Goal: Task Accomplishment & Management: Manage account settings

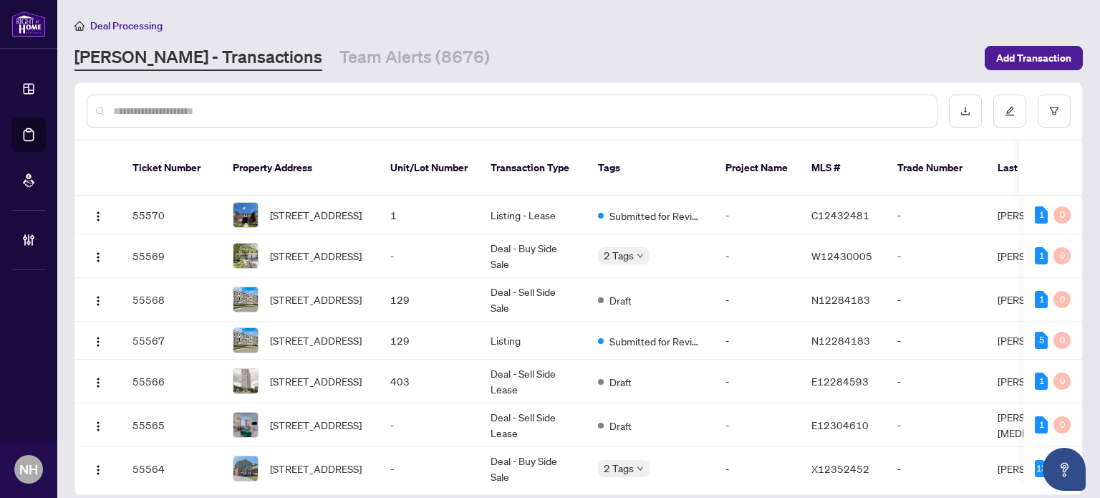
click at [194, 110] on input "text" at bounding box center [519, 111] width 812 height 16
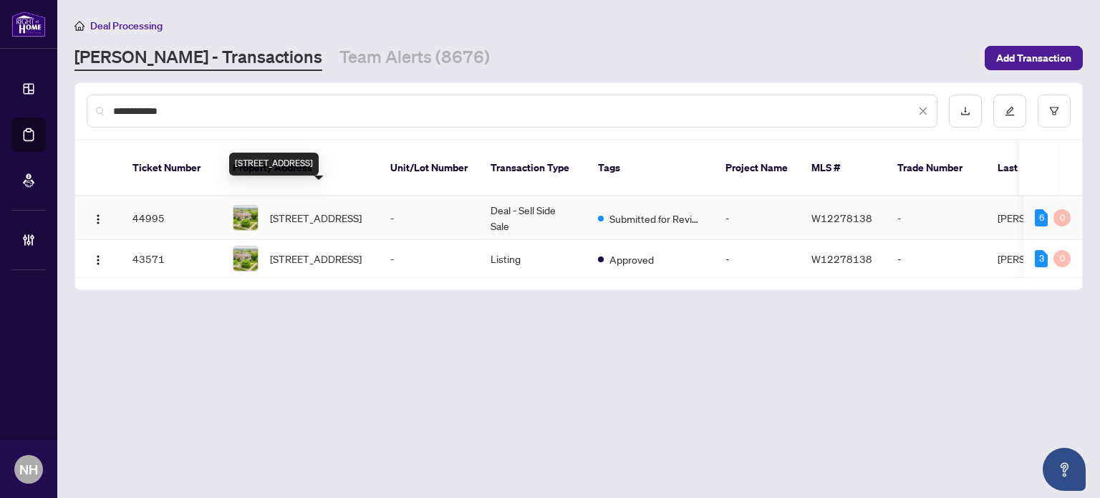
type input "**********"
click at [327, 210] on span "[STREET_ADDRESS]" at bounding box center [316, 218] width 92 height 16
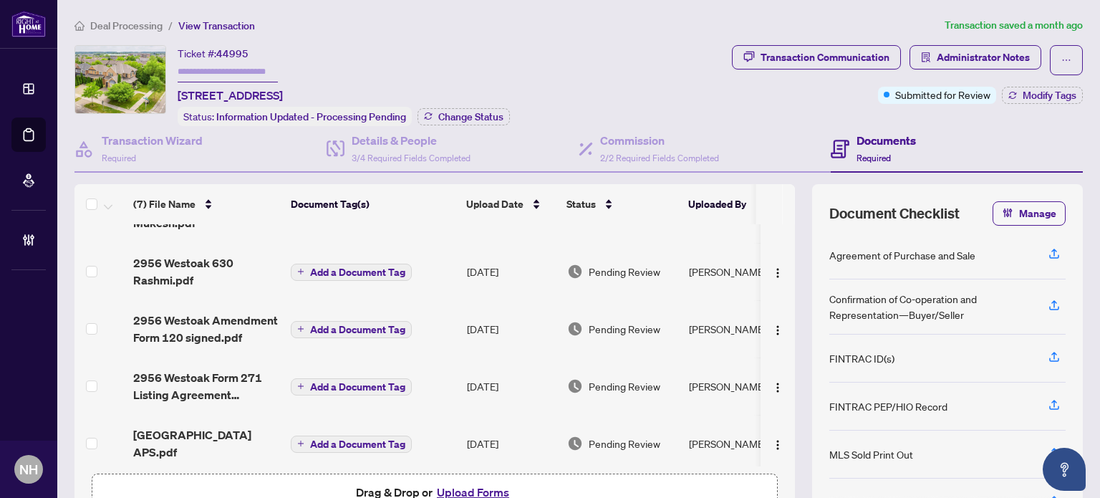
scroll to position [155, 0]
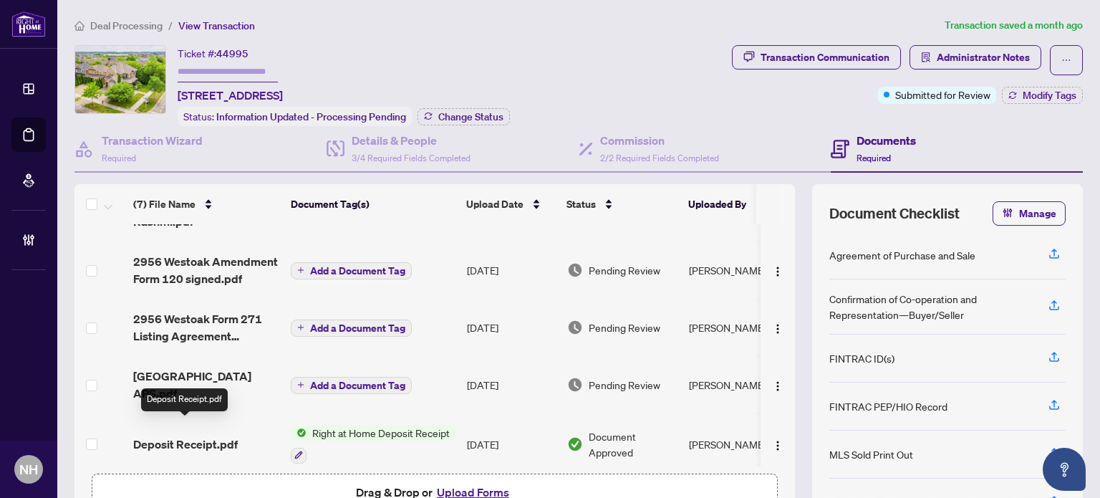
click at [160, 436] on span "Deposit Receipt.pdf" at bounding box center [185, 444] width 105 height 17
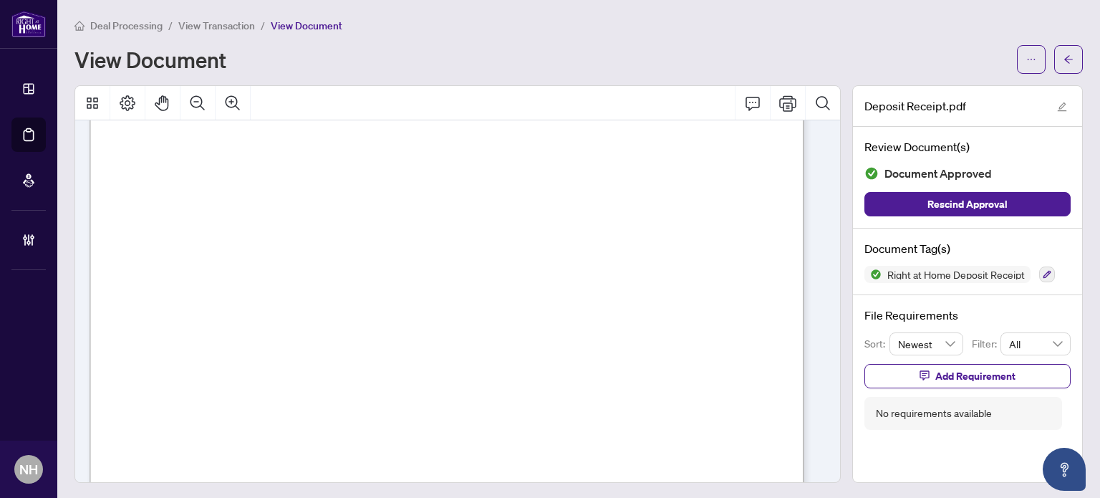
scroll to position [430, 0]
click at [223, 21] on span "View Transaction" at bounding box center [216, 25] width 77 height 13
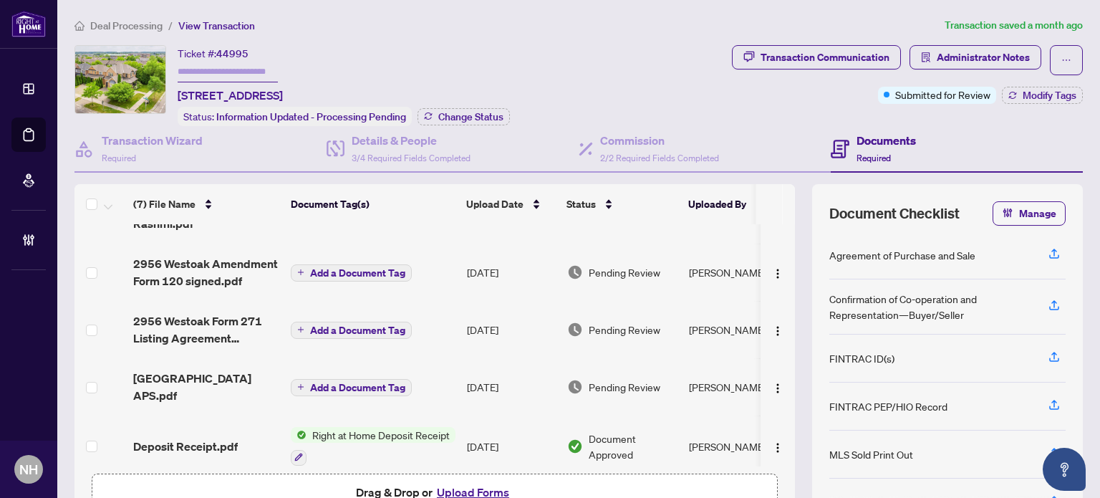
scroll to position [155, 0]
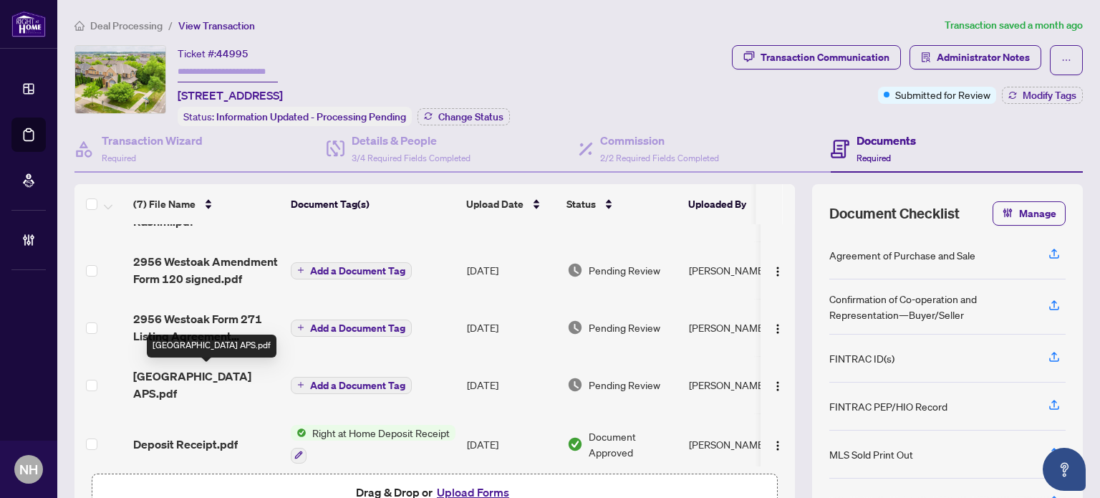
click at [234, 373] on span "[GEOGRAPHIC_DATA] APS.pdf" at bounding box center [206, 384] width 146 height 34
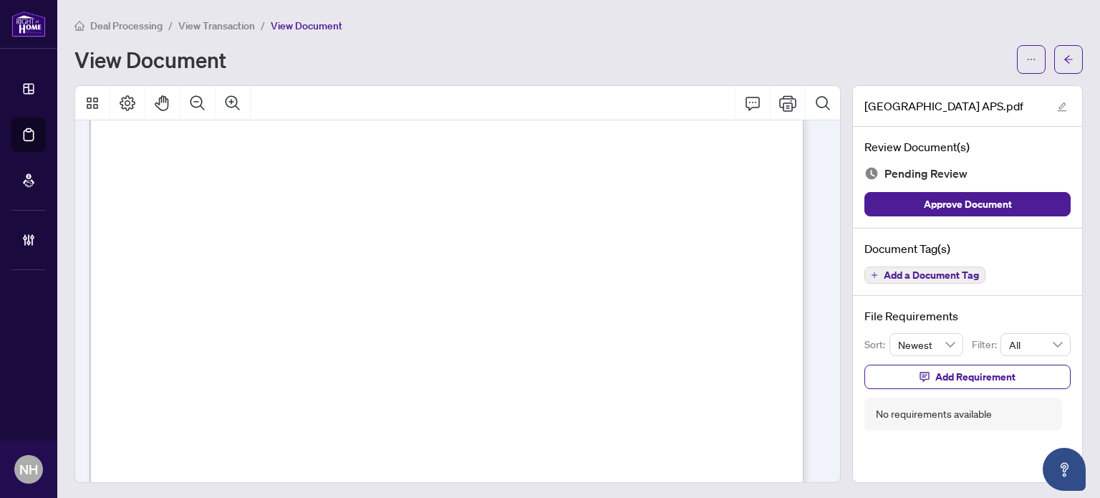
scroll to position [1003, 0]
click at [884, 274] on span "Add a Document Tag" at bounding box center [931, 275] width 95 height 10
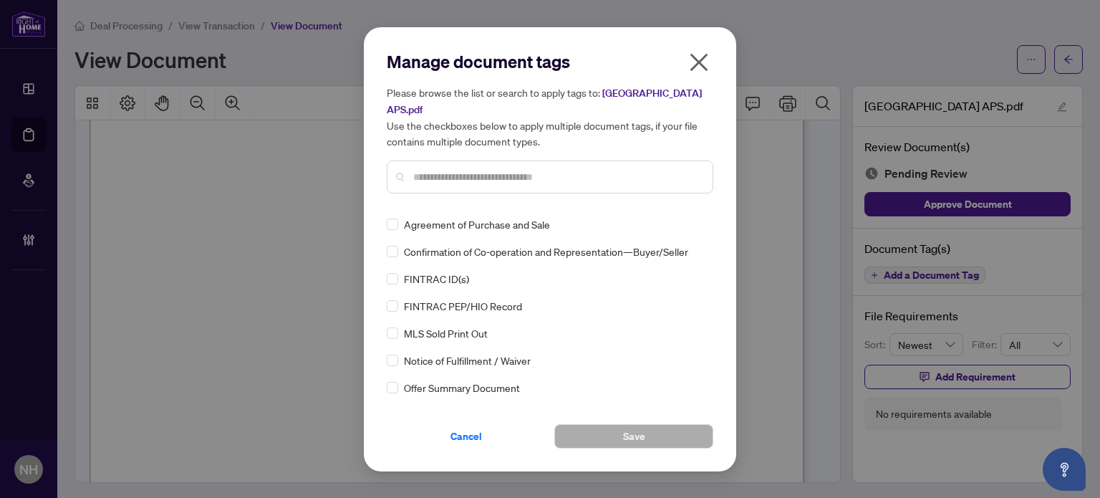
click at [458, 163] on div at bounding box center [550, 176] width 327 height 33
click at [468, 175] on input "text" at bounding box center [557, 177] width 288 height 16
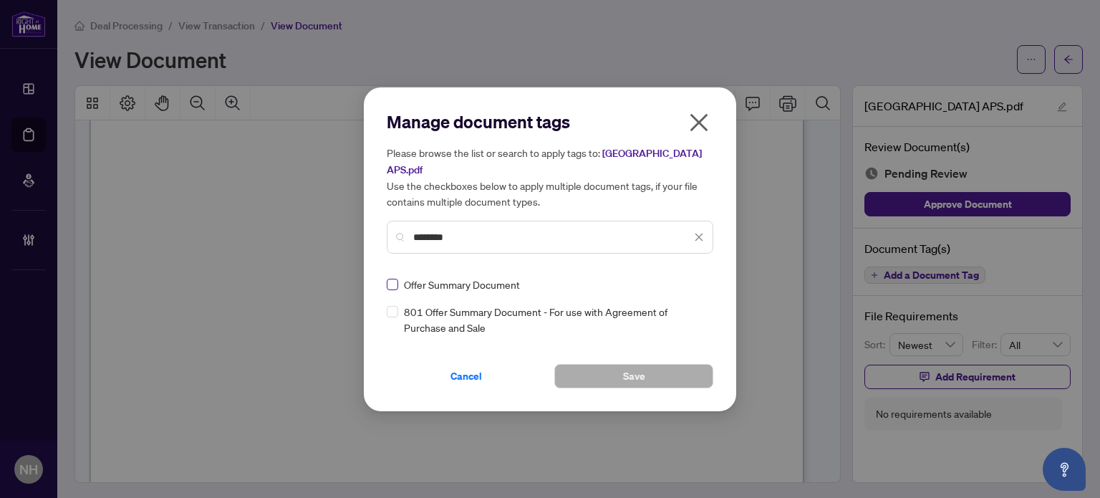
type input "********"
click at [688, 286] on img at bounding box center [684, 284] width 14 height 14
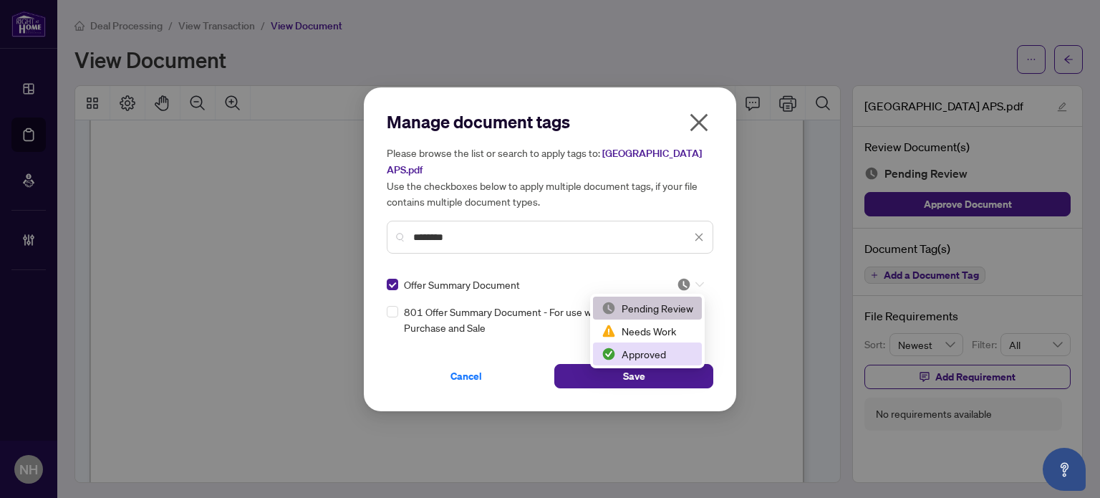
click at [659, 352] on div "Approved" at bounding box center [648, 354] width 92 height 16
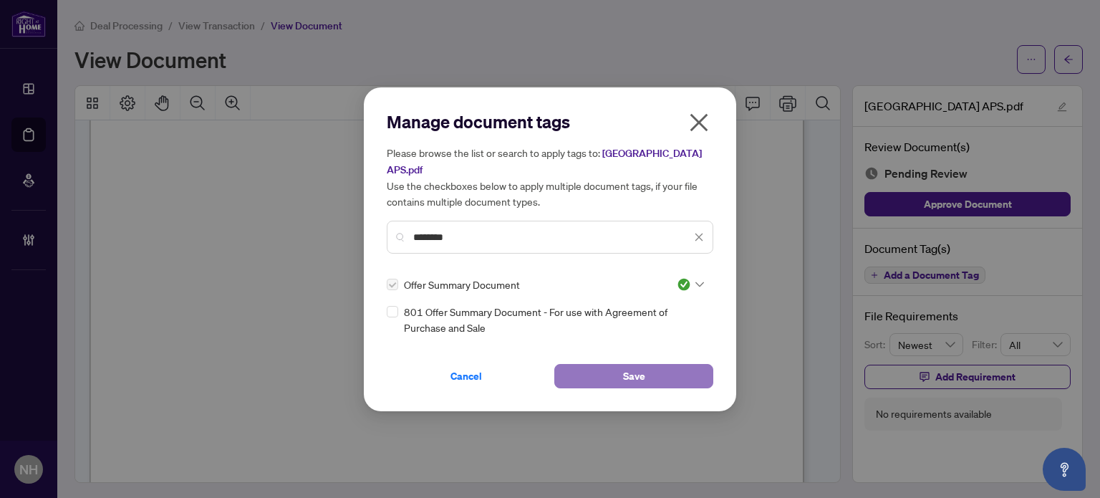
click at [655, 380] on button "Save" at bounding box center [633, 376] width 159 height 24
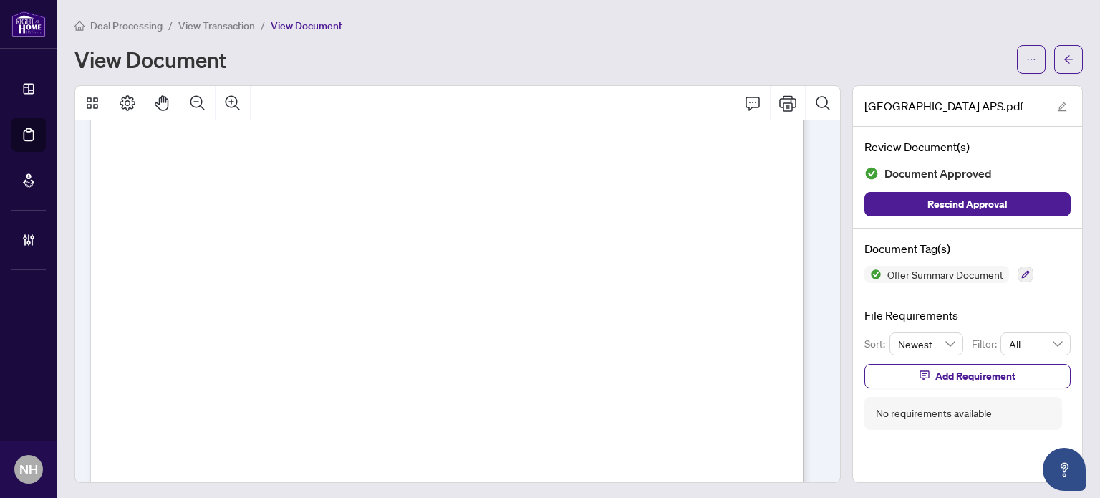
scroll to position [5158, 0]
click at [1022, 270] on icon "button" at bounding box center [1026, 274] width 9 height 9
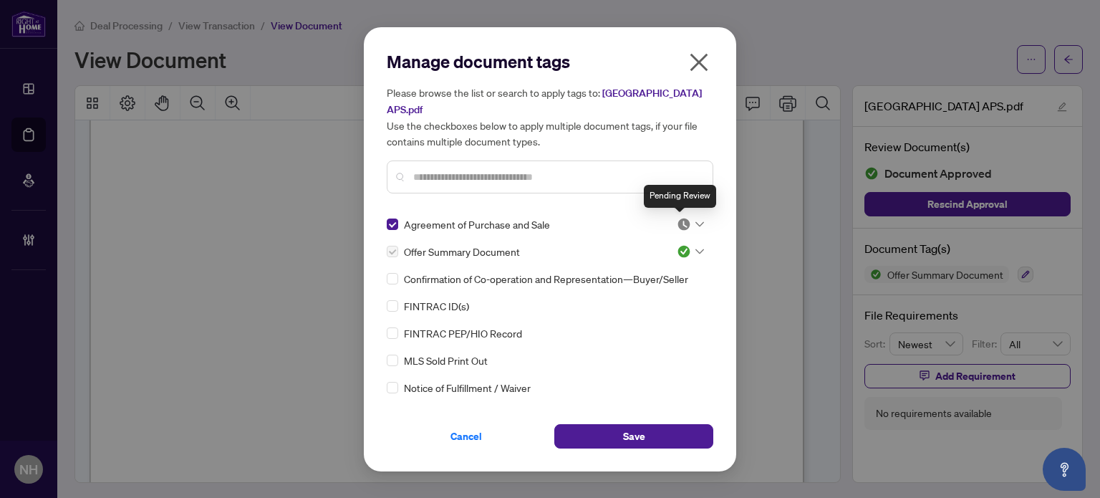
click at [687, 222] on img at bounding box center [684, 224] width 14 height 14
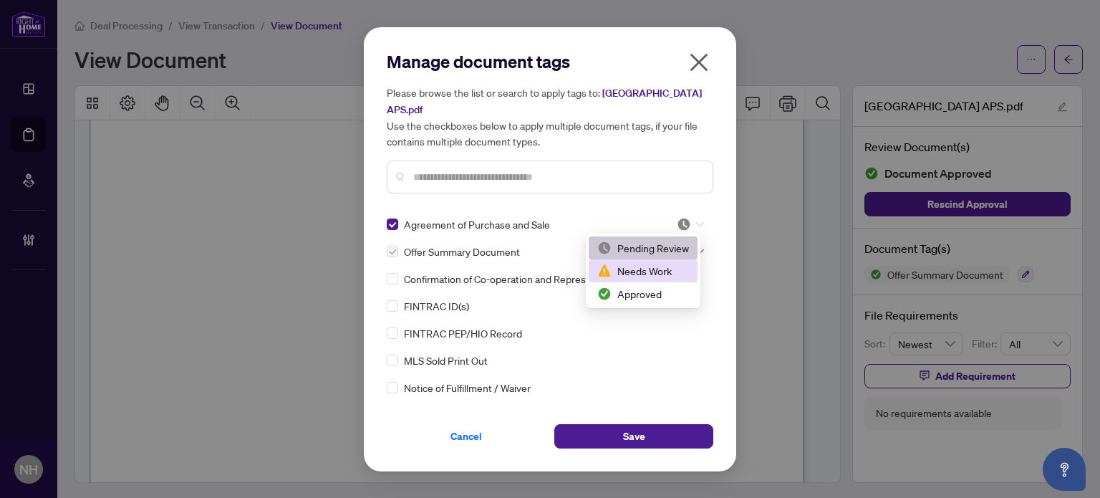
click at [639, 276] on div "Needs Work" at bounding box center [643, 271] width 92 height 16
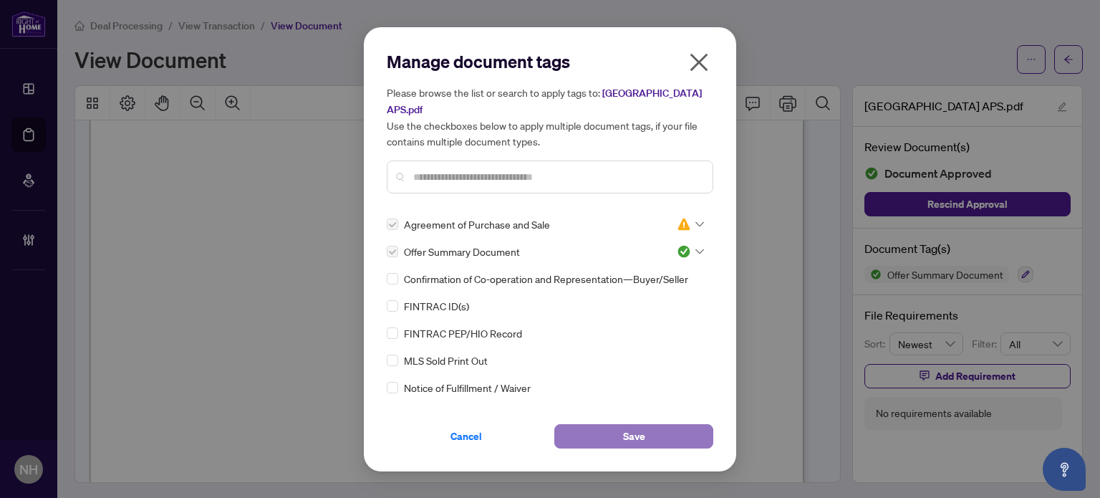
click at [618, 441] on button "Save" at bounding box center [633, 436] width 159 height 24
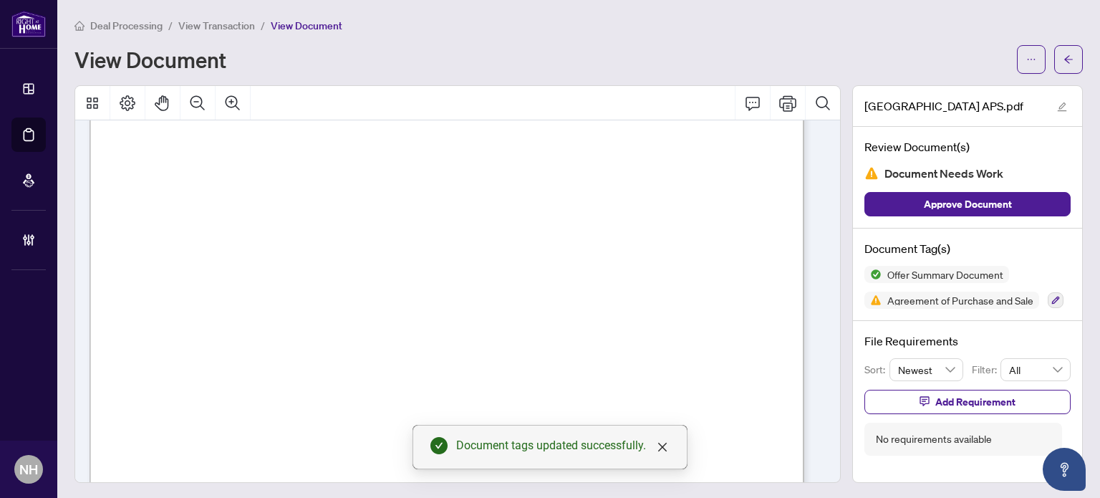
scroll to position [5229, 0]
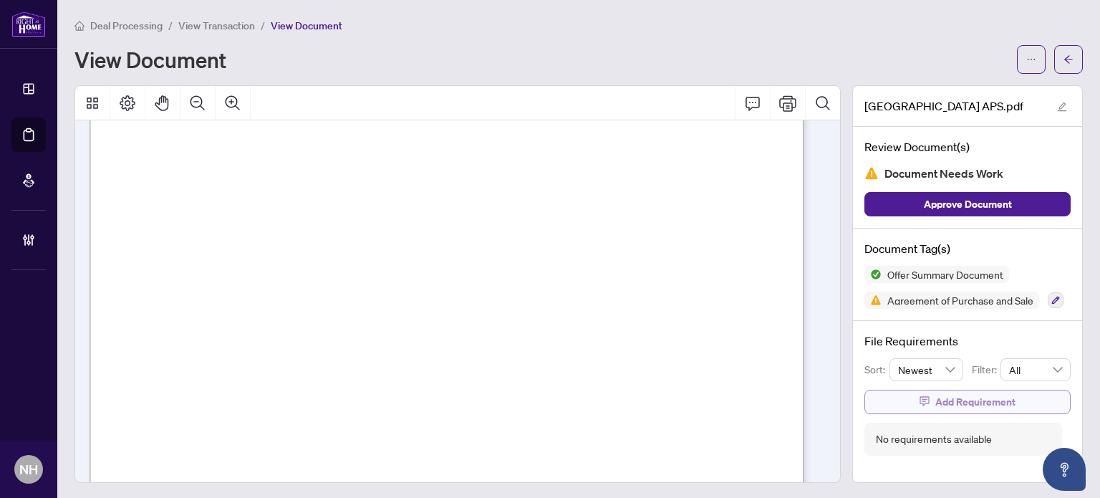
click at [960, 398] on span "Add Requirement" at bounding box center [976, 401] width 80 height 23
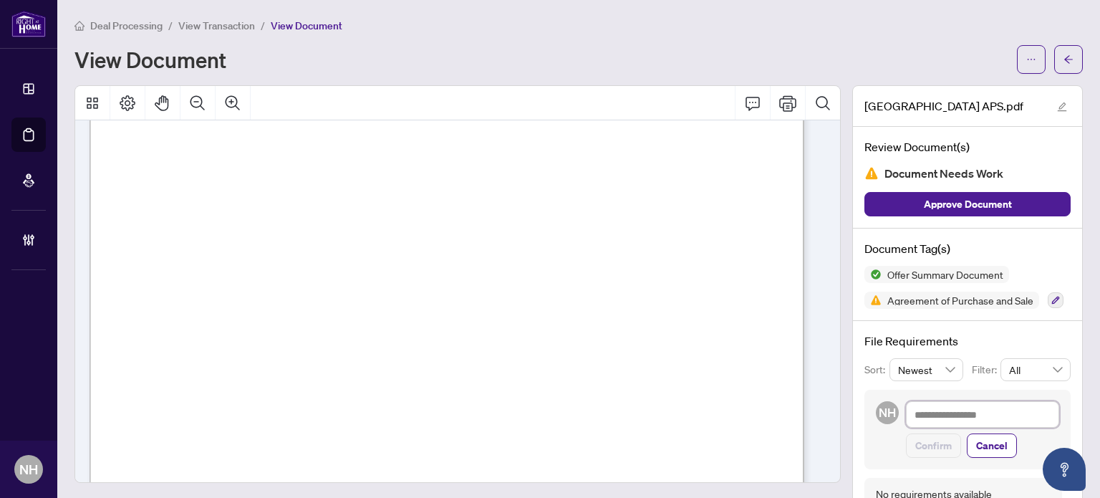
drag, startPoint x: 958, startPoint y: 403, endPoint x: 918, endPoint y: 434, distance: 50.6
click at [957, 403] on textarea at bounding box center [982, 414] width 153 height 27
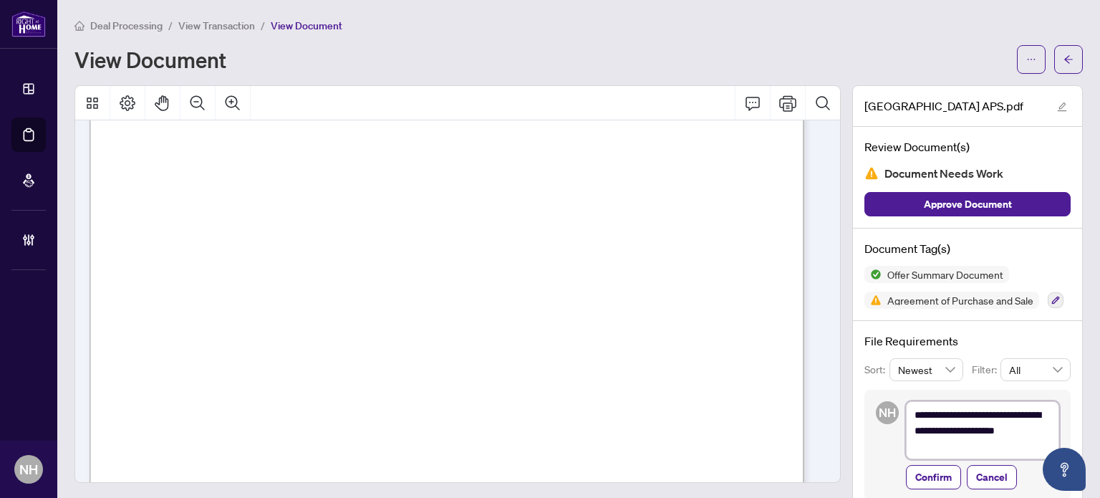
scroll to position [0, 0]
type textarea "**********"
click at [936, 478] on span "Confirm" at bounding box center [934, 477] width 37 height 23
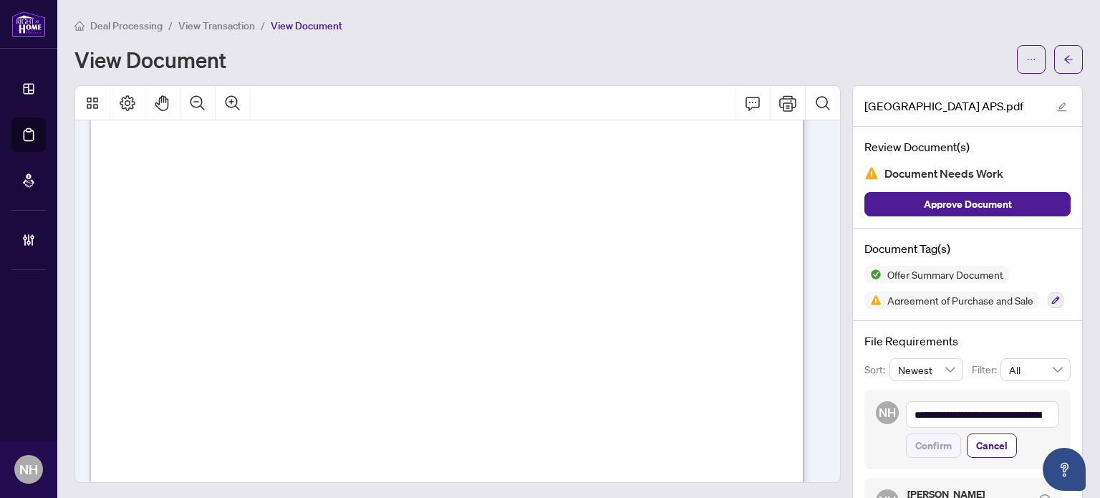
scroll to position [9026, 0]
click at [1054, 297] on div "Offer Summary Document Agreement of Purchase and Sale" at bounding box center [968, 287] width 206 height 43
click at [1048, 303] on button "button" at bounding box center [1056, 300] width 16 height 16
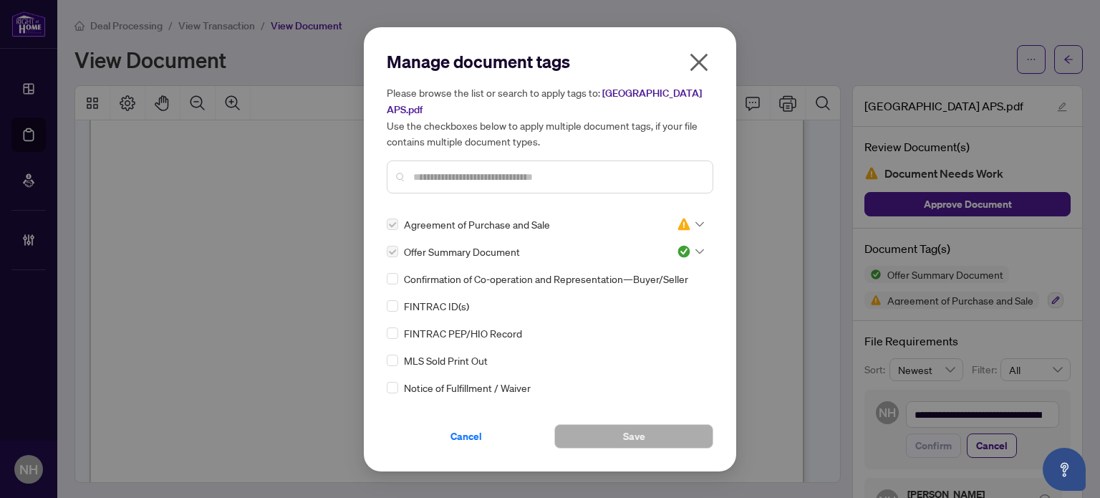
click at [391, 274] on div "Confirmation of Co-operation and Representation—Buyer/Seller" at bounding box center [546, 279] width 318 height 16
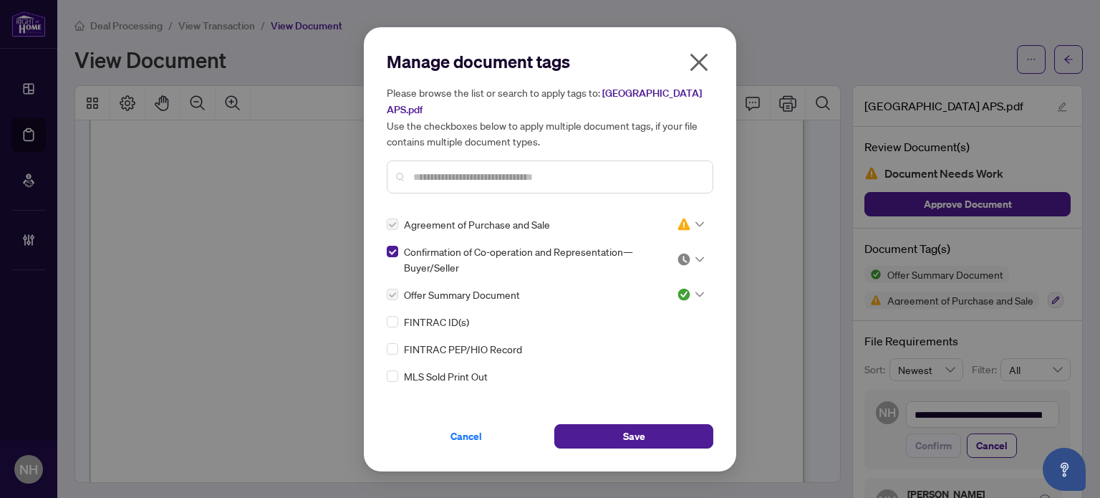
click at [677, 256] on img at bounding box center [684, 259] width 14 height 14
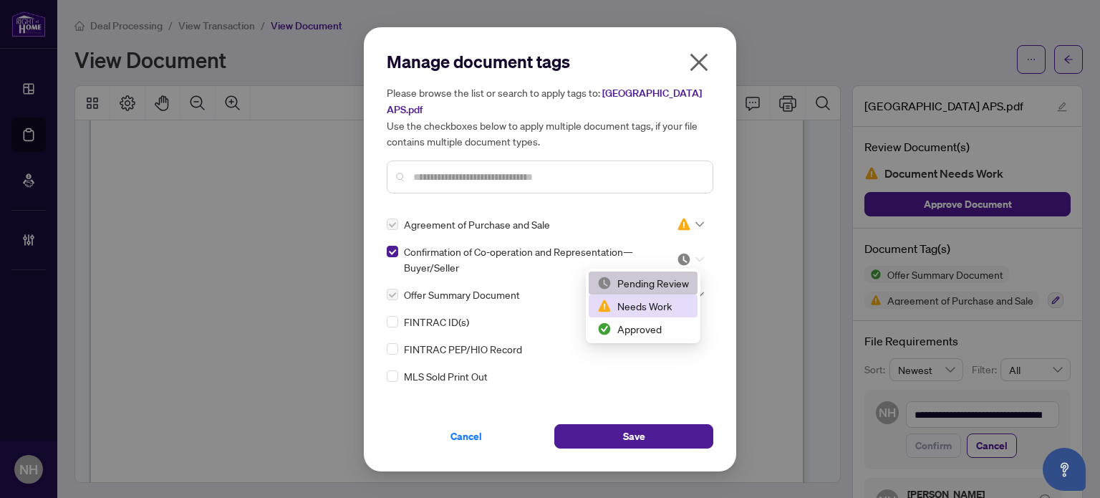
click at [641, 299] on div "Needs Work" at bounding box center [643, 306] width 92 height 16
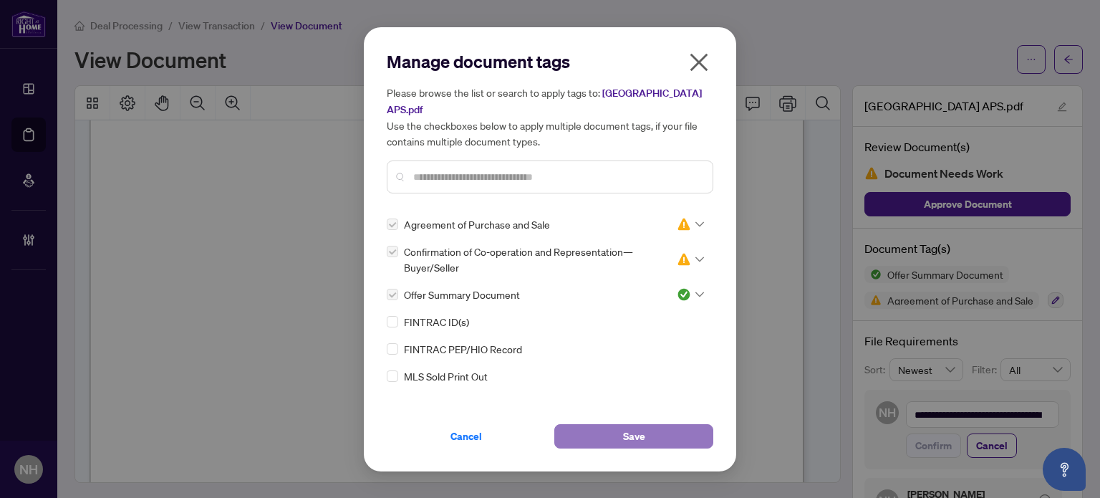
click at [607, 427] on button "Save" at bounding box center [633, 436] width 159 height 24
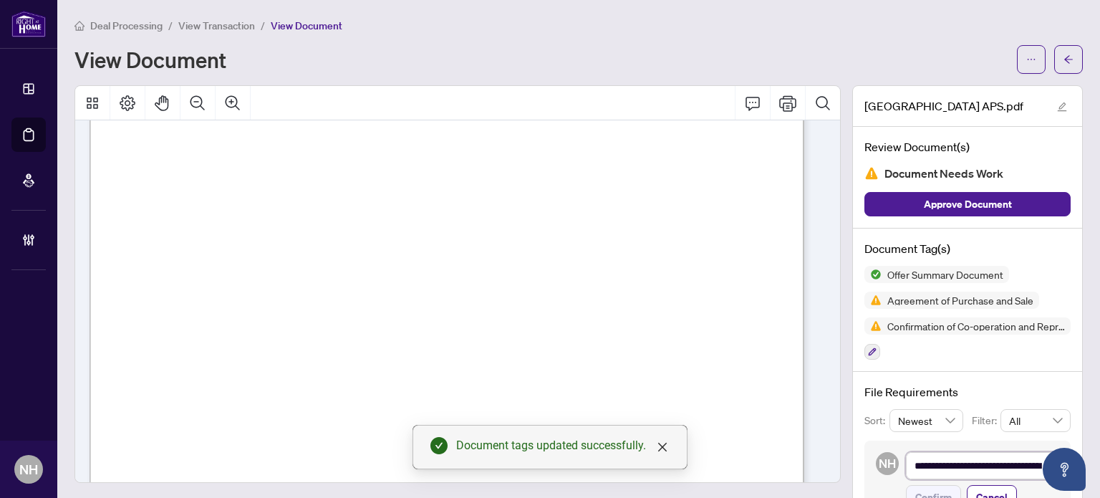
click at [977, 458] on textarea "**********" at bounding box center [982, 465] width 153 height 27
paste textarea "**********"
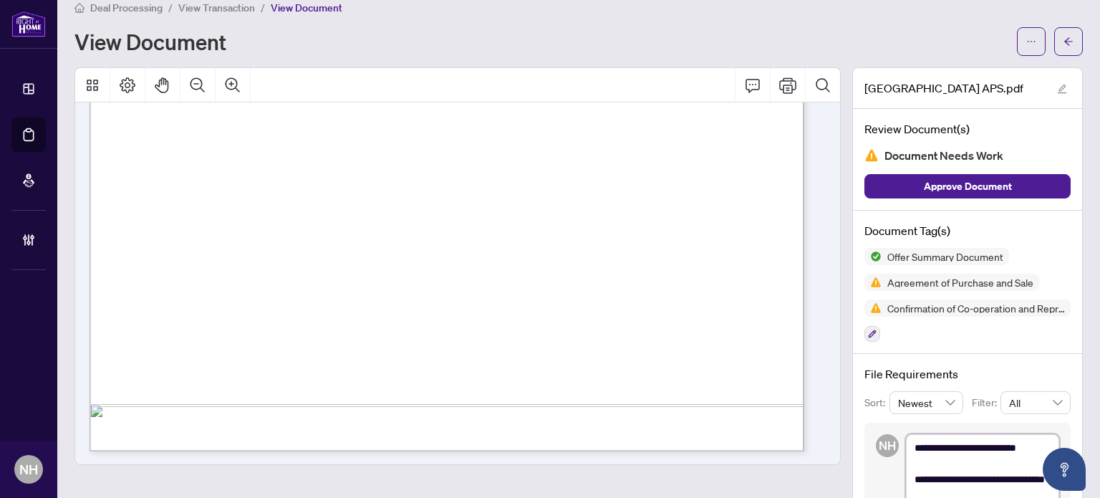
scroll to position [161, 0]
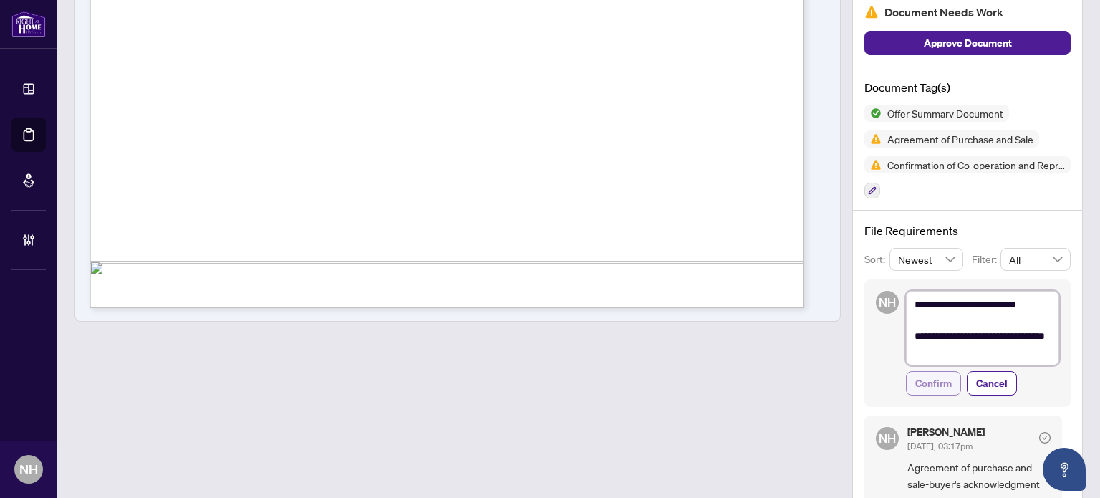
type textarea "**********"
click at [932, 381] on span "Confirm" at bounding box center [934, 383] width 37 height 23
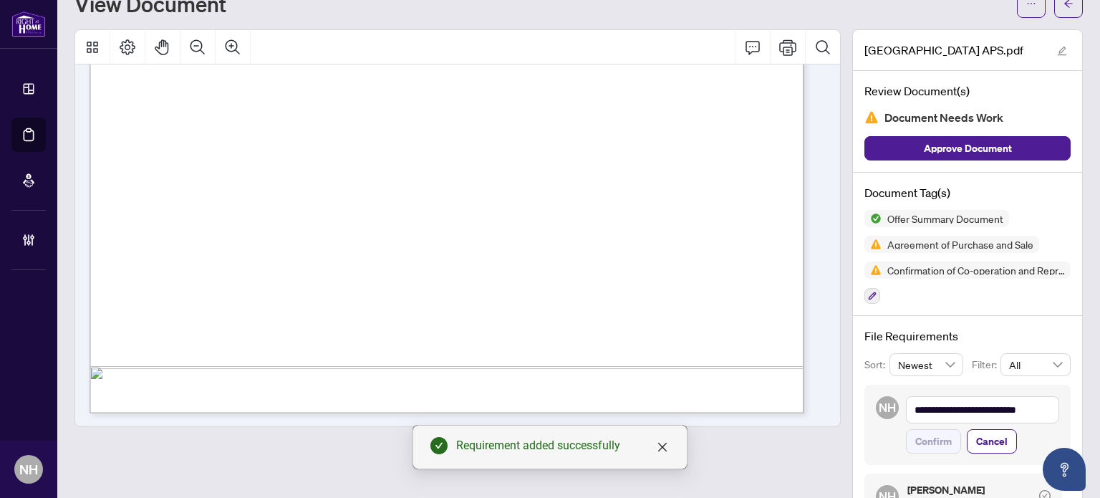
scroll to position [0, 0]
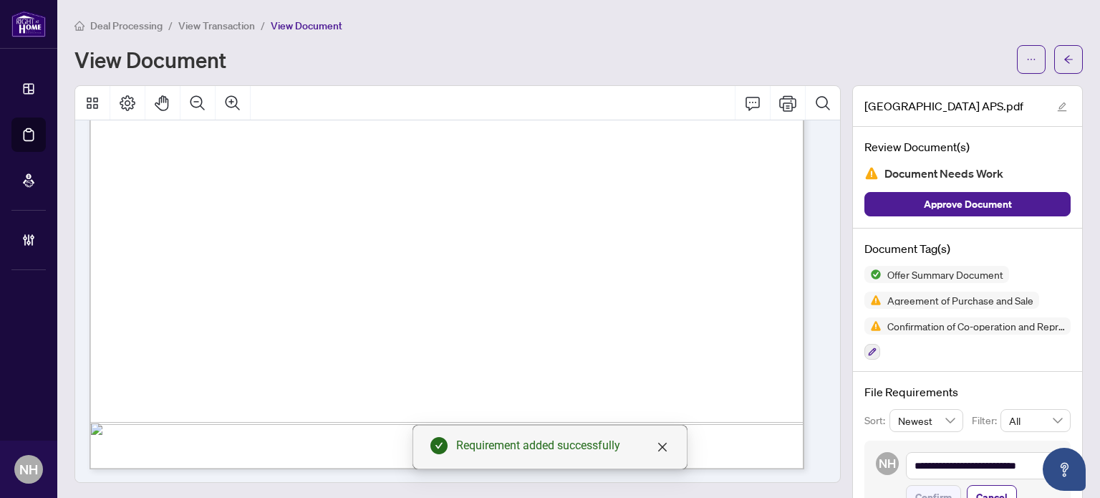
click at [234, 29] on span "View Transaction" at bounding box center [216, 25] width 77 height 13
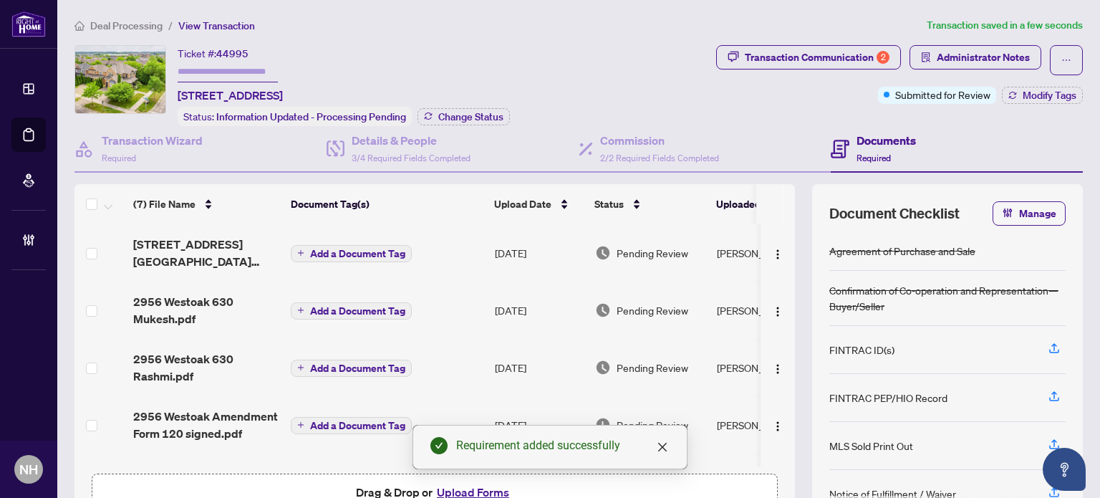
click at [183, 238] on span "2956 West Oak MLS Sold.pdf" at bounding box center [206, 253] width 146 height 34
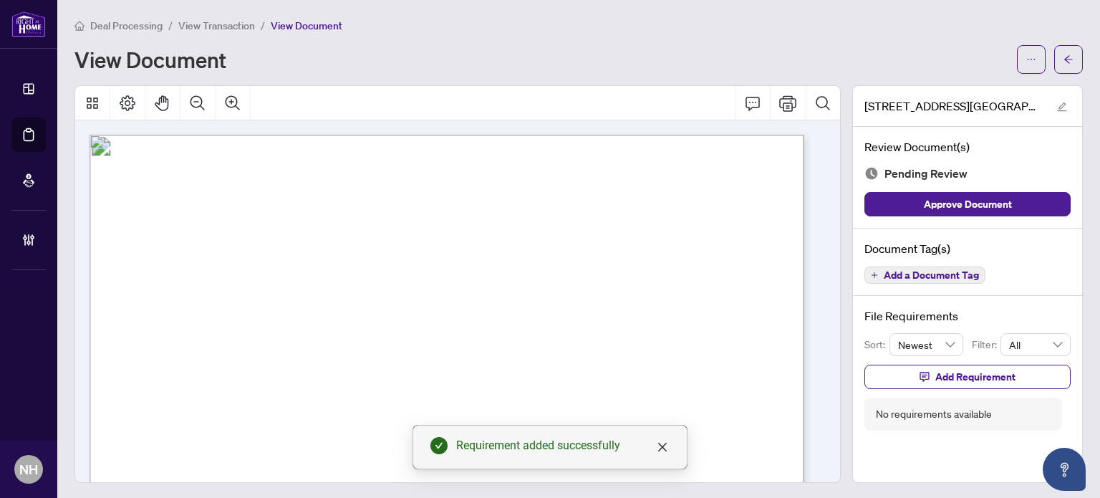
click at [899, 277] on span "Add a Document Tag" at bounding box center [931, 275] width 95 height 10
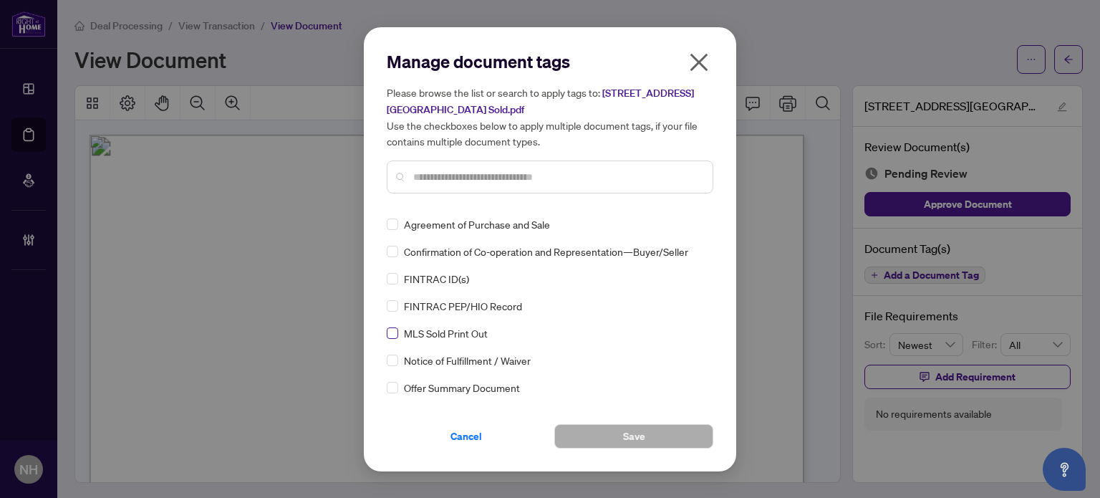
click at [393, 325] on label at bounding box center [392, 333] width 11 height 16
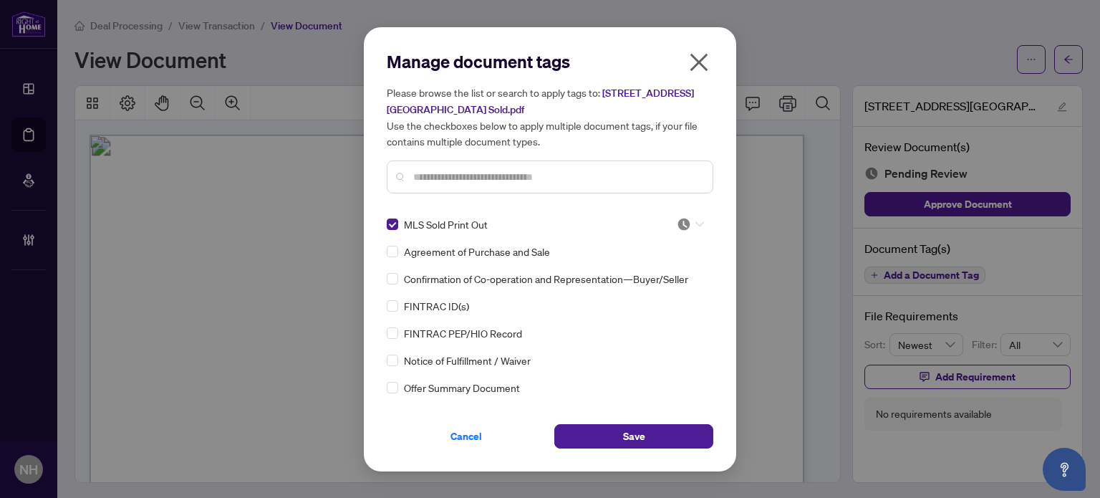
click at [672, 217] on div at bounding box center [686, 224] width 37 height 14
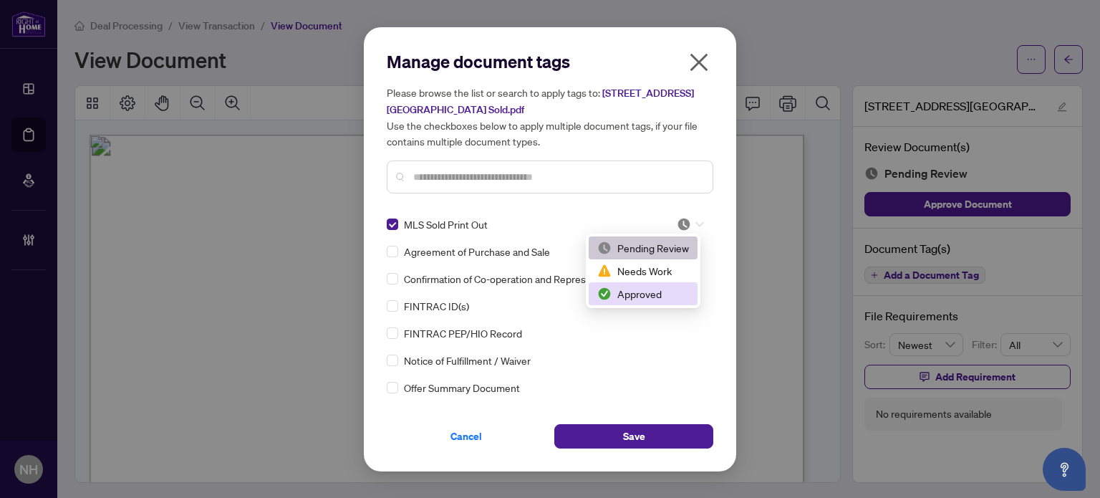
click at [640, 287] on div "Approved" at bounding box center [643, 294] width 92 height 16
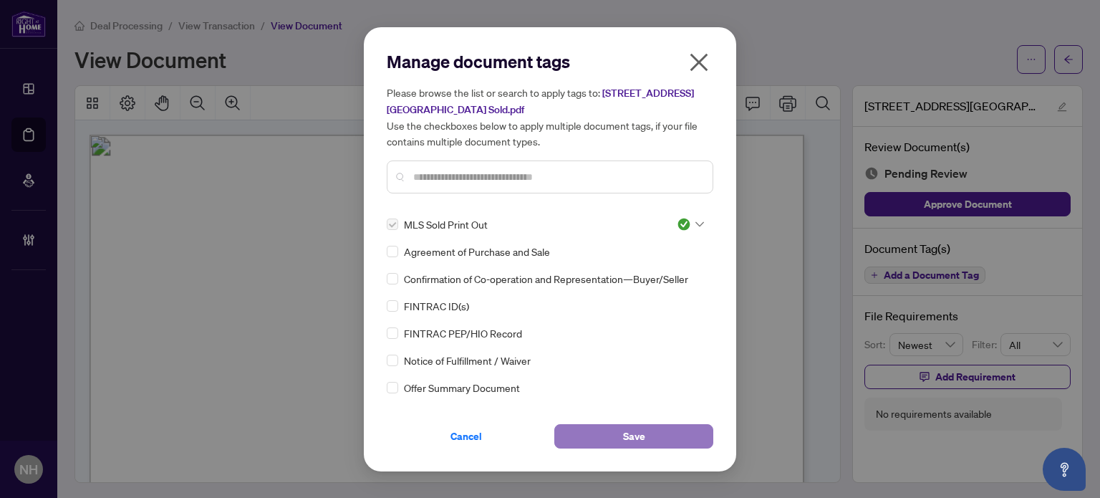
drag, startPoint x: 610, startPoint y: 426, endPoint x: 650, endPoint y: 425, distance: 40.1
click at [610, 426] on button "Save" at bounding box center [633, 436] width 159 height 24
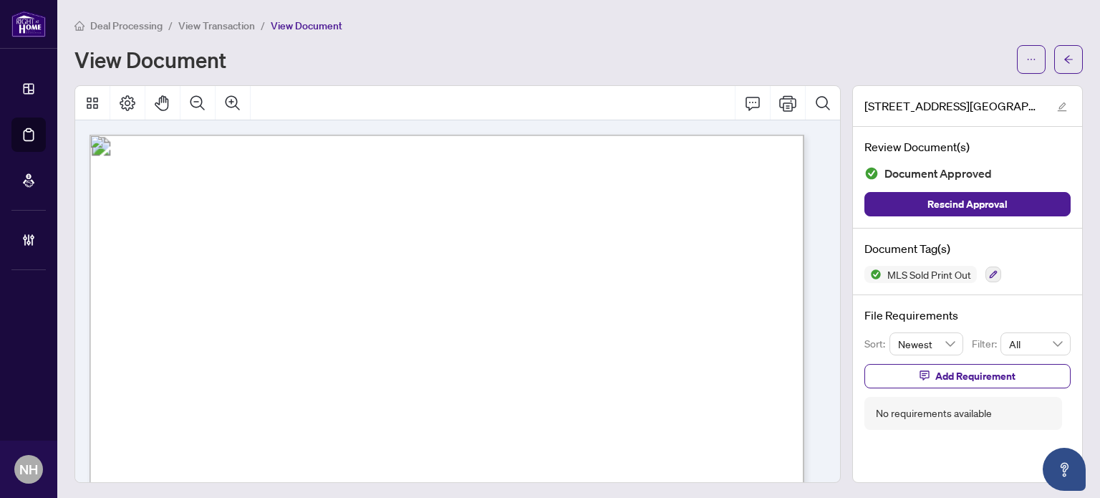
click at [222, 21] on span "View Transaction" at bounding box center [216, 25] width 77 height 13
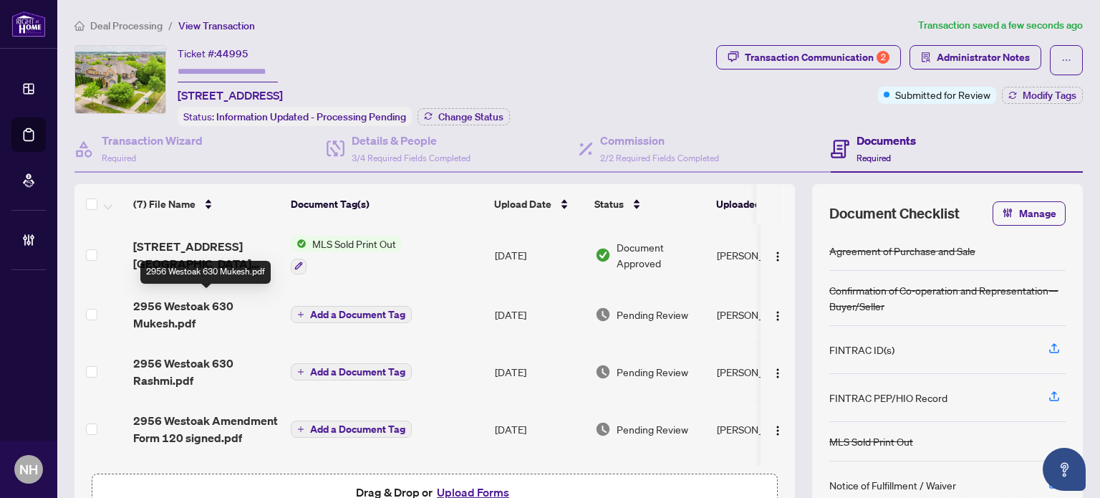
click at [192, 311] on span "2956 Westoak 630 Mukesh.pdf" at bounding box center [206, 314] width 146 height 34
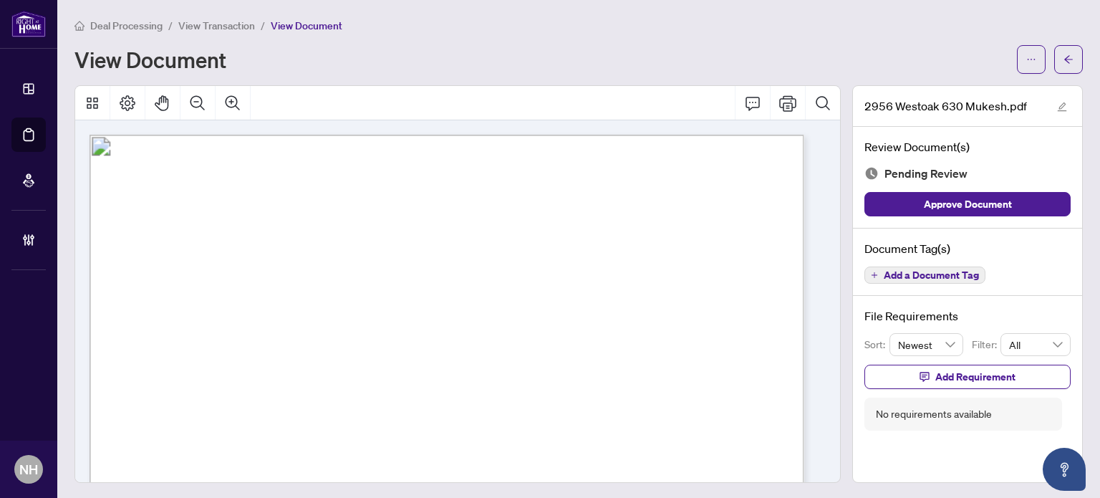
click at [232, 29] on span "View Transaction" at bounding box center [216, 25] width 77 height 13
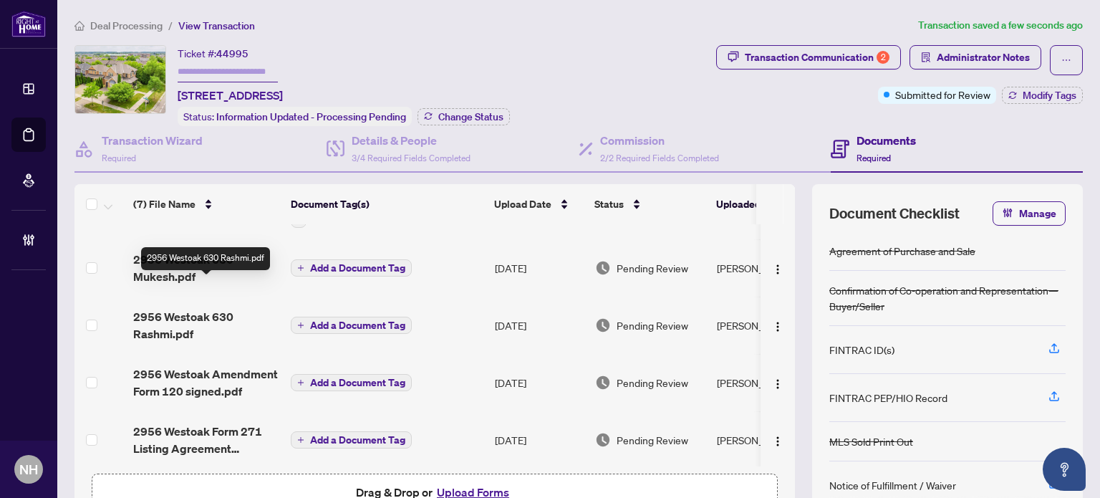
scroll to position [72, 0]
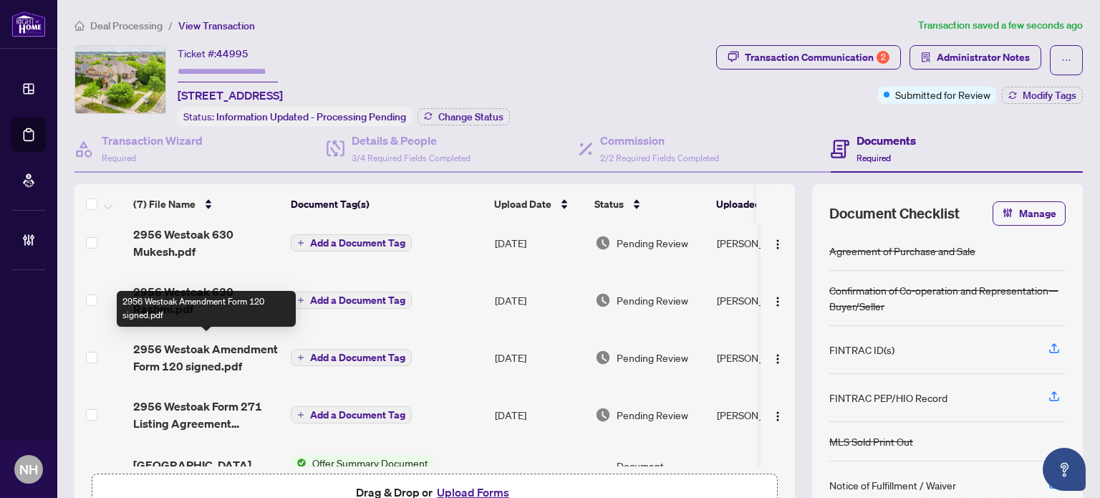
click at [224, 357] on span "2956 Westoak Amendment Form 120 signed.pdf" at bounding box center [206, 357] width 146 height 34
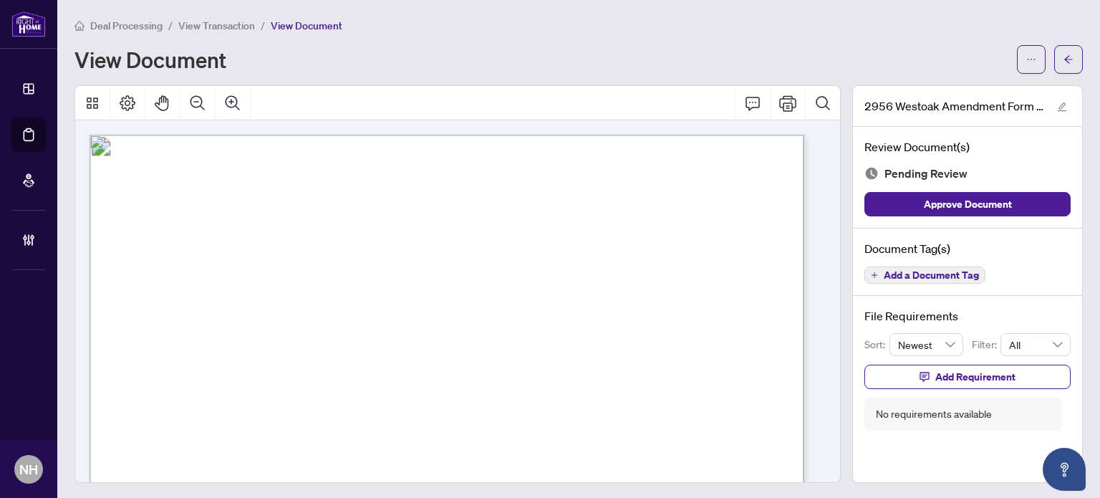
click at [887, 275] on span "Add a Document Tag" at bounding box center [931, 275] width 95 height 10
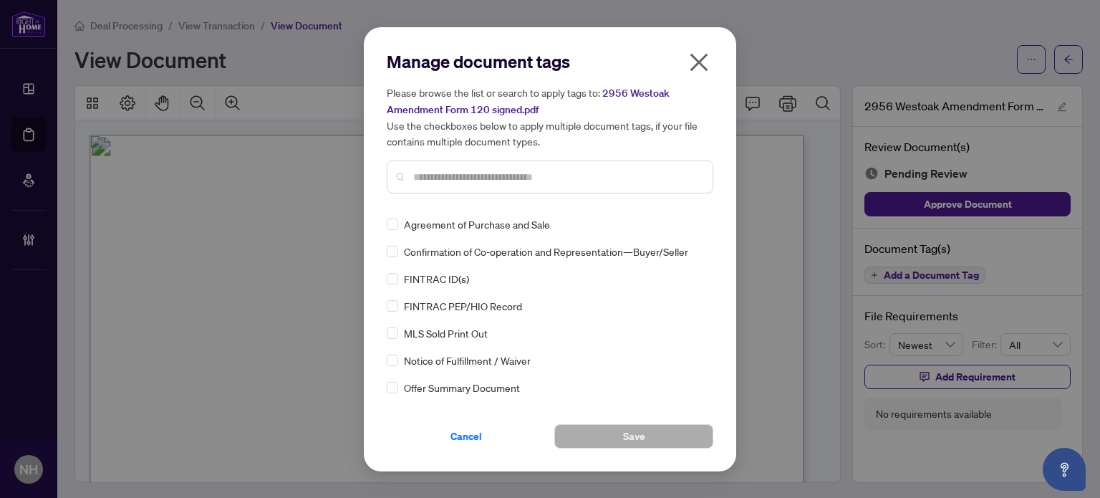
click at [468, 177] on input "text" at bounding box center [557, 177] width 288 height 16
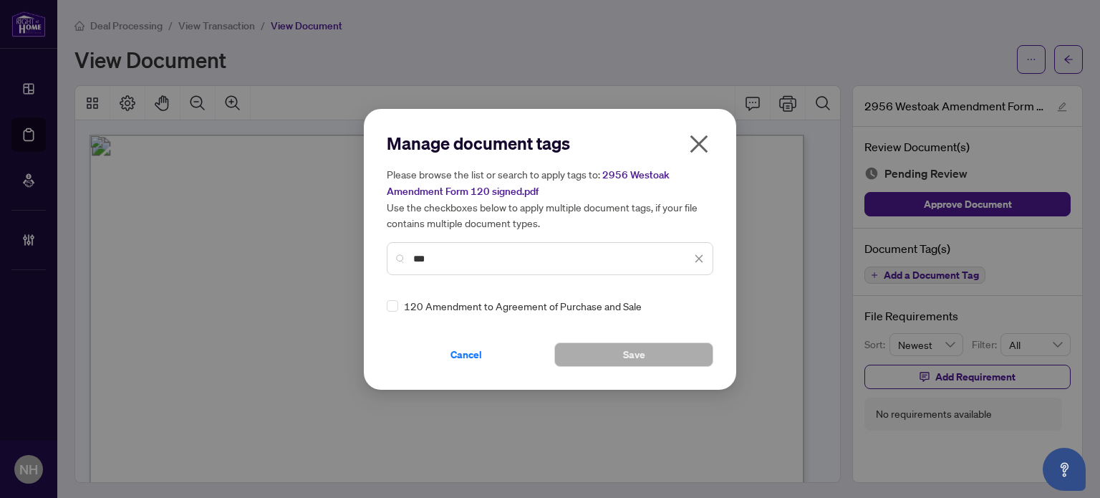
type input "***"
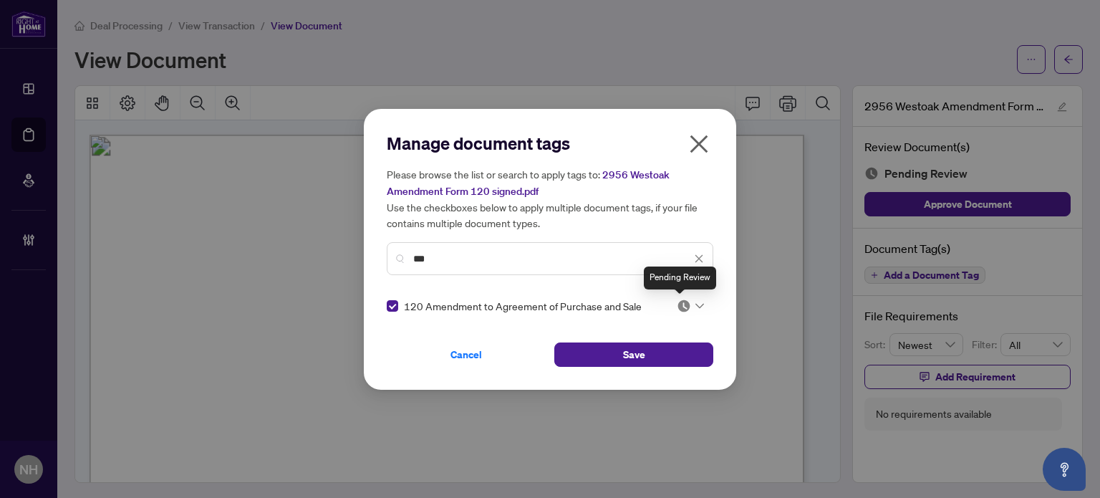
click at [683, 295] on div "Manage document tags Please browse the list or search to apply tags to: 2956 We…" at bounding box center [550, 249] width 327 height 235
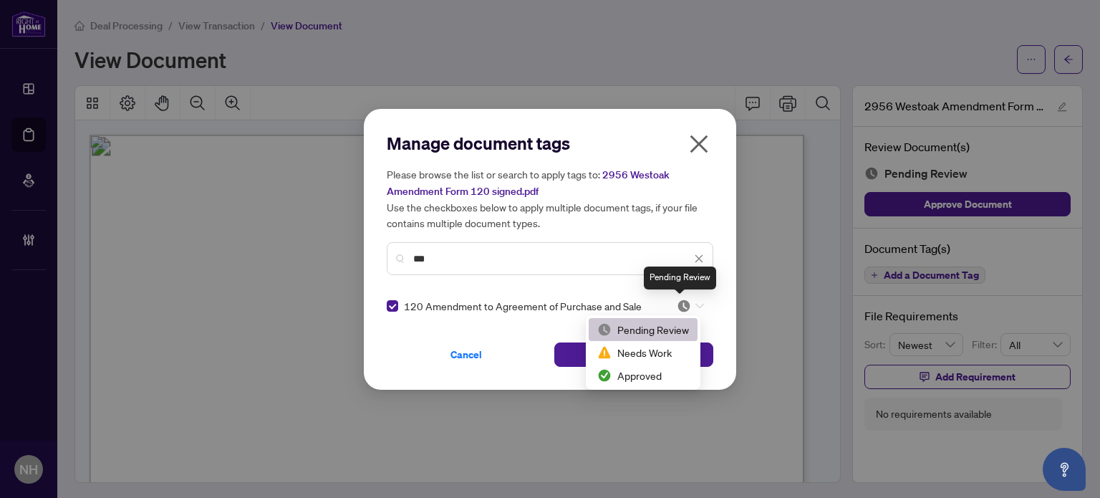
click at [683, 310] on img at bounding box center [684, 306] width 14 height 14
drag, startPoint x: 642, startPoint y: 378, endPoint x: 580, endPoint y: 381, distance: 62.4
click at [642, 378] on div "Approved" at bounding box center [643, 375] width 92 height 16
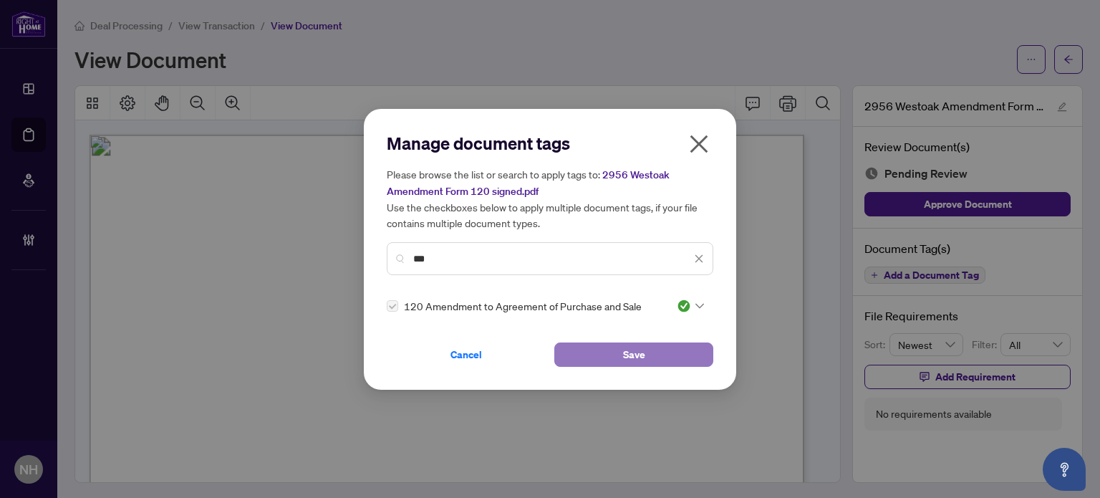
click at [573, 355] on button "Save" at bounding box center [633, 354] width 159 height 24
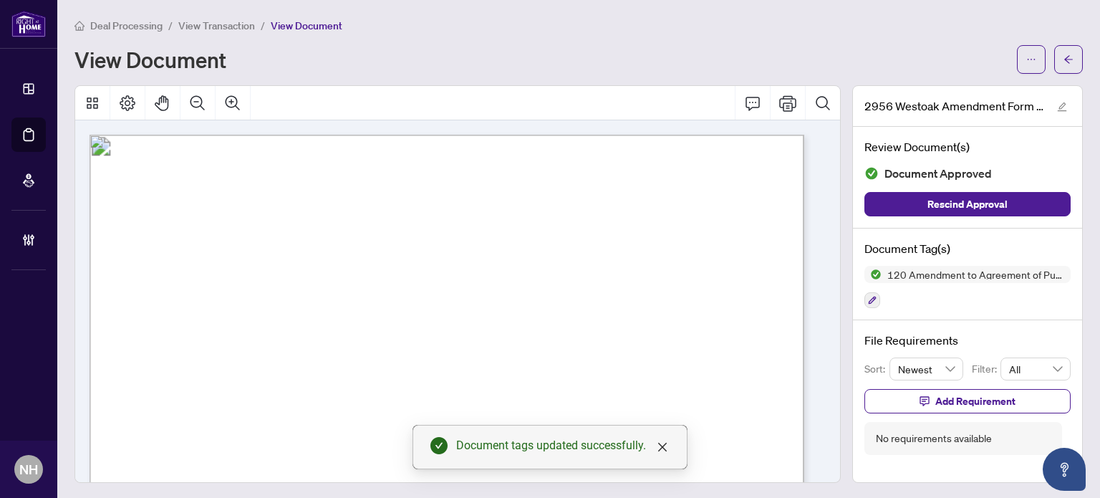
click at [183, 24] on span "View Transaction" at bounding box center [216, 25] width 77 height 13
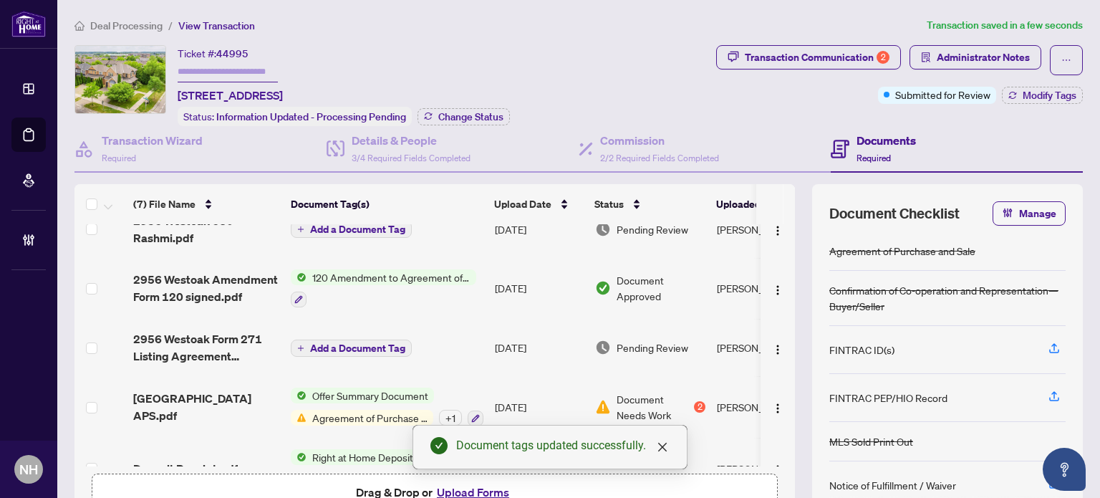
scroll to position [143, 0]
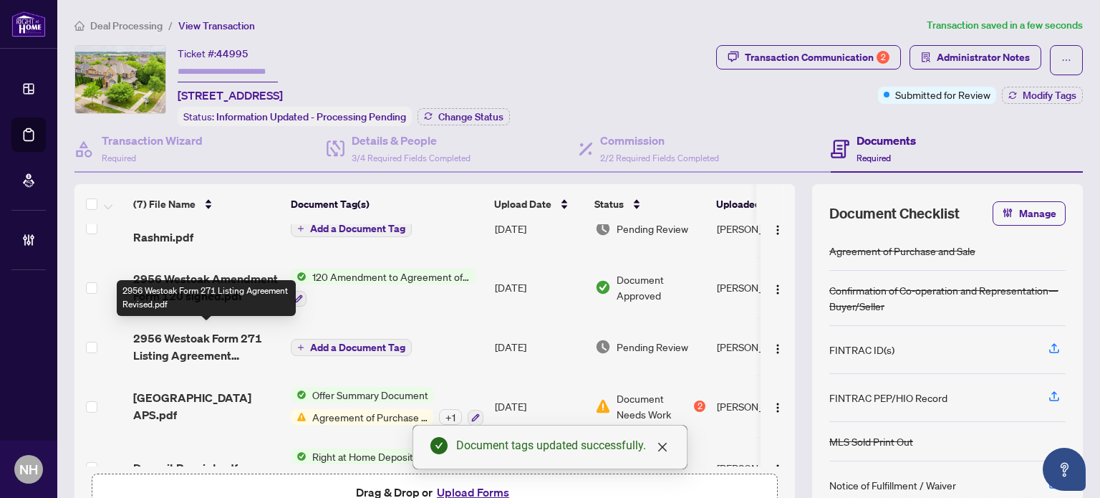
click at [155, 343] on span "2956 Westoak Form 271 Listing Agreement Revised.pdf" at bounding box center [206, 347] width 146 height 34
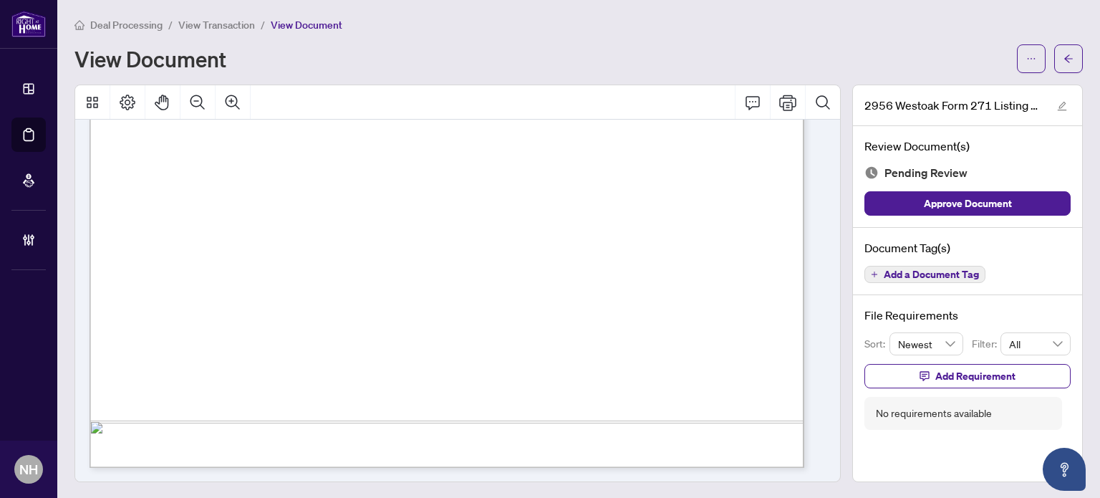
scroll to position [1, 0]
click at [942, 280] on div "Document Tag(s) Add a Document Tag" at bounding box center [967, 261] width 229 height 68
click at [933, 272] on span "Add a Document Tag" at bounding box center [931, 274] width 95 height 10
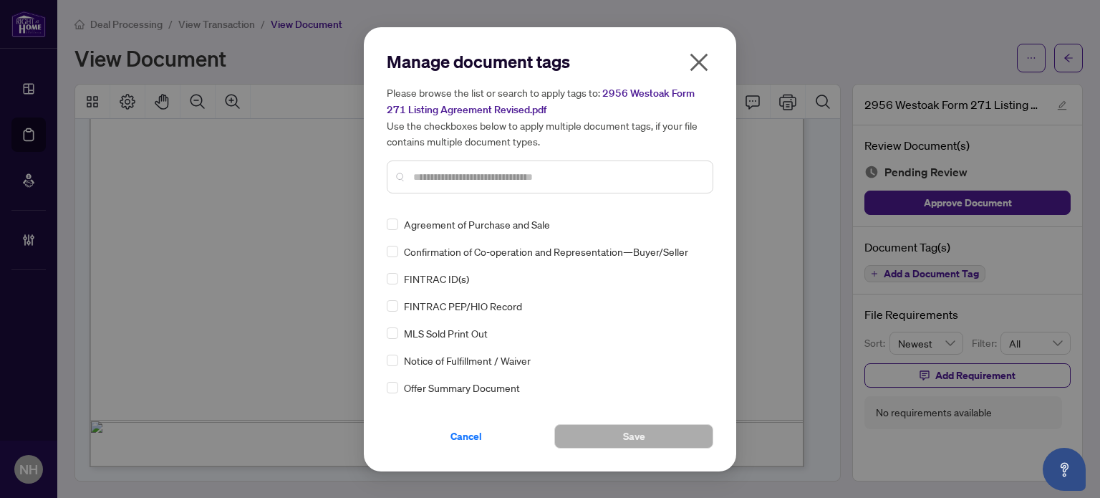
click at [464, 167] on div at bounding box center [550, 176] width 327 height 33
click at [595, 177] on input "text" at bounding box center [557, 177] width 288 height 16
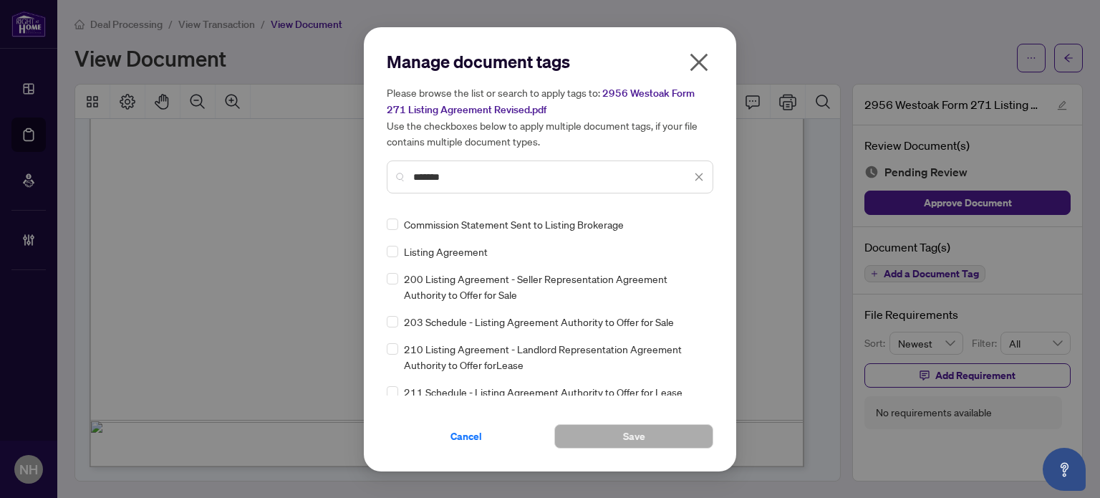
type input "*******"
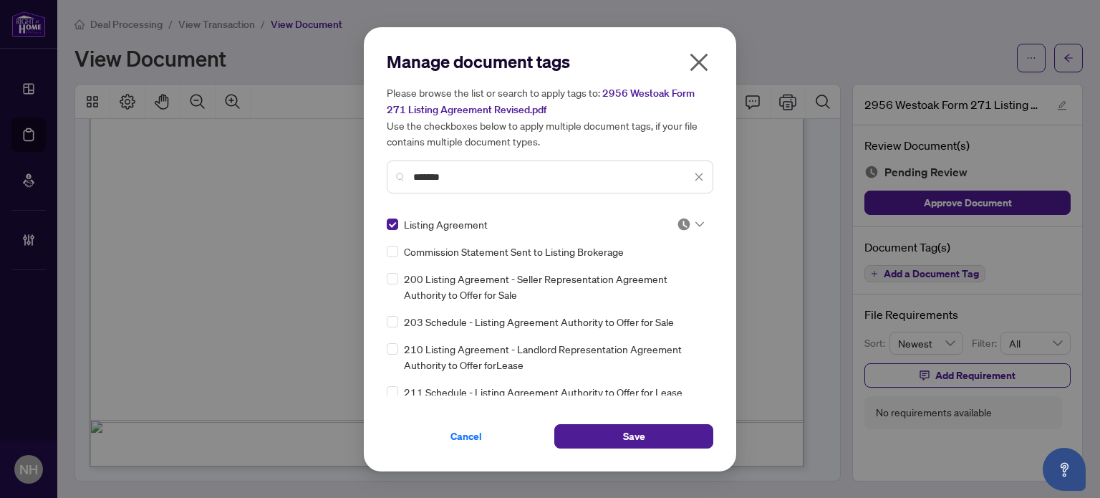
click at [679, 220] on img at bounding box center [684, 224] width 14 height 14
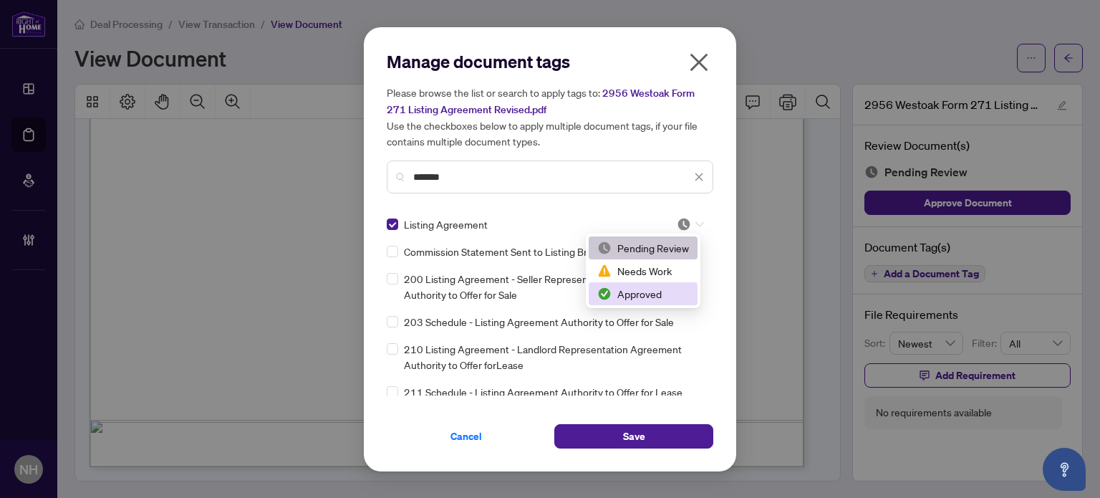
drag, startPoint x: 649, startPoint y: 292, endPoint x: 649, endPoint y: 309, distance: 16.5
click at [648, 289] on div "Approved" at bounding box center [643, 294] width 92 height 16
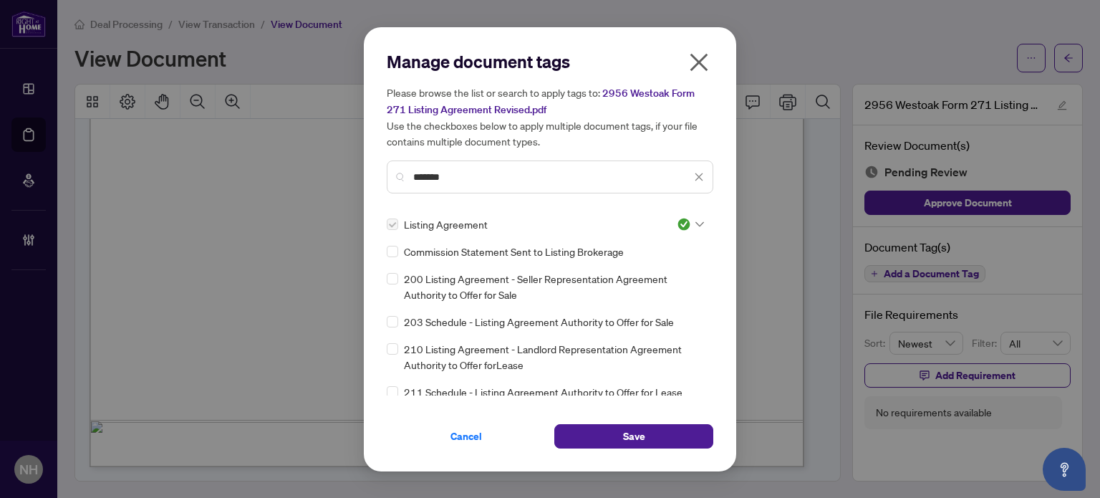
drag, startPoint x: 617, startPoint y: 431, endPoint x: 620, endPoint y: 422, distance: 9.7
click at [618, 426] on button "Save" at bounding box center [633, 436] width 159 height 24
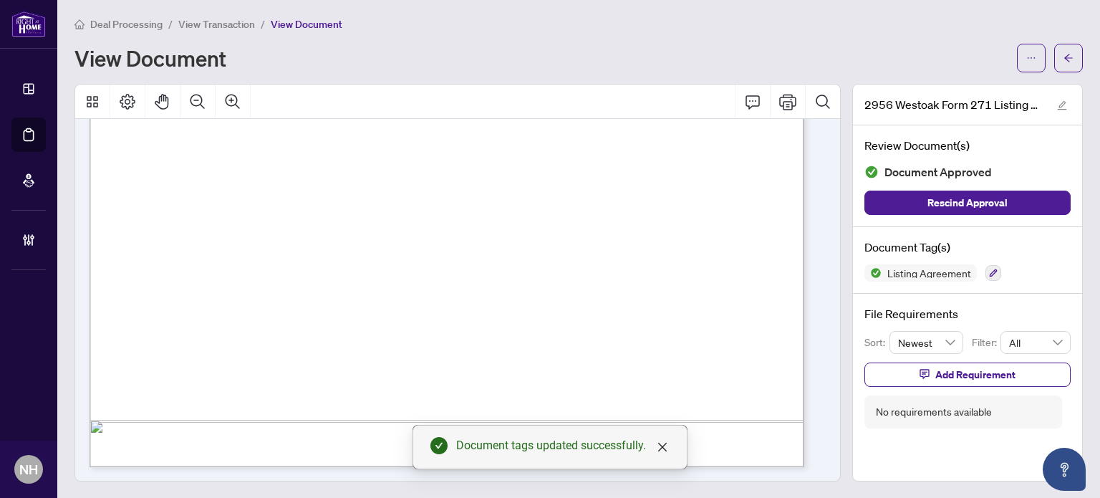
click at [196, 24] on span "View Transaction" at bounding box center [216, 24] width 77 height 13
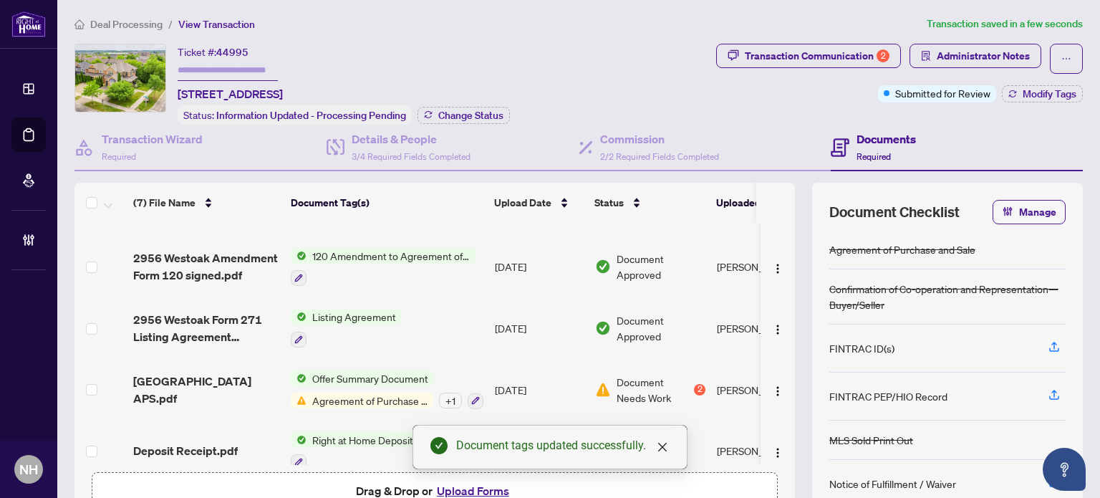
scroll to position [178, 0]
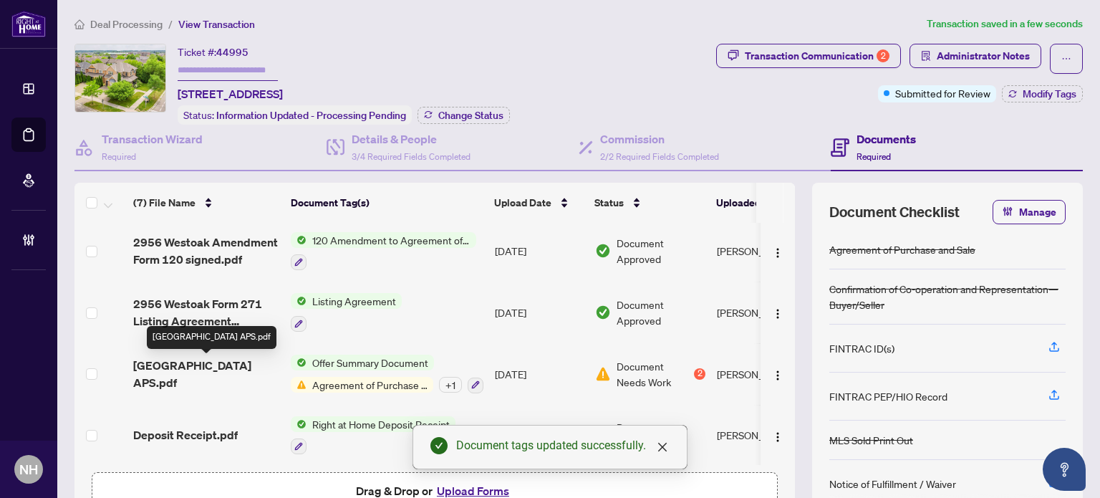
click at [221, 369] on span "[GEOGRAPHIC_DATA] APS.pdf" at bounding box center [206, 374] width 146 height 34
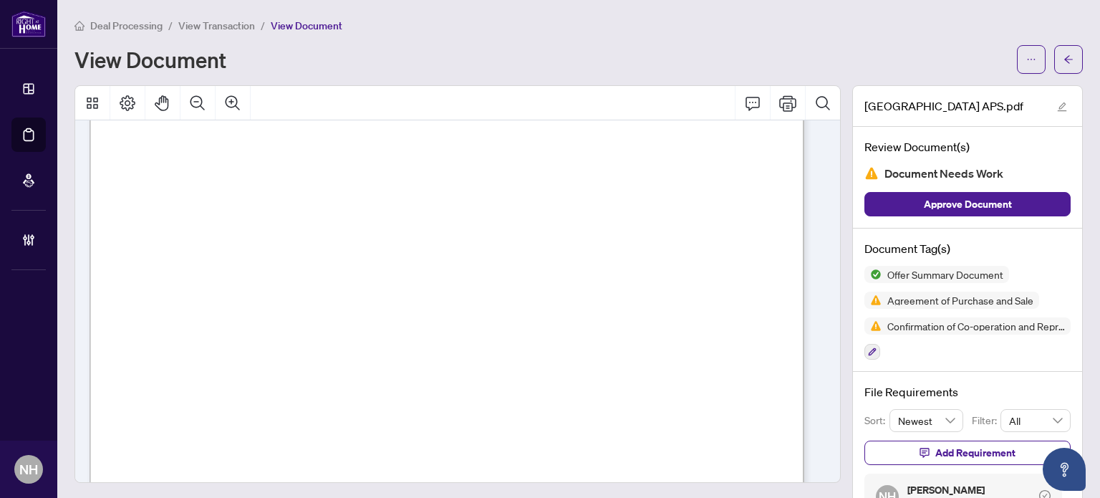
scroll to position [5301, 0]
click at [226, 29] on span "View Transaction" at bounding box center [216, 25] width 77 height 13
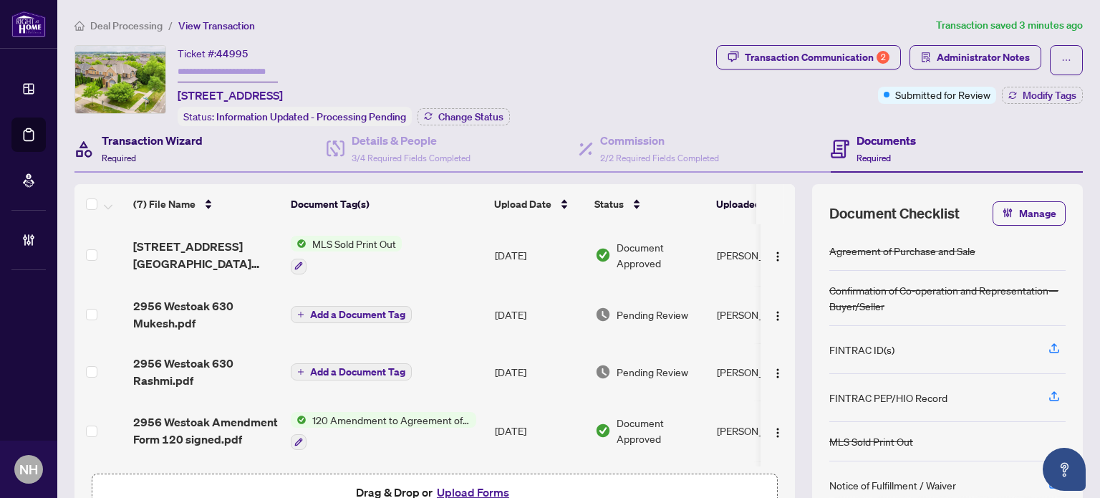
click at [181, 143] on h4 "Transaction Wizard" at bounding box center [152, 140] width 101 height 17
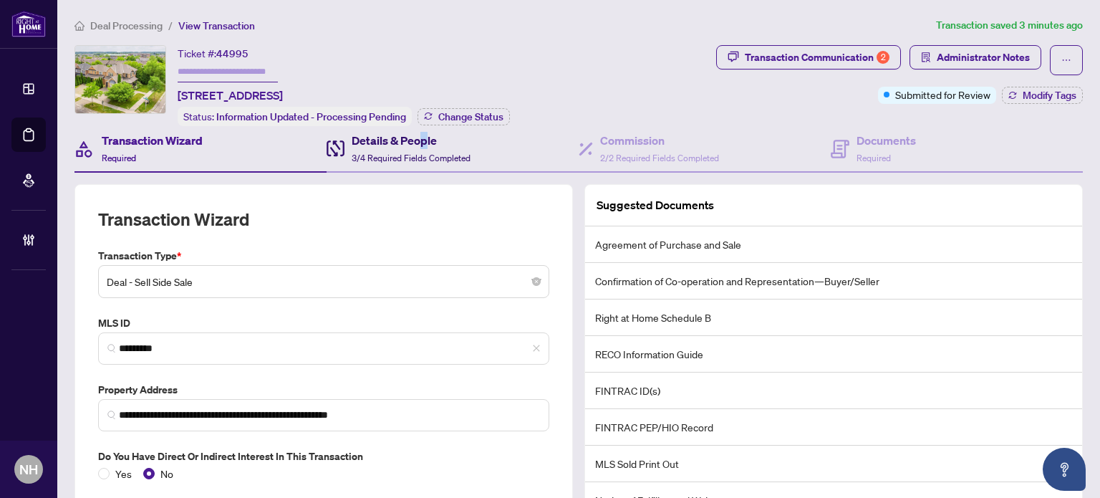
click at [422, 143] on h4 "Details & People" at bounding box center [411, 140] width 119 height 17
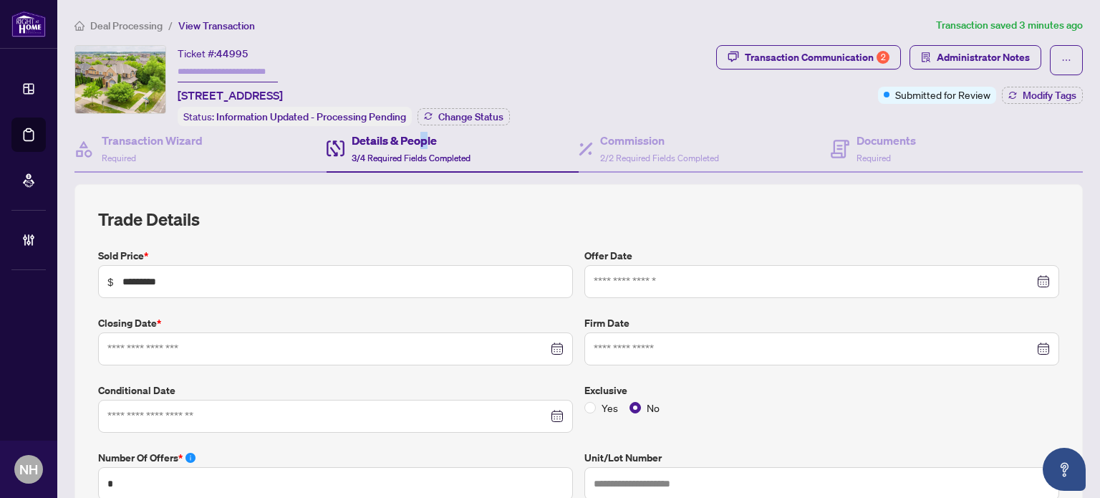
type input "**********"
click at [868, 158] on span "Required" at bounding box center [874, 158] width 34 height 11
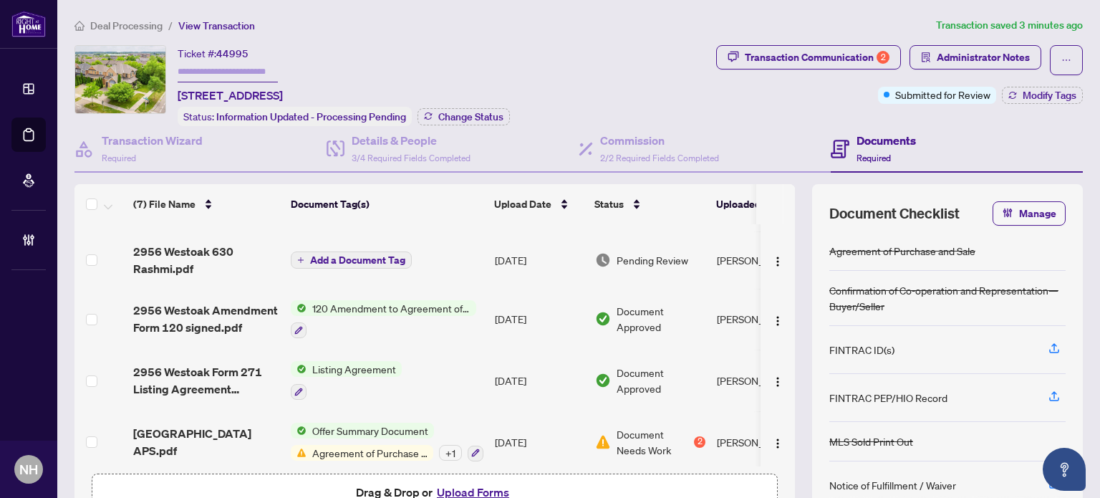
scroll to position [178, 0]
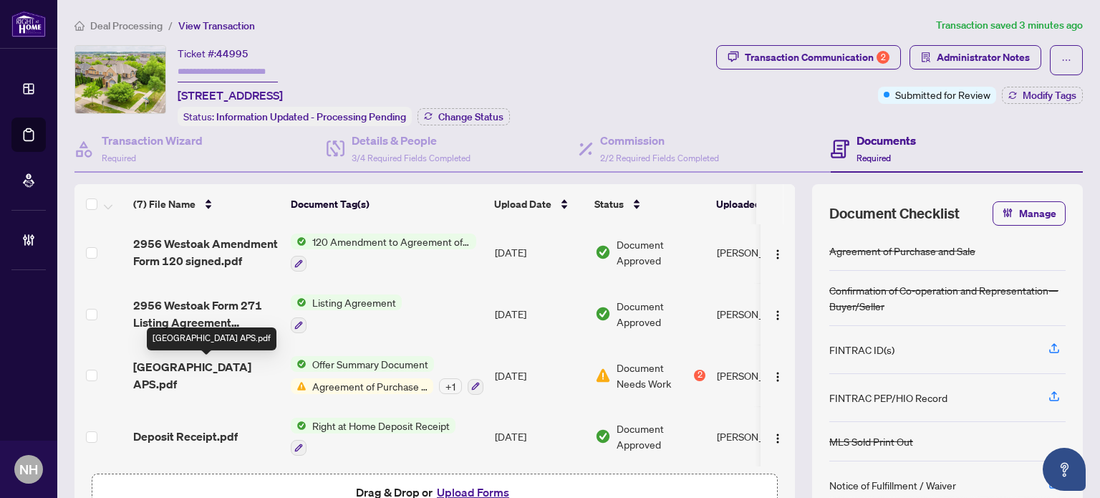
click at [202, 367] on span "[GEOGRAPHIC_DATA] APS.pdf" at bounding box center [206, 375] width 146 height 34
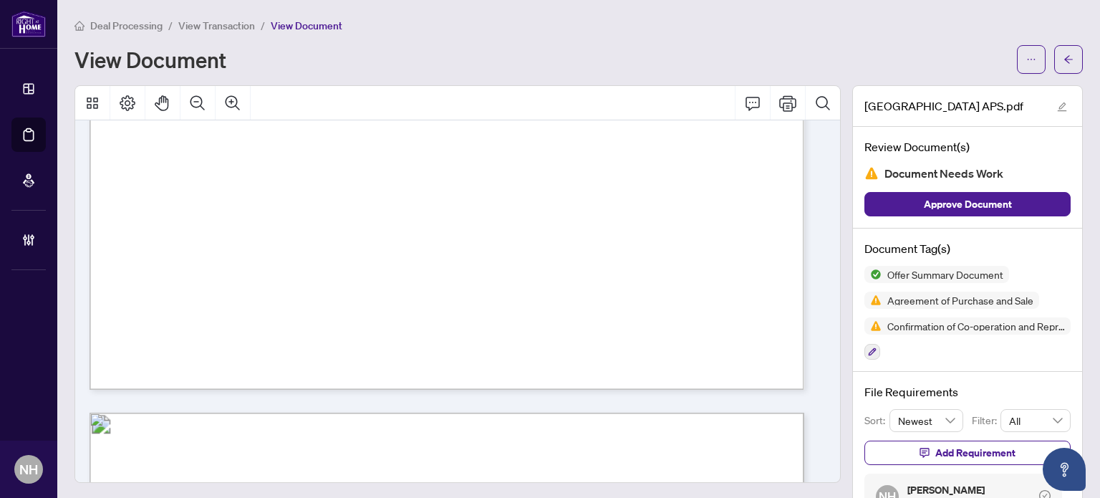
scroll to position [9169, 0]
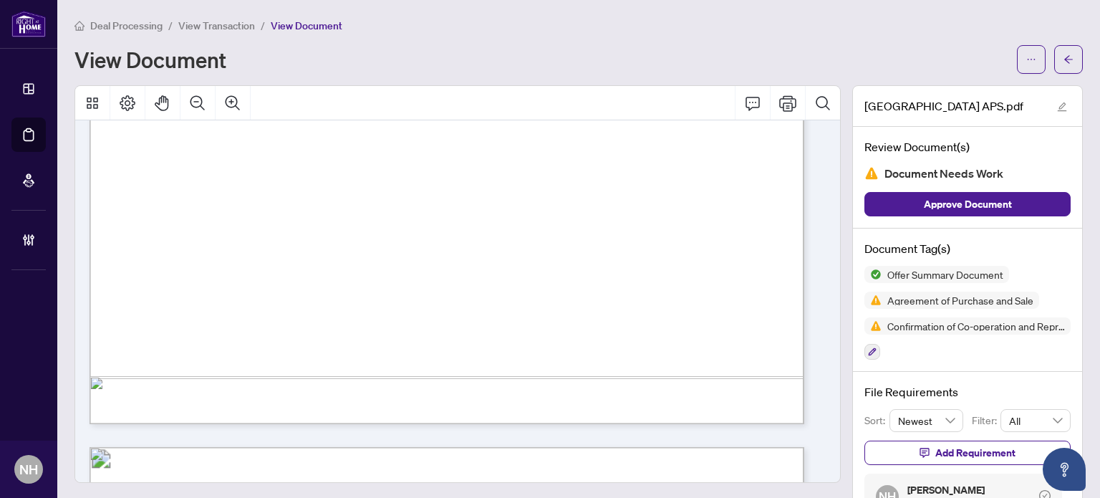
click at [234, 25] on span "View Transaction" at bounding box center [216, 25] width 77 height 13
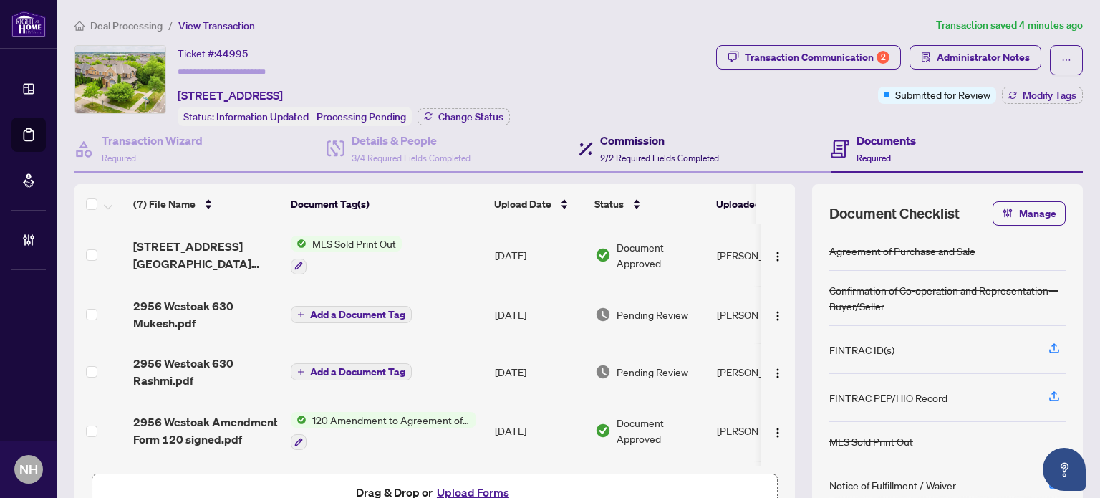
click at [652, 153] on span "2/2 Required Fields Completed" at bounding box center [659, 158] width 119 height 11
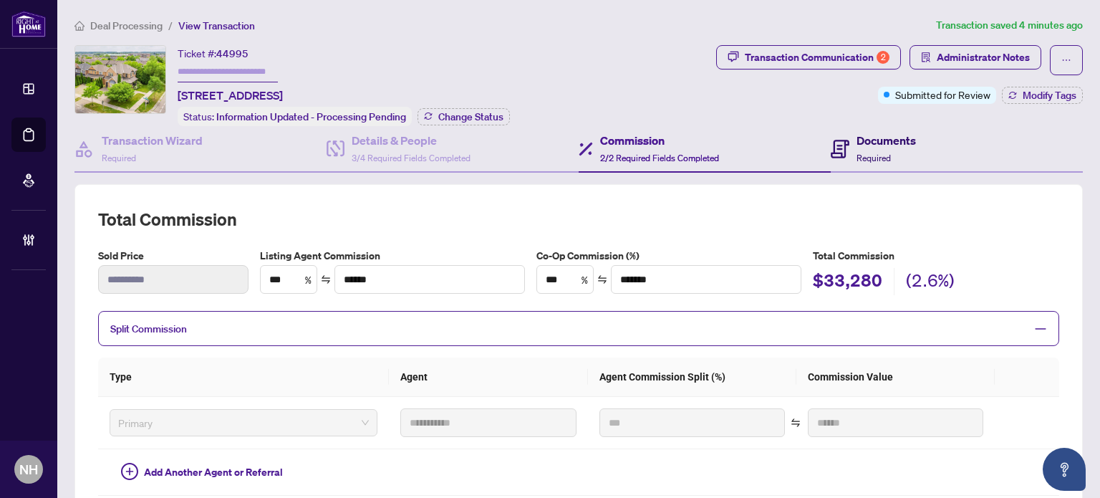
click at [888, 141] on h4 "Documents" at bounding box center [886, 140] width 59 height 17
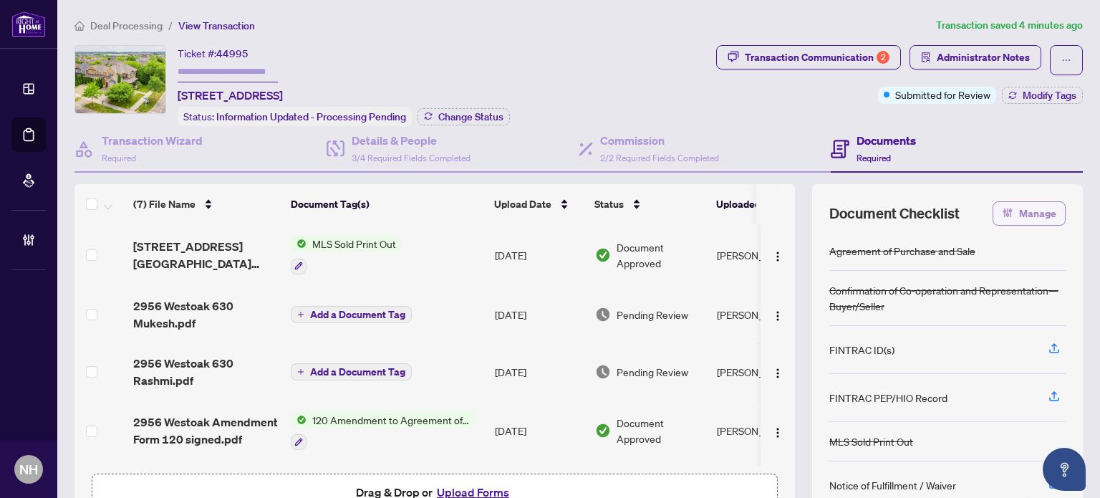
click at [1003, 207] on icon "button" at bounding box center [1007, 212] width 11 height 11
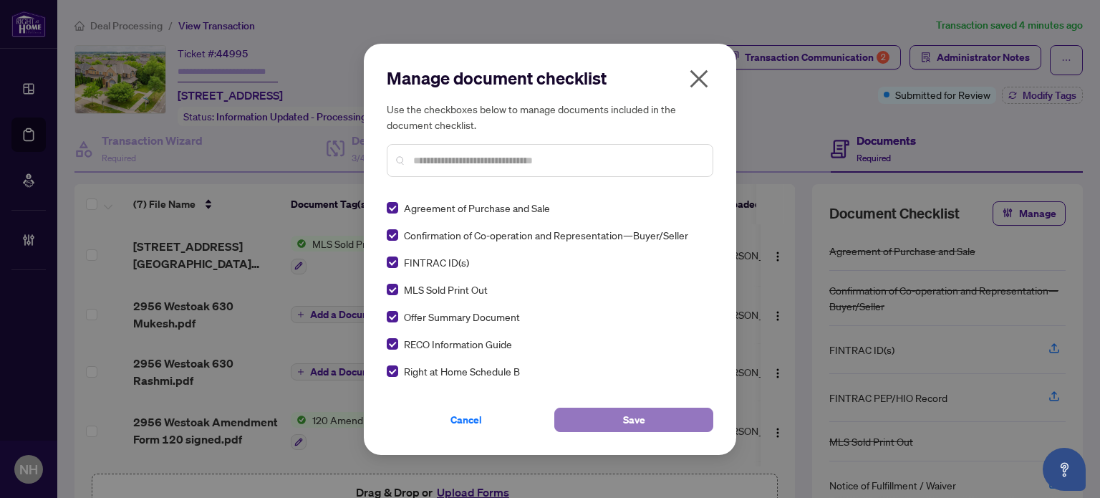
click at [610, 426] on button "Save" at bounding box center [633, 420] width 159 height 24
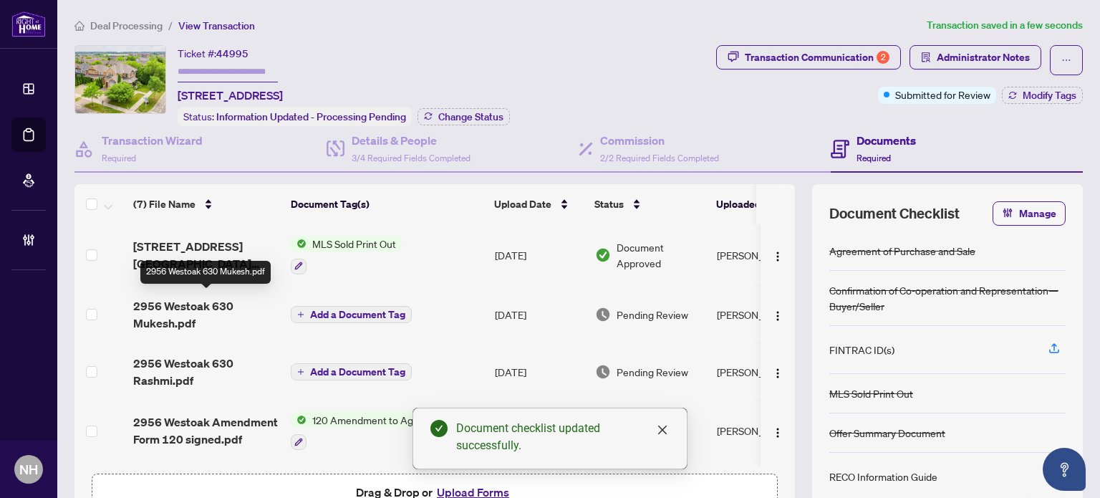
click at [180, 308] on span "2956 Westoak 630 Mukesh.pdf" at bounding box center [206, 314] width 146 height 34
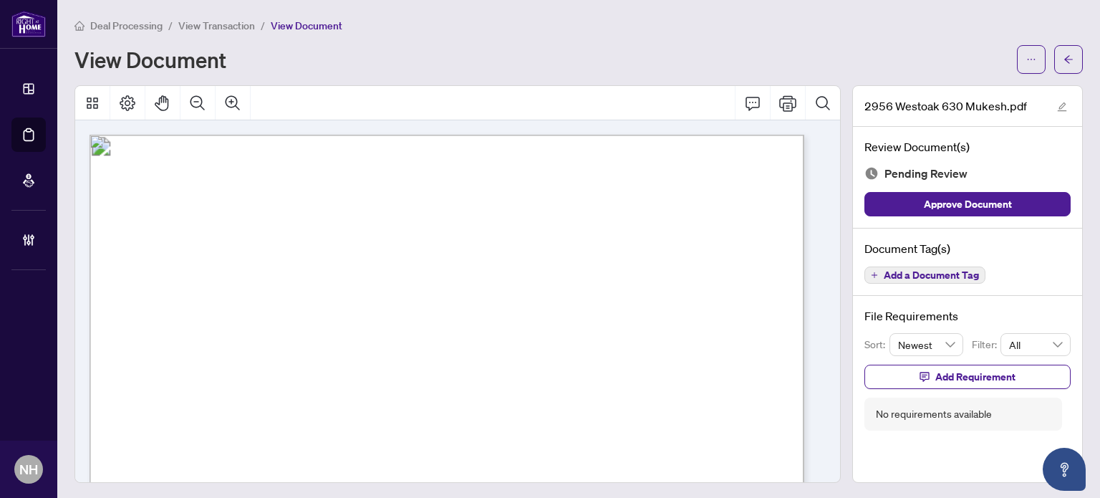
click at [932, 272] on span "Add a Document Tag" at bounding box center [931, 275] width 95 height 10
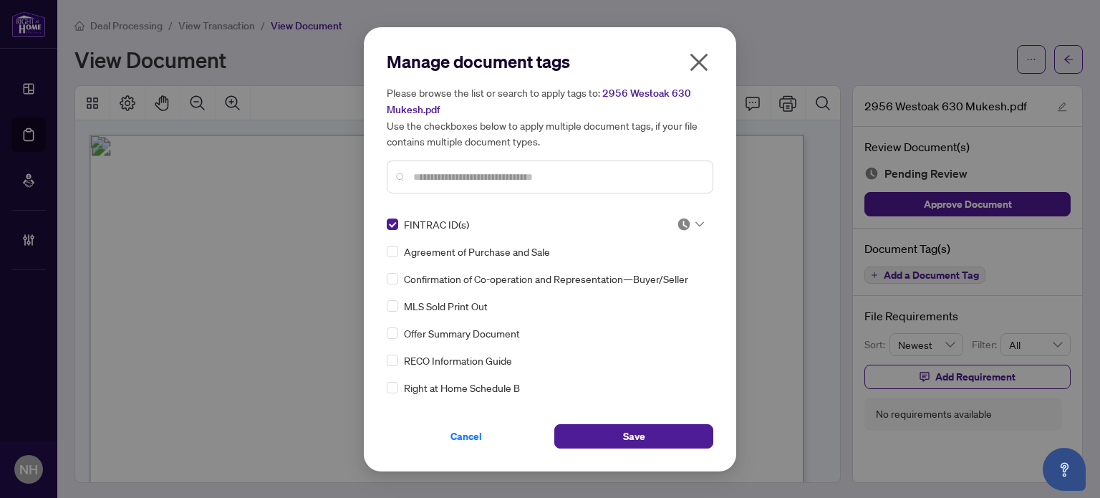
click at [696, 223] on icon at bounding box center [700, 224] width 9 height 6
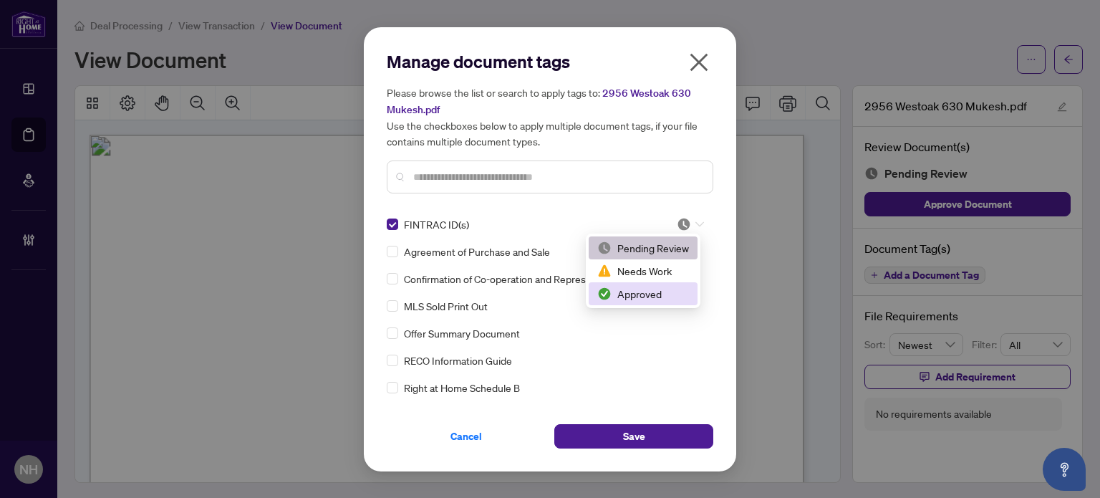
click at [643, 289] on div "Approved" at bounding box center [643, 294] width 92 height 16
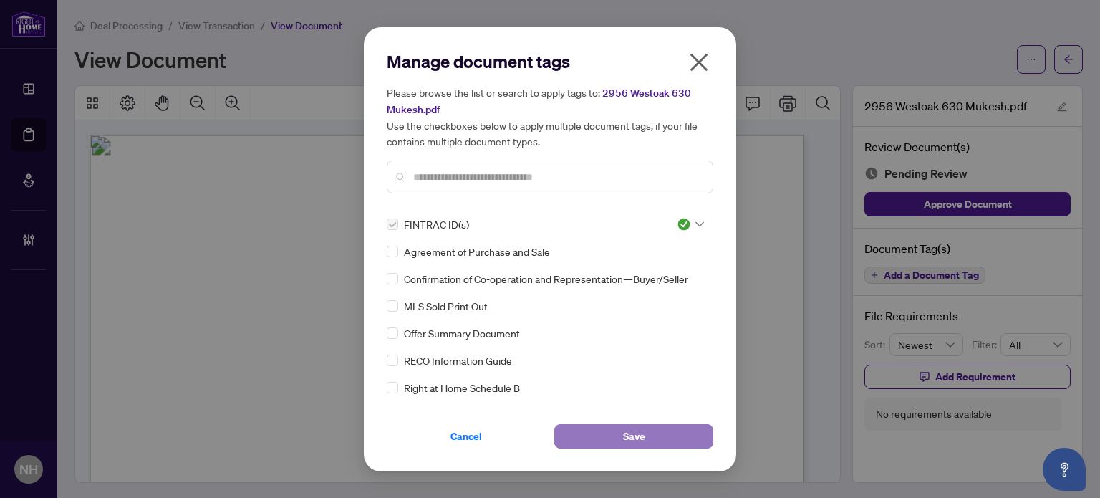
click at [630, 432] on span "Save" at bounding box center [634, 436] width 22 height 23
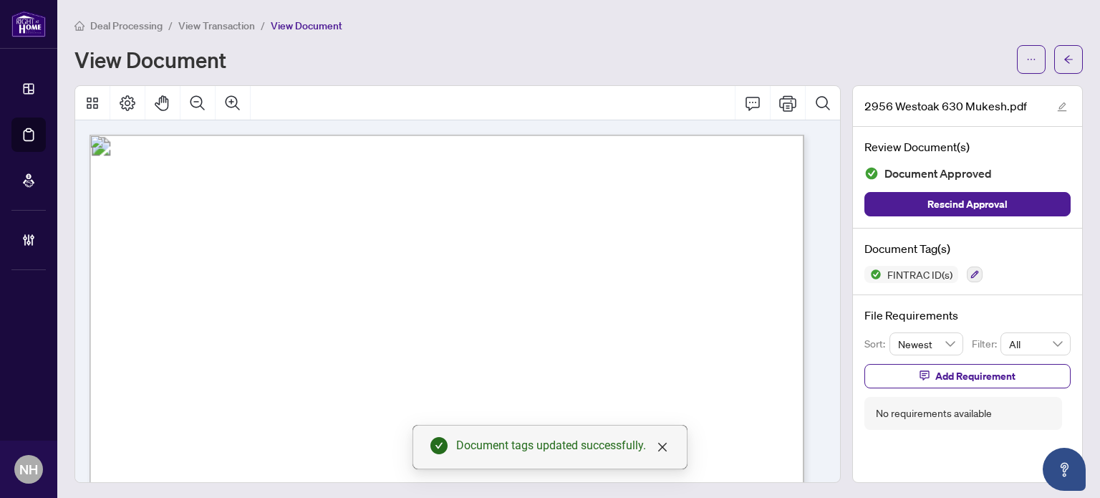
click at [245, 28] on span "View Transaction" at bounding box center [216, 25] width 77 height 13
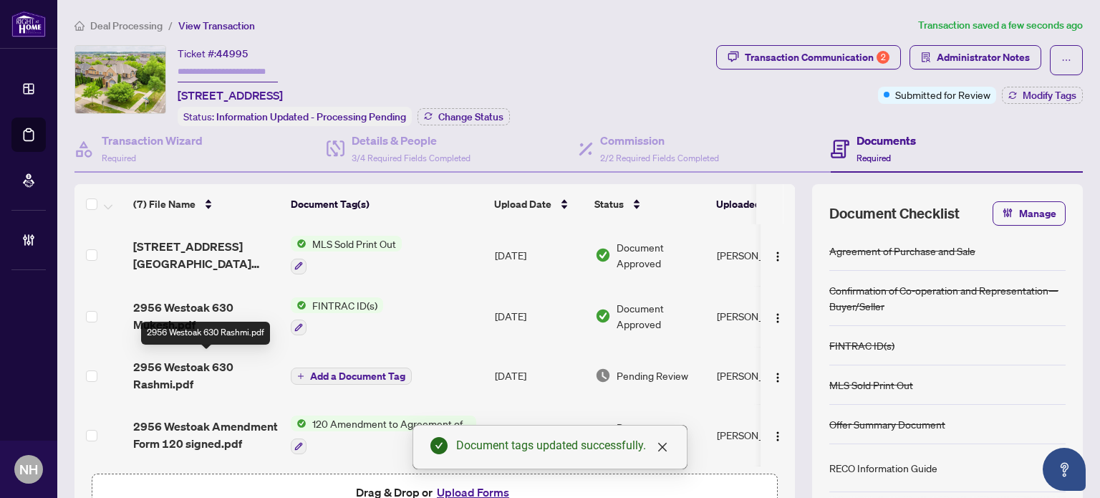
click at [201, 363] on span "2956 Westoak 630 Rashmi.pdf" at bounding box center [206, 375] width 146 height 34
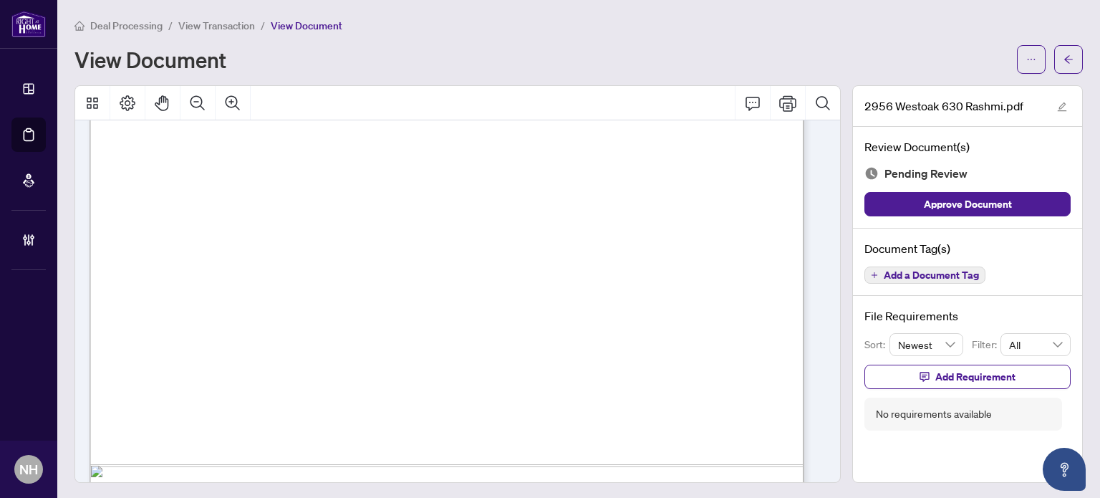
scroll to position [3436, 0]
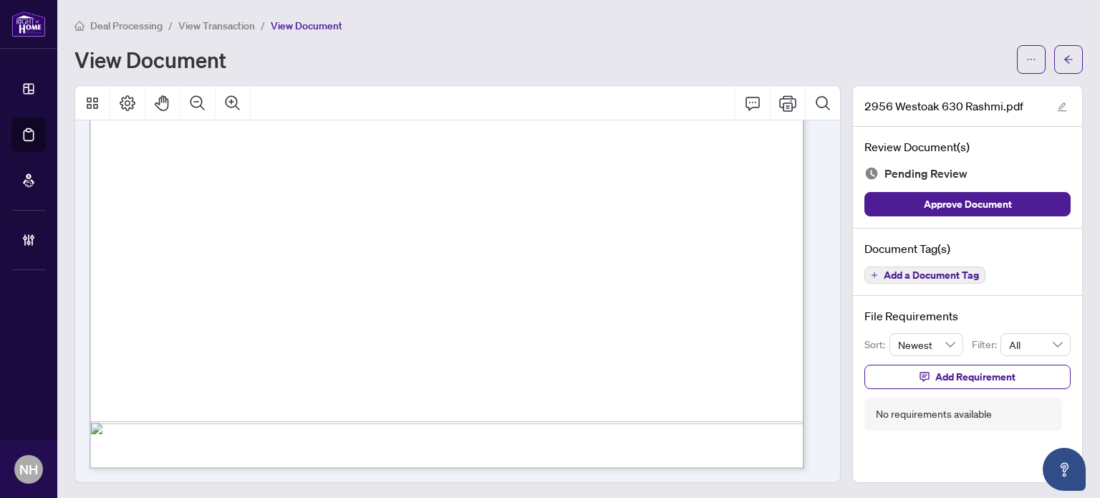
click at [926, 263] on div "Document Tag(s) Add a Document Tag" at bounding box center [967, 263] width 229 height 68
click at [923, 266] on button "Add a Document Tag" at bounding box center [925, 274] width 121 height 17
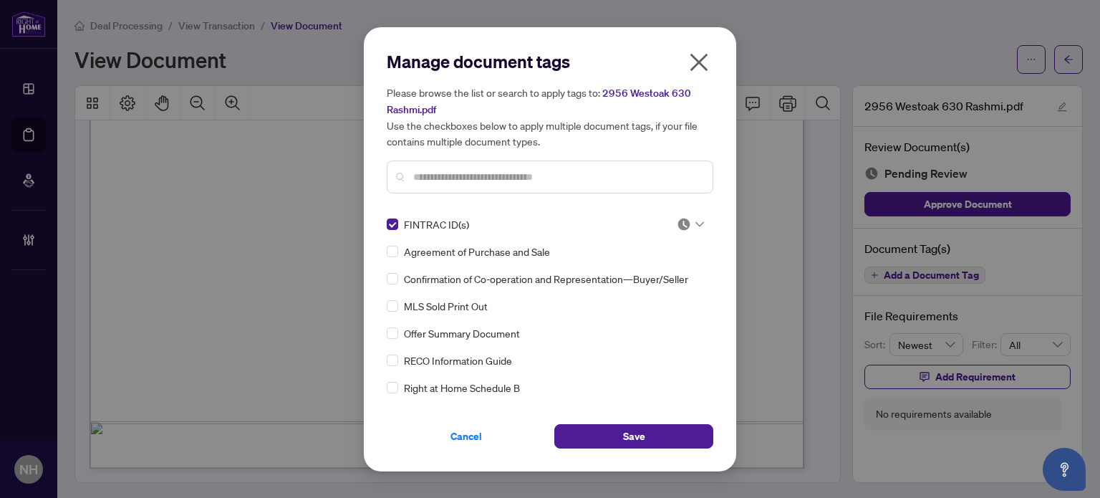
click at [677, 224] on img at bounding box center [684, 224] width 14 height 14
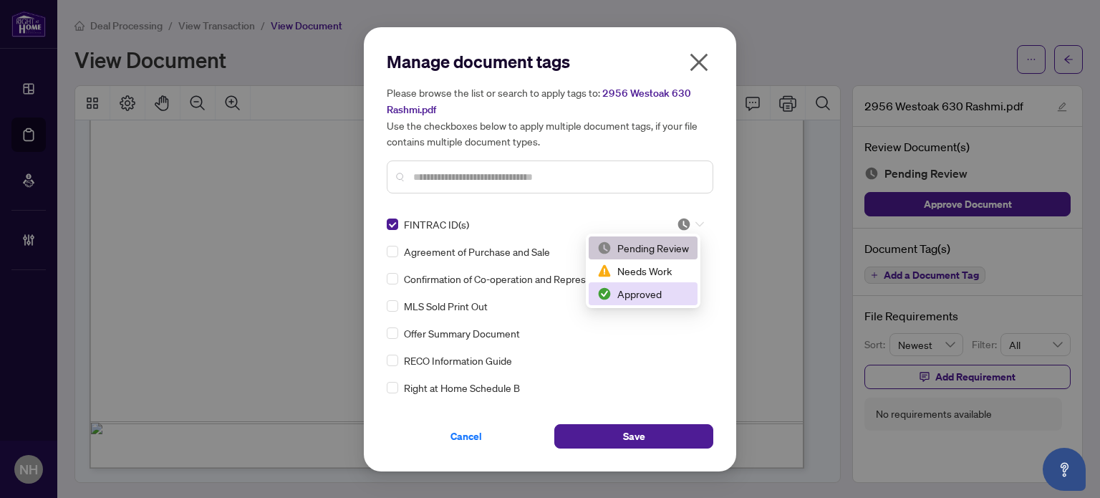
click at [639, 293] on div "Approved" at bounding box center [643, 294] width 92 height 16
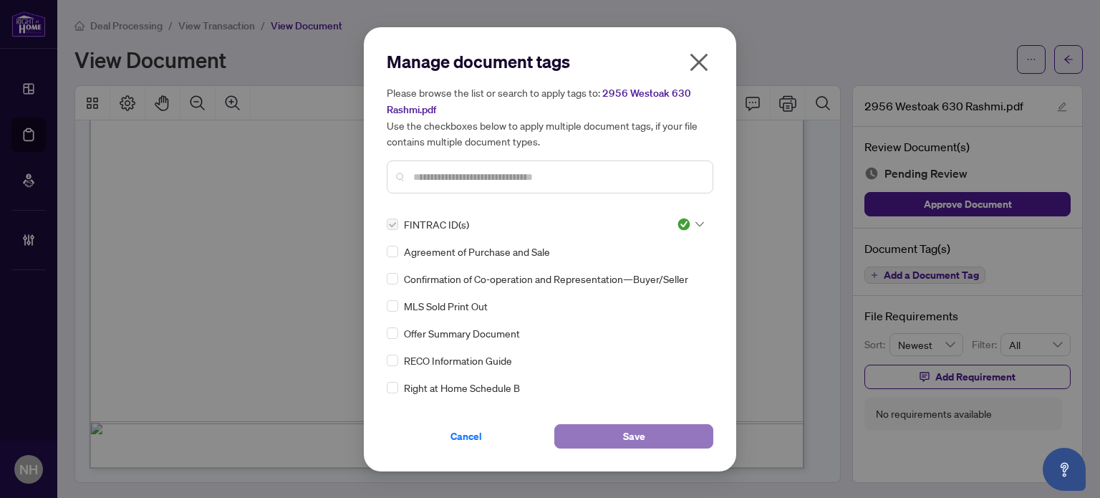
click at [650, 431] on button "Save" at bounding box center [633, 436] width 159 height 24
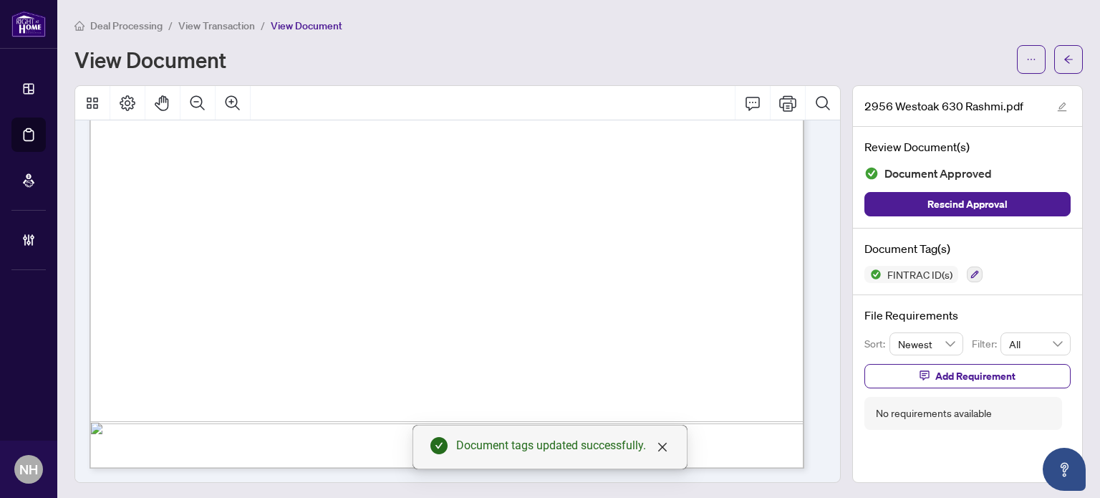
click at [241, 25] on span "View Transaction" at bounding box center [216, 25] width 77 height 13
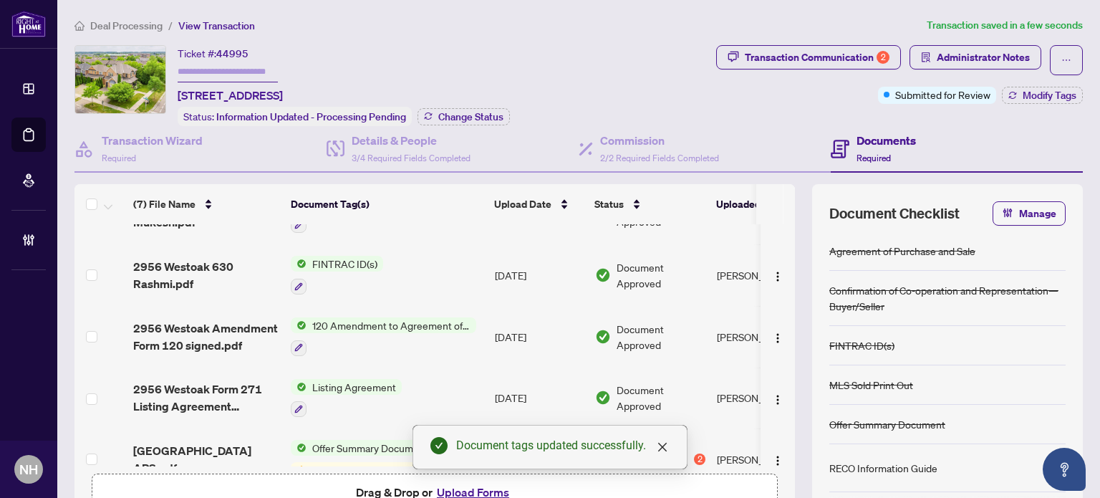
scroll to position [184, 0]
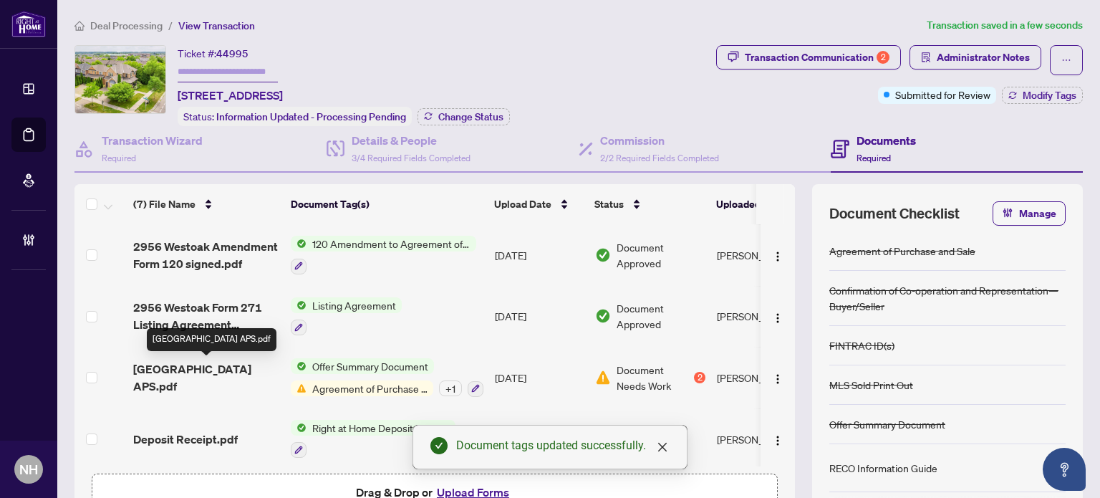
click at [252, 373] on span "[GEOGRAPHIC_DATA] APS.pdf" at bounding box center [206, 377] width 146 height 34
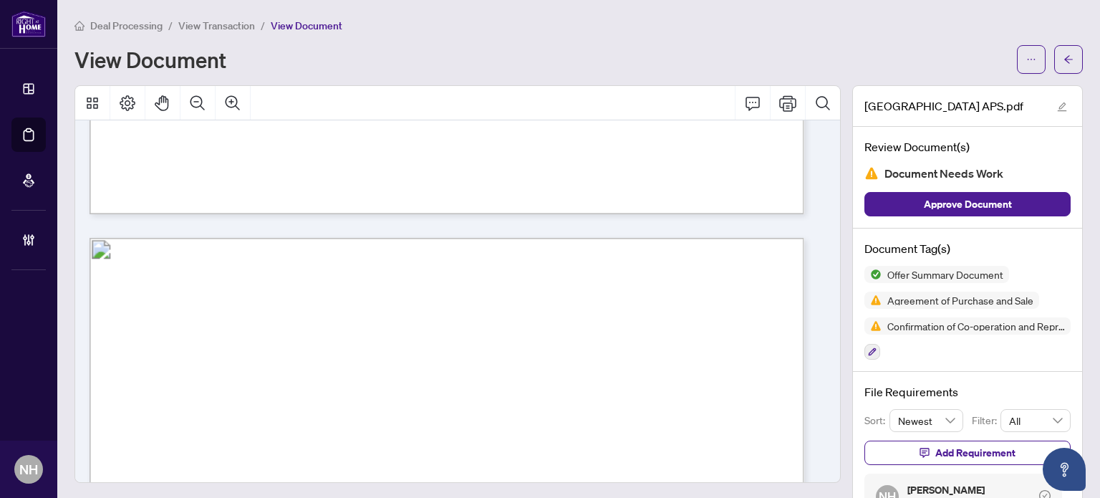
scroll to position [8525, 0]
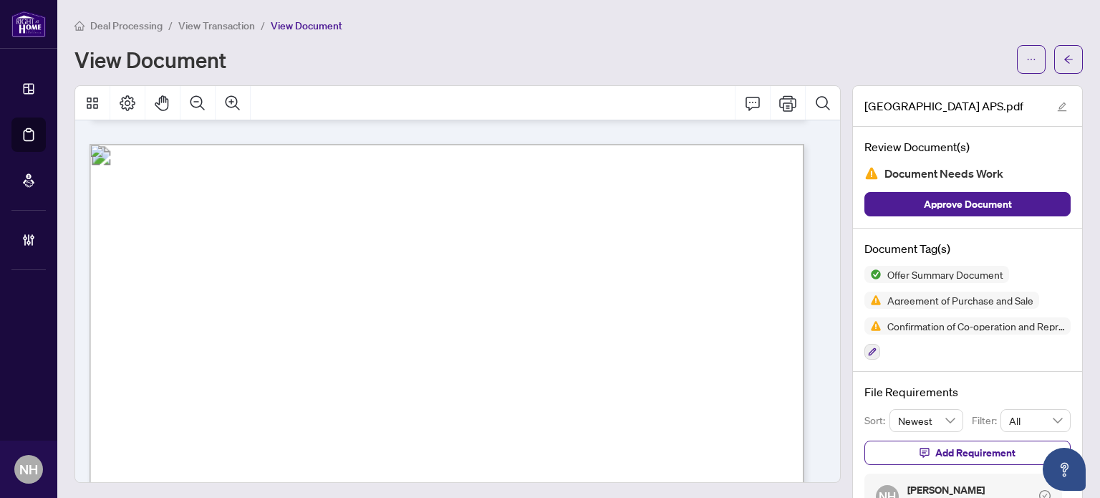
click at [223, 24] on span "View Transaction" at bounding box center [216, 25] width 77 height 13
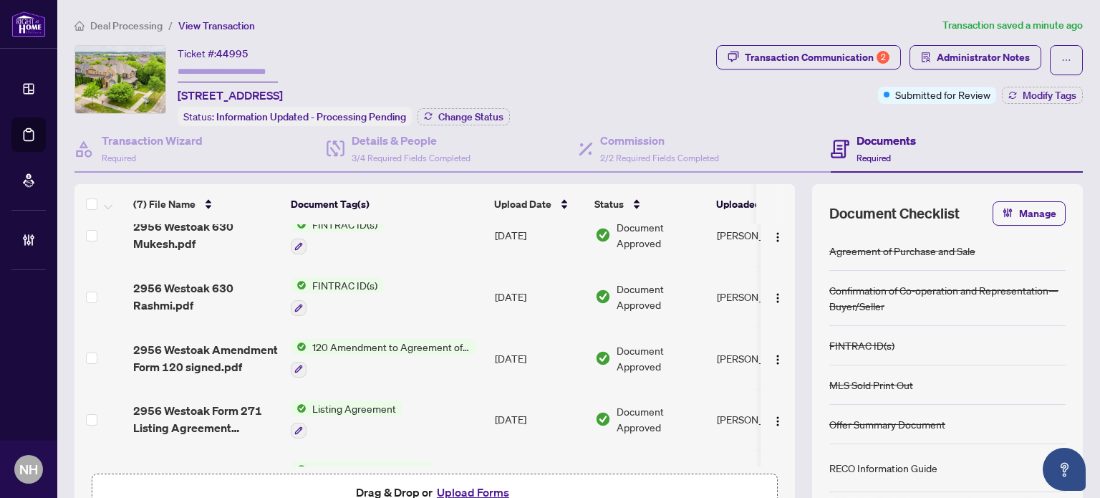
scroll to position [143, 0]
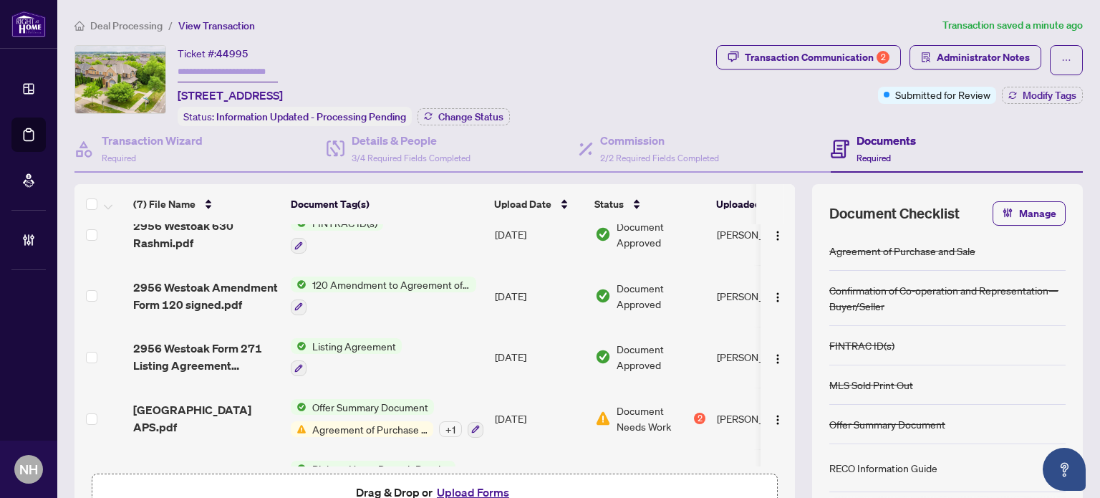
click at [193, 289] on span "2956 Westoak Amendment Form 120 signed.pdf" at bounding box center [206, 296] width 146 height 34
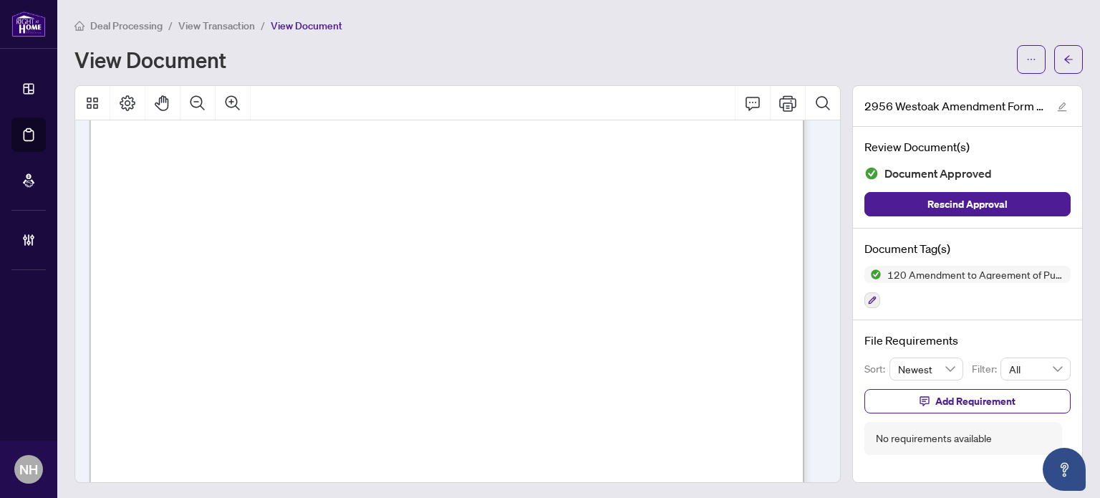
scroll to position [1361, 0]
click at [230, 25] on span "View Transaction" at bounding box center [216, 25] width 77 height 13
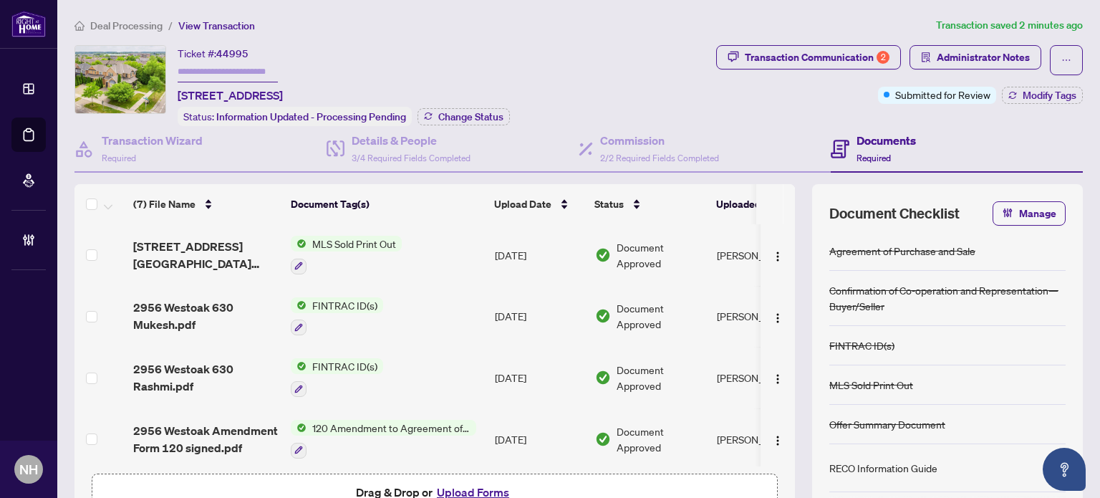
click at [482, 486] on button "Upload Forms" at bounding box center [473, 492] width 81 height 19
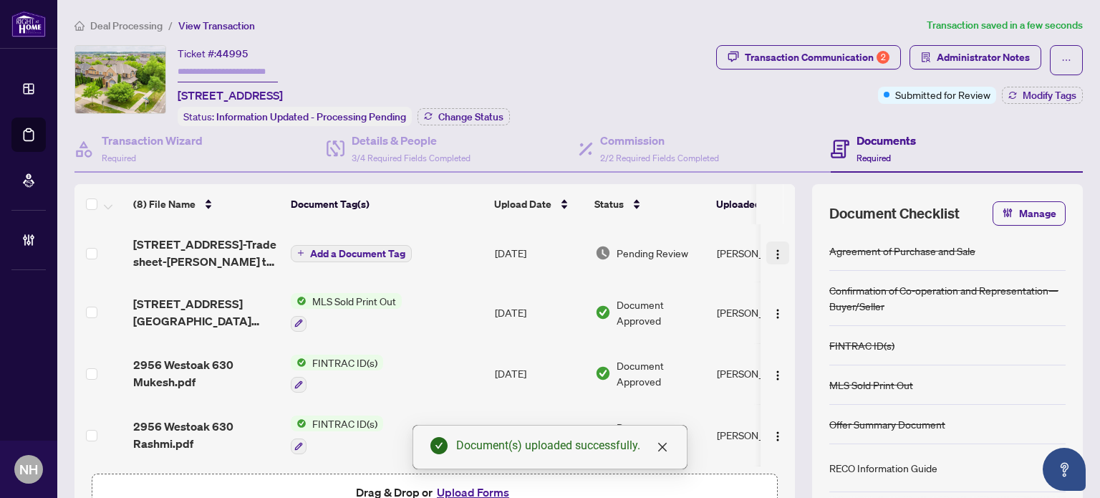
click at [772, 249] on img "button" at bounding box center [777, 254] width 11 height 11
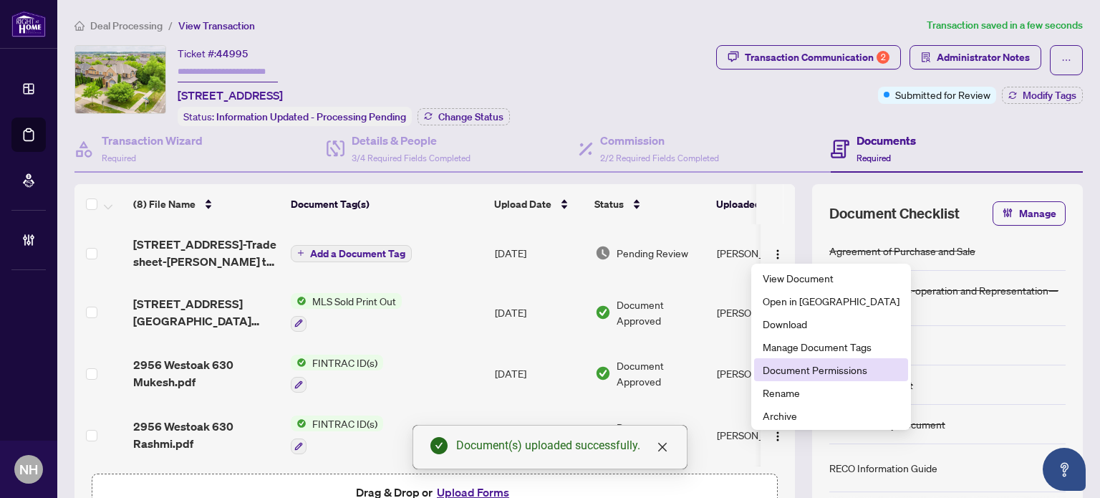
click at [769, 363] on span "Document Permissions" at bounding box center [831, 370] width 137 height 16
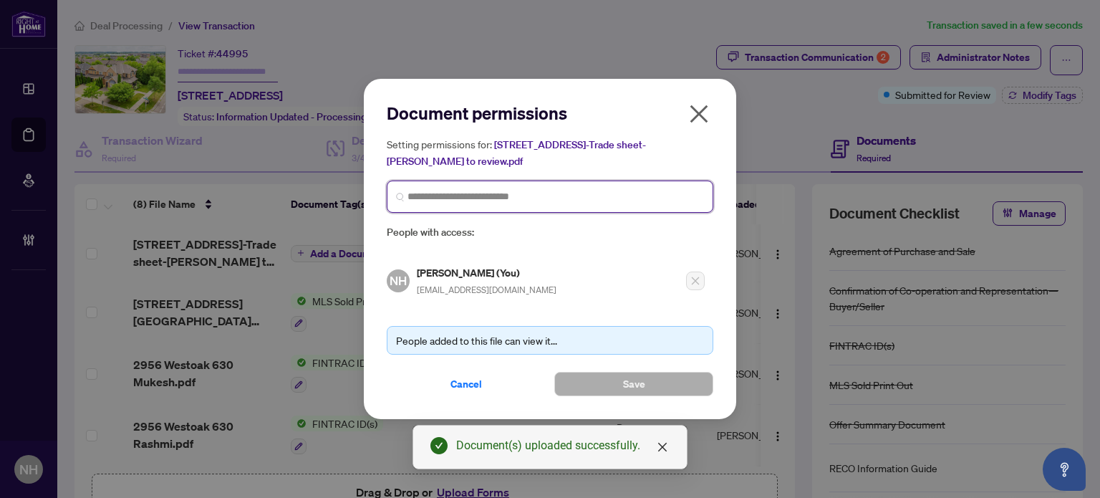
click at [443, 198] on input "search" at bounding box center [556, 196] width 297 height 15
type input "*"
type input "*********"
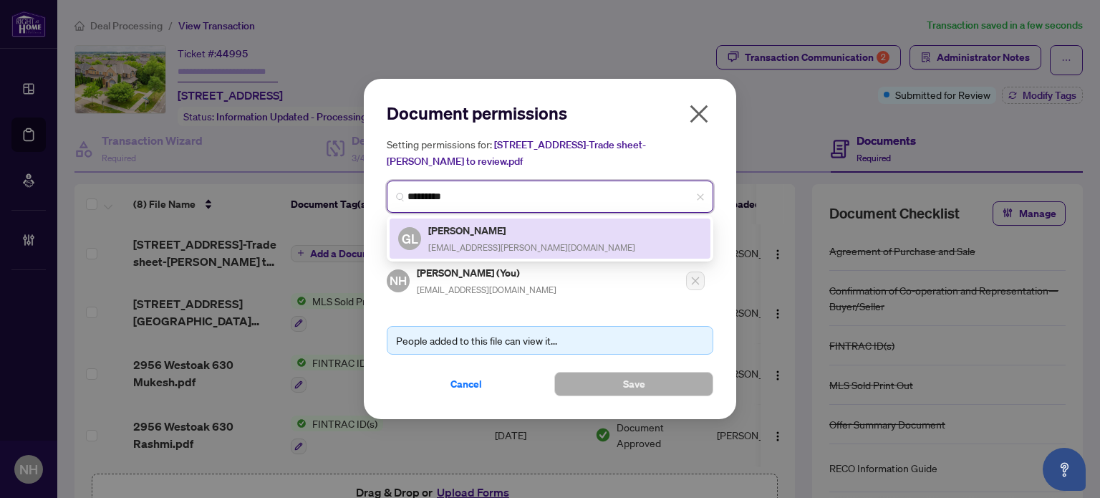
click at [438, 223] on h5 "[PERSON_NAME]" at bounding box center [531, 230] width 207 height 16
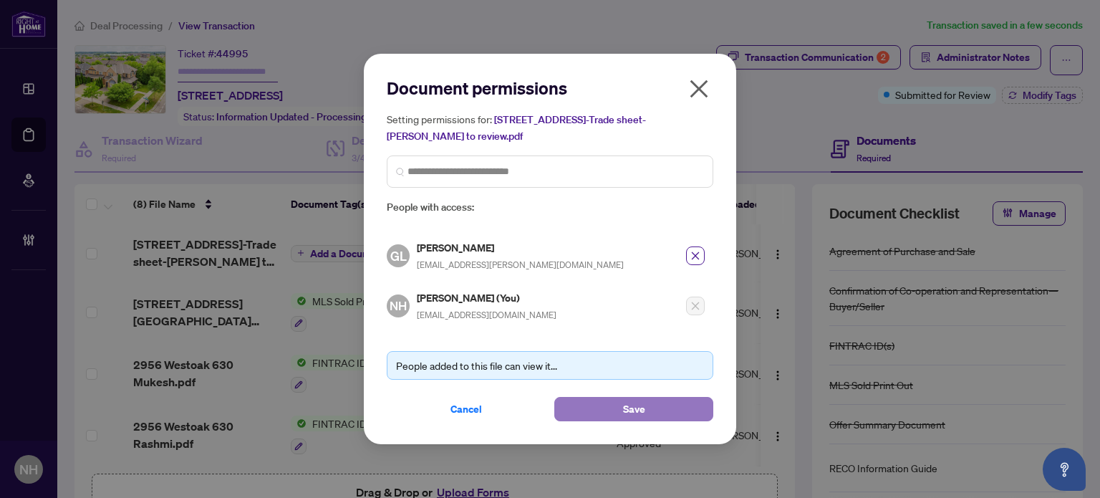
click at [643, 405] on span "Save" at bounding box center [634, 409] width 22 height 23
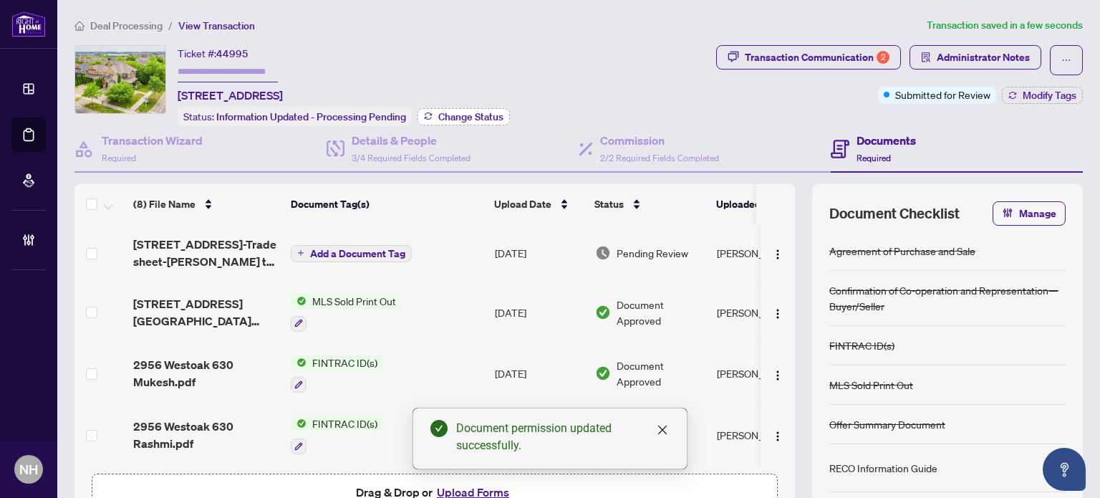
click at [463, 115] on span "Change Status" at bounding box center [470, 117] width 65 height 10
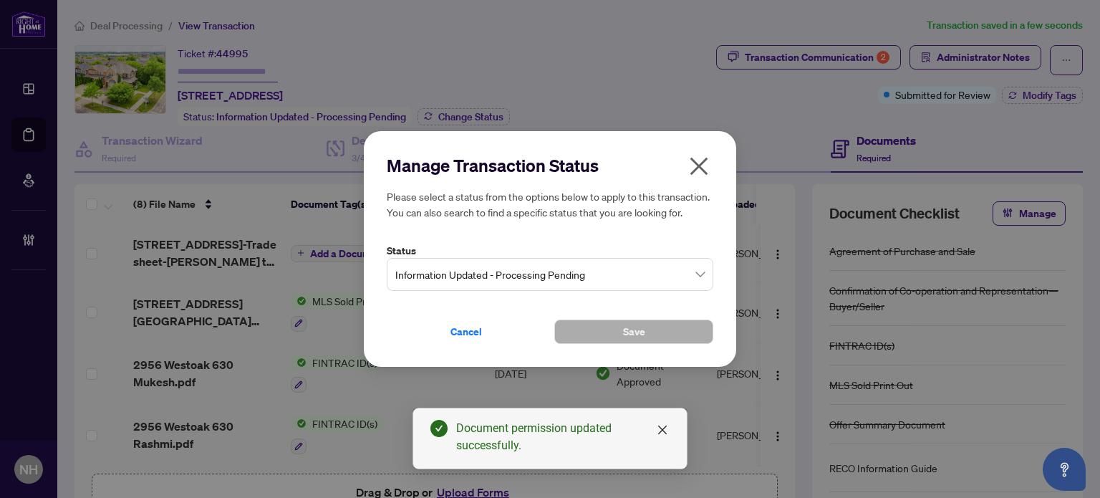
click at [555, 266] on span "Information Updated - Processing Pending" at bounding box center [549, 274] width 309 height 27
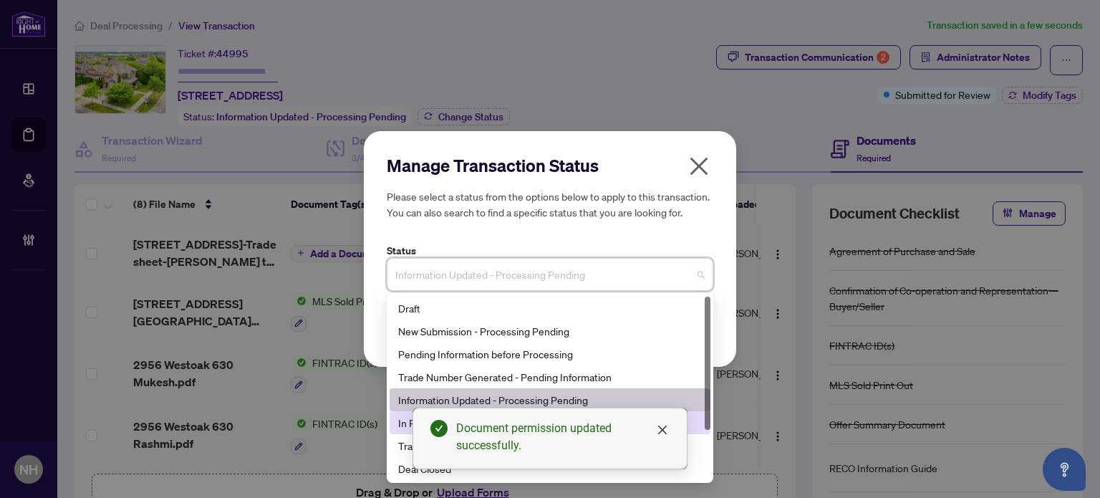
click at [398, 421] on div "In Progress - Pending Information" at bounding box center [550, 423] width 304 height 16
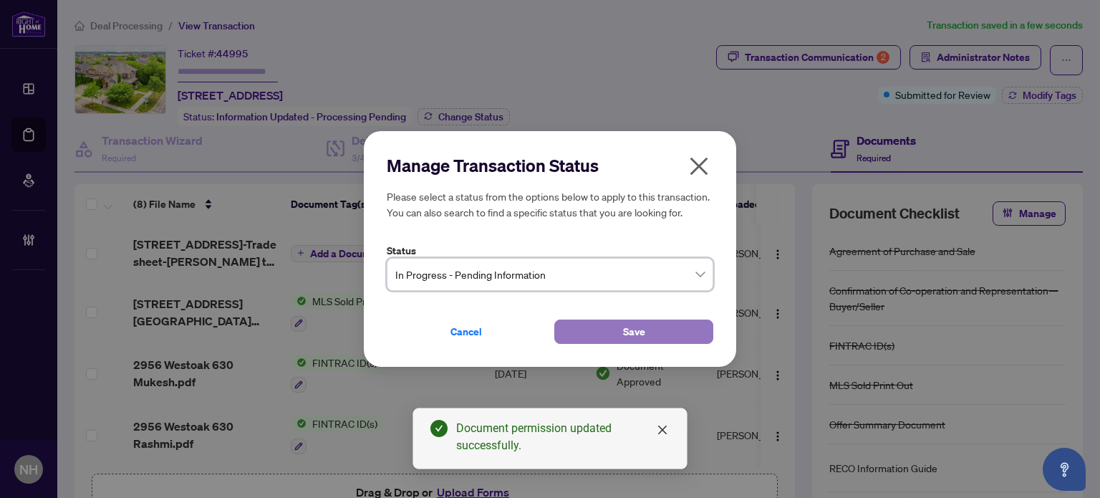
click at [616, 337] on button "Save" at bounding box center [633, 331] width 159 height 24
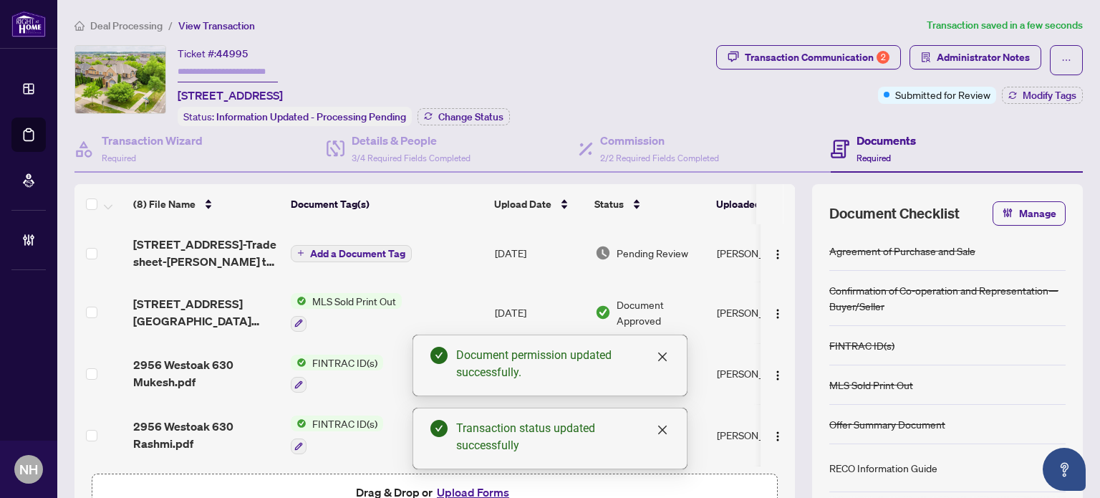
click at [1059, 94] on span "Modify Tags" at bounding box center [1050, 95] width 54 height 10
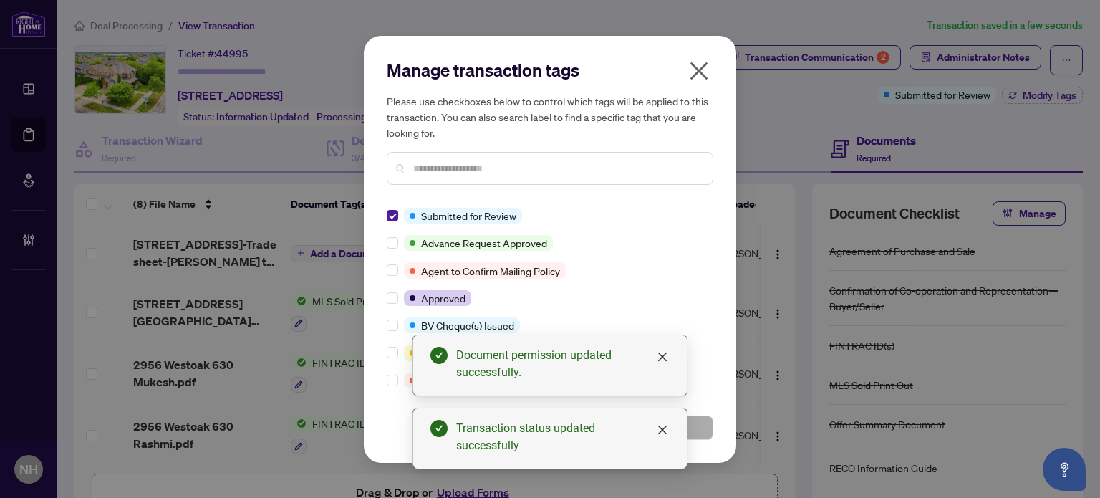
click at [384, 211] on div "Manage transaction tags Please use checkboxes below to control which tags will …" at bounding box center [550, 249] width 373 height 427
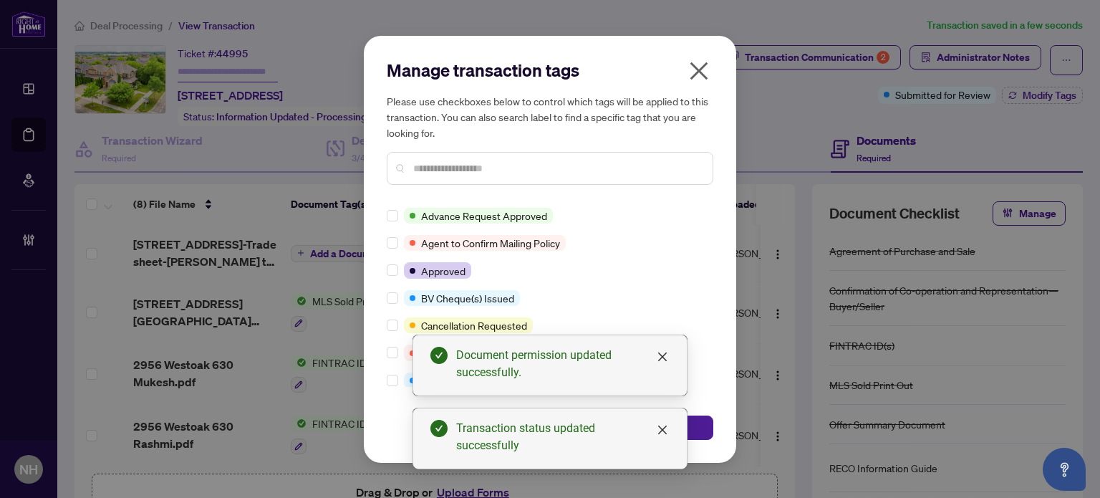
click at [449, 166] on input "text" at bounding box center [557, 168] width 288 height 16
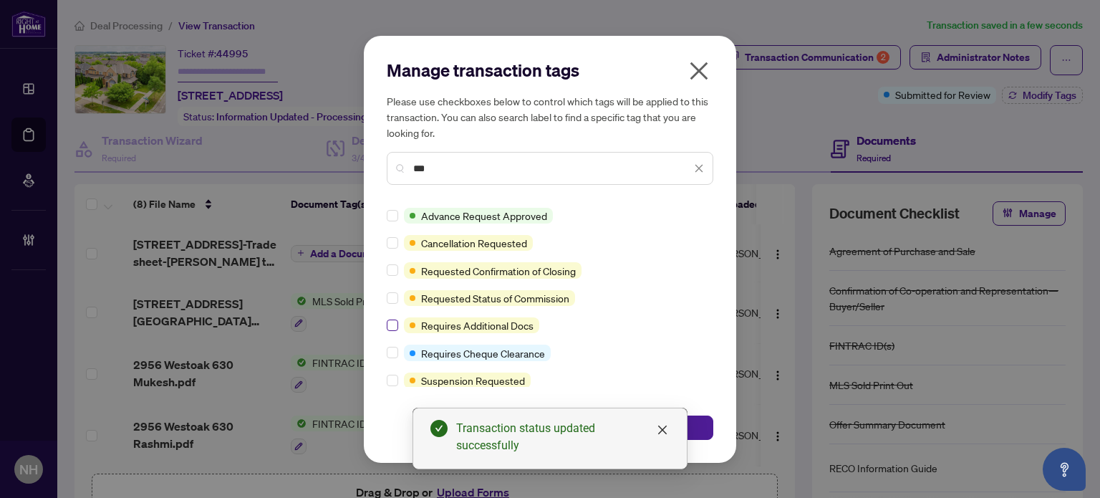
type input "***"
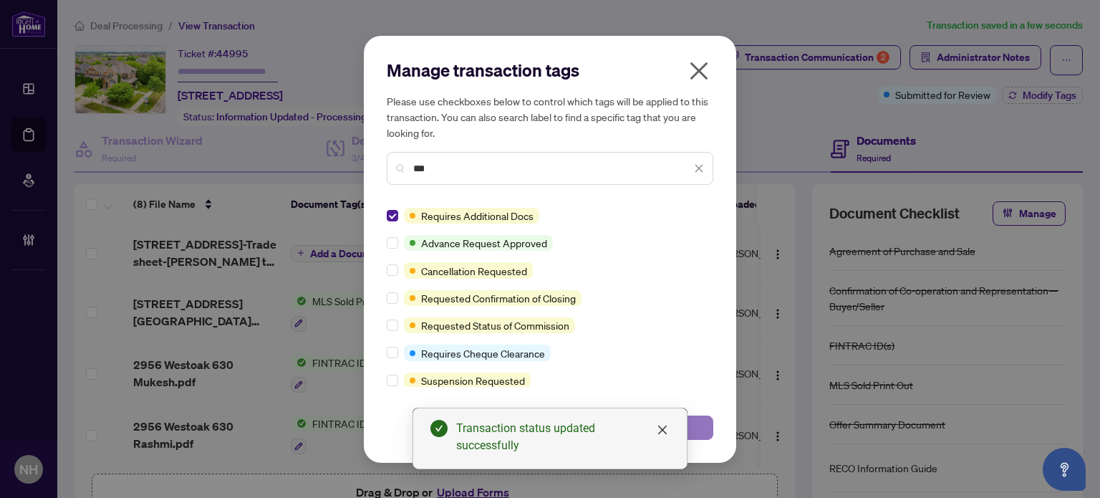
click at [691, 427] on button "Save" at bounding box center [633, 427] width 159 height 24
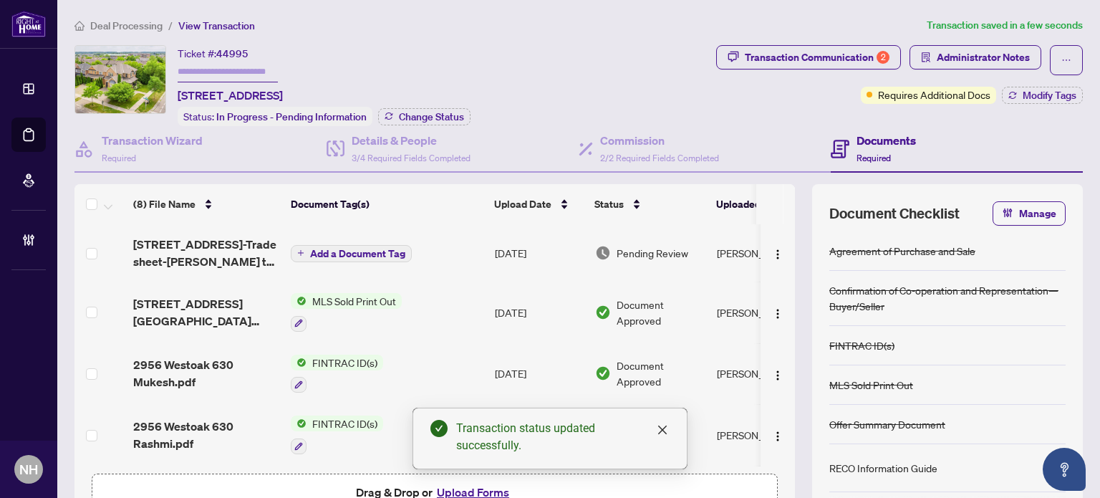
click at [245, 65] on input "text" at bounding box center [228, 72] width 100 height 21
paste input "*******"
type input "*******"
click at [568, 61] on div "Ticket #: 44995 ******* 2956 Westoak Trail Blvd, Oakville, Ontario L6M 4S6, Can…" at bounding box center [393, 85] width 636 height 81
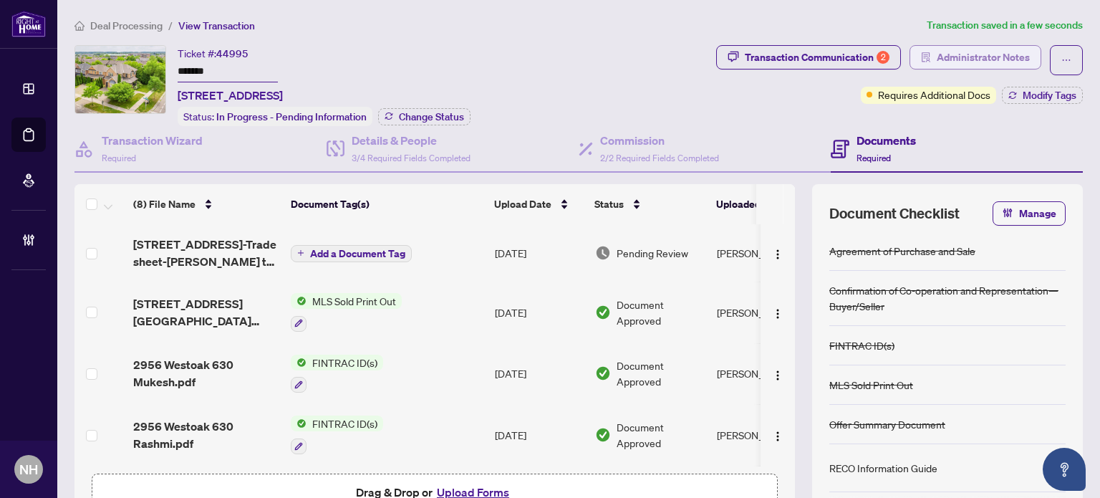
click at [921, 47] on span "button" at bounding box center [926, 57] width 10 height 23
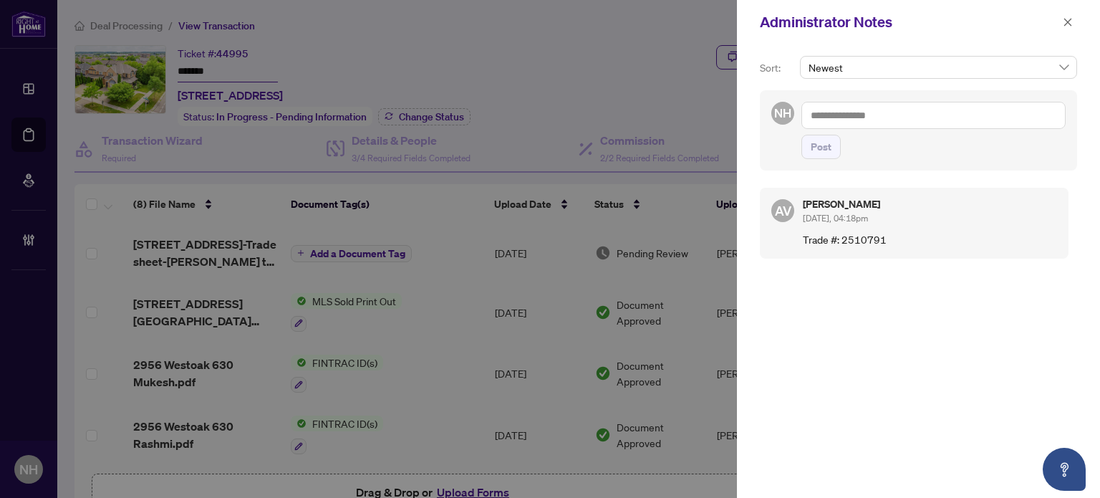
click at [910, 115] on textarea at bounding box center [934, 115] width 264 height 27
click at [805, 108] on textarea "*****" at bounding box center [934, 115] width 264 height 27
type textarea "**********"
click at [820, 146] on span "Post" at bounding box center [821, 146] width 21 height 23
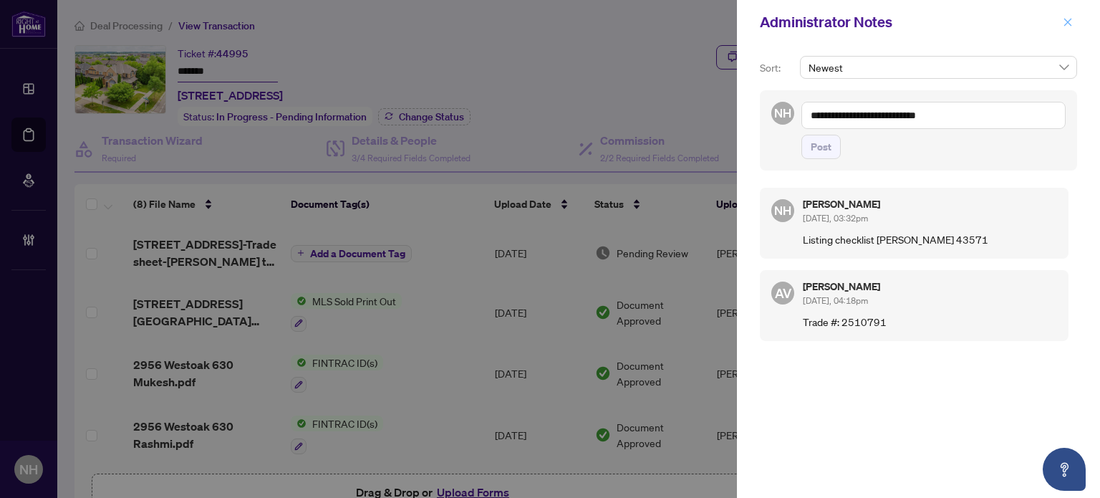
click at [1065, 16] on span "button" at bounding box center [1068, 22] width 10 height 23
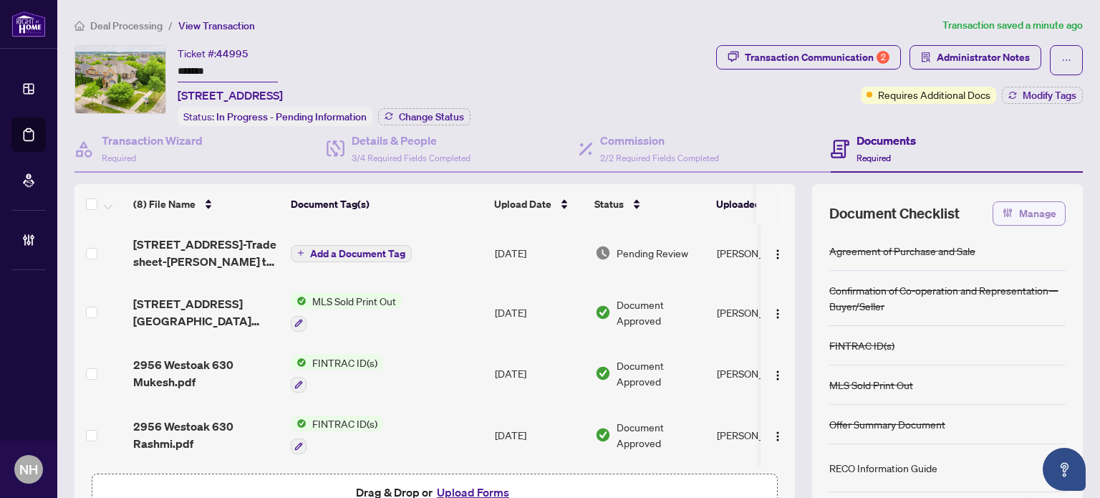
click at [1004, 208] on button "Manage" at bounding box center [1029, 213] width 73 height 24
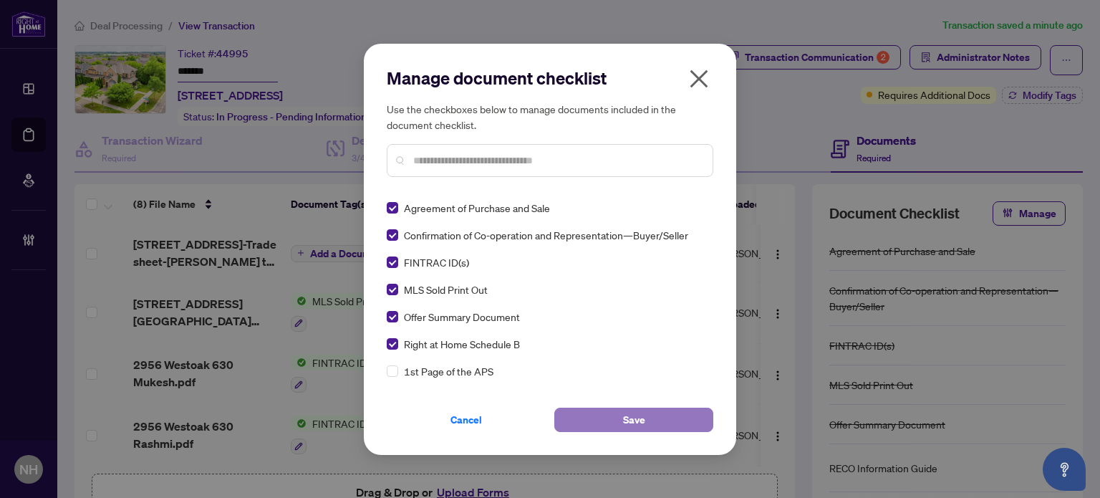
click at [622, 418] on button "Save" at bounding box center [633, 420] width 159 height 24
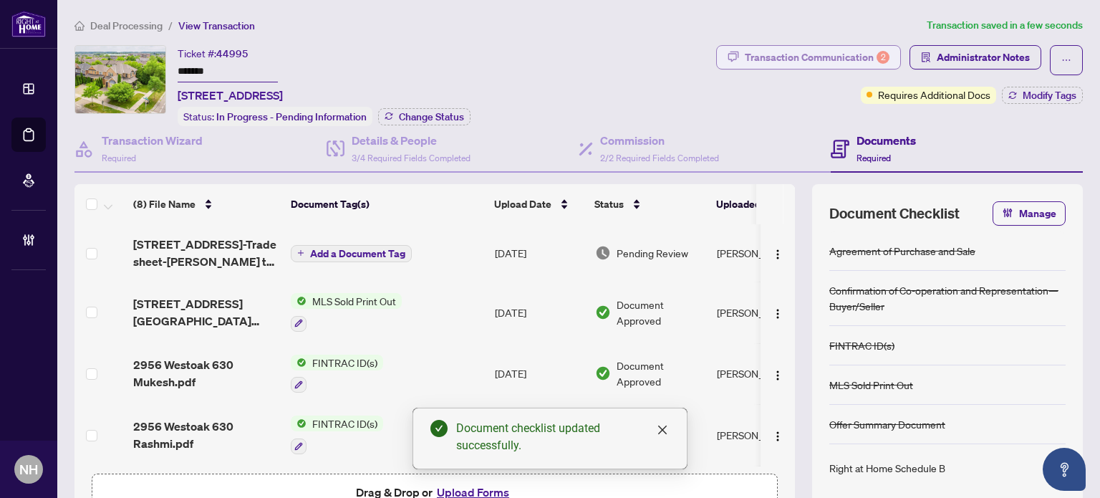
click at [799, 56] on div "Transaction Communication 2" at bounding box center [817, 57] width 145 height 23
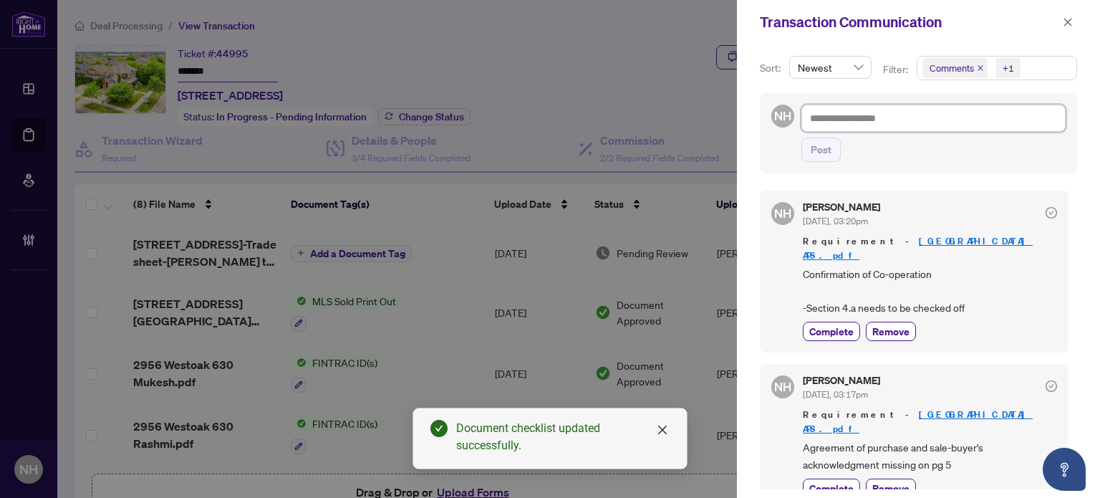
click at [891, 128] on textarea at bounding box center [934, 118] width 264 height 27
paste textarea "**********"
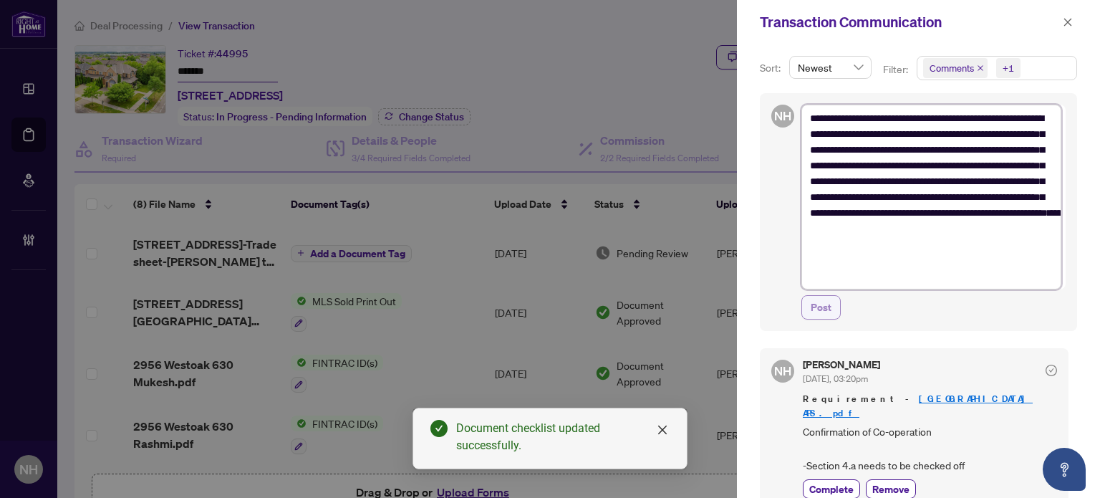
type textarea "**********"
click at [825, 309] on span "Post" at bounding box center [821, 307] width 21 height 23
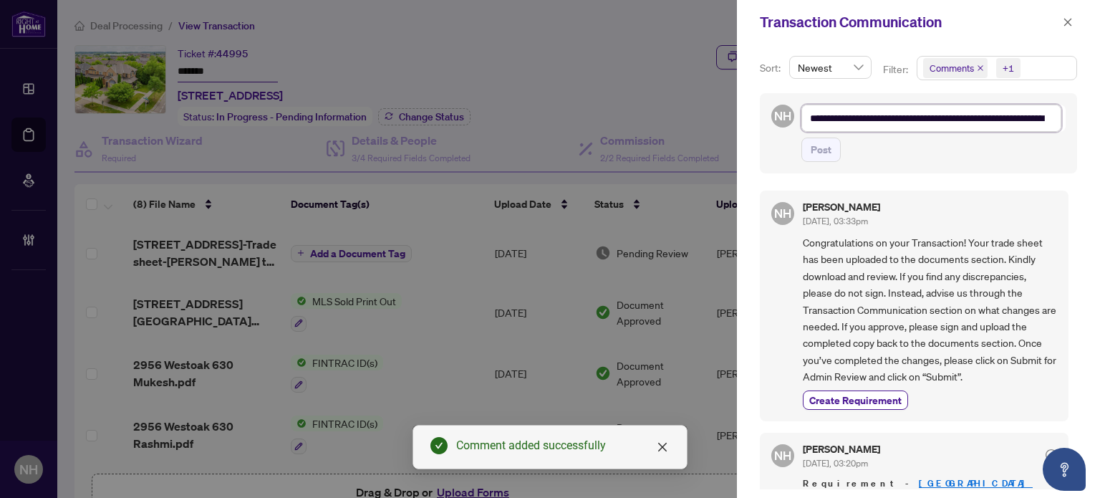
click at [888, 120] on textarea "**********" at bounding box center [932, 118] width 260 height 27
paste textarea "**********"
type textarea "**********"
click at [828, 155] on span "Post" at bounding box center [821, 149] width 21 height 23
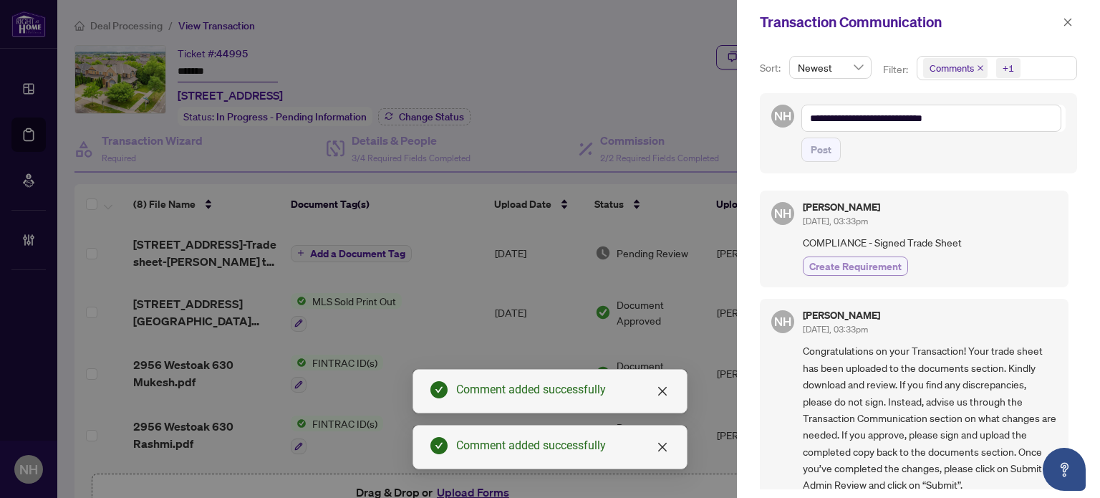
click at [871, 263] on span "Create Requirement" at bounding box center [855, 266] width 92 height 15
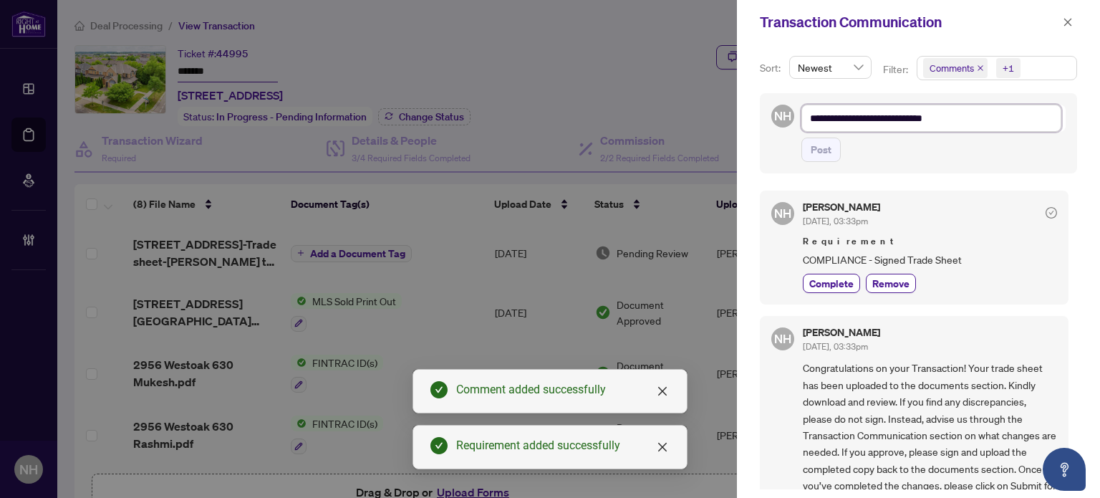
click at [837, 124] on textarea "**********" at bounding box center [932, 118] width 260 height 27
paste textarea "**********"
type textarea "**********"
drag, startPoint x: 833, startPoint y: 145, endPoint x: 825, endPoint y: 144, distance: 8.0
click at [832, 145] on button "Post" at bounding box center [821, 150] width 39 height 24
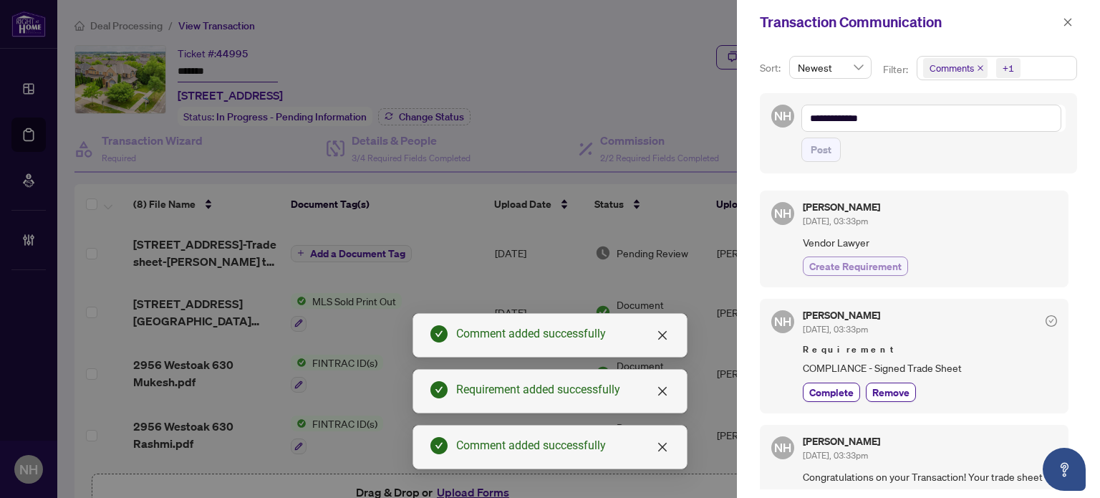
click at [878, 259] on span "Create Requirement" at bounding box center [855, 266] width 92 height 15
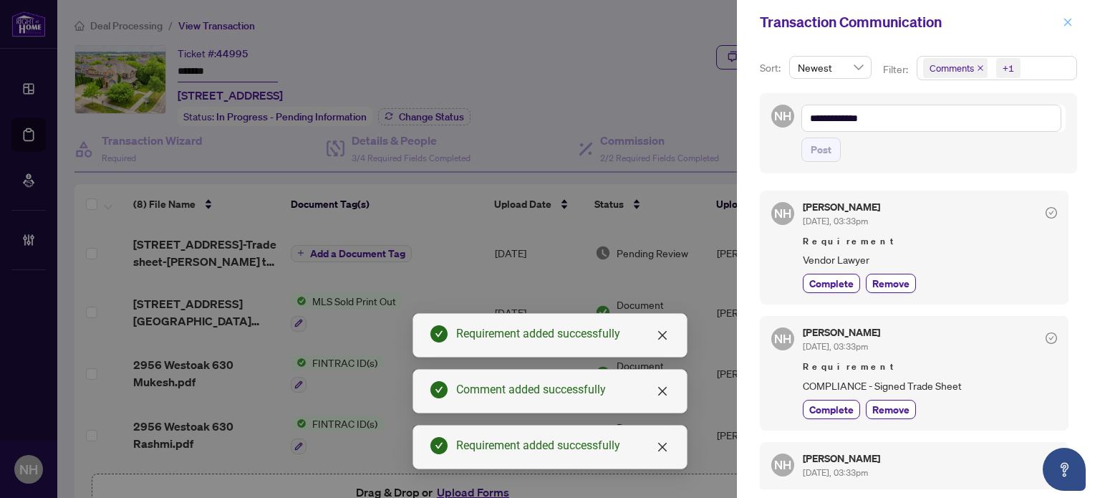
click at [1069, 24] on icon "close" at bounding box center [1069, 22] width 8 height 8
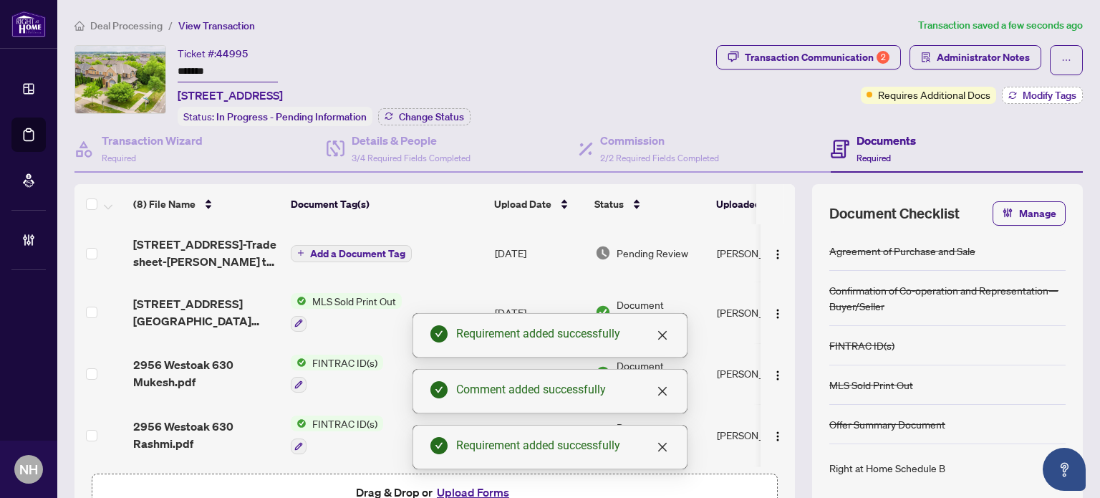
click at [1045, 92] on span "Modify Tags" at bounding box center [1050, 95] width 54 height 10
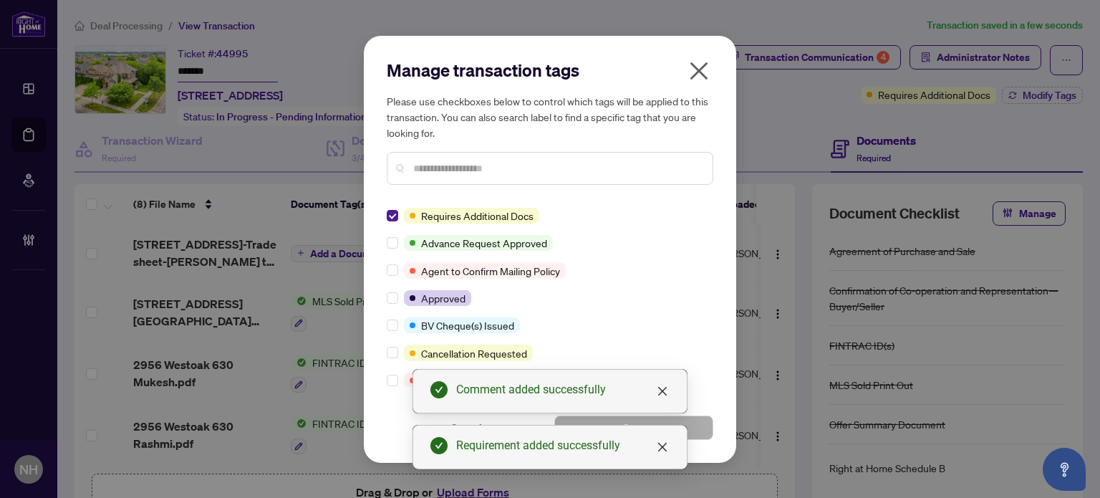
click at [545, 169] on input "text" at bounding box center [557, 168] width 288 height 16
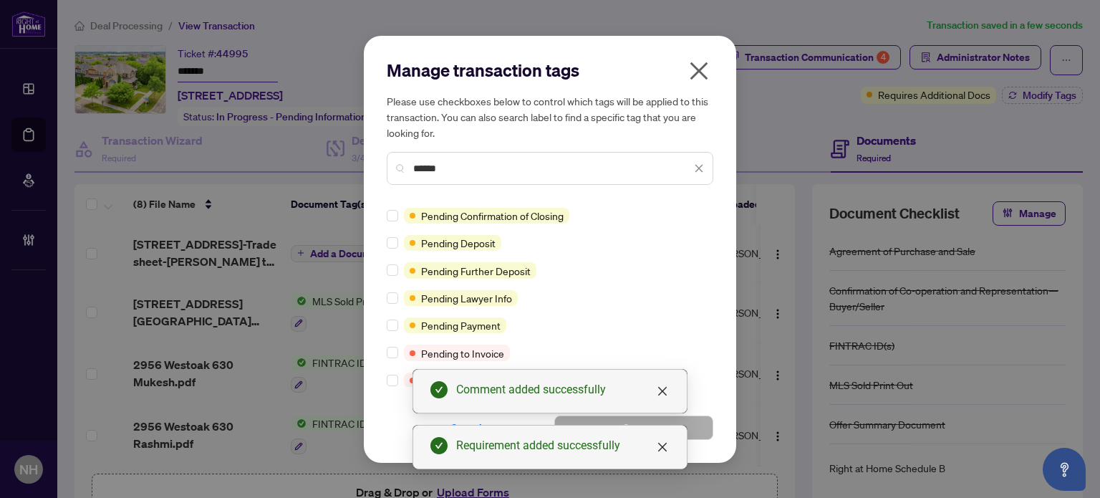
type input "******"
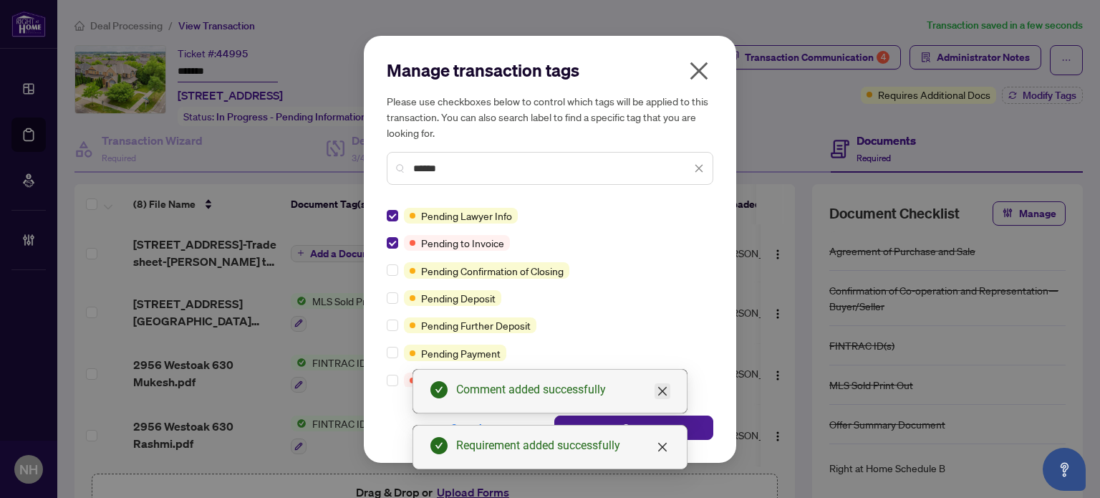
click at [660, 393] on icon "close" at bounding box center [662, 391] width 9 height 9
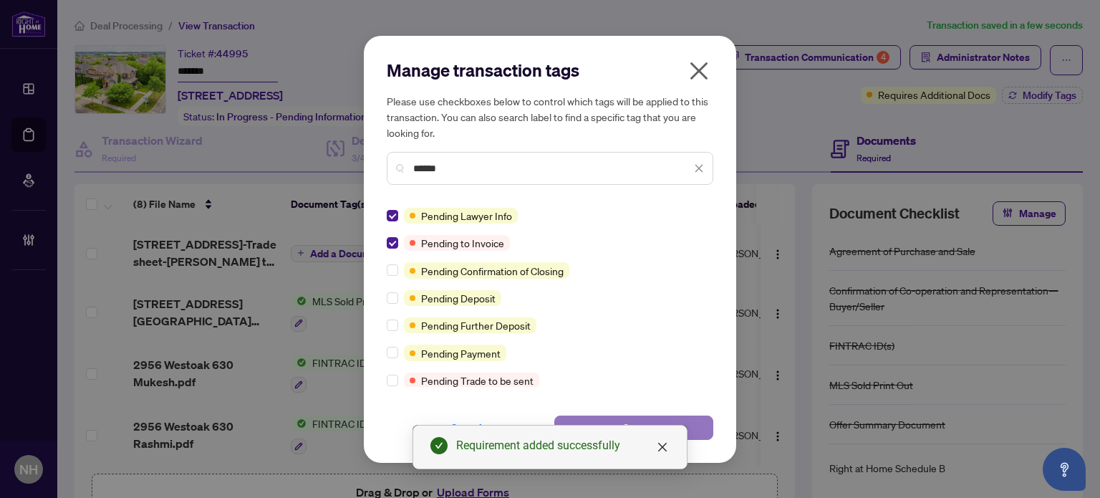
click at [642, 421] on span "Save" at bounding box center [634, 427] width 22 height 23
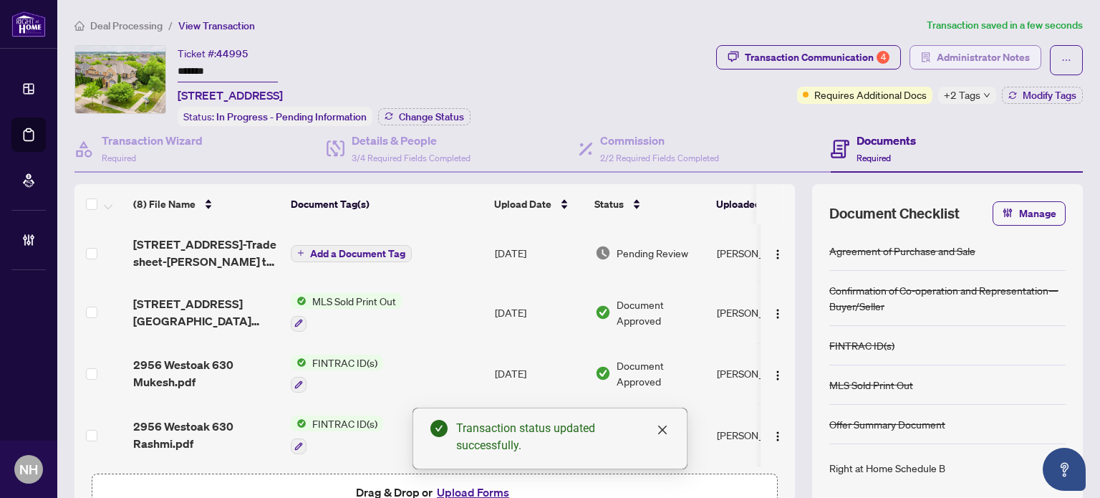
click at [941, 47] on span "Administrator Notes" at bounding box center [983, 57] width 93 height 23
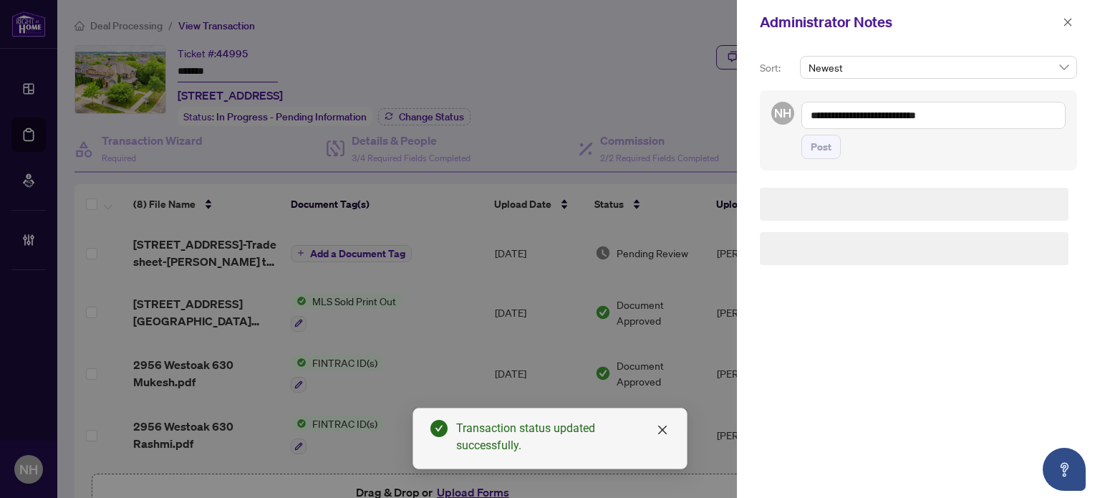
click at [878, 112] on textarea "**********" at bounding box center [934, 115] width 264 height 27
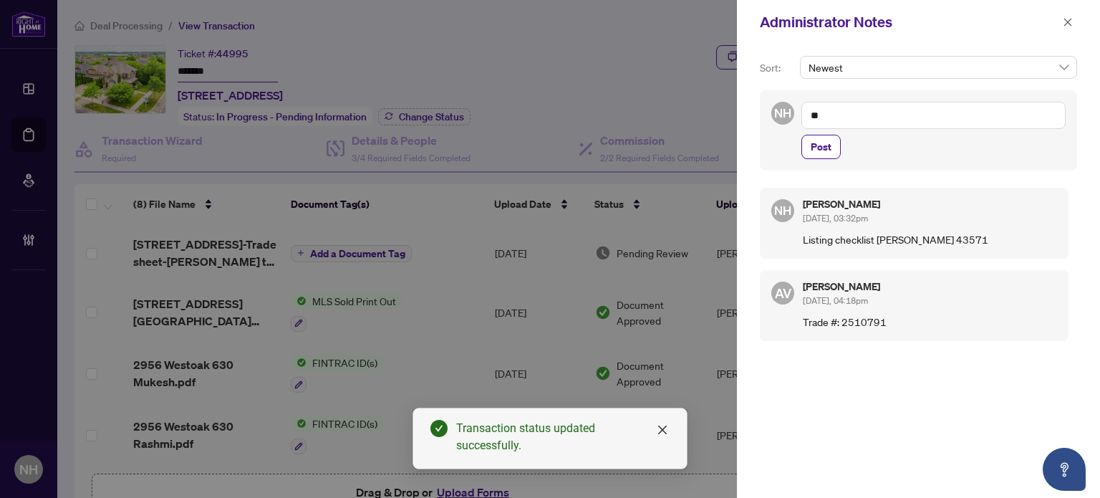
type textarea "*"
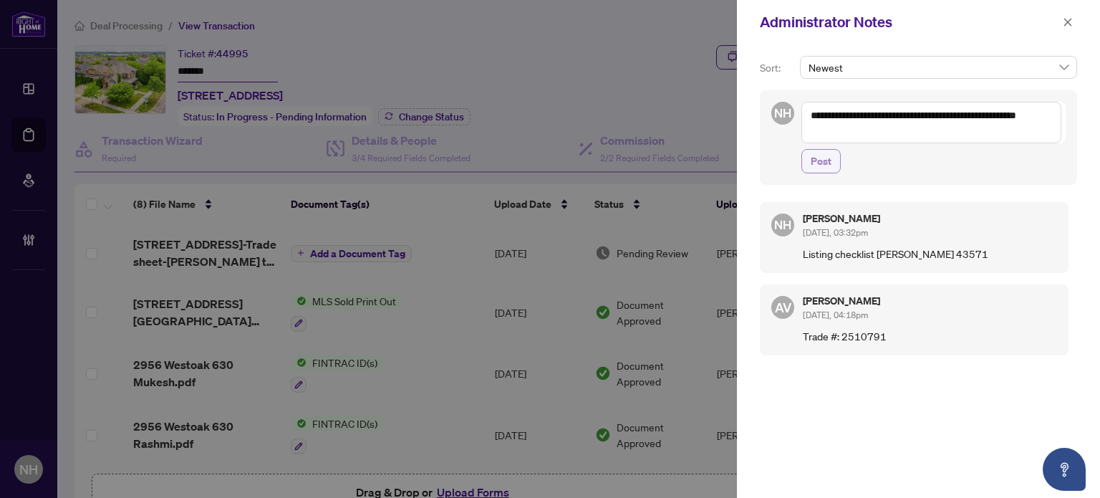
type textarea "**********"
click at [831, 161] on button "Post" at bounding box center [821, 161] width 39 height 24
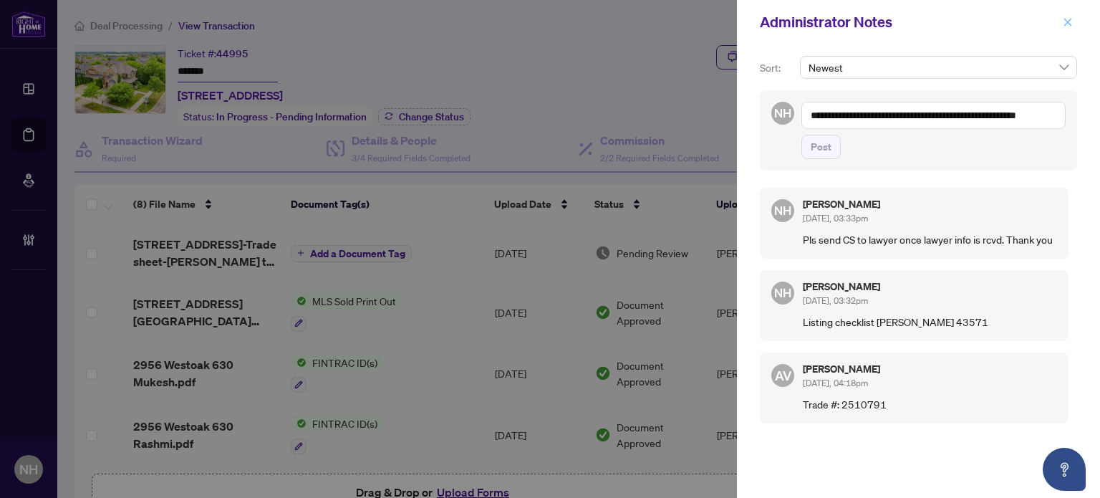
click at [1063, 26] on icon "close" at bounding box center [1068, 22] width 10 height 10
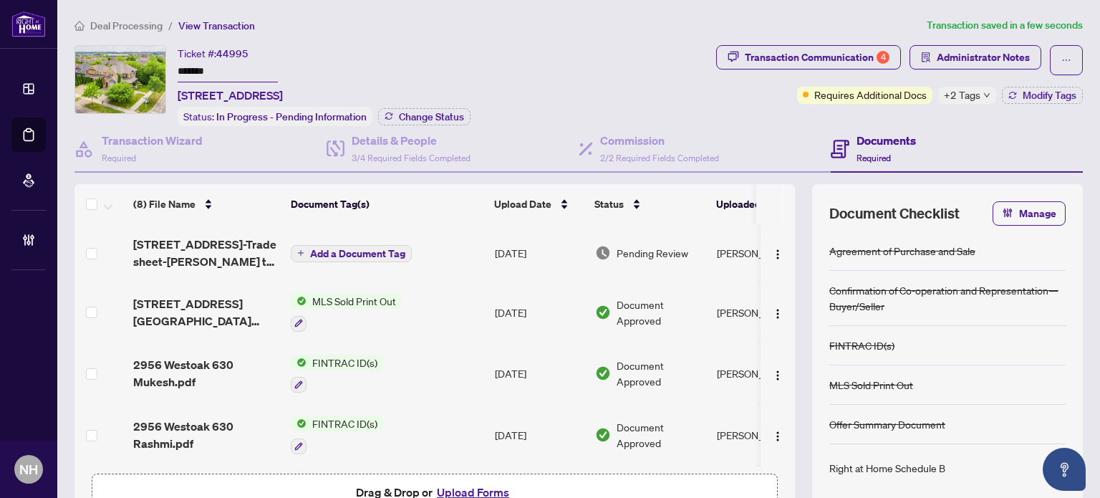
drag, startPoint x: 251, startPoint y: 68, endPoint x: 69, endPoint y: 42, distance: 183.9
click at [69, 42] on div "Deal Processing / View Transaction Transaction saved in a few seconds Ticket #:…" at bounding box center [579, 294] width 1020 height 554
click at [92, 23] on span "Deal Processing" at bounding box center [126, 25] width 72 height 13
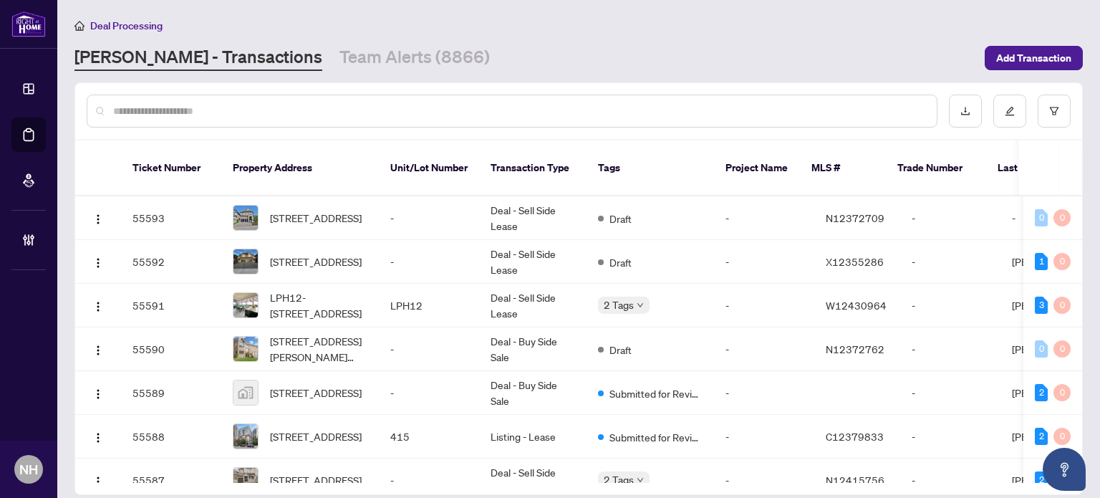
click at [246, 103] on input "text" at bounding box center [519, 111] width 812 height 16
click at [229, 111] on input "text" at bounding box center [519, 111] width 812 height 16
click at [229, 105] on input "text" at bounding box center [519, 111] width 812 height 16
type input "*"
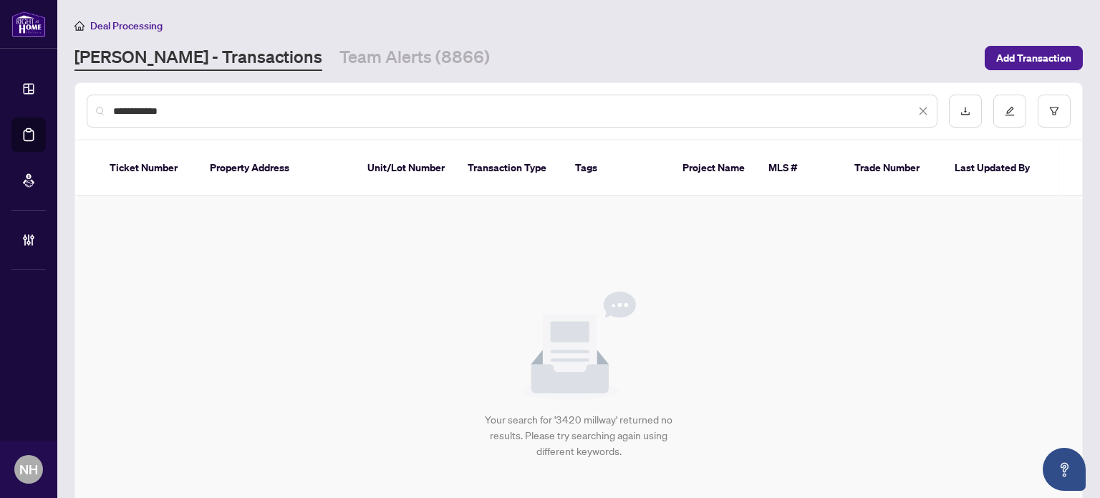
click at [138, 110] on input "**********" at bounding box center [514, 111] width 802 height 16
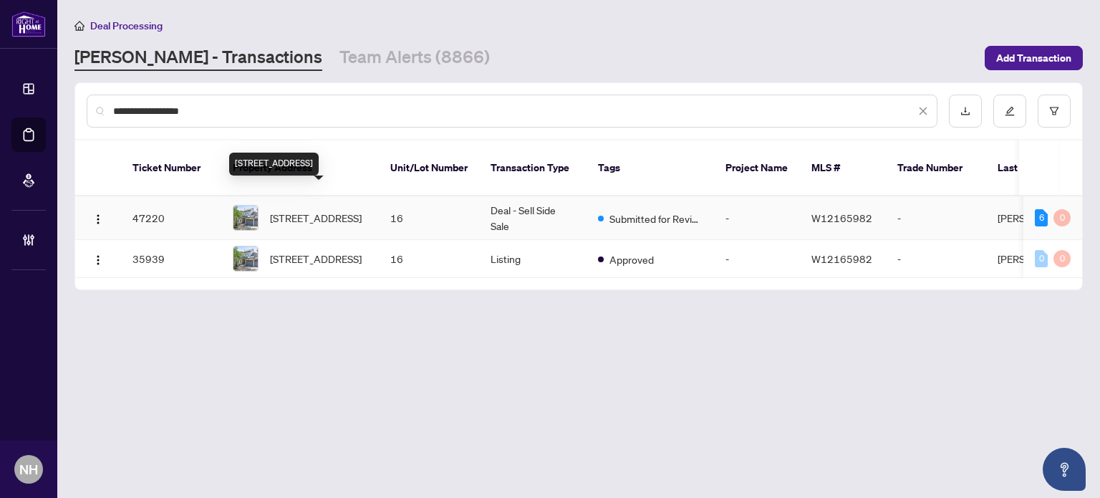
type input "**********"
click at [309, 210] on span "16-3420 South Millway, Mississauga, Ontario L5L 3V4, Canada" at bounding box center [316, 218] width 92 height 16
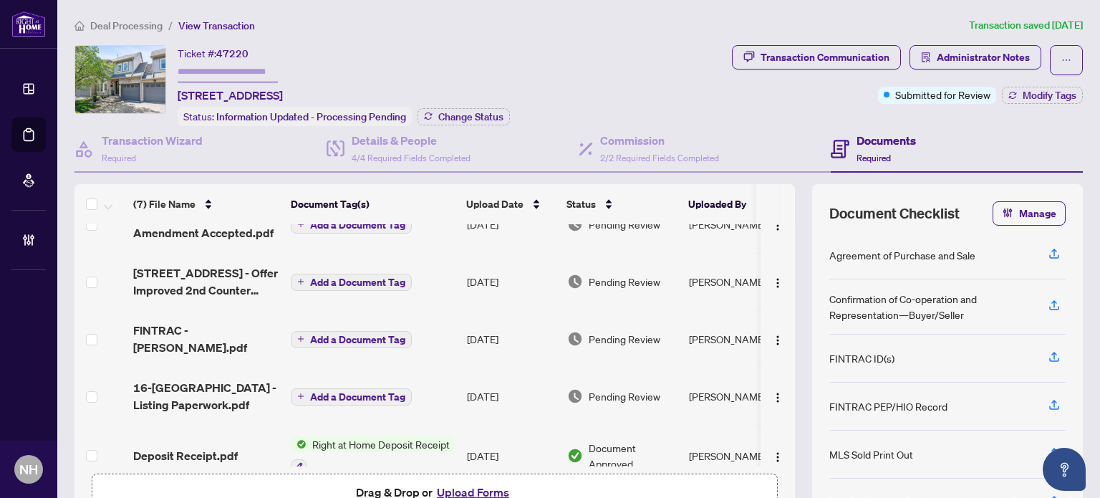
scroll to position [166, 0]
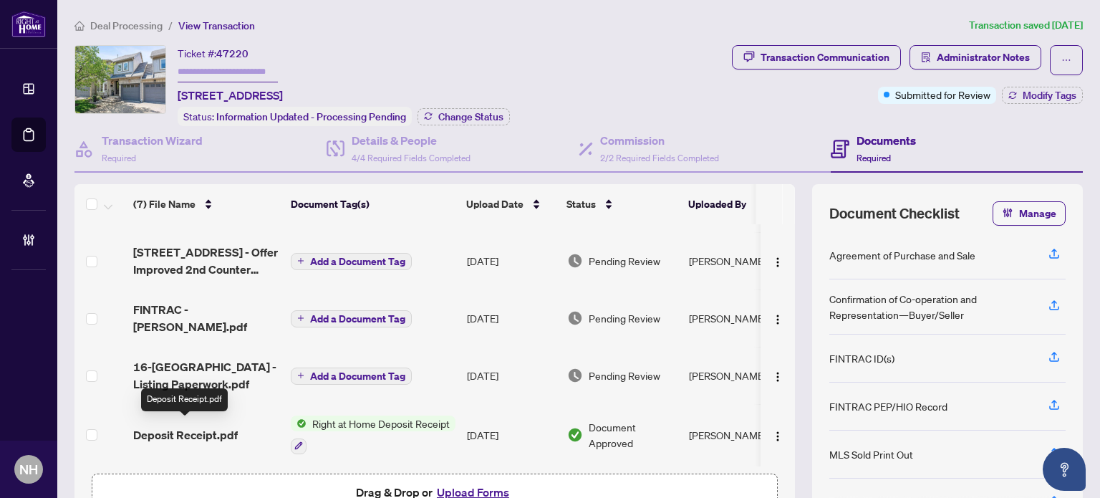
click at [181, 426] on span "Deposit Receipt.pdf" at bounding box center [185, 434] width 105 height 17
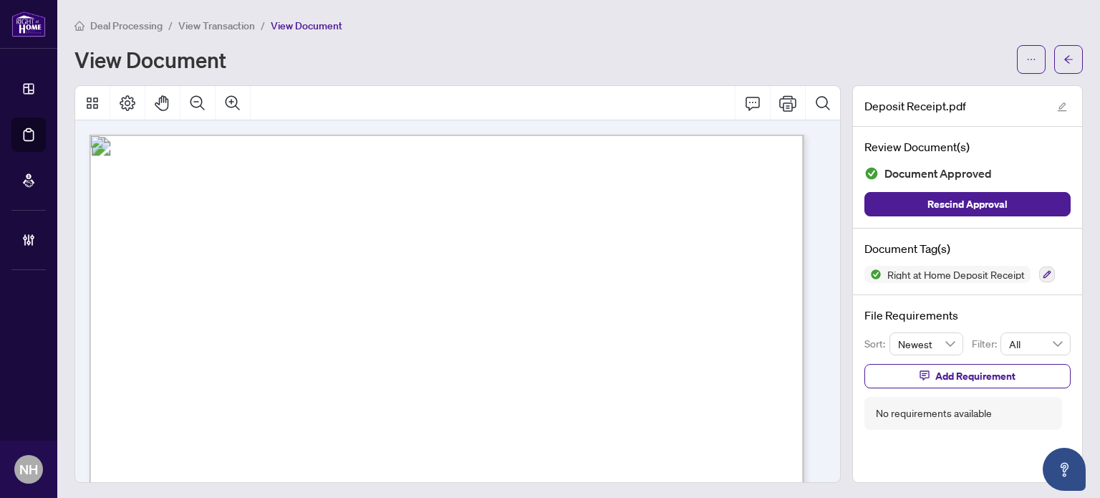
click at [226, 25] on span "View Transaction" at bounding box center [216, 25] width 77 height 13
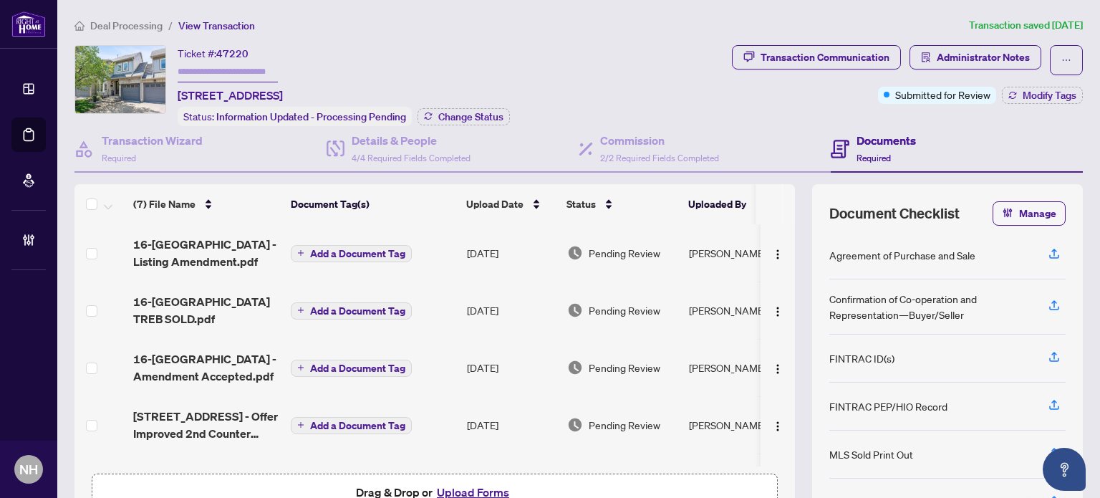
click at [135, 29] on span "Deal Processing" at bounding box center [126, 25] width 72 height 13
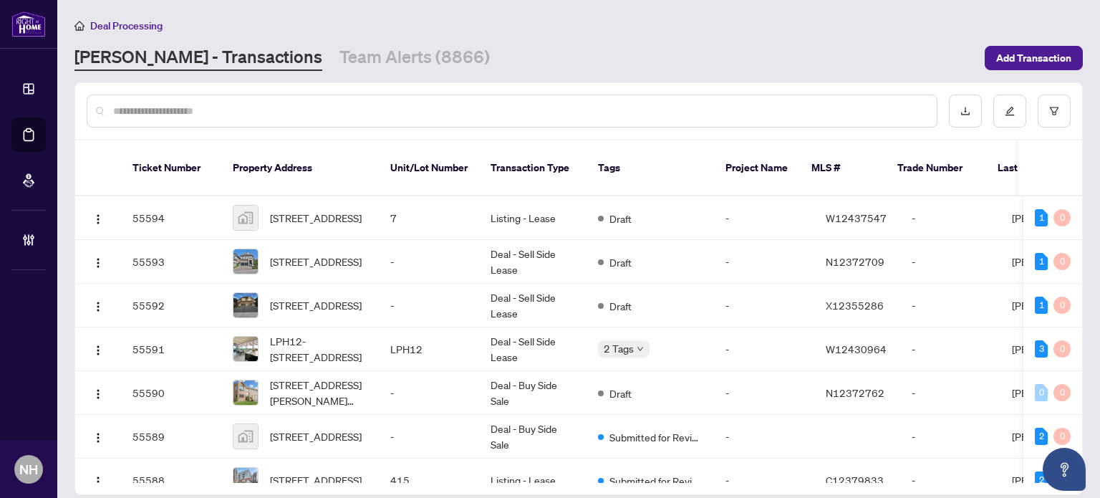
click at [163, 110] on input "text" at bounding box center [519, 111] width 812 height 16
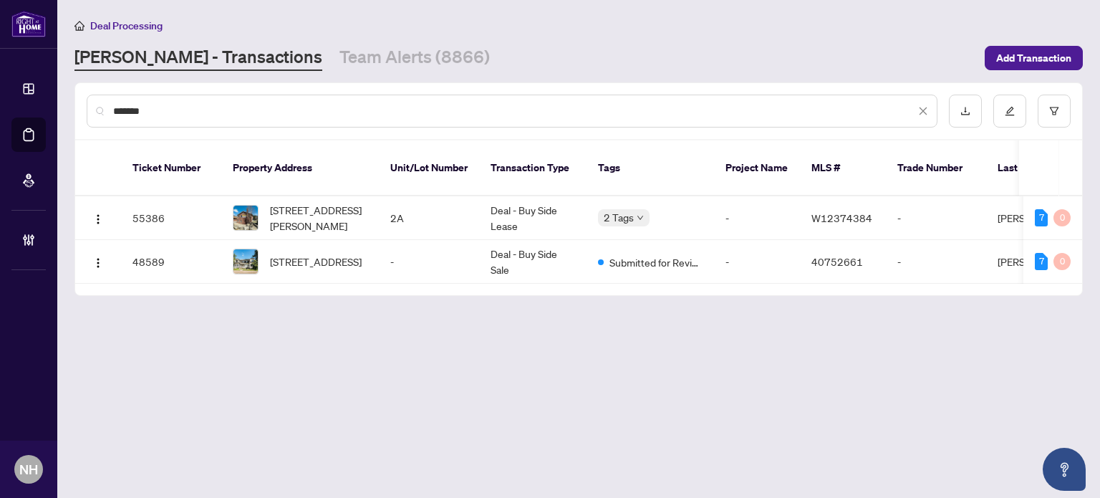
type input "*******"
click at [294, 254] on span "41-43 Main Street, Haldimand, ON N0A 1H0, Canada" at bounding box center [316, 262] width 92 height 16
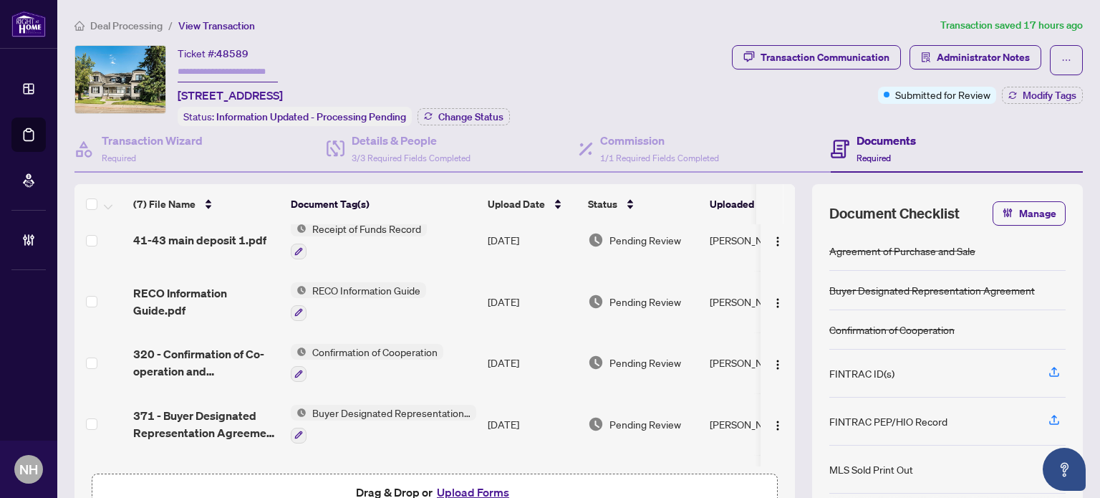
scroll to position [184, 0]
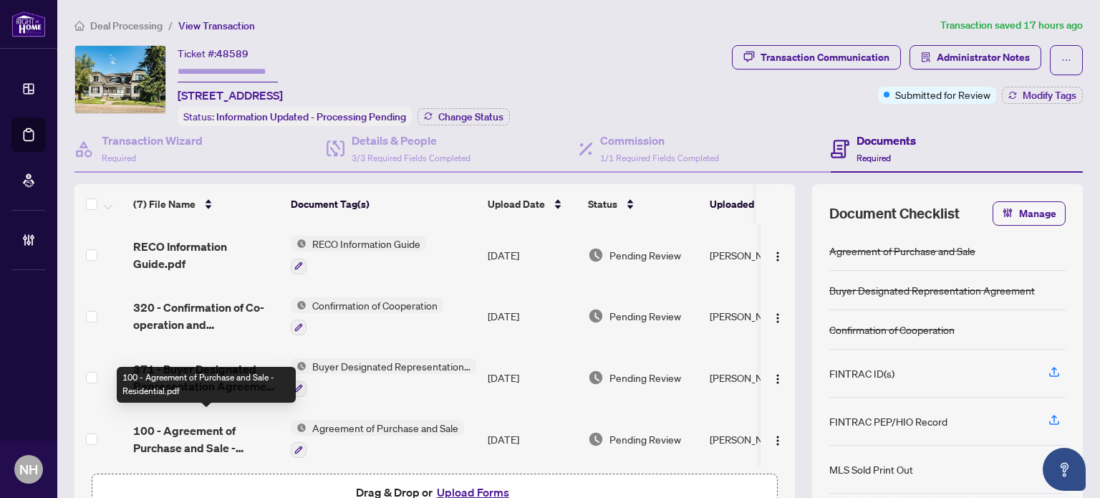
click at [158, 430] on span "100 - Agreement of Purchase and Sale - Residential.pdf" at bounding box center [206, 439] width 146 height 34
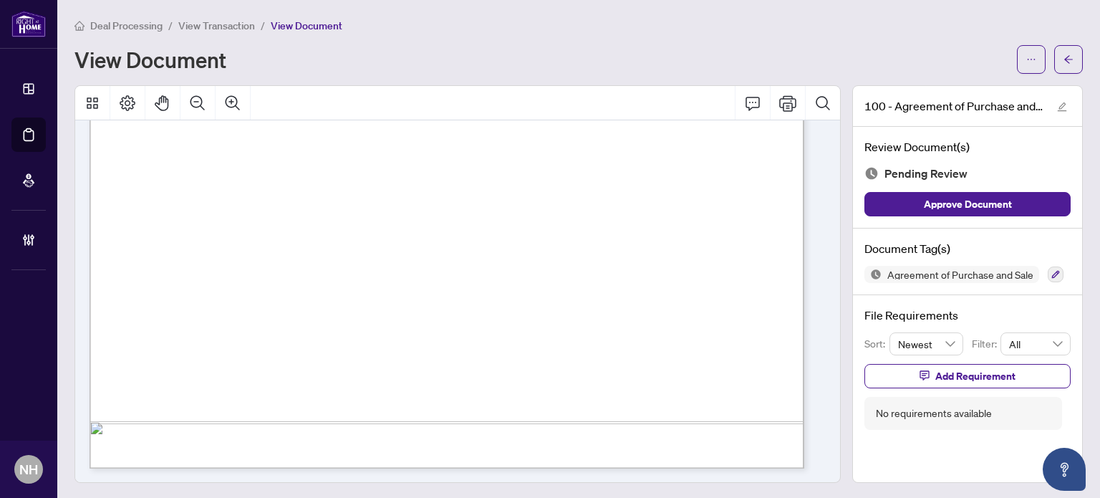
scroll to position [1, 0]
click at [1048, 272] on button "button" at bounding box center [1056, 273] width 16 height 16
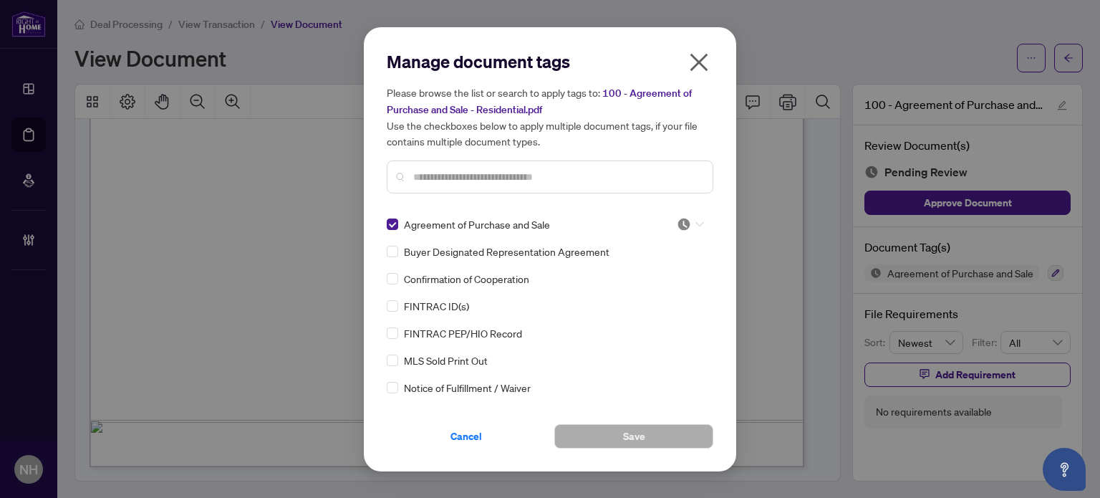
click at [696, 222] on icon at bounding box center [700, 223] width 9 height 5
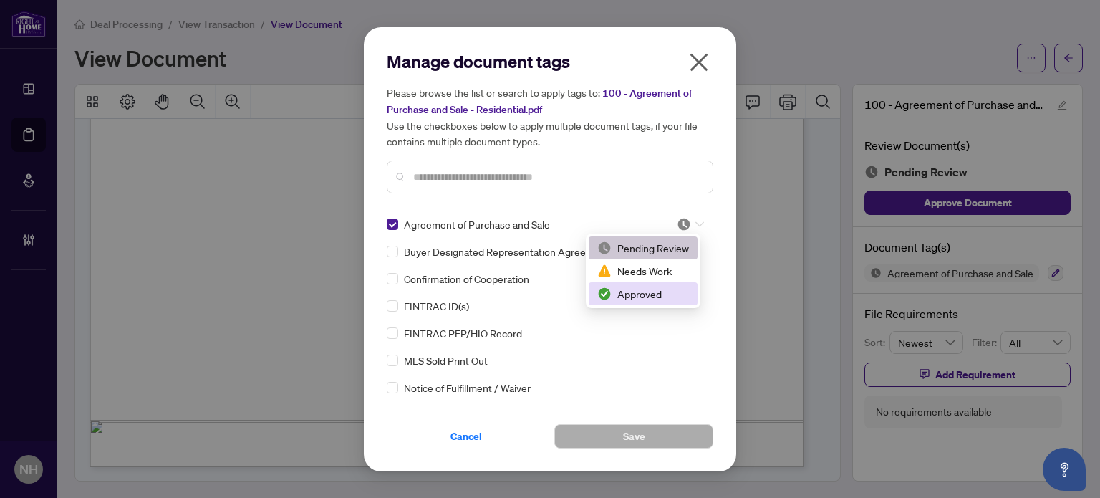
click at [645, 295] on div "Approved" at bounding box center [643, 294] width 92 height 16
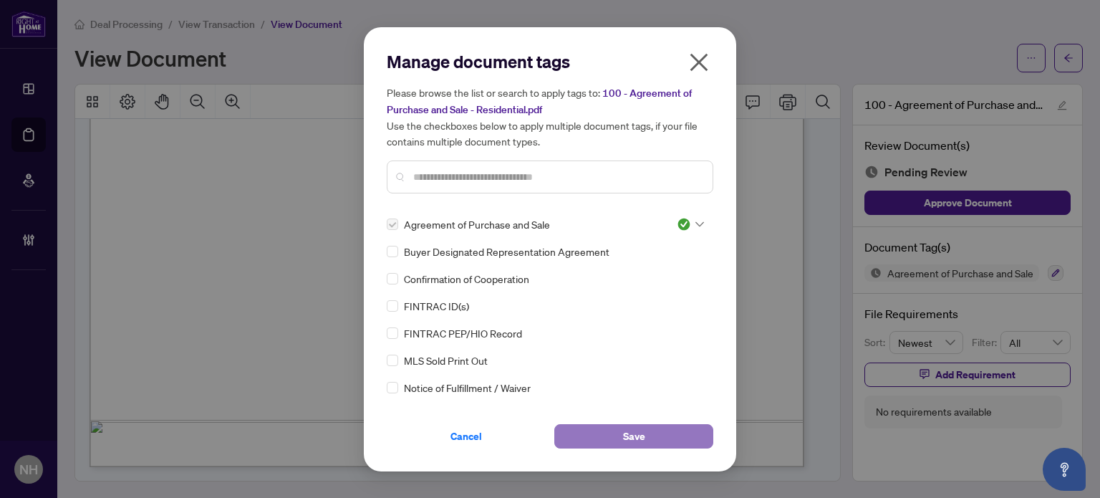
click at [625, 432] on span "Save" at bounding box center [634, 436] width 22 height 23
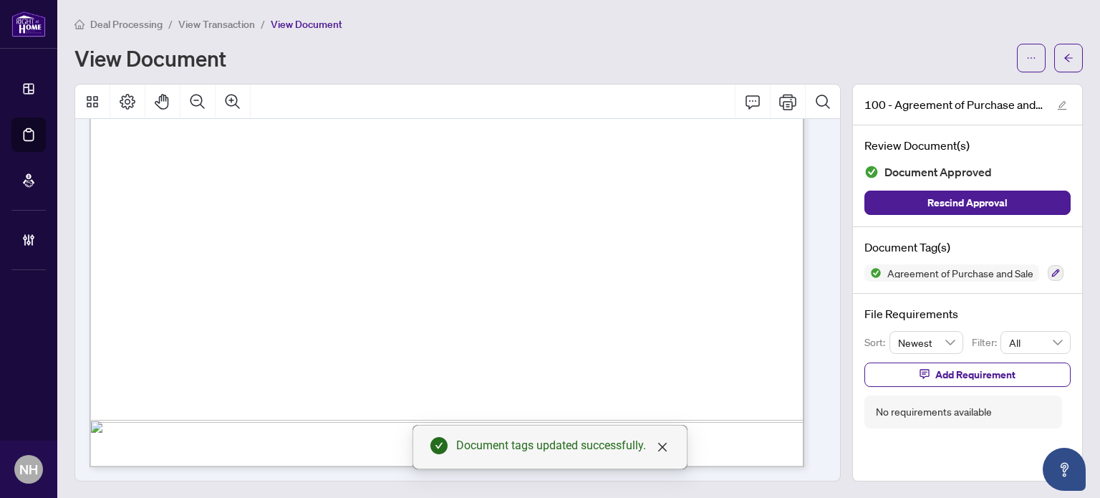
click at [201, 19] on span "View Transaction" at bounding box center [216, 24] width 77 height 13
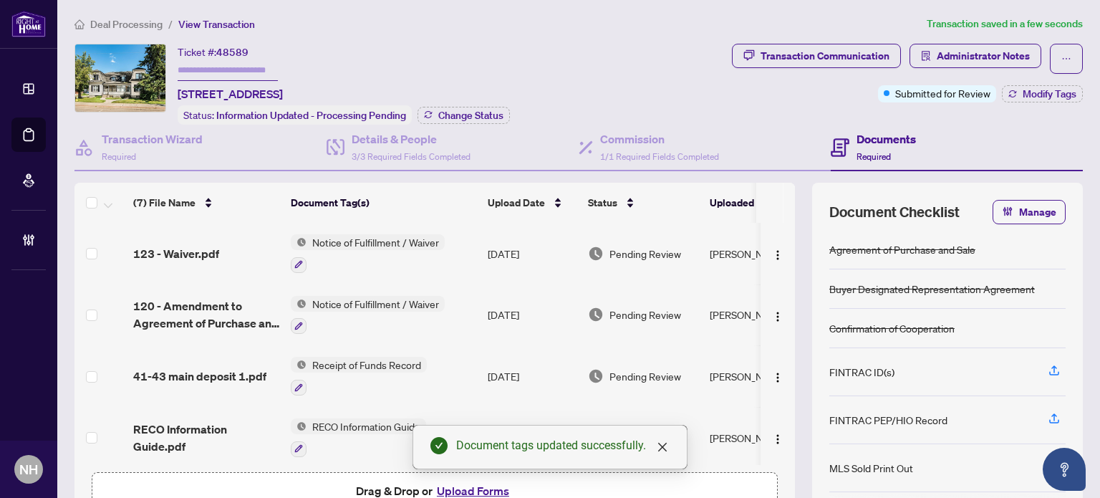
click at [217, 249] on span "123 - Waiver.pdf" at bounding box center [176, 253] width 86 height 17
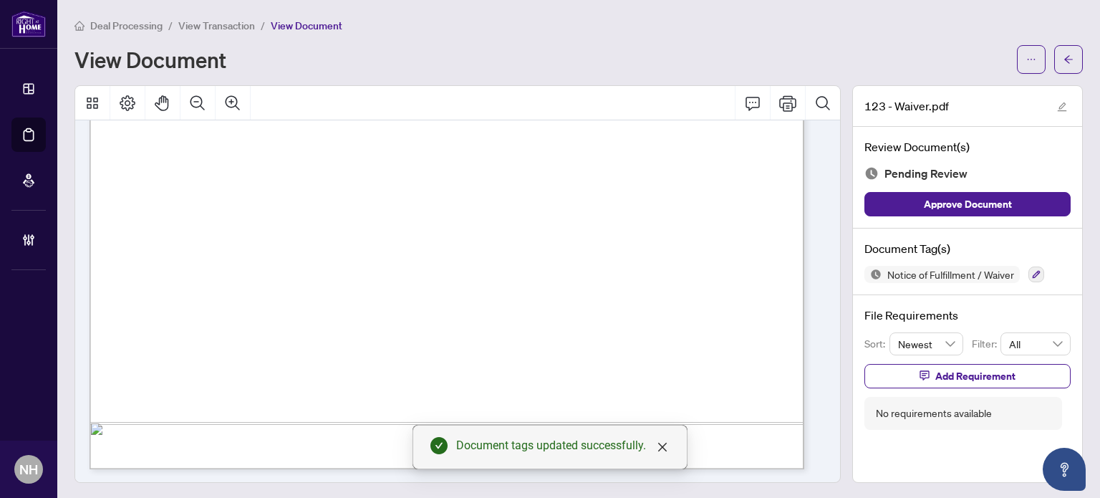
scroll to position [1, 0]
click at [1033, 269] on icon "button" at bounding box center [1037, 273] width 8 height 8
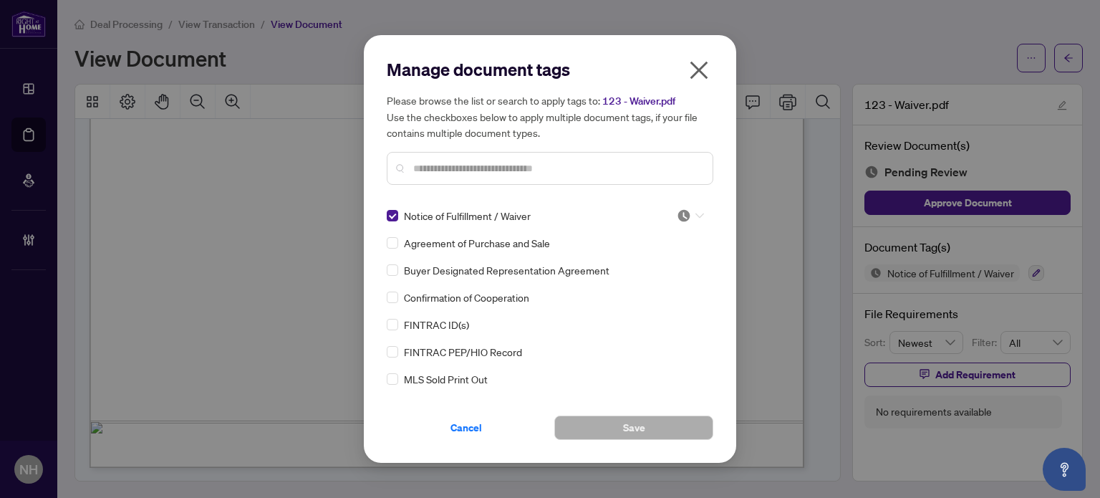
click at [688, 211] on div at bounding box center [690, 215] width 27 height 14
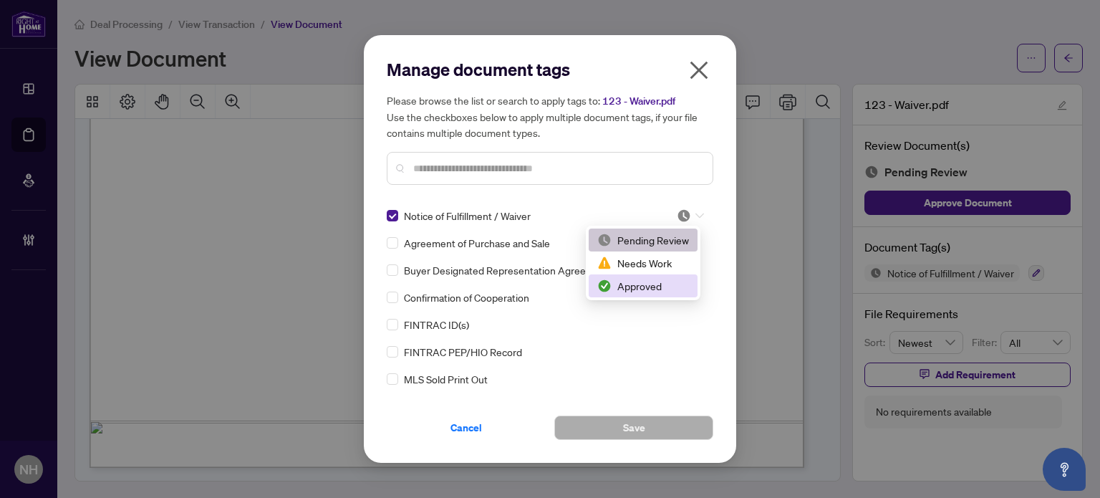
click at [653, 280] on div "Approved" at bounding box center [643, 286] width 92 height 16
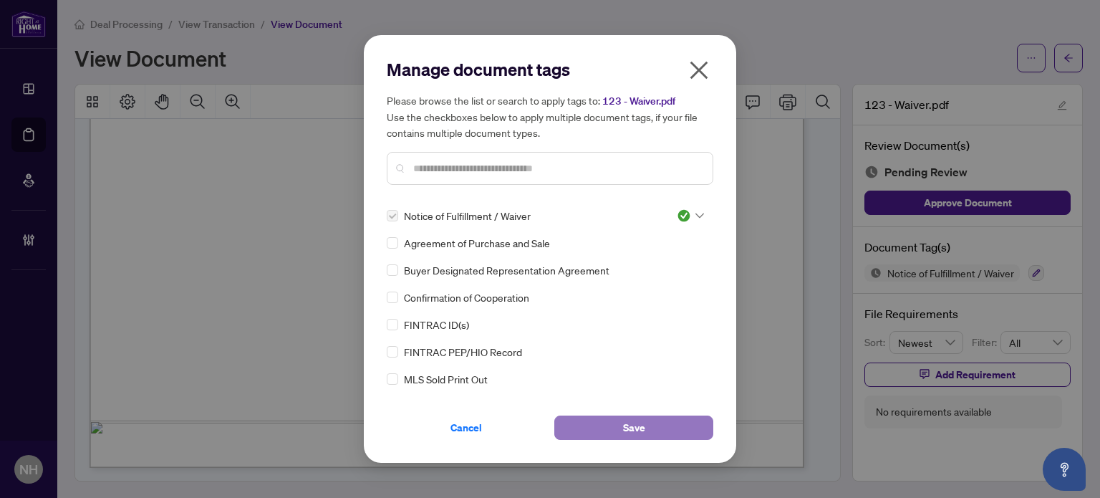
click at [633, 431] on span "Save" at bounding box center [634, 427] width 22 height 23
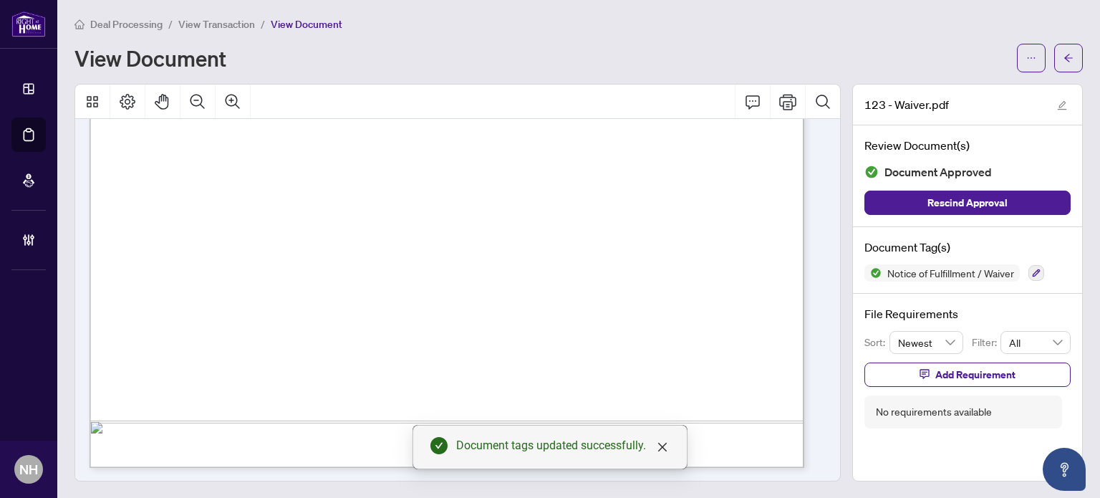
click at [220, 22] on span "View Transaction" at bounding box center [216, 24] width 77 height 13
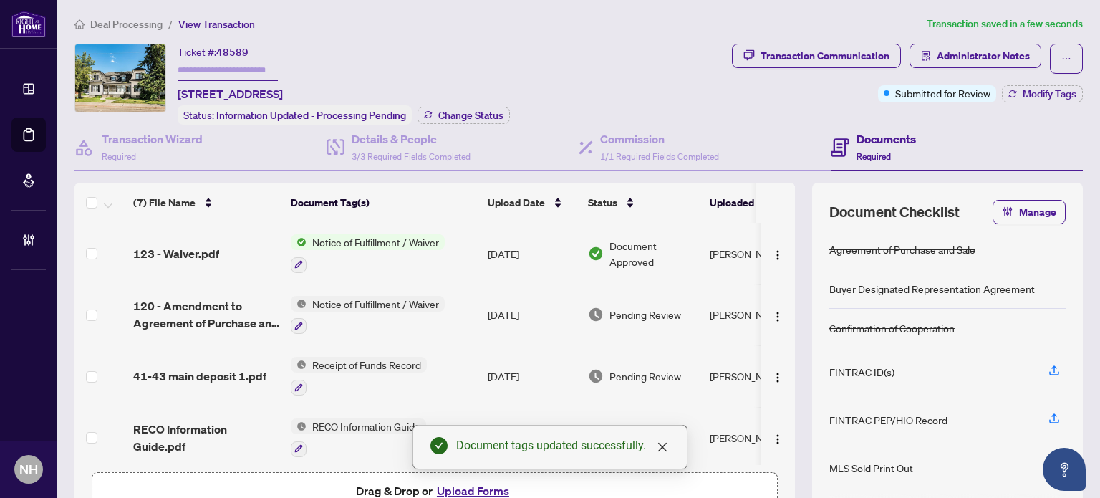
click at [216, 314] on span "120 - Amendment to Agreement of Purchase and Sale.pdf" at bounding box center [206, 314] width 146 height 34
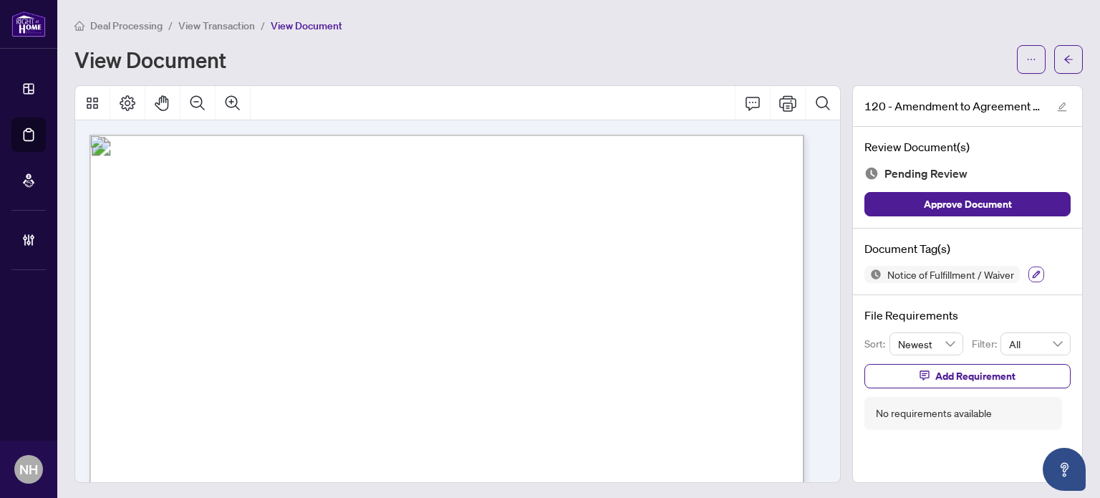
click at [1029, 278] on button "button" at bounding box center [1037, 274] width 16 height 16
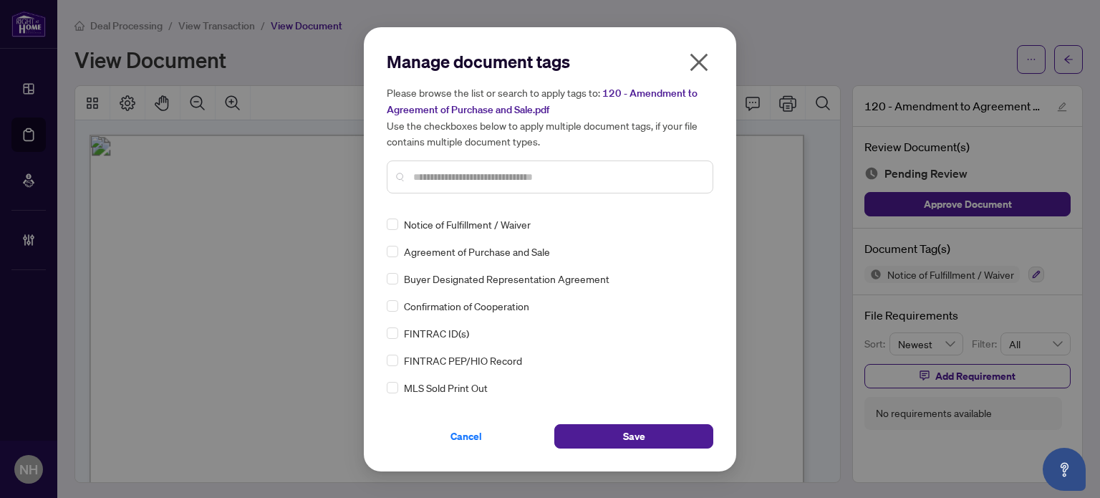
drag, startPoint x: 418, startPoint y: 174, endPoint x: 407, endPoint y: 162, distance: 16.2
click at [418, 173] on input "text" at bounding box center [557, 177] width 288 height 16
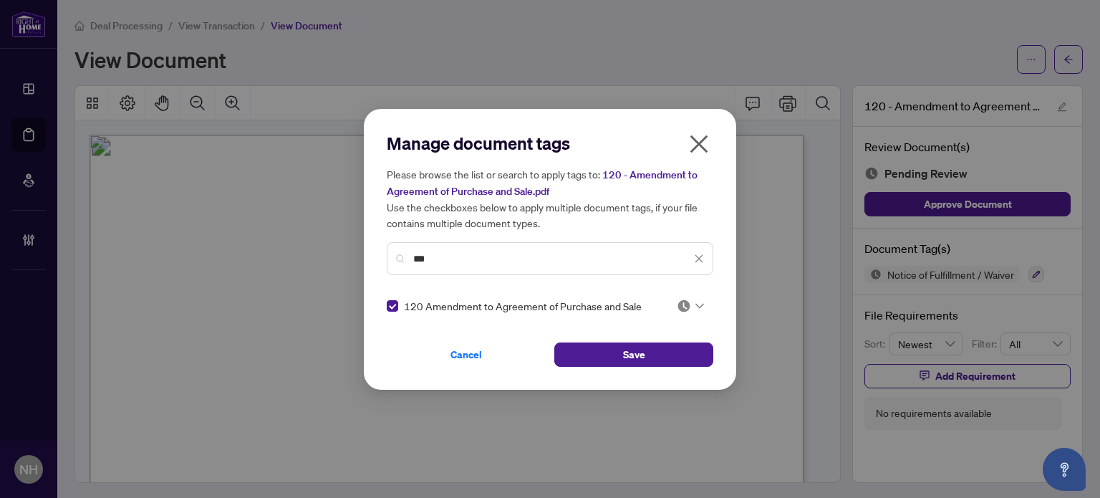
click at [688, 303] on div at bounding box center [690, 306] width 27 height 14
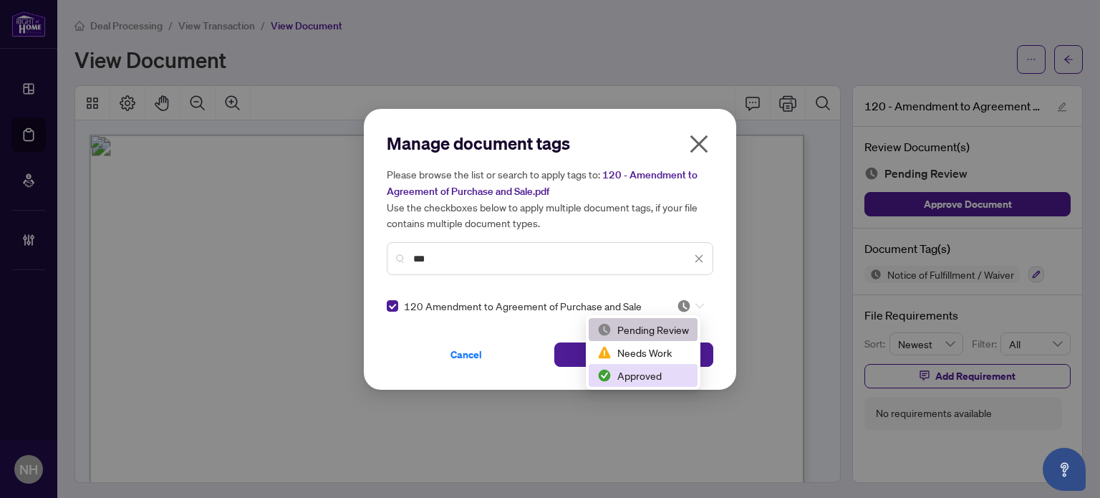
click at [652, 370] on div "Approved" at bounding box center [643, 375] width 92 height 16
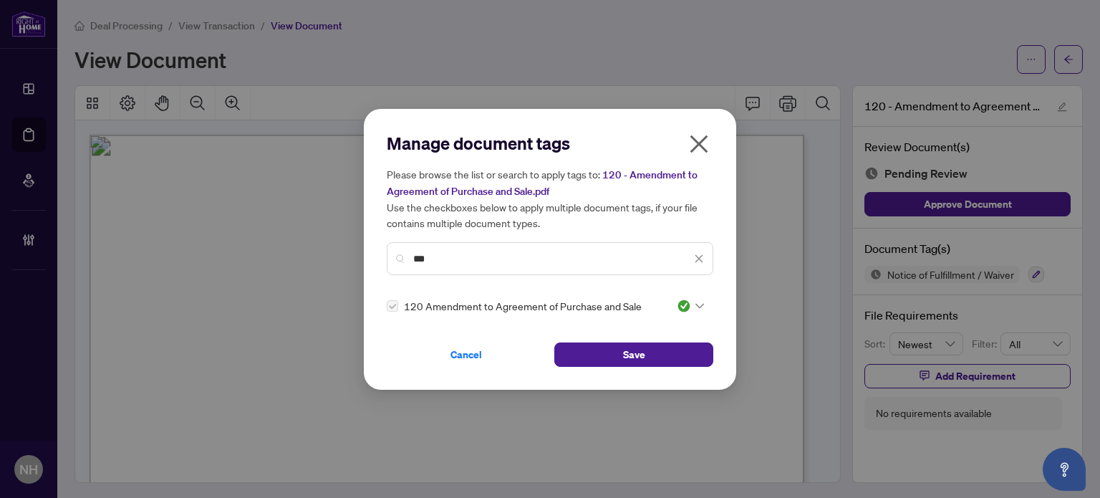
drag, startPoint x: 452, startPoint y: 253, endPoint x: 312, endPoint y: 244, distance: 140.0
click at [312, 244] on div "Manage document tags Please browse the list or search to apply tags to: 120 - A…" at bounding box center [550, 249] width 1100 height 498
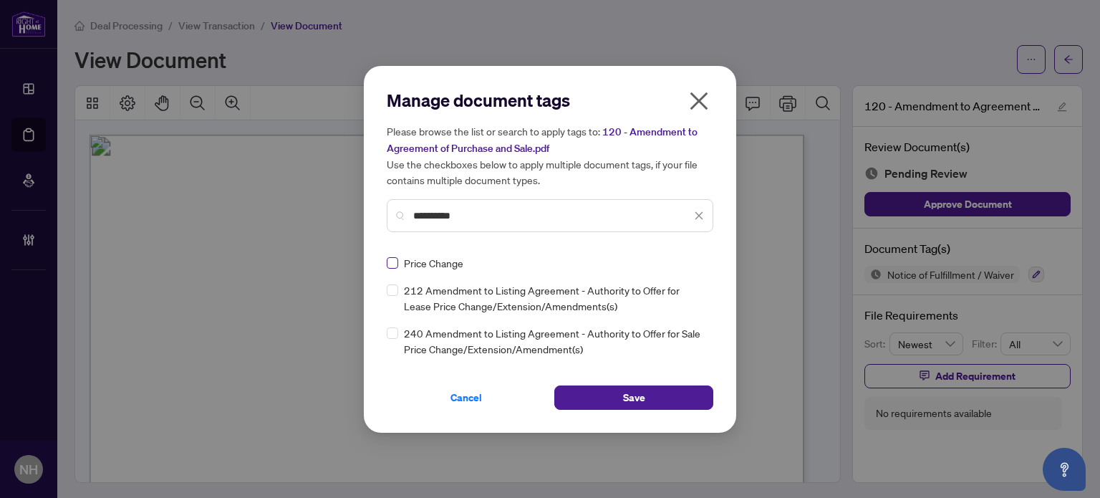
type input "**********"
click at [680, 266] on img at bounding box center [684, 263] width 14 height 14
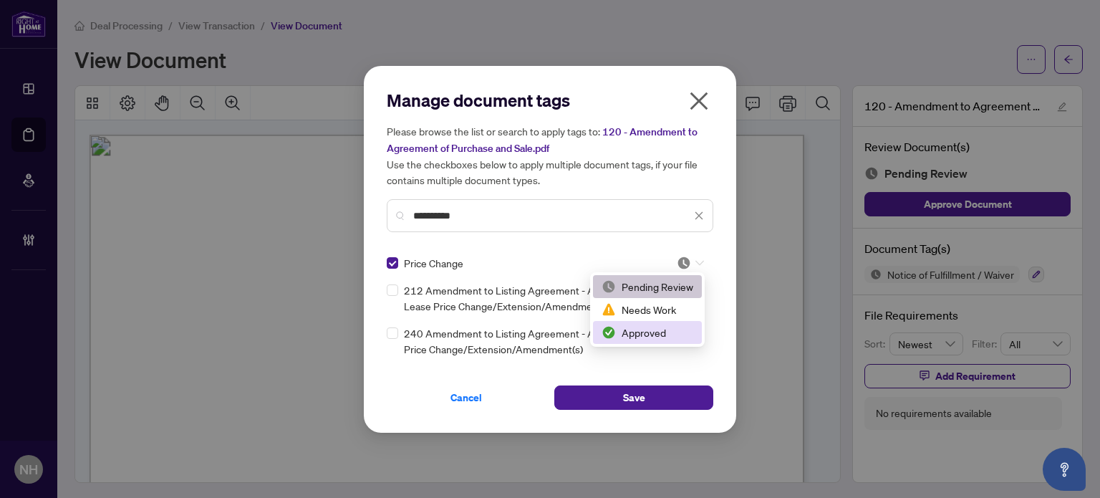
click at [635, 341] on div "Approved" at bounding box center [647, 332] width 109 height 23
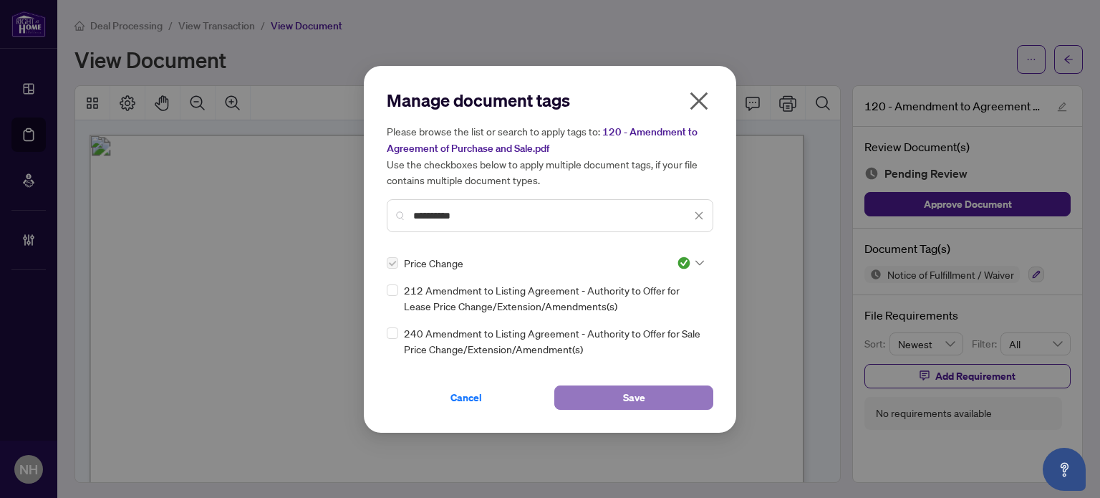
click at [593, 400] on button "Save" at bounding box center [633, 397] width 159 height 24
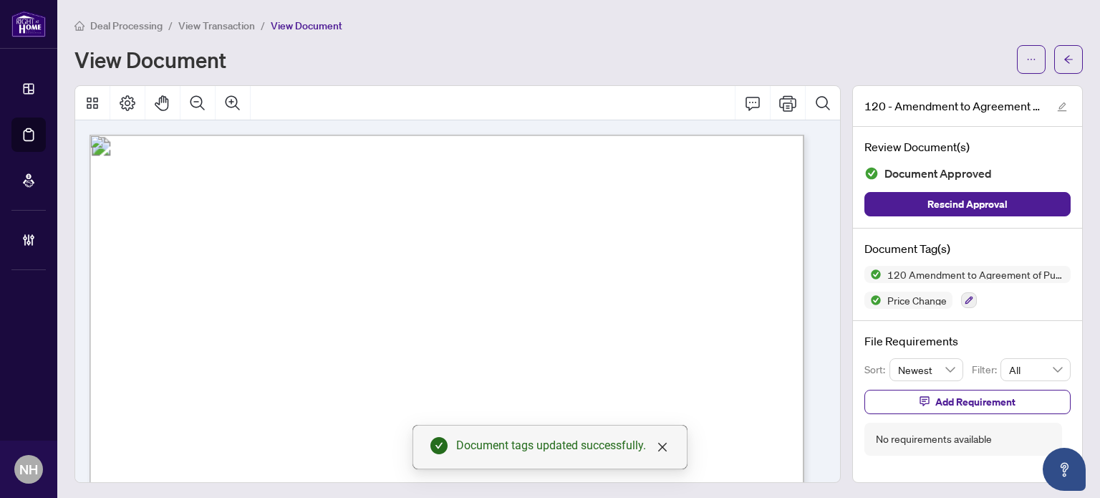
click at [236, 24] on span "View Transaction" at bounding box center [216, 25] width 77 height 13
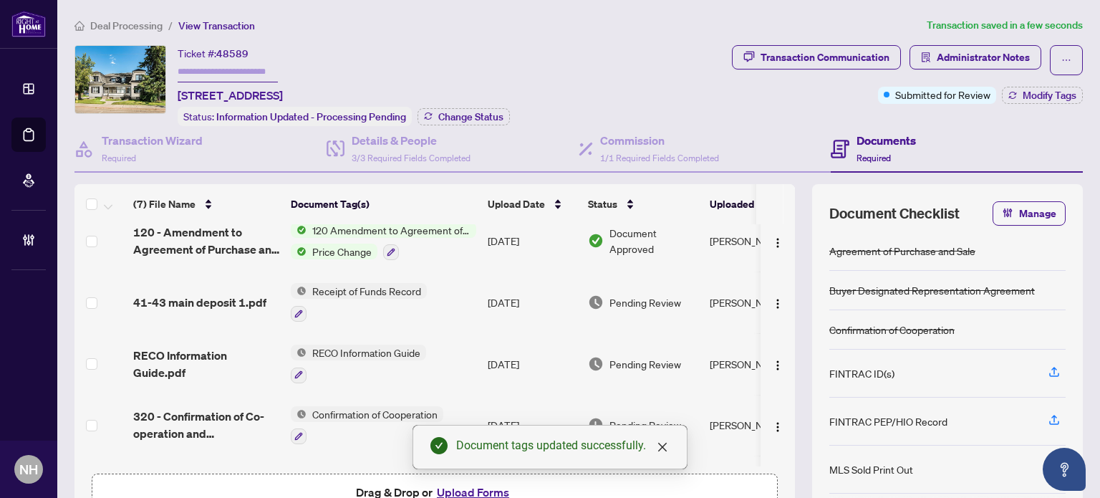
scroll to position [143, 0]
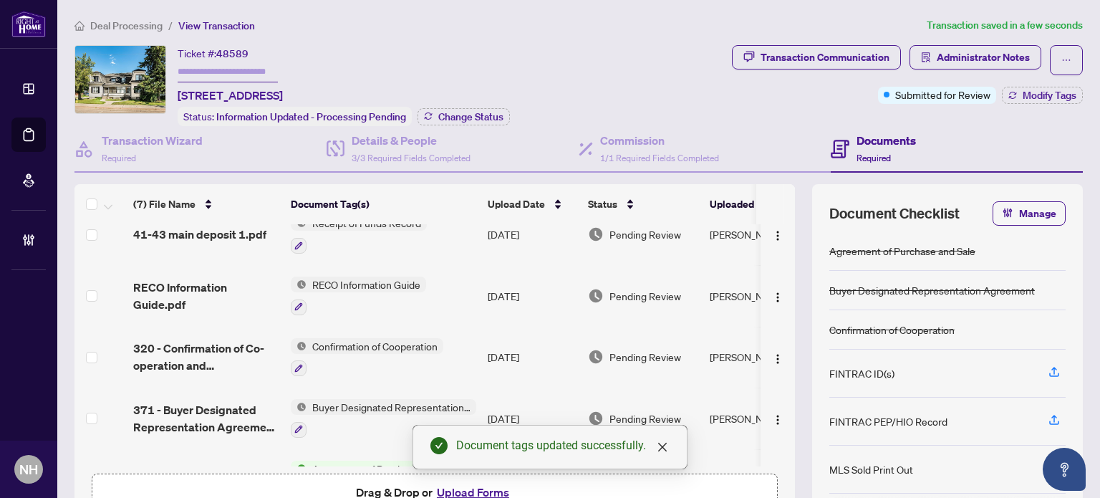
click at [193, 352] on span "320 - Confirmation of Co-operation and Representation.pdf" at bounding box center [206, 357] width 146 height 34
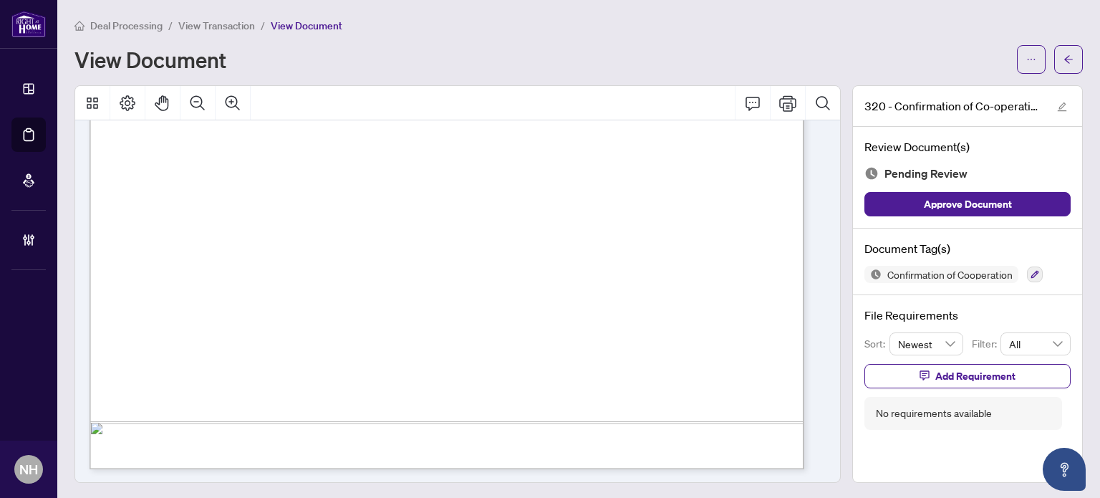
scroll to position [1109, 0]
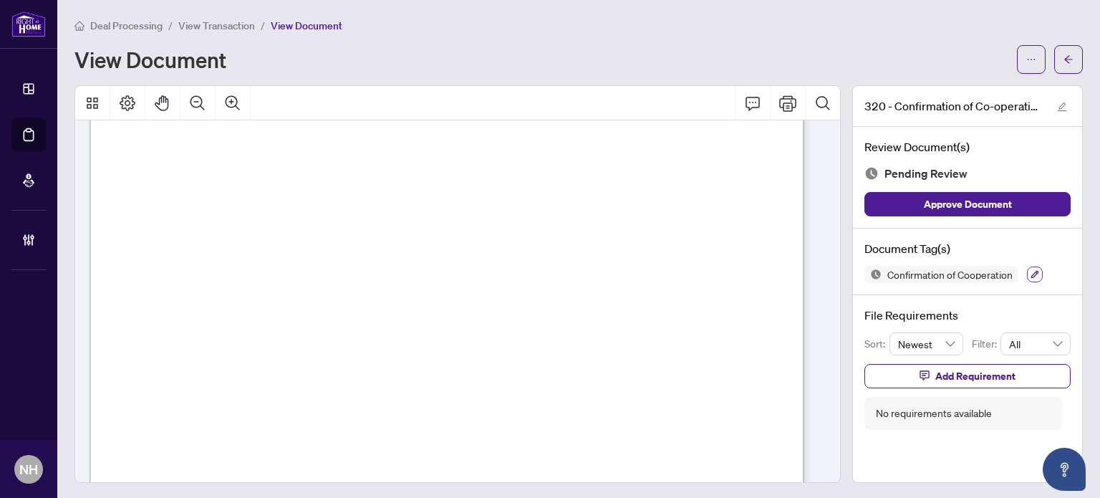
click at [1031, 273] on icon "button" at bounding box center [1035, 274] width 9 height 9
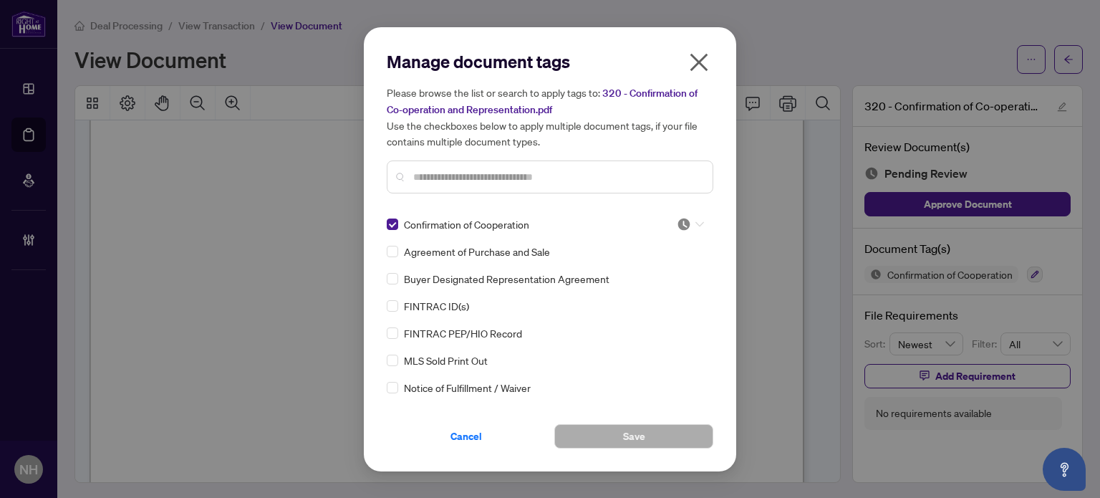
click at [685, 226] on img at bounding box center [684, 224] width 14 height 14
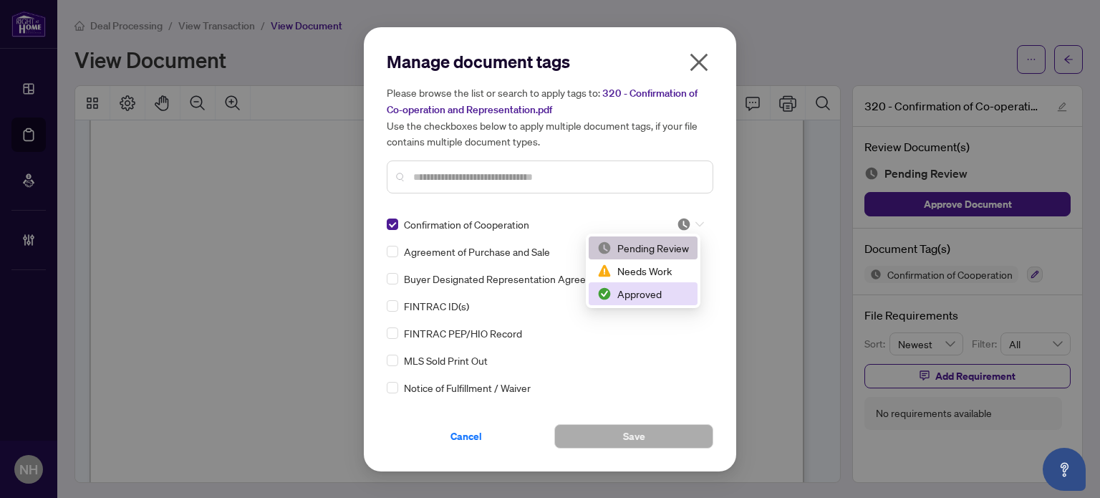
click at [658, 291] on div "Approved" at bounding box center [643, 294] width 92 height 16
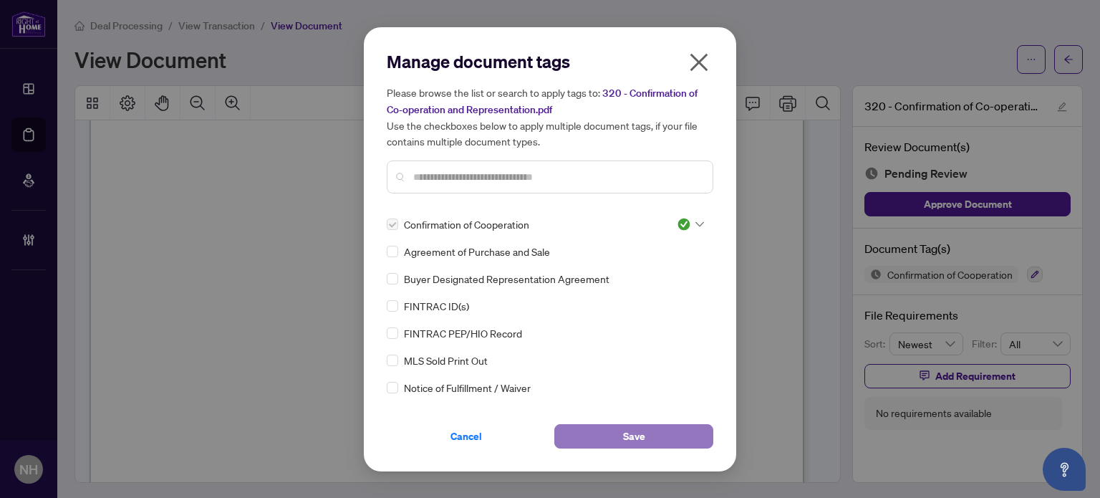
click at [636, 433] on span "Save" at bounding box center [634, 436] width 22 height 23
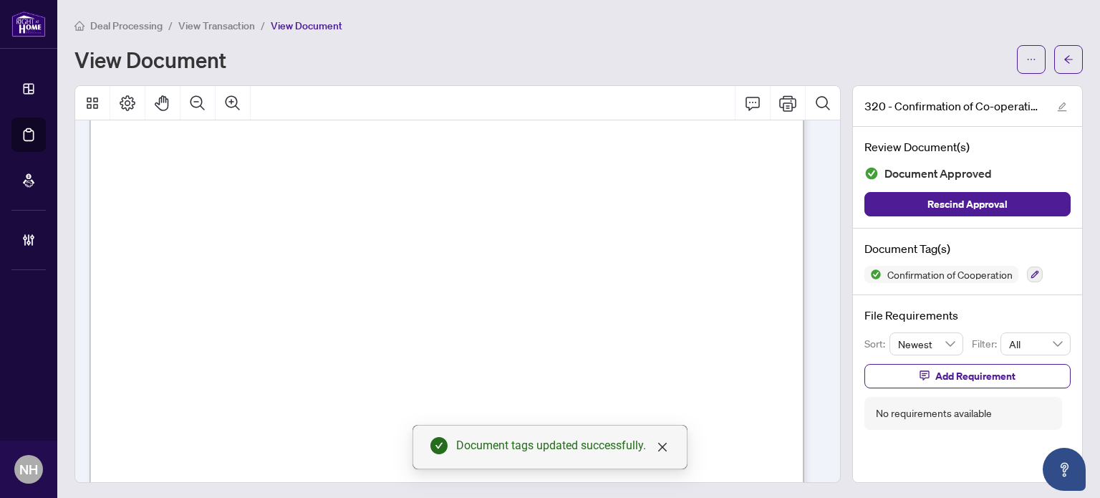
click at [216, 25] on span "View Transaction" at bounding box center [216, 25] width 77 height 13
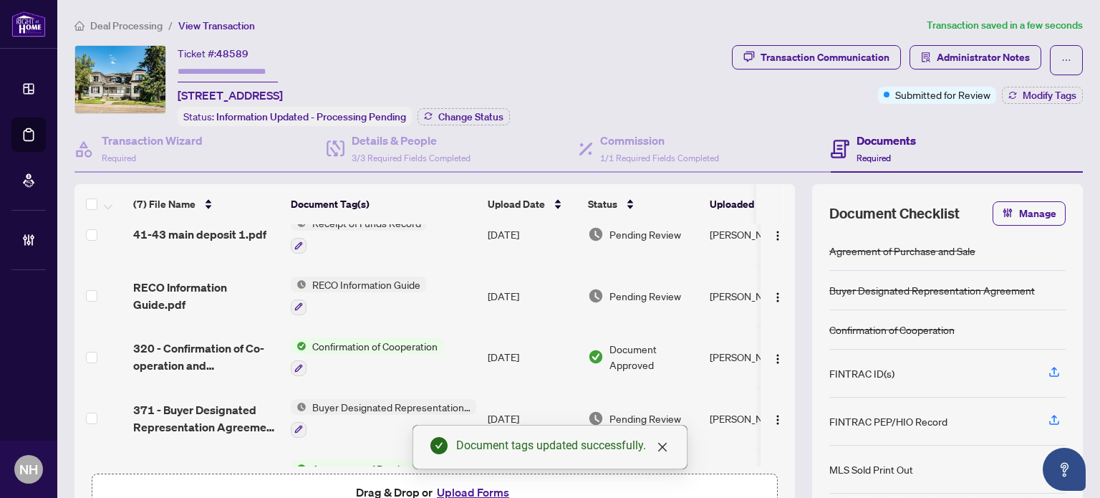
scroll to position [184, 0]
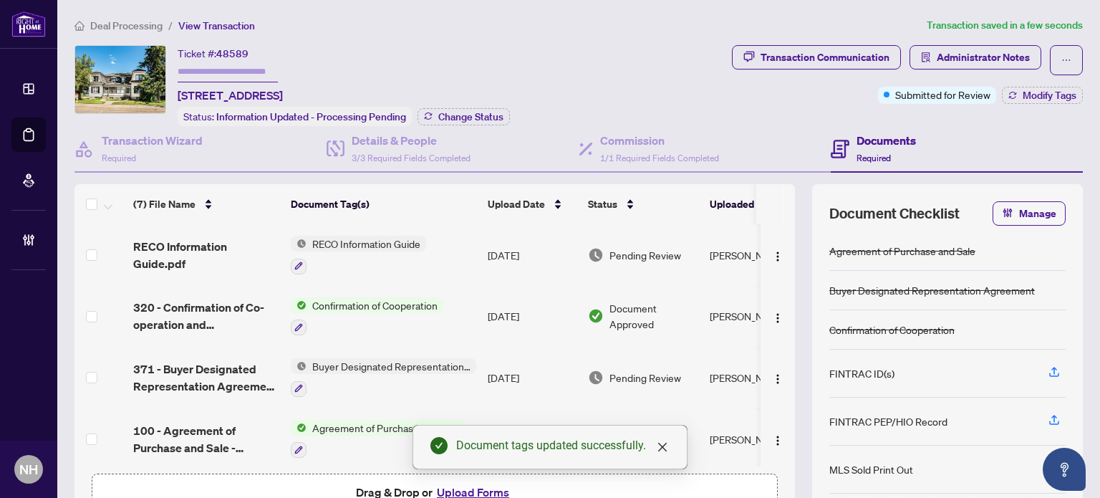
click at [183, 422] on span "100 - Agreement of Purchase and Sale - Residential.pdf" at bounding box center [206, 439] width 146 height 34
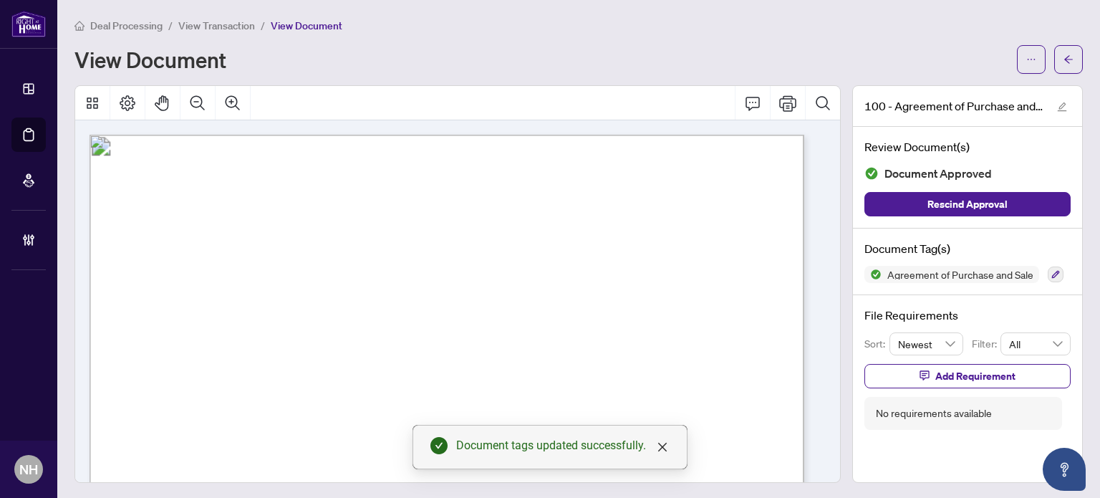
click at [230, 28] on span "View Transaction" at bounding box center [216, 25] width 77 height 13
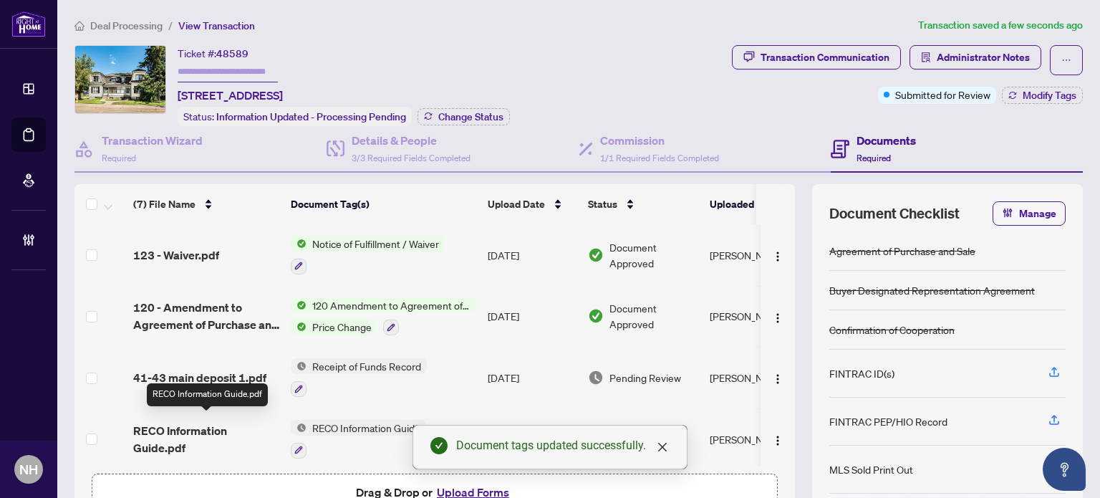
click at [213, 423] on span "RECO Information Guide.pdf" at bounding box center [206, 439] width 146 height 34
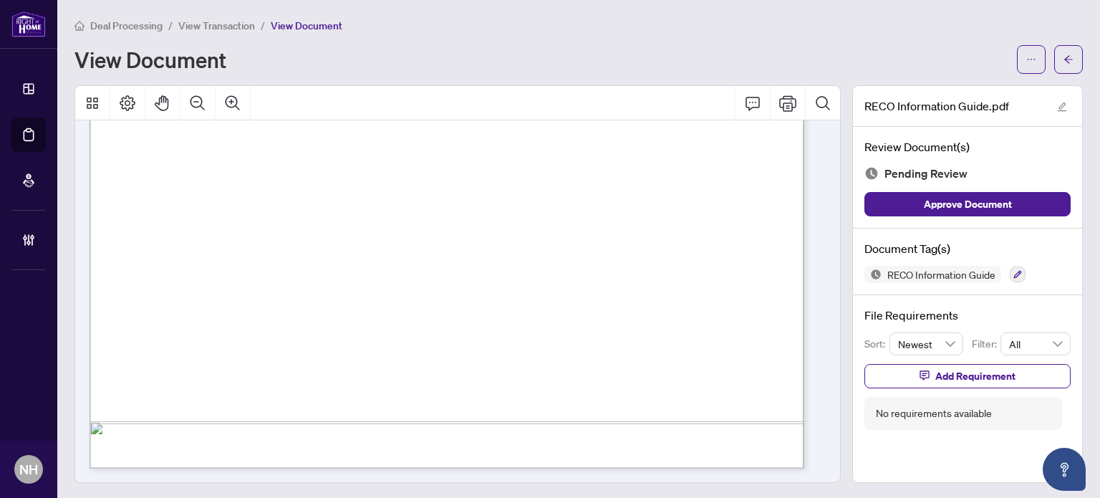
scroll to position [1, 0]
click at [1014, 269] on icon "button" at bounding box center [1018, 273] width 9 height 9
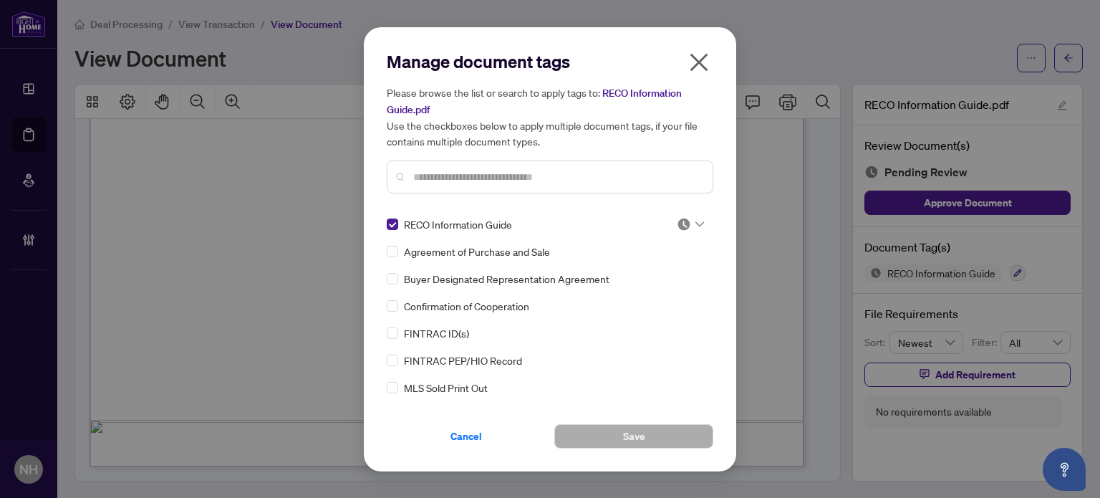
click at [689, 219] on div at bounding box center [690, 224] width 27 height 14
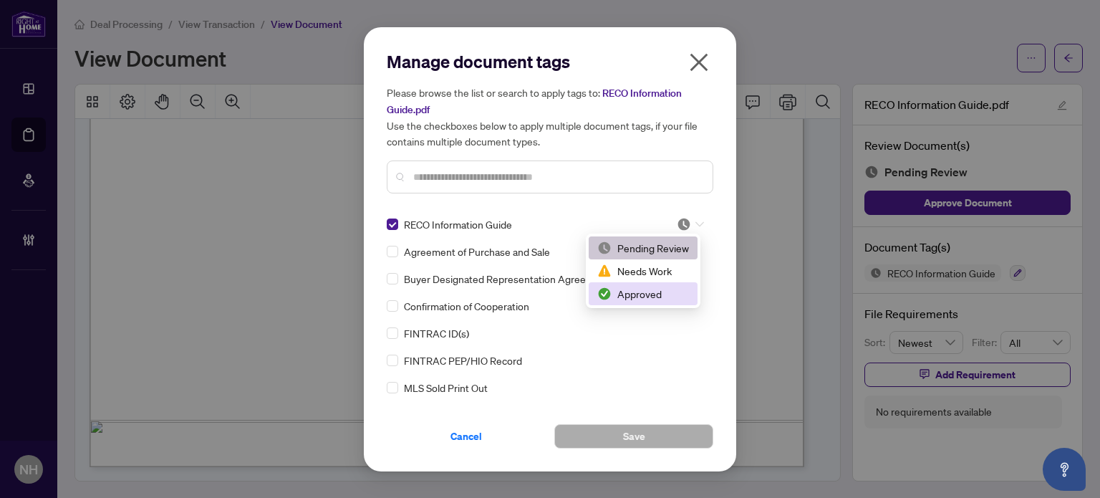
click at [646, 294] on div "Approved" at bounding box center [643, 294] width 92 height 16
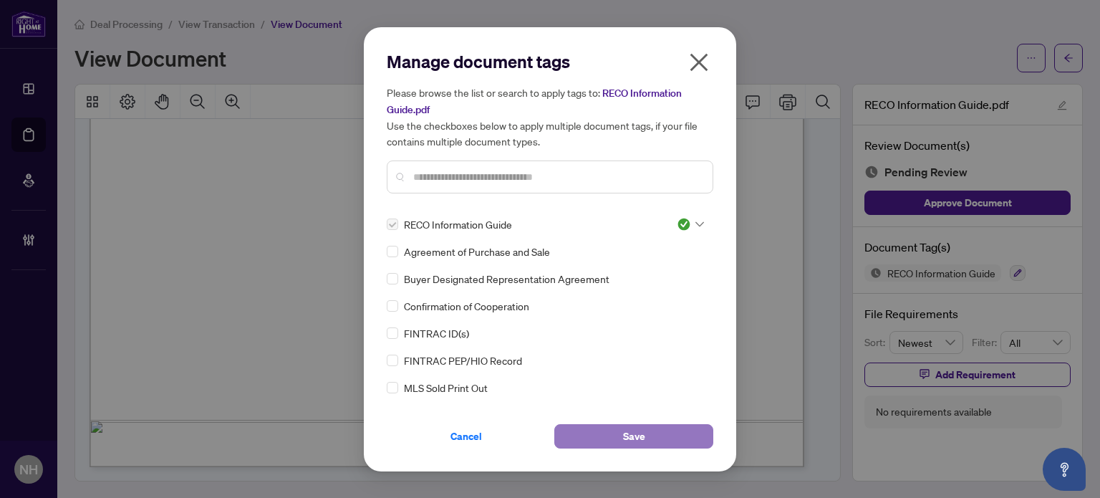
click at [655, 436] on button "Save" at bounding box center [633, 436] width 159 height 24
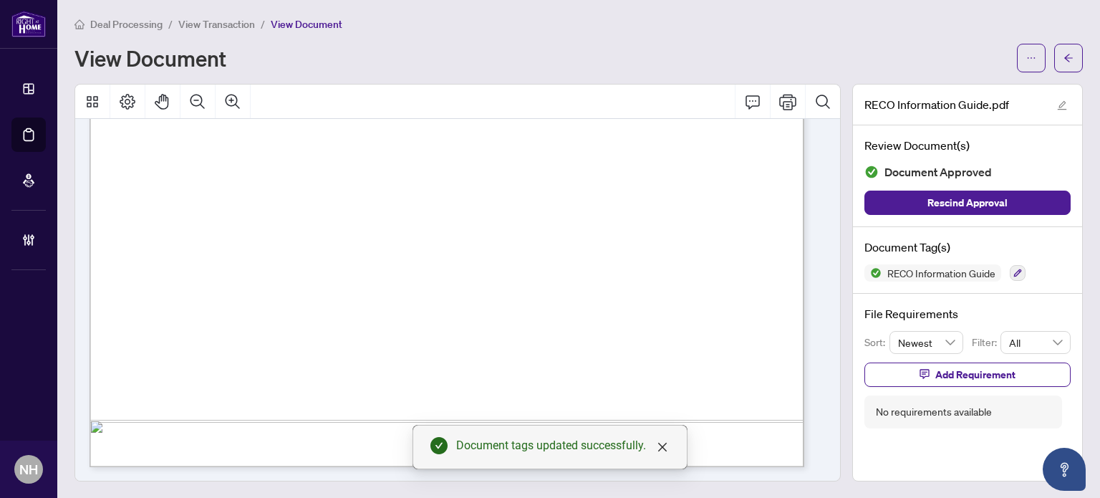
click at [208, 24] on span "View Transaction" at bounding box center [216, 24] width 77 height 13
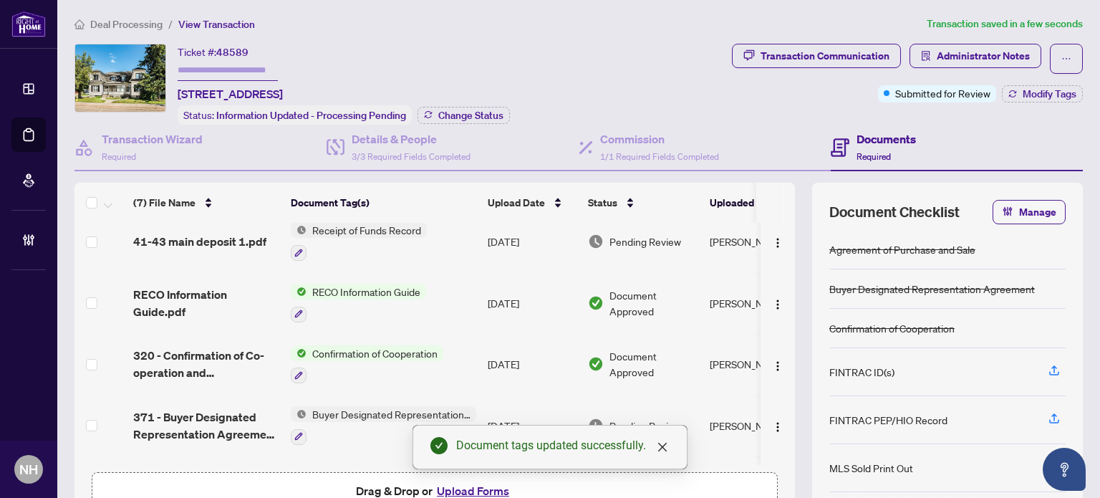
scroll to position [184, 0]
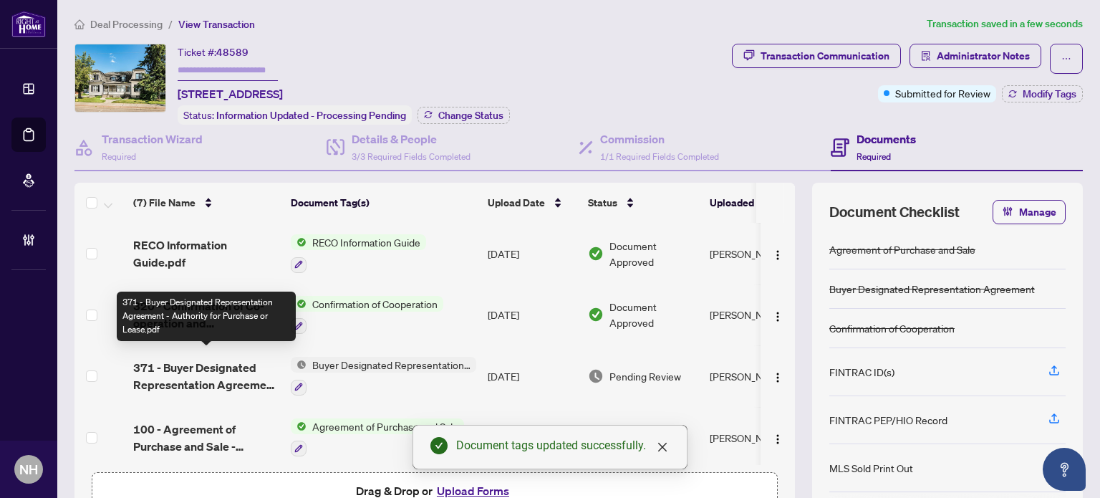
click at [191, 371] on span "371 - Buyer Designated Representation Agreement - Authority for Purchase or Lea…" at bounding box center [206, 376] width 146 height 34
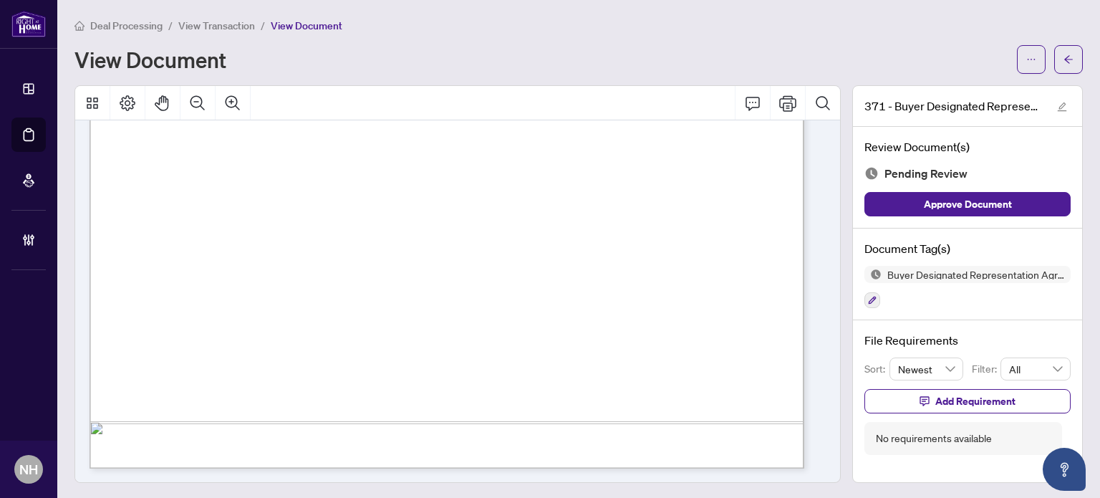
scroll to position [1, 0]
click at [868, 297] on icon "button" at bounding box center [872, 298] width 9 height 9
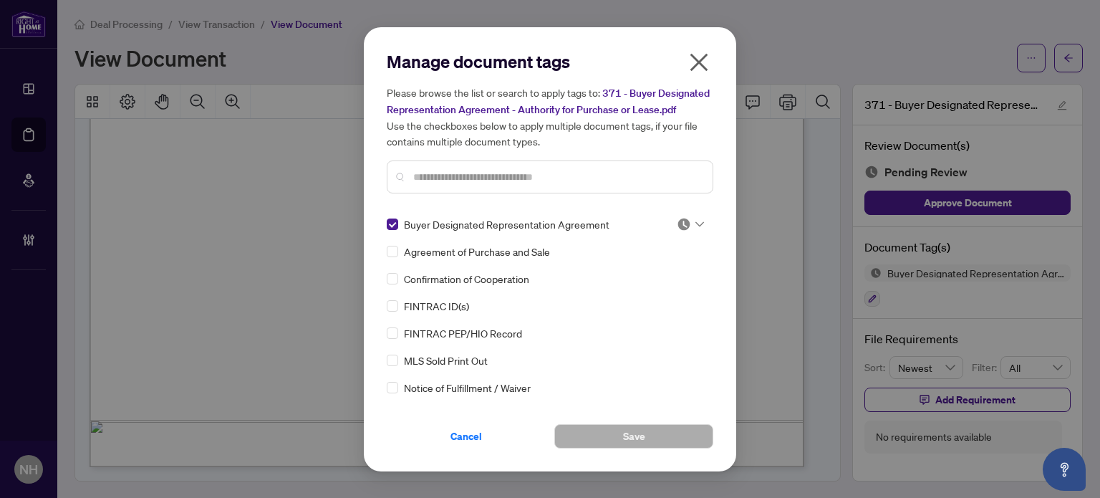
click at [685, 220] on img at bounding box center [684, 224] width 14 height 14
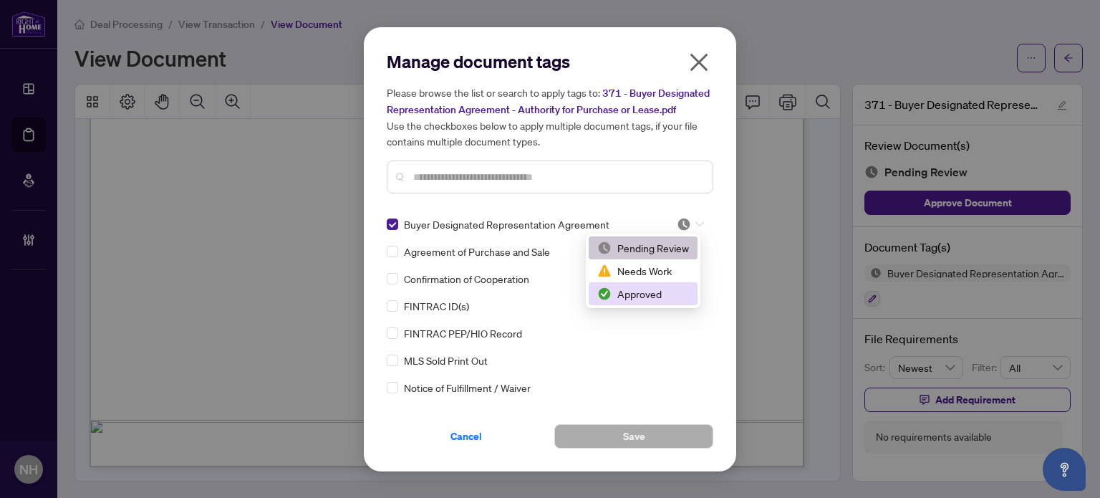
click at [642, 295] on div "Approved" at bounding box center [643, 294] width 92 height 16
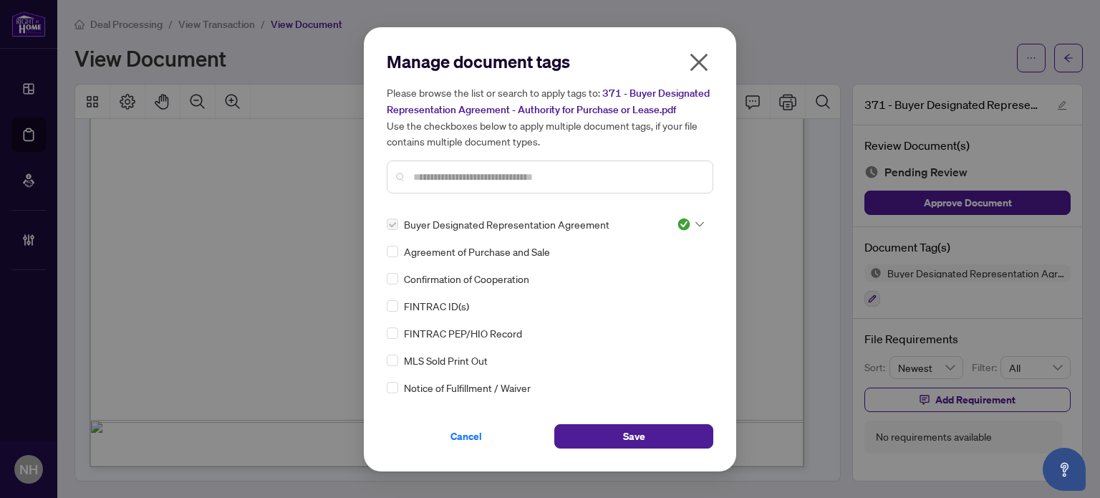
drag, startPoint x: 620, startPoint y: 433, endPoint x: 487, endPoint y: 298, distance: 188.9
click at [620, 433] on button "Save" at bounding box center [633, 436] width 159 height 24
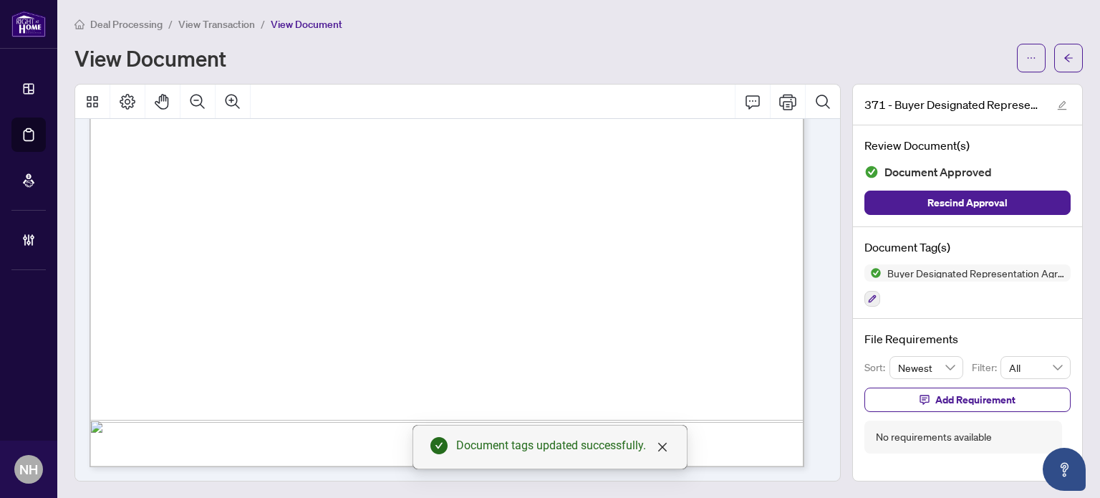
click at [231, 21] on span "View Transaction" at bounding box center [216, 24] width 77 height 13
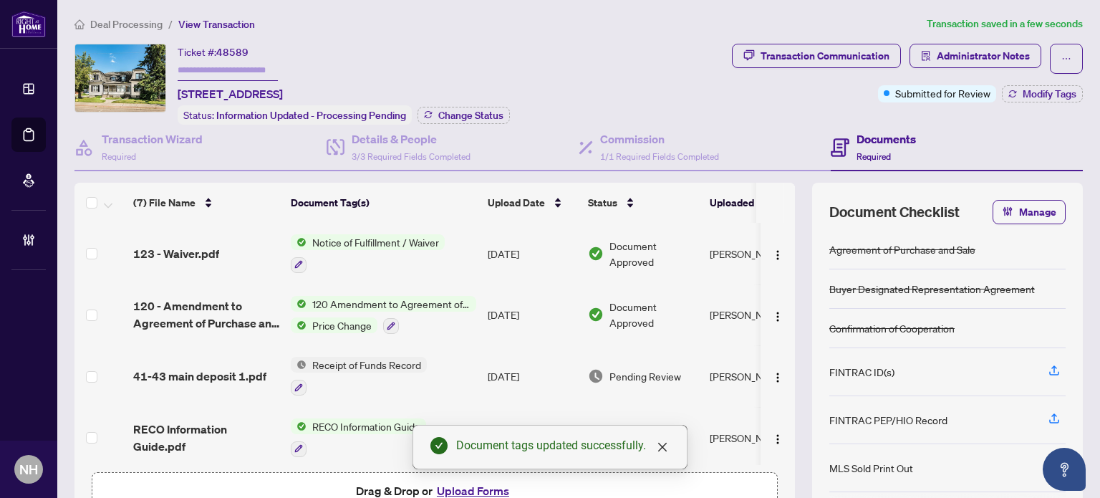
click at [218, 367] on span "41-43 main deposit 1.pdf" at bounding box center [199, 375] width 133 height 17
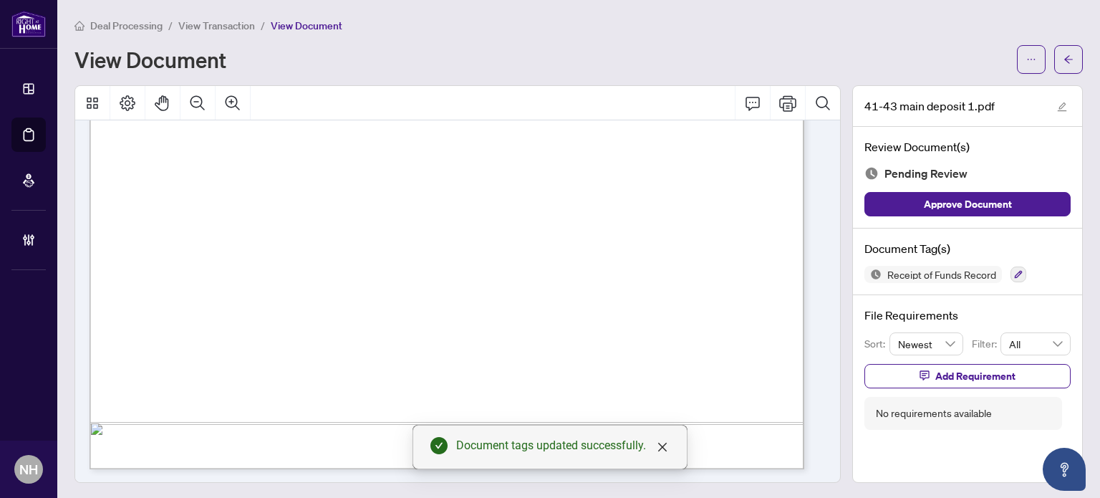
scroll to position [1, 0]
click at [999, 271] on div "Receipt of Funds Record" at bounding box center [968, 272] width 206 height 17
click at [998, 271] on div "Receipt of Funds Record" at bounding box center [968, 272] width 206 height 17
click at [999, 264] on div "Receipt of Funds Record" at bounding box center [968, 272] width 206 height 17
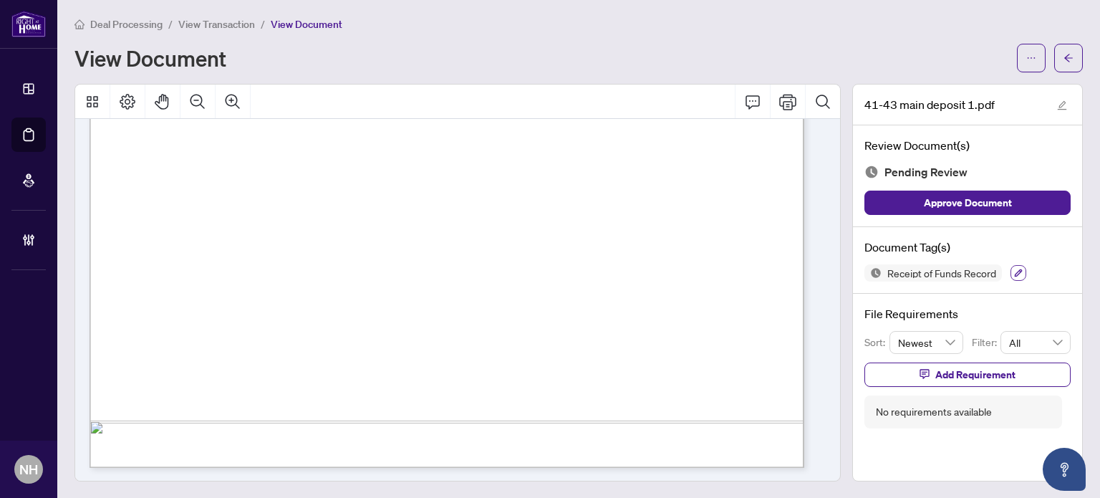
click at [1014, 270] on icon "button" at bounding box center [1018, 273] width 9 height 9
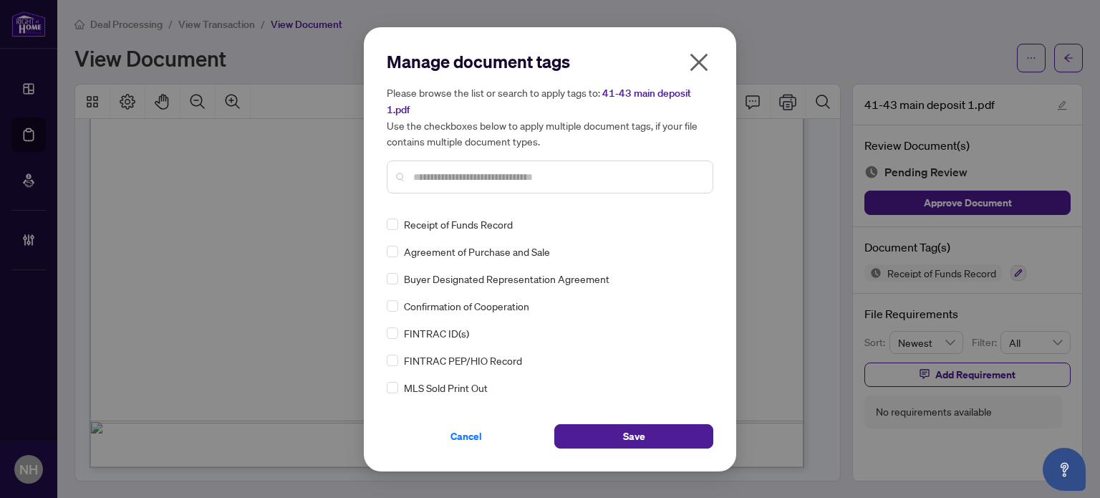
click at [446, 173] on input "text" at bounding box center [557, 177] width 288 height 16
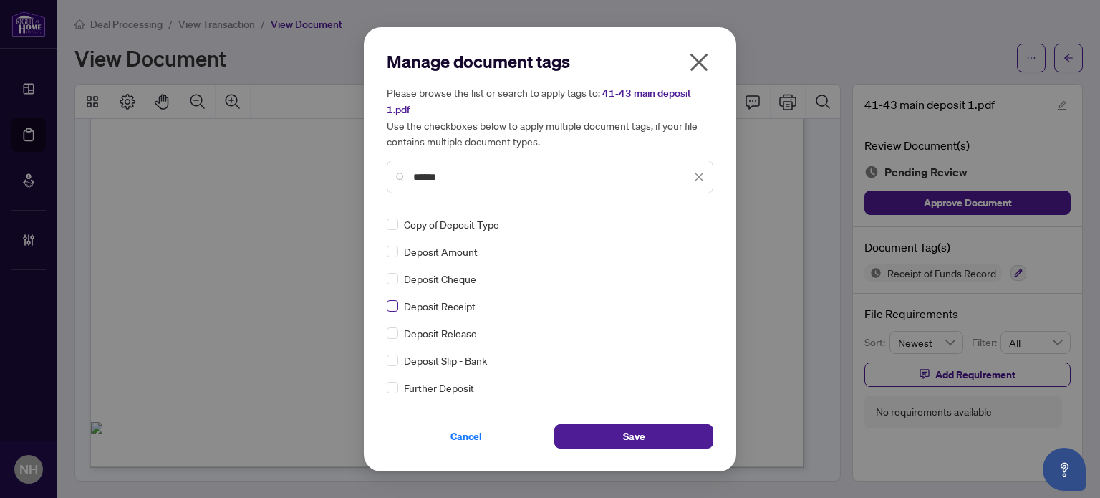
type input "******"
click at [682, 222] on img at bounding box center [684, 224] width 14 height 14
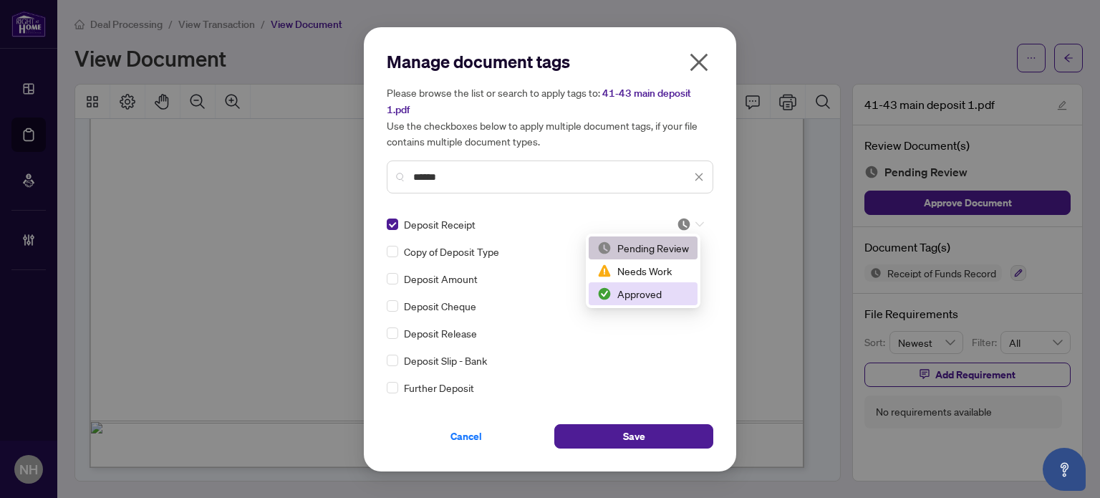
click at [648, 297] on div "Approved" at bounding box center [643, 294] width 92 height 16
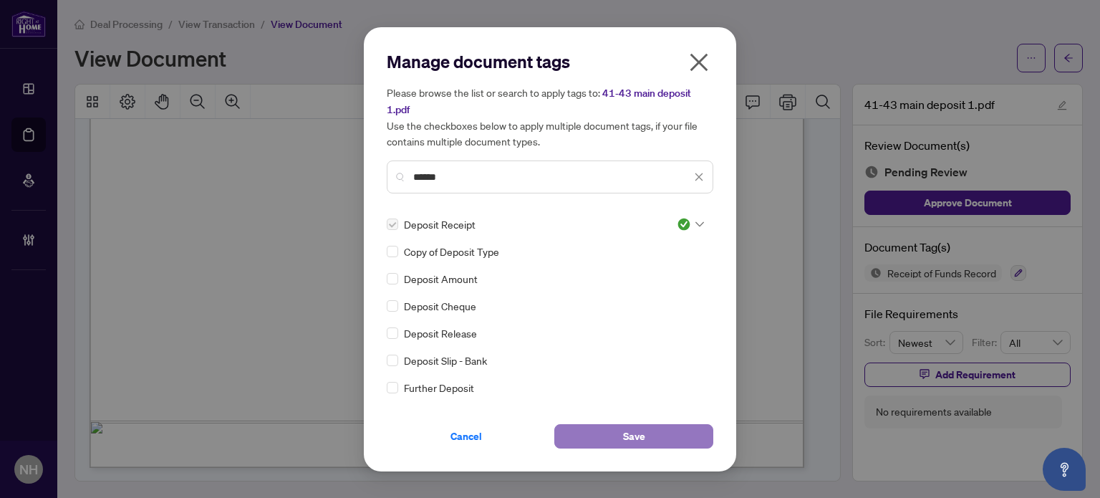
click at [614, 432] on button "Save" at bounding box center [633, 436] width 159 height 24
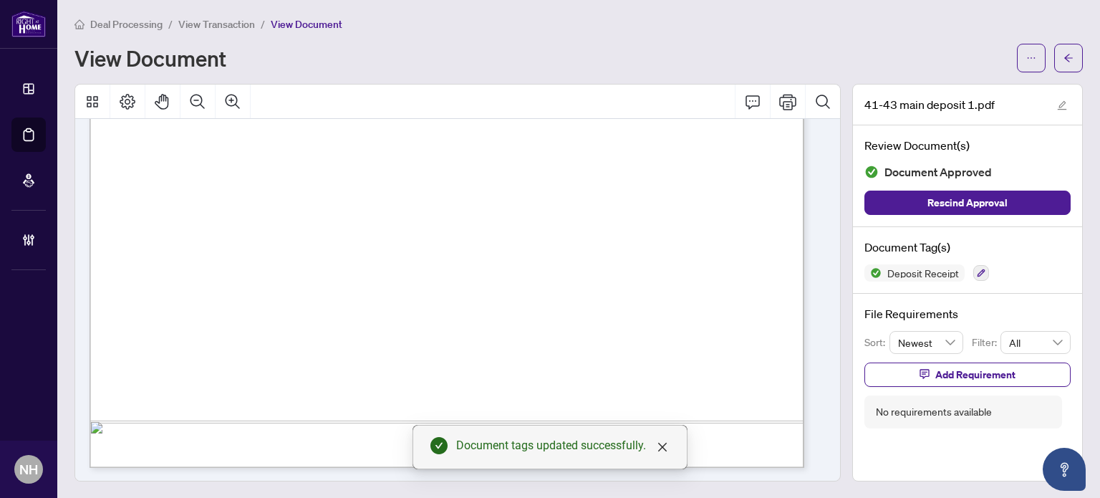
click at [231, 25] on span "View Transaction" at bounding box center [216, 24] width 77 height 13
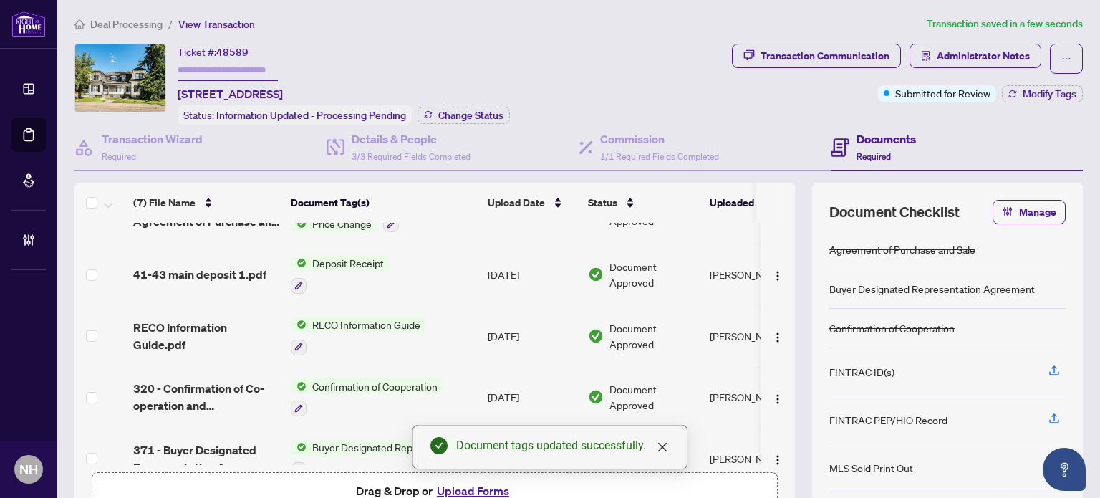
scroll to position [184, 0]
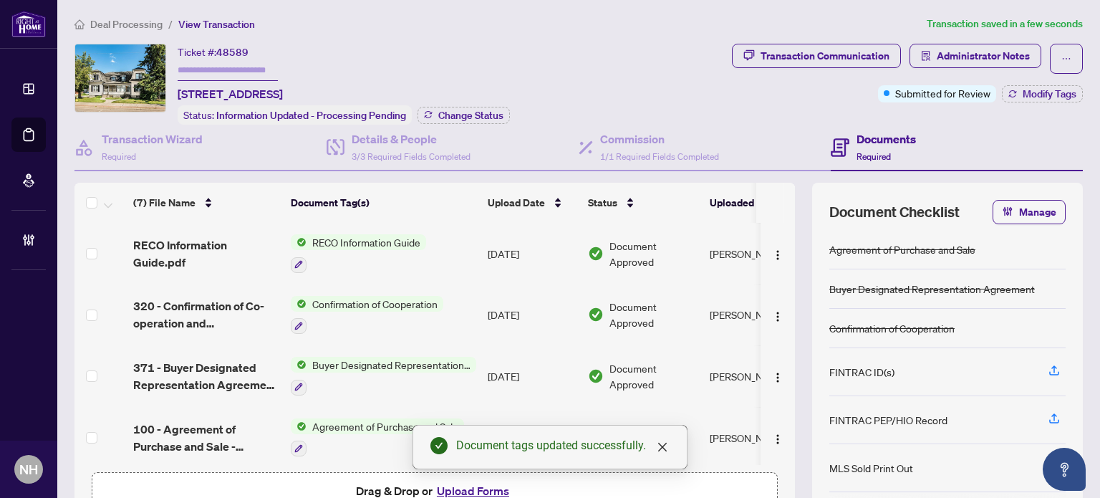
click at [204, 421] on span "100 - Agreement of Purchase and Sale - Residential.pdf" at bounding box center [206, 438] width 146 height 34
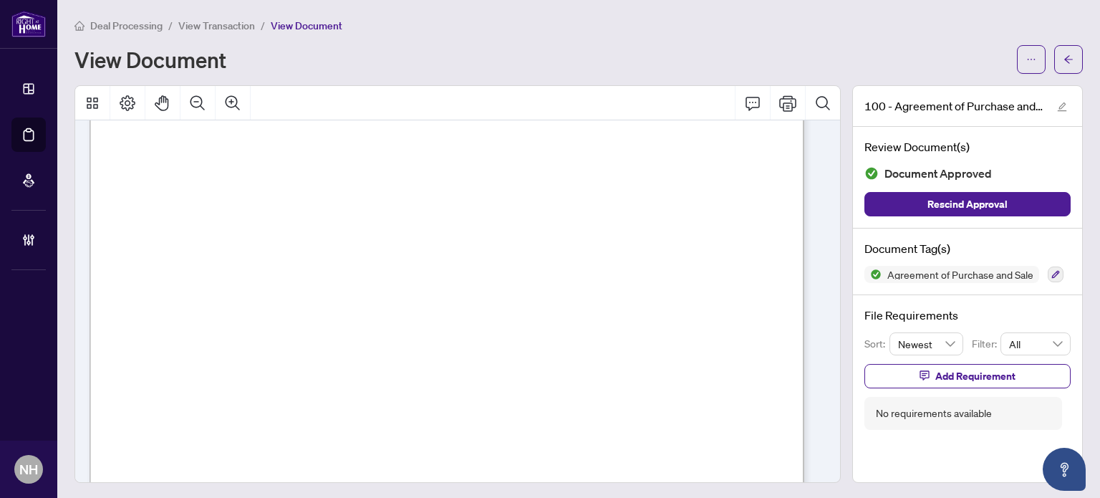
scroll to position [215, 0]
click at [236, 23] on span "View Transaction" at bounding box center [216, 25] width 77 height 13
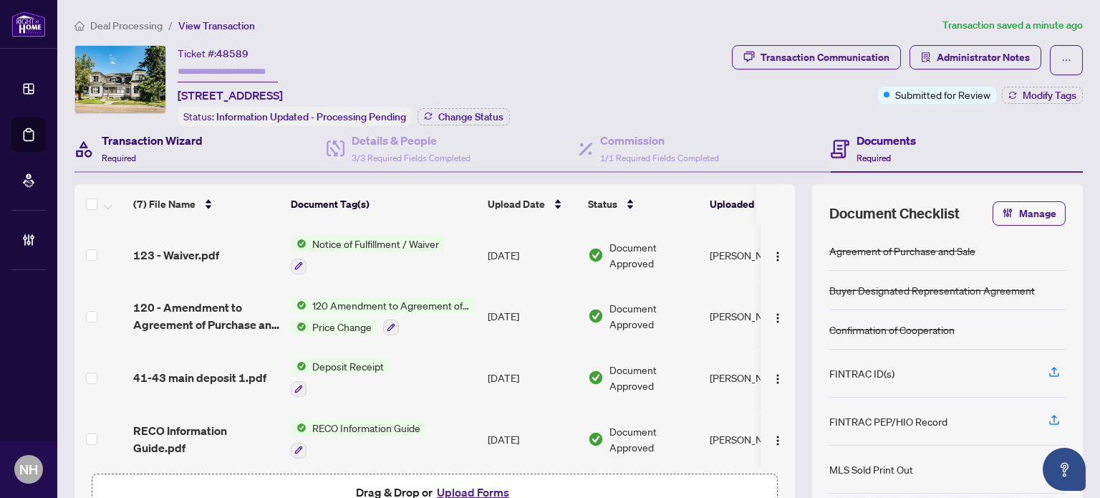
click at [127, 148] on div "Transaction Wizard Required" at bounding box center [152, 149] width 101 height 34
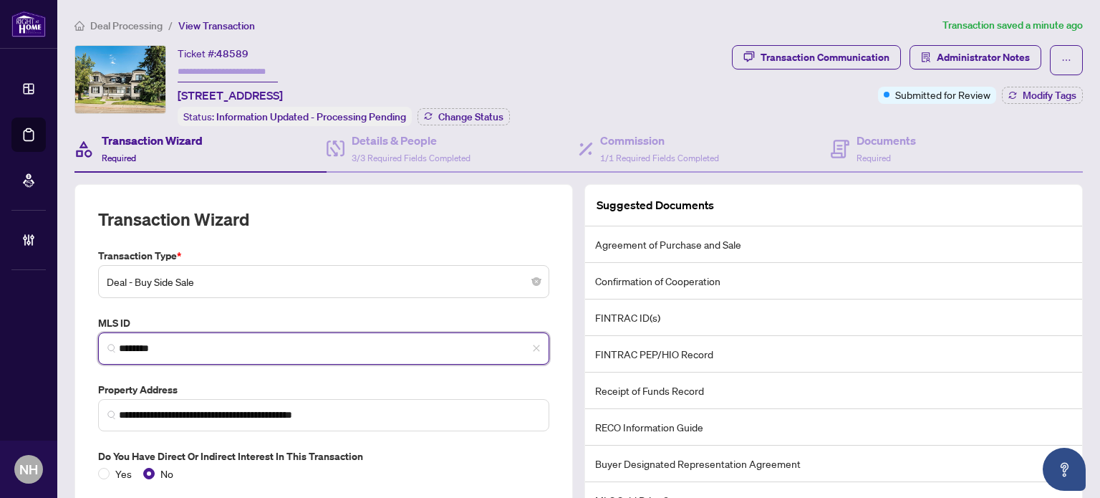
drag, startPoint x: 203, startPoint y: 343, endPoint x: 348, endPoint y: 196, distance: 206.7
click at [33, 288] on div "**********" at bounding box center [550, 249] width 1100 height 498
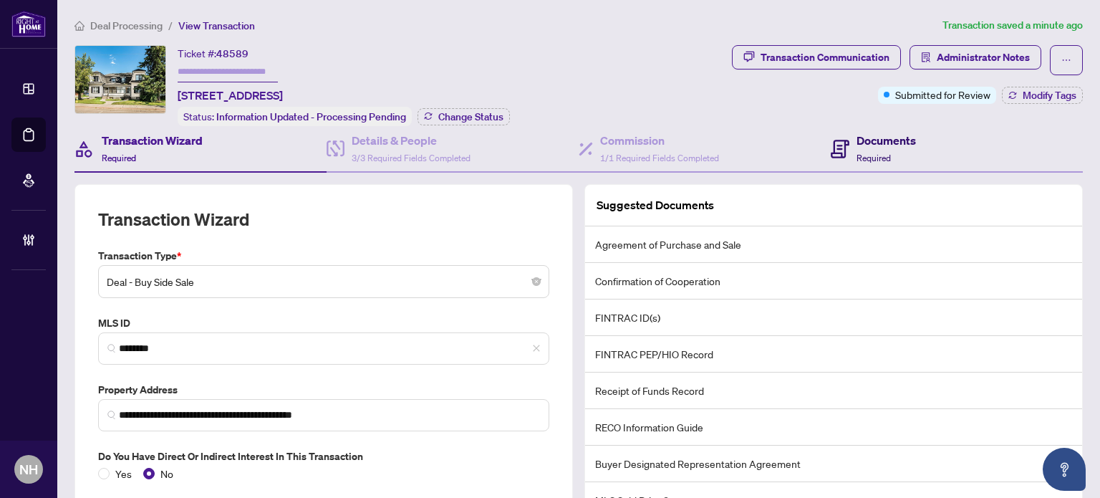
click at [897, 134] on h4 "Documents" at bounding box center [886, 140] width 59 height 17
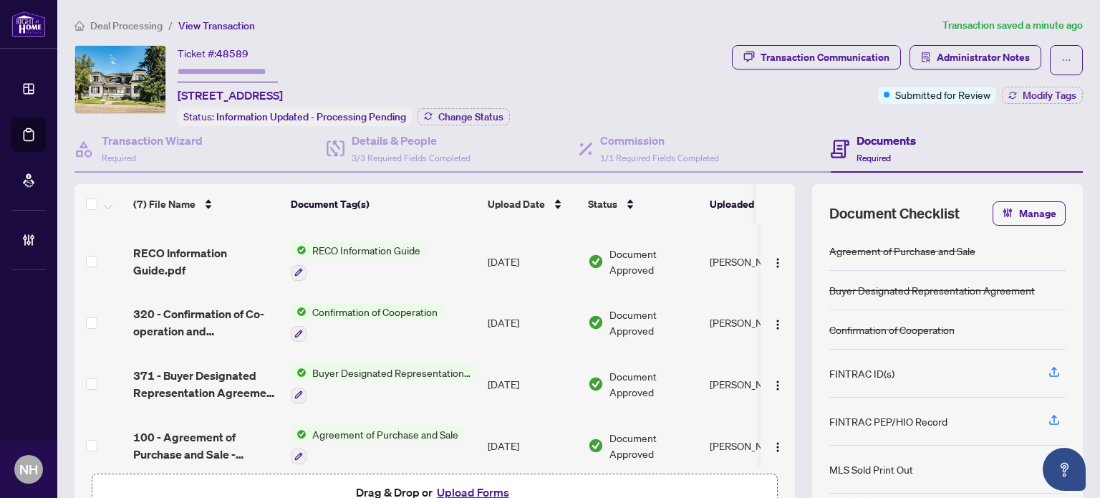
scroll to position [184, 0]
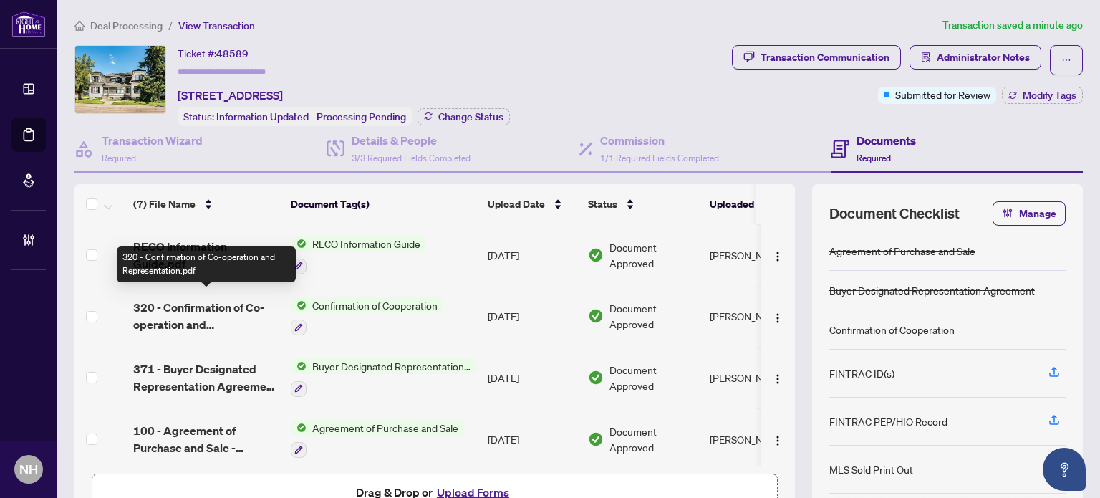
click at [198, 315] on span "320 - Confirmation of Co-operation and Representation.pdf" at bounding box center [206, 316] width 146 height 34
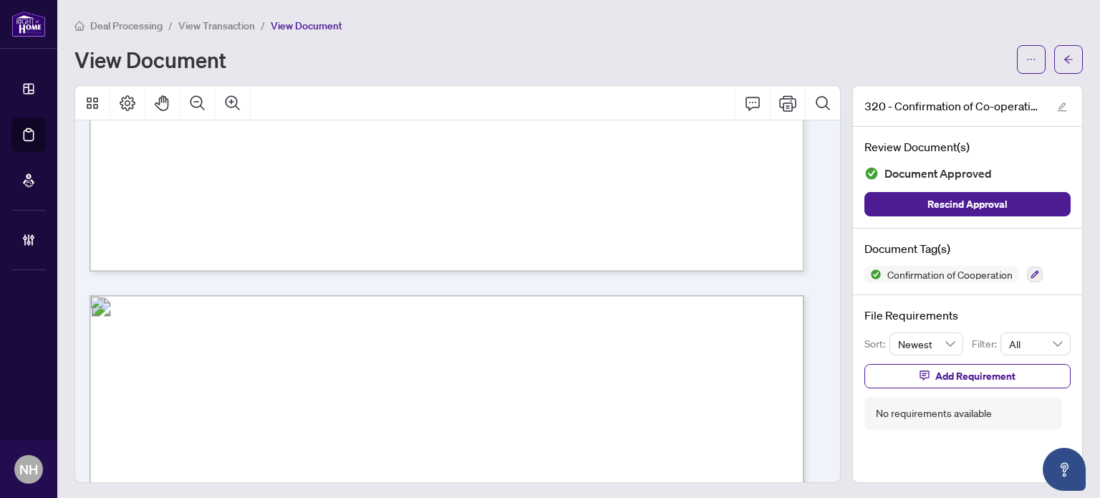
scroll to position [501, 0]
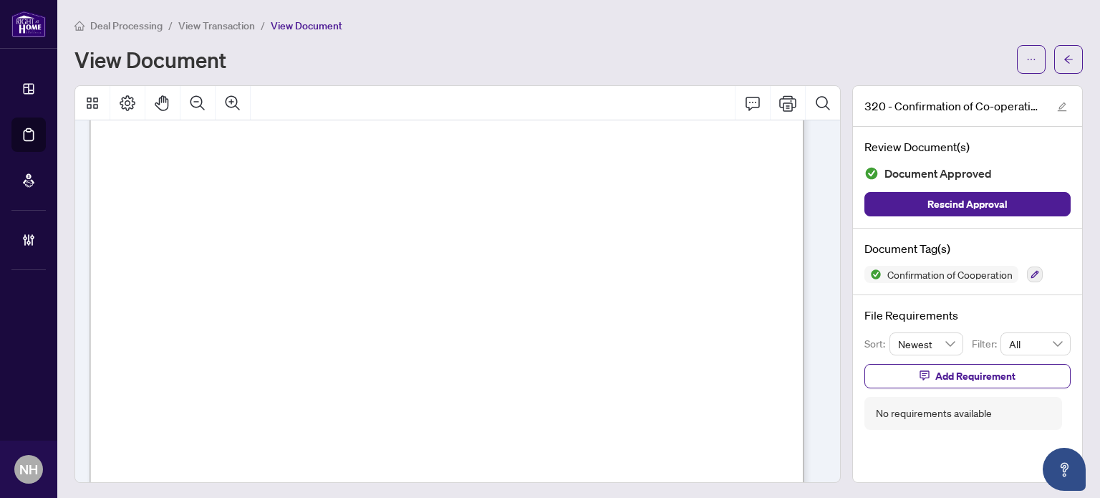
click at [197, 27] on span "View Transaction" at bounding box center [216, 25] width 77 height 13
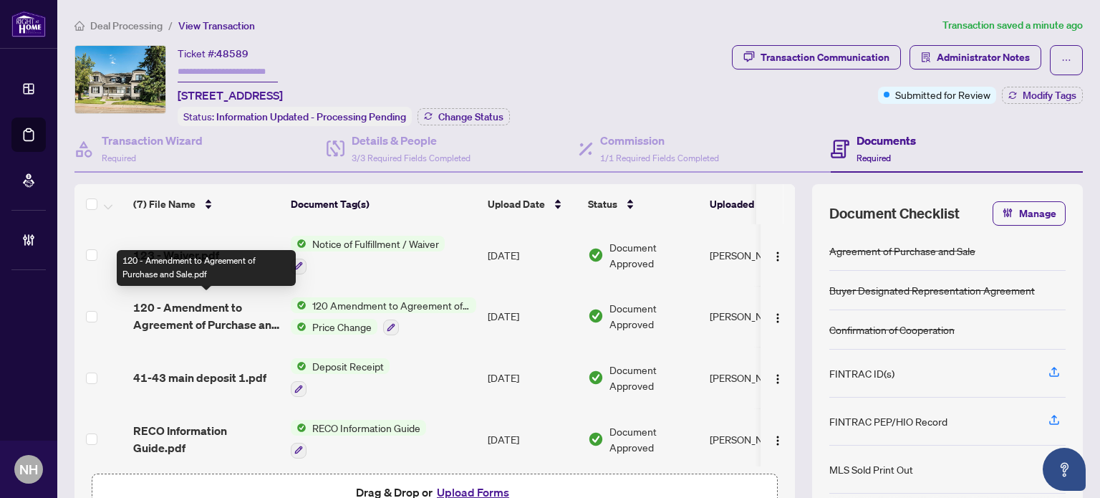
click at [227, 314] on span "120 - Amendment to Agreement of Purchase and Sale.pdf" at bounding box center [206, 316] width 146 height 34
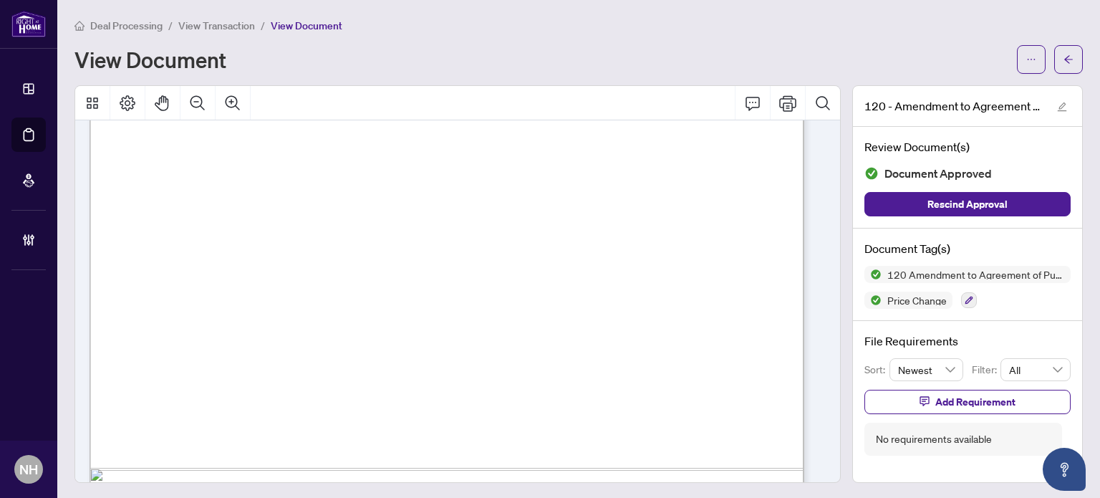
scroll to position [645, 0]
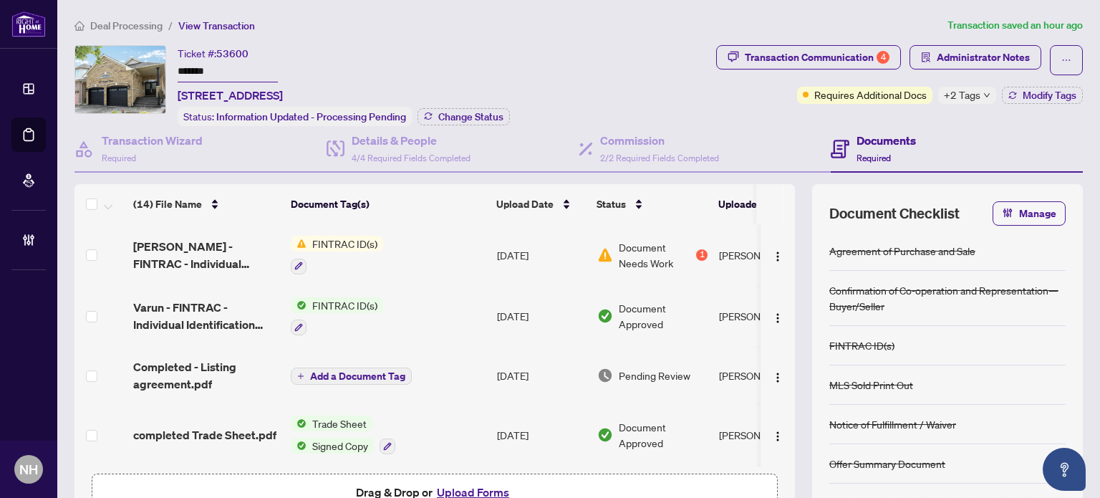
drag, startPoint x: 227, startPoint y: 71, endPoint x: 135, endPoint y: 42, distance: 97.0
click at [135, 42] on div "Deal Processing / View Transaction Transaction saved an hour ago Ticket #: 5360…" at bounding box center [579, 294] width 1020 height 554
click at [423, 148] on div "Details & People 4/4 Required Fields Completed" at bounding box center [411, 149] width 119 height 34
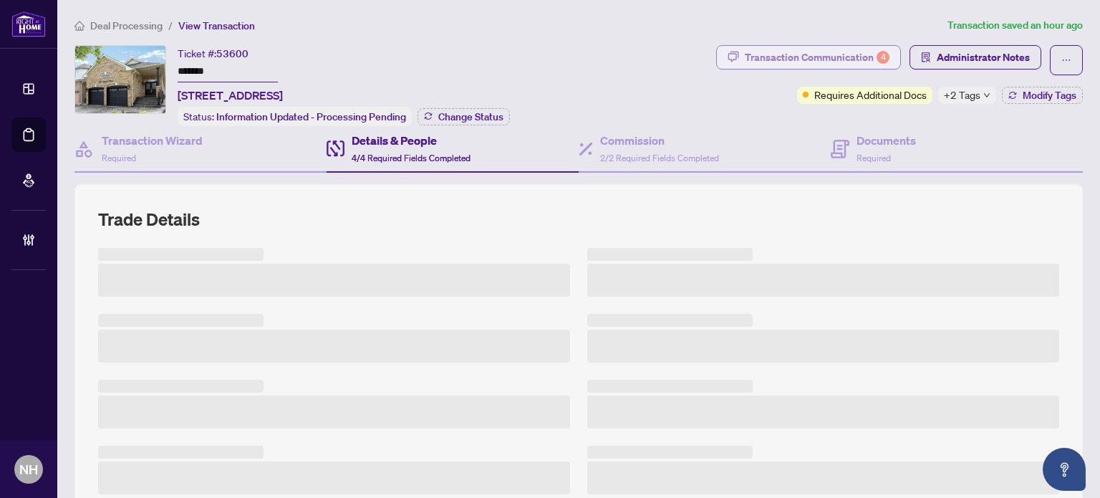
click at [790, 56] on div "Transaction Communication 4" at bounding box center [817, 57] width 145 height 23
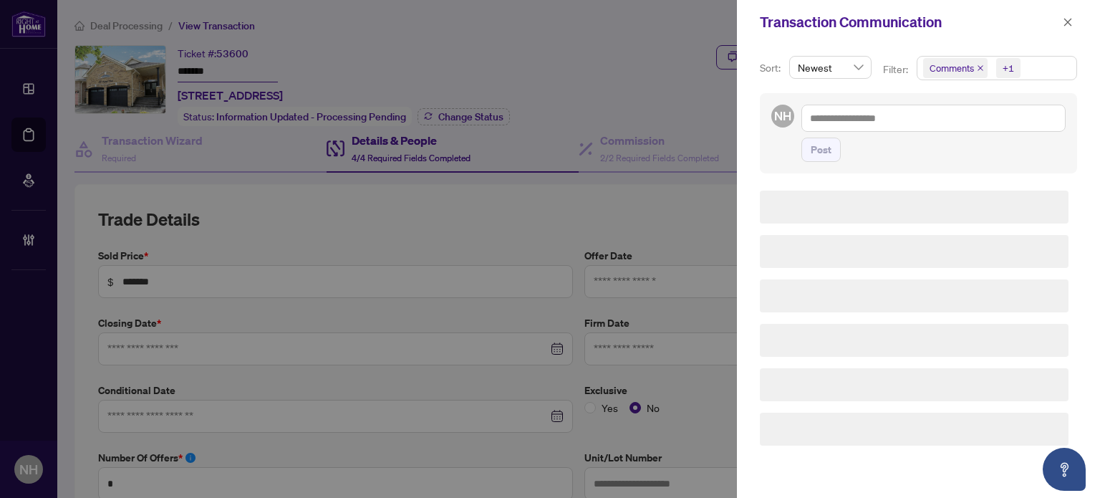
type input "**********"
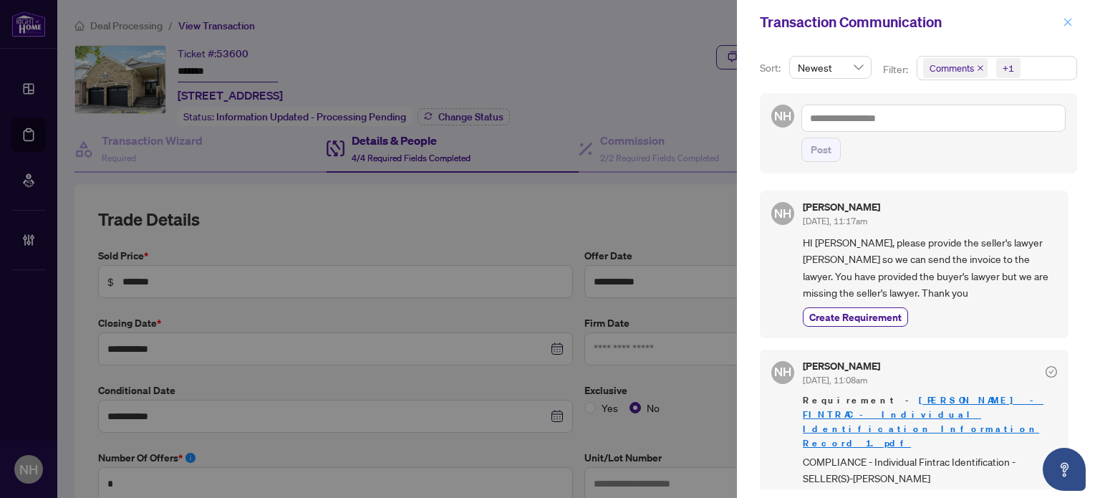
click at [1072, 21] on icon "close" at bounding box center [1068, 22] width 10 height 10
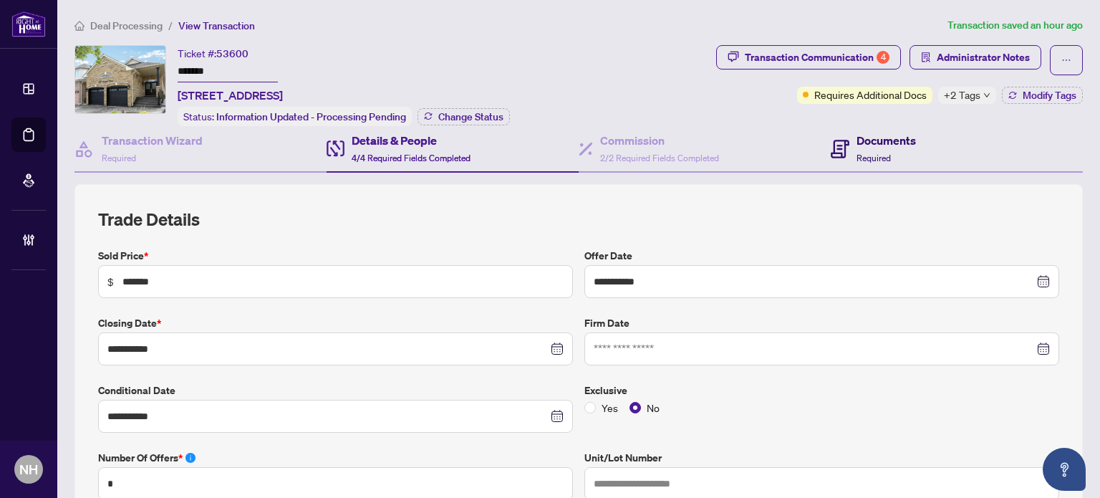
click at [877, 155] on span "Required" at bounding box center [874, 158] width 34 height 11
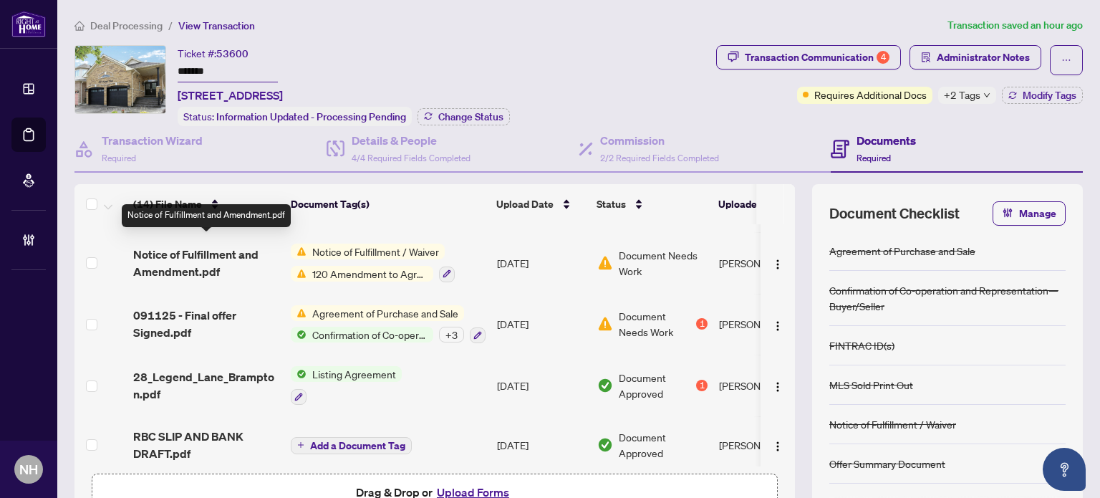
scroll to position [598, 0]
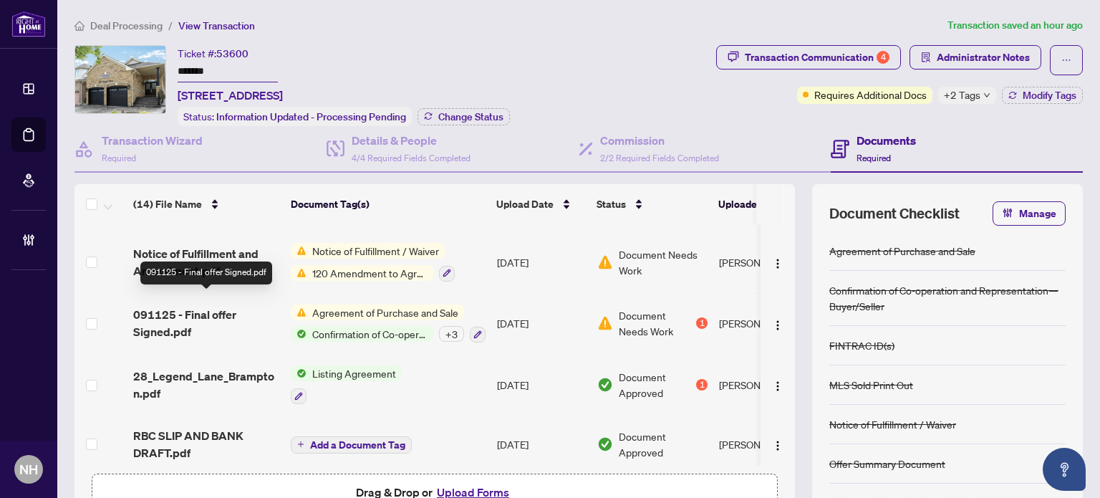
click at [172, 308] on span "091125 - Final offer Signed.pdf" at bounding box center [206, 323] width 146 height 34
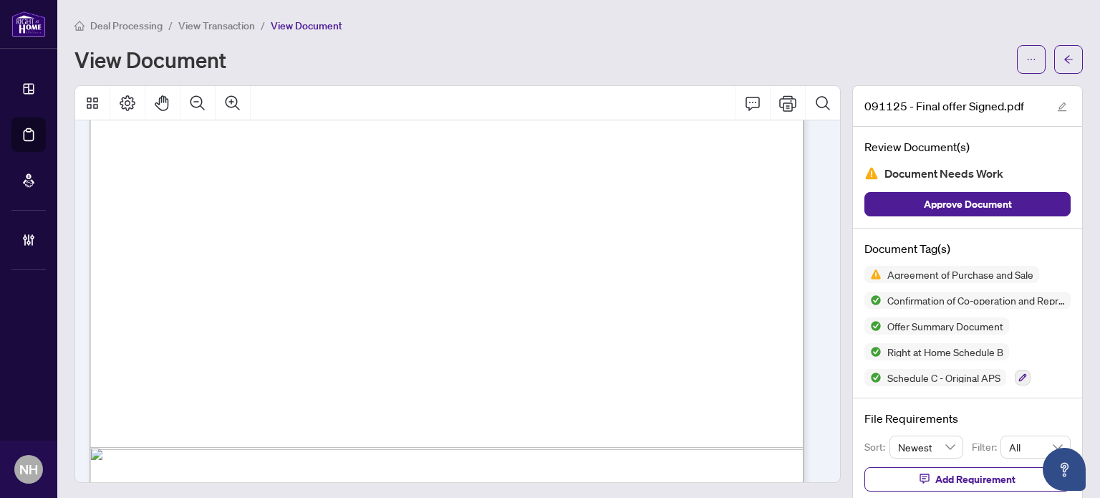
scroll to position [501, 0]
click at [183, 28] on span "View Transaction" at bounding box center [216, 25] width 77 height 13
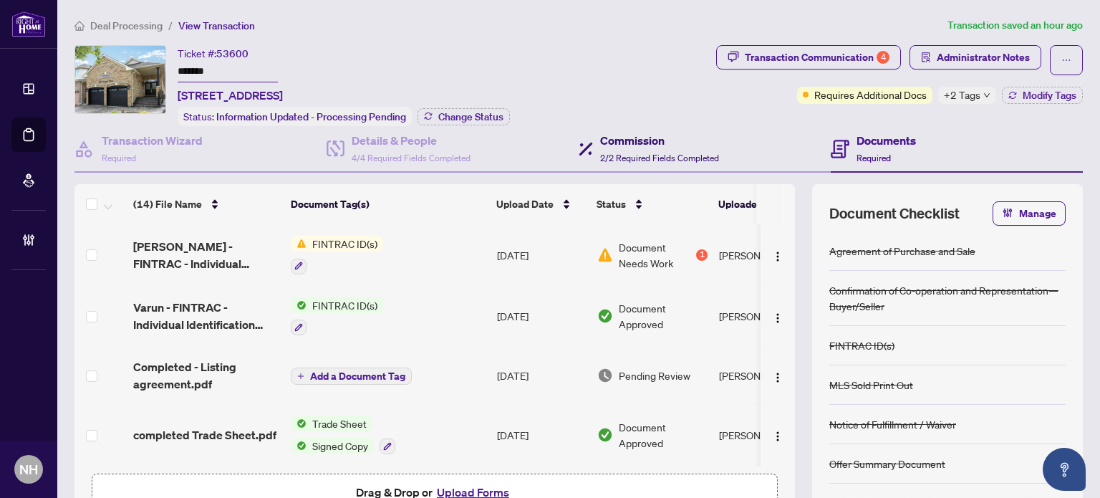
click at [643, 153] on span "2/2 Required Fields Completed" at bounding box center [659, 158] width 119 height 11
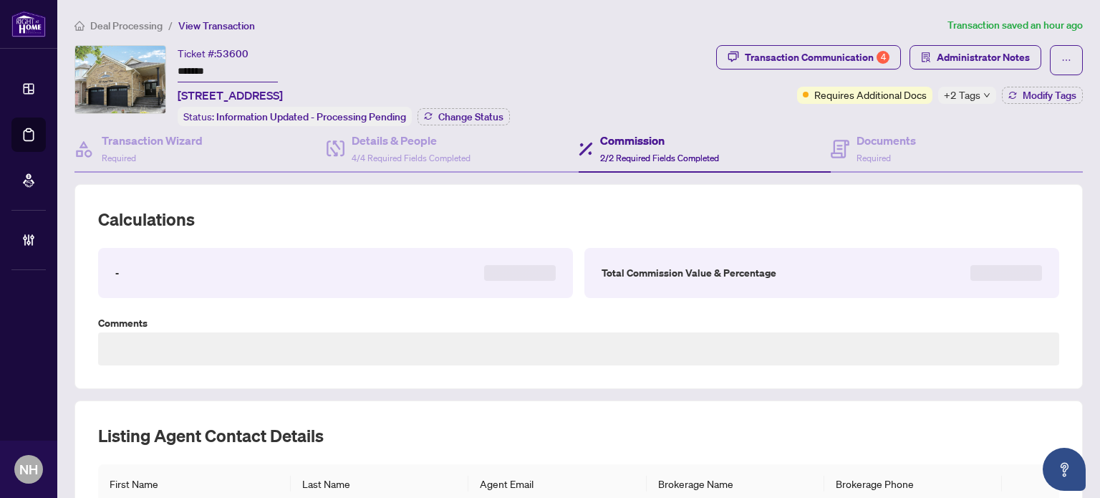
type textarea "**********"
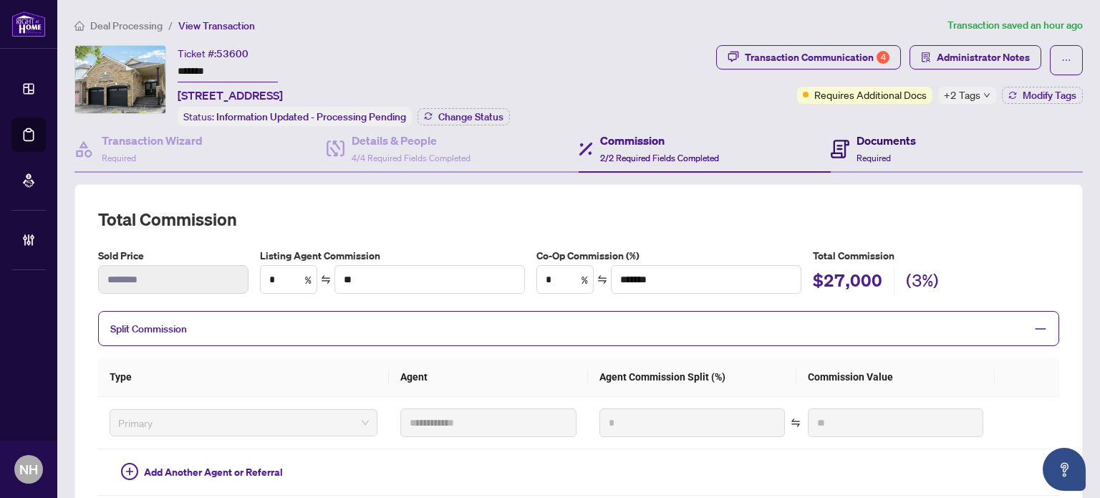
click at [847, 145] on div "Documents Required" at bounding box center [873, 149] width 85 height 34
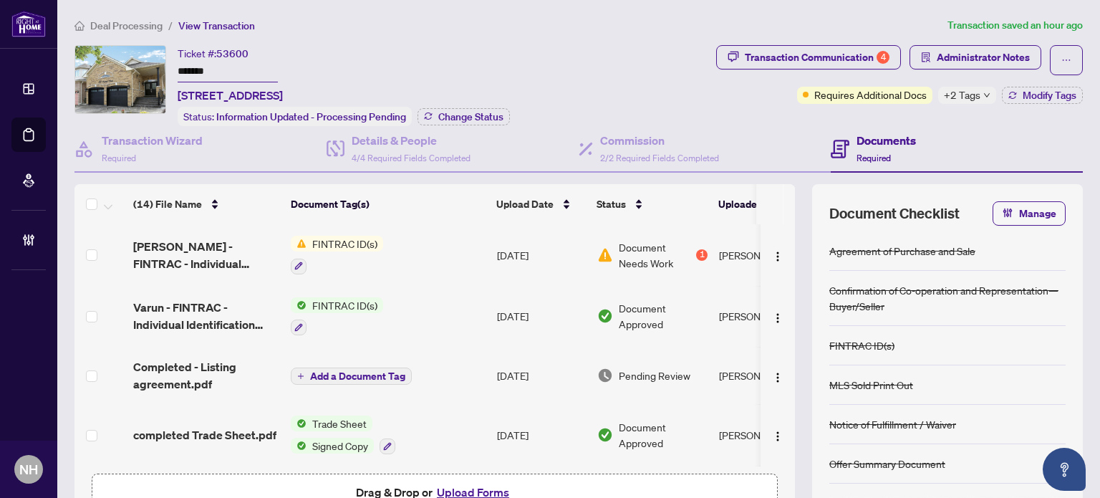
click at [461, 484] on button "Upload Forms" at bounding box center [473, 492] width 81 height 19
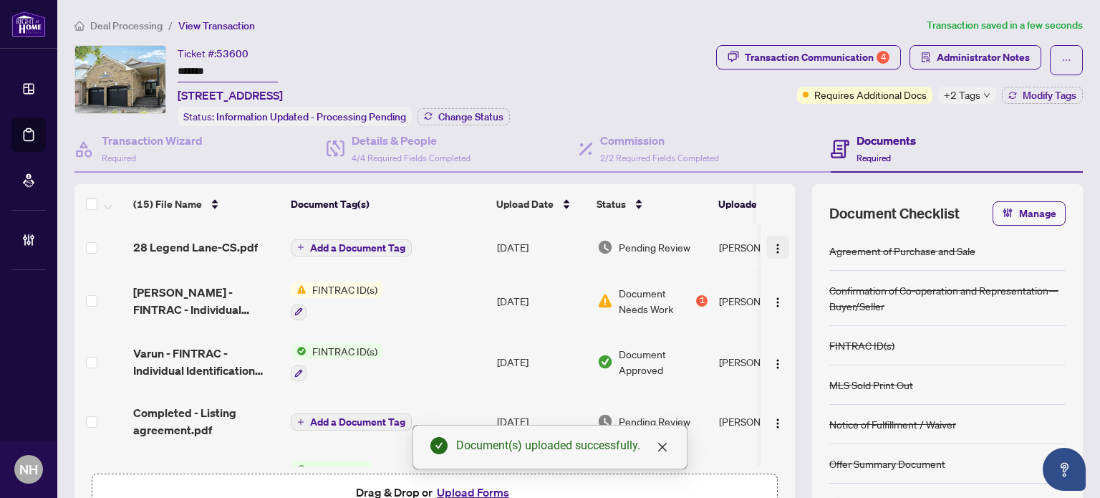
click at [772, 243] on img "button" at bounding box center [777, 248] width 11 height 11
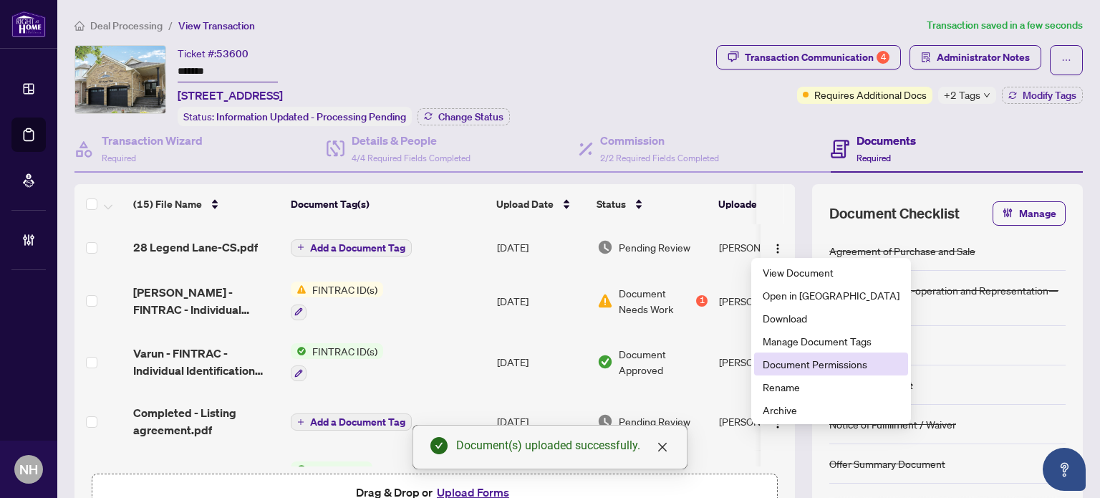
click at [760, 358] on li "Document Permissions" at bounding box center [831, 363] width 154 height 23
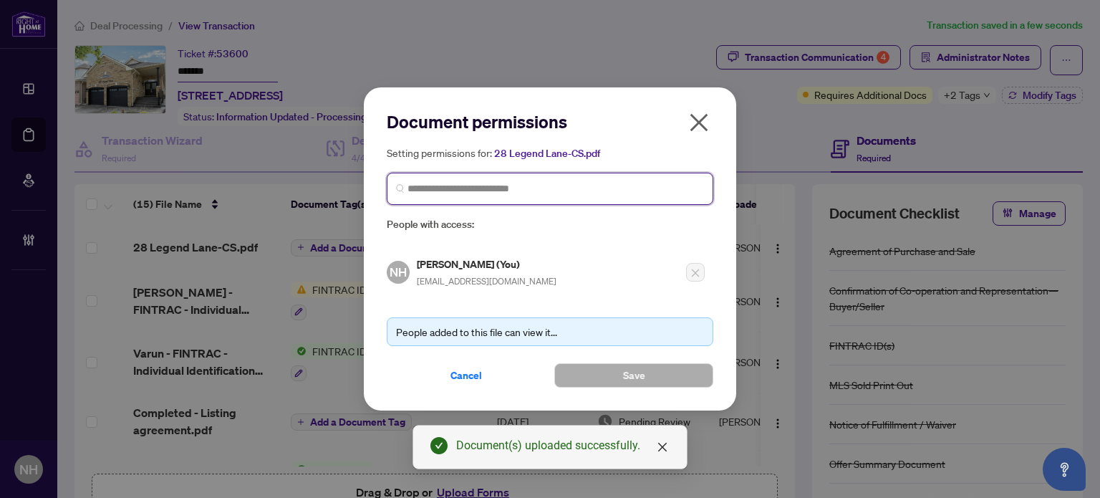
click at [537, 194] on input "search" at bounding box center [556, 188] width 297 height 15
type input "******"
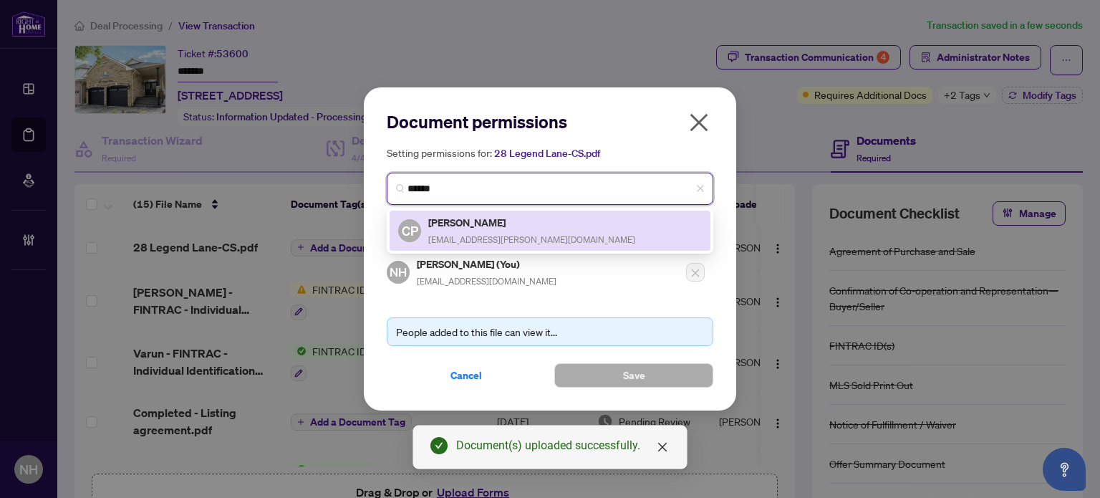
click at [479, 216] on h5 "Chetan Patel" at bounding box center [531, 222] width 207 height 16
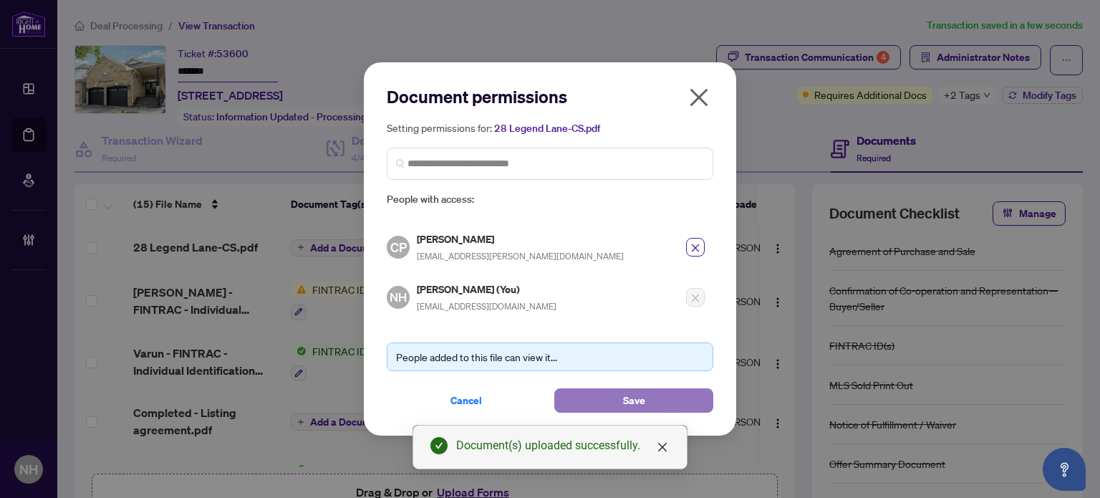
click at [620, 392] on button "Save" at bounding box center [633, 400] width 159 height 24
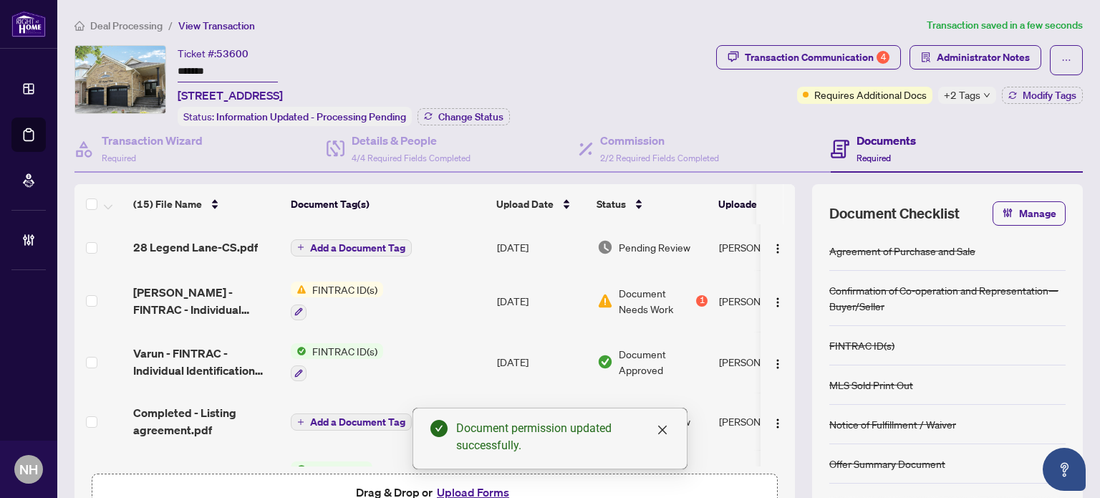
click at [362, 244] on span "Add a Document Tag" at bounding box center [357, 248] width 95 height 10
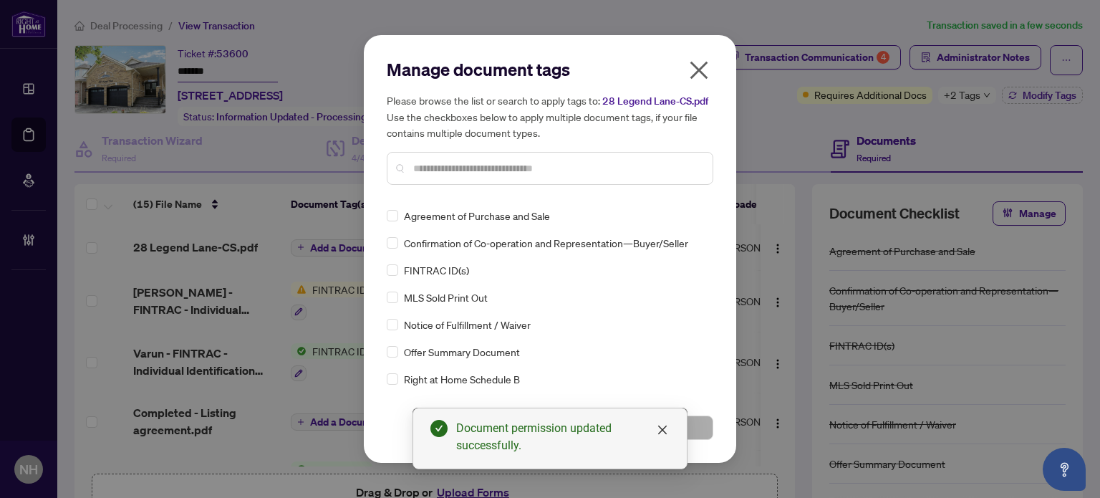
click at [484, 168] on input "text" at bounding box center [557, 168] width 288 height 16
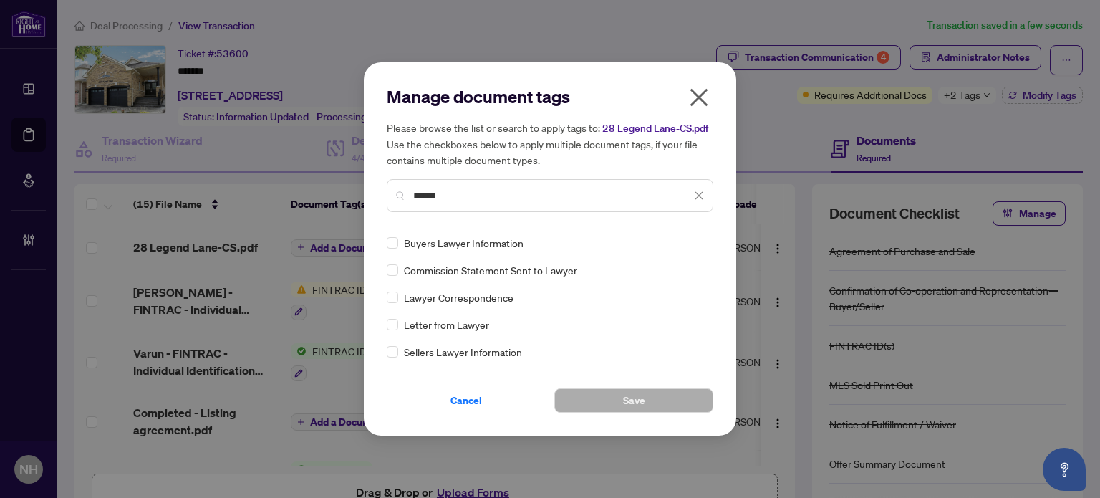
type input "******"
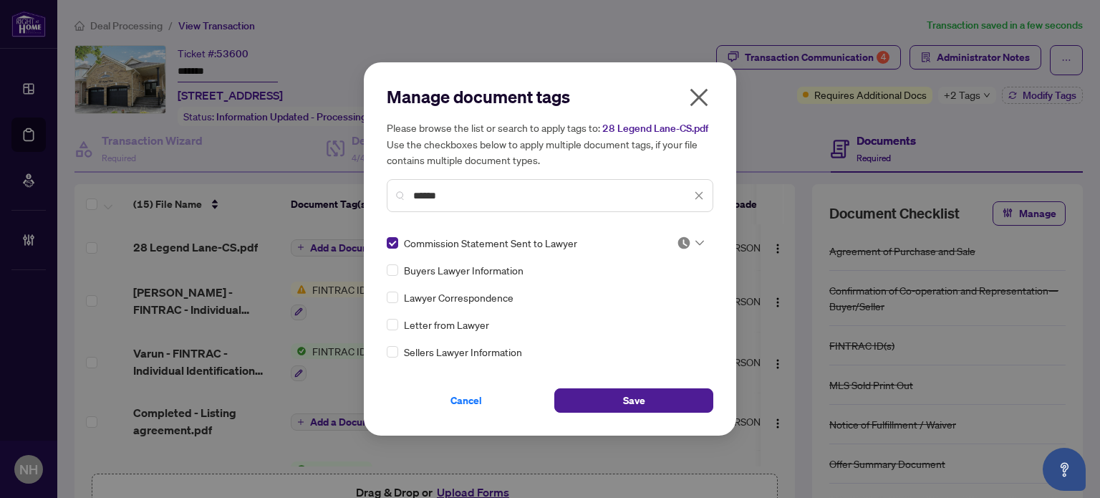
click at [682, 242] on img at bounding box center [684, 243] width 14 height 14
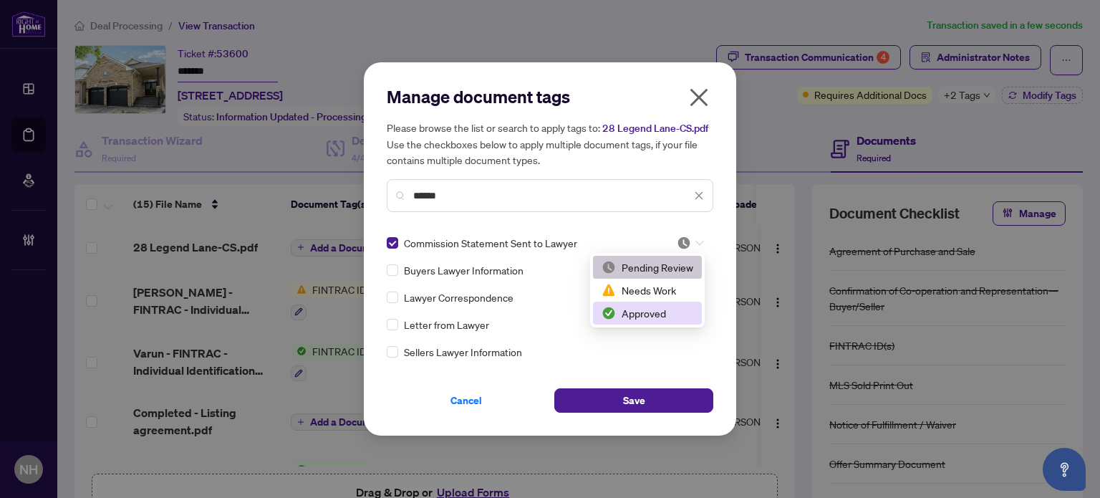
click at [650, 308] on div "Approved" at bounding box center [648, 313] width 92 height 16
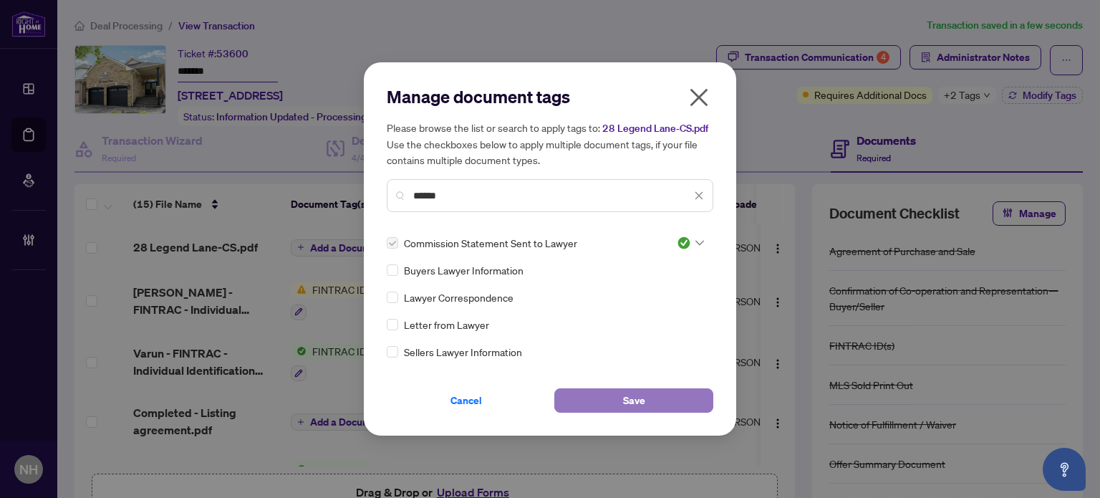
click at [623, 400] on span "Save" at bounding box center [634, 400] width 22 height 23
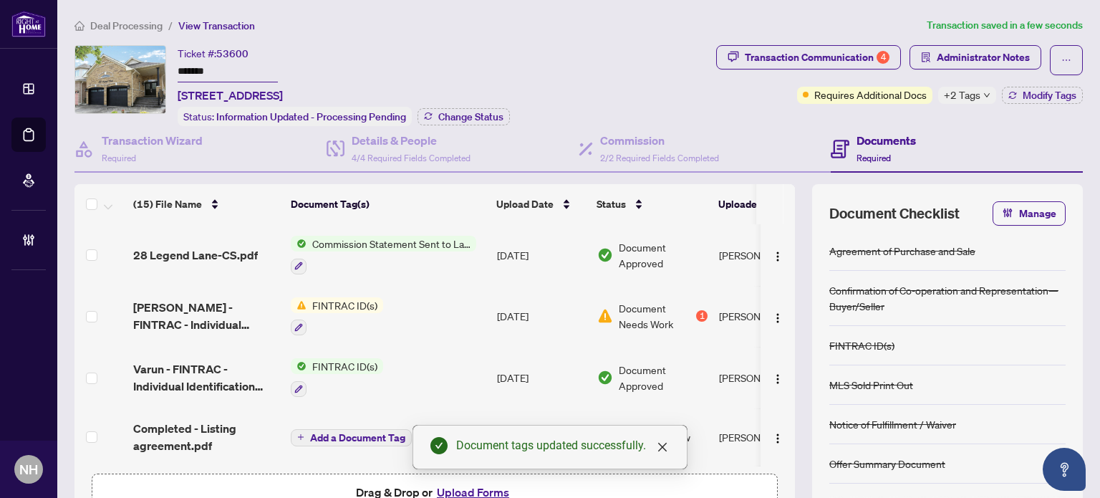
click at [946, 52] on span "Administrator Notes" at bounding box center [983, 57] width 93 height 23
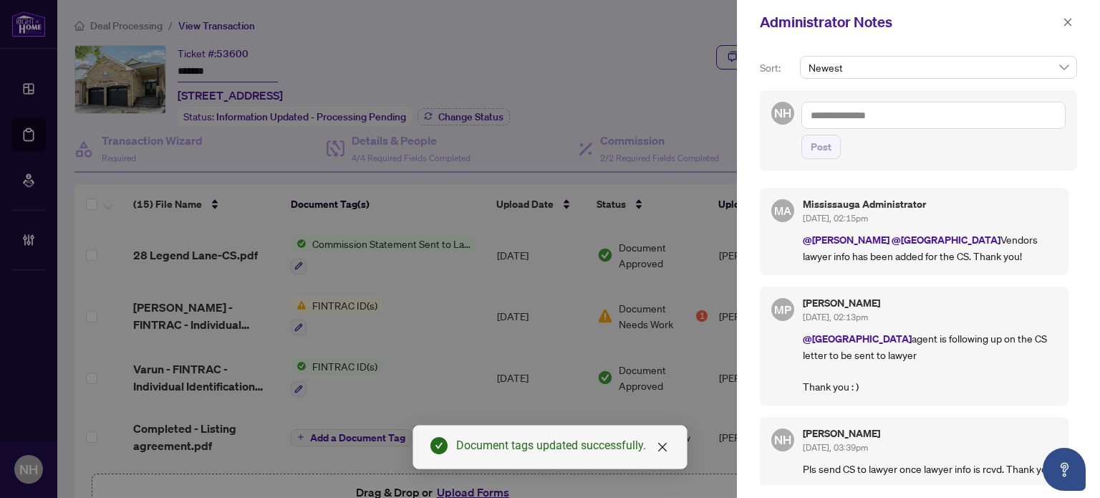
click at [908, 115] on textarea at bounding box center [934, 115] width 264 height 27
paste textarea "**********"
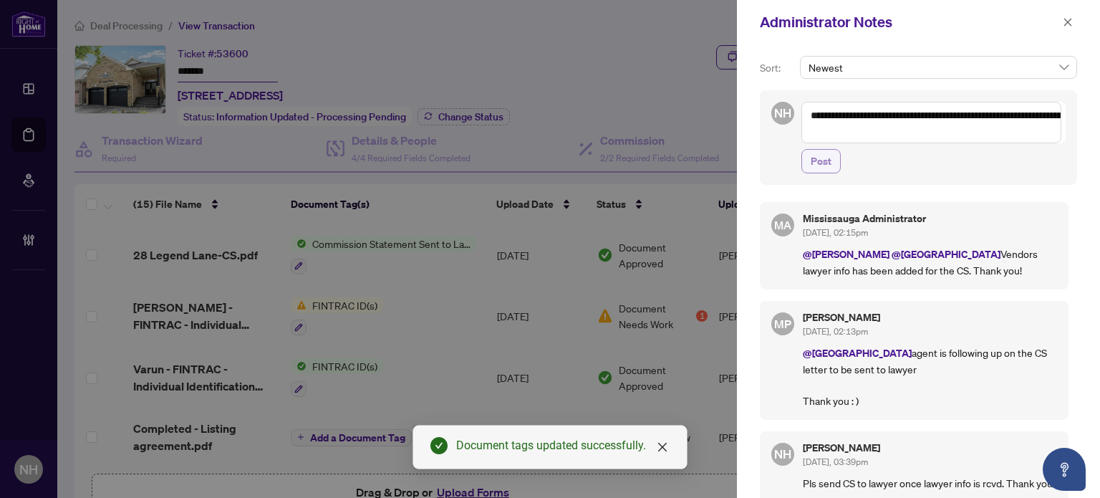
type textarea "**********"
click at [819, 164] on span "Post" at bounding box center [821, 161] width 21 height 23
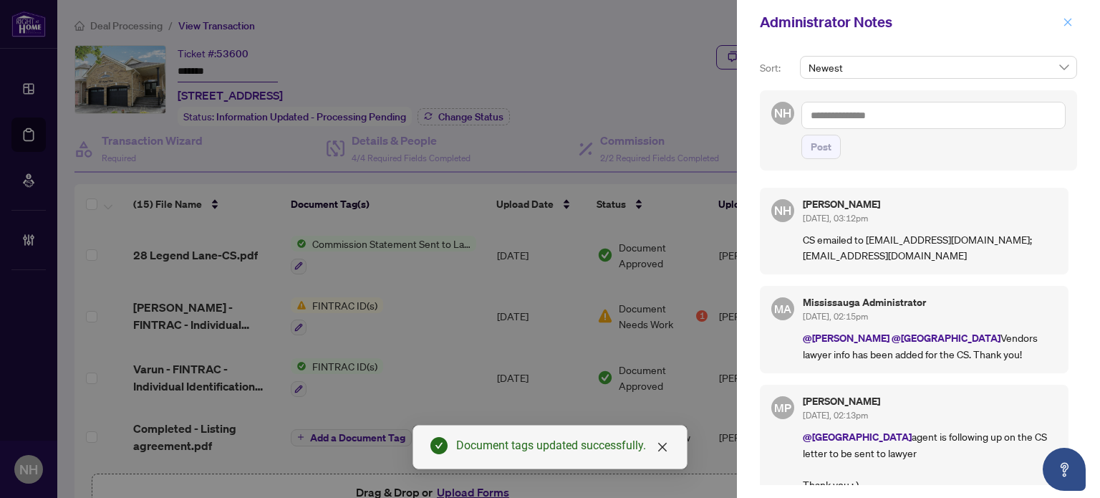
click at [1061, 20] on button "button" at bounding box center [1068, 22] width 19 height 17
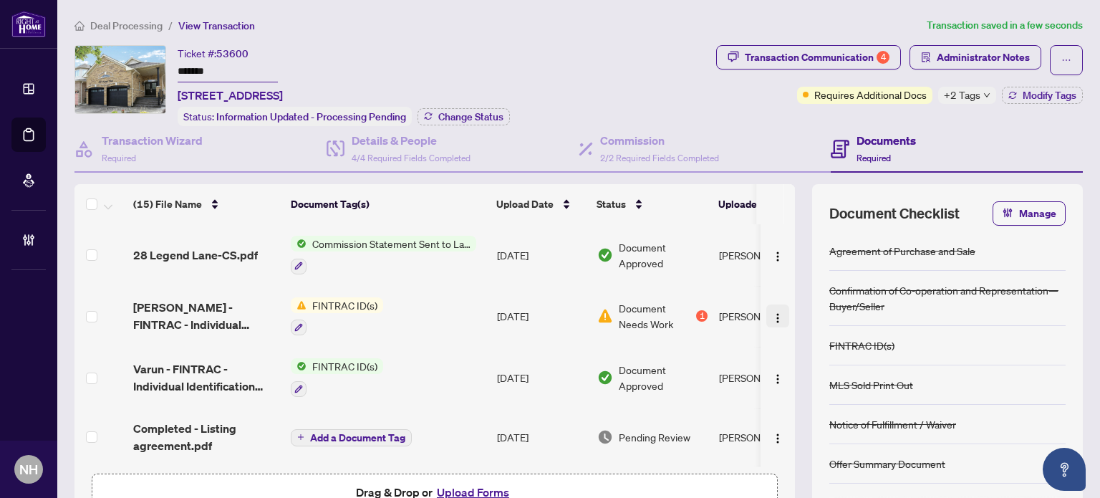
click at [772, 316] on img "button" at bounding box center [777, 317] width 11 height 11
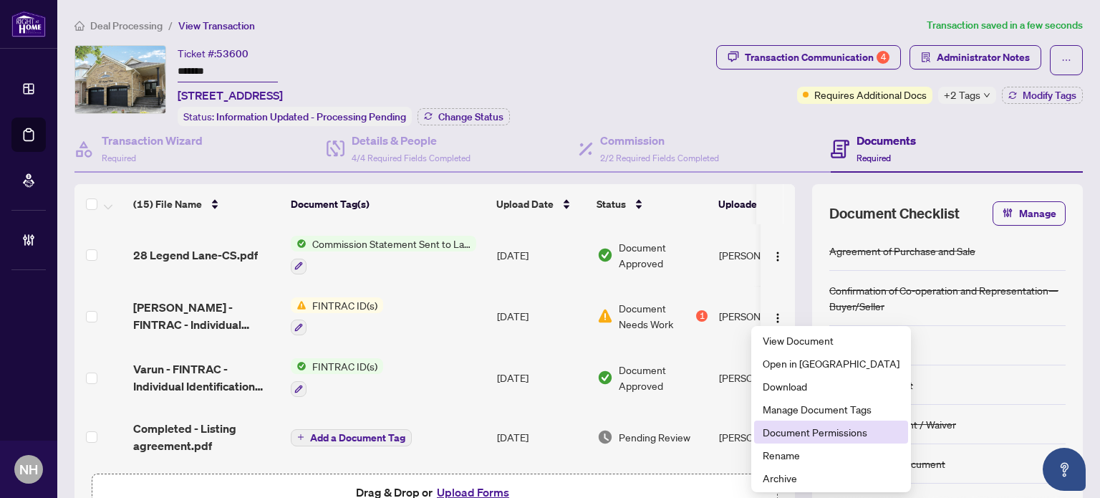
click at [771, 426] on span "Document Permissions" at bounding box center [831, 432] width 137 height 16
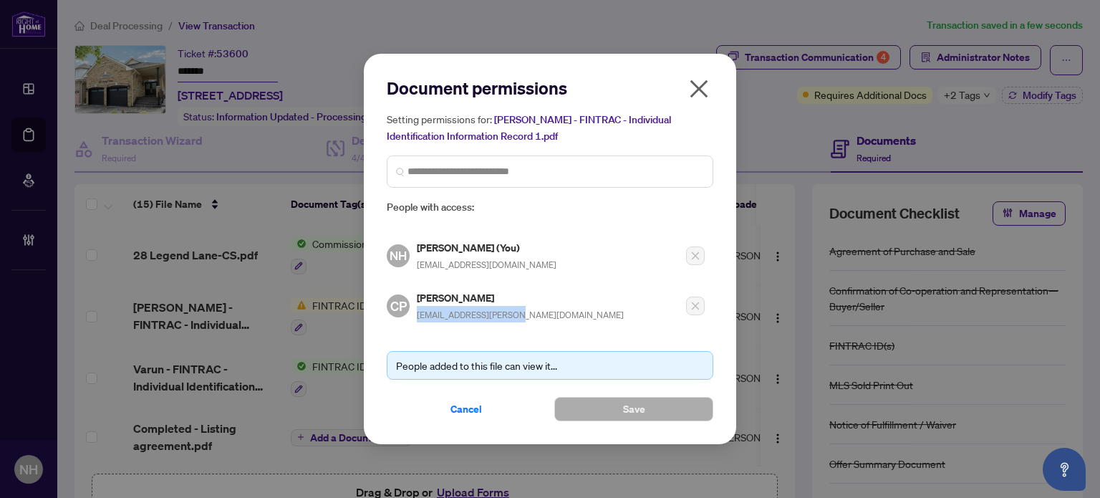
drag, startPoint x: 521, startPoint y: 315, endPoint x: 416, endPoint y: 314, distance: 104.6
click at [416, 314] on div "CP Chetan Patel chetanpatel@rogers.com" at bounding box center [546, 302] width 318 height 42
copy span "chetanpatel@rogers.com"
click at [694, 95] on icon "close" at bounding box center [700, 89] width 18 height 18
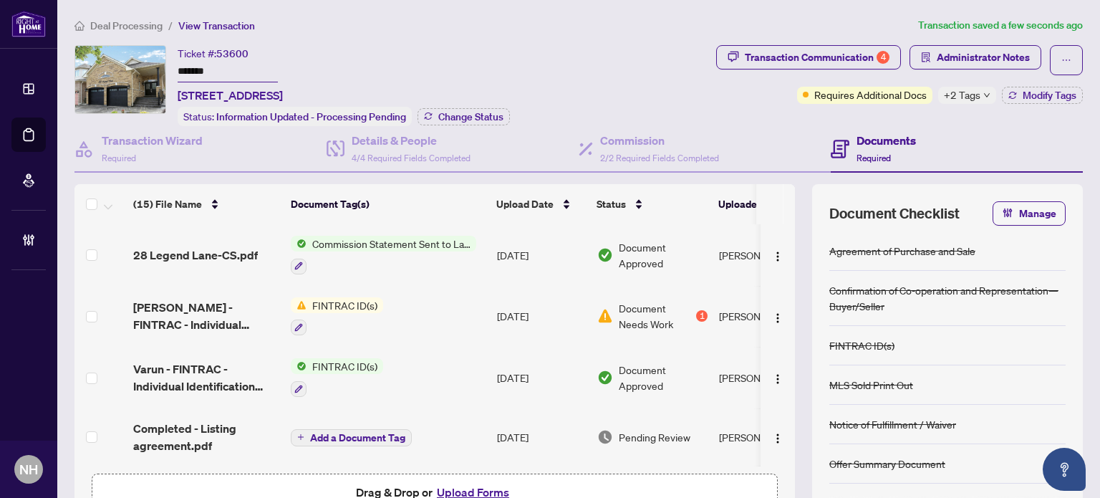
click at [1024, 104] on div "Transaction Communication 4 Administrator Notes Requires Additional Docs +2 Tag…" at bounding box center [899, 85] width 373 height 81
click at [1023, 98] on span "Modify Tags" at bounding box center [1050, 95] width 54 height 10
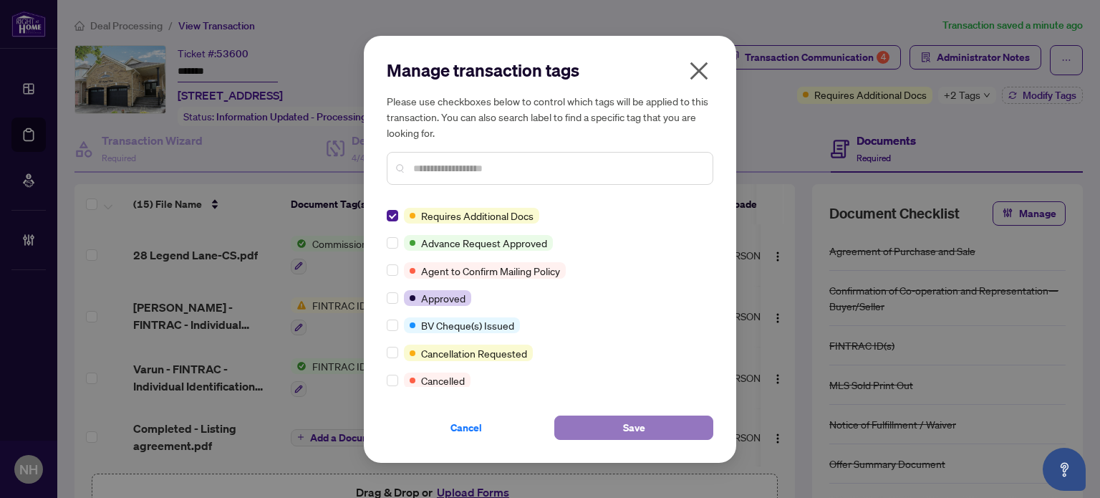
click at [595, 421] on button "Save" at bounding box center [633, 427] width 159 height 24
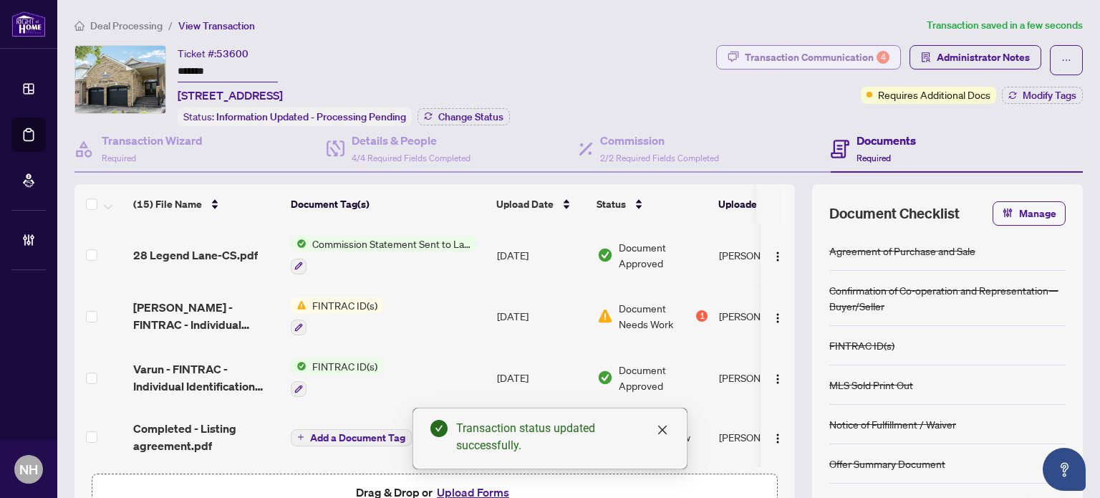
click at [777, 57] on div "Transaction Communication 4" at bounding box center [817, 57] width 145 height 23
type textarea "**********"
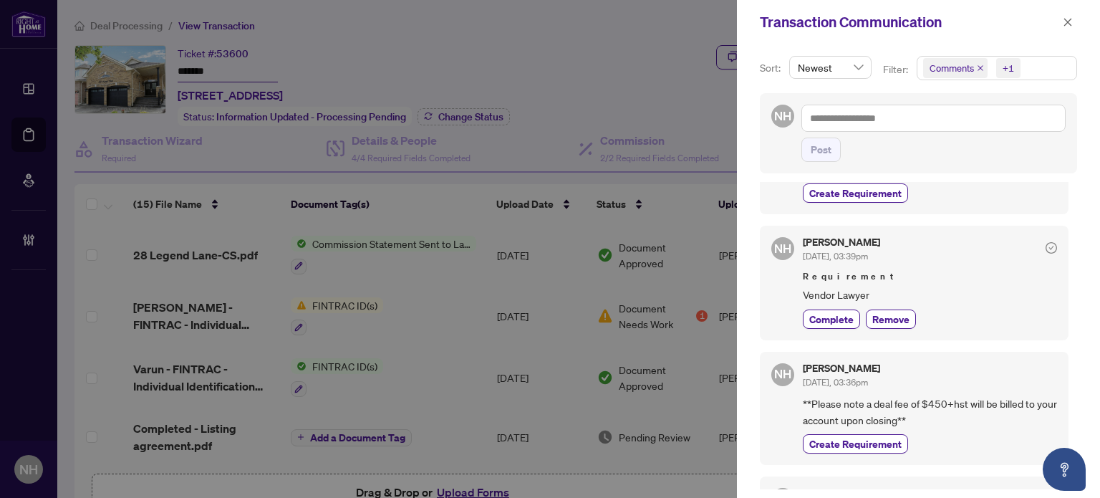
scroll to position [573, 0]
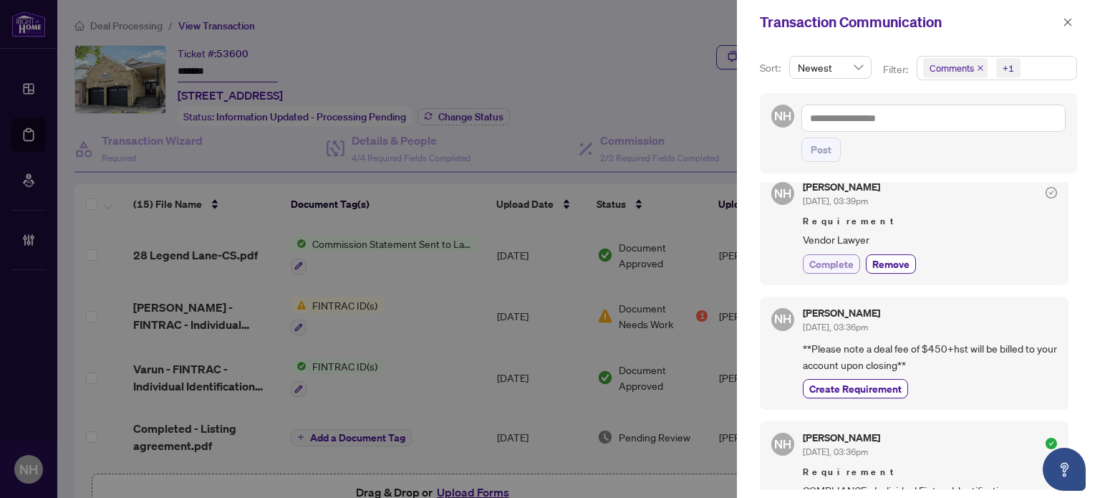
click at [820, 256] on span "Complete" at bounding box center [831, 263] width 44 height 15
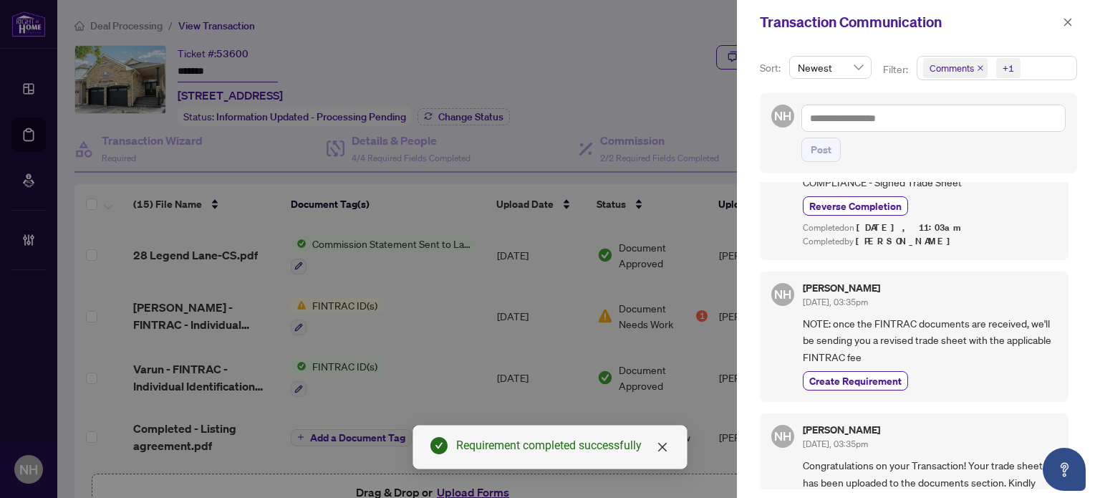
scroll to position [1361, 0]
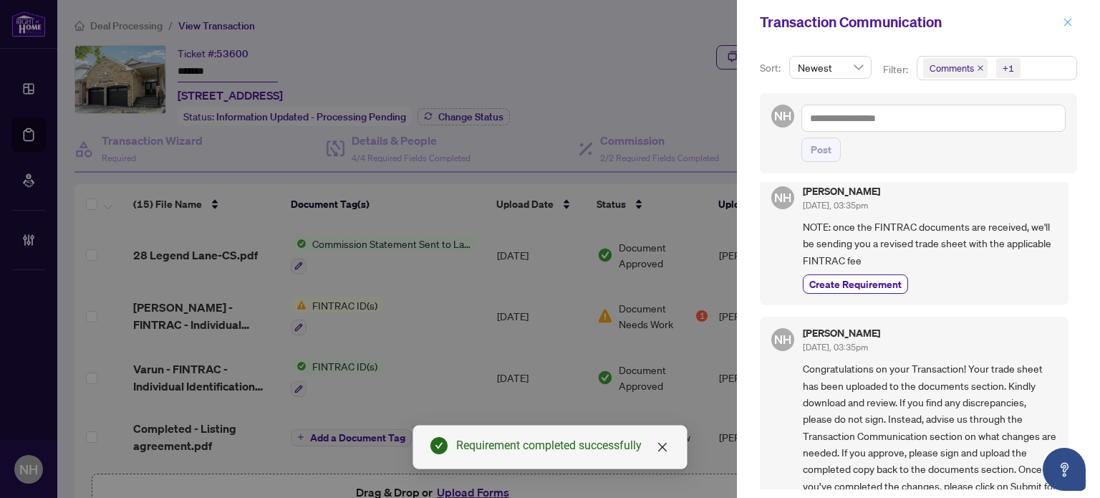
click at [1066, 26] on icon "close" at bounding box center [1068, 22] width 10 height 10
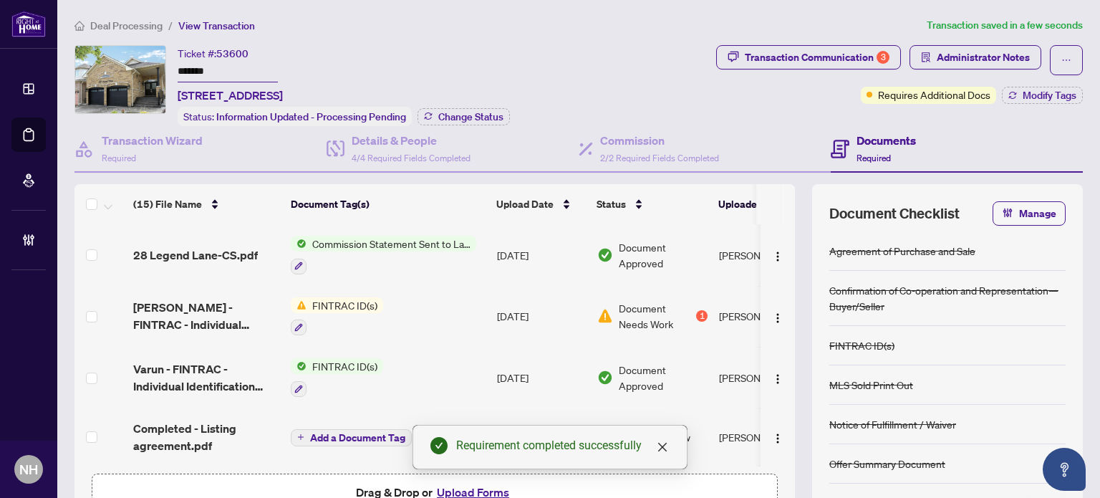
click at [131, 19] on span "Deal Processing" at bounding box center [126, 25] width 72 height 13
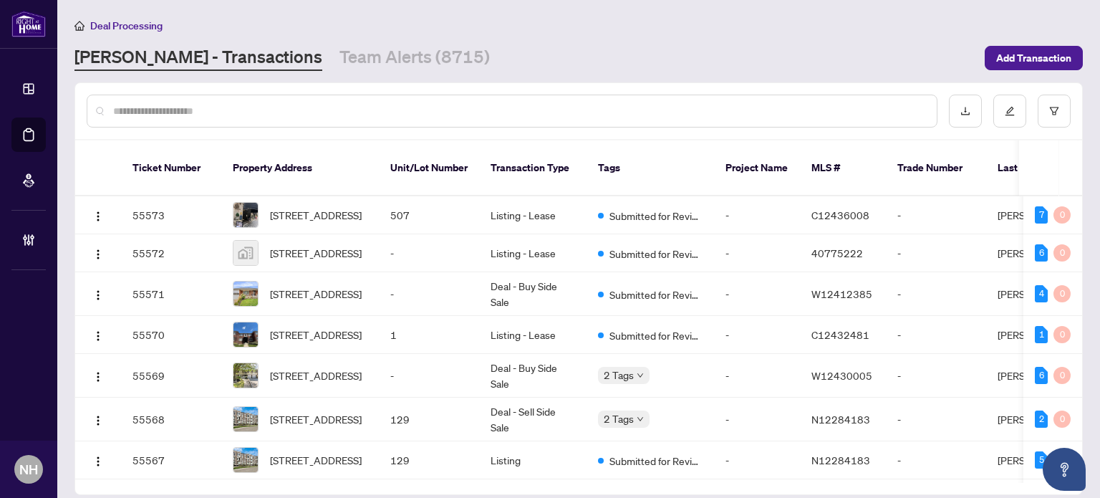
click at [161, 103] on input "text" at bounding box center [519, 111] width 812 height 16
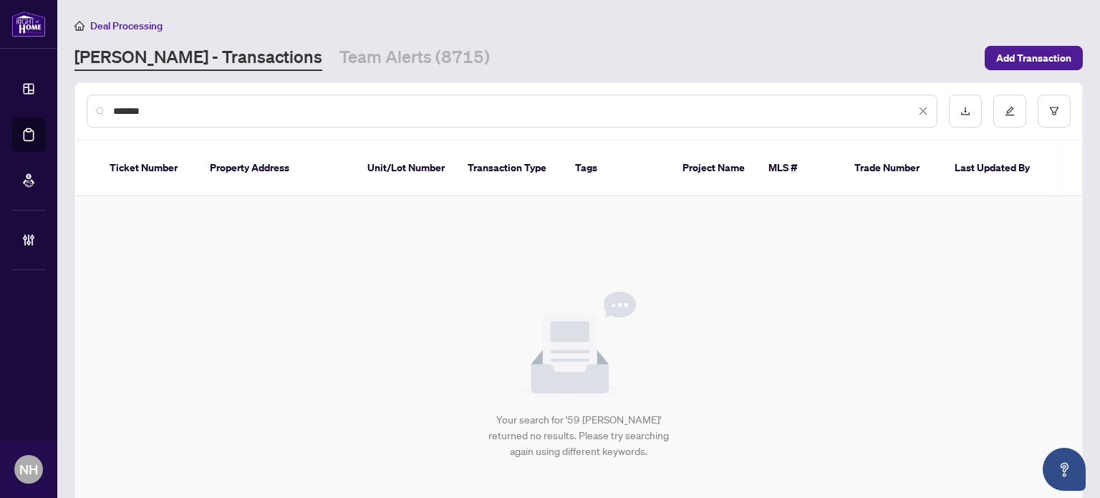
click at [181, 119] on div "*******" at bounding box center [512, 111] width 851 height 33
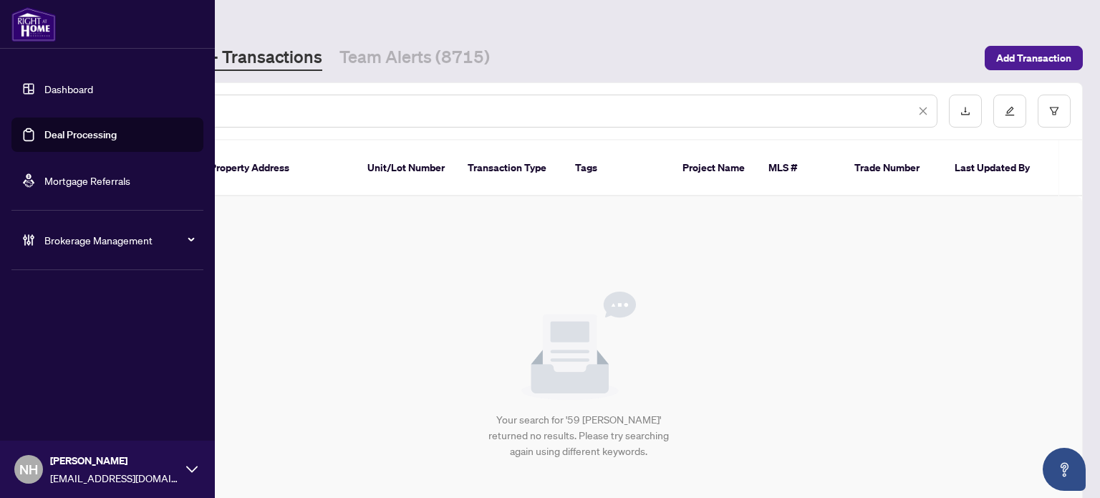
drag, startPoint x: 167, startPoint y: 110, endPoint x: 0, endPoint y: 19, distance: 190.1
click at [0, 19] on div "Dashboard Deal Processing Mortgage Referrals Brokerage Management NH [PERSON_NA…" at bounding box center [550, 249] width 1100 height 498
type input "*******"
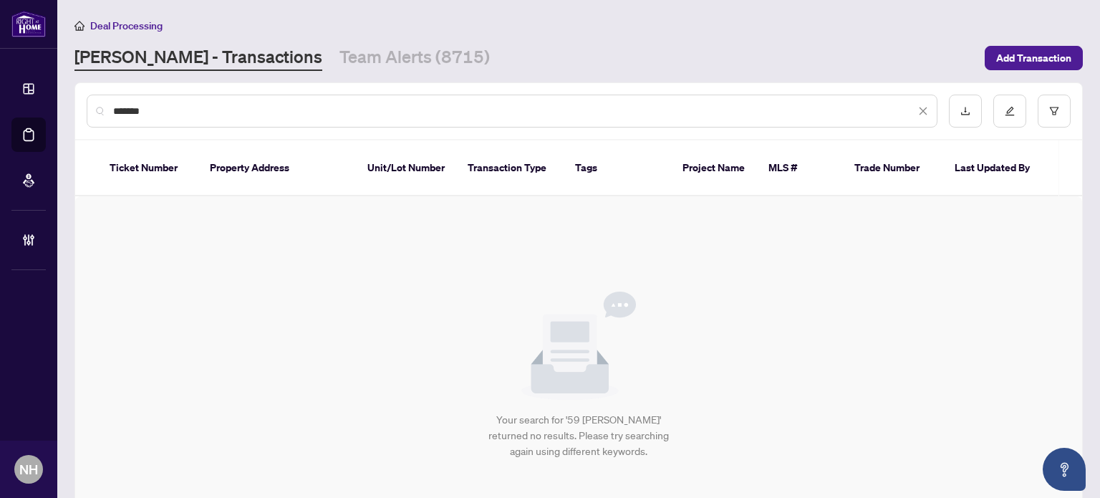
drag, startPoint x: 168, startPoint y: 118, endPoint x: 181, endPoint y: 136, distance: 21.7
click at [181, 136] on div "*******" at bounding box center [578, 111] width 1007 height 56
drag, startPoint x: 177, startPoint y: 119, endPoint x: 102, endPoint y: 105, distance: 76.4
click at [102, 105] on div "*******" at bounding box center [512, 111] width 851 height 33
drag, startPoint x: 155, startPoint y: 108, endPoint x: 44, endPoint y: 90, distance: 112.5
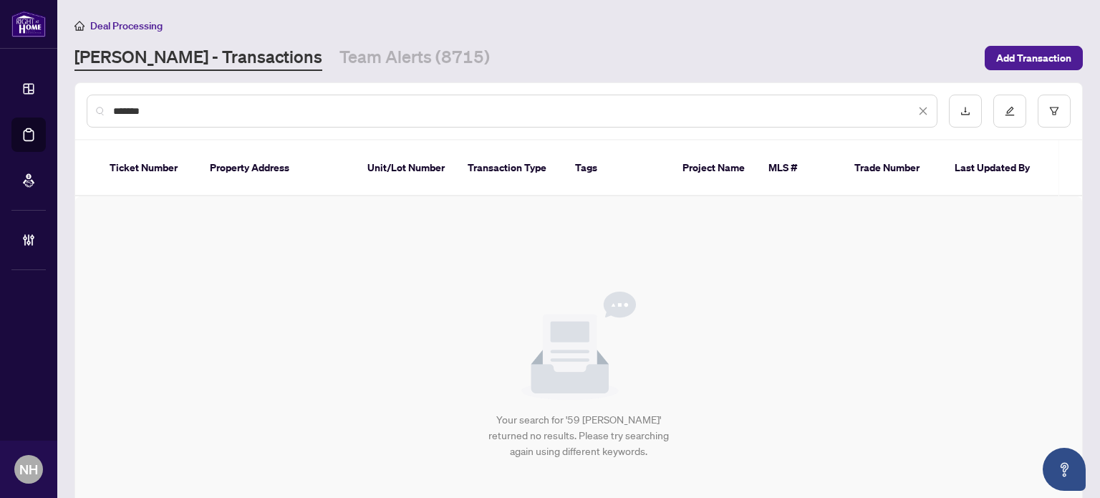
click at [44, 93] on div "Dashboard Deal Processing Mortgage Referrals Brokerage Management NH [PERSON_NA…" at bounding box center [550, 249] width 1100 height 498
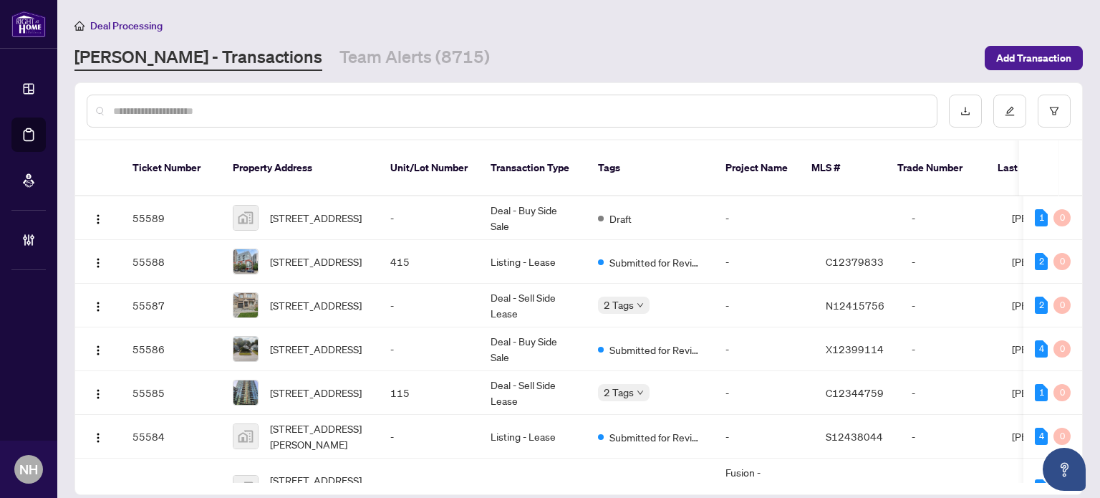
click at [194, 95] on div at bounding box center [512, 111] width 851 height 33
click at [193, 100] on div at bounding box center [512, 111] width 851 height 33
click at [195, 103] on input "text" at bounding box center [519, 111] width 812 height 16
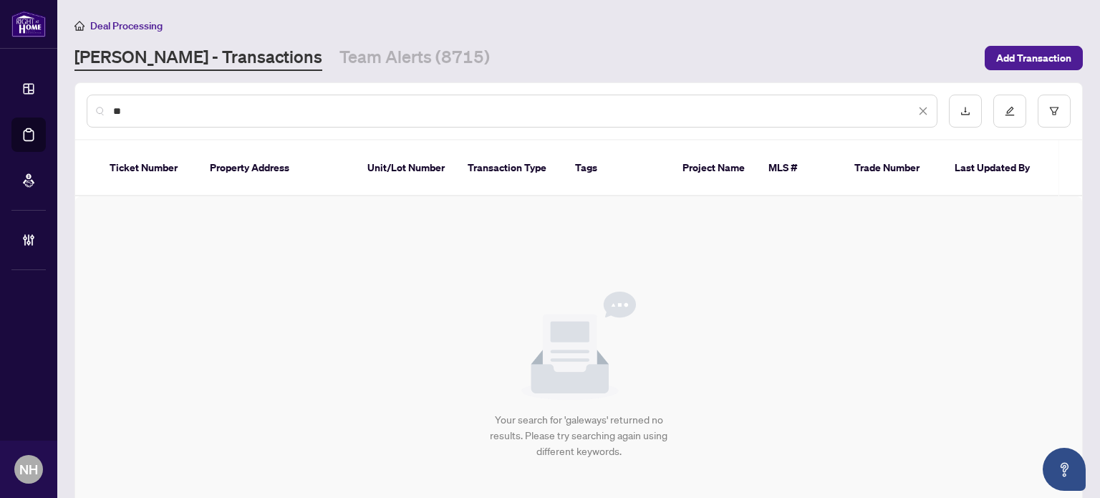
type input "*"
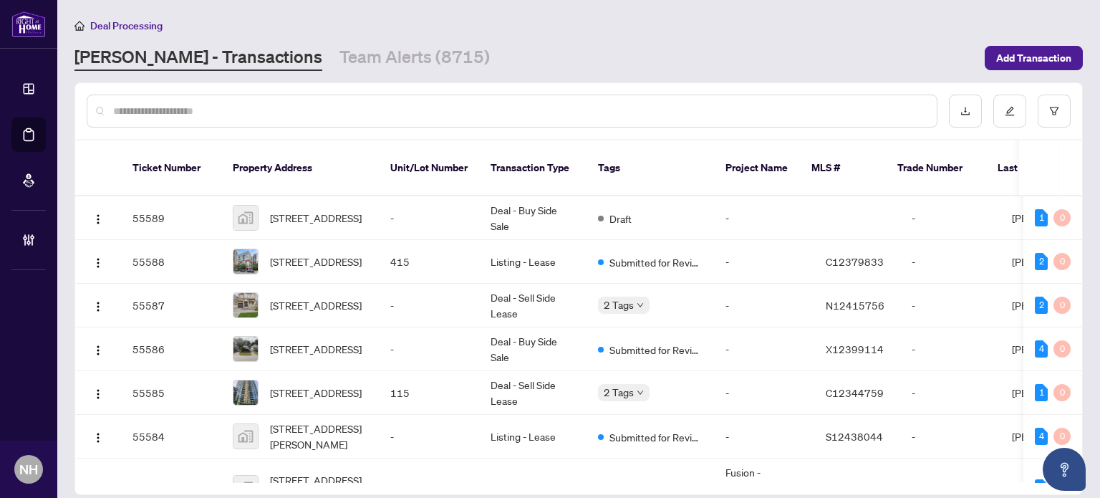
click at [203, 106] on input "text" at bounding box center [519, 111] width 812 height 16
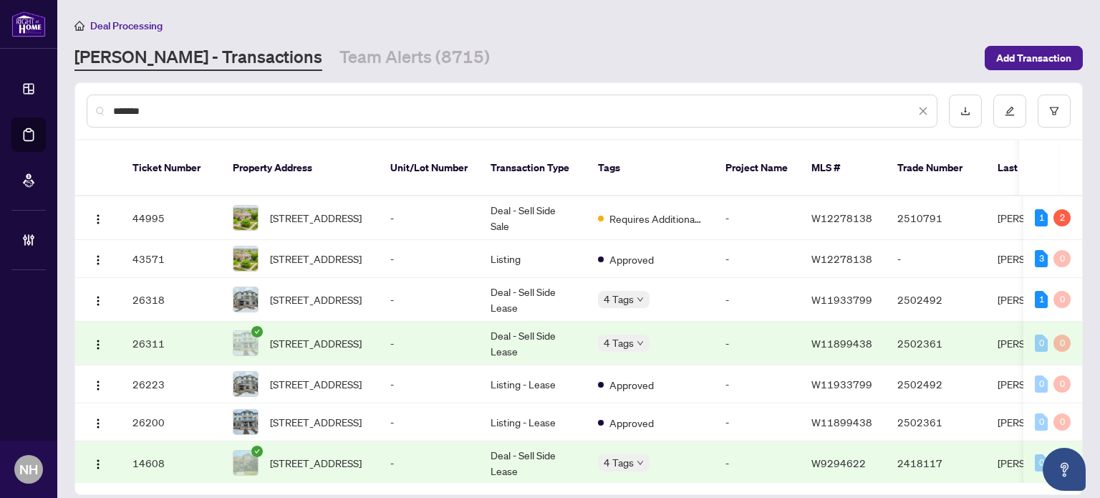
type input "*******"
click at [337, 251] on span "[STREET_ADDRESS]" at bounding box center [316, 259] width 92 height 16
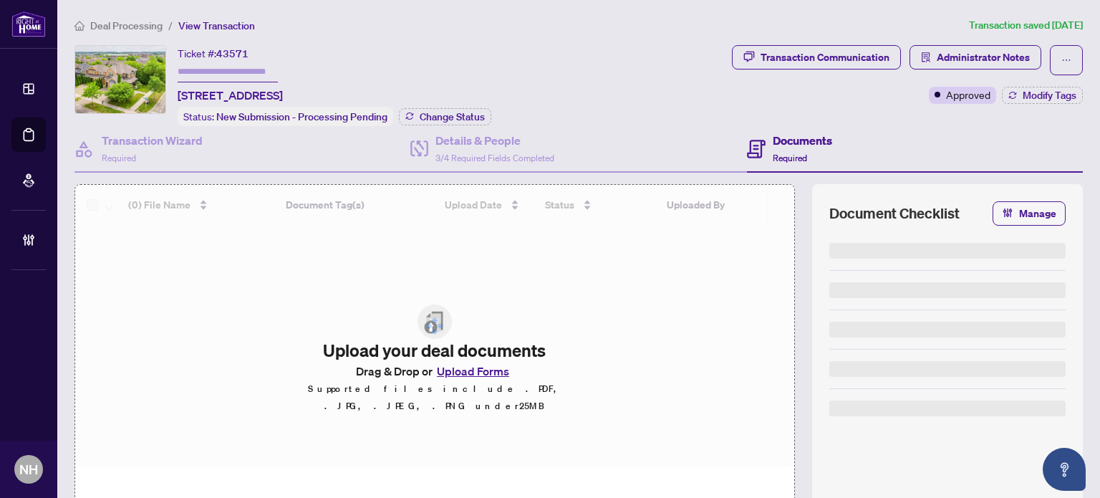
click at [245, 70] on input "text" at bounding box center [228, 72] width 100 height 21
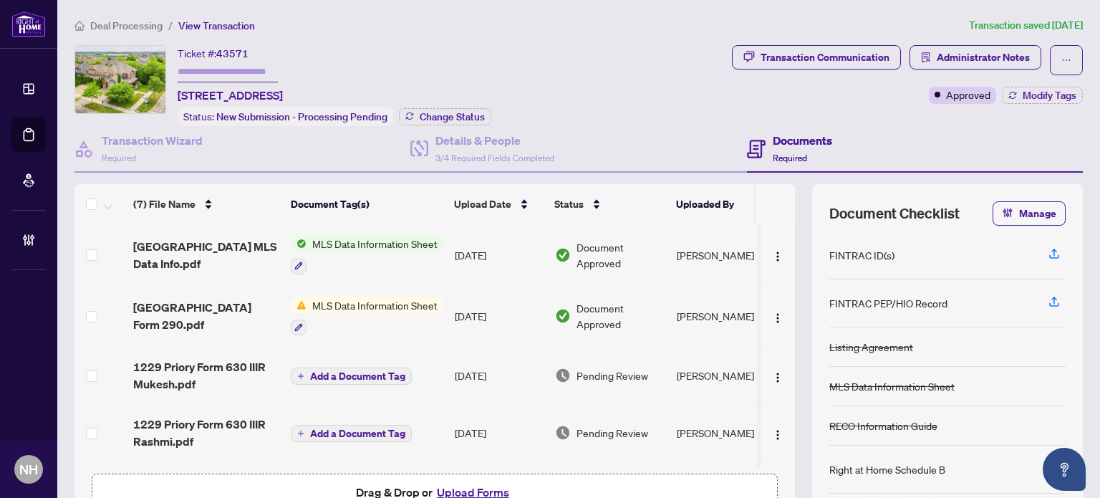
paste input "*******"
type input "*******"
click at [625, 69] on div "Ticket #: 43571 ******* [STREET_ADDRESS] Status: New Submission - Processing Pe…" at bounding box center [401, 85] width 652 height 81
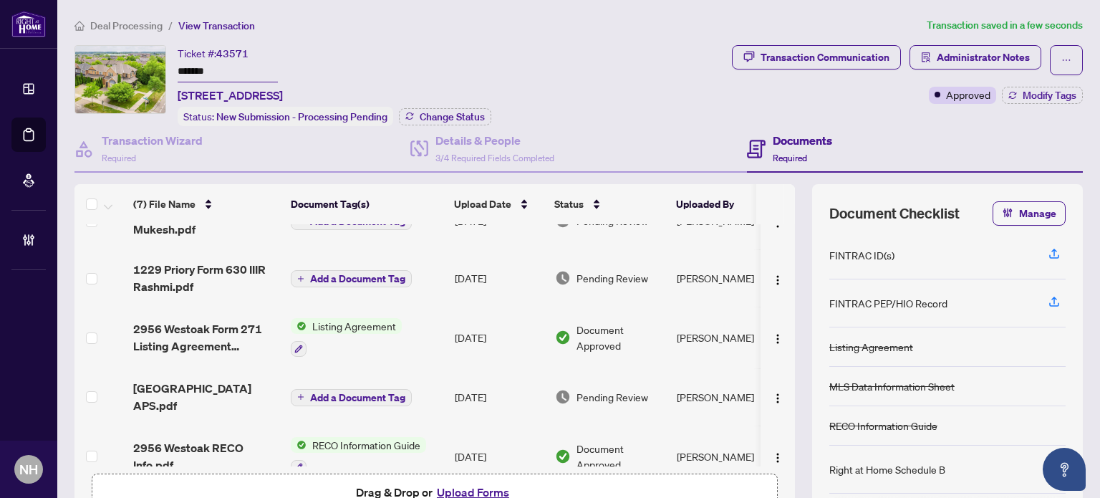
scroll to position [164, 0]
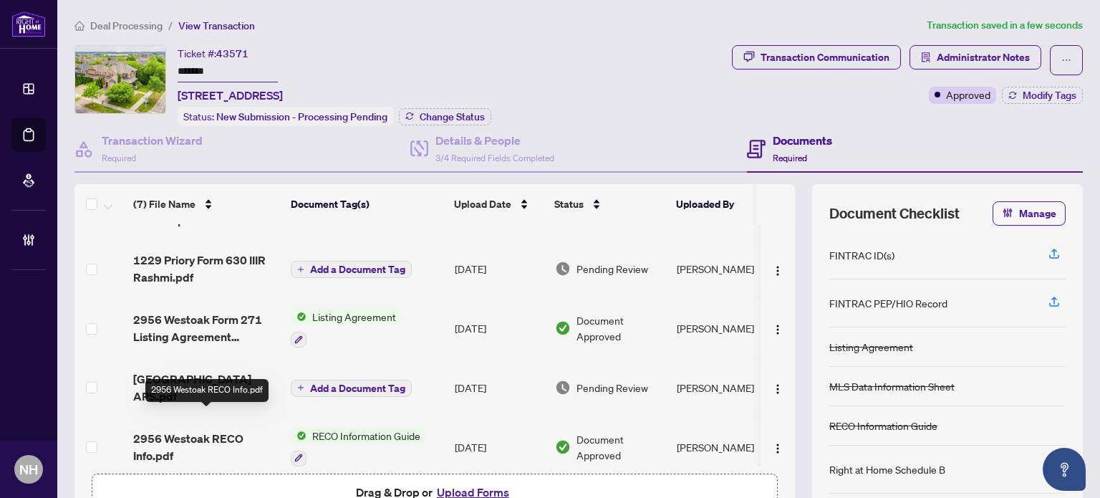
click at [191, 430] on span "2956 Westoak RECO Info.pdf" at bounding box center [206, 447] width 146 height 34
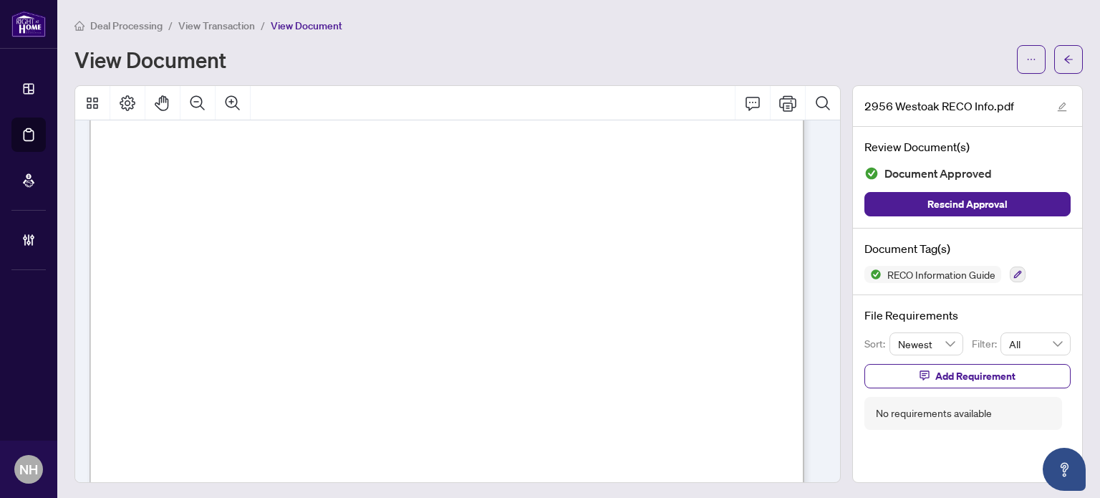
scroll to position [11702, 0]
click at [218, 28] on span "View Transaction" at bounding box center [216, 25] width 77 height 13
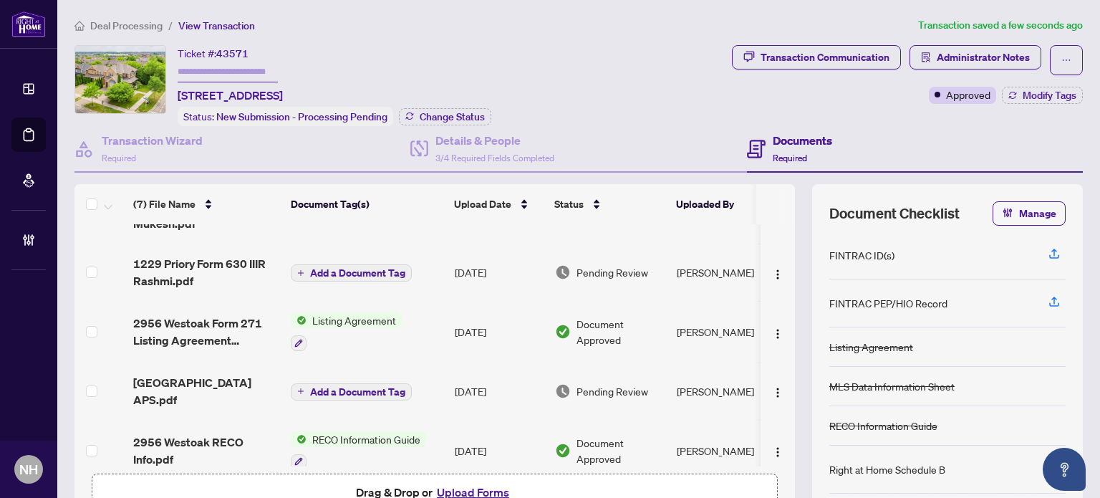
scroll to position [164, 0]
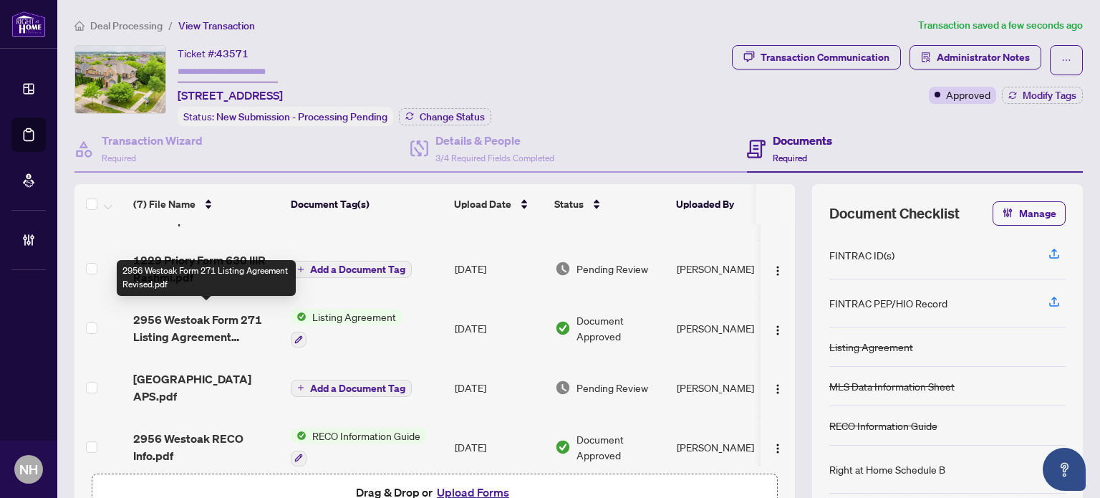
click at [240, 329] on span "2956 Westoak Form 271 Listing Agreement Revised.pdf" at bounding box center [206, 328] width 146 height 34
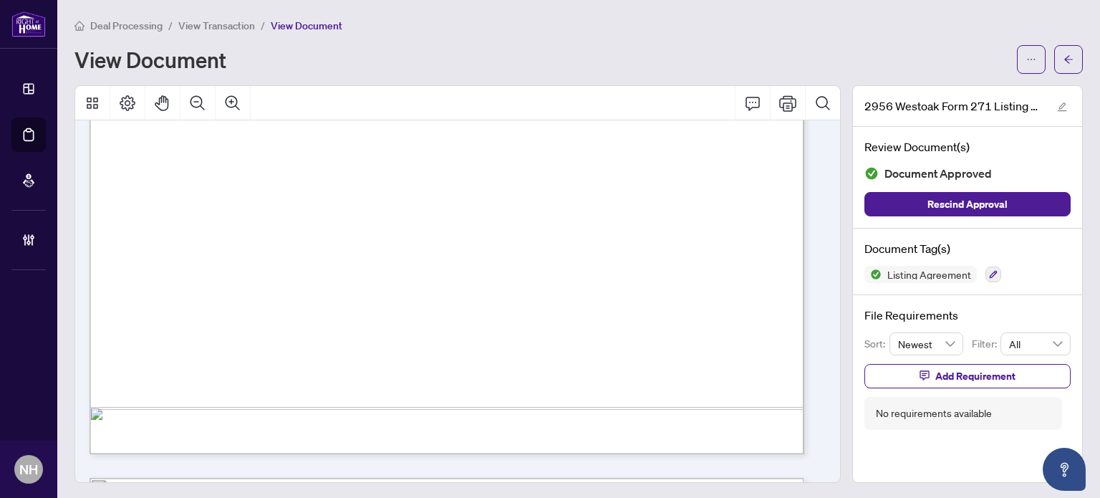
scroll to position [645, 0]
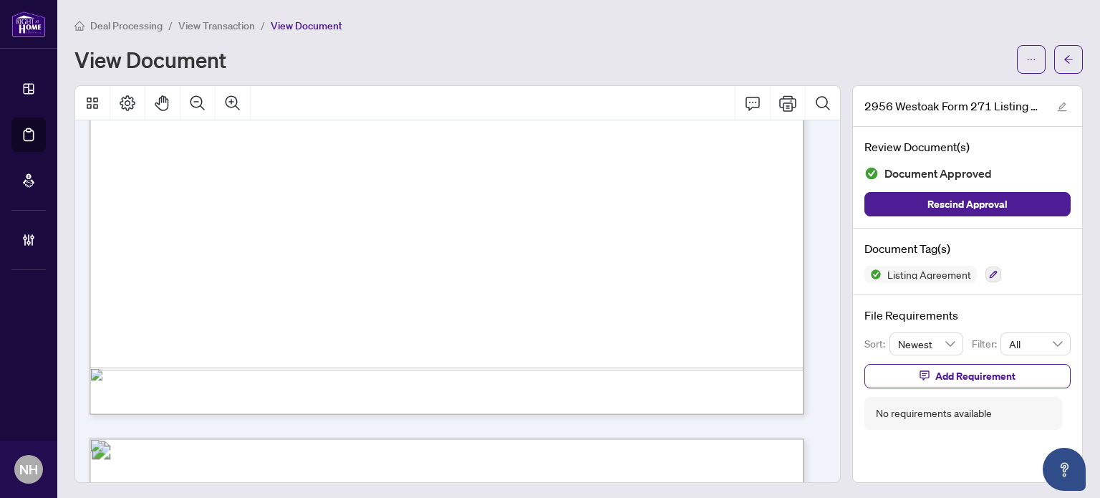
click at [199, 28] on span "View Transaction" at bounding box center [216, 25] width 77 height 13
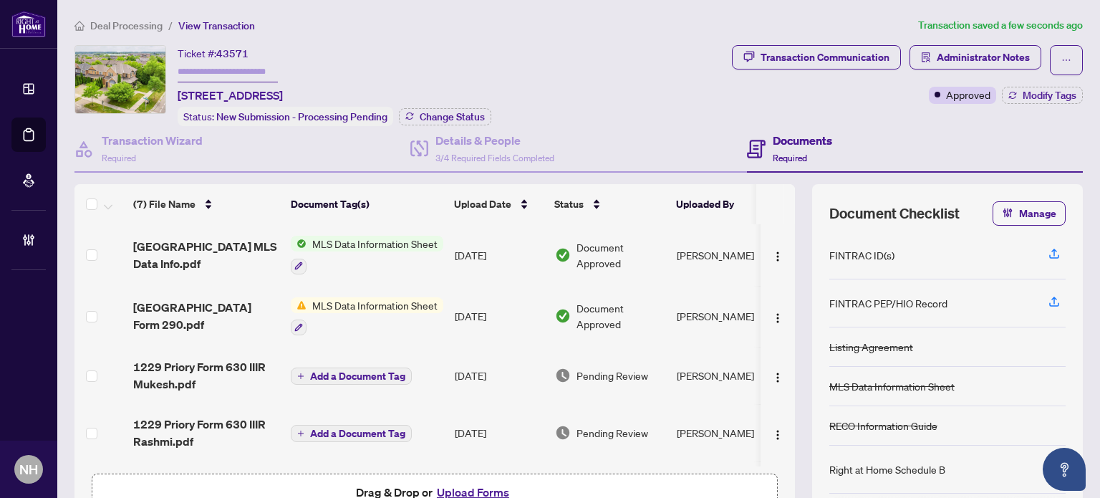
click at [201, 74] on input "text" at bounding box center [228, 72] width 100 height 21
paste input "*******"
type input "*******"
drag, startPoint x: 504, startPoint y: 57, endPoint x: 241, endPoint y: 65, distance: 263.8
click at [504, 57] on div "Ticket #: 43571 ******* [STREET_ADDRESS] Status: New Submission - Processing Pe…" at bounding box center [401, 85] width 652 height 81
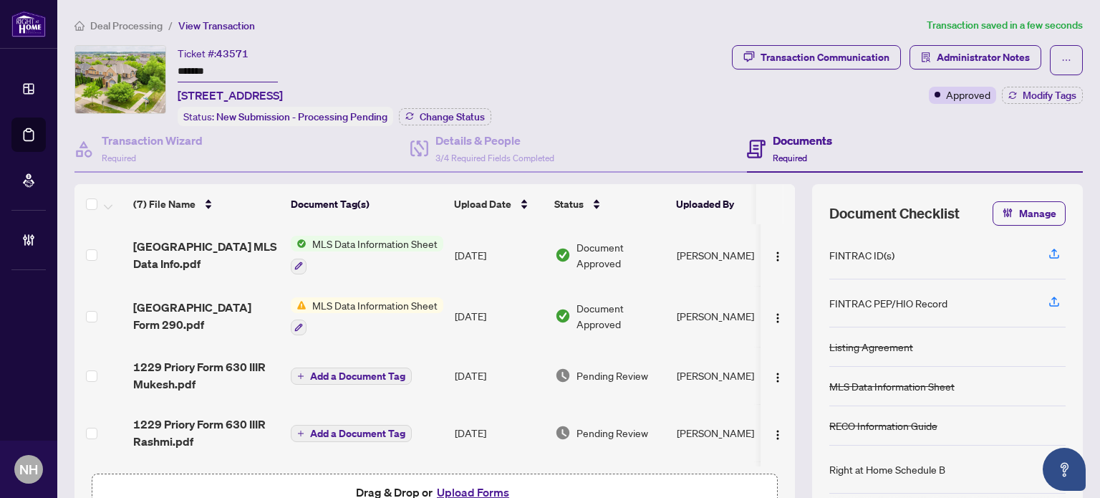
click at [150, 24] on span "Deal Processing" at bounding box center [126, 25] width 72 height 13
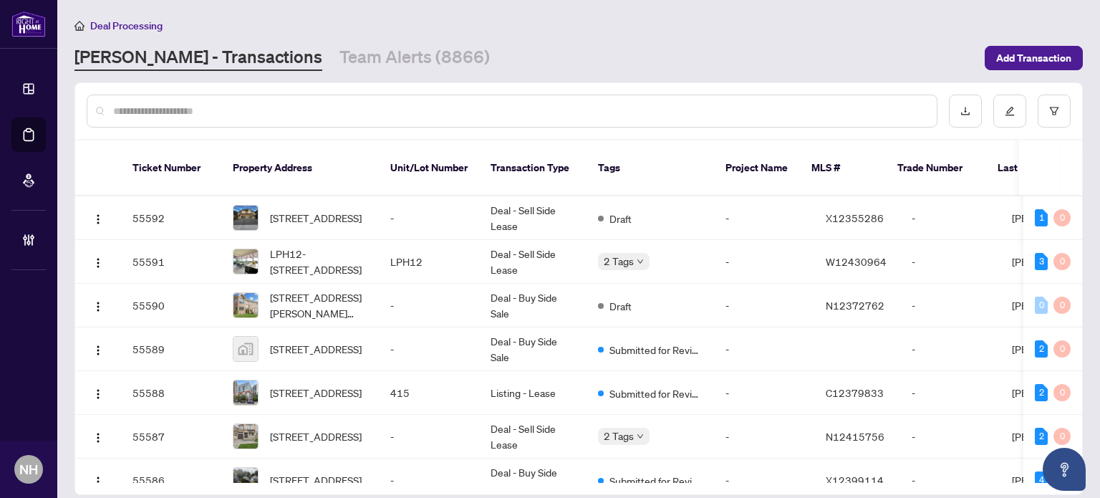
click at [212, 109] on input "text" at bounding box center [519, 111] width 812 height 16
paste input "*******"
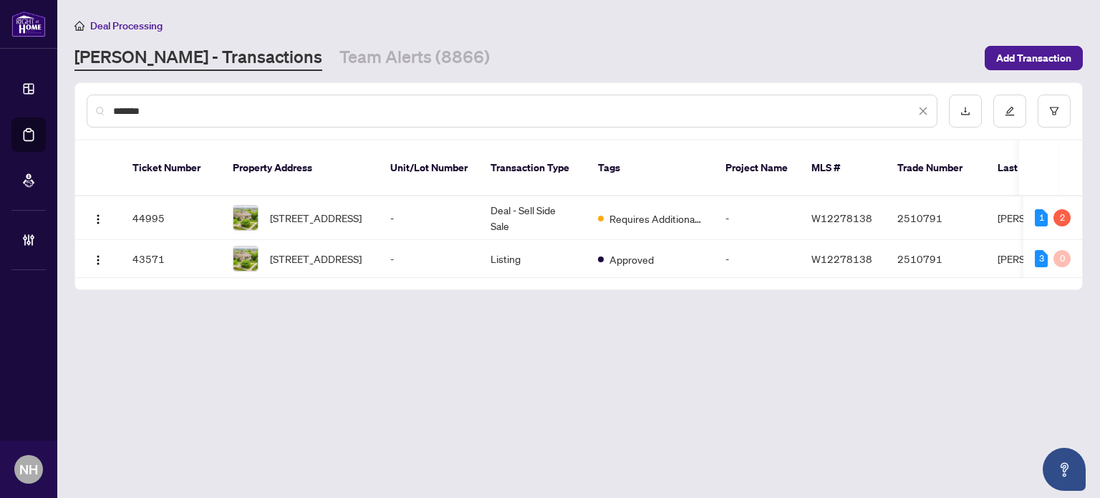
drag, startPoint x: 160, startPoint y: 105, endPoint x: 56, endPoint y: 65, distance: 112.0
click at [56, 65] on div "Dashboard Deal Processing Mortgage Referrals Brokerage Management NH [PERSON_NA…" at bounding box center [550, 249] width 1100 height 498
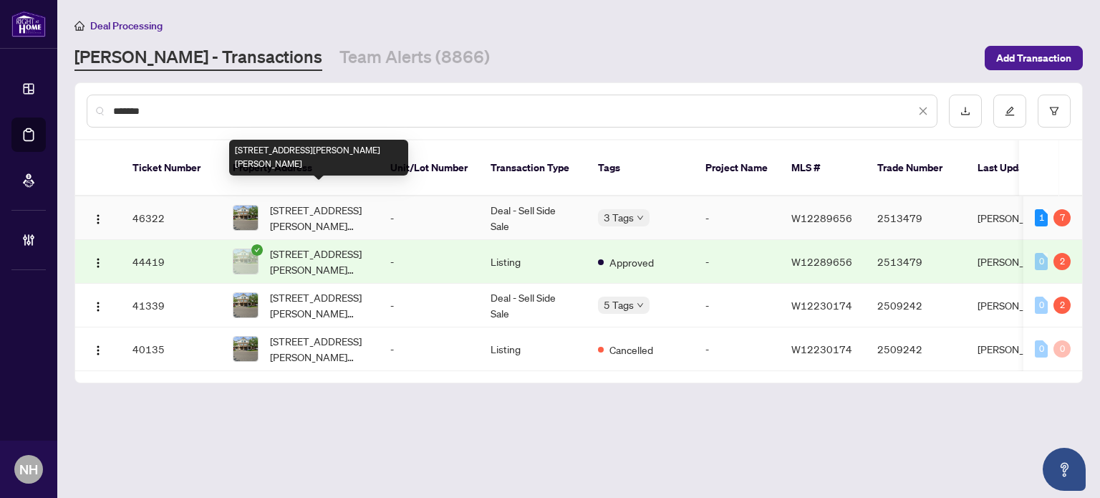
type input "*******"
click at [345, 202] on span "[STREET_ADDRESS][PERSON_NAME][PERSON_NAME]" at bounding box center [318, 218] width 97 height 32
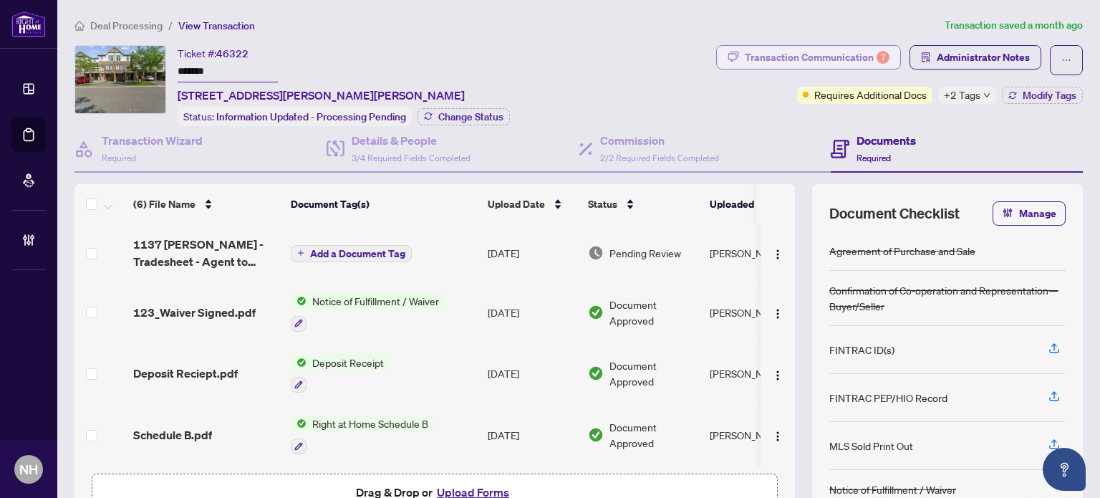
click at [797, 62] on div "Transaction Communication 7" at bounding box center [817, 57] width 145 height 23
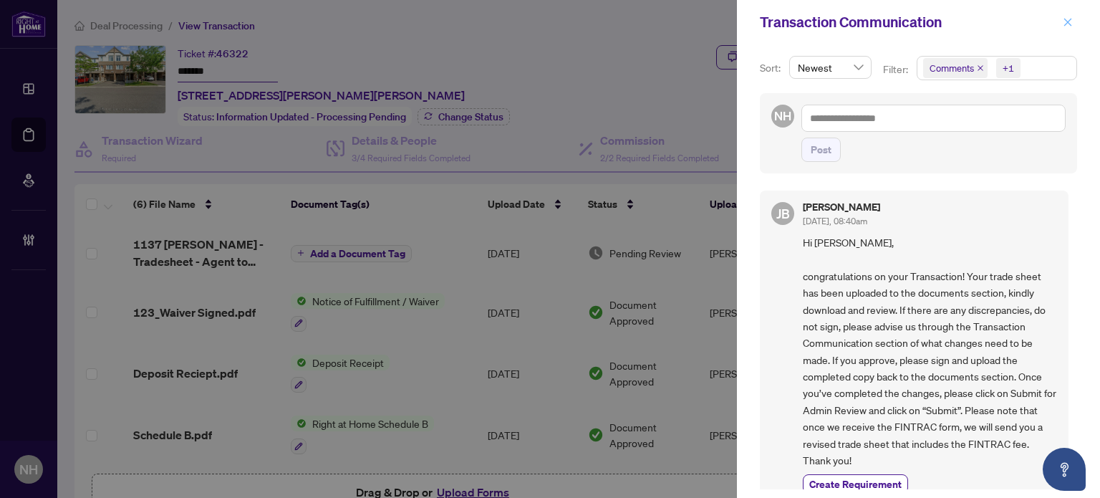
click at [1059, 22] on button "button" at bounding box center [1068, 22] width 19 height 17
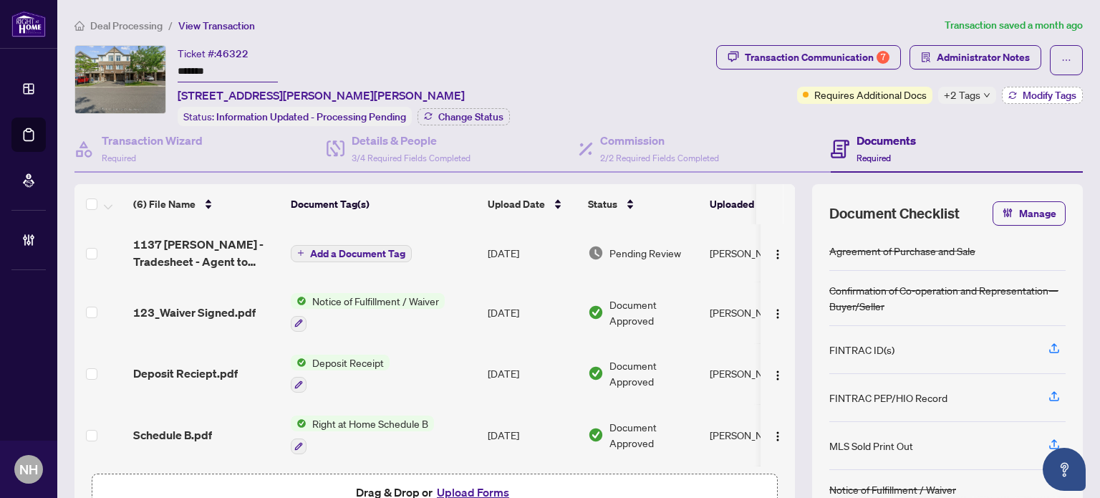
click at [1023, 94] on span "Modify Tags" at bounding box center [1050, 95] width 54 height 10
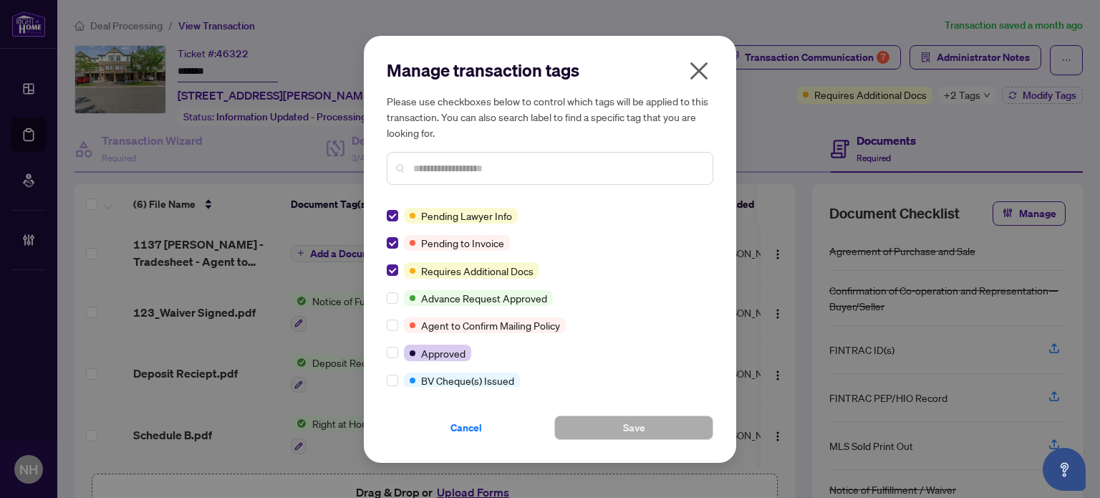
click at [693, 71] on icon "close" at bounding box center [699, 70] width 23 height 23
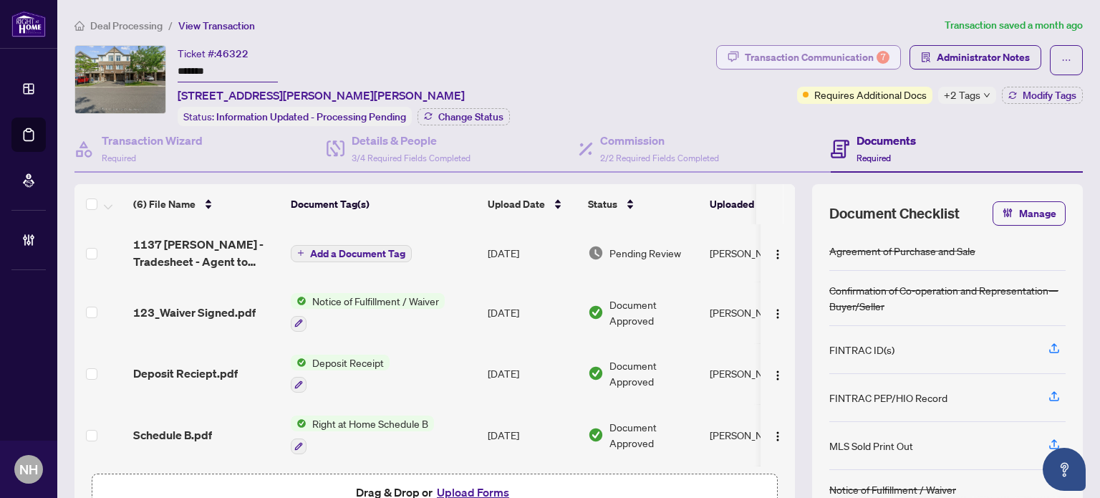
click at [809, 59] on div "Transaction Communication 7" at bounding box center [817, 57] width 145 height 23
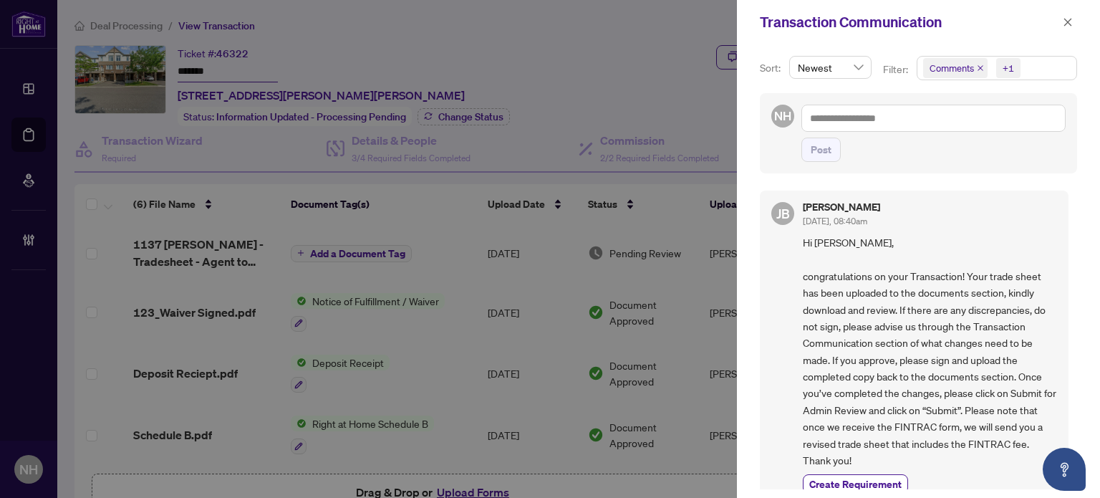
drag, startPoint x: 1035, startPoint y: 73, endPoint x: 1023, endPoint y: 80, distance: 13.8
click at [1036, 72] on span "Comments +1" at bounding box center [997, 68] width 159 height 23
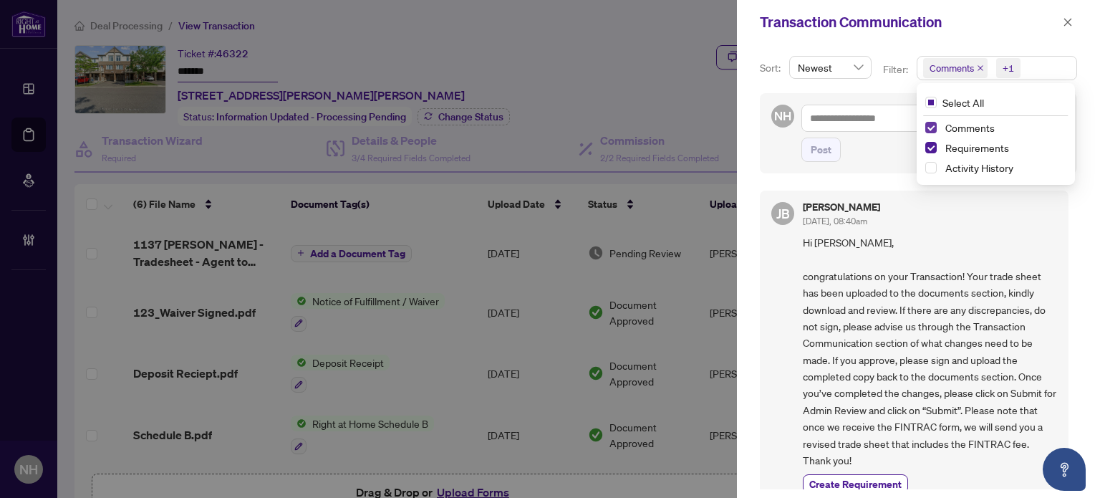
click at [923, 124] on div "Comments Requirements Activity History" at bounding box center [996, 149] width 153 height 60
click at [931, 127] on span "Select Comments" at bounding box center [931, 127] width 11 height 11
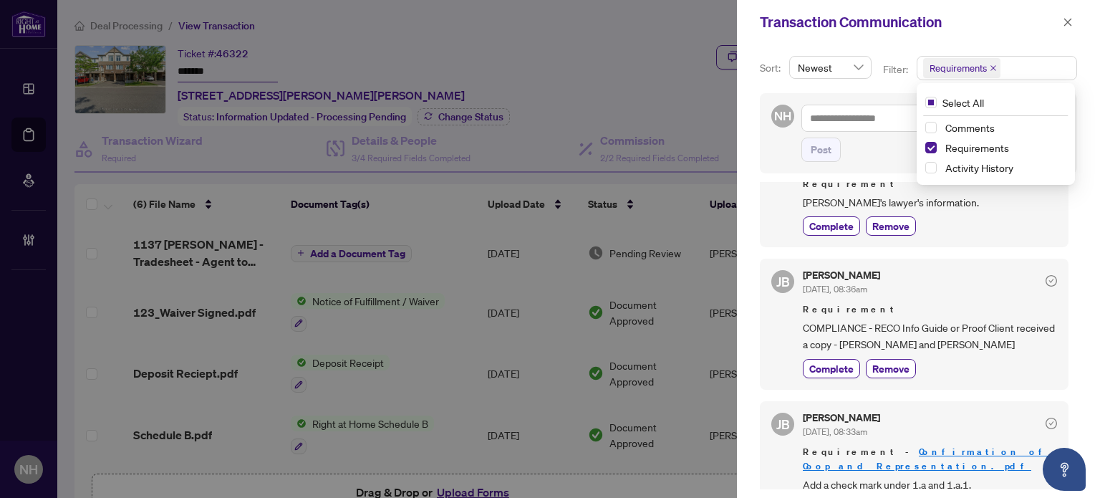
scroll to position [612, 0]
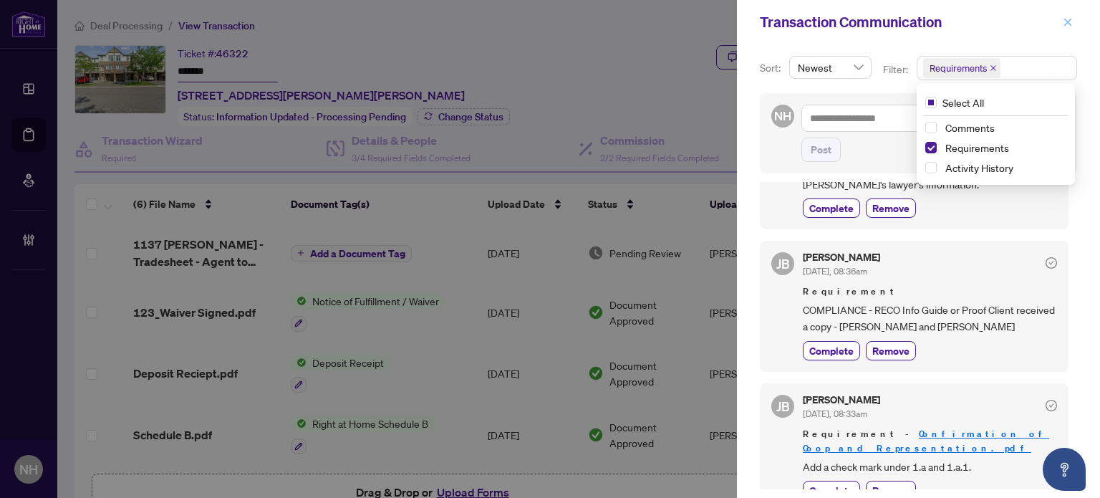
click at [1067, 27] on icon "close" at bounding box center [1068, 22] width 10 height 10
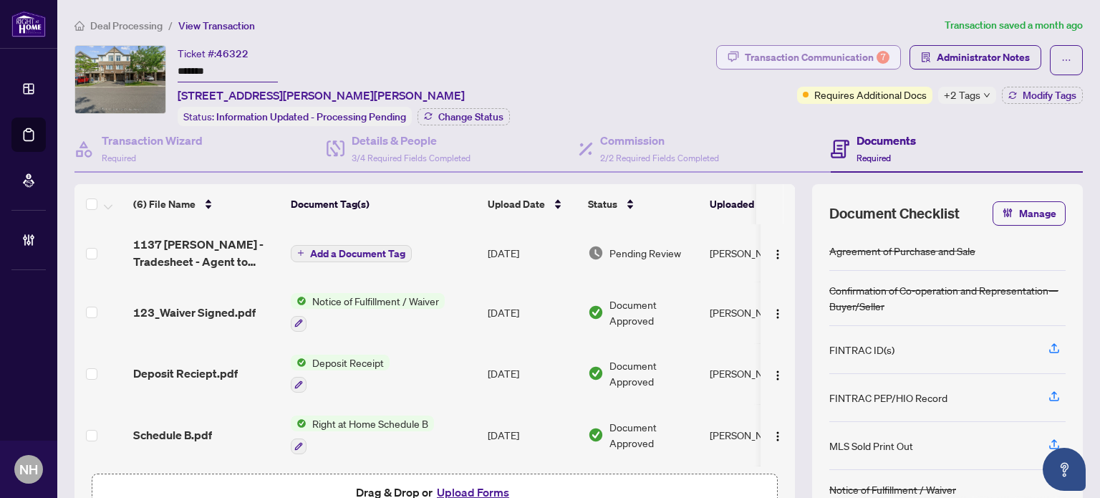
click at [805, 57] on div "Transaction Communication 7" at bounding box center [817, 57] width 145 height 23
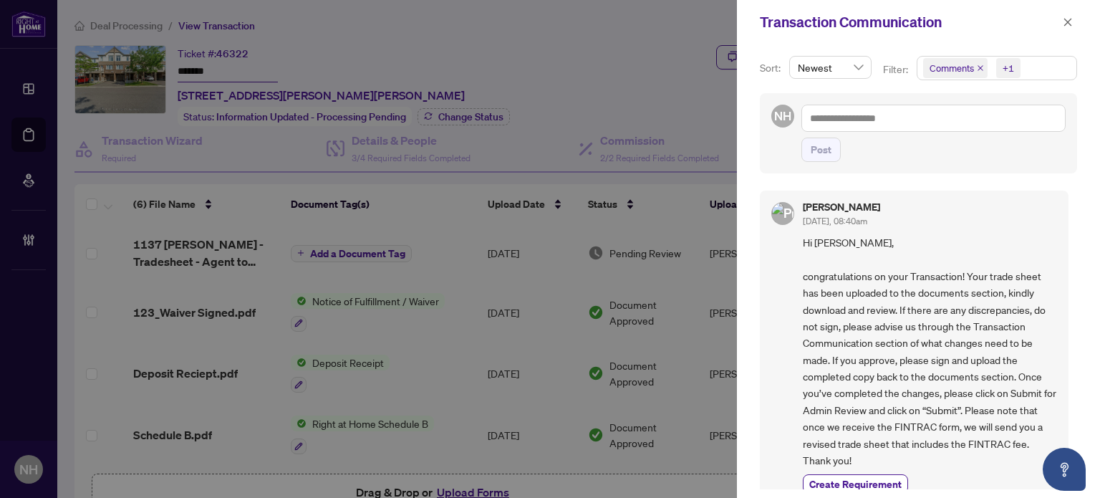
scroll to position [0, 0]
click at [1070, 27] on icon "close" at bounding box center [1068, 22] width 10 height 10
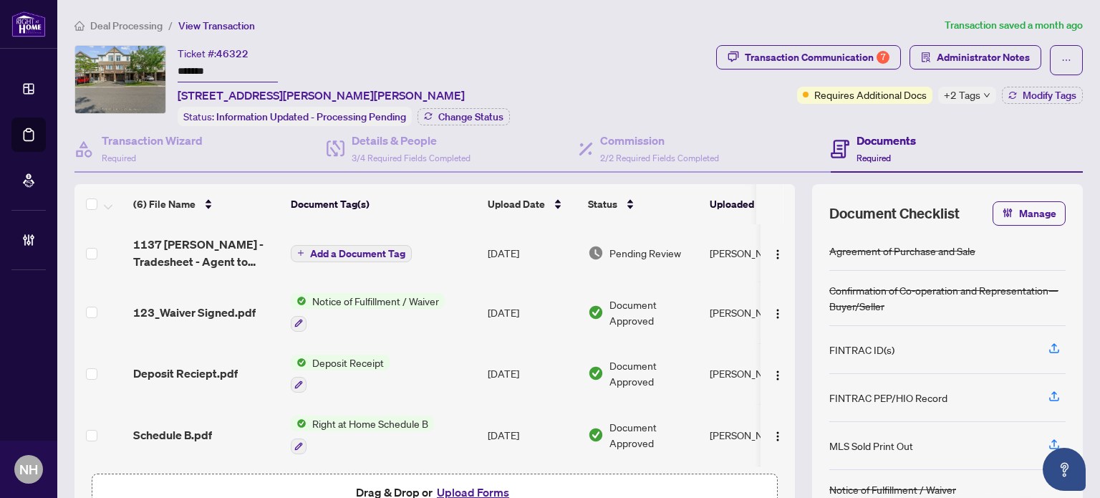
scroll to position [121, 0]
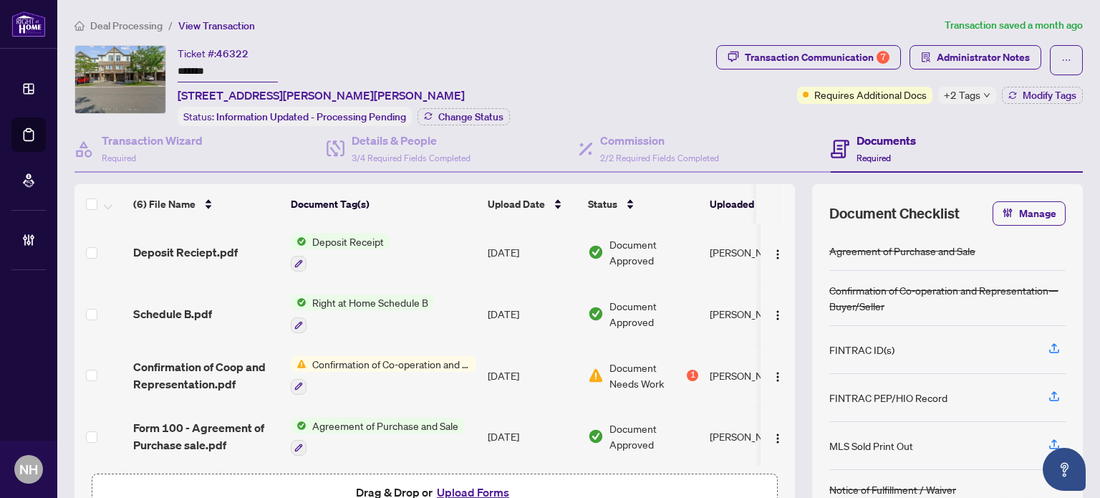
click at [150, 19] on span "Deal Processing" at bounding box center [126, 25] width 72 height 13
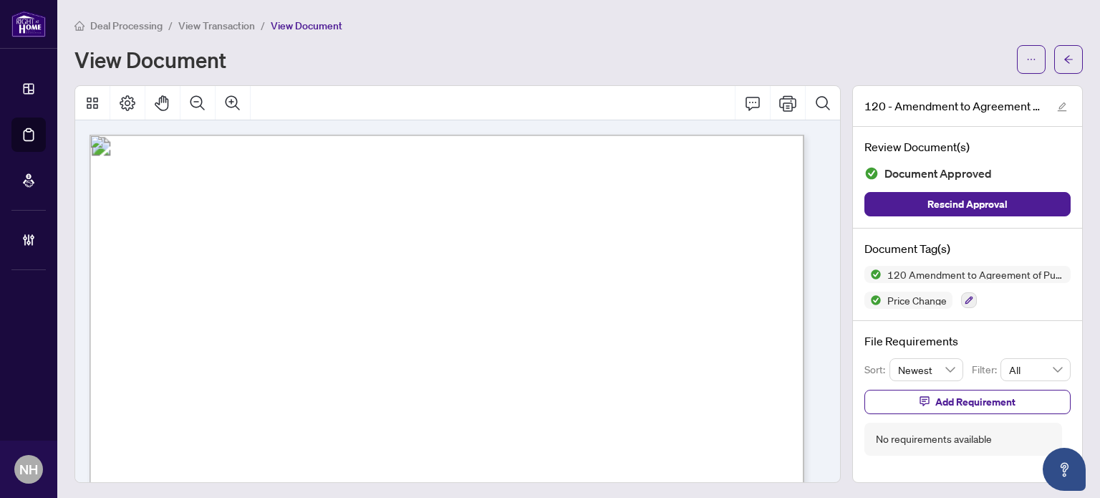
scroll to position [645, 0]
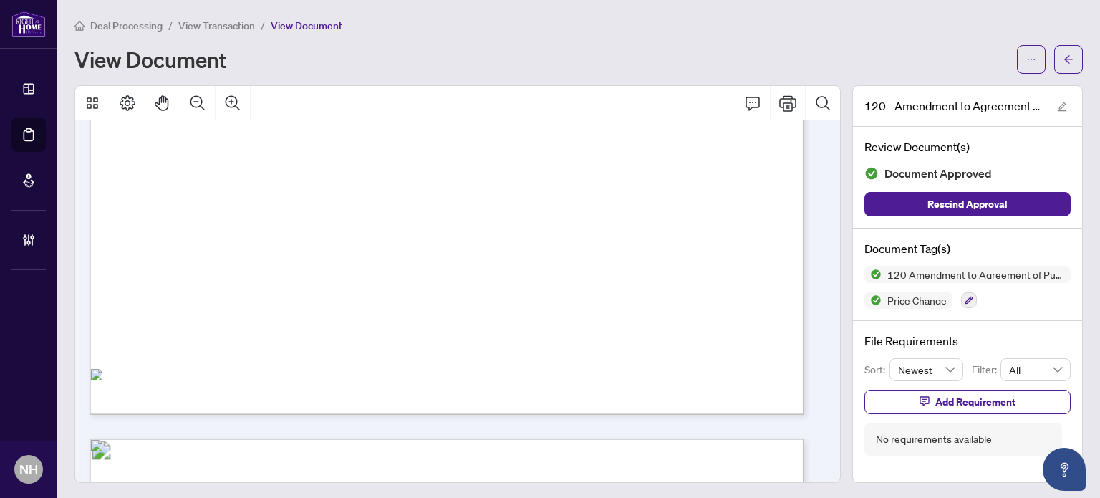
click at [209, 24] on span "View Transaction" at bounding box center [216, 25] width 77 height 13
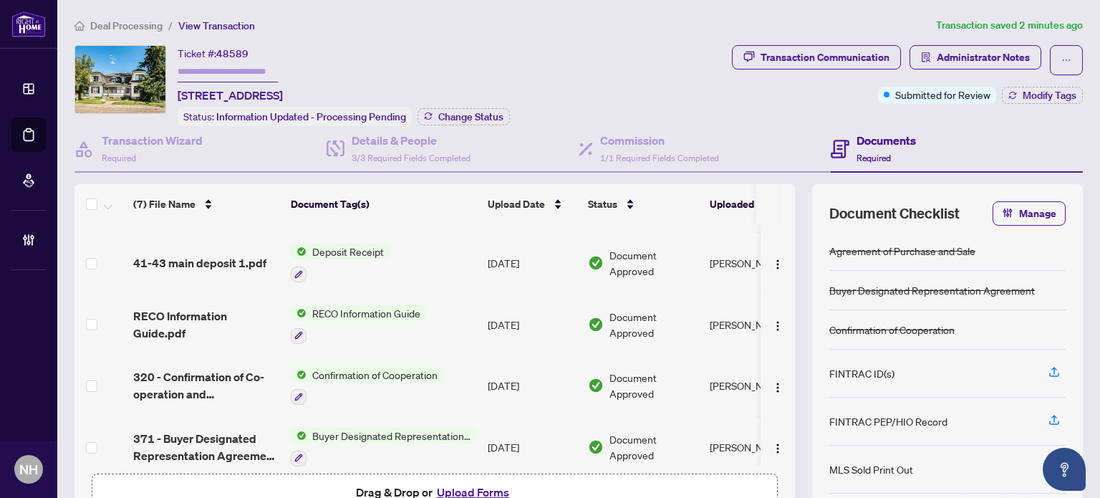
scroll to position [184, 0]
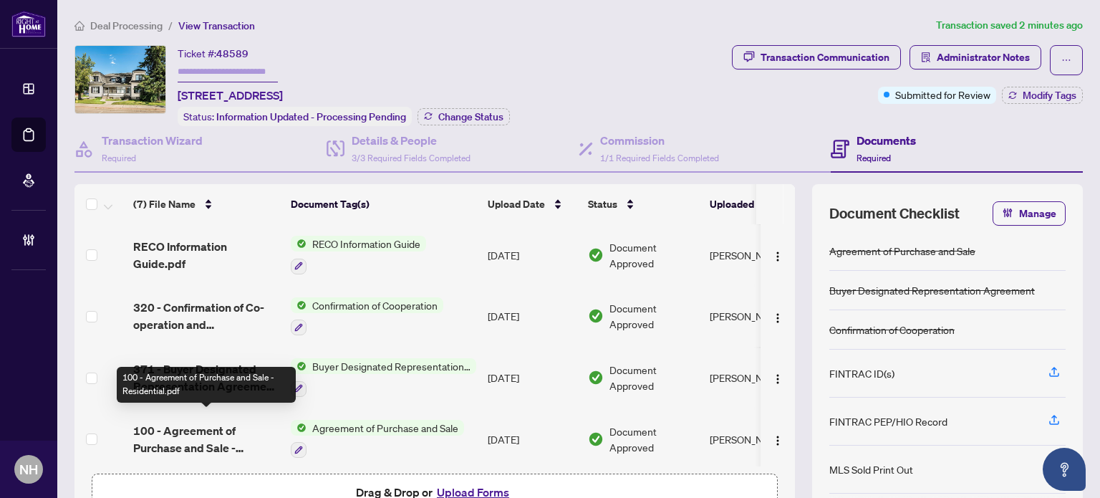
click at [181, 424] on span "100 - Agreement of Purchase and Sale - Residential.pdf" at bounding box center [206, 439] width 146 height 34
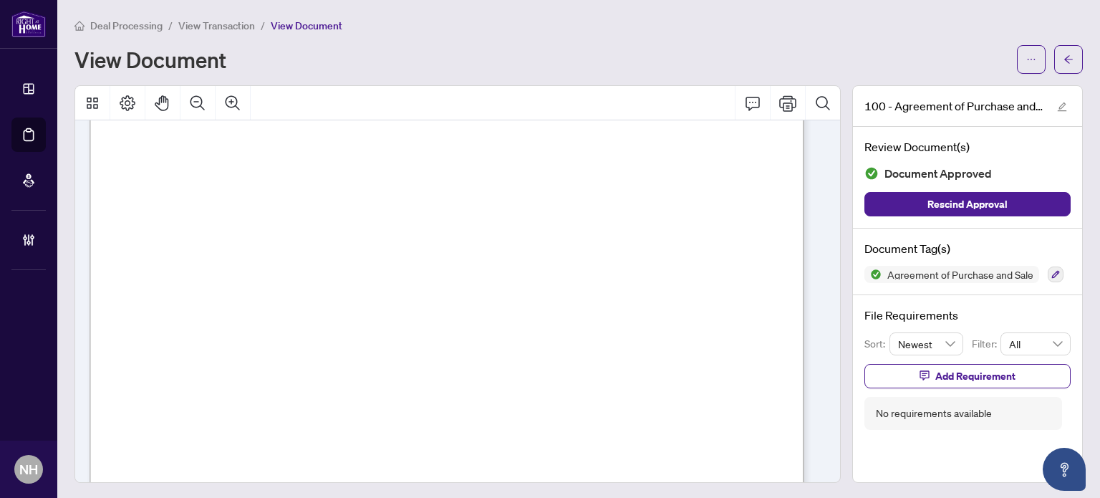
scroll to position [4441, 0]
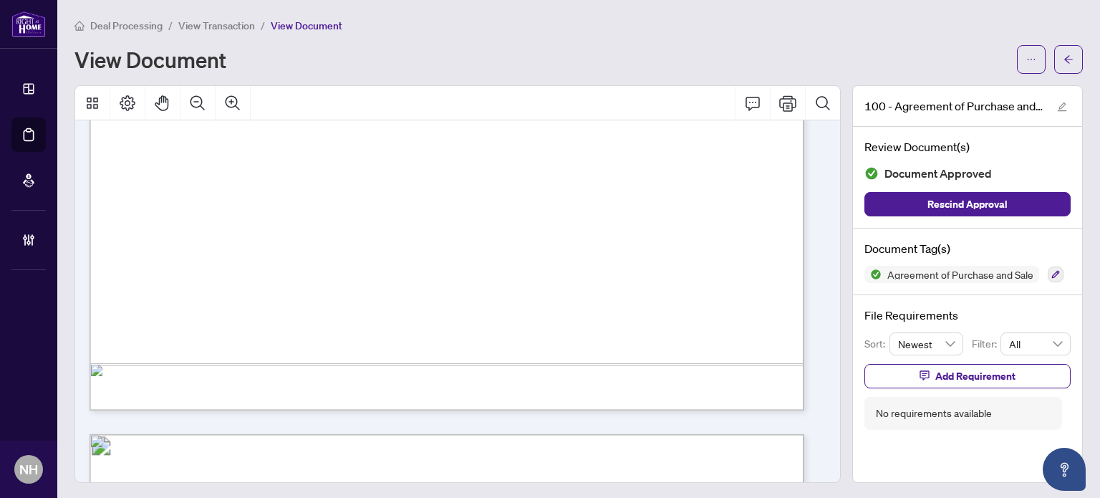
click at [232, 25] on span "View Transaction" at bounding box center [216, 25] width 77 height 13
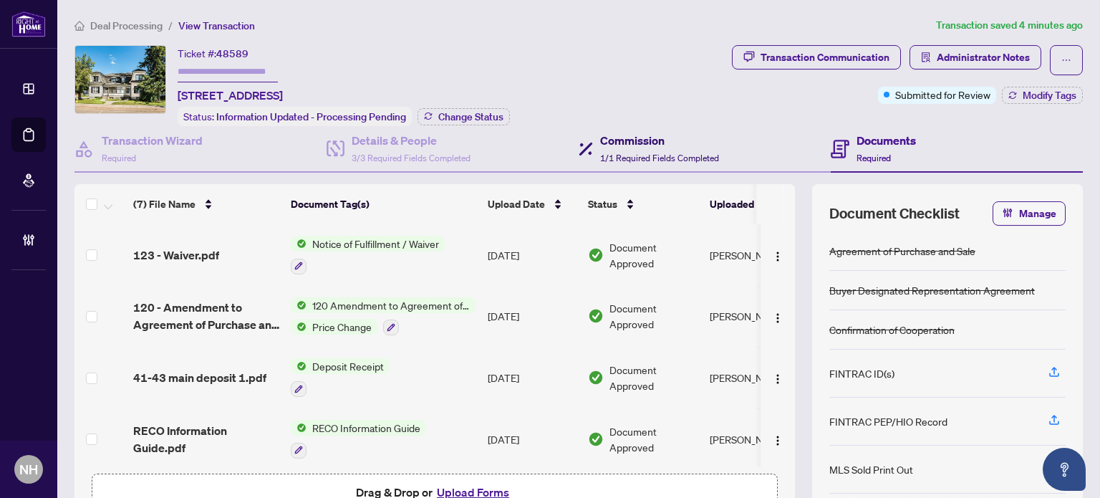
click at [651, 145] on h4 "Commission" at bounding box center [659, 140] width 119 height 17
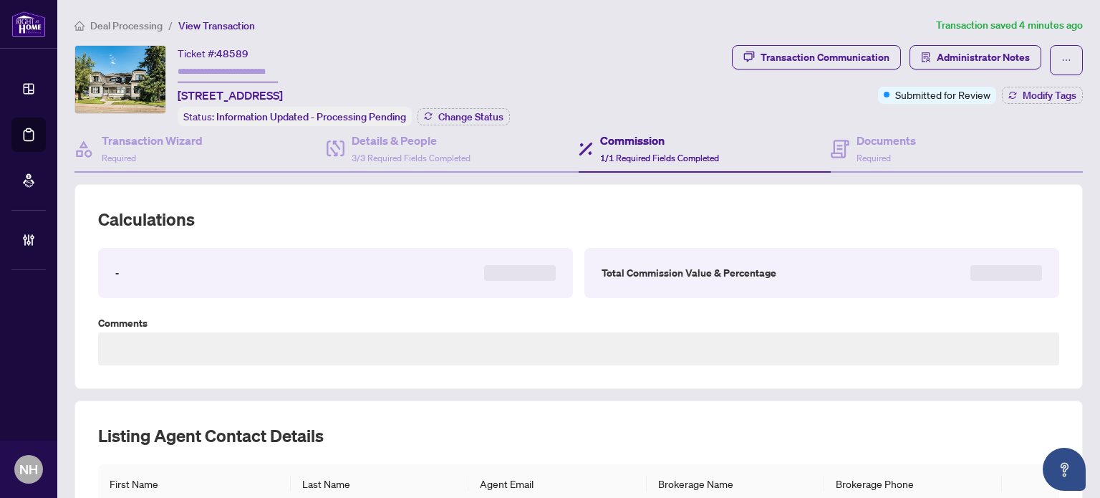
type textarea "**********"
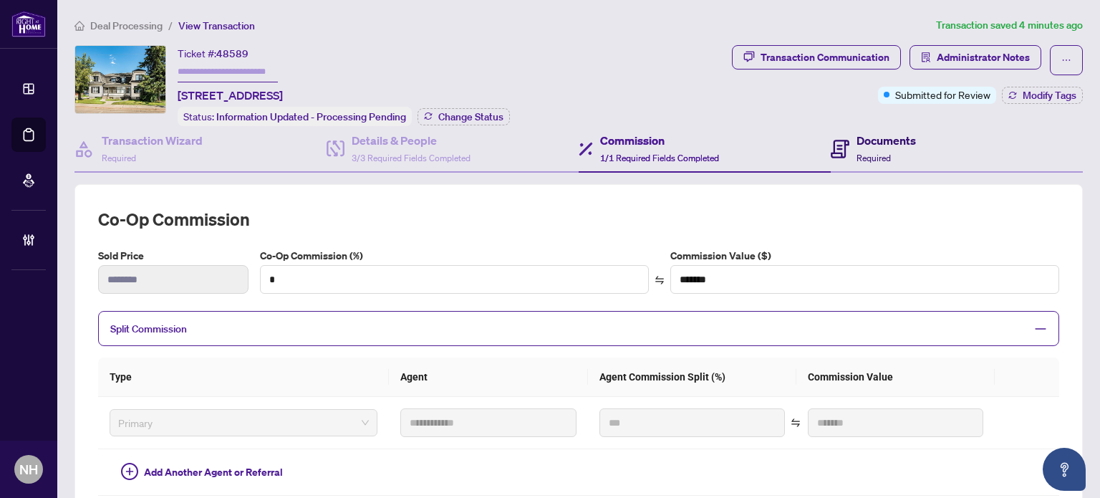
click at [887, 139] on h4 "Documents" at bounding box center [886, 140] width 59 height 17
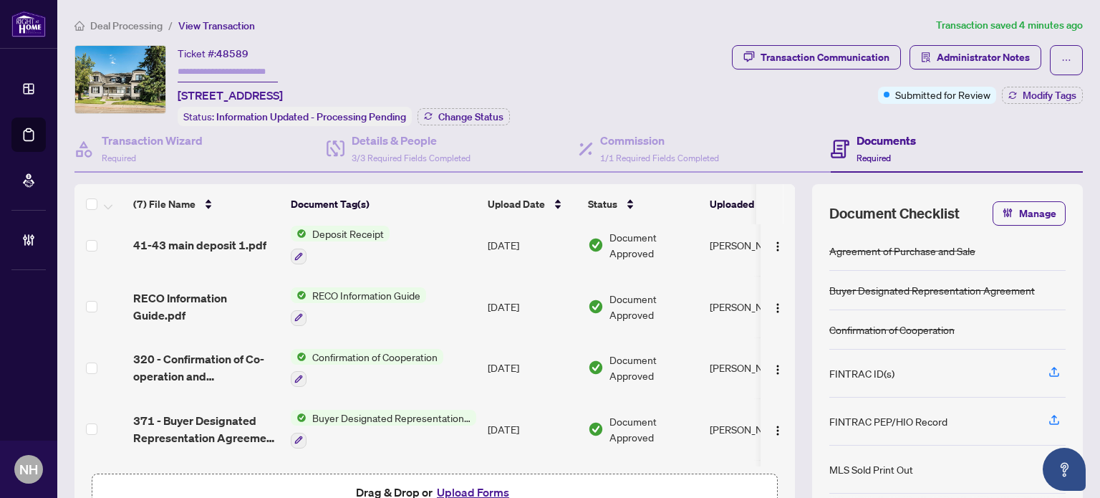
scroll to position [184, 0]
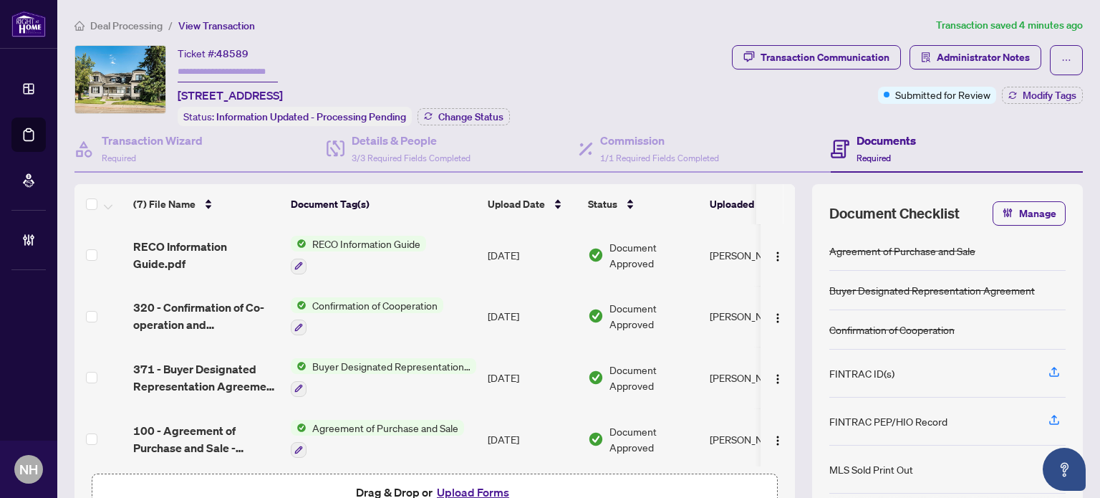
click at [220, 306] on span "320 - Confirmation of Co-operation and Representation.pdf" at bounding box center [206, 316] width 146 height 34
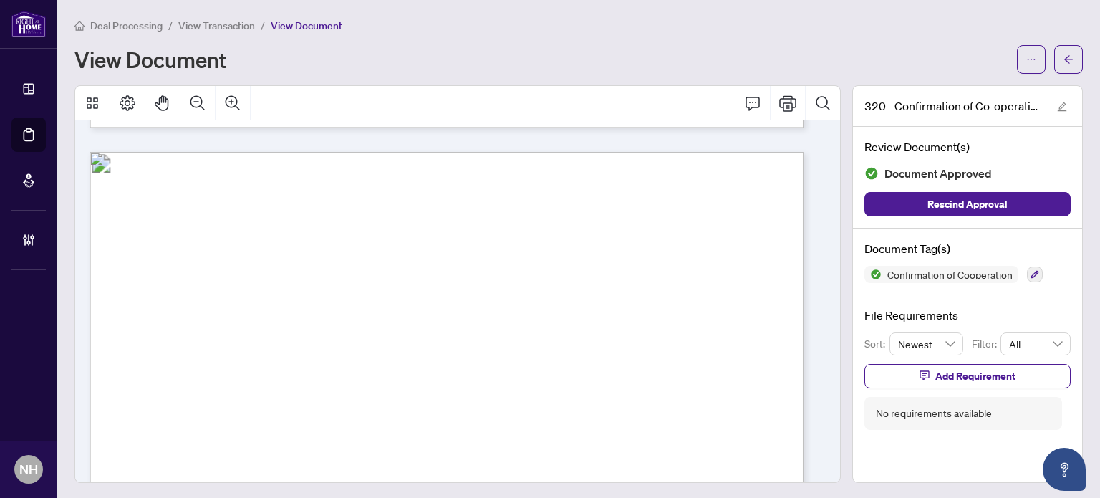
scroll to position [1003, 0]
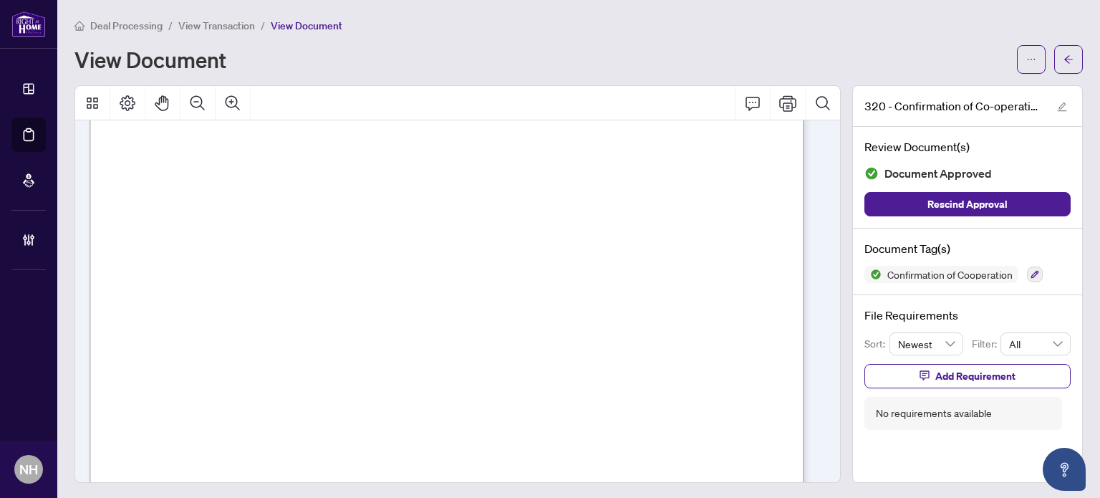
click at [214, 21] on span "View Transaction" at bounding box center [216, 25] width 77 height 13
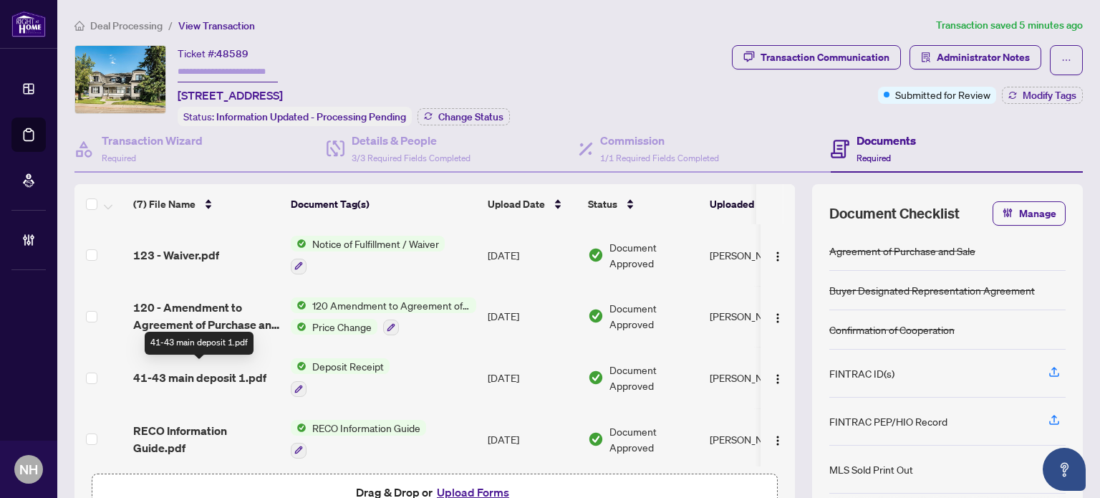
click at [220, 380] on td "41-43 main deposit 1.pdf" at bounding box center [207, 378] width 158 height 62
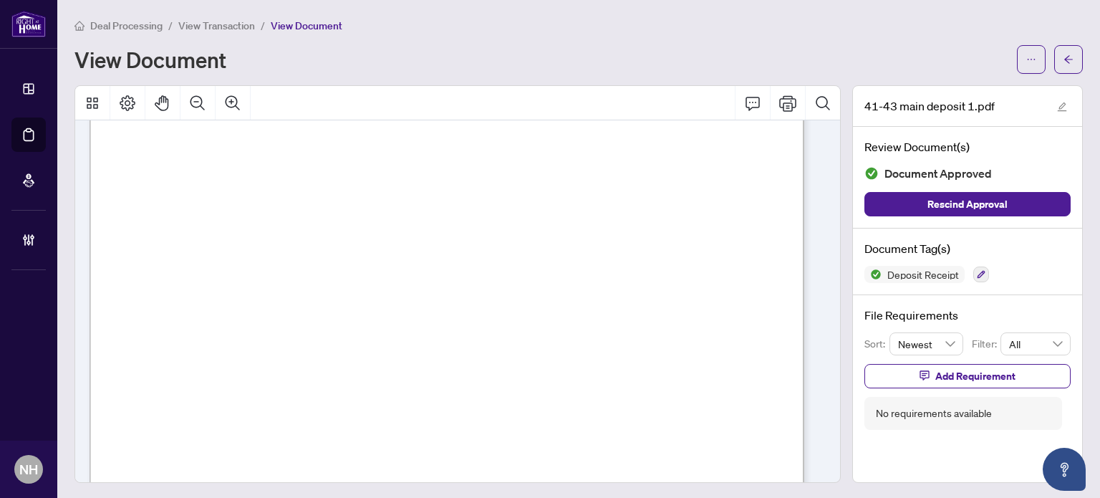
scroll to position [72, 0]
click at [211, 28] on span "View Transaction" at bounding box center [216, 25] width 77 height 13
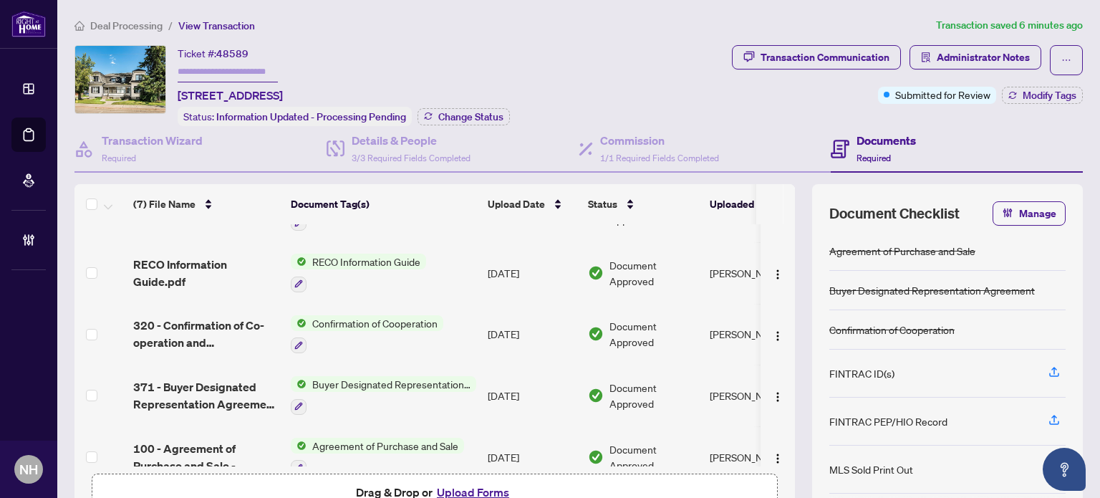
scroll to position [184, 0]
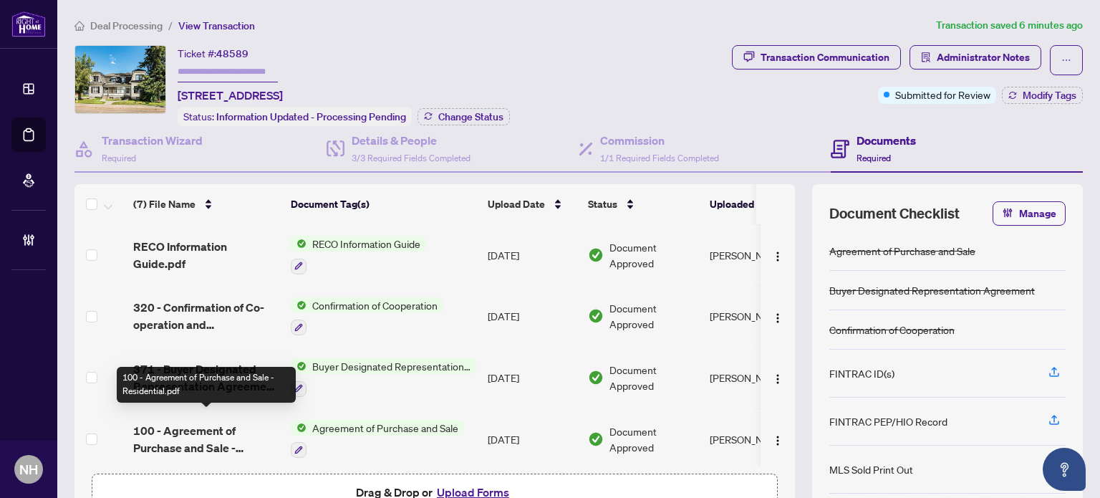
click at [201, 436] on span "100 - Agreement of Purchase and Sale - Residential.pdf" at bounding box center [206, 439] width 146 height 34
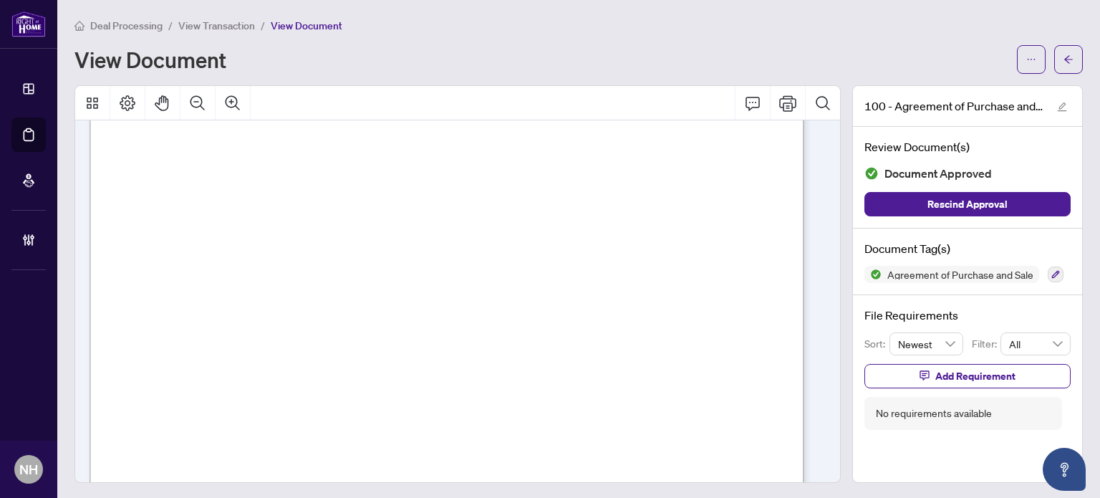
scroll to position [7020, 0]
click at [248, 19] on span "View Transaction" at bounding box center [216, 25] width 77 height 13
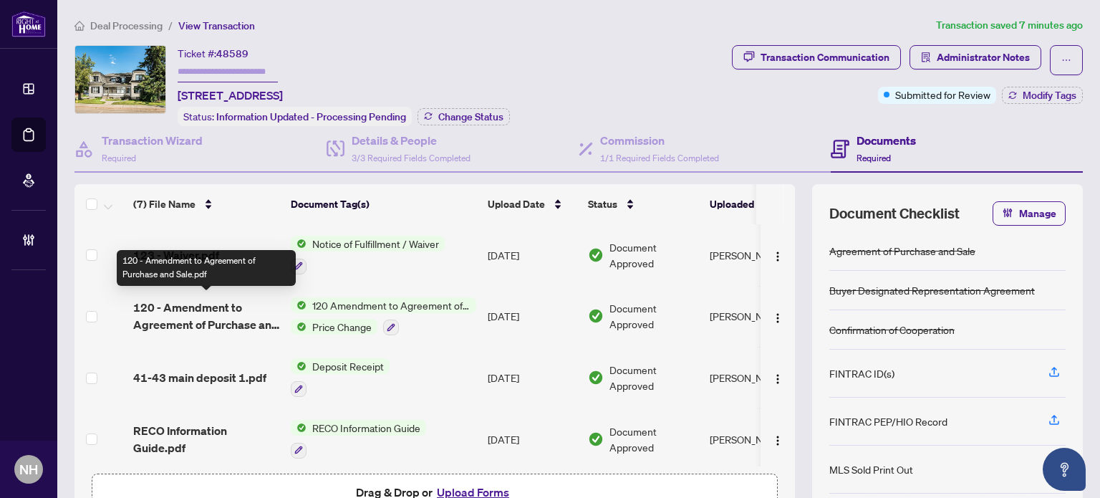
click at [210, 314] on span "120 - Amendment to Agreement of Purchase and Sale.pdf" at bounding box center [206, 316] width 146 height 34
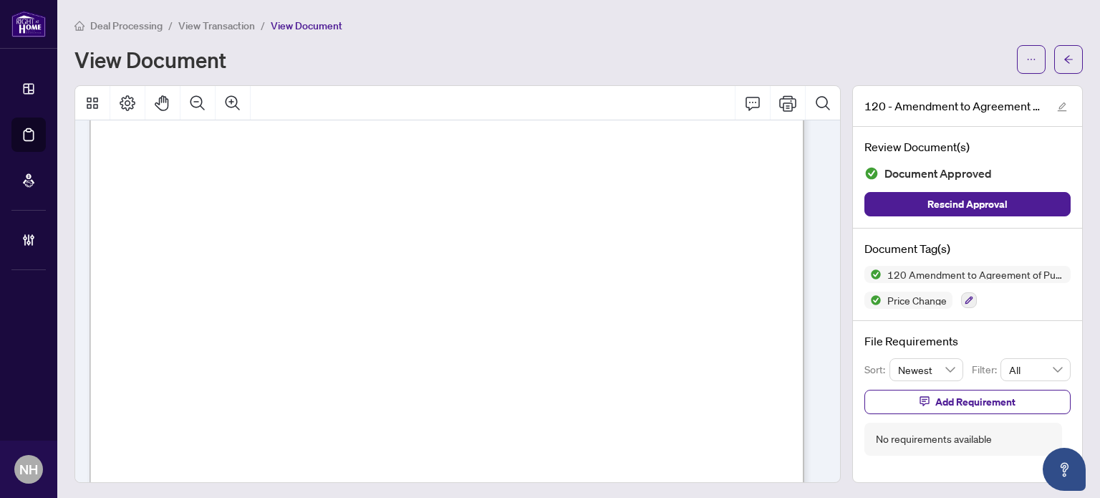
scroll to position [1289, 0]
click at [229, 25] on span "View Transaction" at bounding box center [216, 25] width 77 height 13
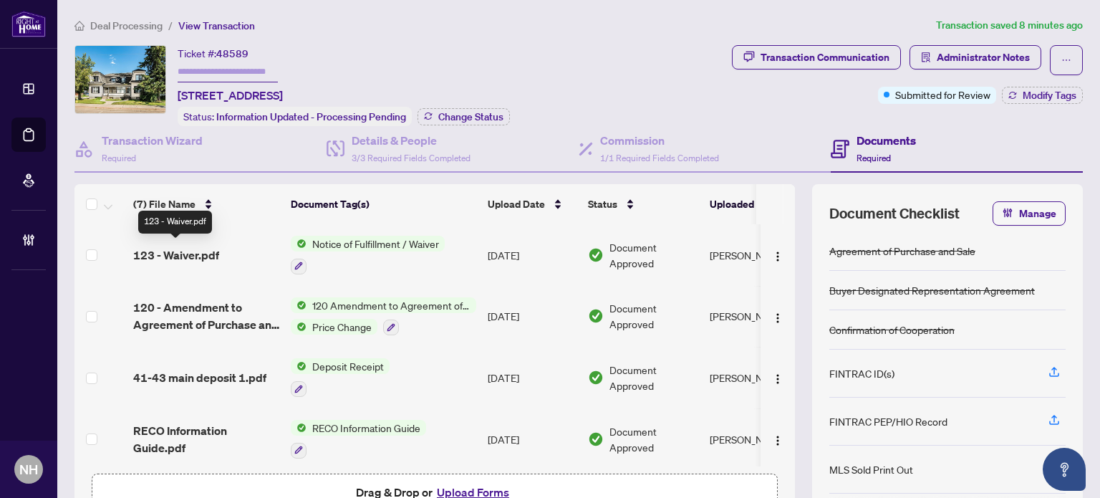
click at [188, 249] on span "123 - Waiver.pdf" at bounding box center [176, 254] width 86 height 17
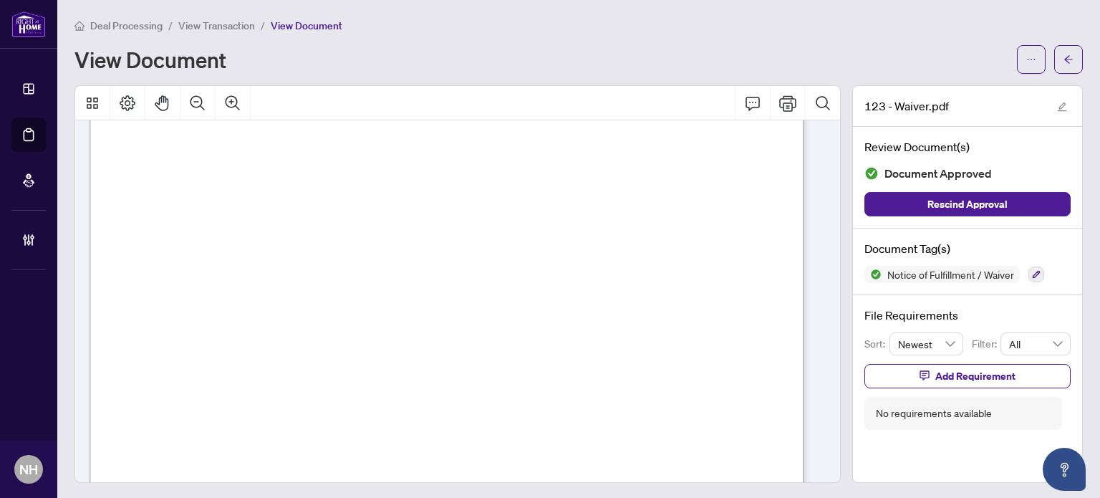
scroll to position [573, 0]
click at [222, 27] on span "View Transaction" at bounding box center [216, 25] width 77 height 13
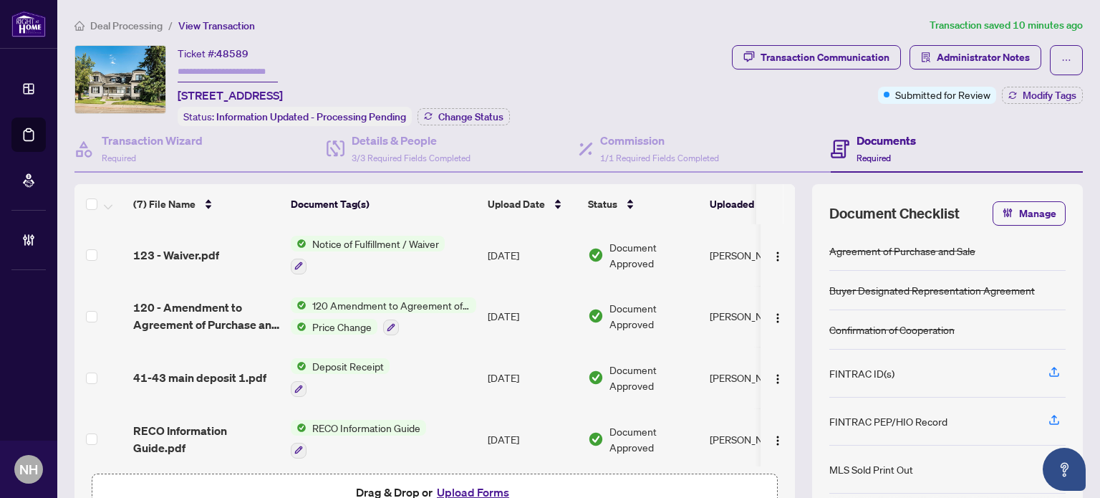
click at [489, 486] on button "Upload Forms" at bounding box center [473, 492] width 81 height 19
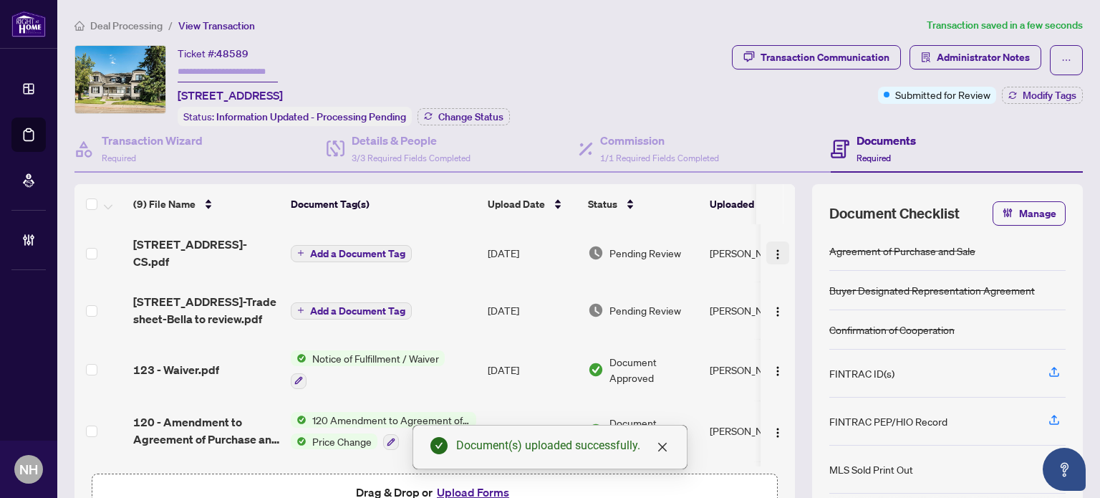
click at [772, 249] on img "button" at bounding box center [777, 254] width 11 height 11
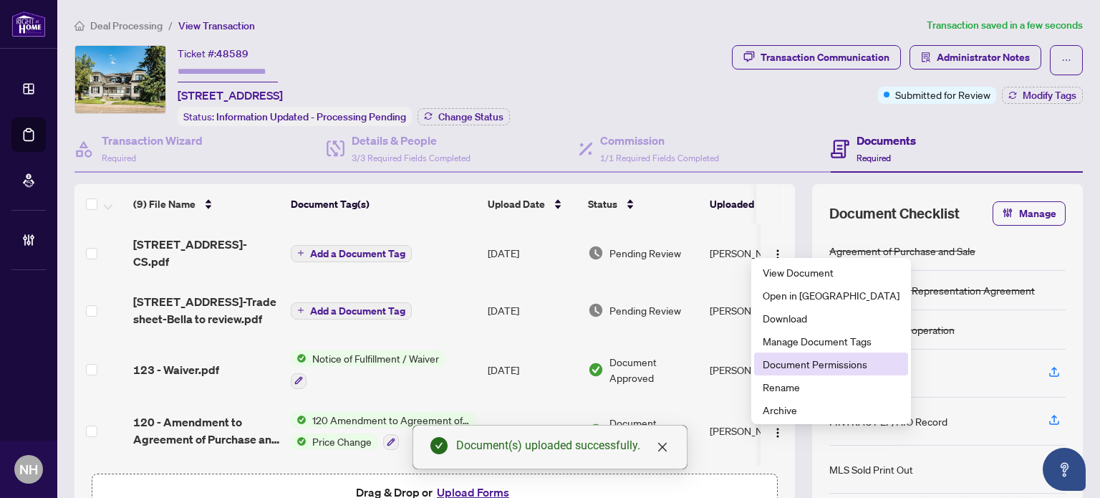
click at [789, 363] on span "Document Permissions" at bounding box center [831, 364] width 137 height 16
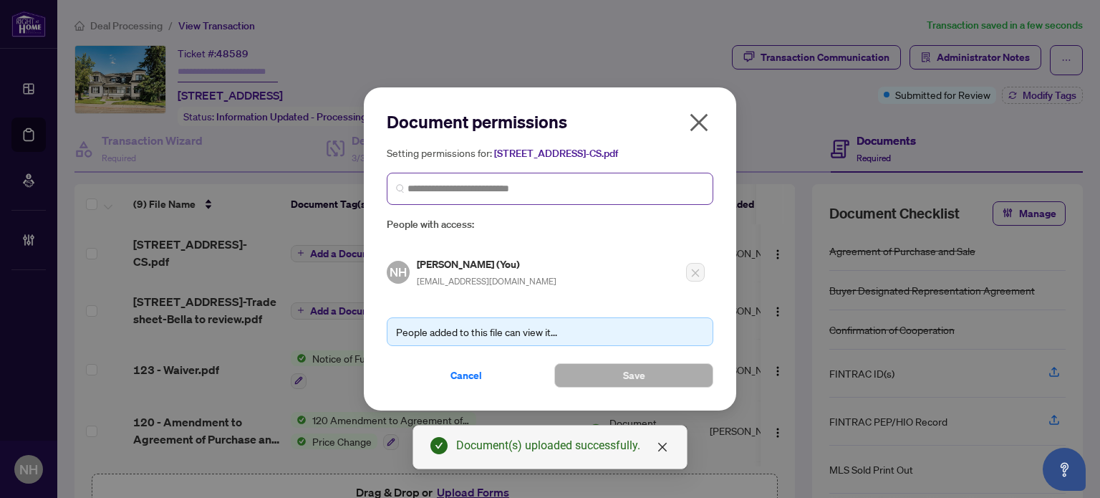
click at [510, 197] on span at bounding box center [550, 189] width 327 height 32
type input "*******"
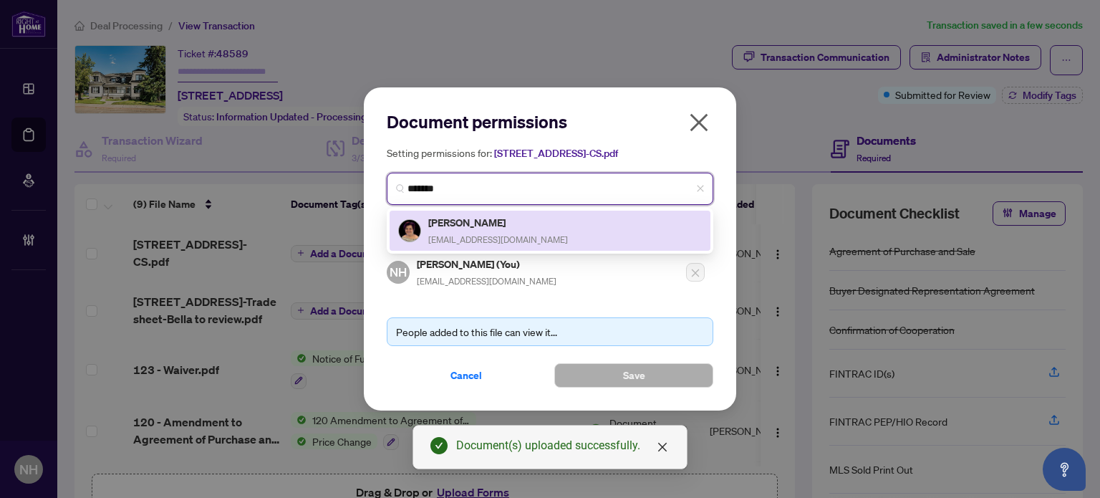
click at [492, 226] on h5 "Bella Garcia" at bounding box center [498, 222] width 140 height 16
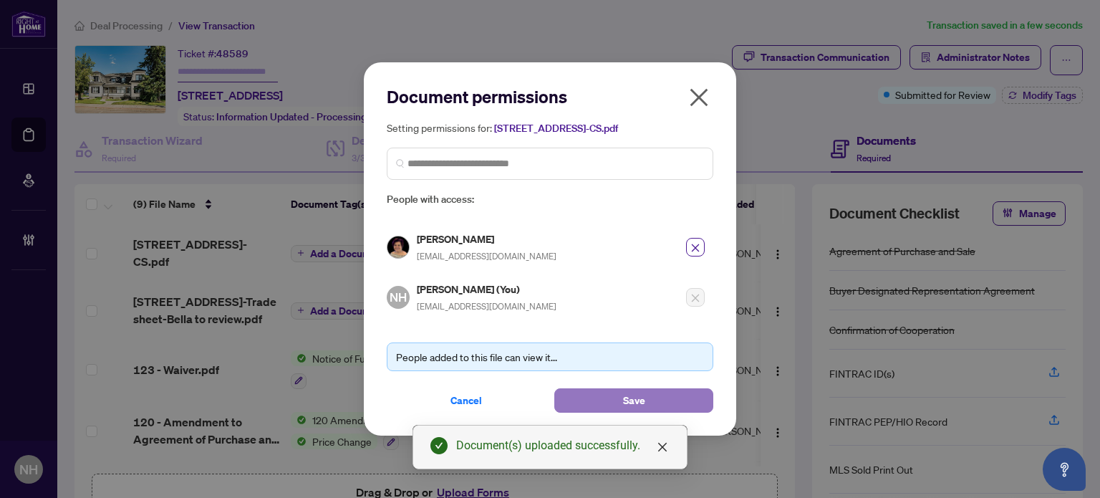
click at [592, 397] on button "Save" at bounding box center [633, 400] width 159 height 24
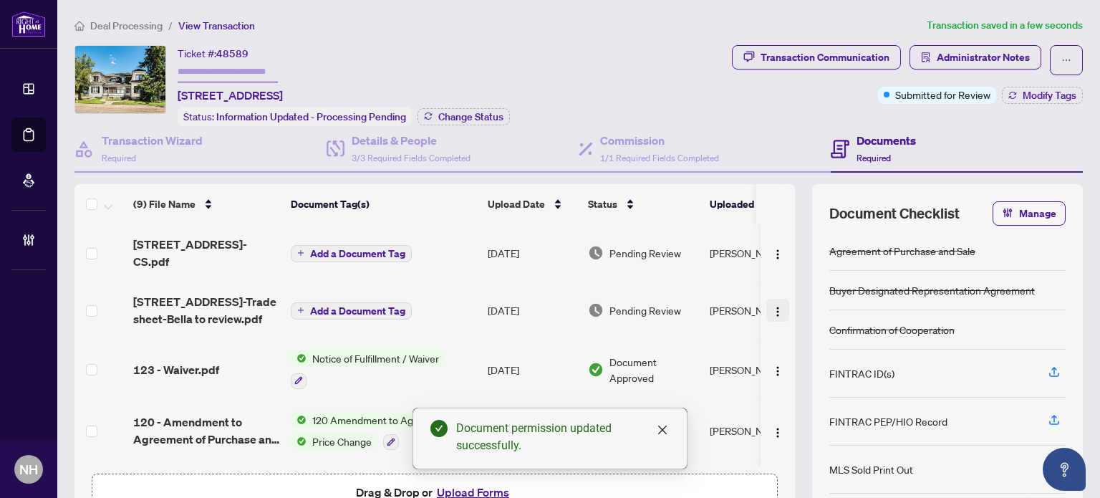
click at [772, 306] on img "button" at bounding box center [777, 311] width 11 height 11
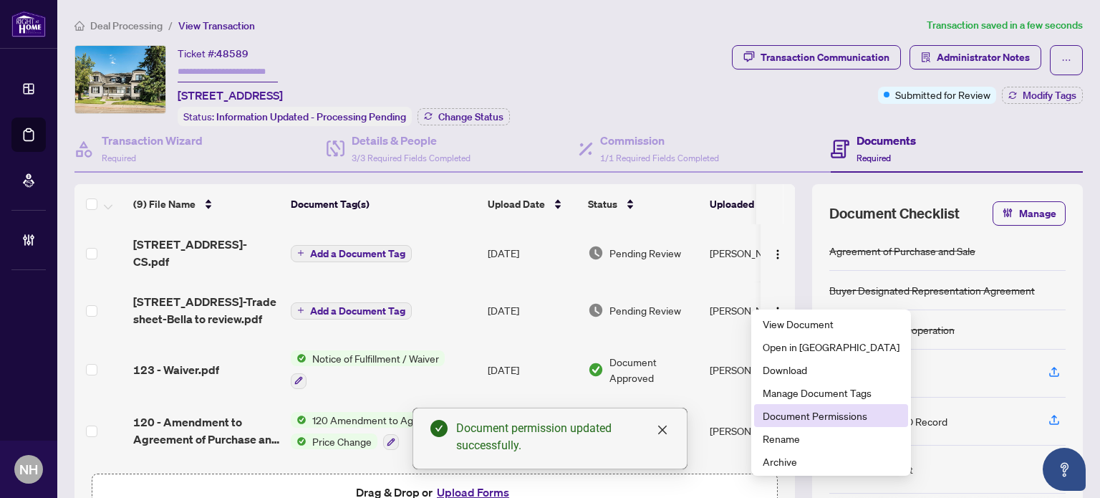
click at [784, 420] on span "Document Permissions" at bounding box center [831, 416] width 137 height 16
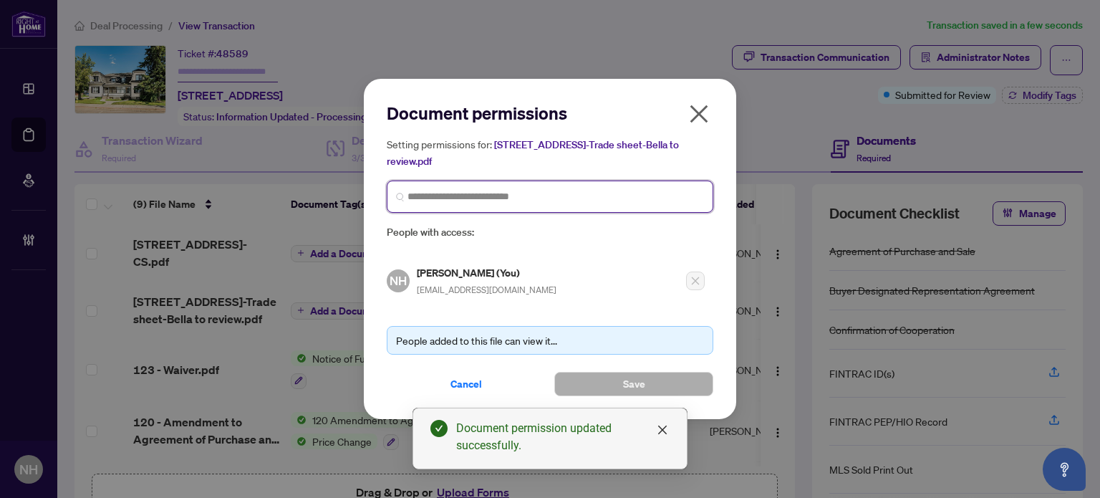
click at [485, 193] on input "search" at bounding box center [556, 196] width 297 height 15
type input "*********"
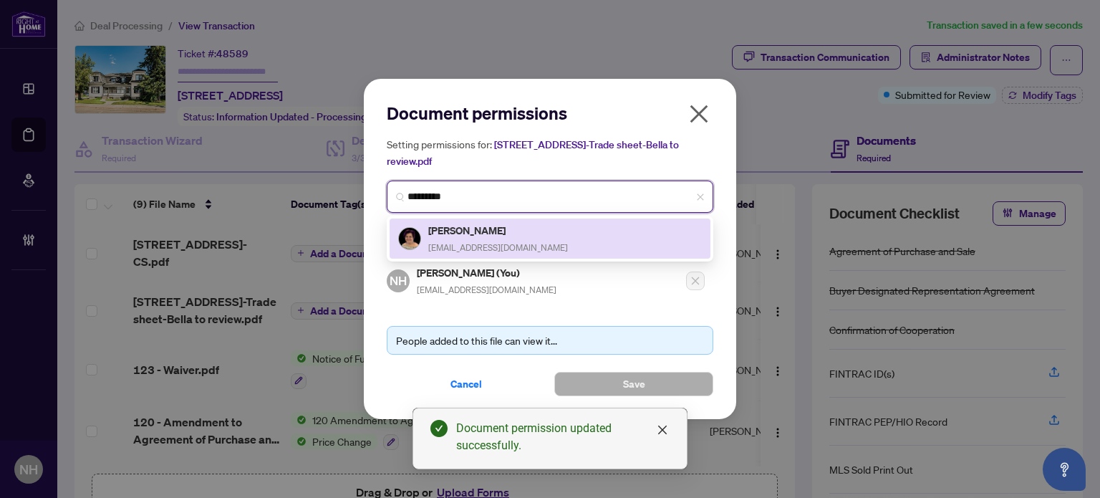
click at [476, 222] on h5 "Bella Garcia" at bounding box center [498, 230] width 140 height 16
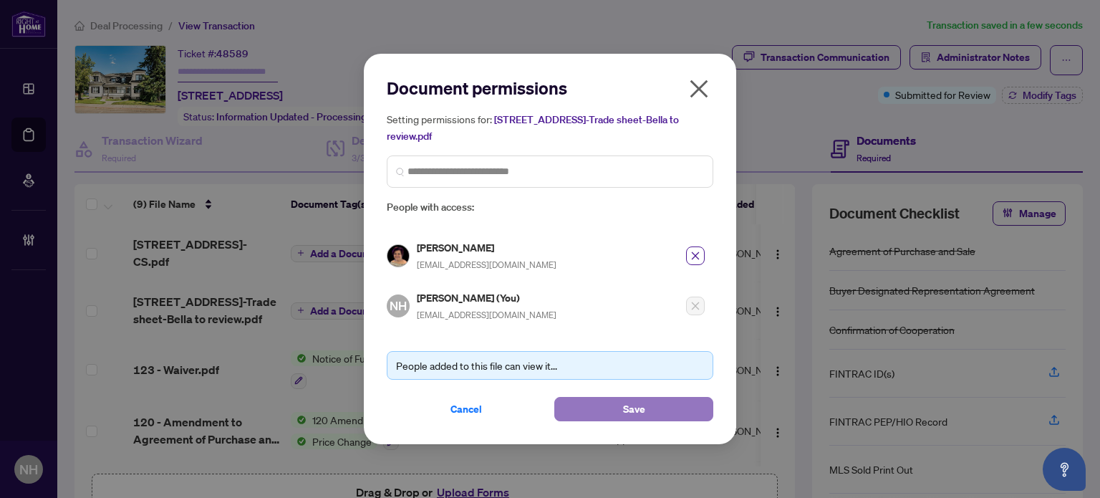
click at [619, 397] on button "Save" at bounding box center [633, 409] width 159 height 24
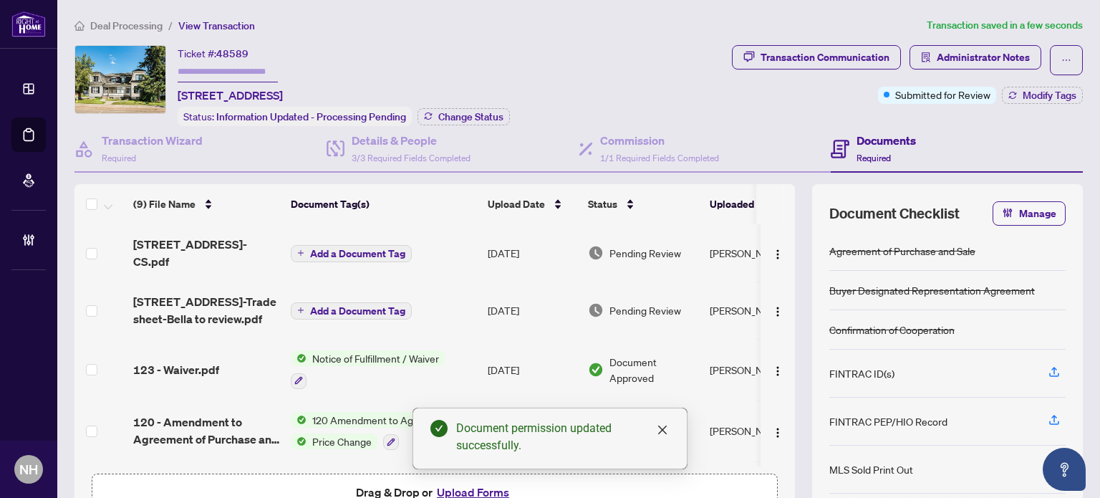
click at [349, 249] on span "Add a Document Tag" at bounding box center [357, 254] width 95 height 10
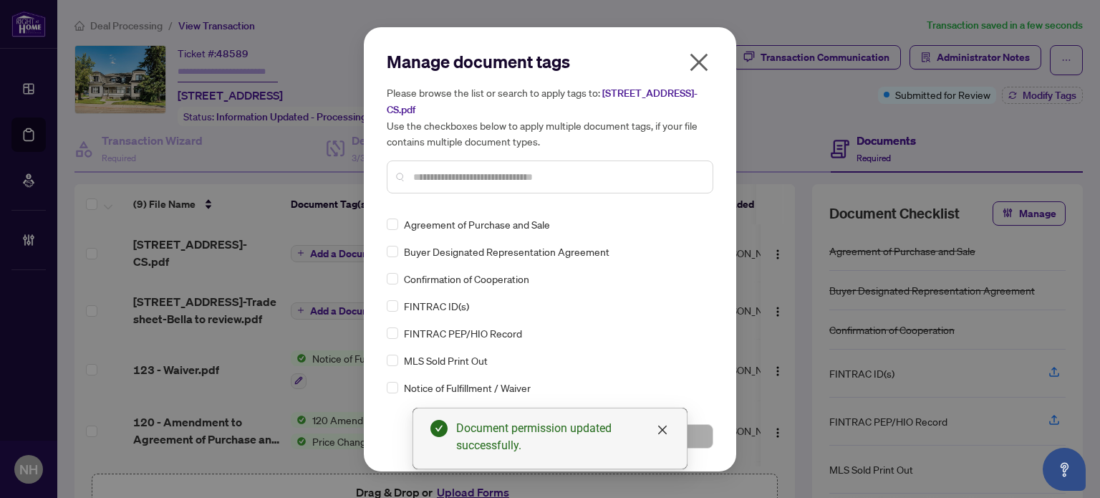
click at [441, 171] on input "text" at bounding box center [557, 177] width 288 height 16
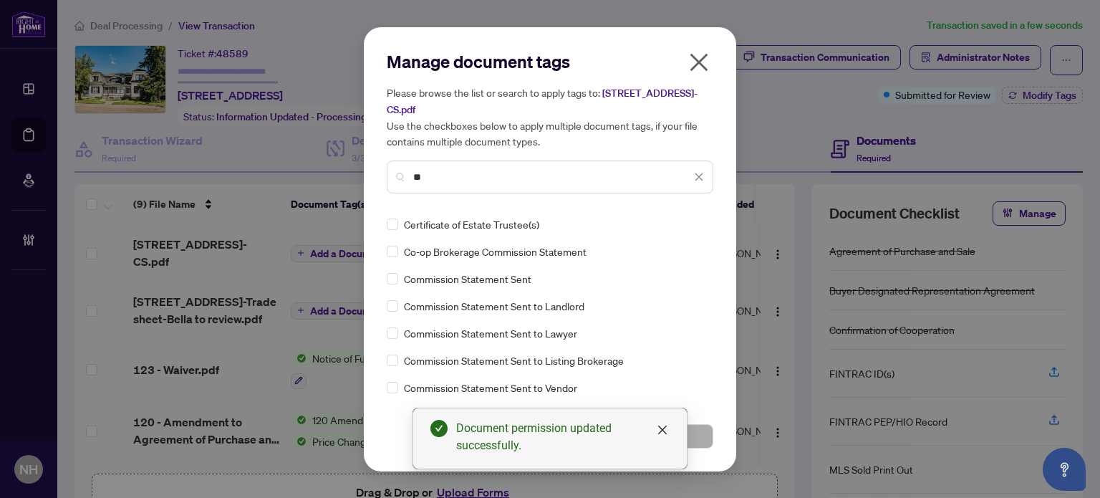
type input "*"
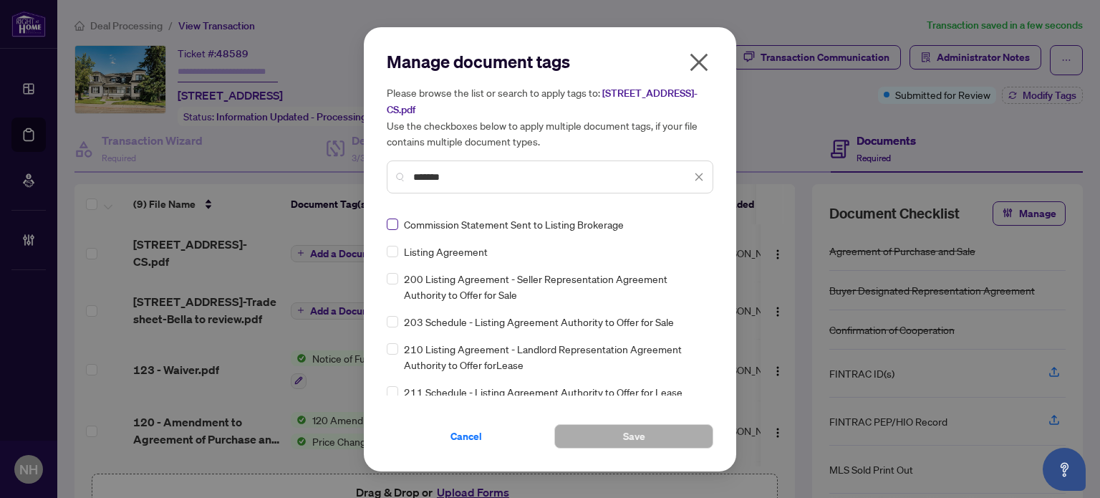
type input "*******"
click at [677, 217] on img at bounding box center [684, 224] width 14 height 14
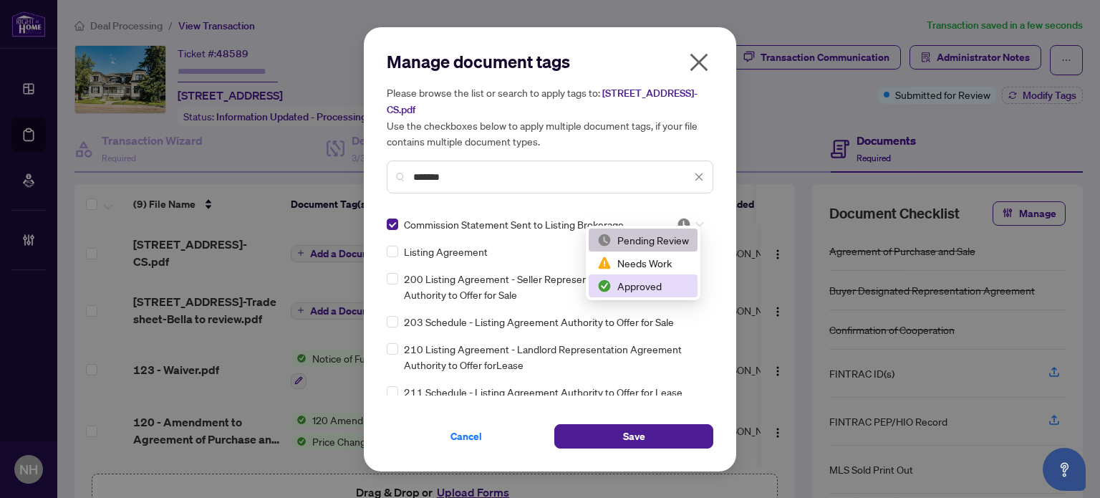
click at [655, 277] on div "Approved" at bounding box center [643, 285] width 109 height 23
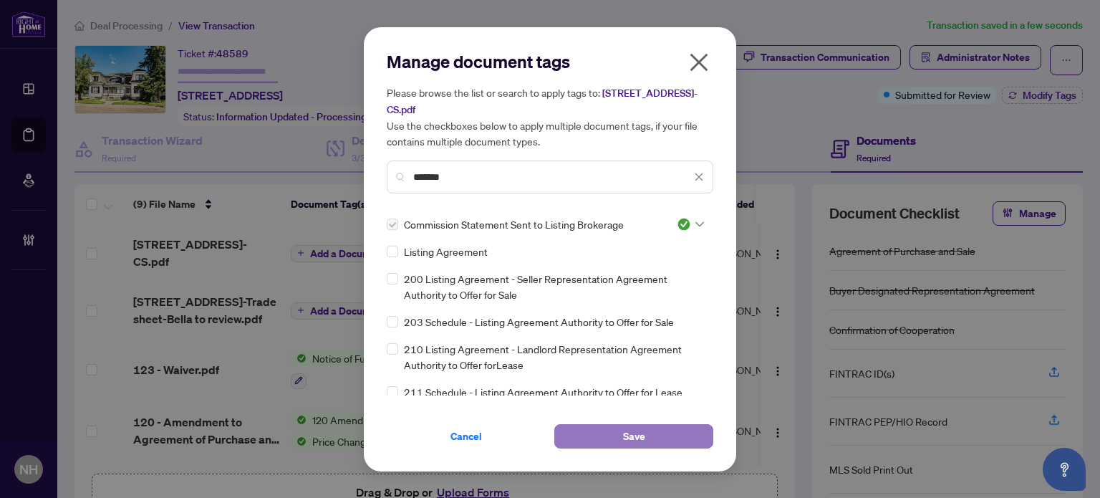
click at [633, 425] on span "Save" at bounding box center [634, 436] width 22 height 23
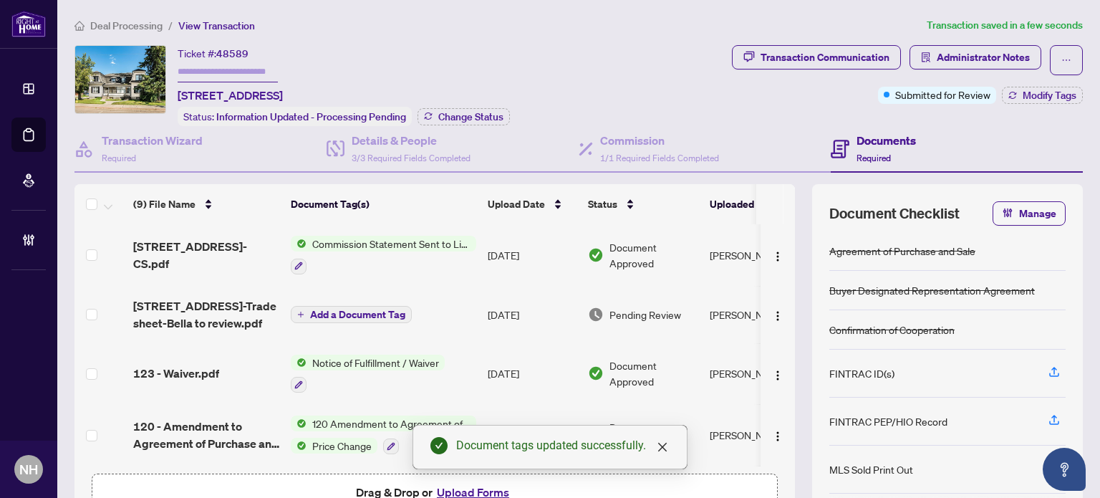
click at [1019, 217] on span "Manage" at bounding box center [1037, 213] width 37 height 23
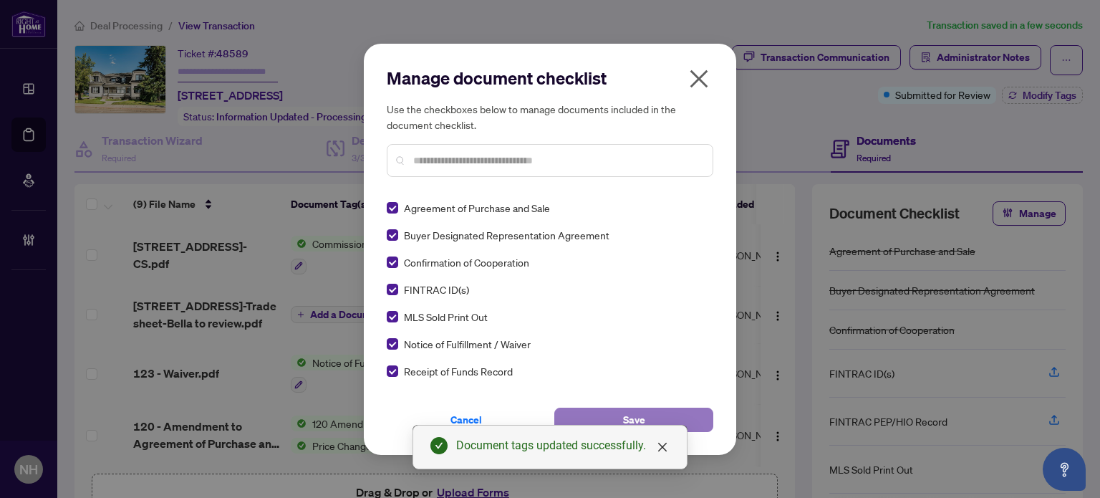
click at [672, 410] on button "Save" at bounding box center [633, 420] width 159 height 24
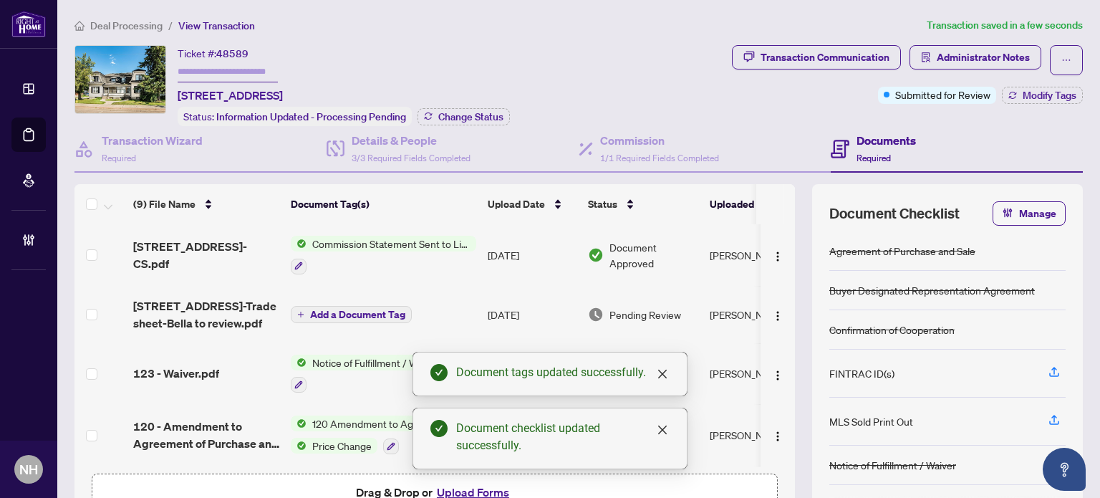
click at [930, 69] on span "Administrator Notes" at bounding box center [976, 60] width 132 height 30
click at [937, 59] on span "Administrator Notes" at bounding box center [983, 57] width 93 height 23
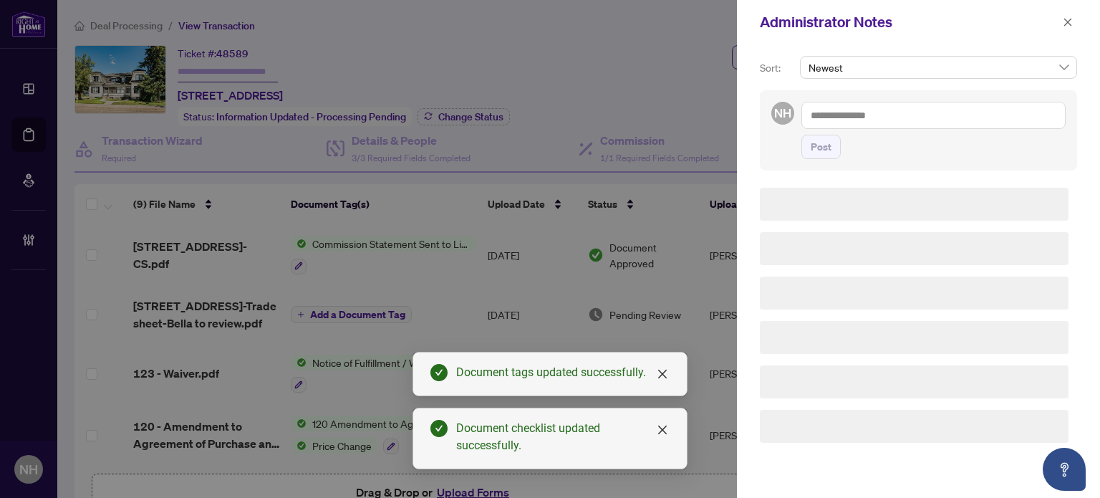
click at [924, 111] on textarea at bounding box center [934, 115] width 264 height 27
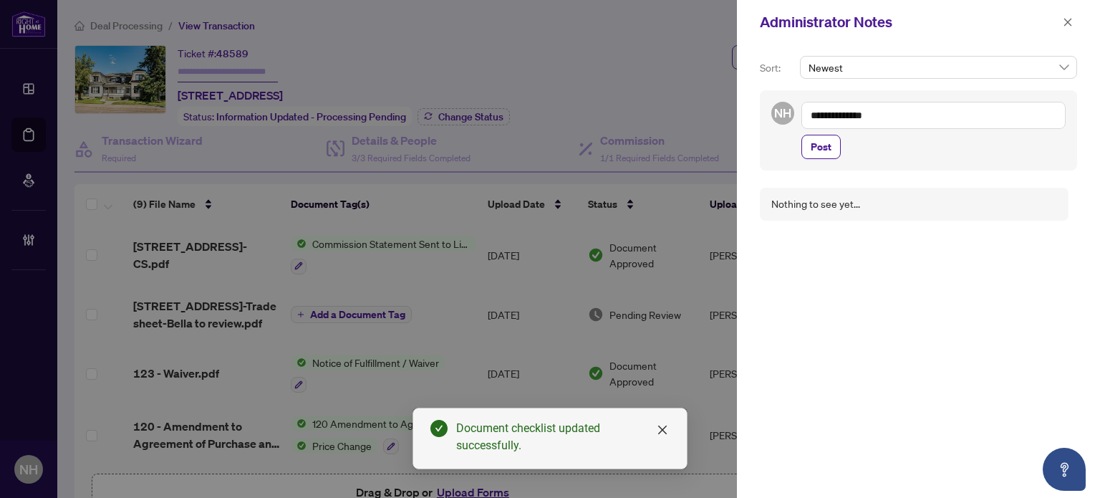
paste textarea "**********"
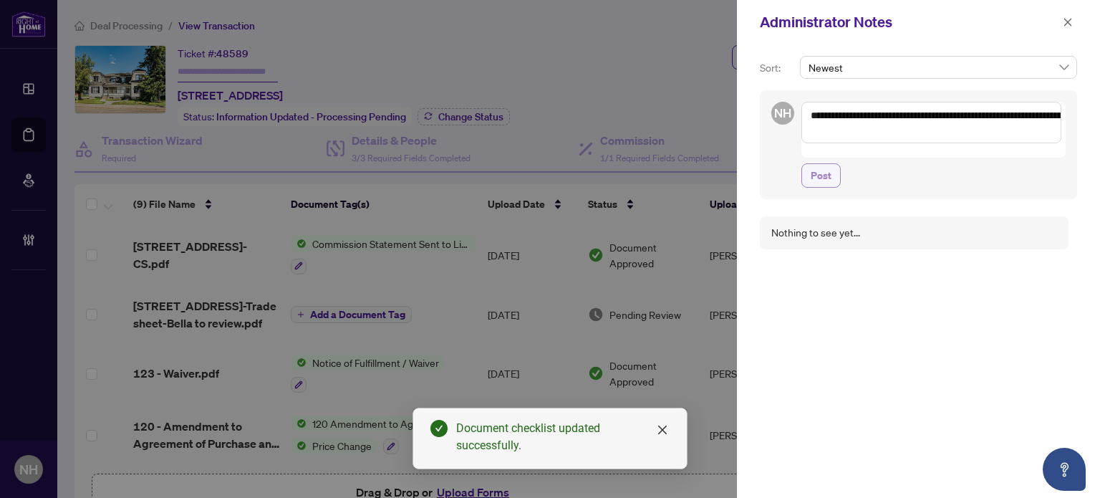
type textarea "**********"
click at [832, 163] on button "Post" at bounding box center [821, 175] width 39 height 24
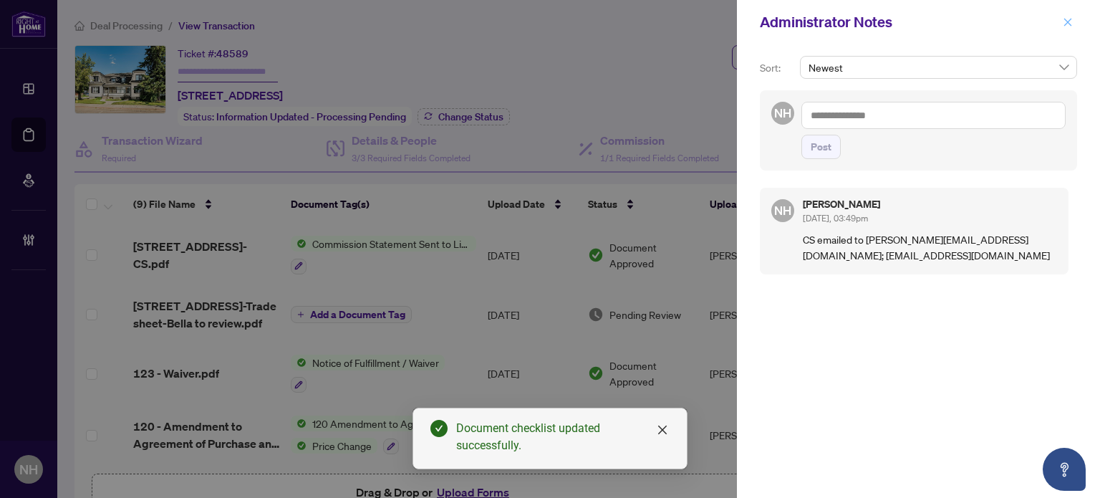
click at [1069, 22] on icon "close" at bounding box center [1069, 22] width 8 height 8
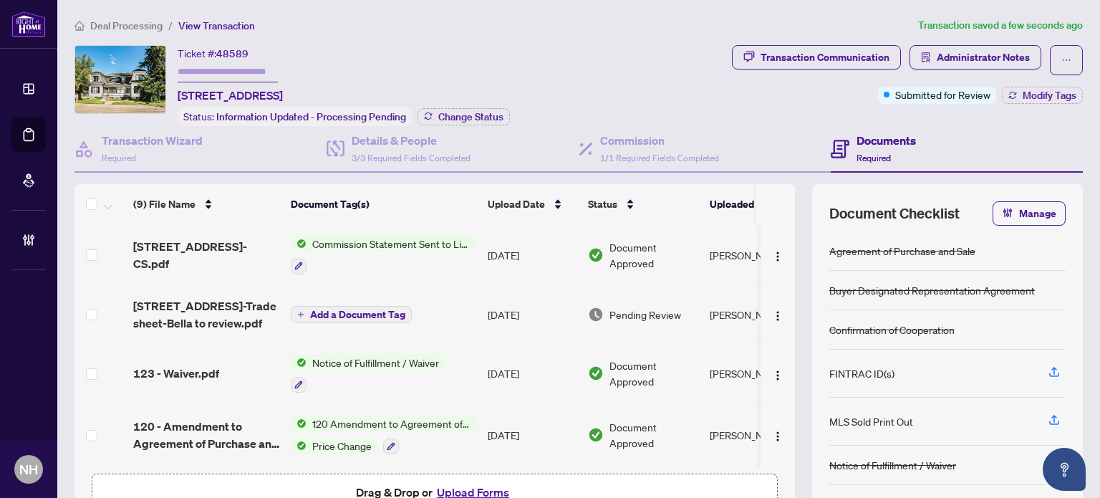
click at [229, 73] on input "text" at bounding box center [228, 72] width 100 height 21
paste input "*******"
type input "*******"
click at [525, 48] on div "Ticket #: 48589 ******* 41-43 Main Street, Haldimand, ON N0A 1H0, Canada Status…" at bounding box center [401, 85] width 652 height 81
click at [1059, 97] on span "Modify Tags" at bounding box center [1050, 95] width 54 height 10
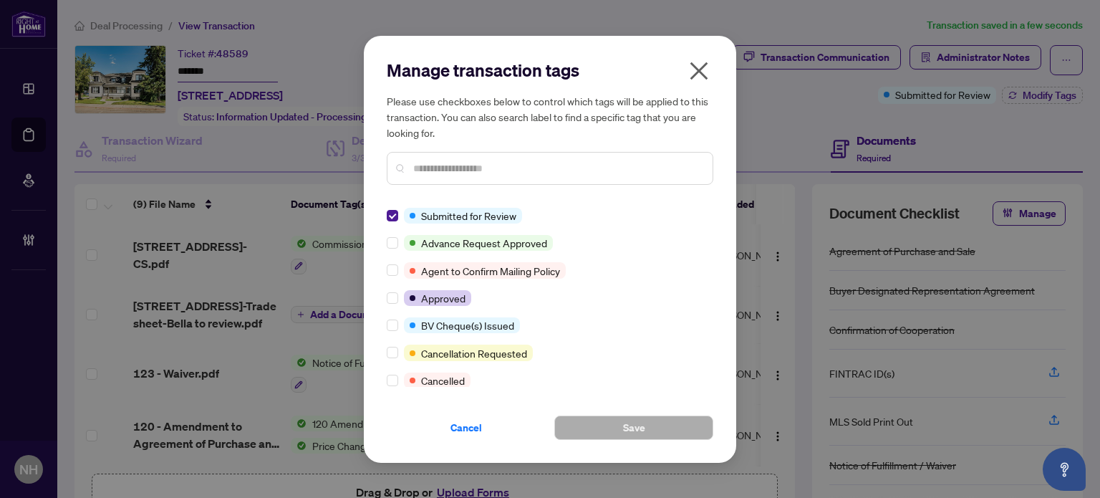
drag, startPoint x: 390, startPoint y: 222, endPoint x: 401, endPoint y: 211, distance: 15.7
click at [391, 222] on label at bounding box center [392, 216] width 11 height 16
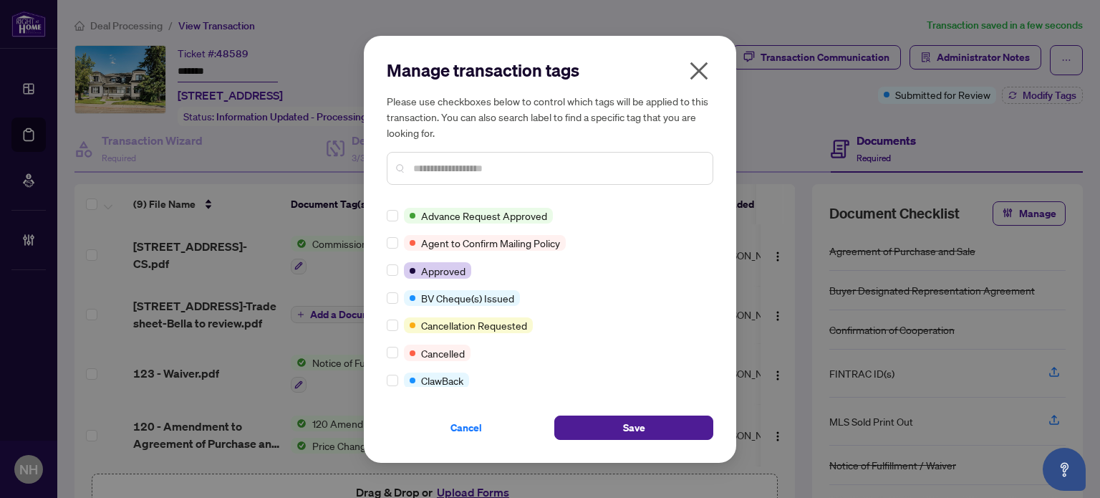
click at [450, 171] on input "text" at bounding box center [557, 168] width 288 height 16
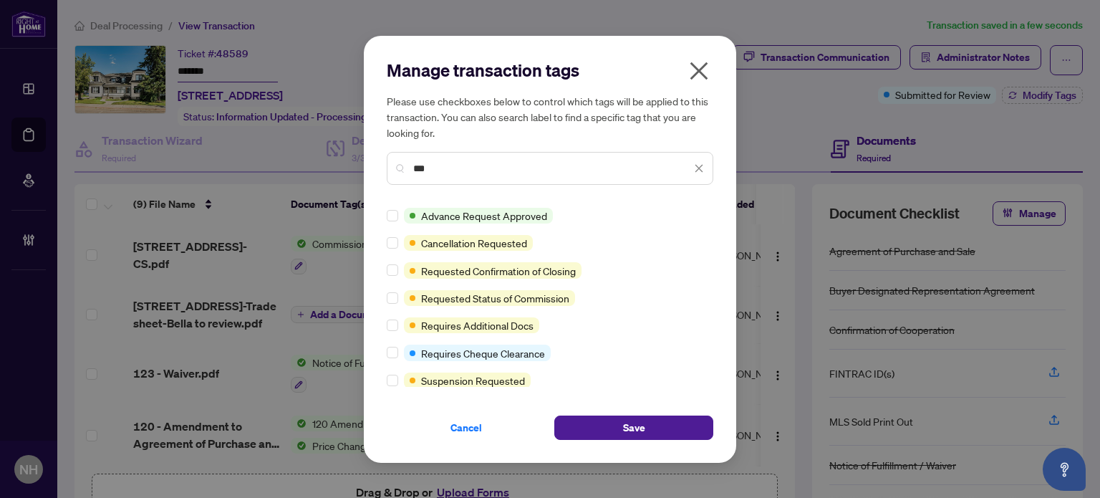
type input "***"
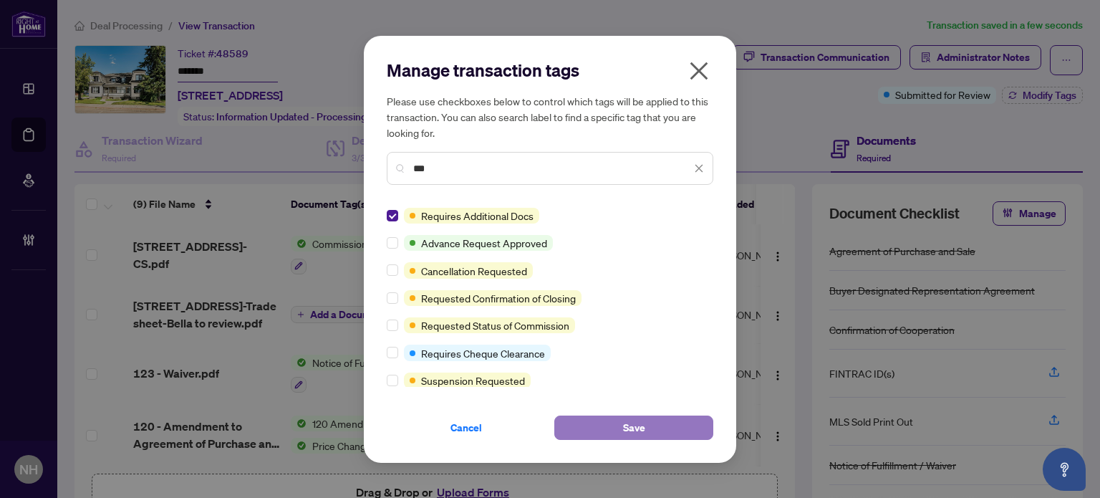
click at [628, 429] on span "Save" at bounding box center [634, 427] width 22 height 23
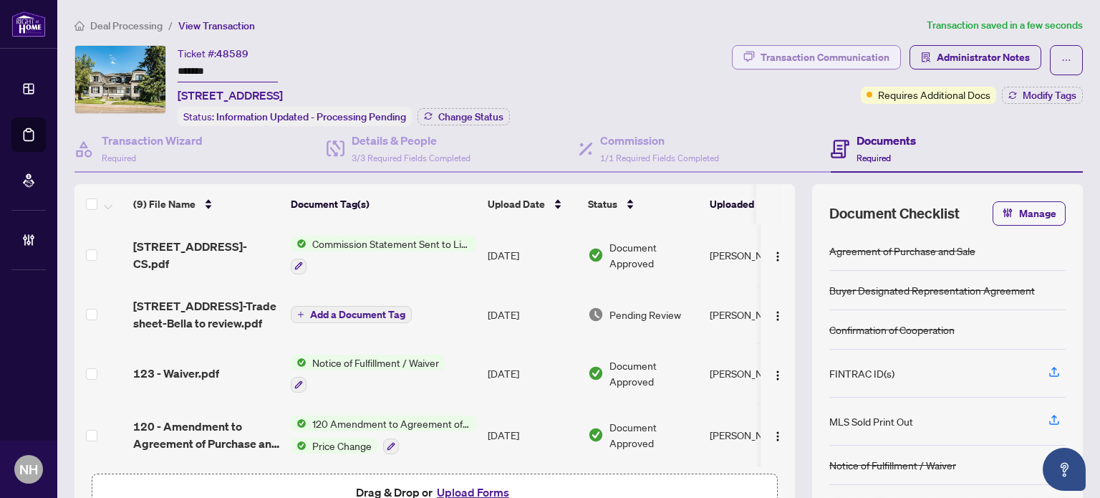
click at [840, 57] on div "Transaction Communication" at bounding box center [825, 57] width 129 height 23
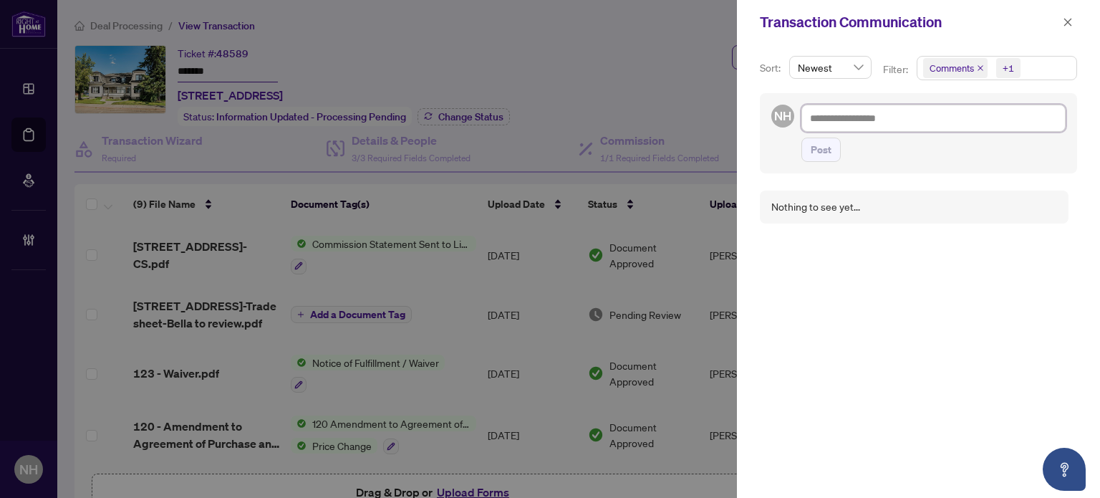
click at [894, 122] on textarea at bounding box center [934, 118] width 264 height 27
paste textarea "**********"
type textarea "**********"
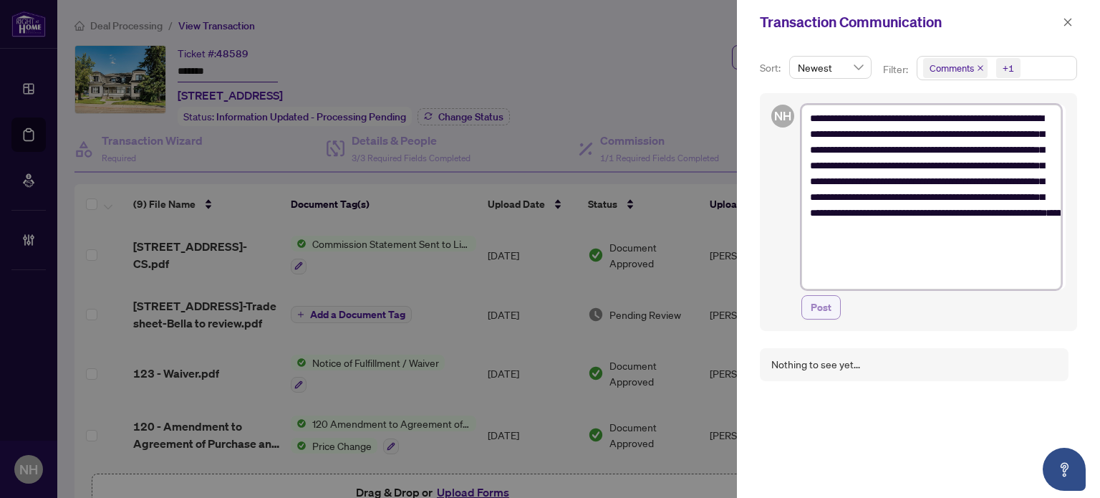
type textarea "**********"
click at [817, 308] on span "Post" at bounding box center [821, 307] width 21 height 23
type textarea "**********"
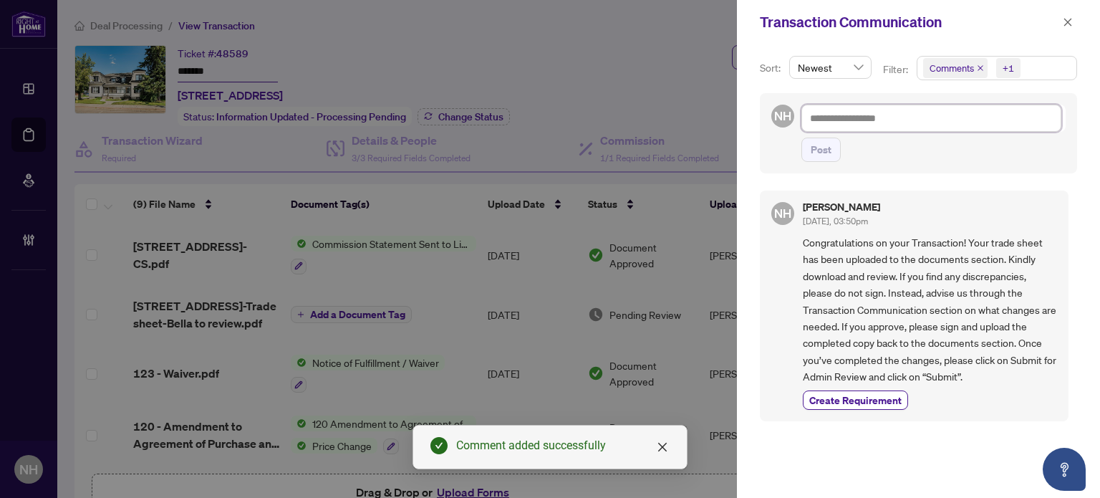
click at [822, 118] on textarea at bounding box center [932, 118] width 260 height 27
paste textarea "**********"
type textarea "**********"
click at [816, 151] on span "Post" at bounding box center [821, 149] width 21 height 23
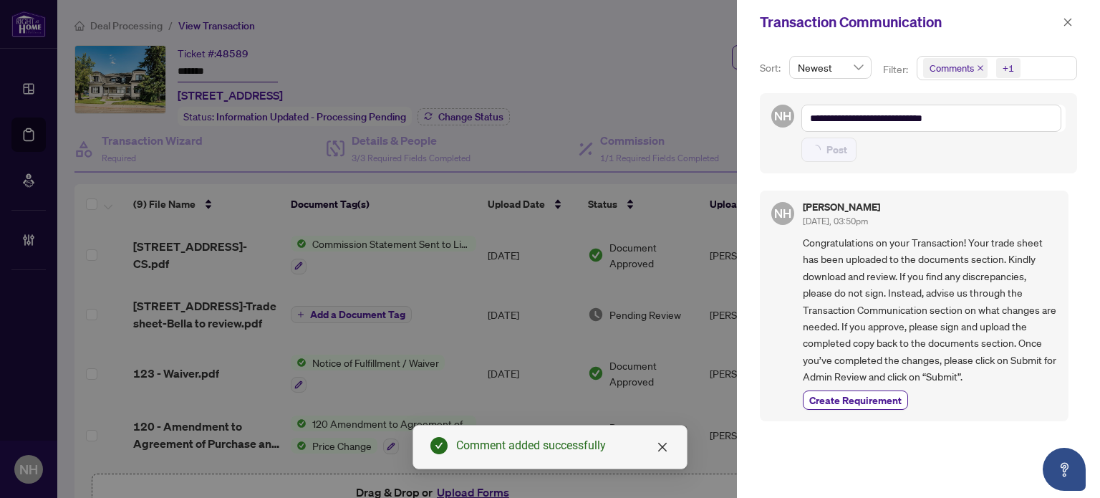
type textarea "**********"
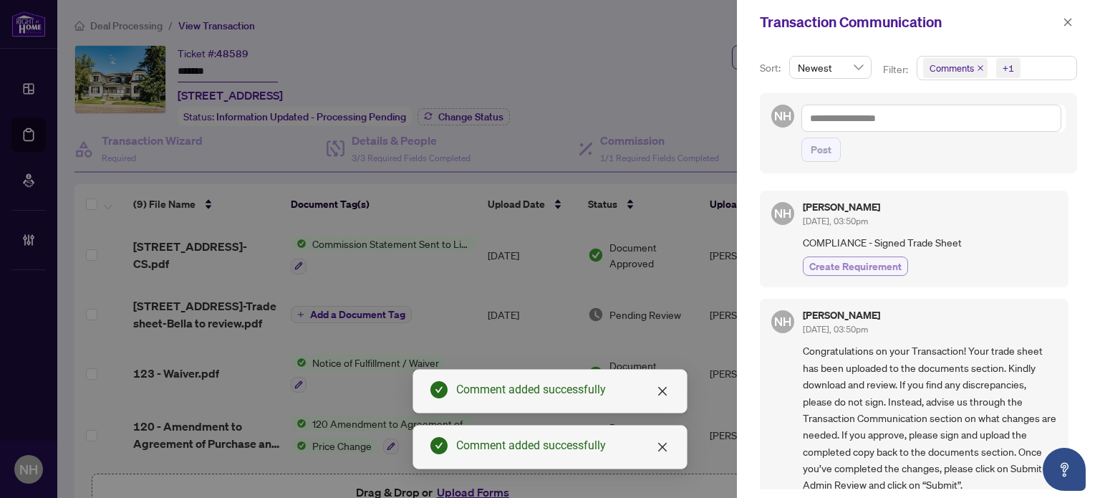
click at [890, 269] on span "Create Requirement" at bounding box center [855, 266] width 92 height 15
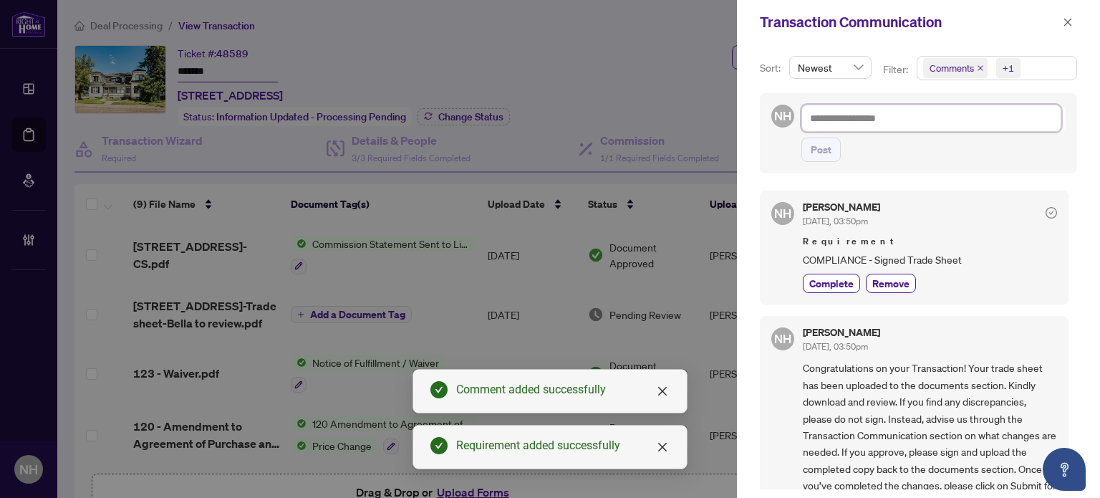
click at [833, 119] on textarea at bounding box center [932, 118] width 260 height 27
paste textarea "**********"
type textarea "**********"
click at [822, 154] on span "Post" at bounding box center [821, 149] width 21 height 23
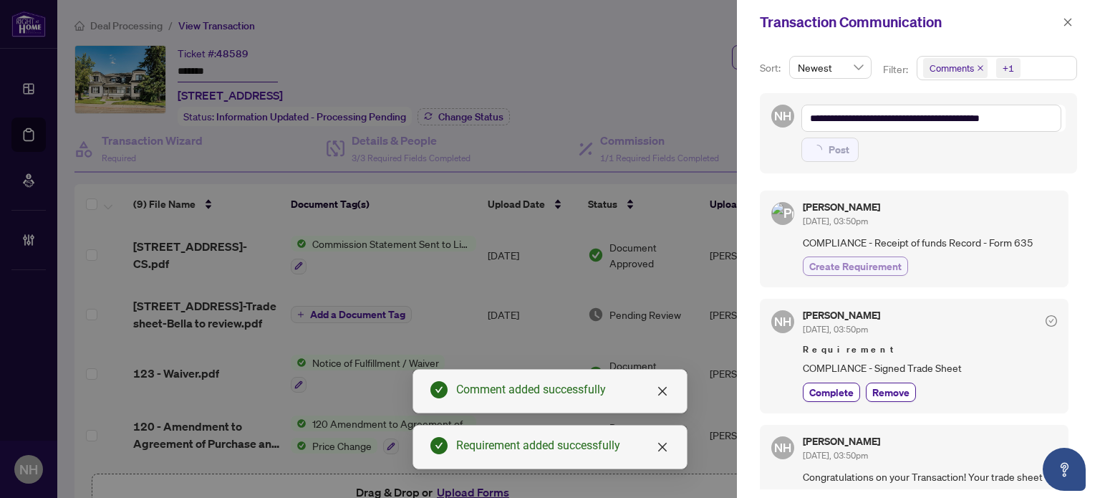
type textarea "**********"
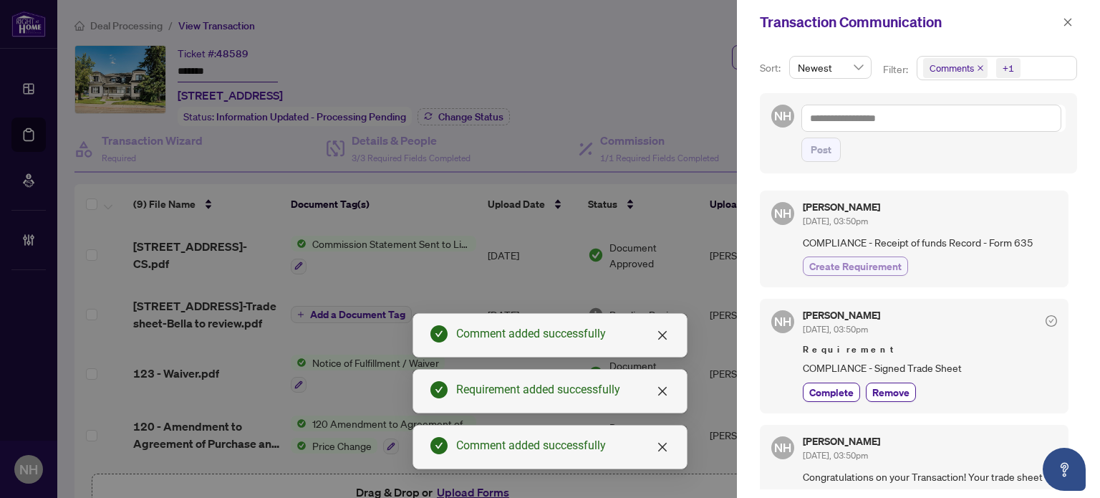
click at [873, 263] on span "Create Requirement" at bounding box center [855, 266] width 92 height 15
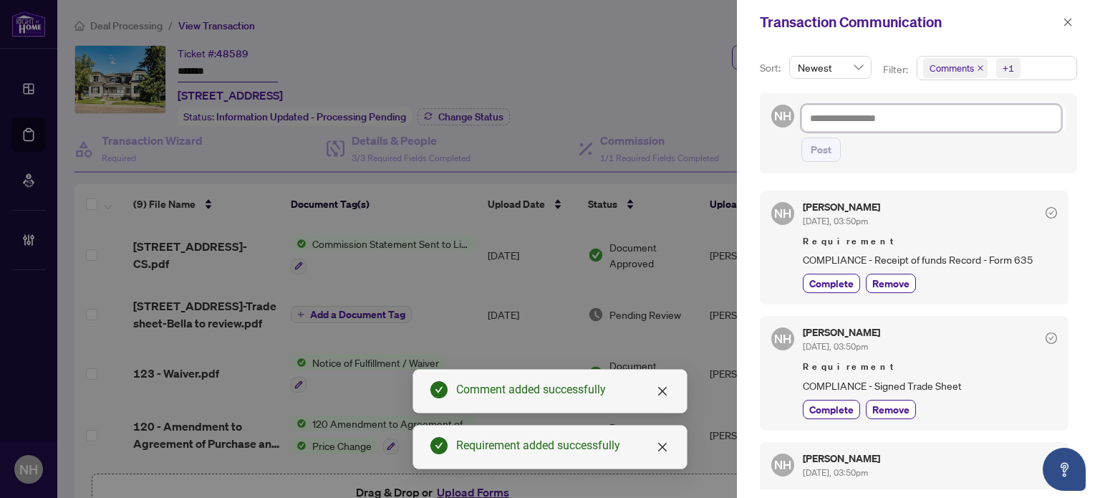
click at [865, 115] on textarea at bounding box center [932, 118] width 260 height 27
paste textarea "**********"
type textarea "**********"
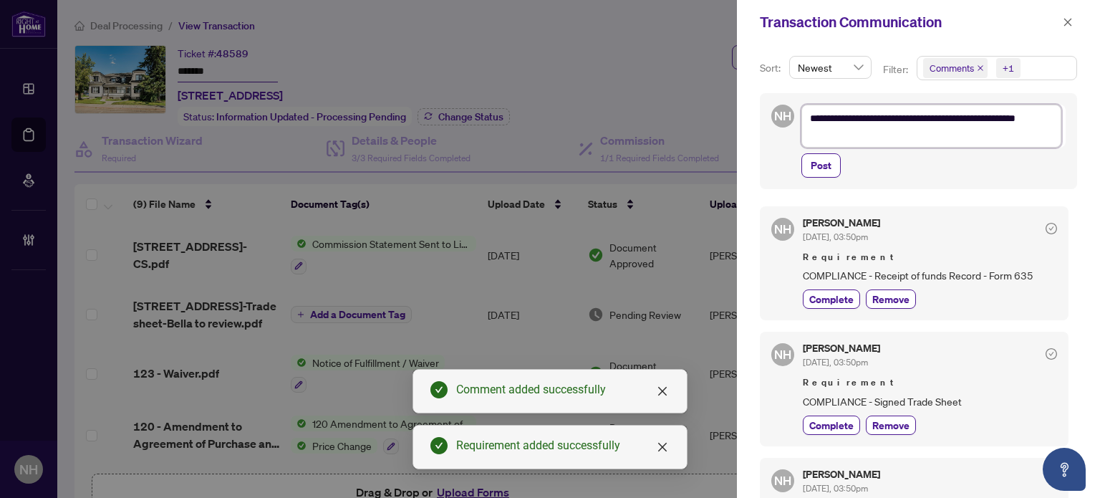
type textarea "**********"
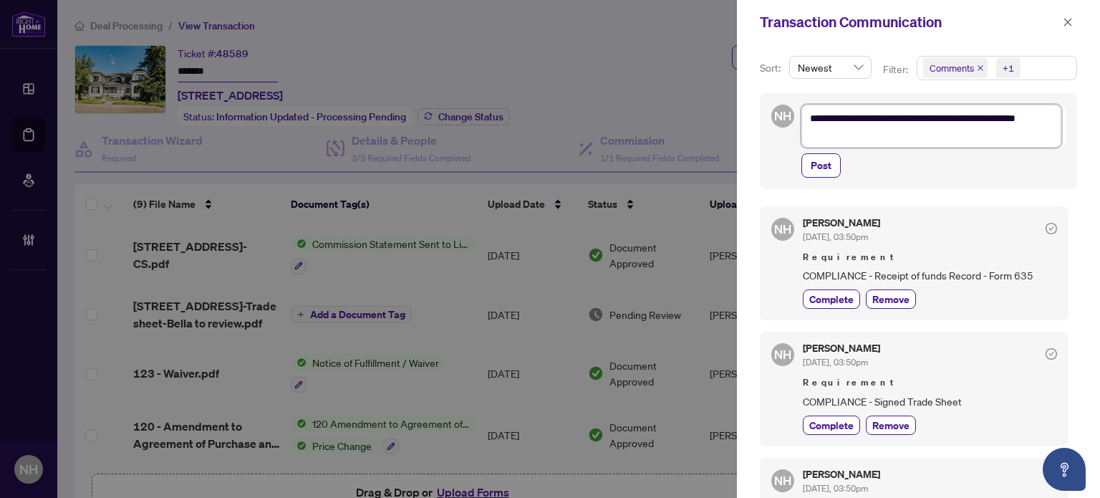
click at [879, 135] on textarea "**********" at bounding box center [932, 126] width 260 height 43
type textarea "**********"
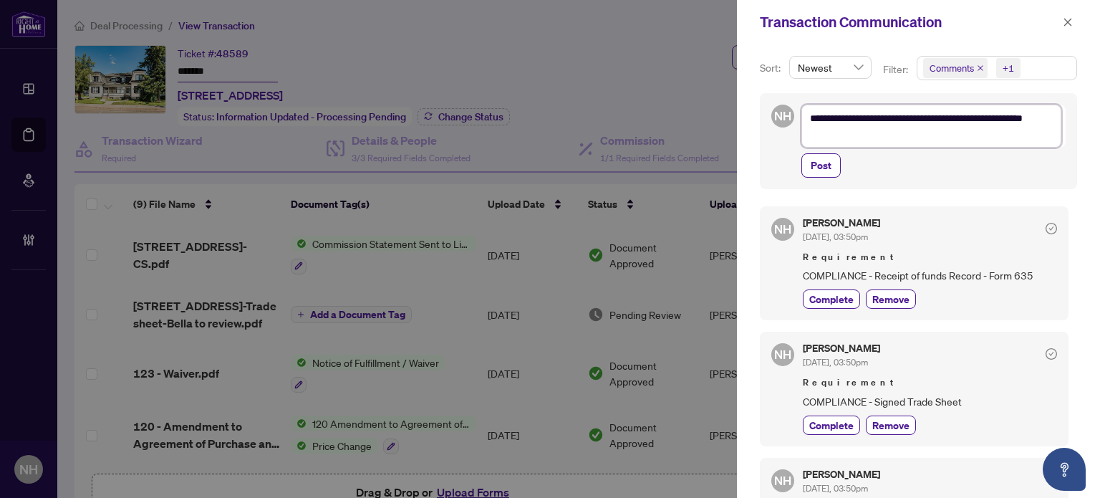
type textarea "**********"
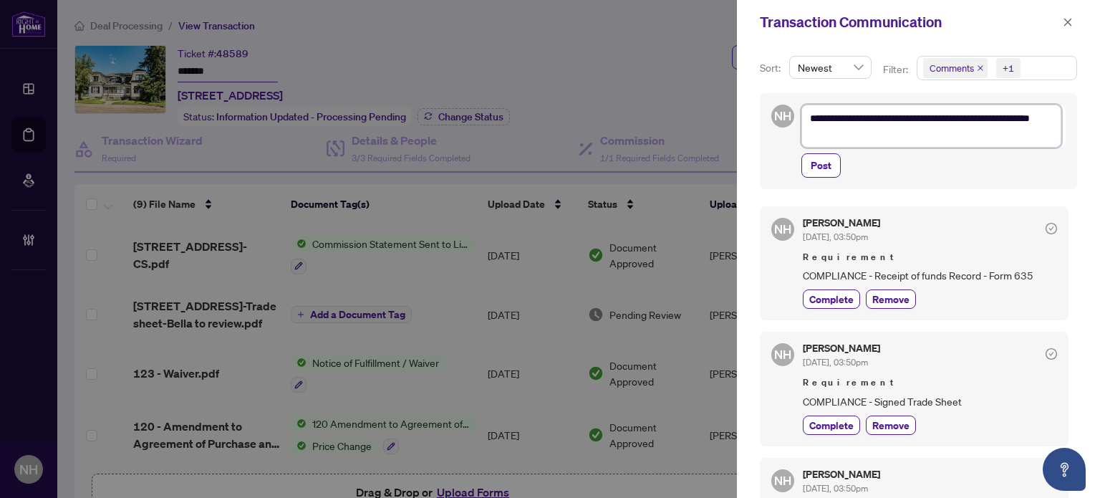
type textarea "**********"
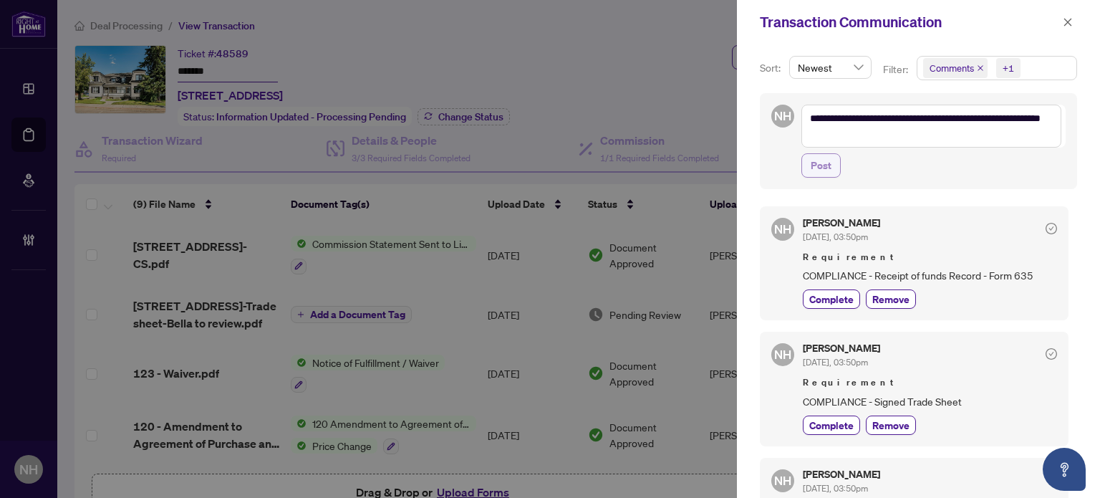
click at [832, 154] on button "Post" at bounding box center [821, 165] width 39 height 24
type textarea "**********"
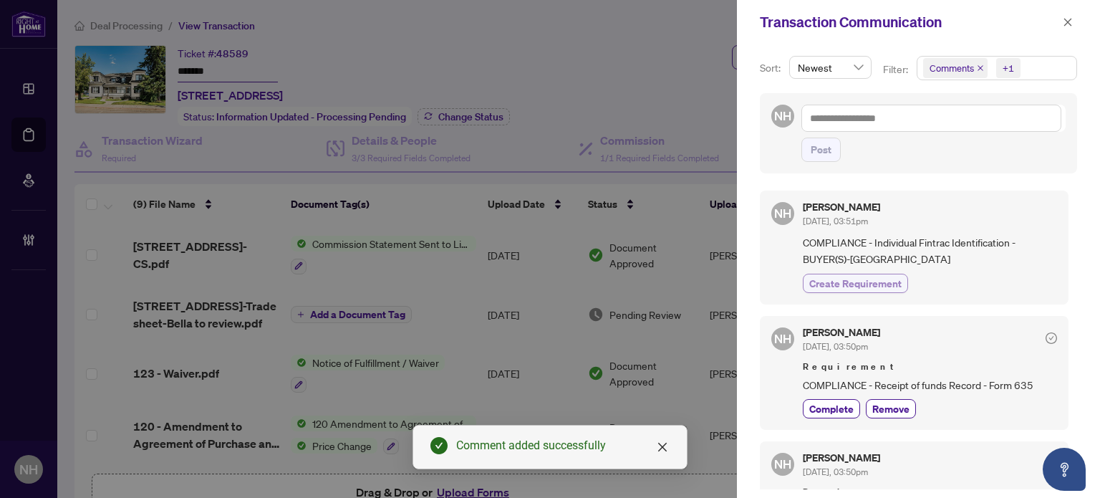
click at [881, 280] on span "Create Requirement" at bounding box center [855, 283] width 92 height 15
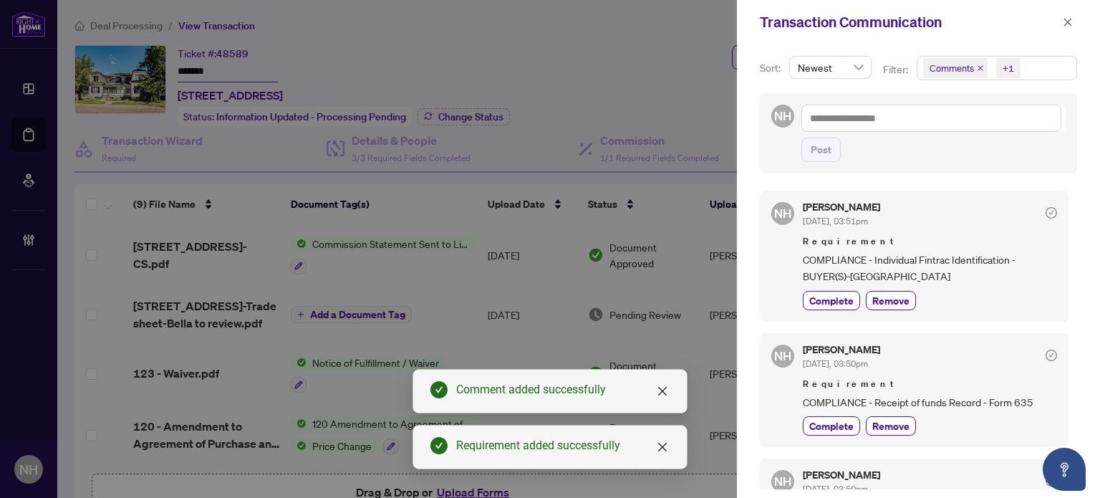
drag, startPoint x: 1066, startPoint y: 22, endPoint x: 1062, endPoint y: 42, distance: 20.4
click at [1067, 22] on icon "close" at bounding box center [1068, 22] width 10 height 10
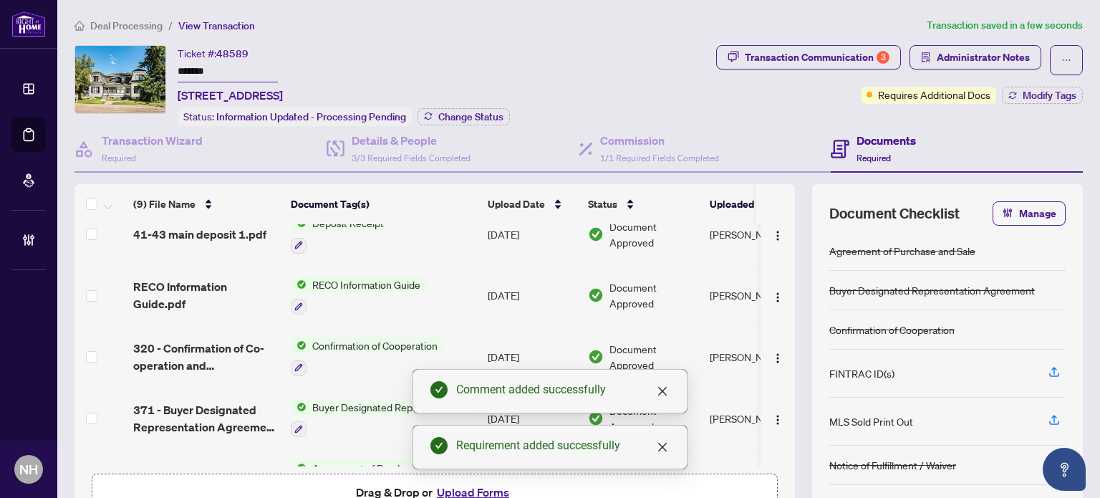
scroll to position [302, 0]
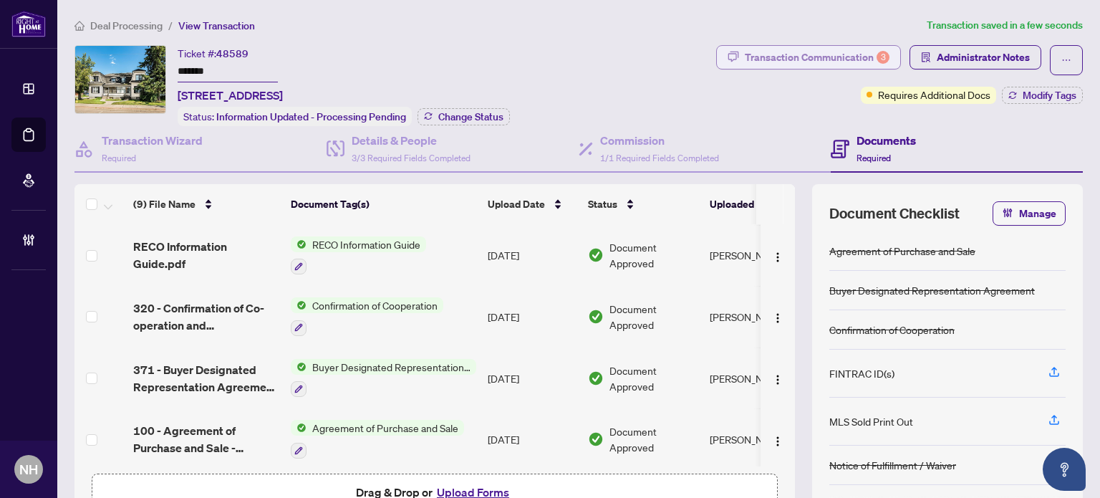
click at [829, 57] on div "Transaction Communication 3" at bounding box center [817, 57] width 145 height 23
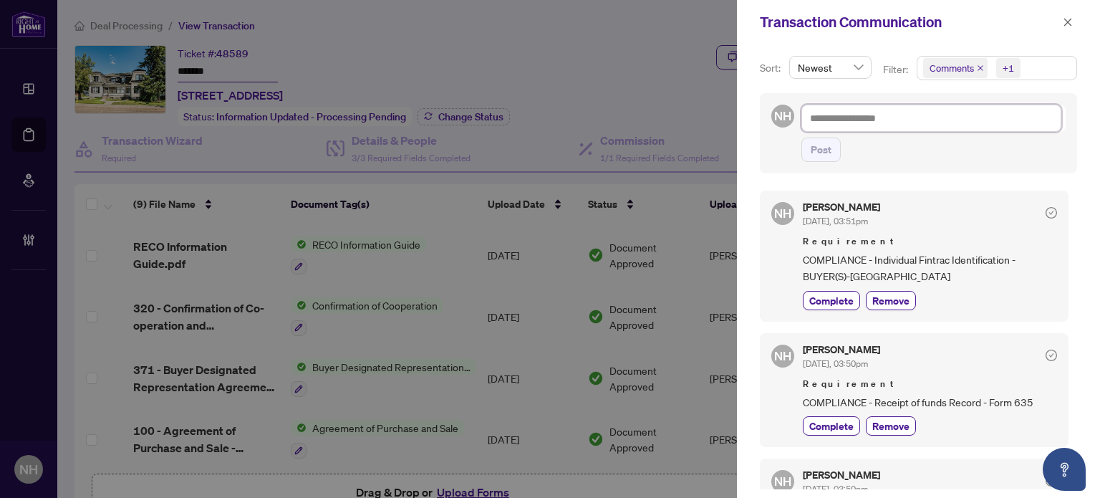
click at [948, 120] on textarea at bounding box center [932, 118] width 260 height 27
paste textarea "**********"
type textarea "**********"
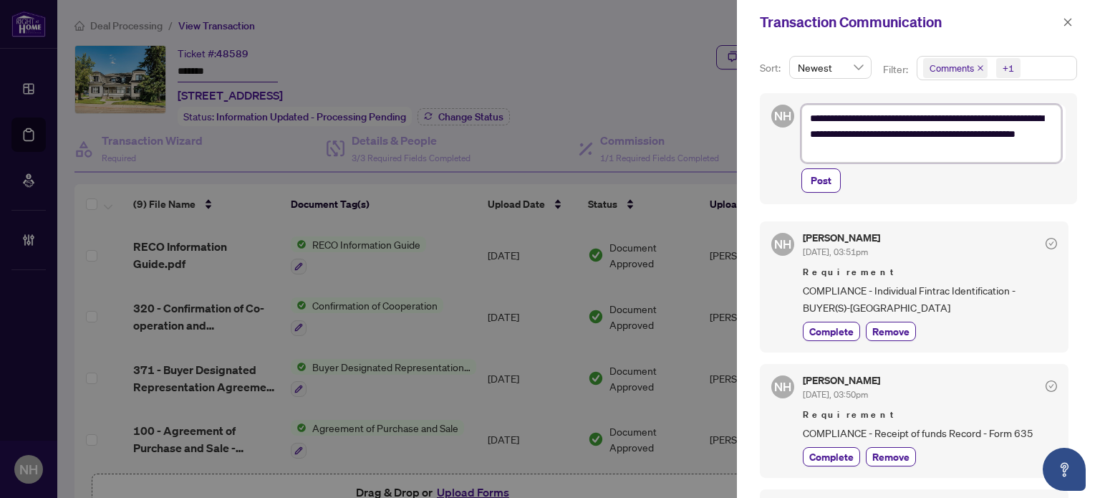
scroll to position [0, 0]
type textarea "**********"
click at [809, 169] on button "Post" at bounding box center [821, 181] width 39 height 24
type textarea "**********"
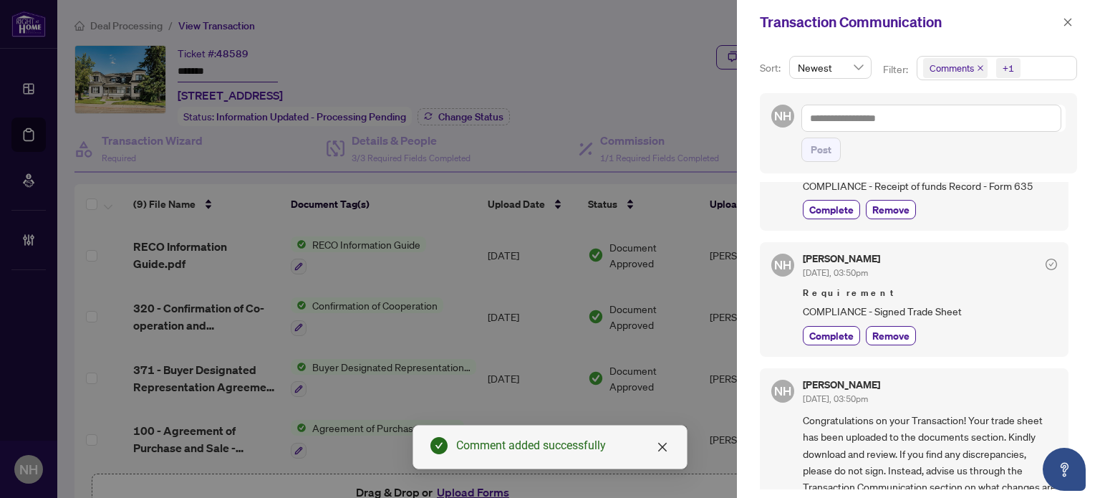
scroll to position [462, 0]
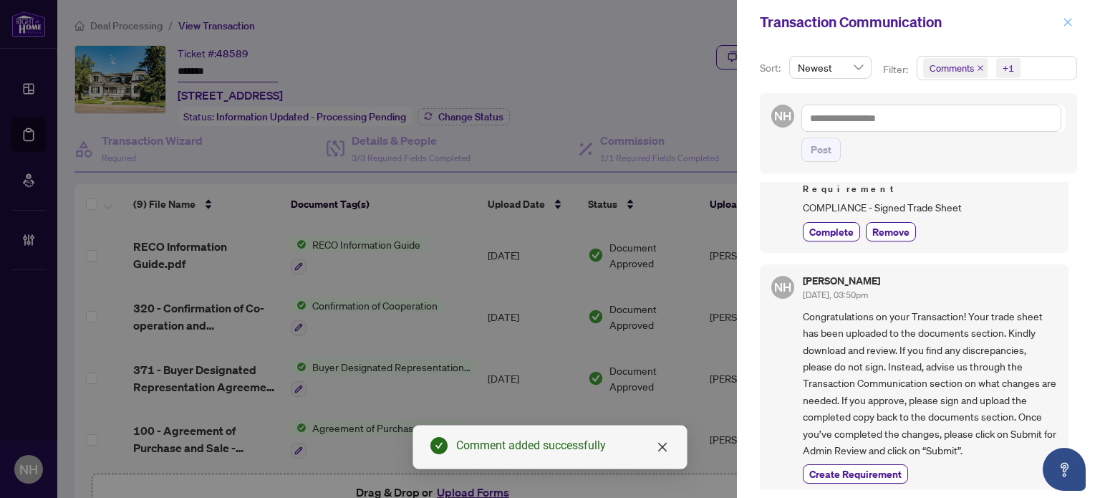
click at [1065, 17] on icon "close" at bounding box center [1068, 22] width 10 height 10
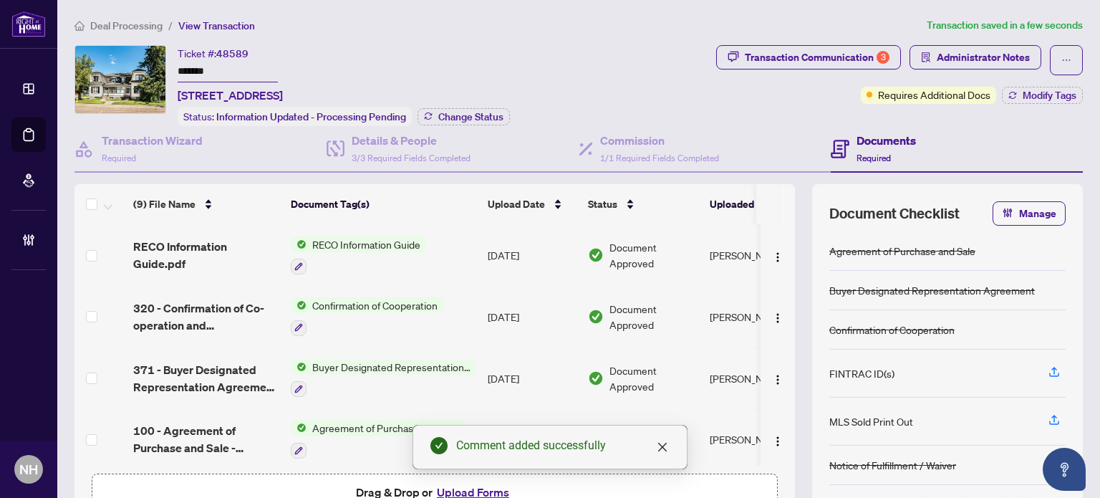
drag, startPoint x: 235, startPoint y: 69, endPoint x: 0, endPoint y: 8, distance: 242.7
click at [0, 8] on div "Dashboard Deal Processing Mortgage Referrals Brokerage Management NH Nazia Hoss…" at bounding box center [550, 249] width 1100 height 498
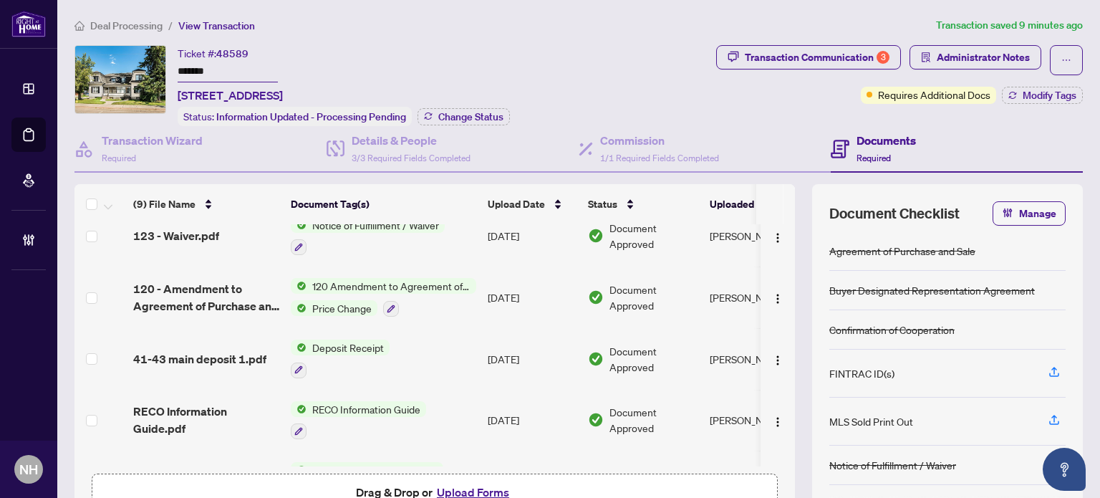
scroll to position [87, 0]
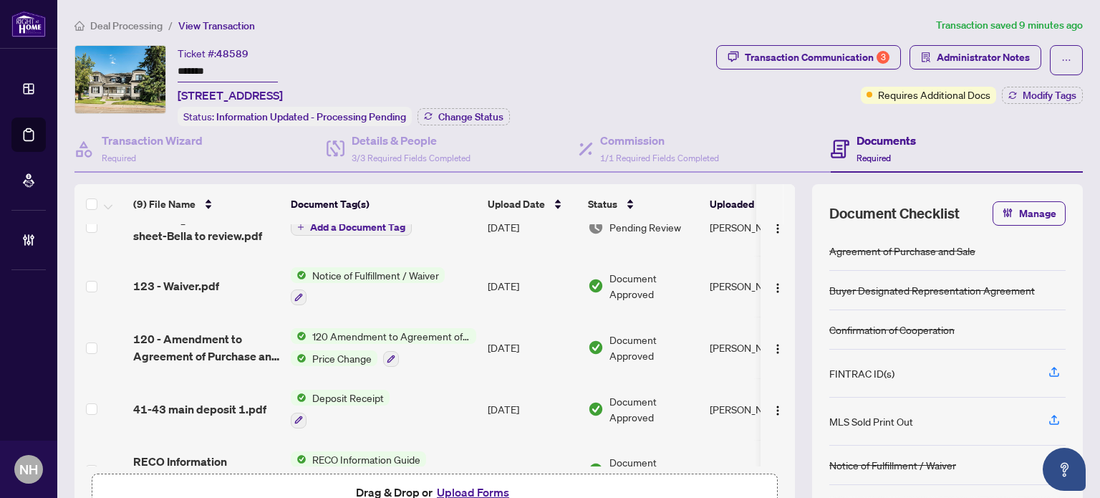
click at [123, 21] on span "Deal Processing" at bounding box center [126, 25] width 72 height 13
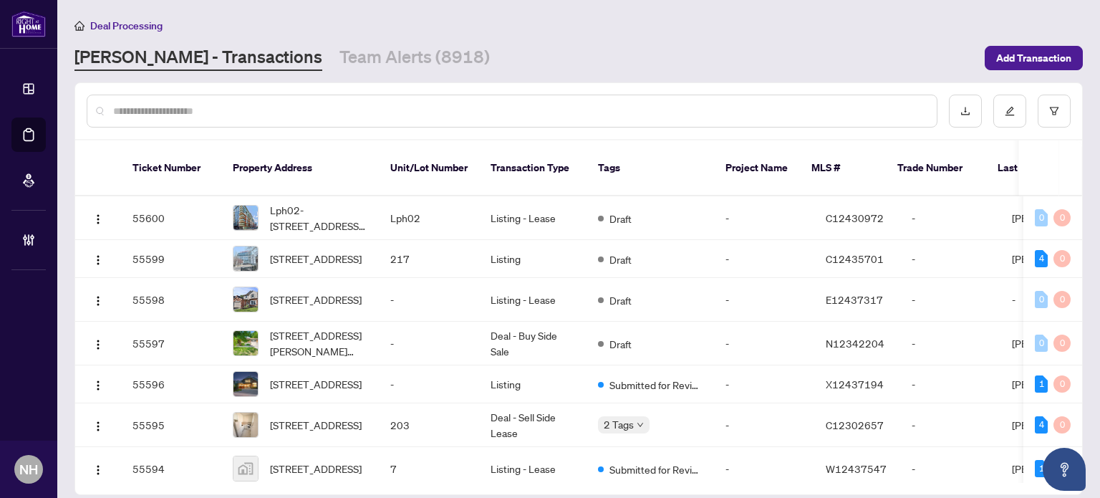
click at [168, 107] on input "text" at bounding box center [519, 111] width 812 height 16
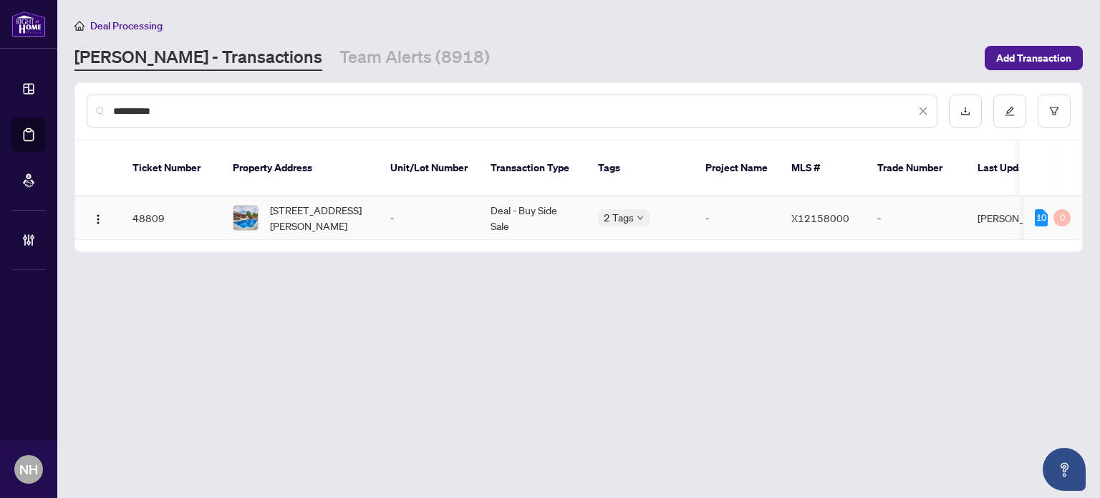
type input "**********"
click at [335, 205] on span "30 Mckenzie St, St. Catharines, Ontario L2M 2N1, Canada" at bounding box center [318, 218] width 97 height 32
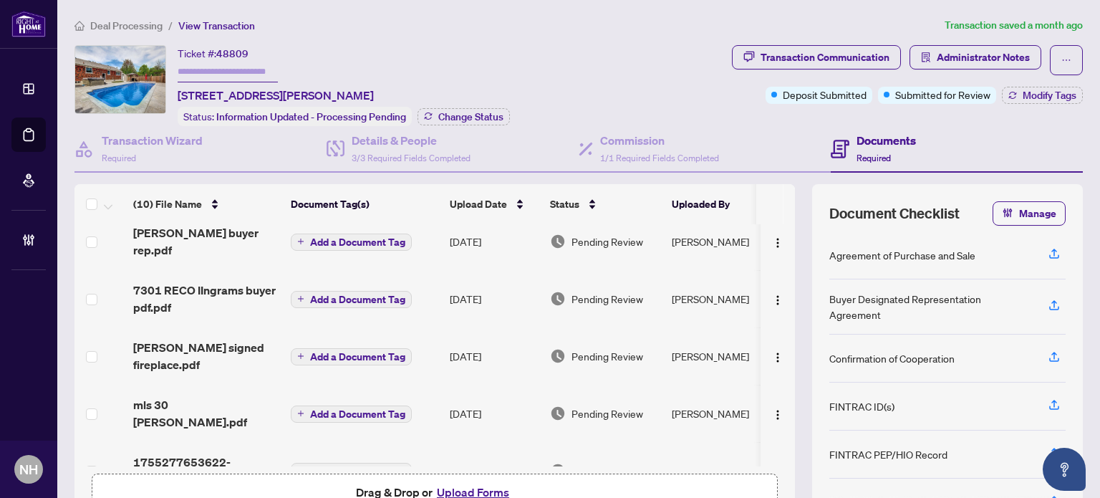
scroll to position [289, 0]
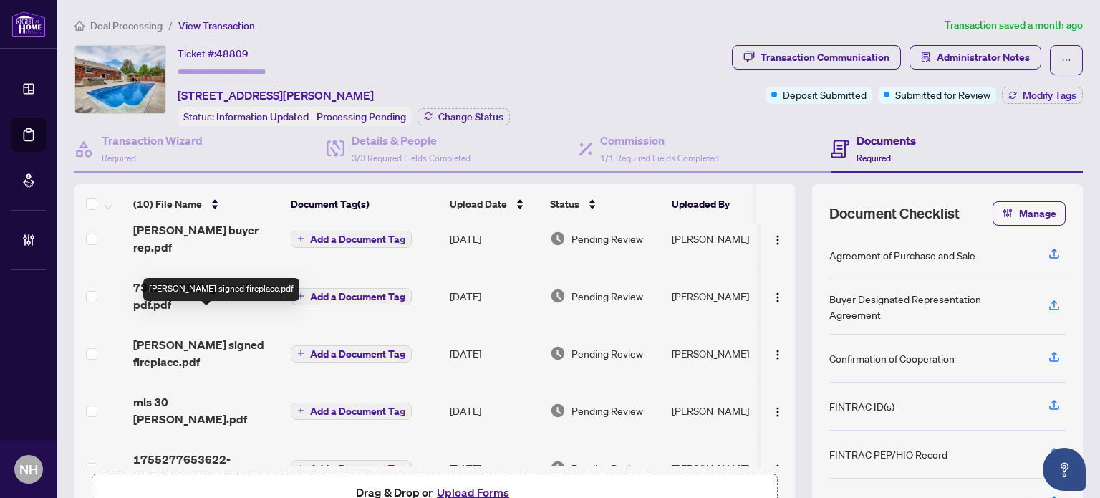
click at [186, 336] on span "McKenzie signed fireplace.pdf" at bounding box center [206, 353] width 146 height 34
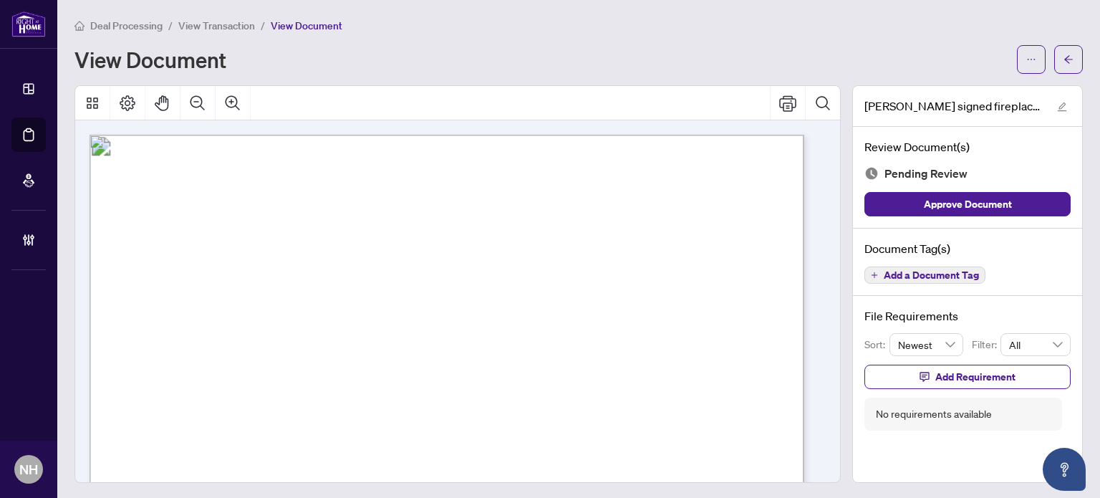
click at [213, 27] on span "View Transaction" at bounding box center [216, 25] width 77 height 13
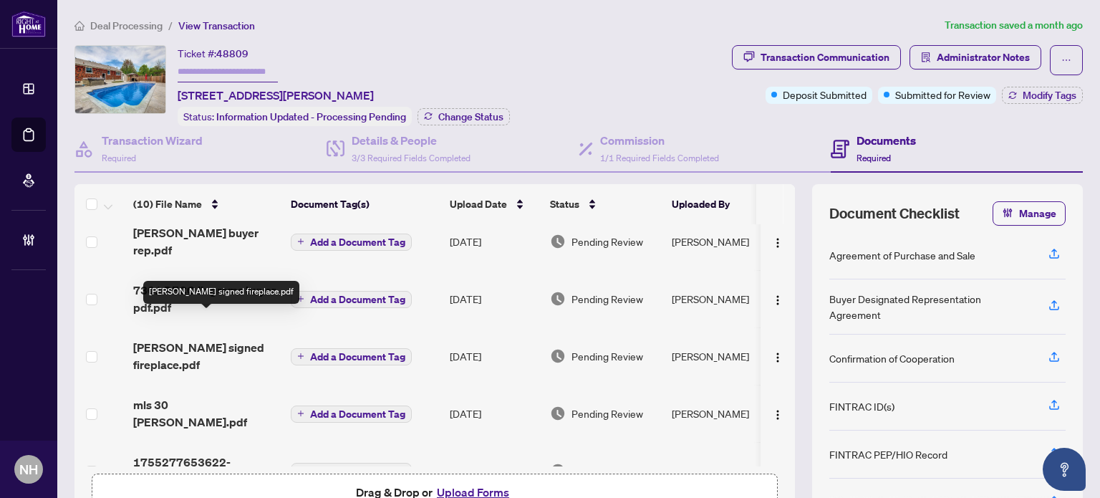
scroll to position [289, 0]
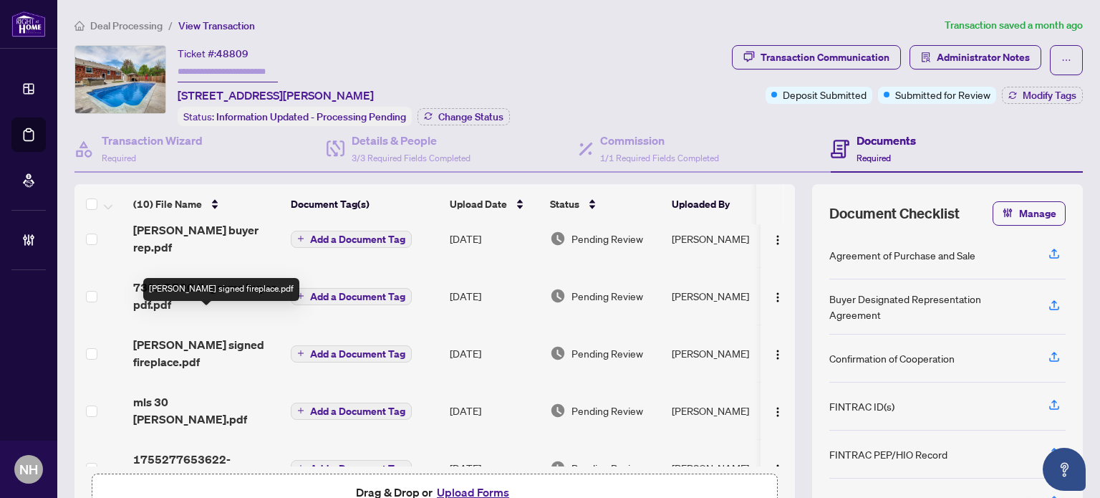
click at [178, 336] on span "McKenzie signed fireplace.pdf" at bounding box center [206, 353] width 146 height 34
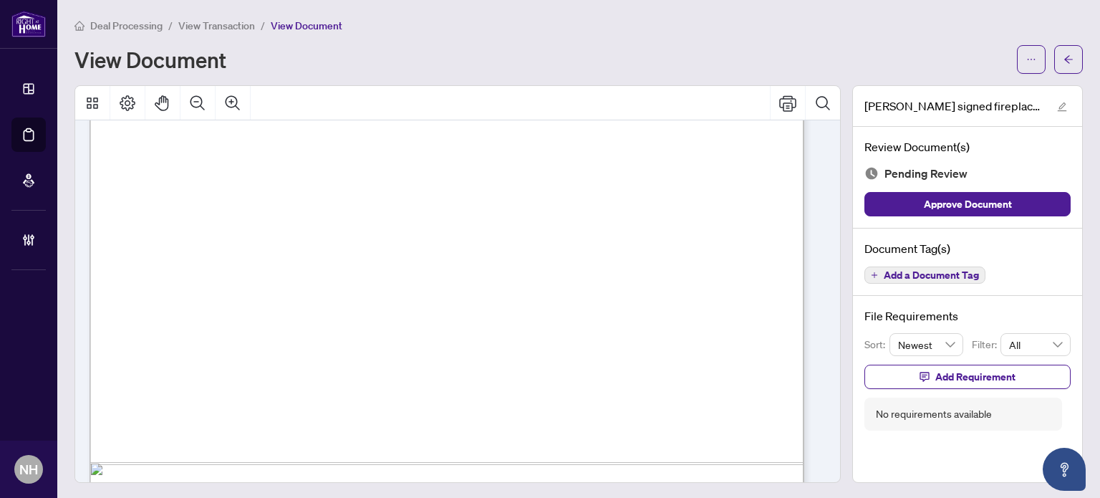
scroll to position [573, 0]
click at [914, 277] on span "Add a Document Tag" at bounding box center [931, 275] width 95 height 10
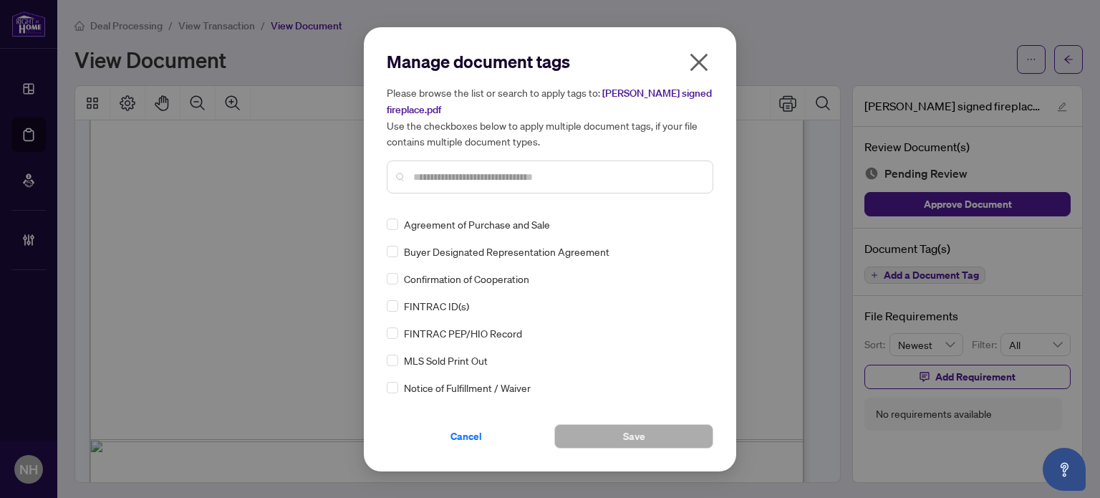
click at [459, 173] on input "text" at bounding box center [557, 177] width 288 height 16
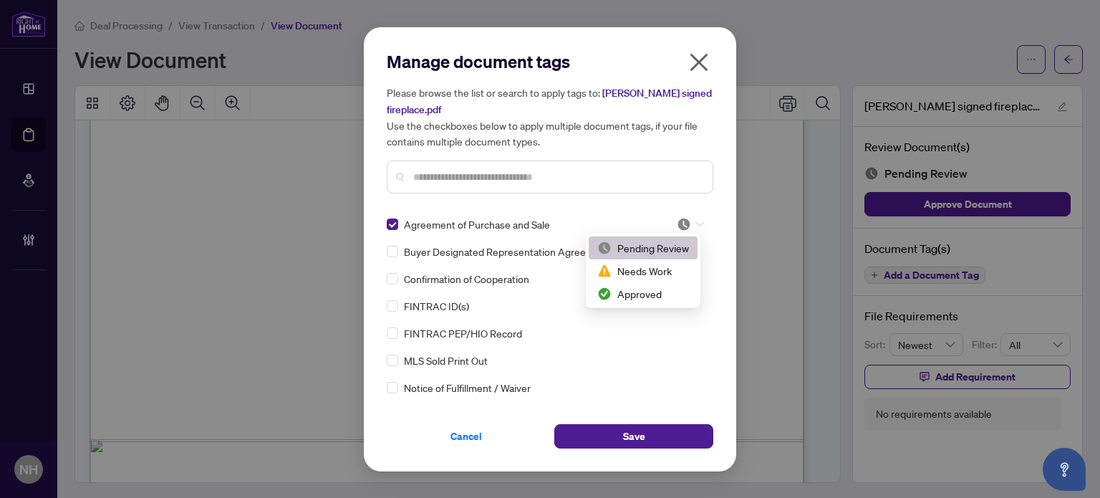
click at [686, 221] on img at bounding box center [684, 224] width 14 height 14
click at [665, 274] on div "Needs Work" at bounding box center [643, 271] width 92 height 16
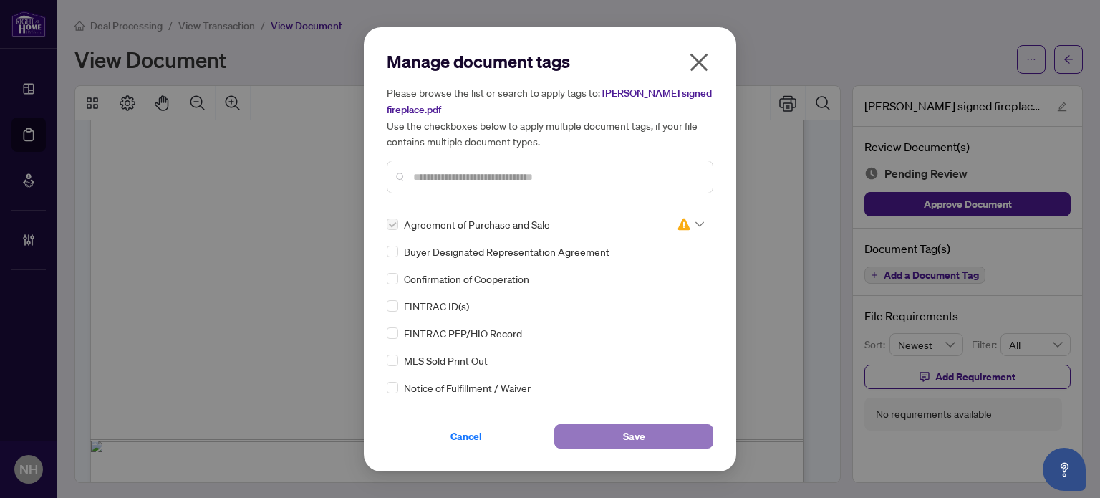
click at [648, 430] on button "Save" at bounding box center [633, 436] width 159 height 24
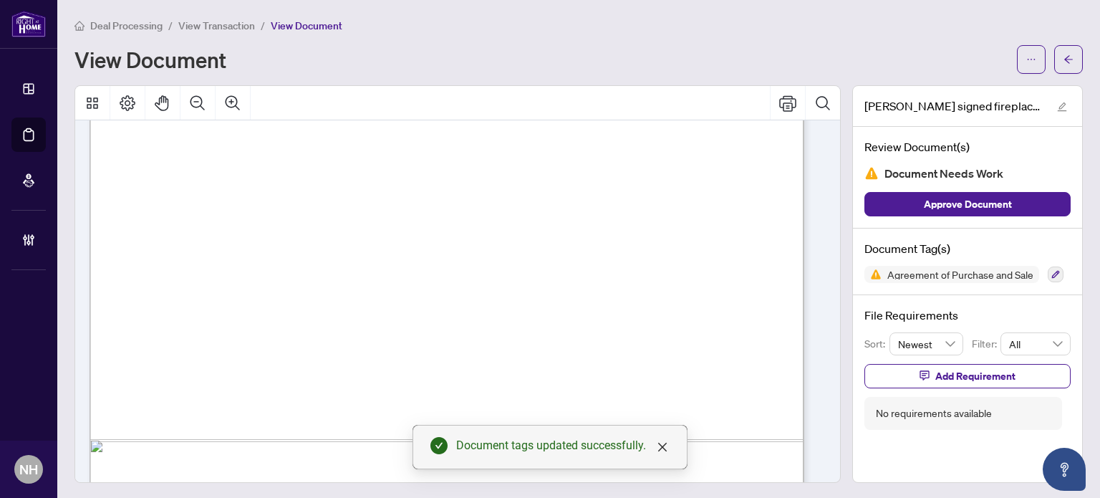
click at [991, 380] on span "Add Requirement" at bounding box center [976, 376] width 80 height 23
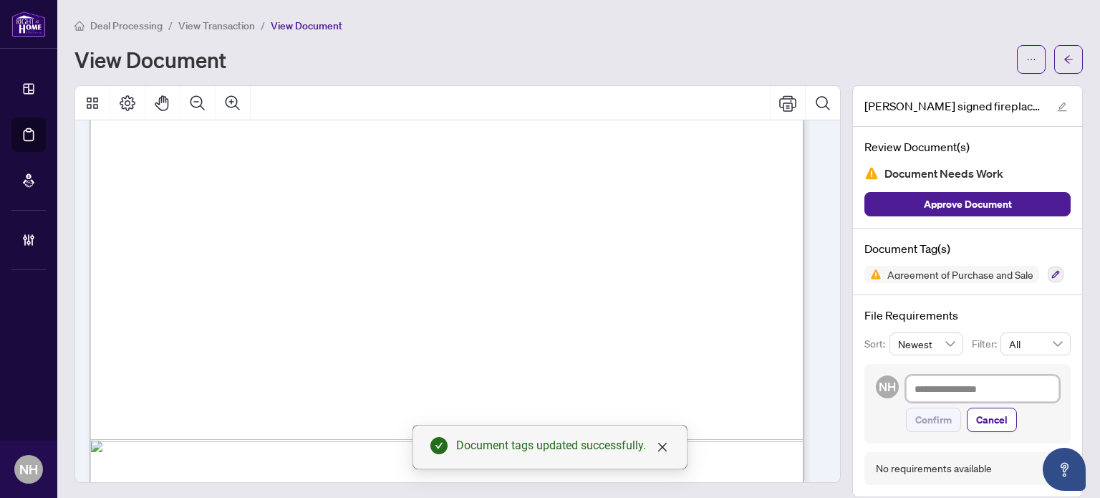
click at [979, 386] on textarea at bounding box center [982, 388] width 153 height 27
type textarea "*"
type textarea "**"
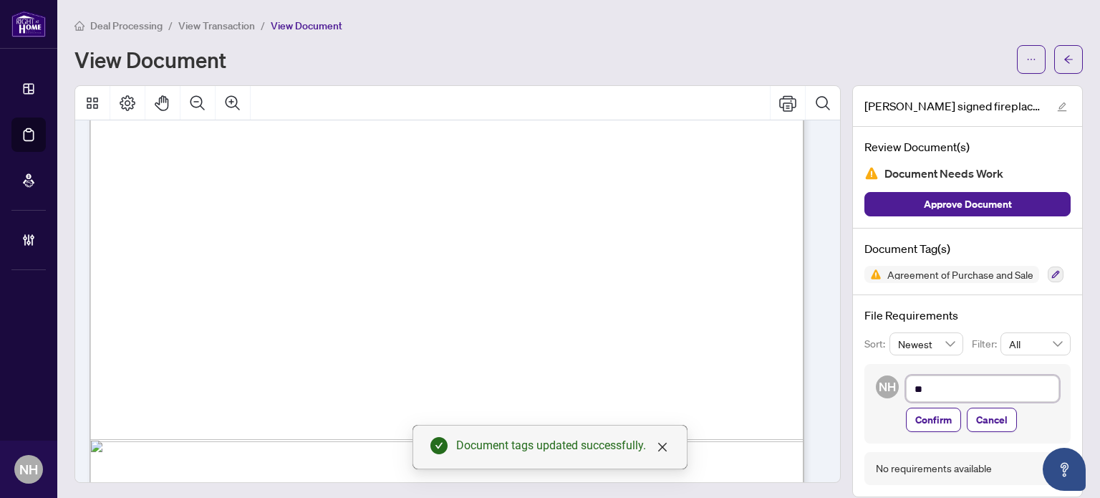
type textarea "***"
type textarea "****"
type textarea "*****"
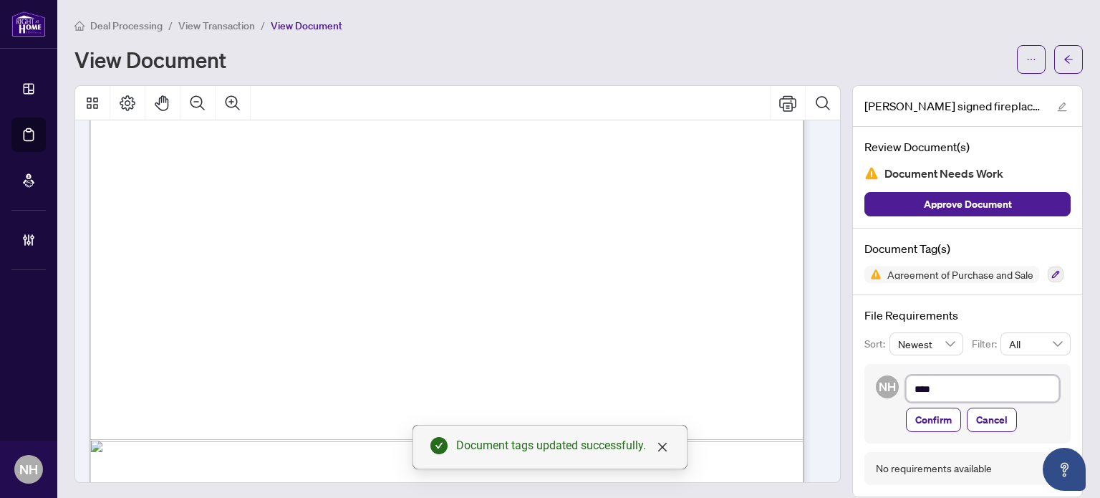
type textarea "*****"
type textarea "******"
type textarea "*******"
type textarea "********"
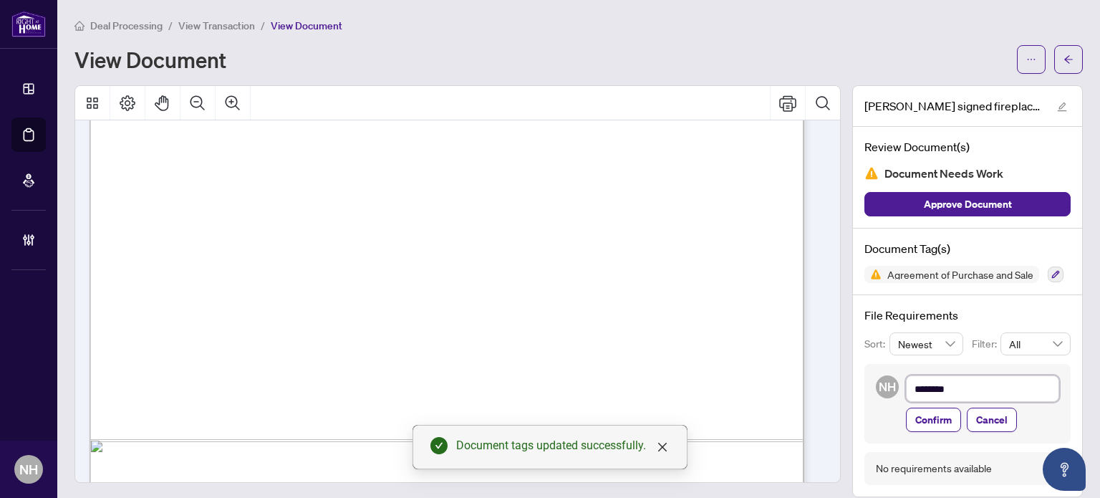
type textarea "*********"
type textarea "**********"
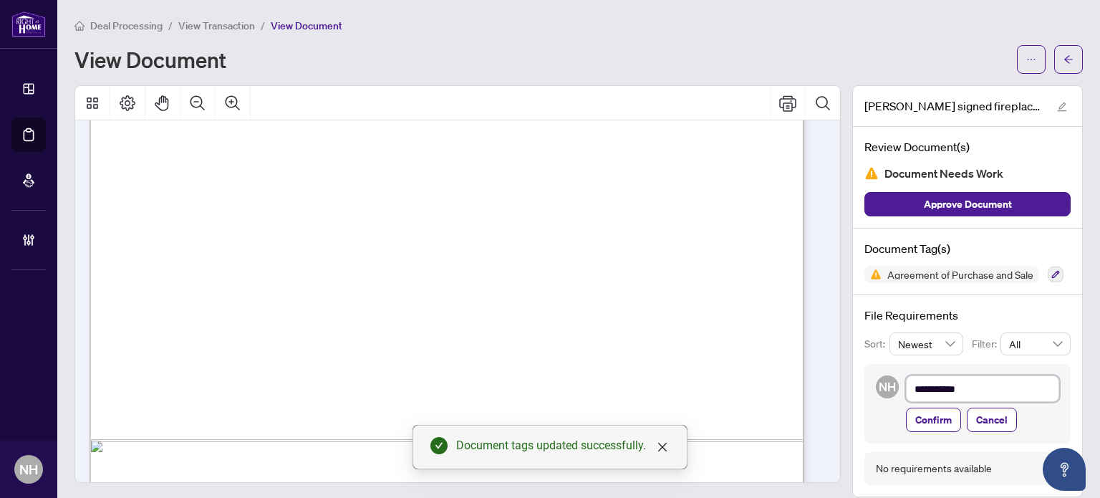
type textarea "**********"
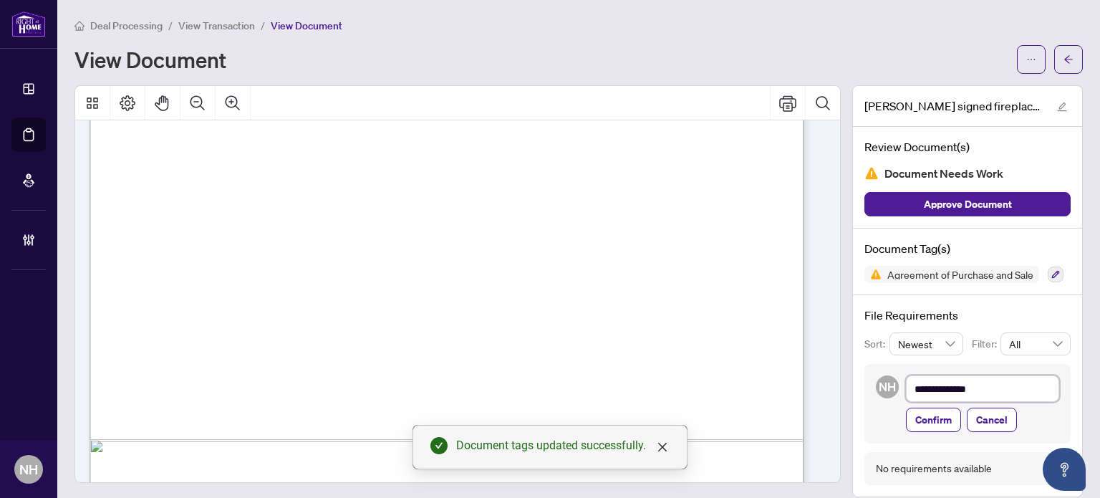
type textarea "**********"
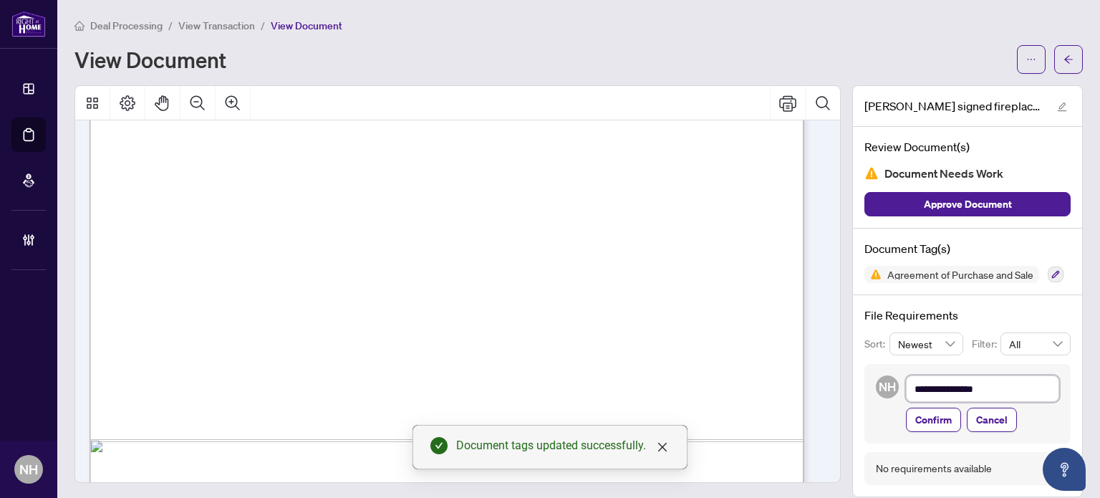
type textarea "**********"
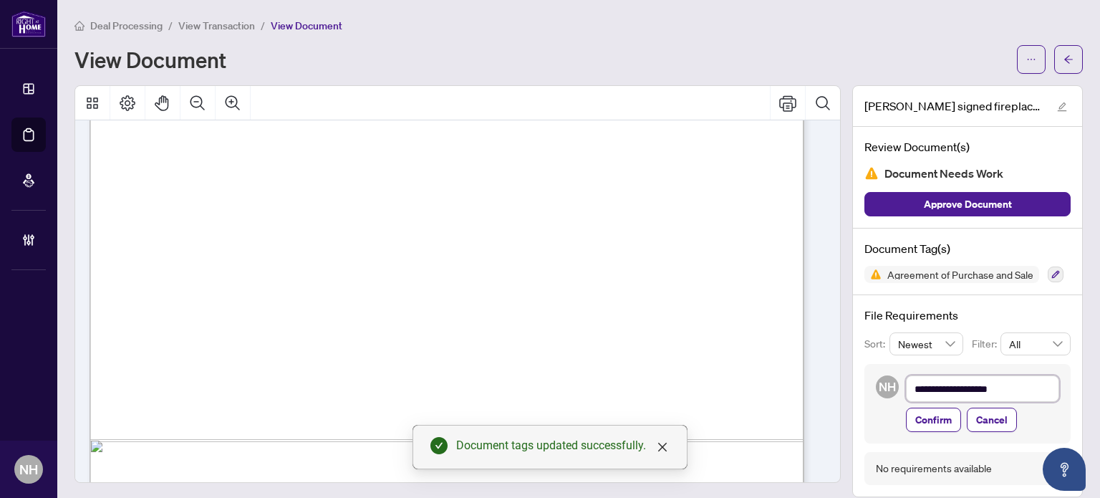
type textarea "**********"
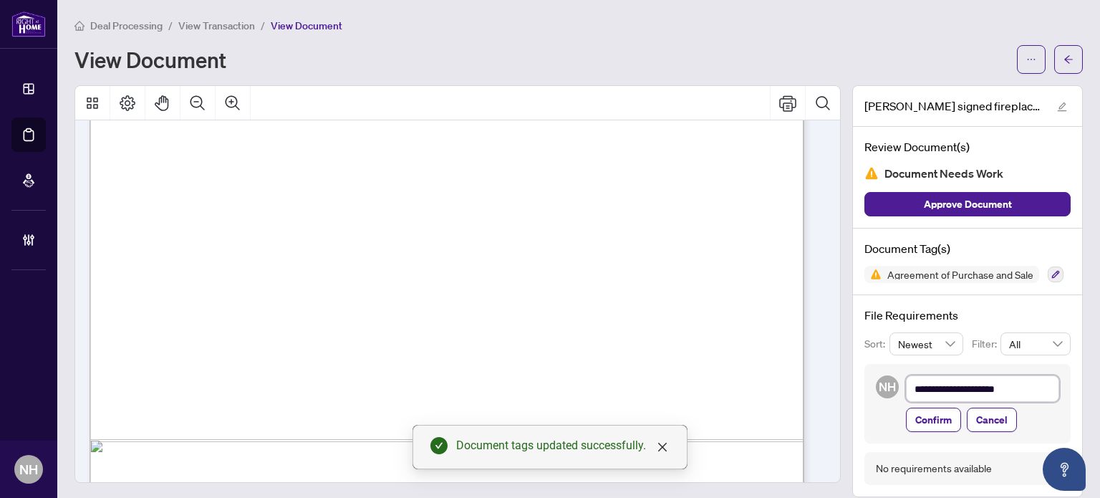
type textarea "**********"
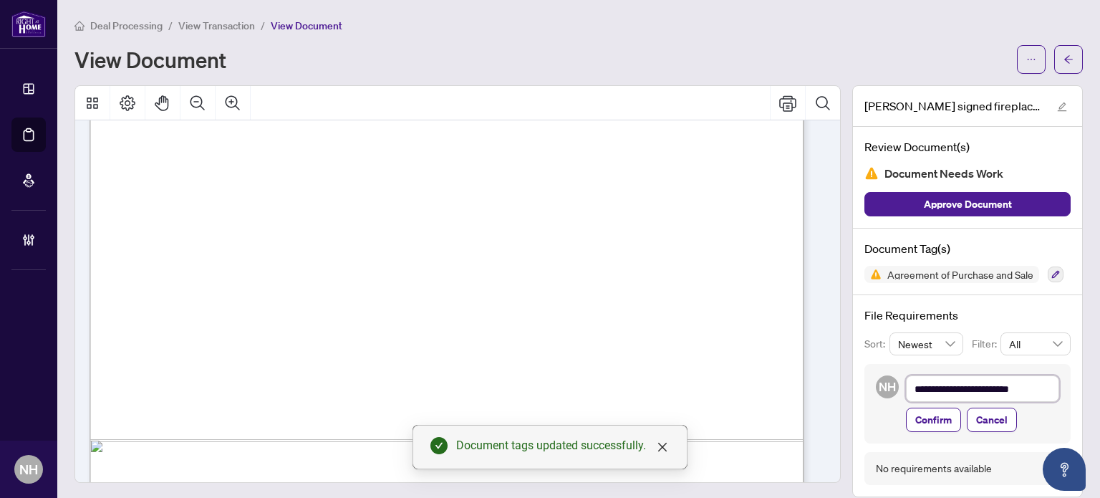
type textarea "**********"
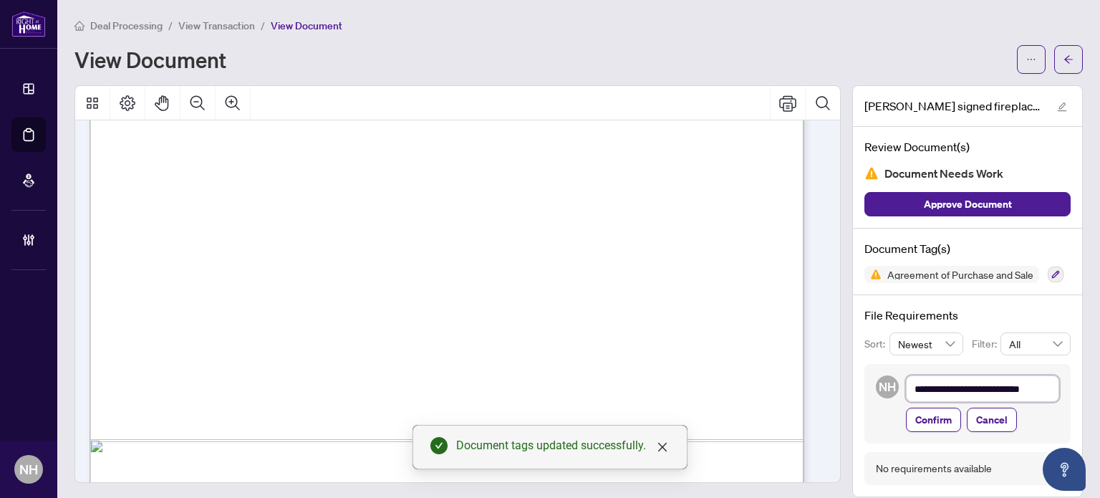
type textarea "**********"
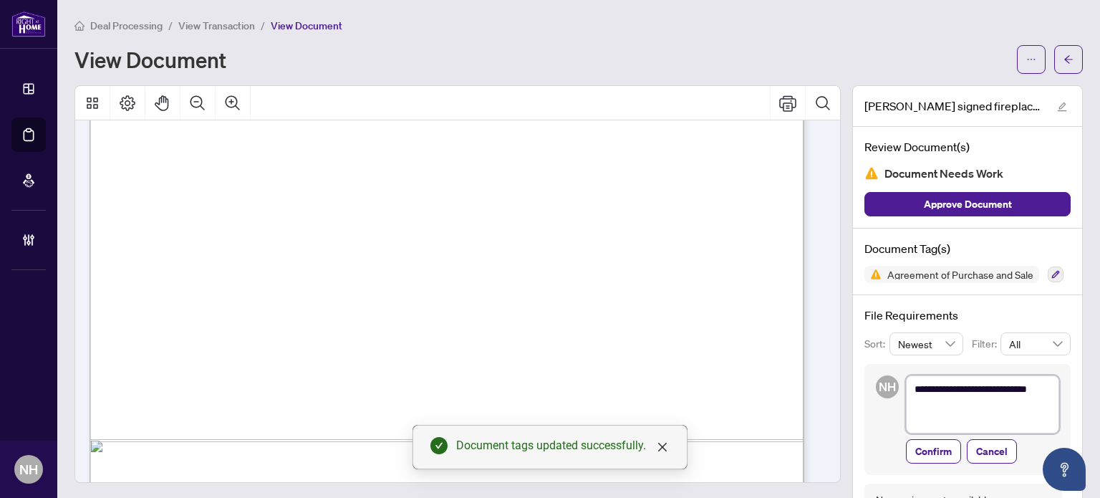
scroll to position [0, 0]
type textarea "**********"
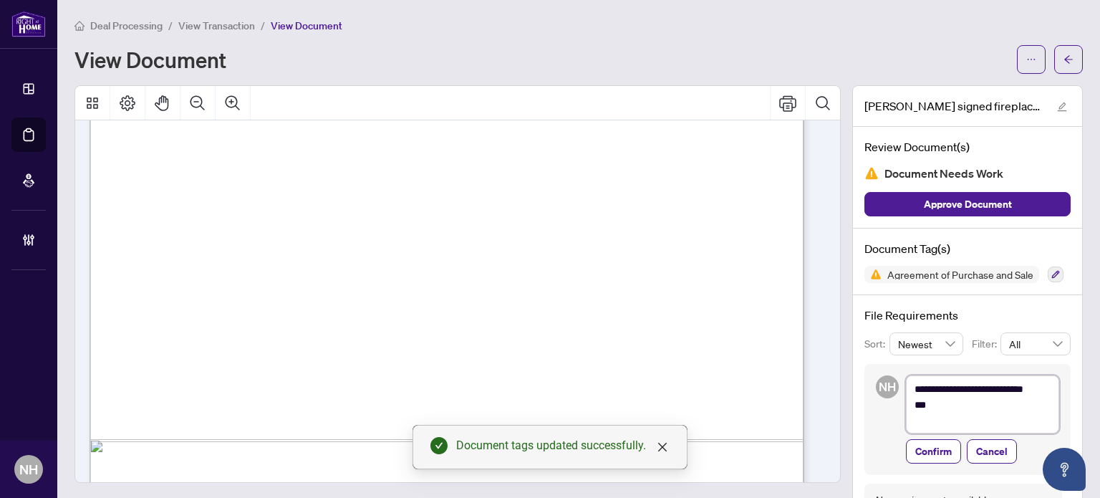
type textarea "**********"
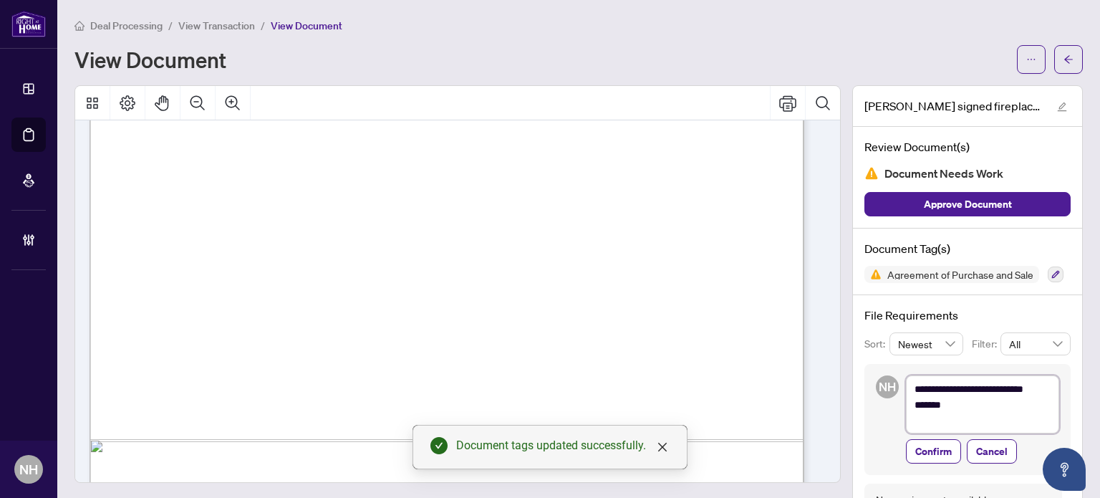
type textarea "**********"
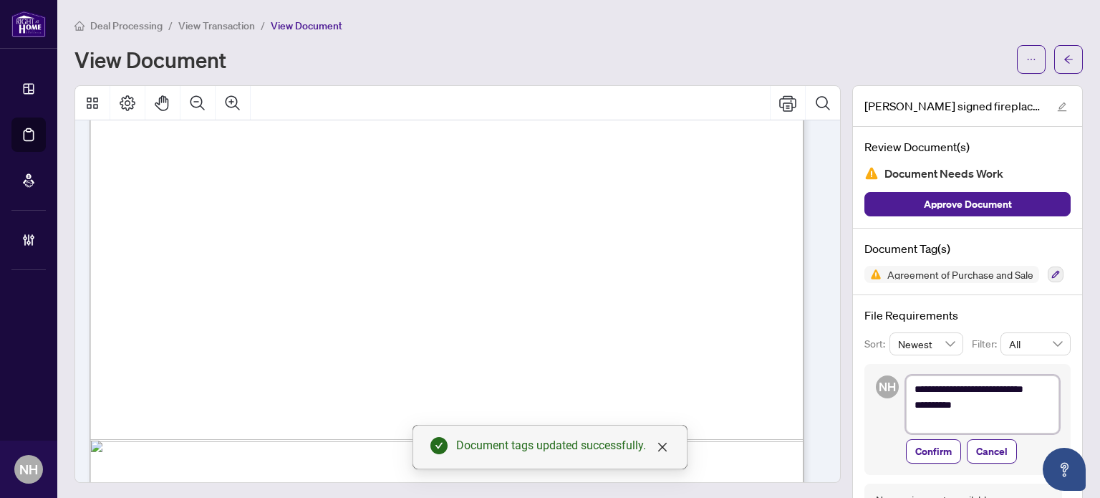
type textarea "**********"
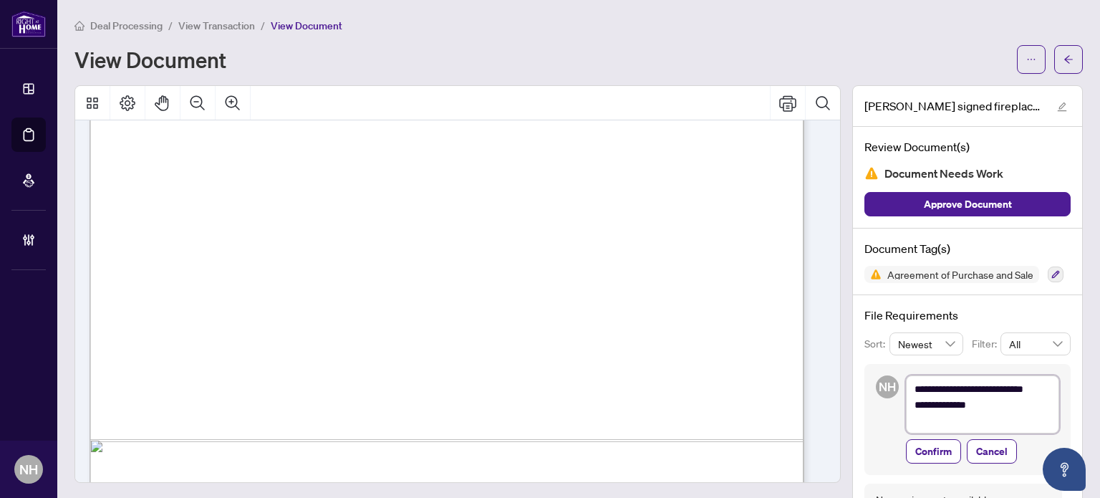
type textarea "**********"
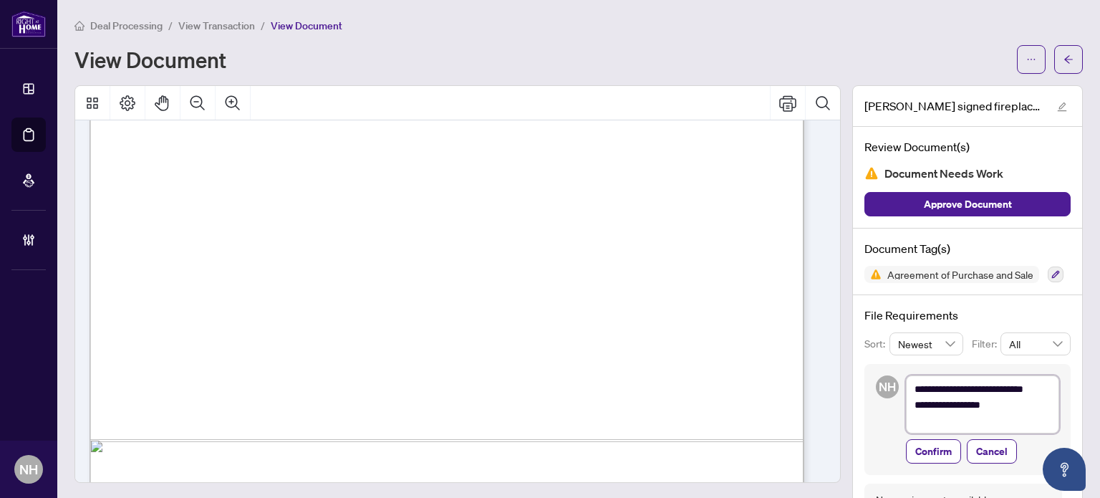
type textarea "**********"
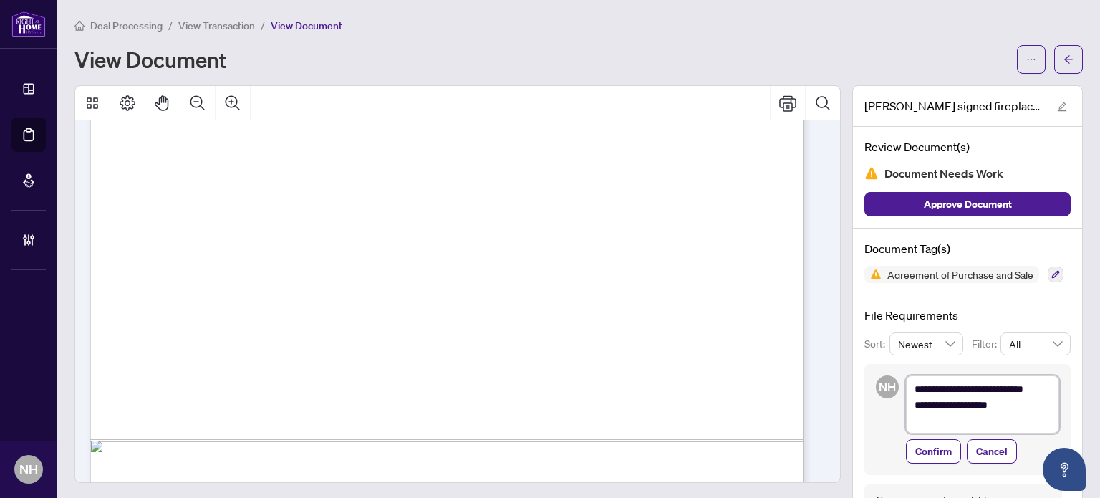
type textarea "**********"
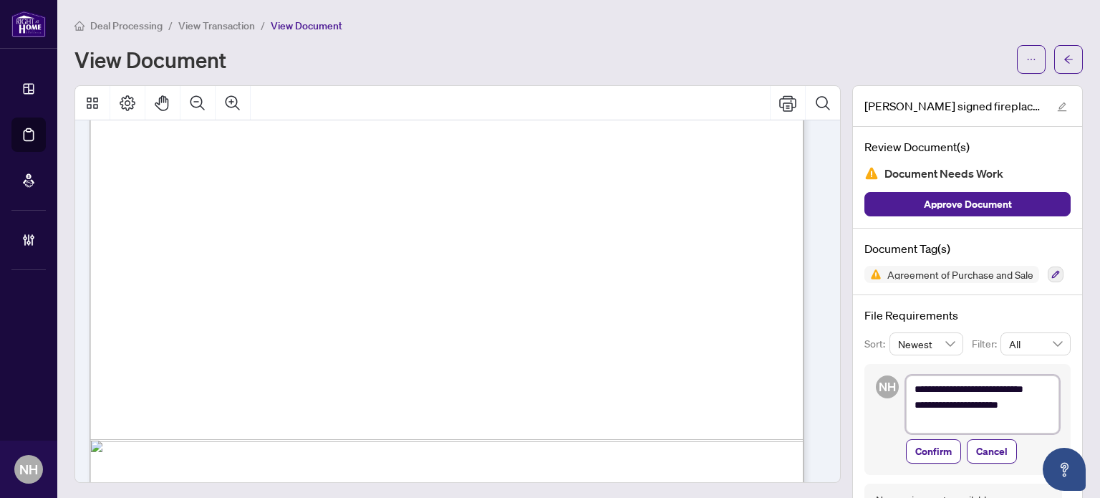
type textarea "**********"
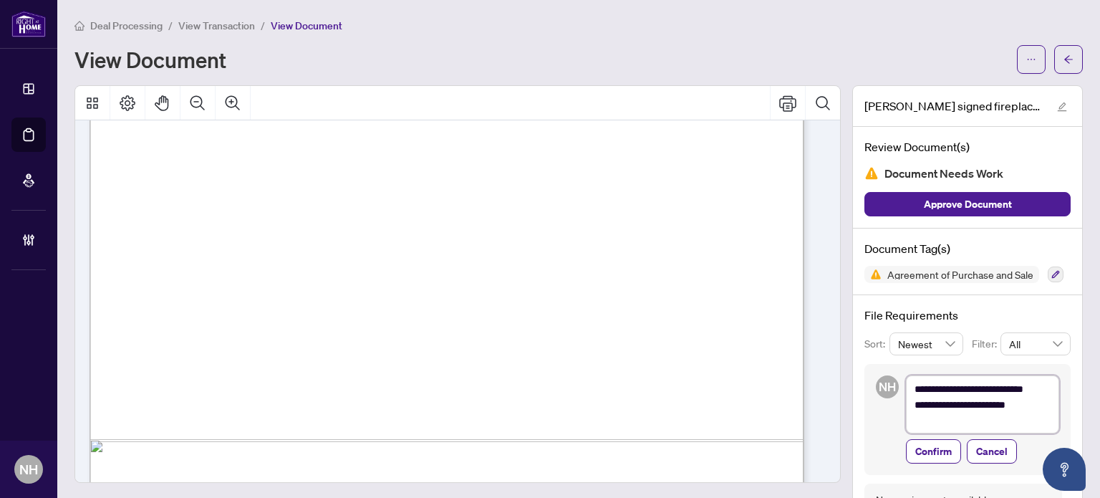
type textarea "**********"
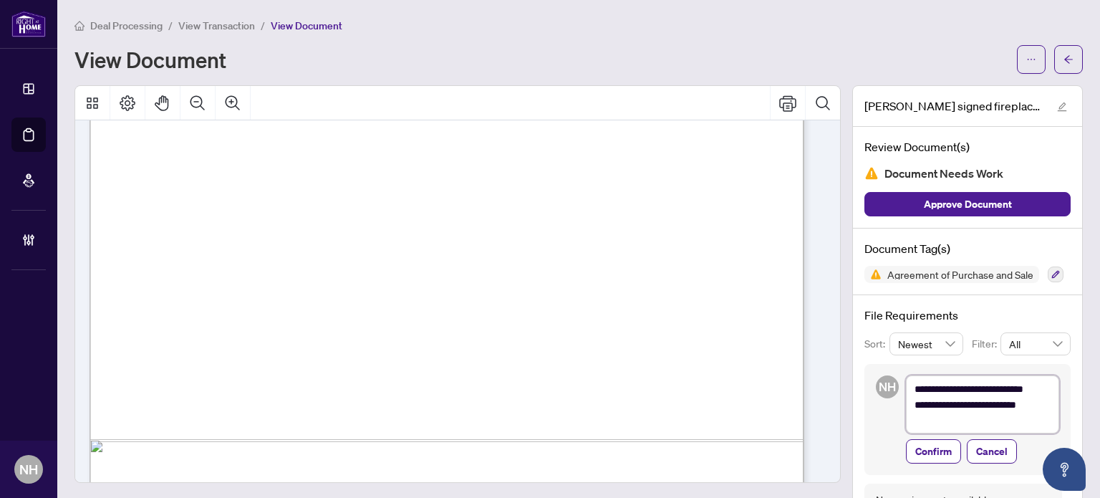
type textarea "**********"
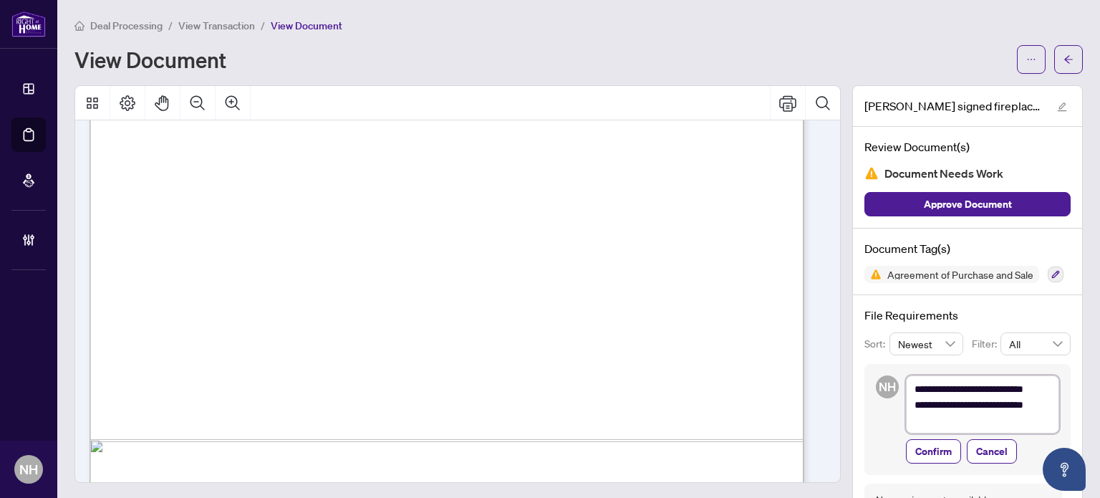
type textarea "**********"
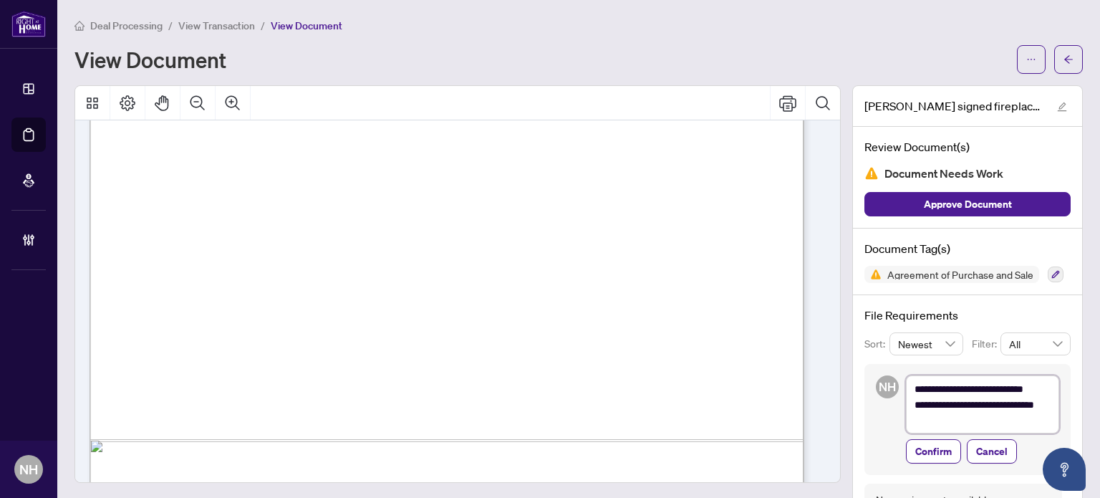
type textarea "**********"
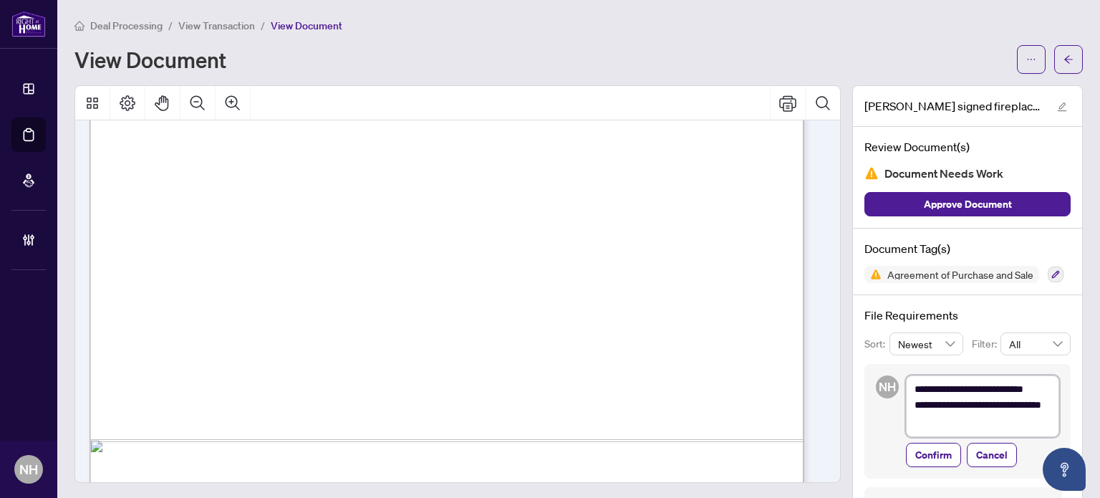
type textarea "**********"
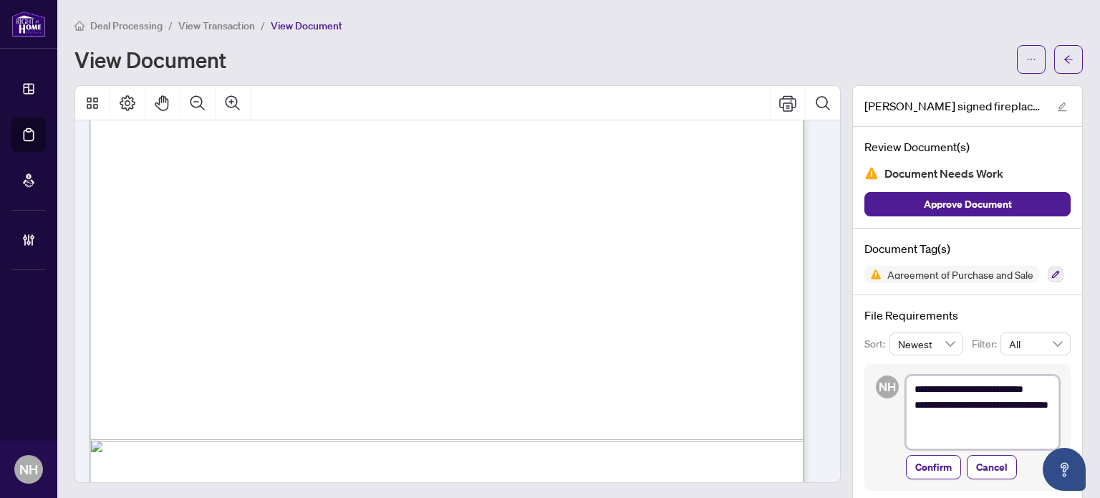
type textarea "**********"
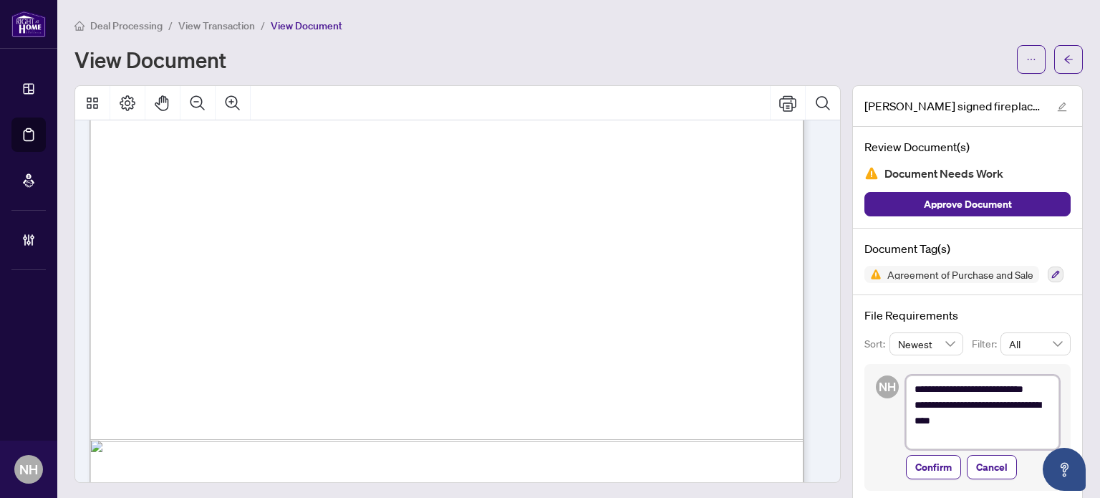
type textarea "**********"
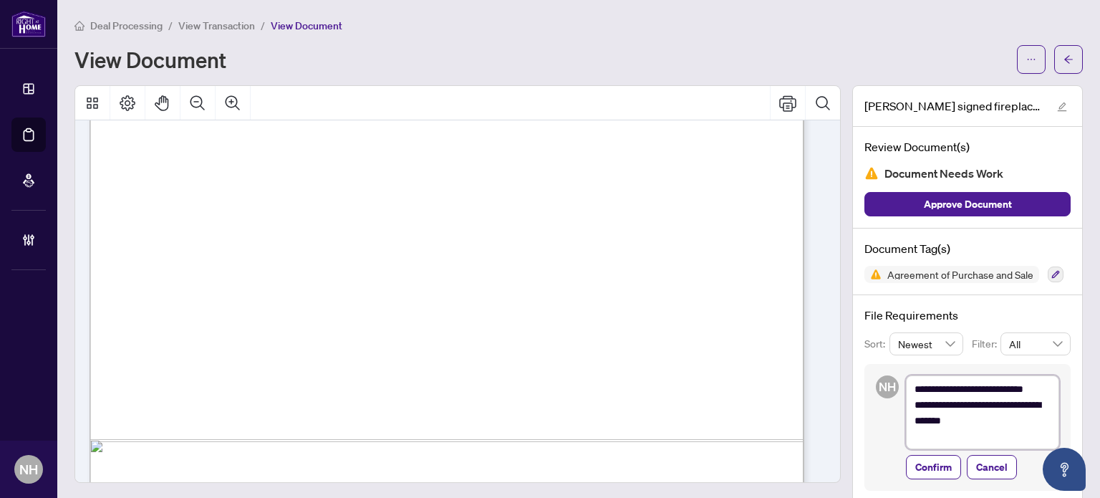
type textarea "**********"
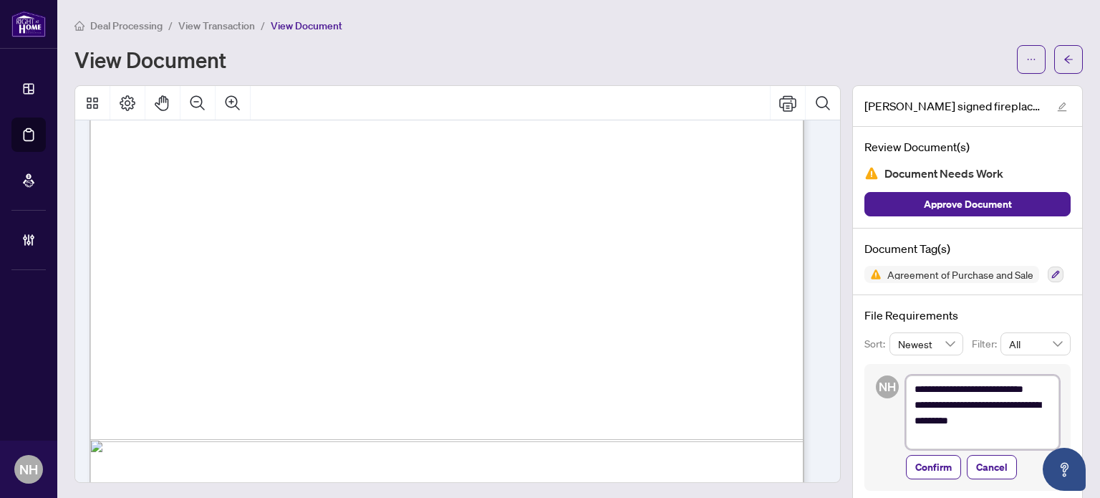
type textarea "**********"
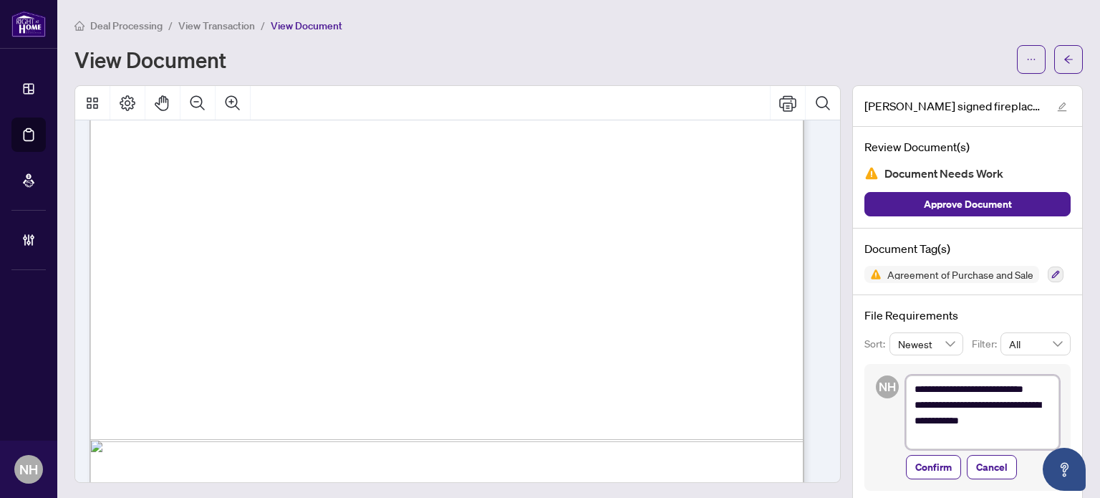
type textarea "**********"
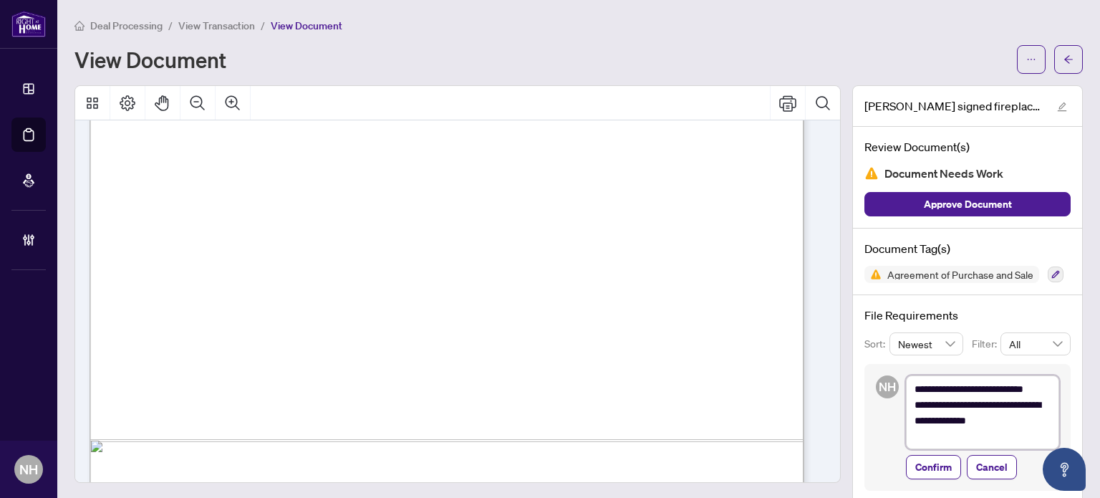
type textarea "**********"
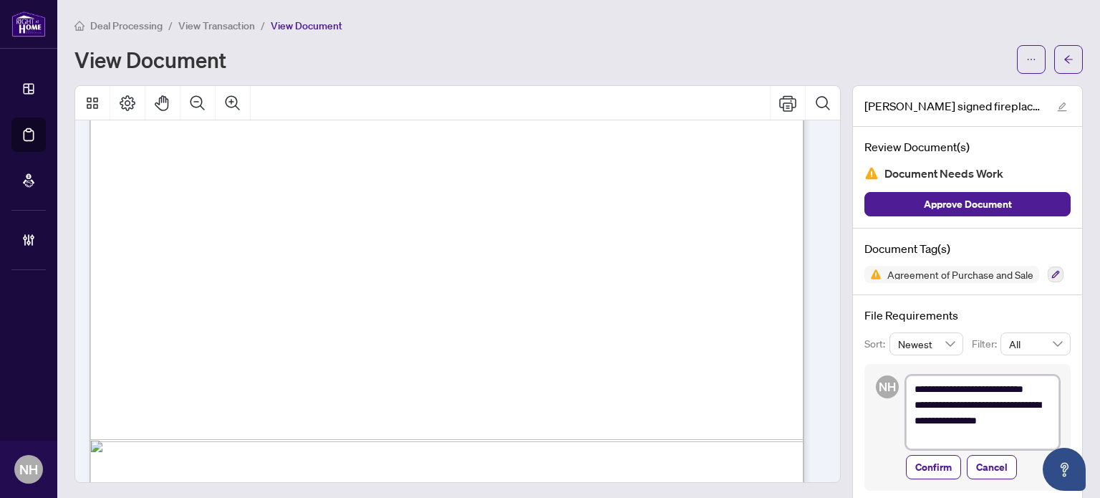
type textarea "**********"
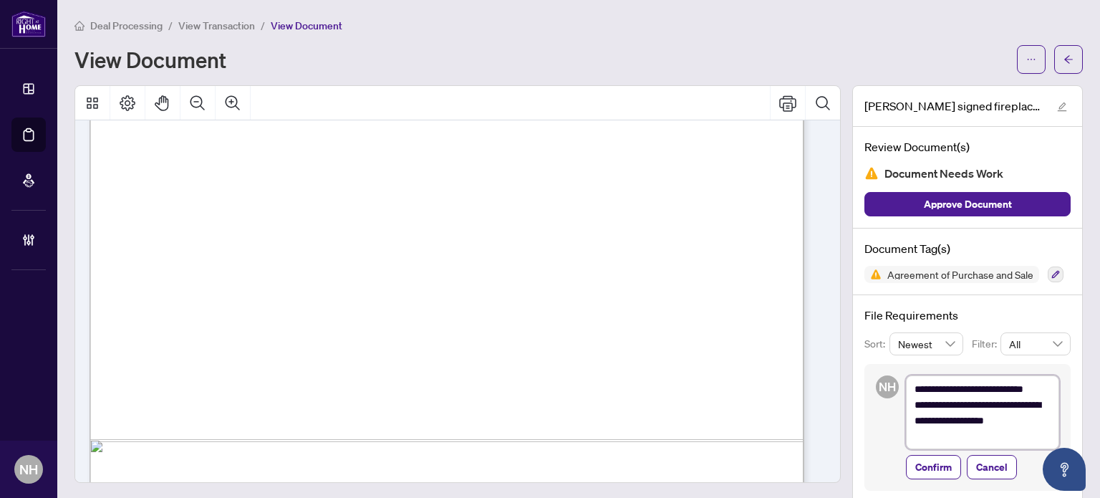
type textarea "**********"
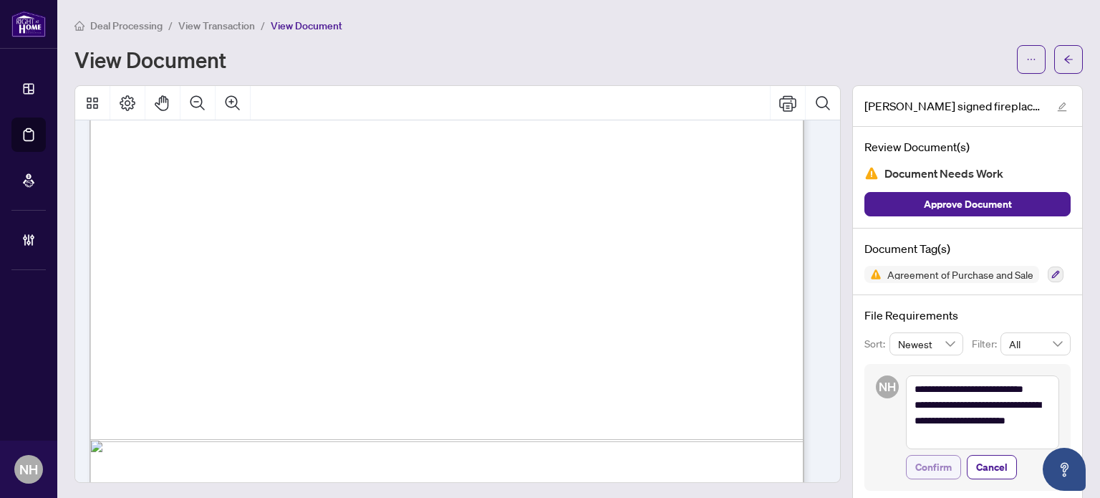
click at [930, 463] on span "Confirm" at bounding box center [934, 467] width 37 height 23
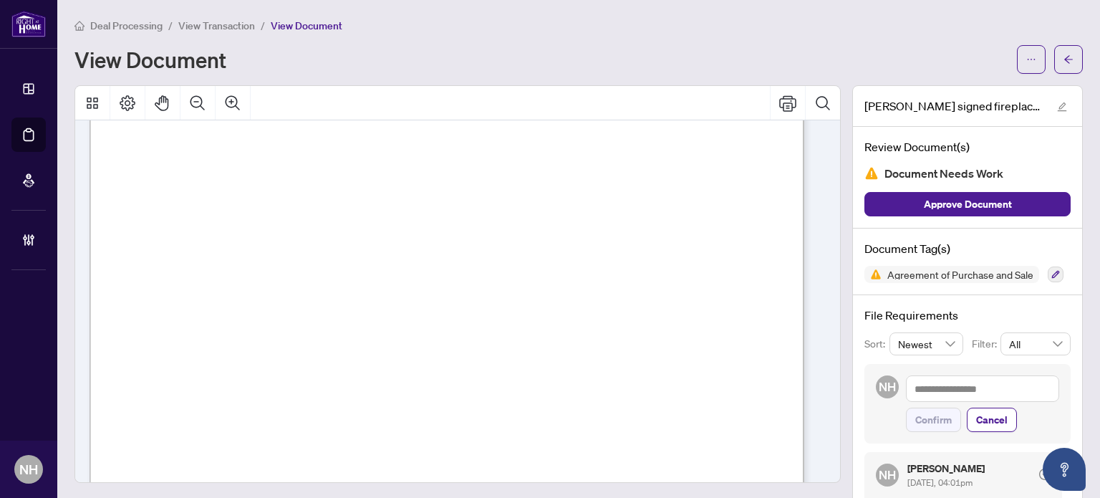
scroll to position [128, 0]
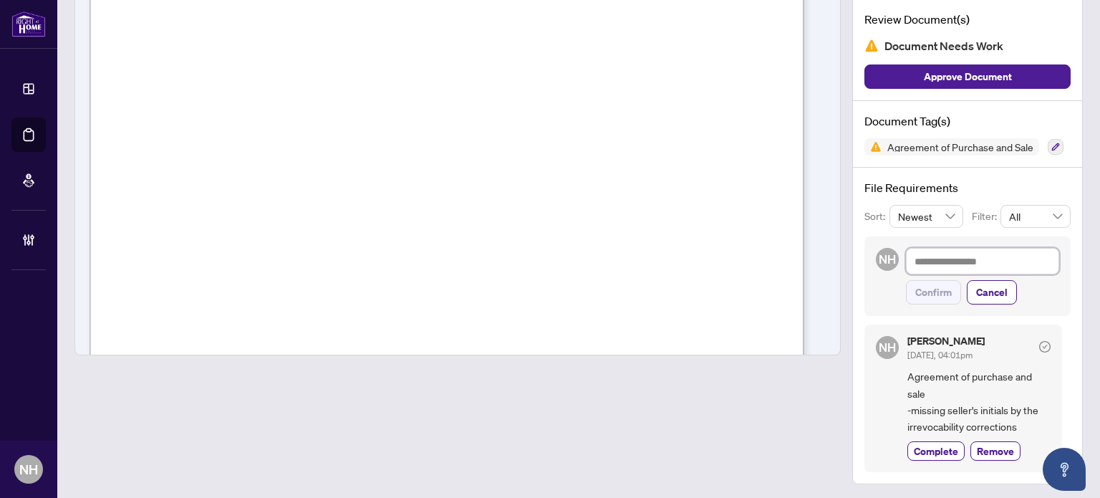
click at [943, 256] on textarea at bounding box center [982, 261] width 153 height 27
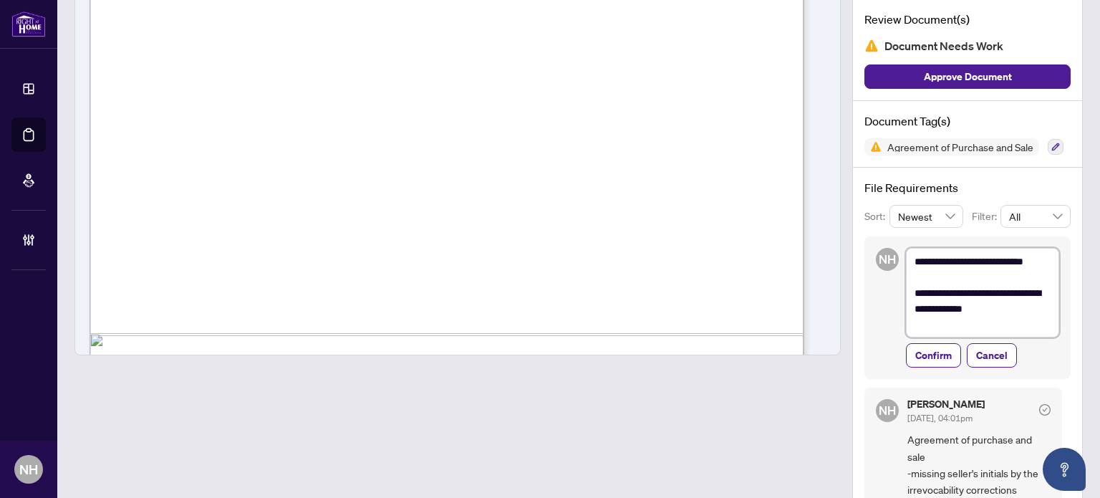
scroll to position [5332, 0]
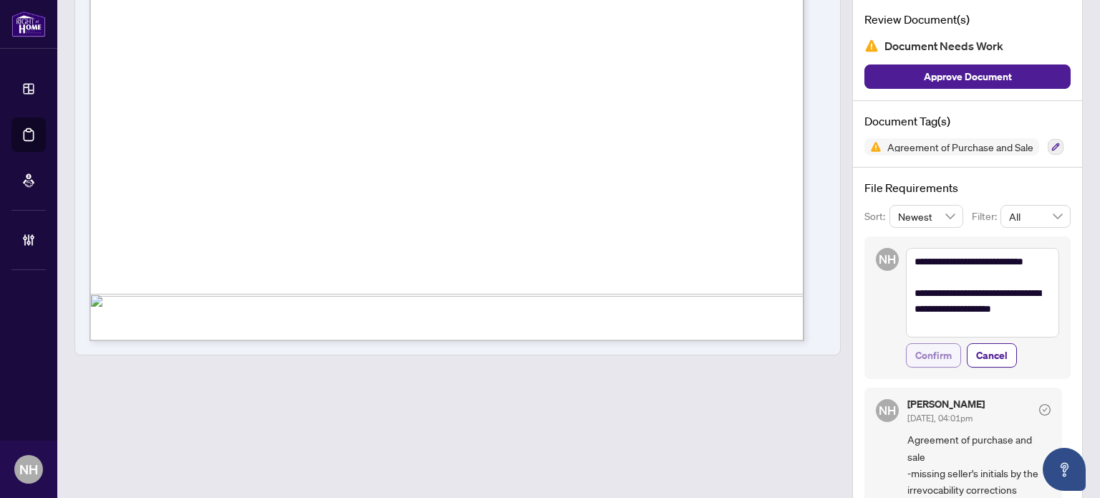
click at [938, 362] on span "Confirm" at bounding box center [934, 355] width 37 height 23
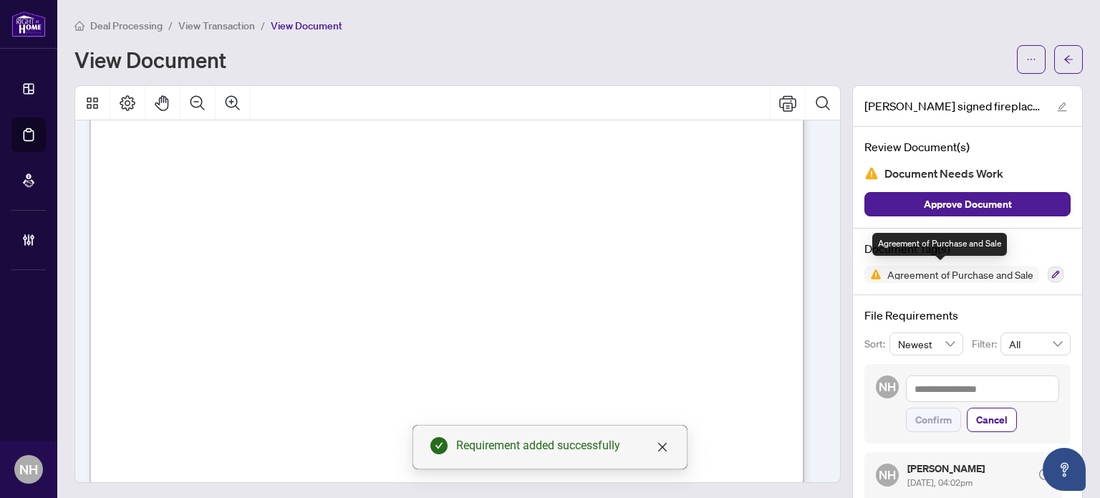
scroll to position [5117, 0]
click at [239, 25] on span "View Transaction" at bounding box center [216, 25] width 77 height 13
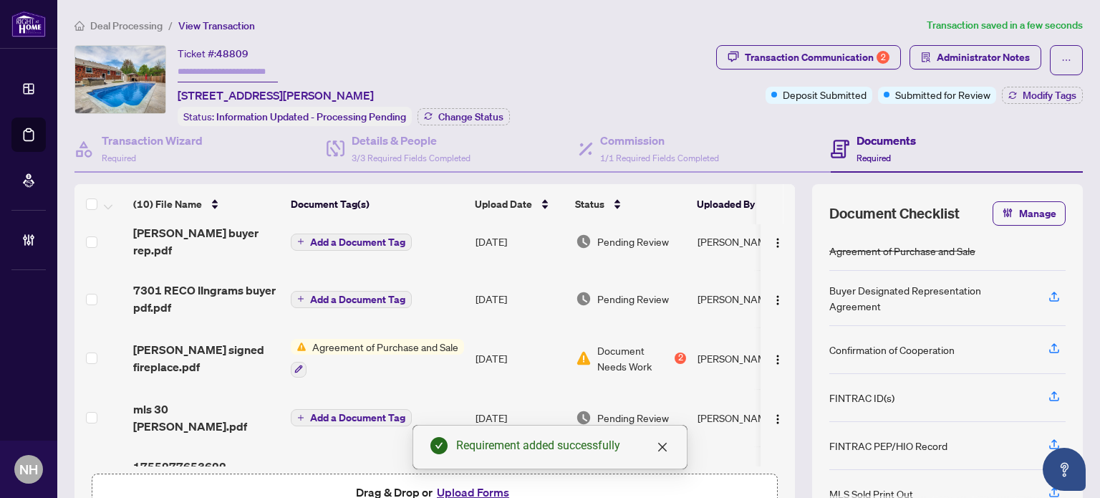
scroll to position [292, 0]
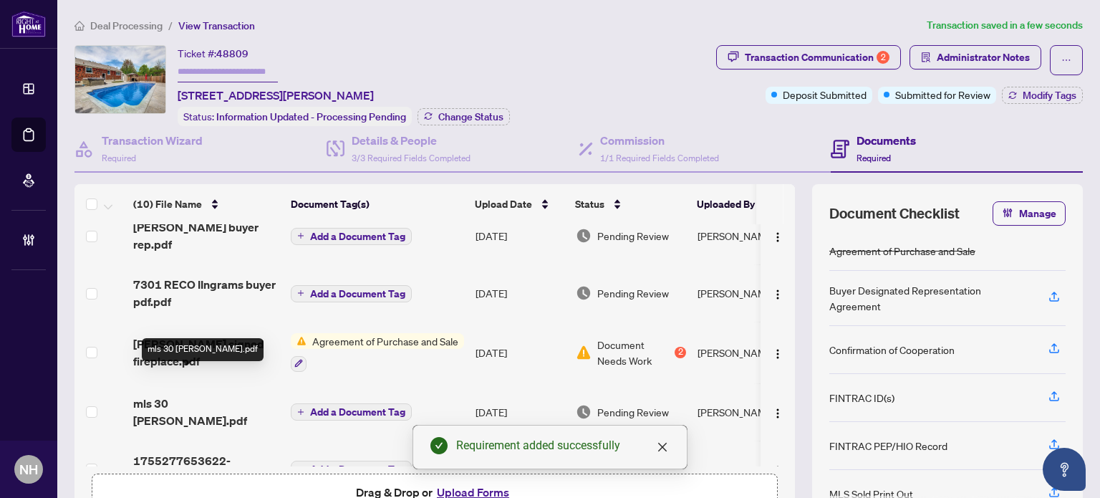
click at [186, 395] on span "mls 30 Mckenzie.pdf" at bounding box center [206, 412] width 146 height 34
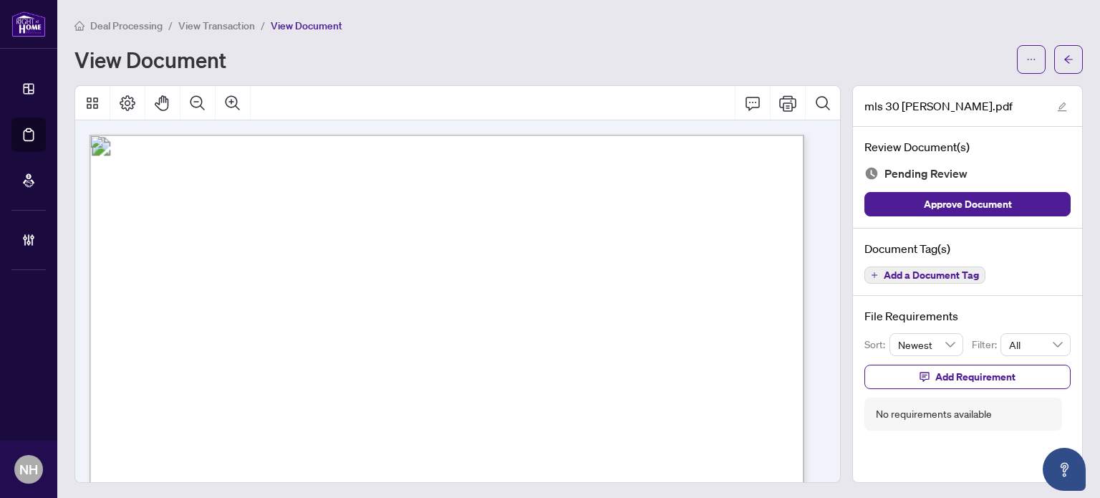
click at [945, 277] on span "Add a Document Tag" at bounding box center [931, 275] width 95 height 10
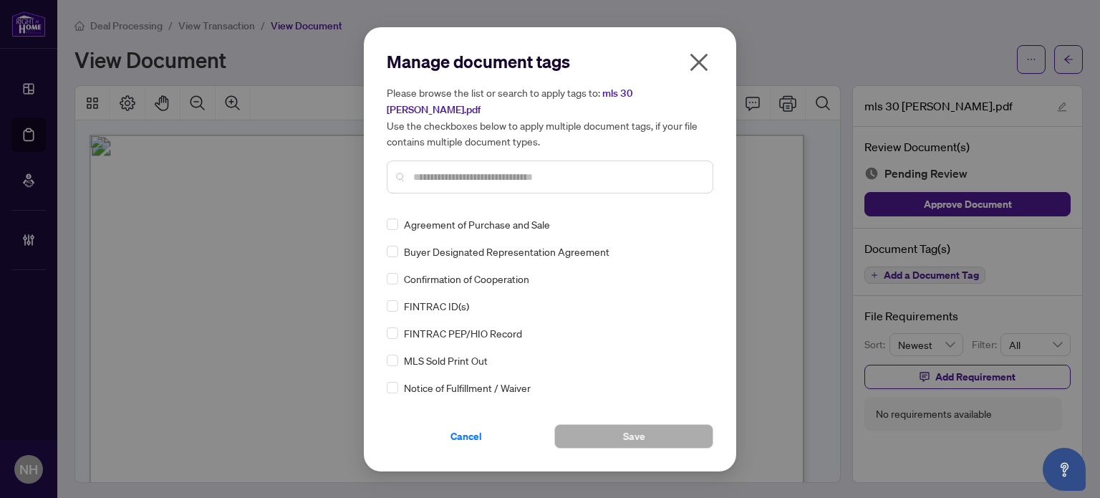
click at [480, 169] on input "text" at bounding box center [557, 177] width 288 height 16
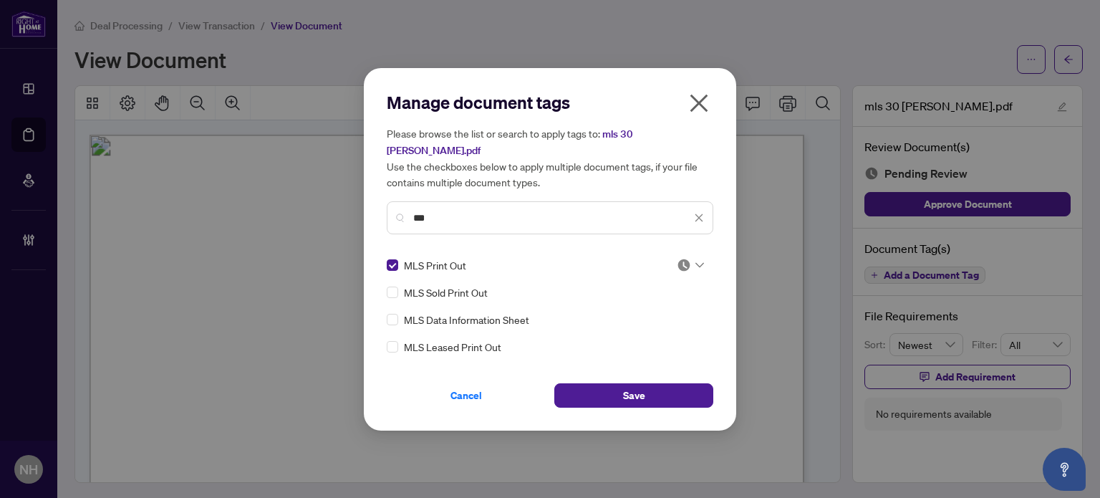
click at [685, 258] on img at bounding box center [684, 265] width 14 height 14
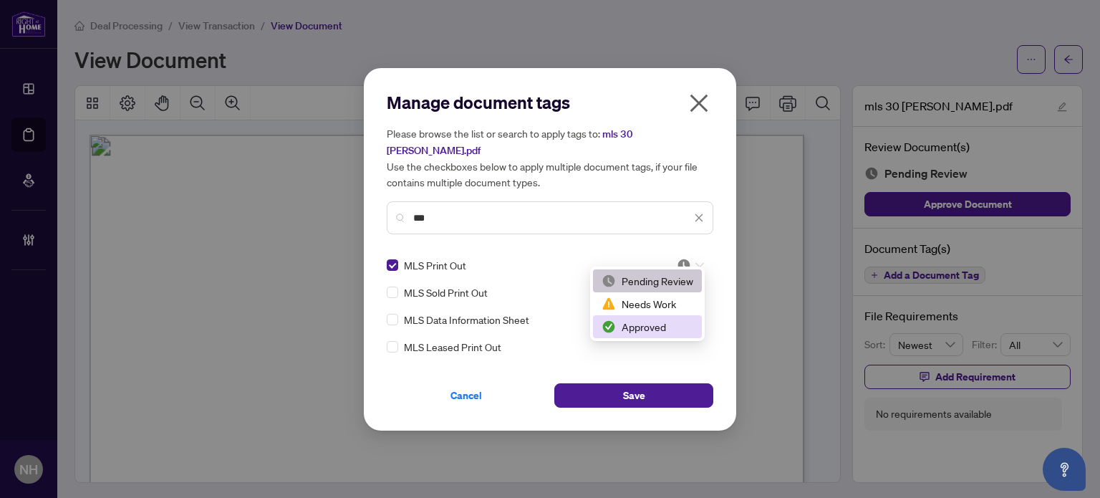
click at [635, 325] on div "Approved" at bounding box center [648, 327] width 92 height 16
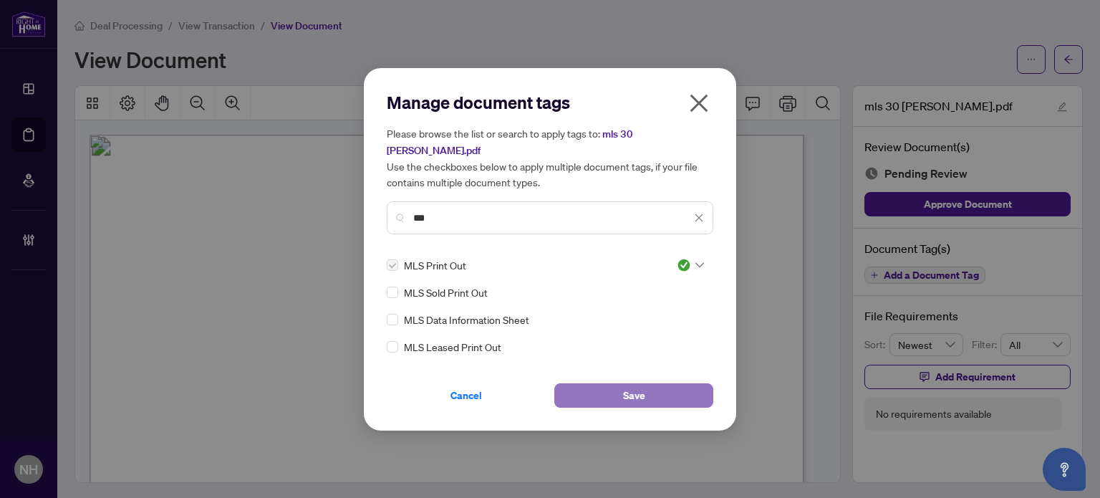
click at [653, 391] on button "Save" at bounding box center [633, 395] width 159 height 24
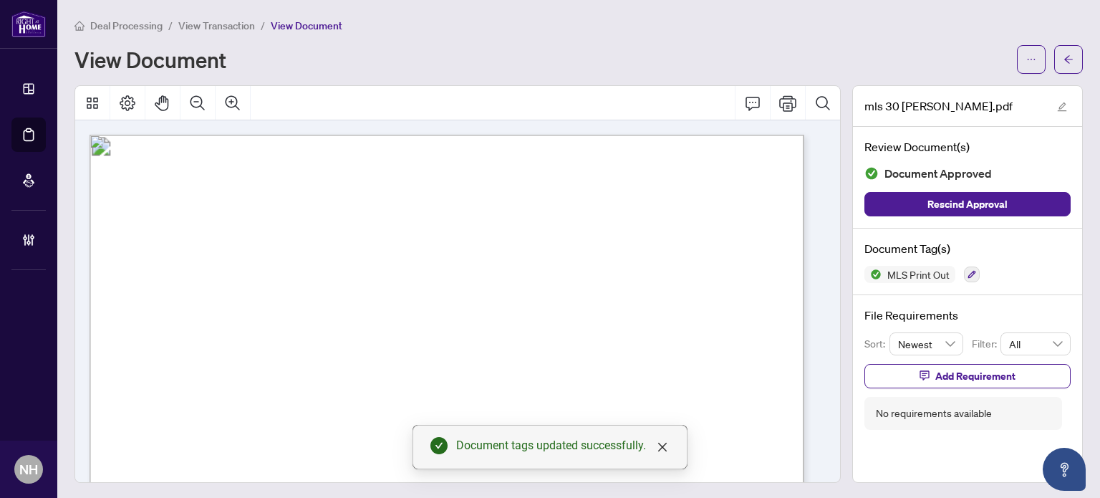
click at [229, 26] on span "View Transaction" at bounding box center [216, 25] width 77 height 13
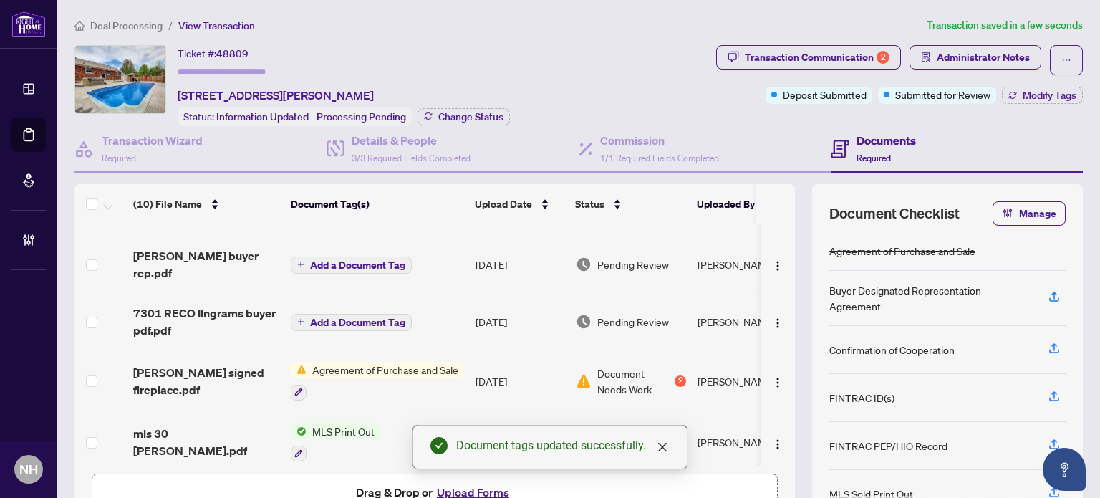
scroll to position [307, 0]
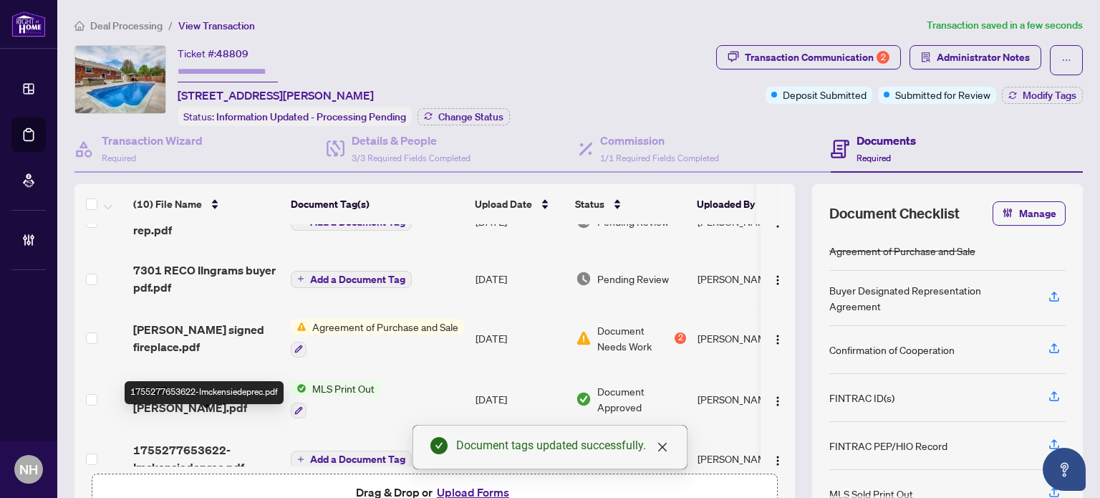
click at [198, 441] on span "1755277653622-Imckensiedeprec.pdf" at bounding box center [206, 458] width 146 height 34
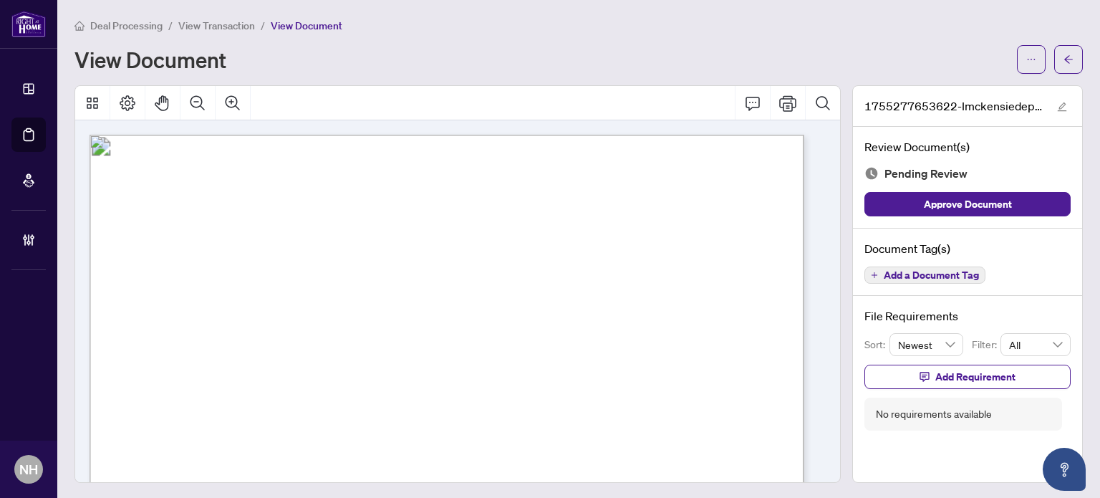
click at [966, 257] on div "Document Tag(s) Add a Document Tag" at bounding box center [967, 263] width 229 height 68
click at [965, 271] on span "Add a Document Tag" at bounding box center [931, 275] width 95 height 10
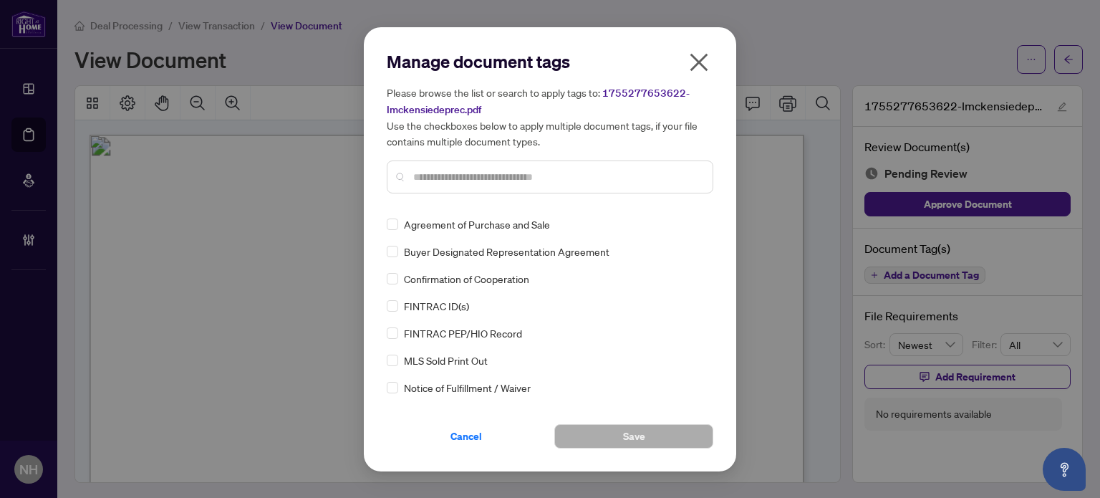
click at [448, 182] on input "text" at bounding box center [557, 177] width 288 height 16
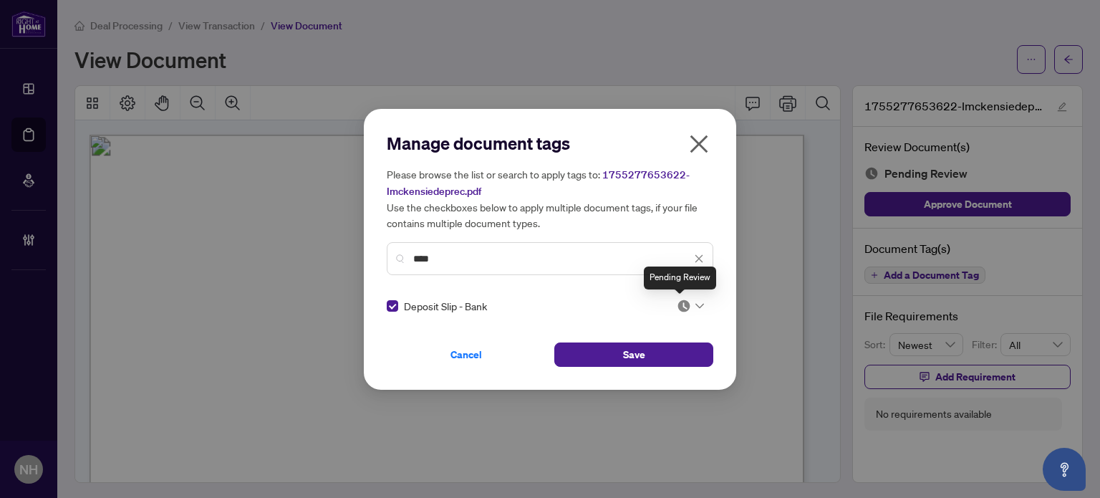
click at [681, 305] on img at bounding box center [684, 306] width 14 height 14
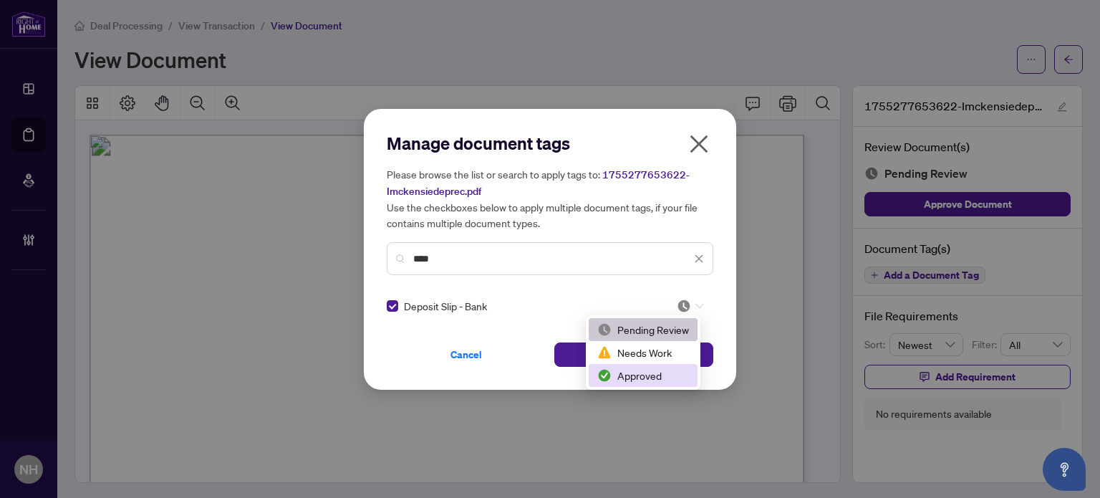
click at [650, 377] on div "Approved" at bounding box center [643, 375] width 92 height 16
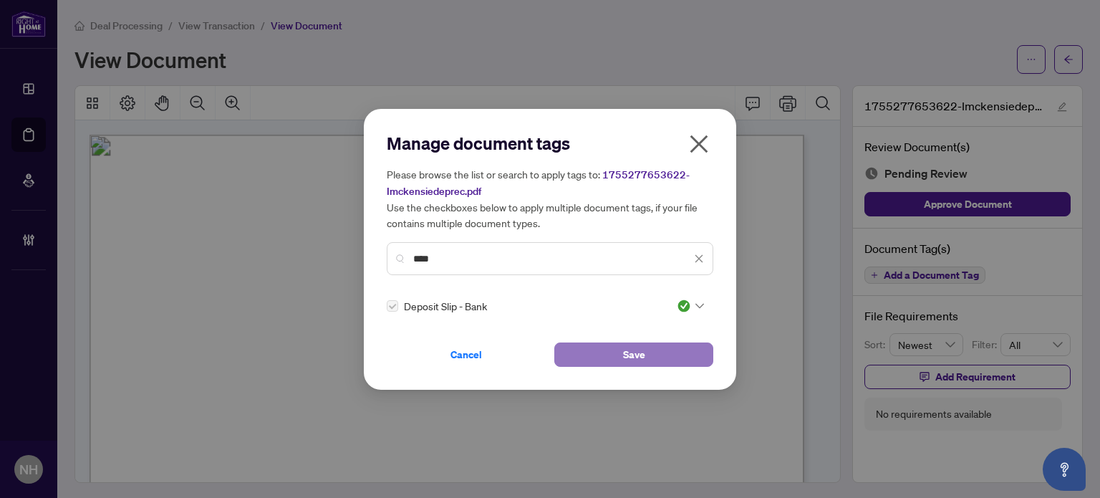
click at [643, 352] on span "Save" at bounding box center [634, 354] width 22 height 23
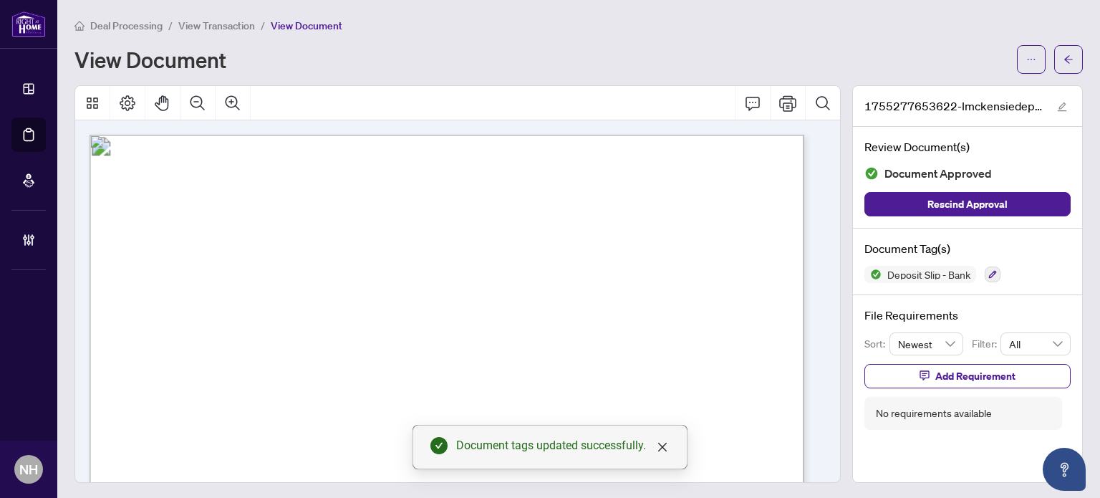
click at [235, 23] on span "View Transaction" at bounding box center [216, 25] width 77 height 13
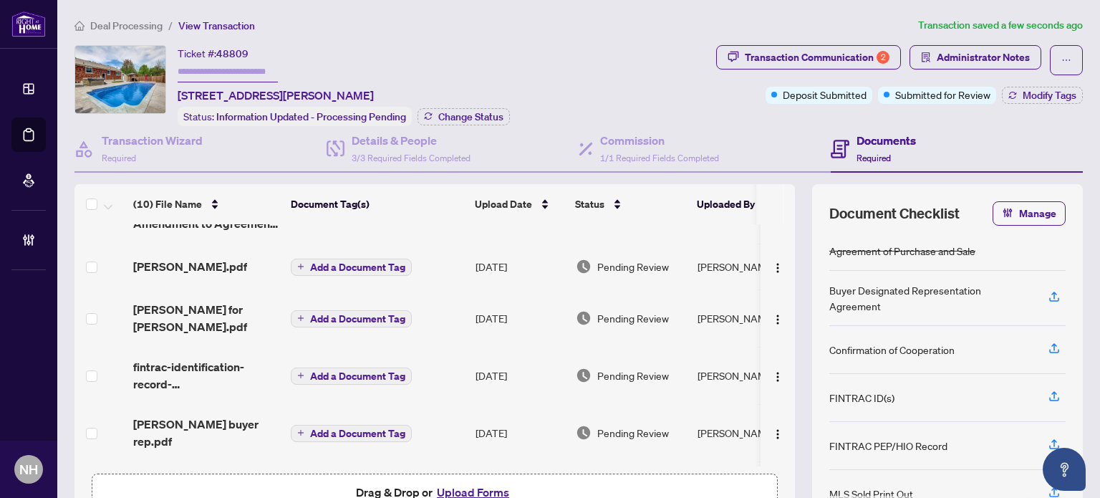
scroll to position [24, 0]
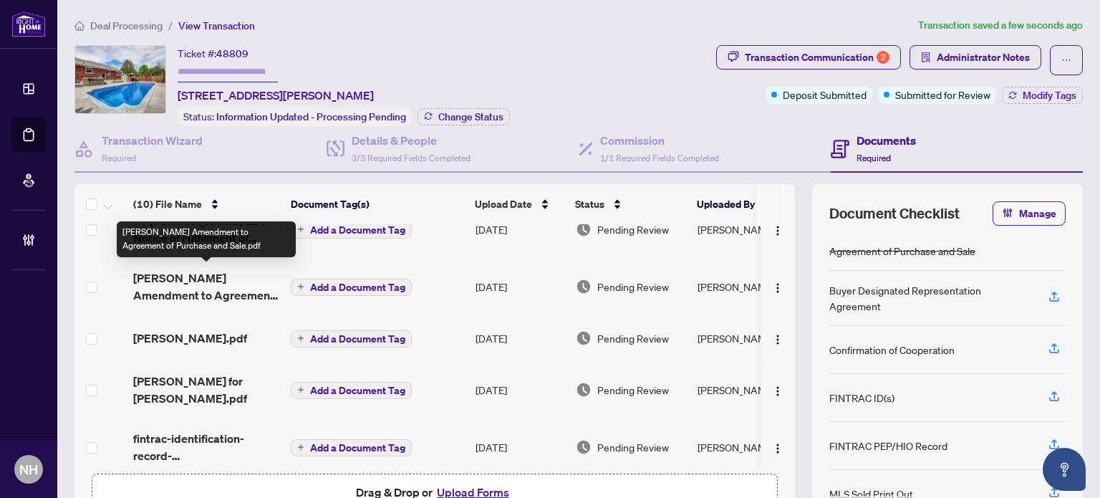
click at [215, 283] on span "Mckenzie Amendment to Agreement of Purchase and Sale.pdf" at bounding box center [206, 286] width 146 height 34
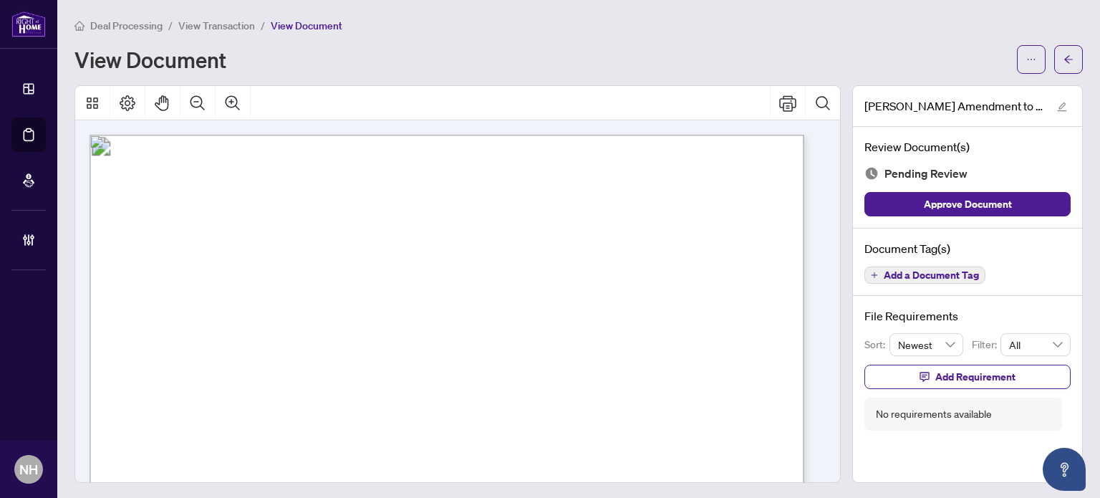
click at [871, 272] on icon "plus" at bounding box center [874, 275] width 7 height 7
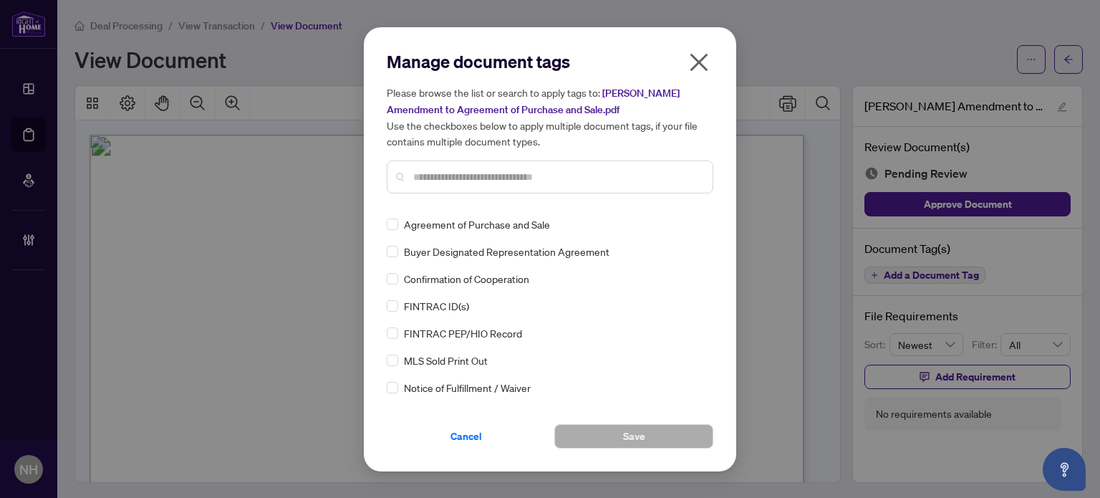
click at [430, 181] on input "text" at bounding box center [557, 177] width 288 height 16
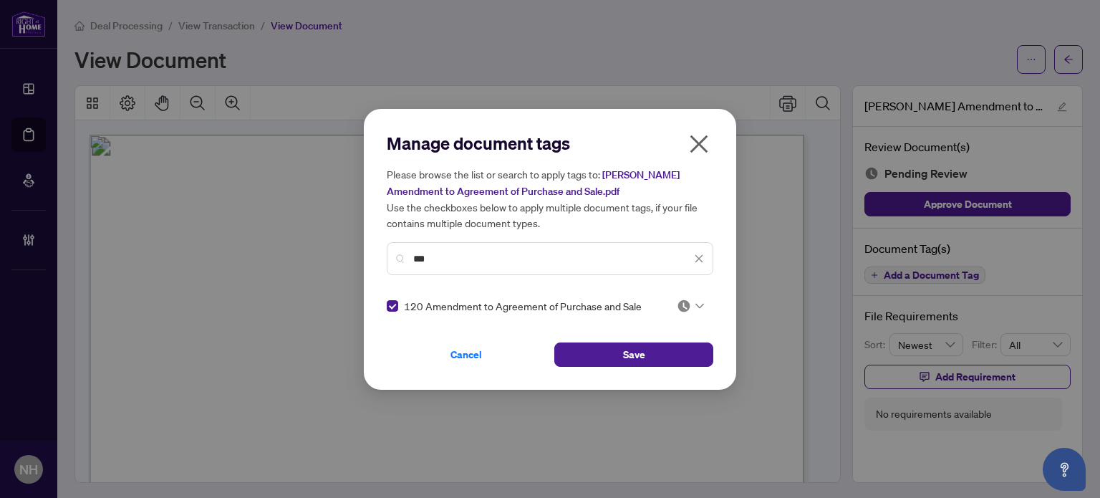
click at [679, 303] on img at bounding box center [684, 306] width 14 height 14
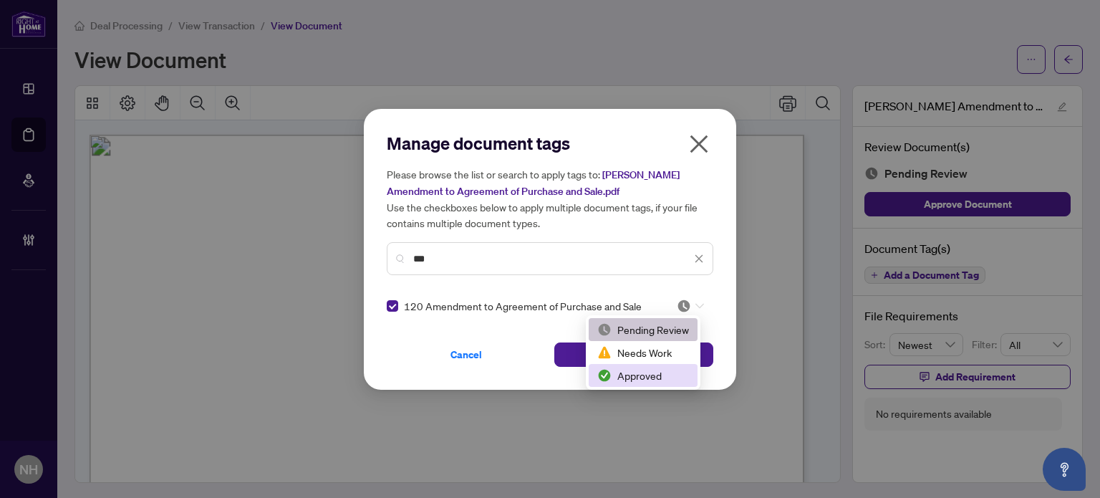
click at [649, 372] on div "Approved" at bounding box center [643, 375] width 92 height 16
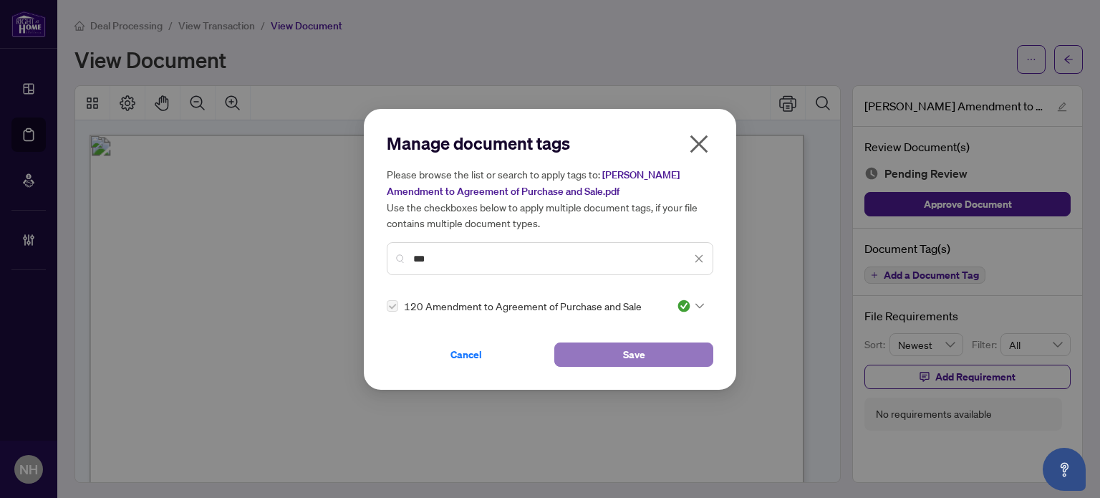
click at [635, 350] on span "Save" at bounding box center [634, 354] width 22 height 23
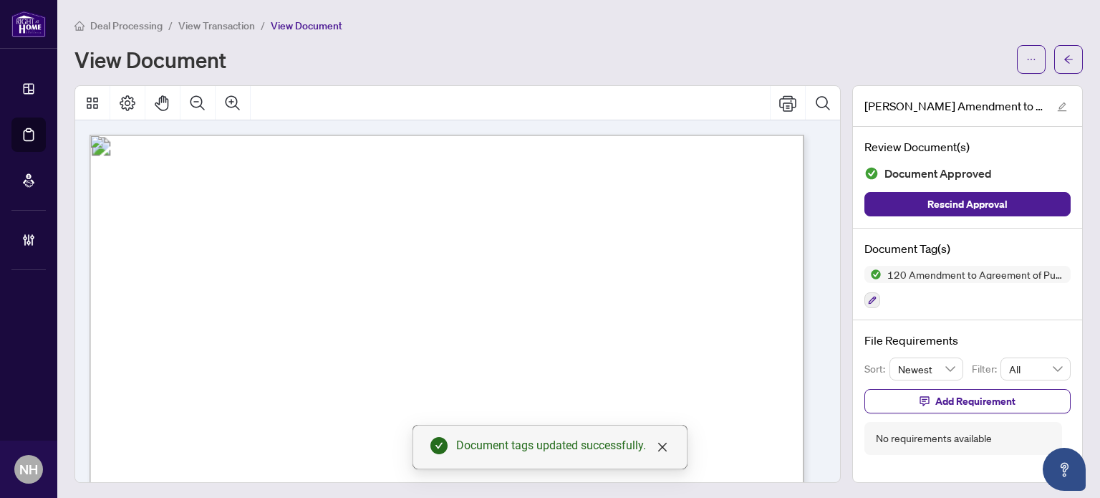
click at [223, 24] on span "View Transaction" at bounding box center [216, 25] width 77 height 13
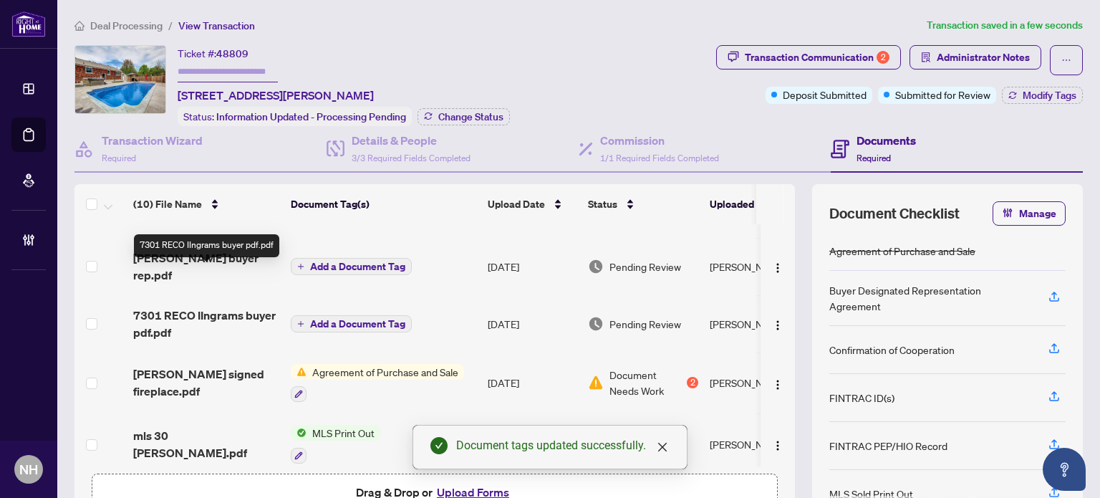
scroll to position [313, 0]
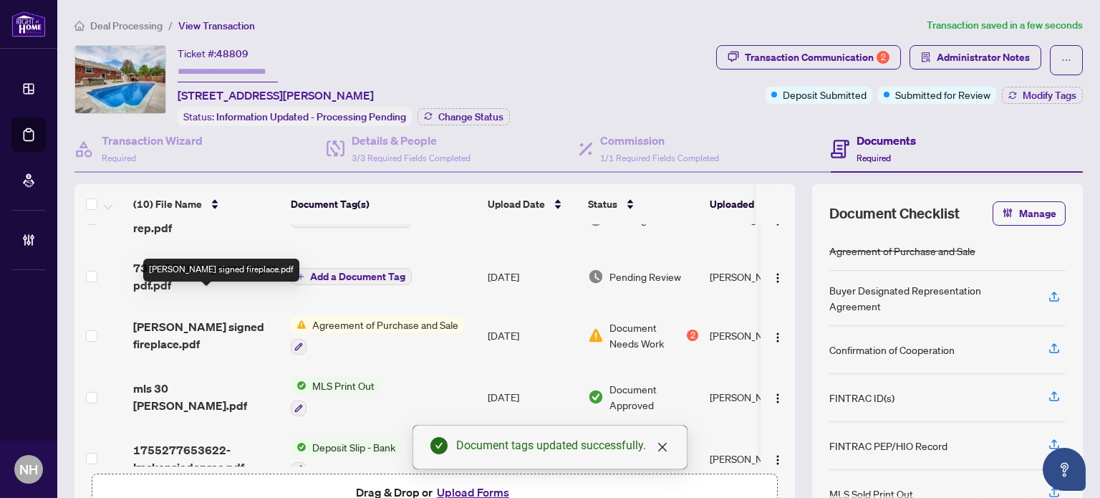
click at [198, 318] on span "McKenzie signed fireplace.pdf" at bounding box center [206, 335] width 146 height 34
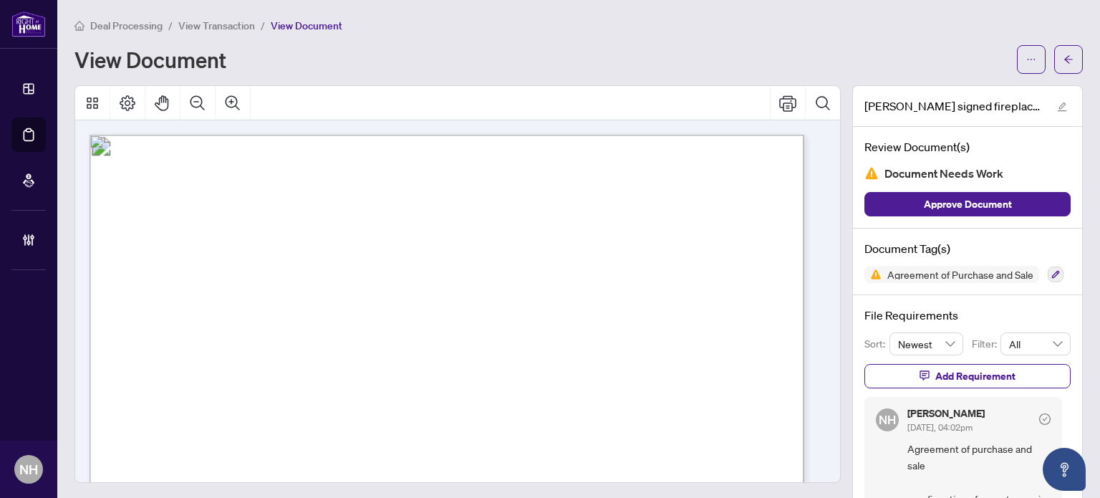
click at [204, 25] on span "View Transaction" at bounding box center [216, 25] width 77 height 13
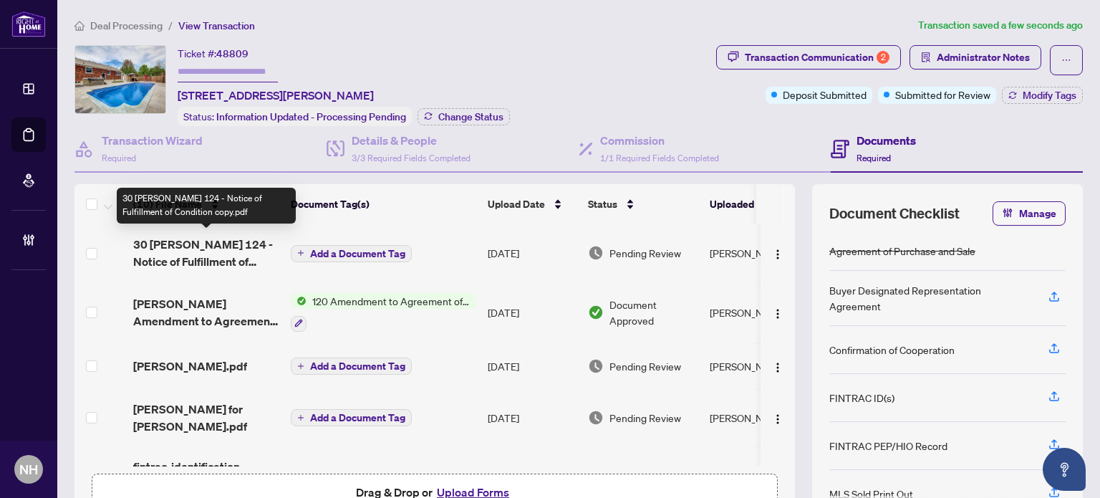
click at [234, 246] on span "30 MCKENZIE 124 - Notice of Fulfillment of Condition copy.pdf" at bounding box center [206, 253] width 146 height 34
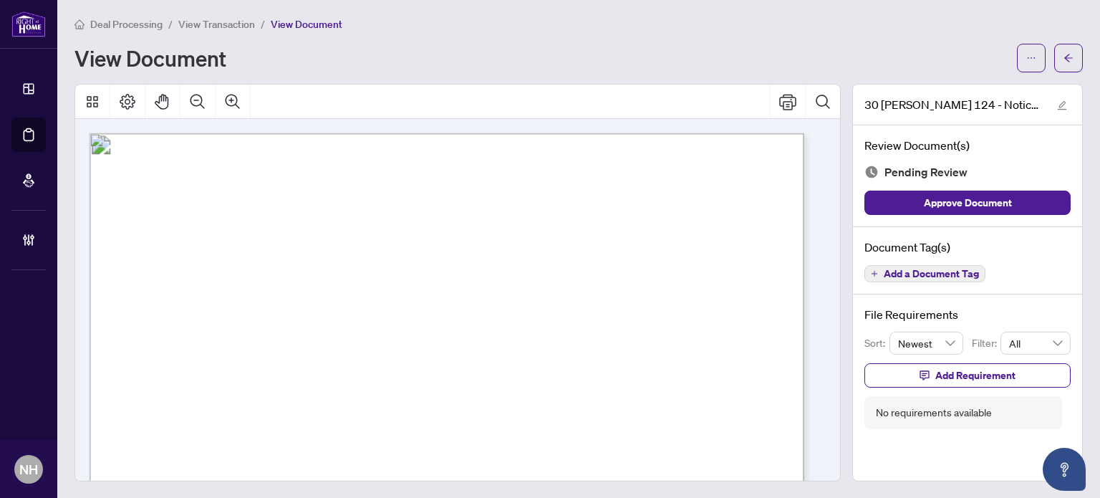
click at [934, 273] on span "Add a Document Tag" at bounding box center [931, 274] width 95 height 10
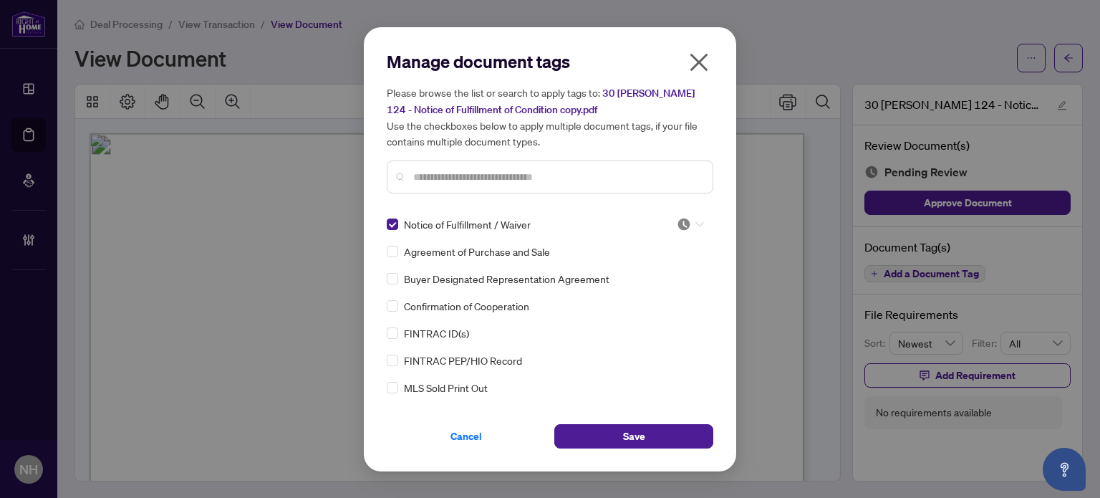
drag, startPoint x: 688, startPoint y: 224, endPoint x: 681, endPoint y: 239, distance: 16.4
click at [688, 223] on div at bounding box center [690, 224] width 27 height 14
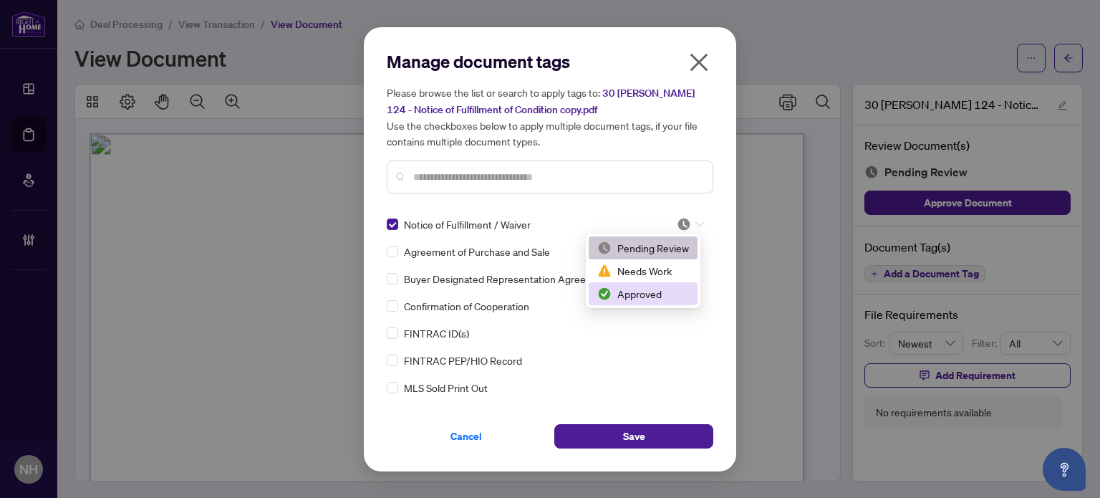
click at [648, 289] on div "Approved" at bounding box center [643, 294] width 92 height 16
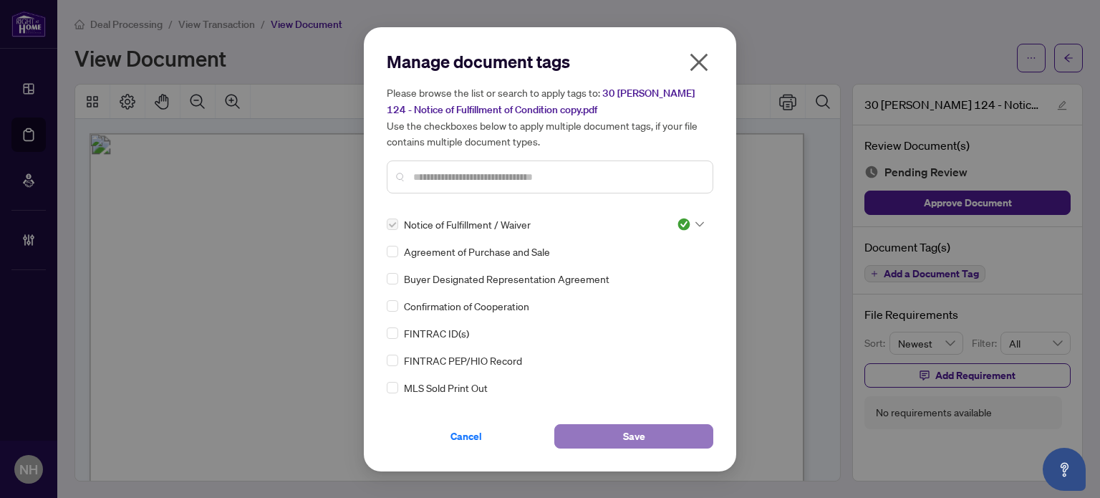
click at [657, 432] on button "Save" at bounding box center [633, 436] width 159 height 24
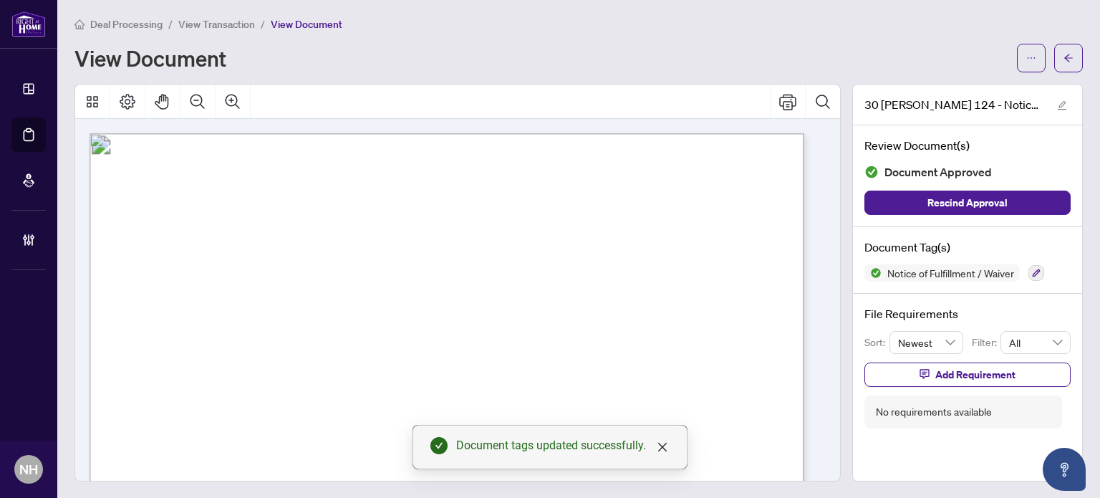
click at [199, 22] on span "View Transaction" at bounding box center [216, 24] width 77 height 13
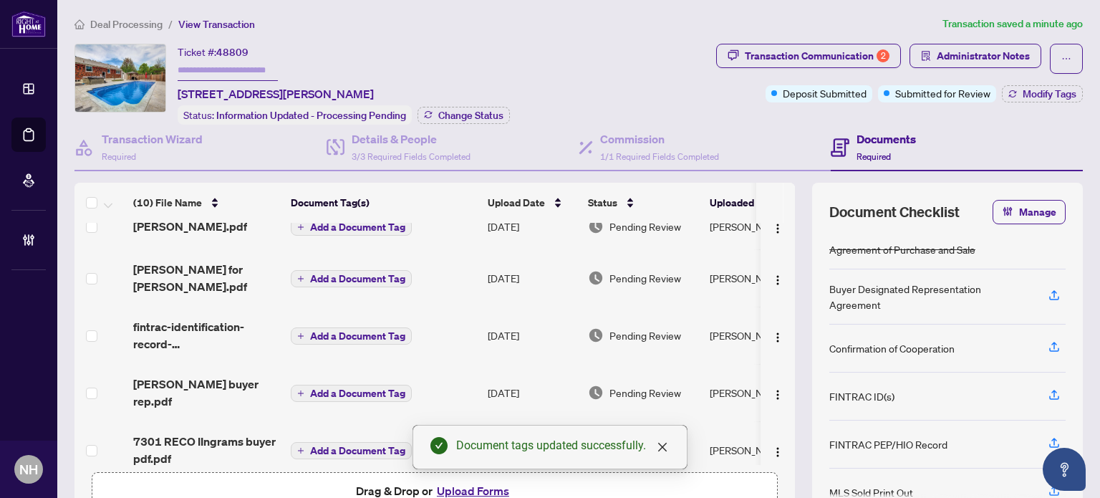
scroll to position [143, 0]
click at [210, 374] on span "Ingrams buyer rep.pdf" at bounding box center [206, 391] width 146 height 34
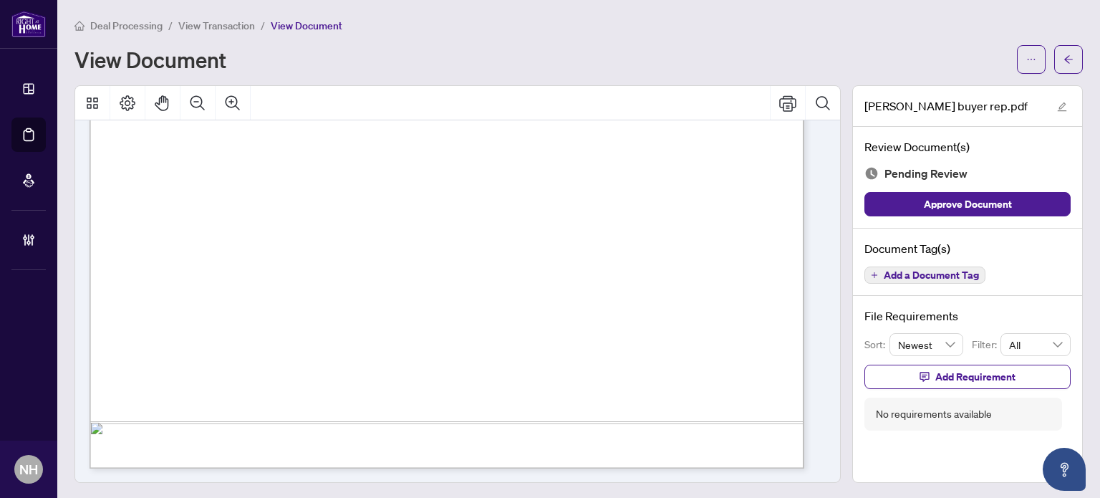
scroll to position [1, 0]
click at [916, 270] on span "Add a Document Tag" at bounding box center [931, 274] width 95 height 10
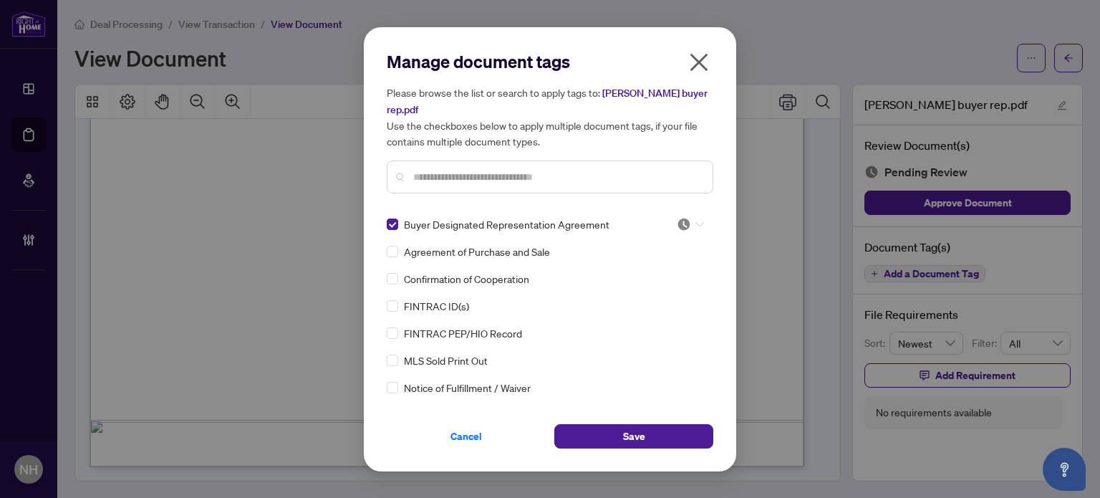
click at [689, 218] on div at bounding box center [690, 224] width 27 height 14
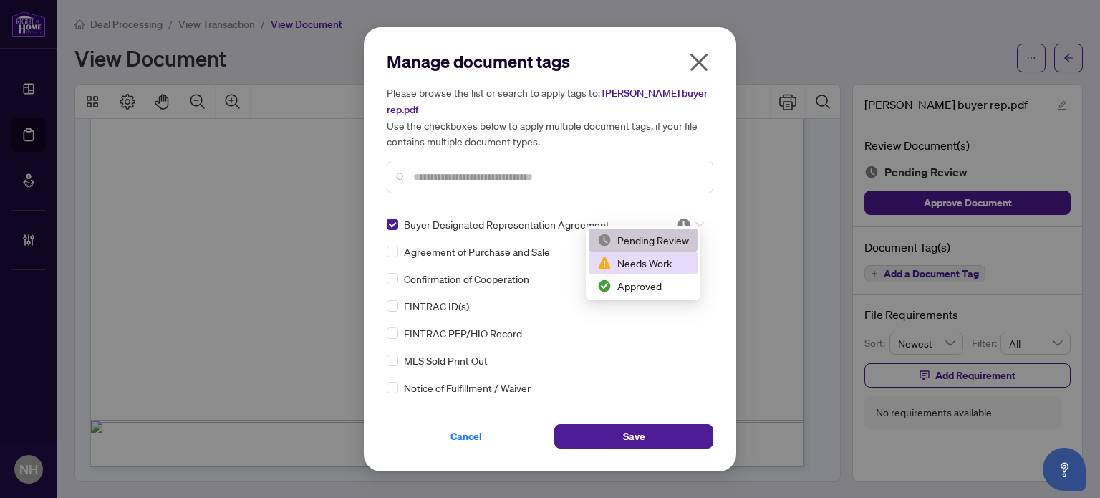
click at [660, 263] on div "Needs Work" at bounding box center [643, 263] width 92 height 16
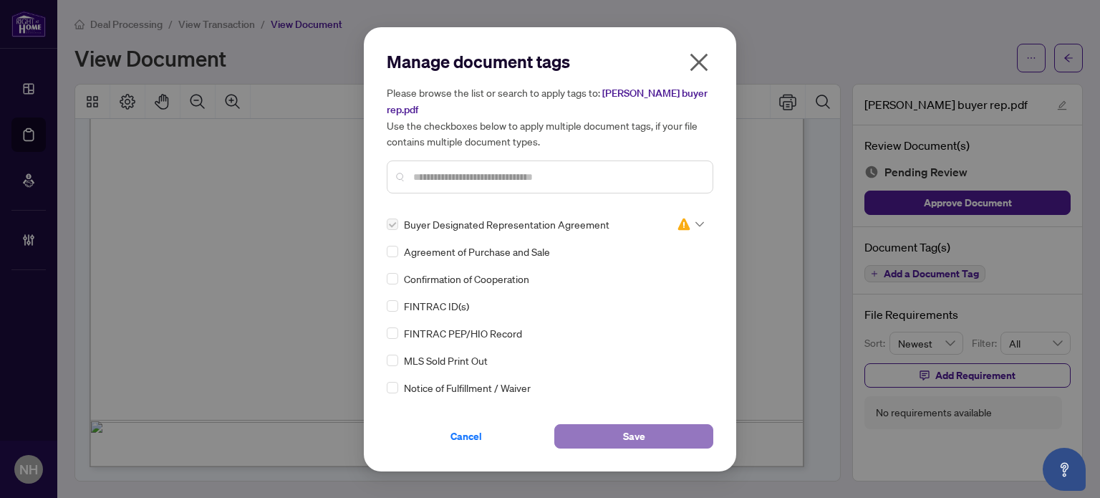
drag, startPoint x: 624, startPoint y: 421, endPoint x: 726, endPoint y: 386, distance: 107.4
click at [624, 425] on span "Save" at bounding box center [634, 436] width 22 height 23
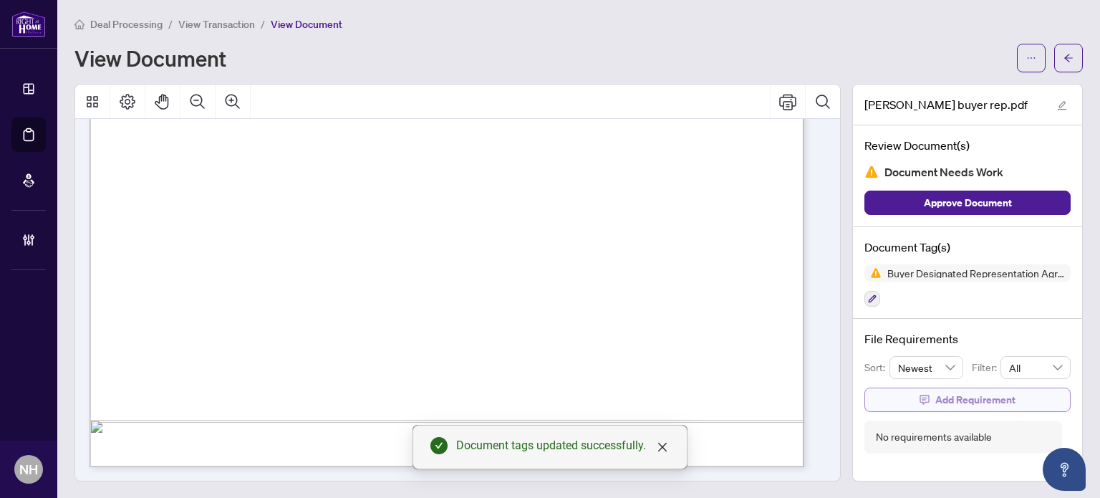
click at [898, 391] on button "Add Requirement" at bounding box center [968, 400] width 206 height 24
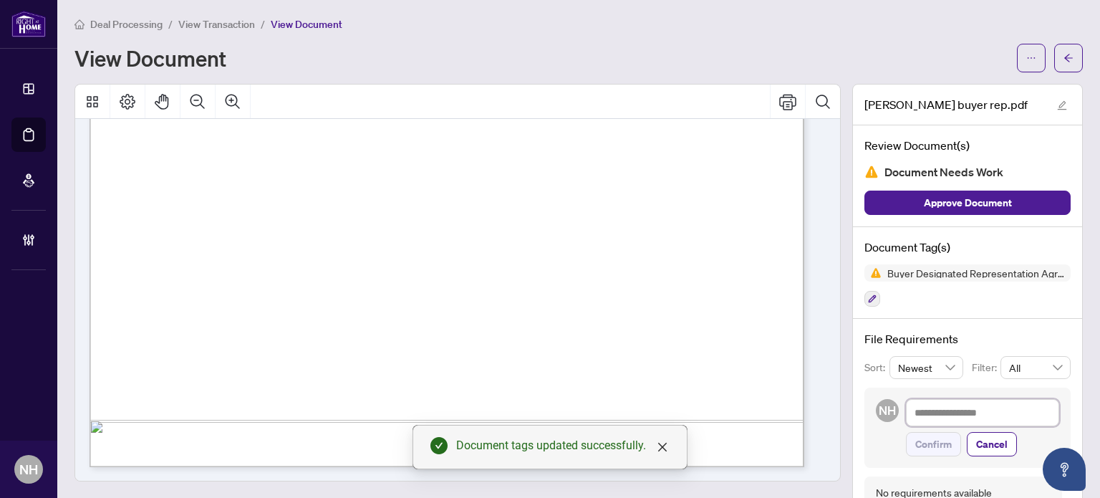
click at [932, 415] on textarea at bounding box center [982, 412] width 153 height 27
paste textarea "**********"
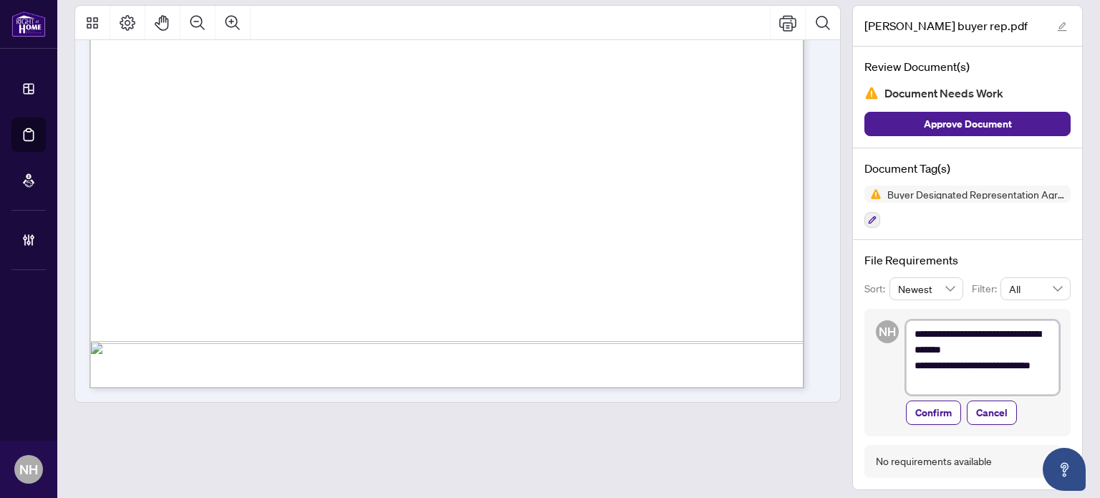
scroll to position [86, 0]
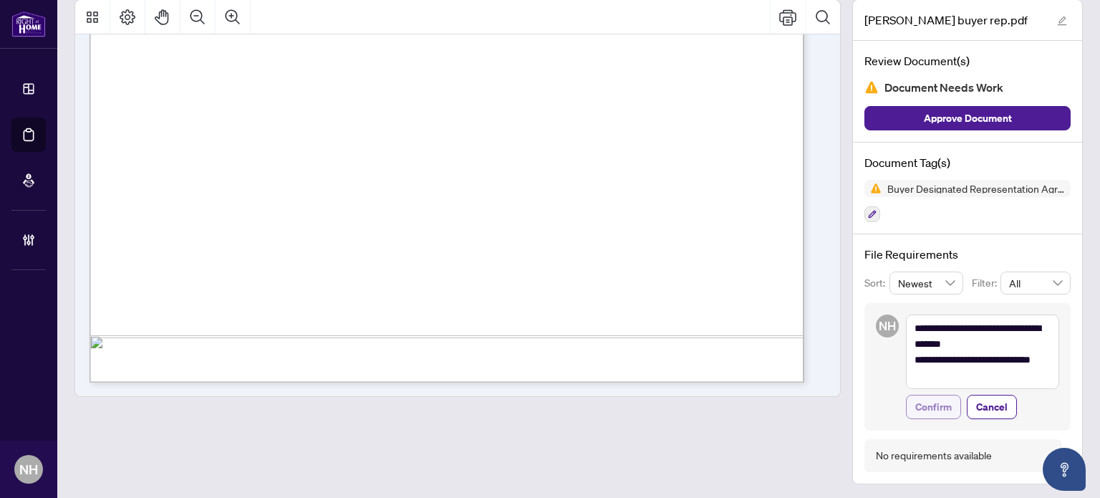
click at [942, 405] on button "Confirm" at bounding box center [933, 407] width 55 height 24
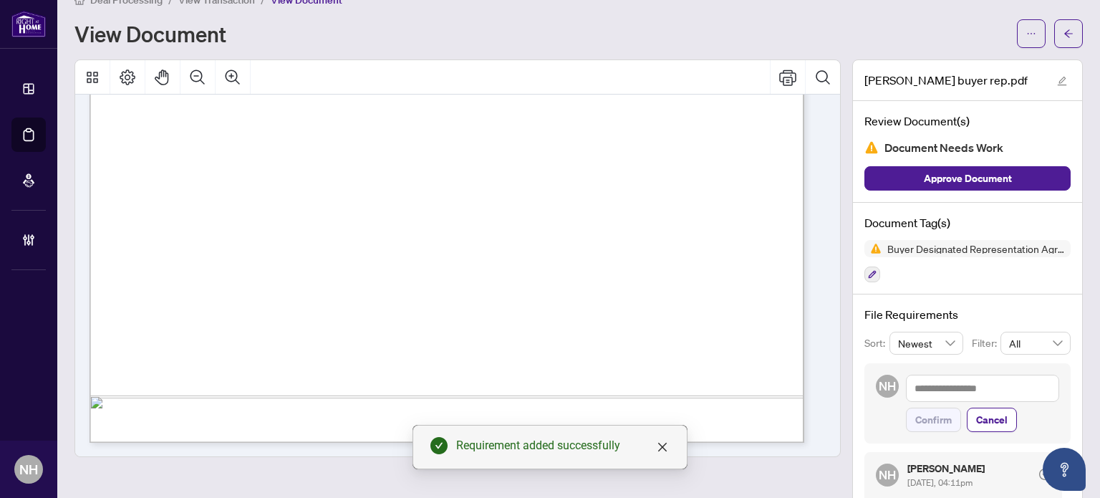
scroll to position [0, 0]
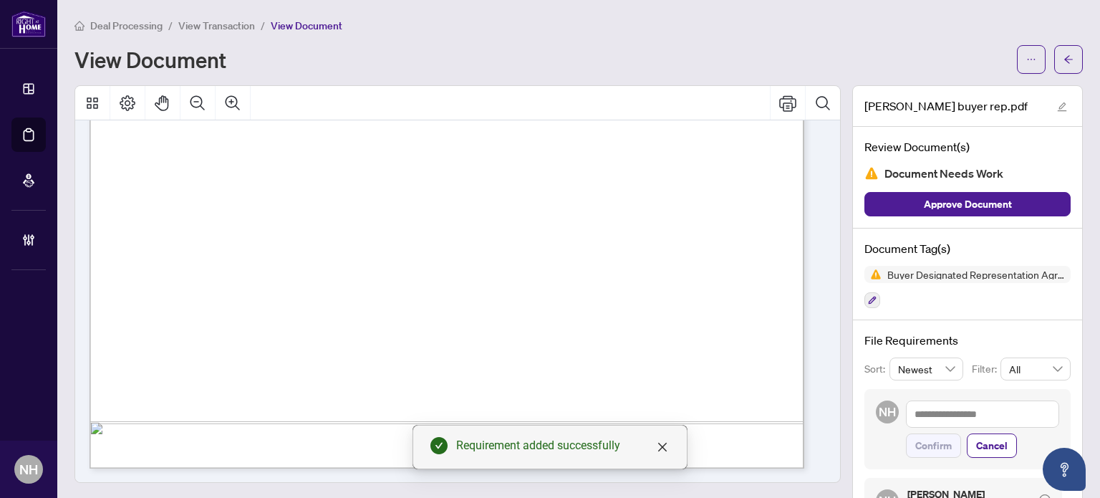
click at [239, 29] on span "View Transaction" at bounding box center [216, 25] width 77 height 13
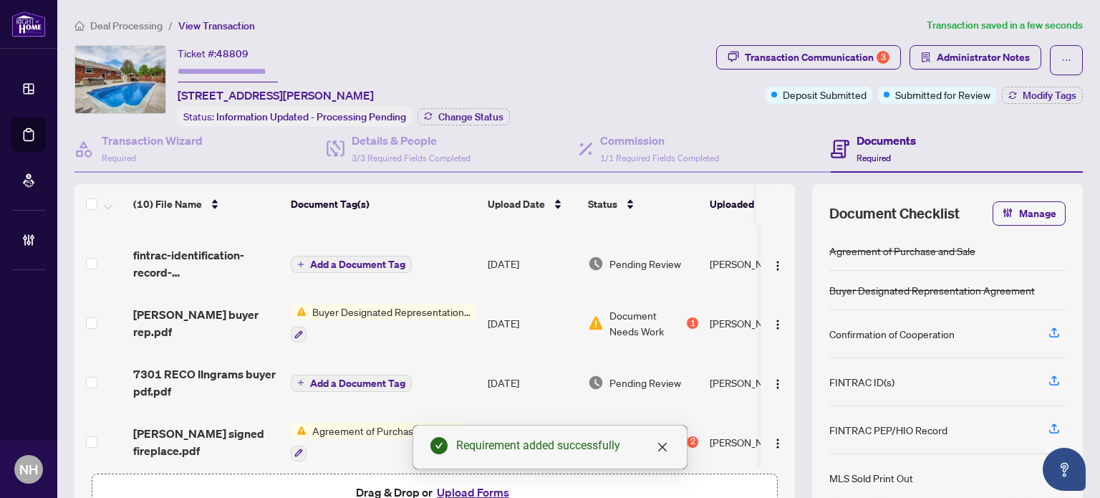
scroll to position [330, 0]
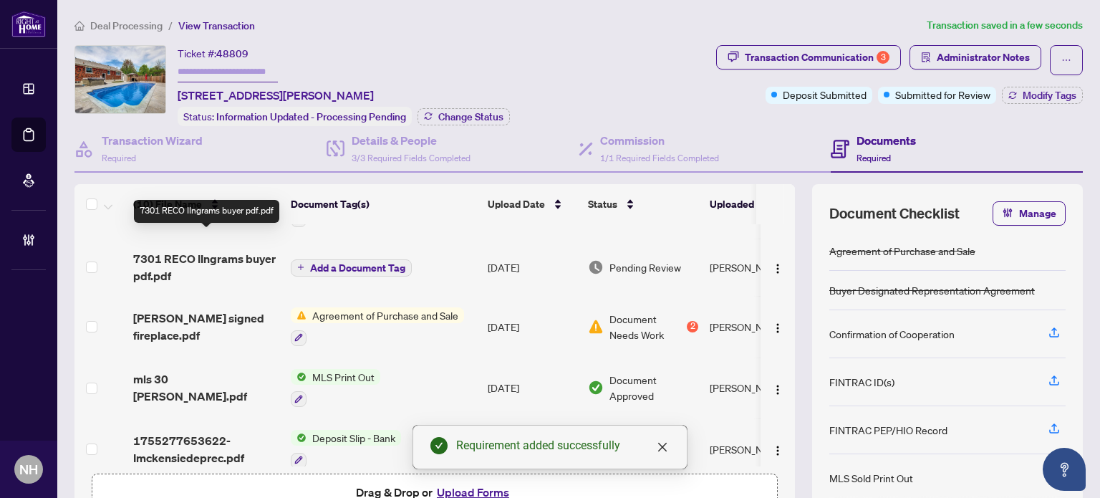
click at [232, 250] on span "7301 RECO IIngrams buyer pdf.pdf" at bounding box center [206, 267] width 146 height 34
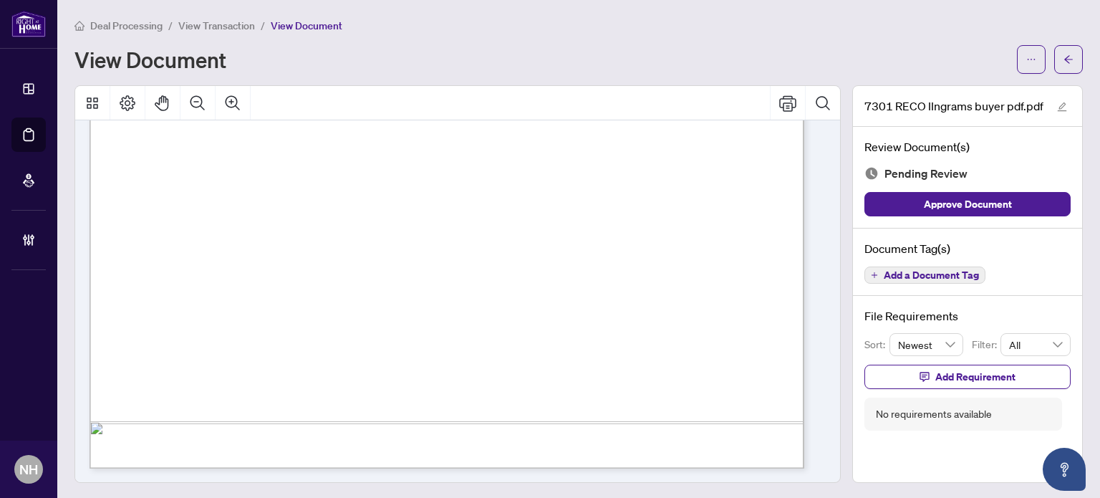
scroll to position [1, 0]
click at [936, 269] on span "Add a Document Tag" at bounding box center [931, 274] width 95 height 10
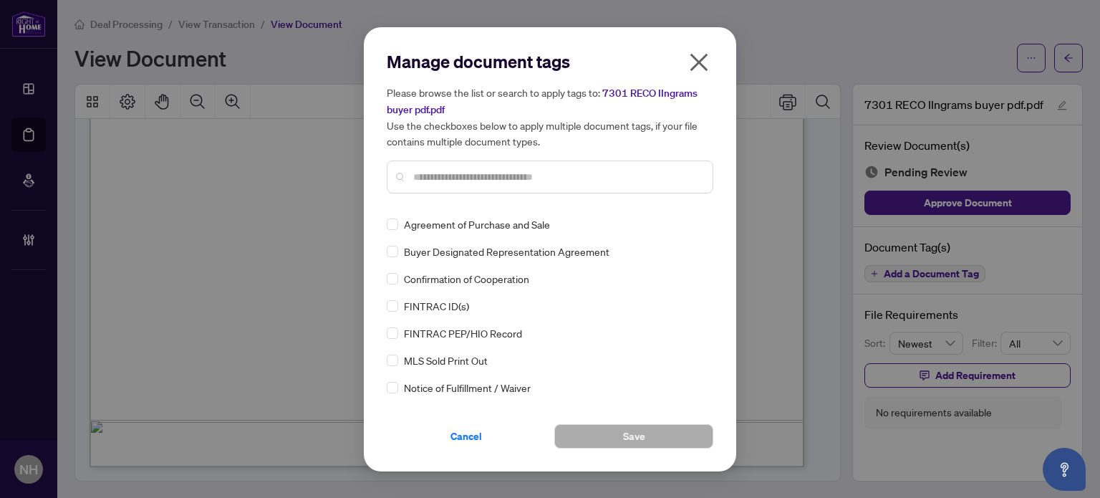
click at [465, 163] on div at bounding box center [550, 176] width 327 height 33
click at [461, 171] on input "text" at bounding box center [557, 177] width 288 height 16
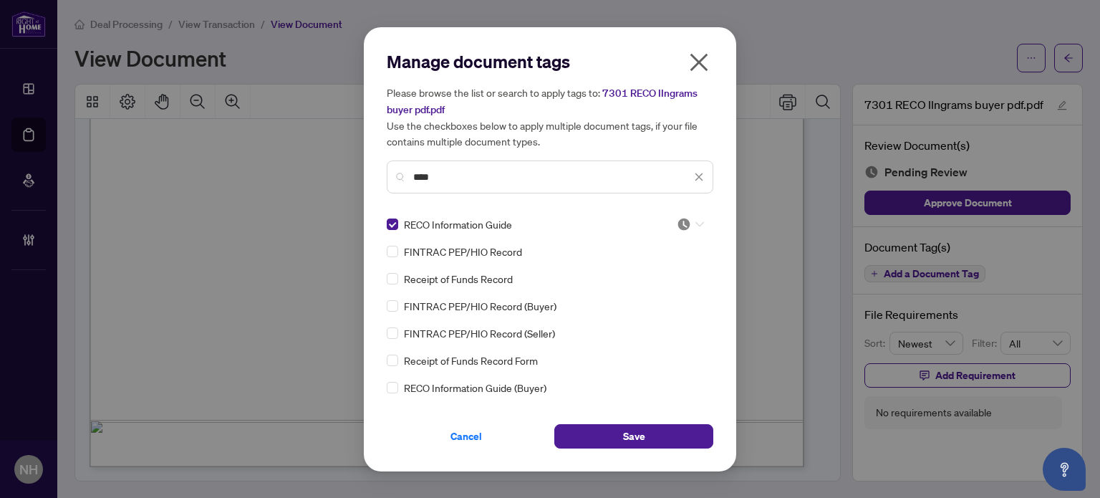
click at [677, 224] on img at bounding box center [684, 224] width 14 height 14
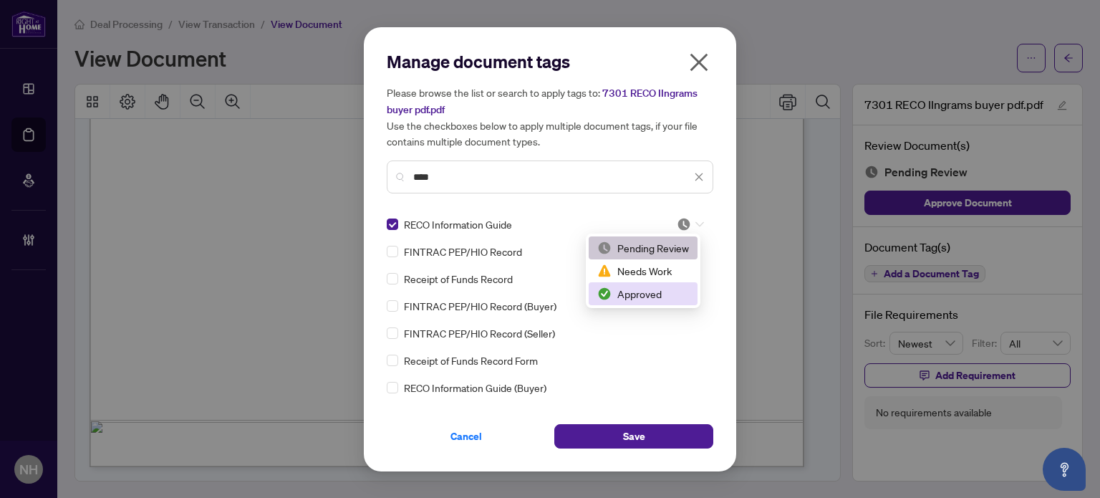
click at [664, 292] on div "Approved" at bounding box center [643, 294] width 92 height 16
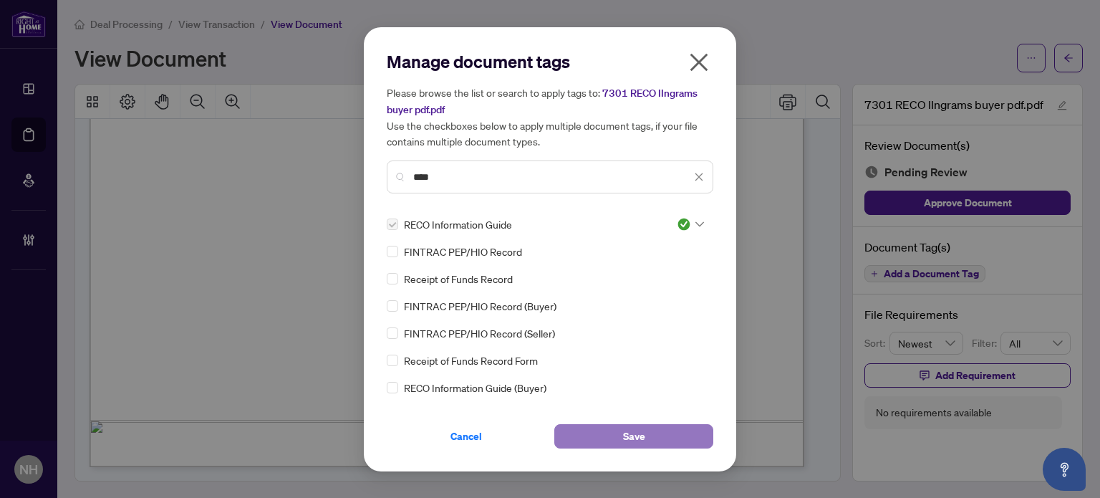
click at [616, 428] on button "Save" at bounding box center [633, 436] width 159 height 24
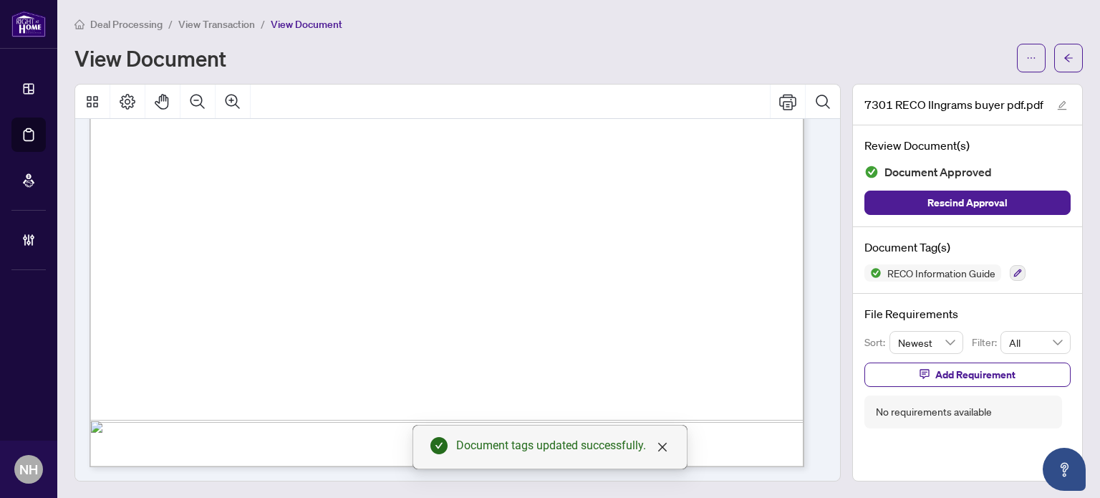
click at [202, 21] on span "View Transaction" at bounding box center [216, 24] width 77 height 13
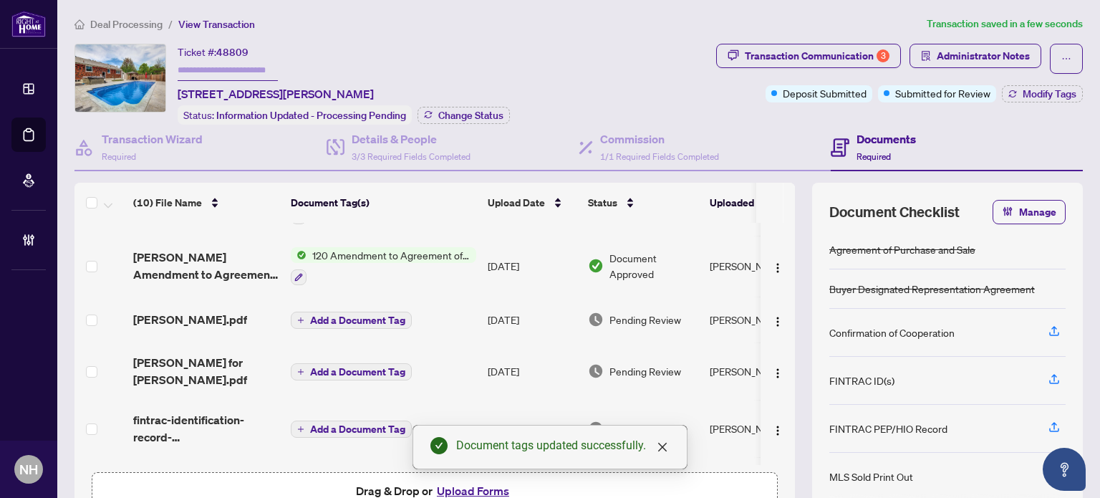
scroll to position [47, 0]
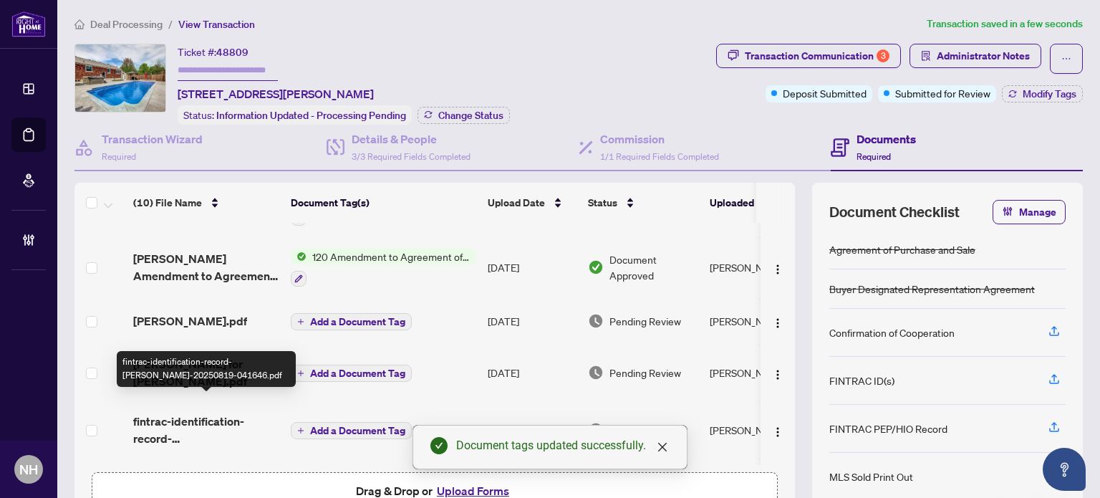
click at [212, 414] on span "fintrac-identification-record-maryanne-ingram-20250819-041646.pdf" at bounding box center [206, 430] width 146 height 34
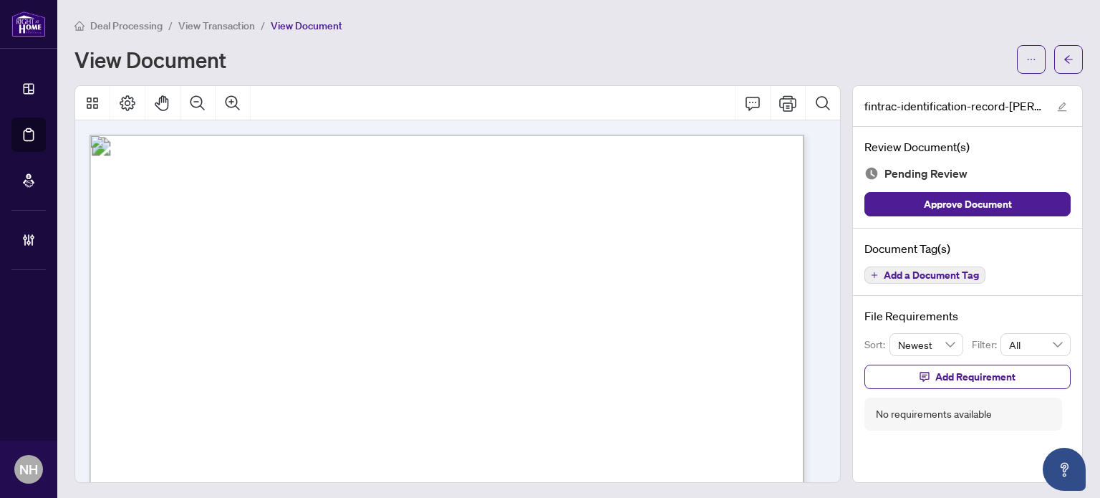
click at [228, 27] on span "View Transaction" at bounding box center [216, 25] width 77 height 13
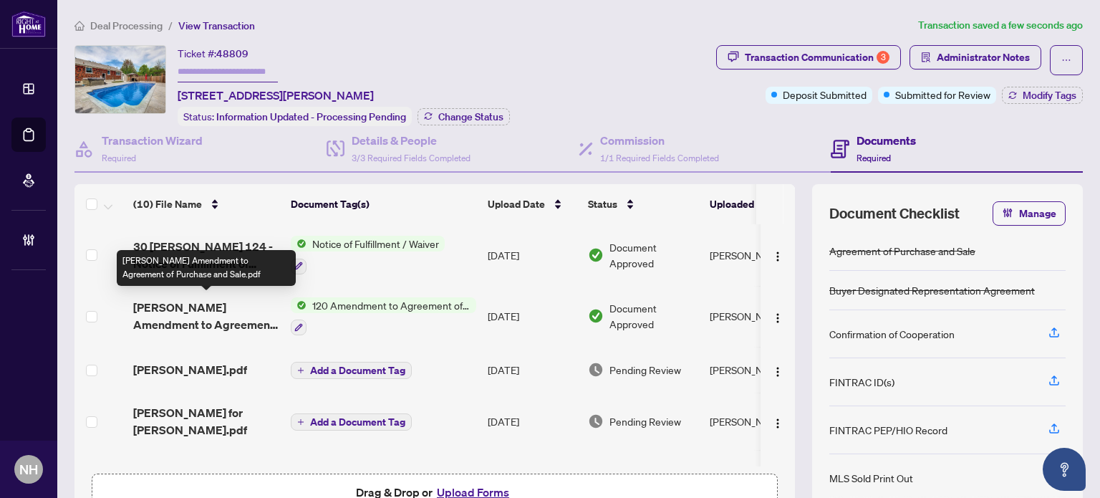
click at [211, 317] on span "Mckenzie Amendment to Agreement of Purchase and Sale.pdf" at bounding box center [206, 316] width 146 height 34
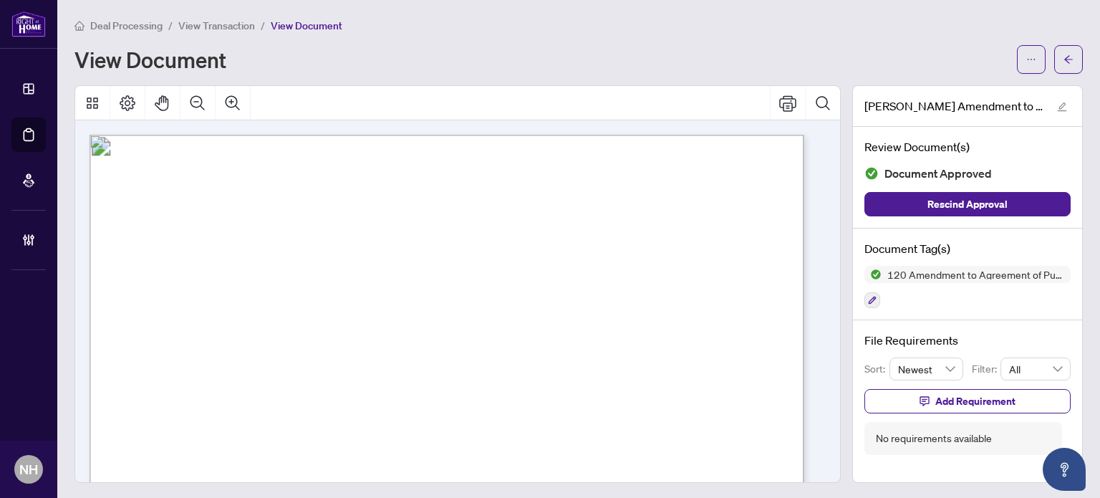
click at [229, 28] on span "View Transaction" at bounding box center [216, 25] width 77 height 13
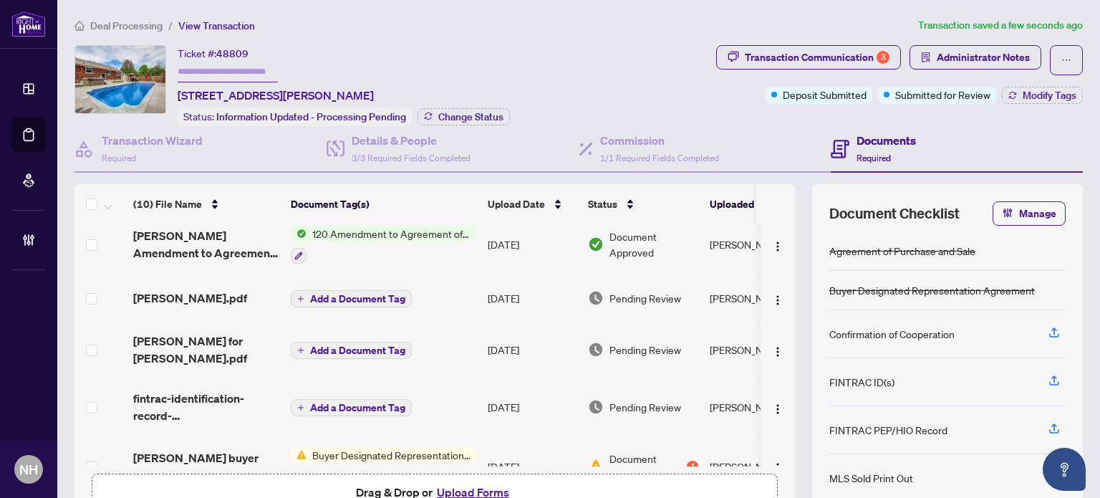
scroll to position [72, 0]
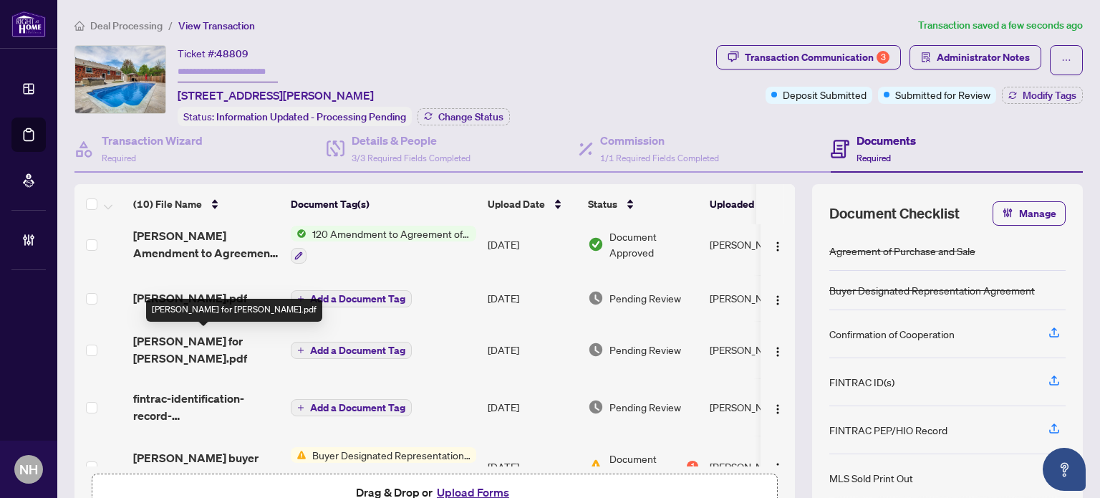
click at [241, 338] on span "Maryanne for Mckenzie.pdf" at bounding box center [206, 349] width 146 height 34
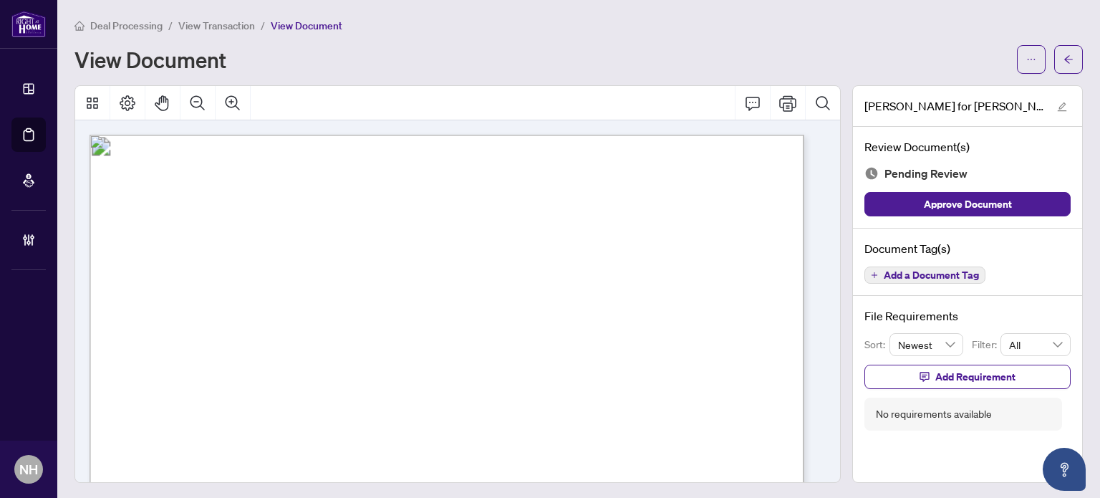
click at [203, 17] on li "View Transaction" at bounding box center [216, 25] width 77 height 16
click at [206, 24] on span "View Transaction" at bounding box center [216, 25] width 77 height 13
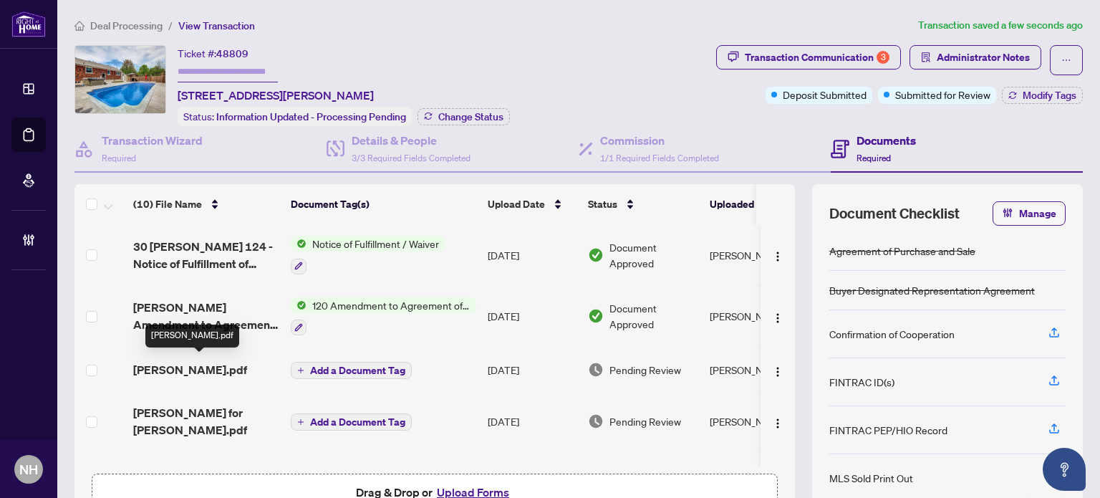
click at [208, 361] on span "Greg fintracMckenzie.pdf" at bounding box center [190, 369] width 114 height 17
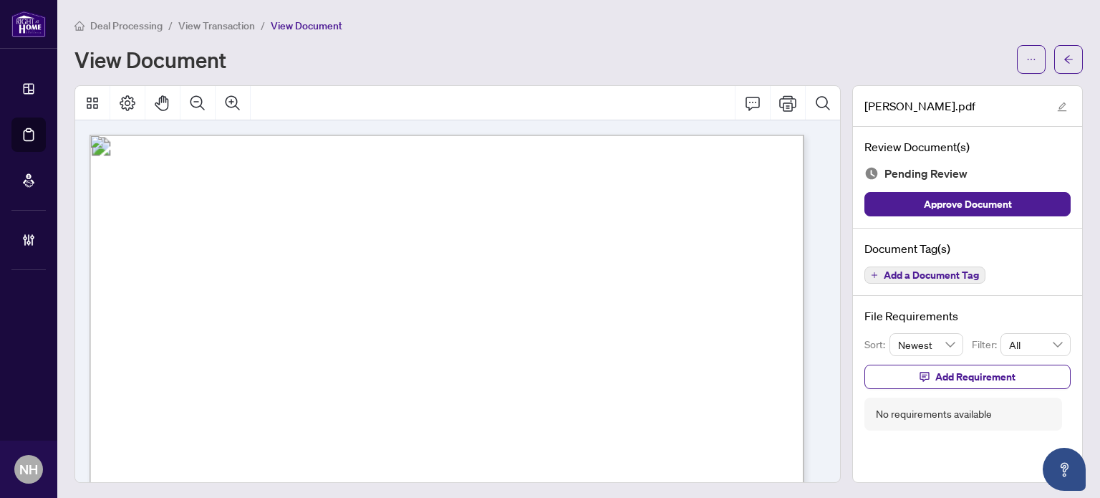
click at [188, 24] on span "View Transaction" at bounding box center [216, 25] width 77 height 13
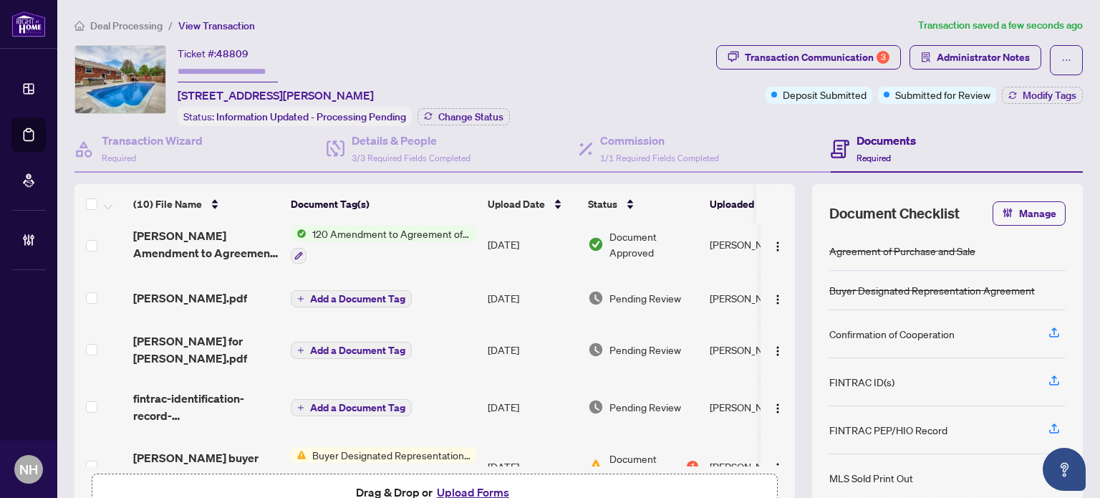
scroll to position [333, 0]
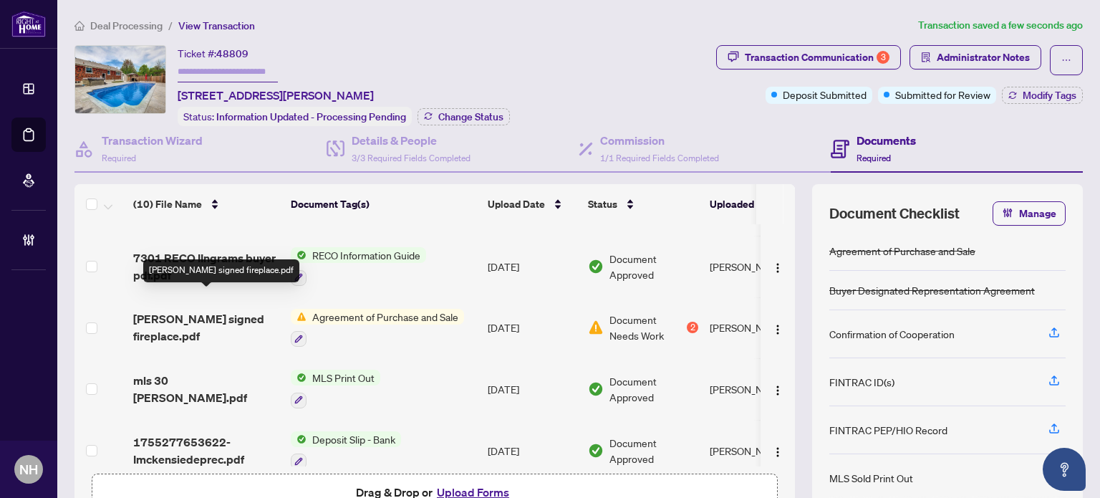
click at [186, 310] on span "McKenzie signed fireplace.pdf" at bounding box center [206, 327] width 146 height 34
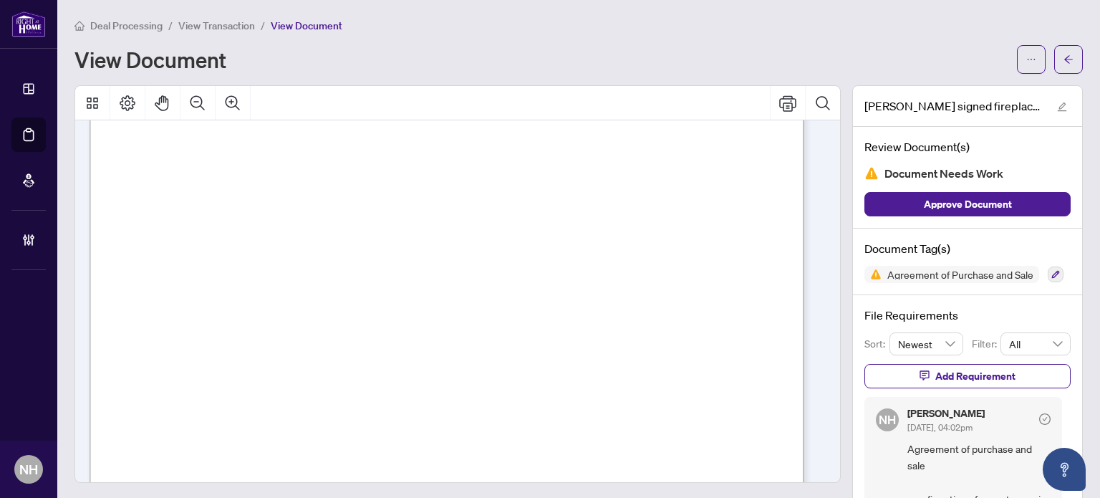
scroll to position [215, 0]
click at [229, 27] on span "View Transaction" at bounding box center [216, 25] width 77 height 13
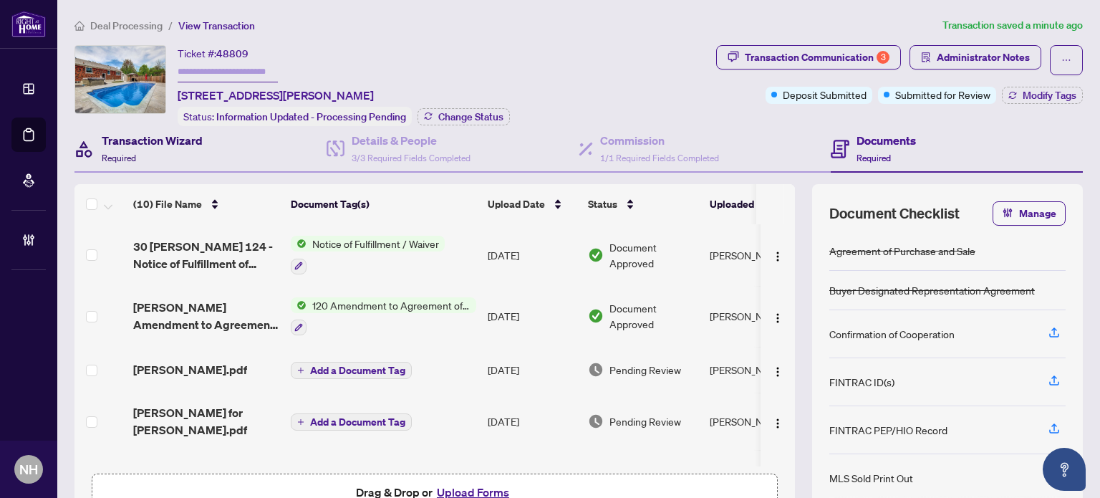
click at [170, 153] on div "Transaction Wizard Required" at bounding box center [152, 149] width 101 height 34
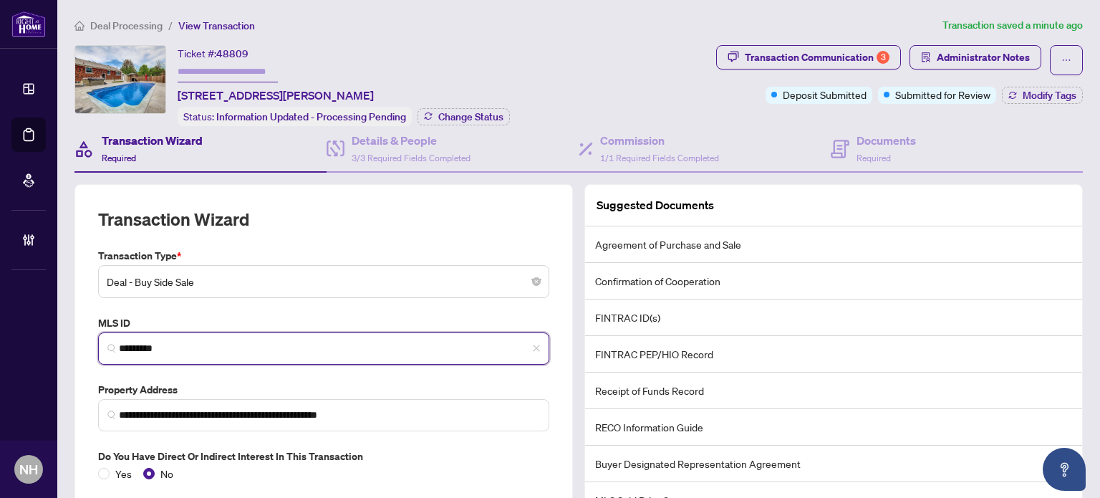
drag, startPoint x: 183, startPoint y: 348, endPoint x: 57, endPoint y: 312, distance: 131.1
click at [57, 312] on main "**********" at bounding box center [578, 249] width 1043 height 498
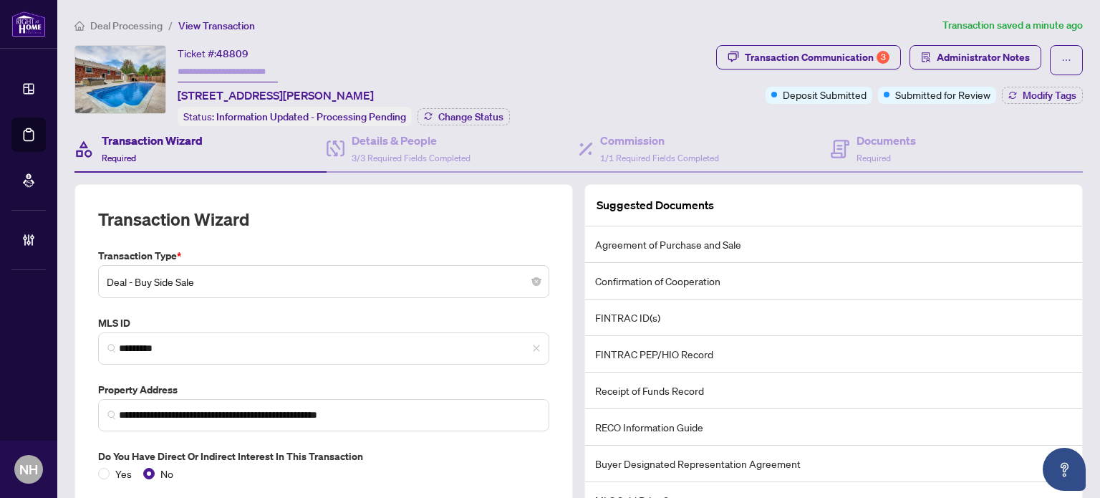
click at [891, 120] on div "Transaction Communication 3 Administrator Notes Deposit Submitted Submitted for…" at bounding box center [899, 85] width 373 height 81
click at [865, 148] on div "Documents Required" at bounding box center [886, 149] width 59 height 34
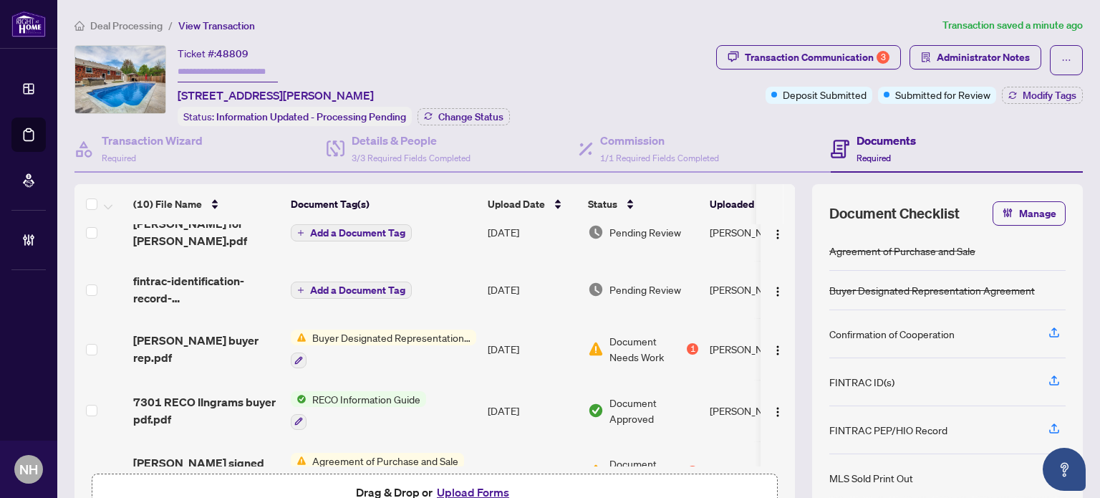
scroll to position [287, 0]
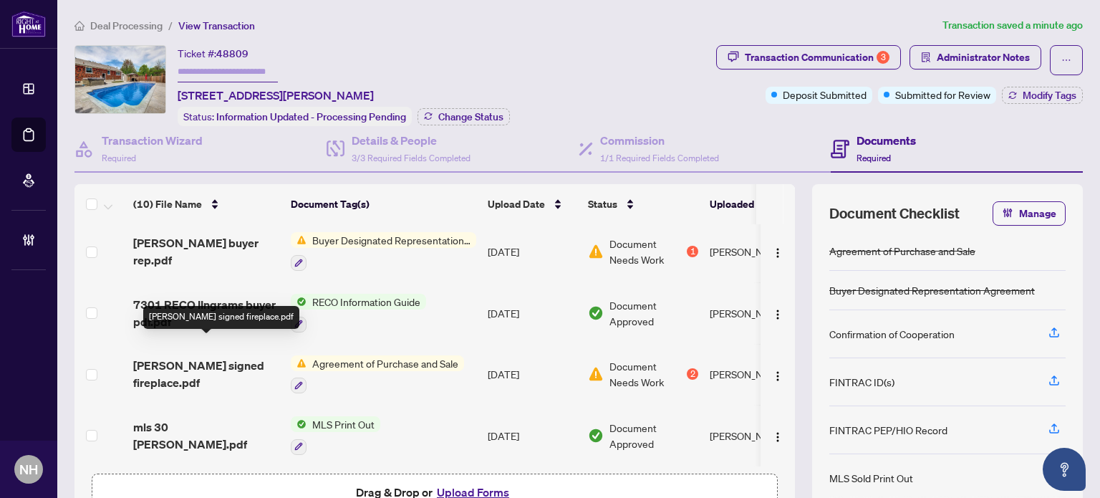
click at [177, 359] on span "McKenzie signed fireplace.pdf" at bounding box center [206, 374] width 146 height 34
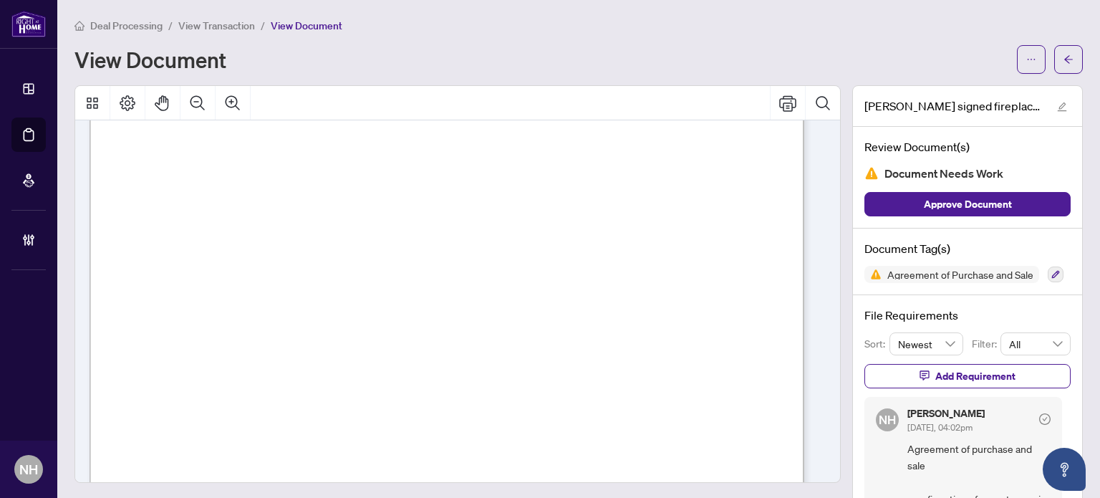
click at [239, 25] on span "View Transaction" at bounding box center [216, 25] width 77 height 13
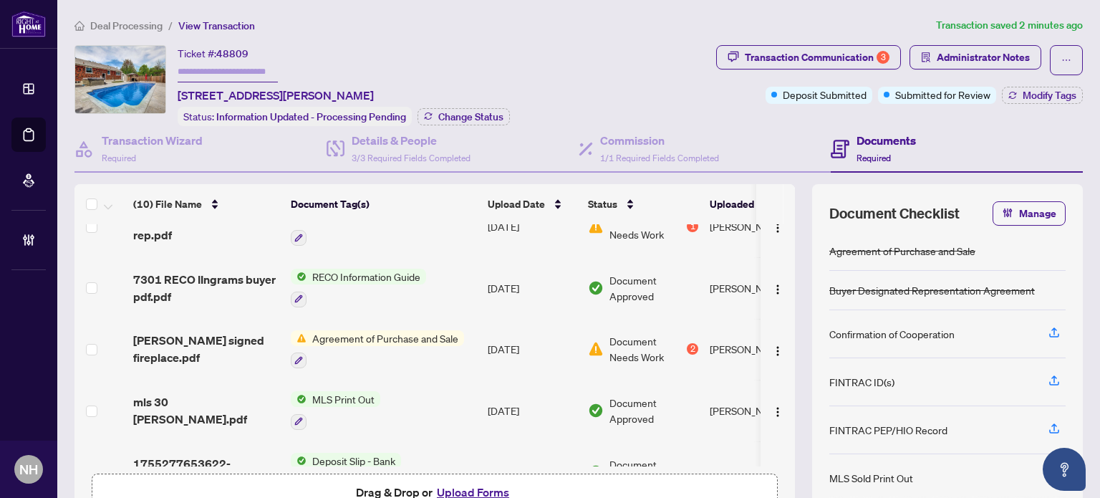
scroll to position [333, 0]
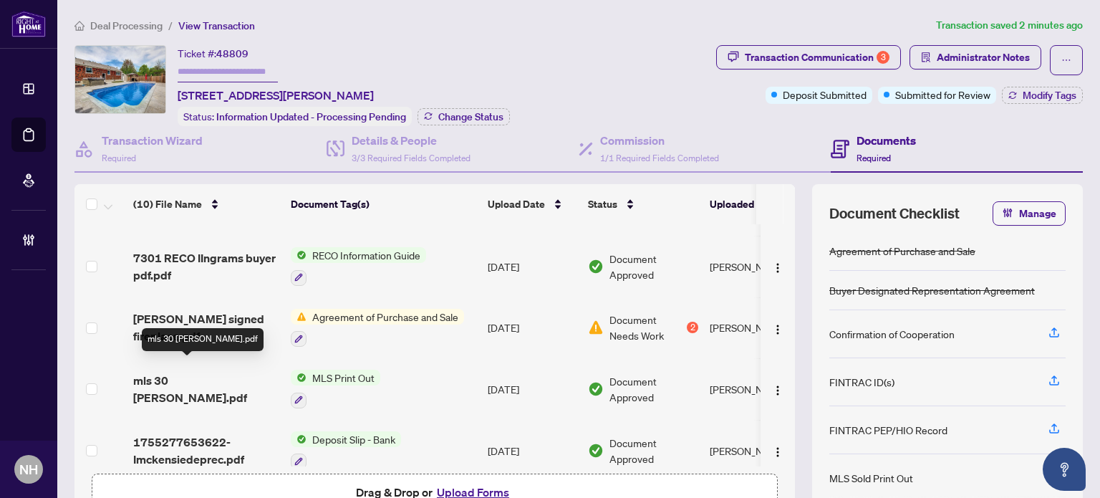
click at [214, 372] on span "mls 30 Mckenzie.pdf" at bounding box center [206, 389] width 146 height 34
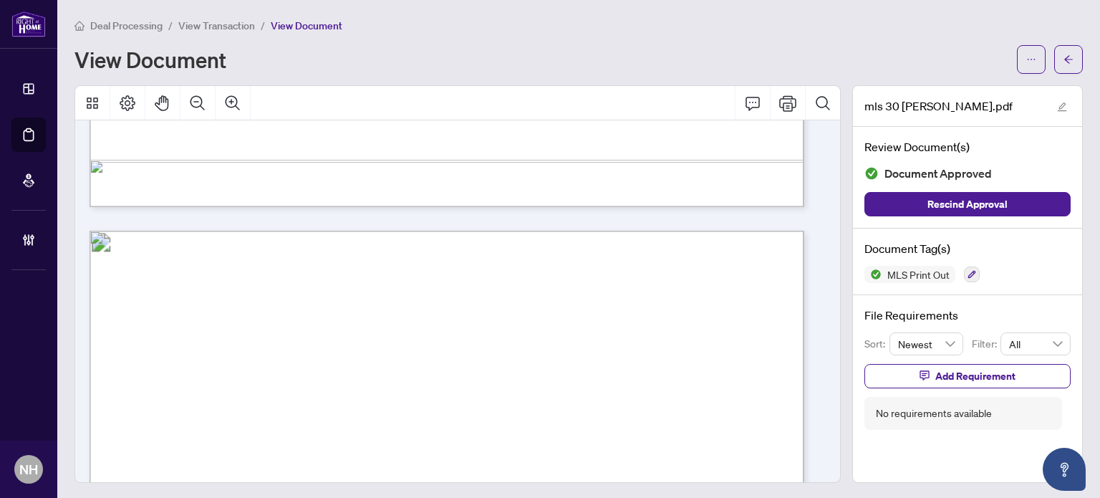
scroll to position [860, 0]
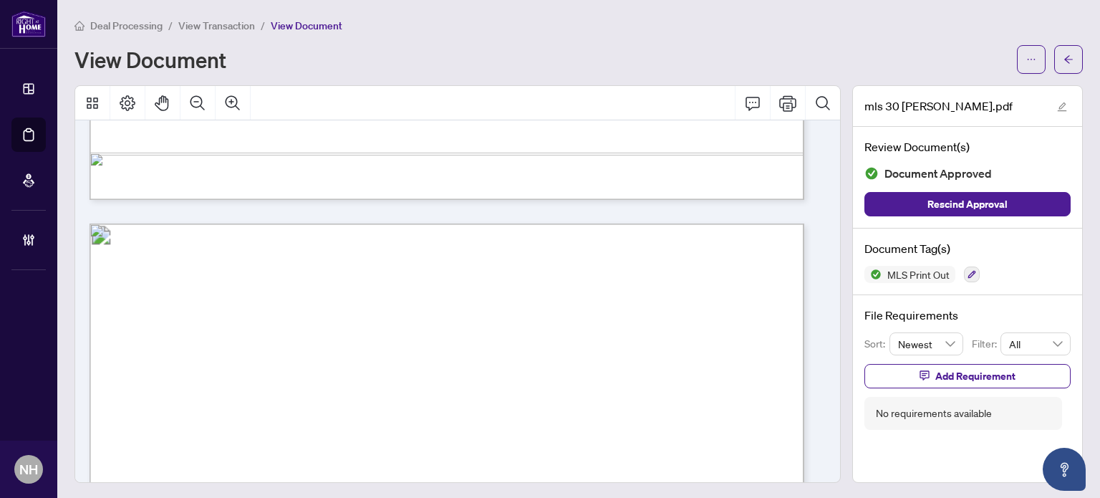
click at [221, 26] on span "View Transaction" at bounding box center [216, 25] width 77 height 13
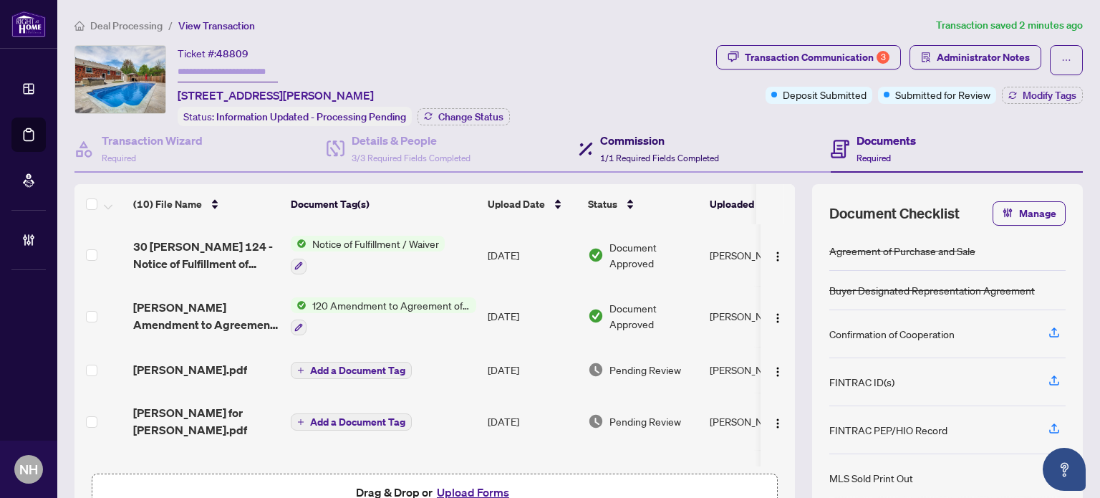
click at [622, 140] on h4 "Commission" at bounding box center [659, 140] width 119 height 17
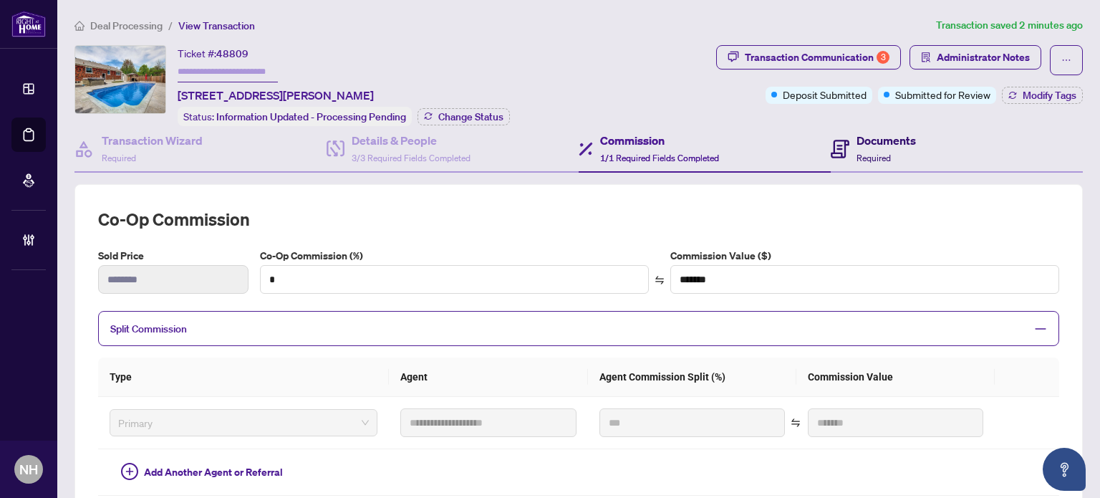
click at [857, 158] on span "Required" at bounding box center [874, 158] width 34 height 11
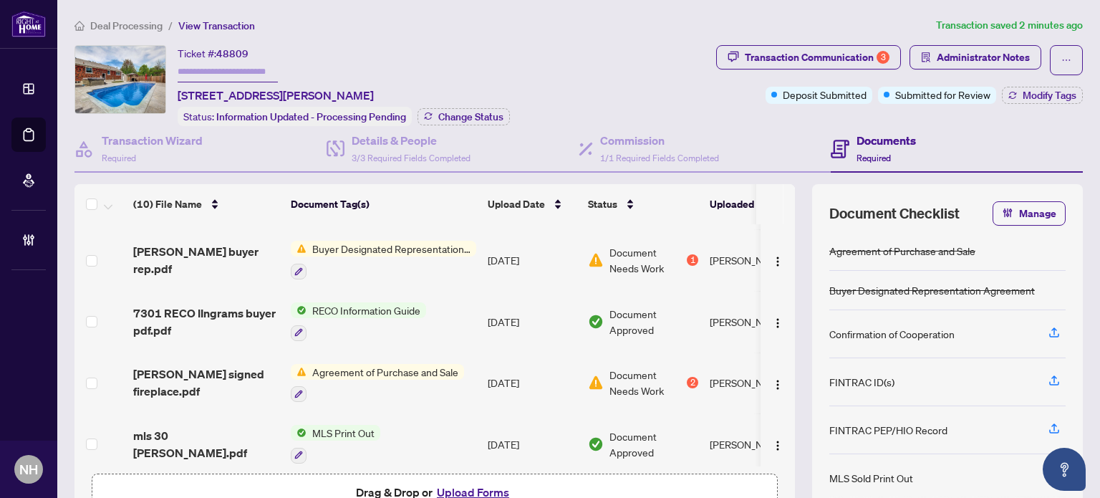
scroll to position [333, 0]
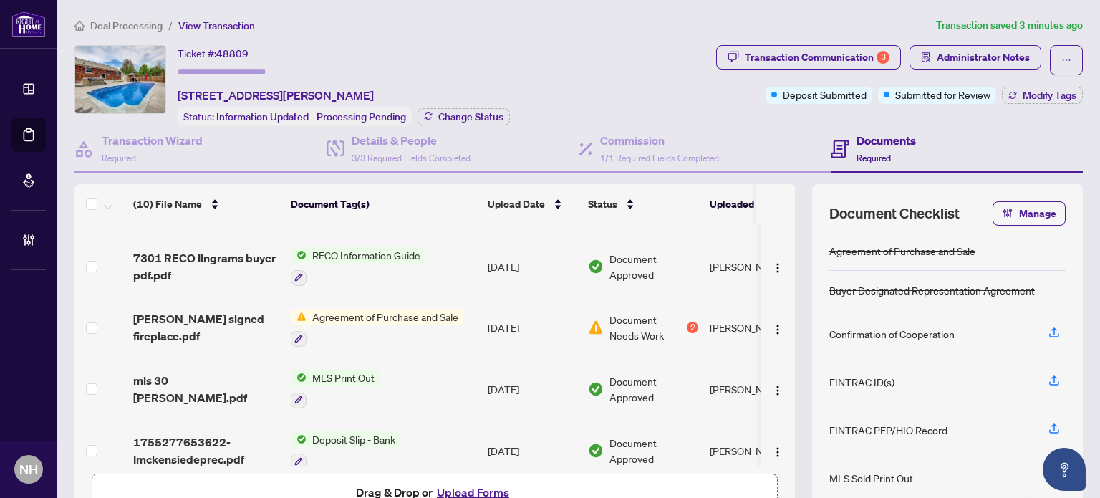
click at [186, 310] on span "McKenzie signed fireplace.pdf" at bounding box center [206, 327] width 146 height 34
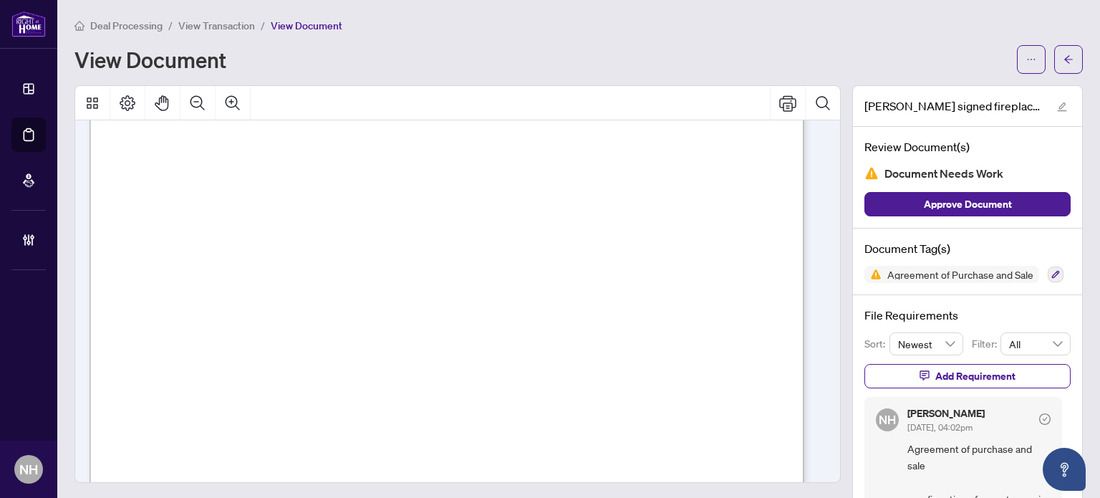
scroll to position [4441, 0]
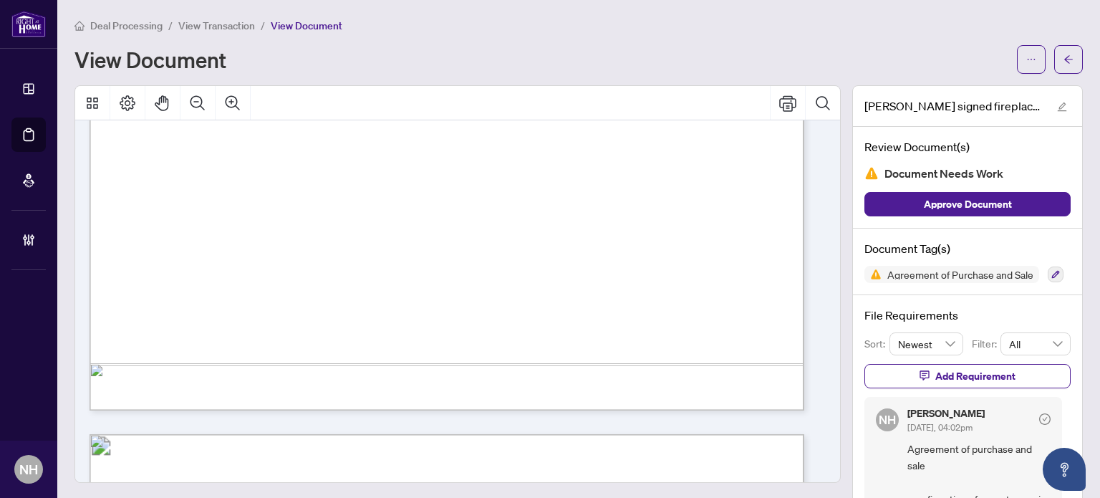
click at [221, 25] on span "View Transaction" at bounding box center [216, 25] width 77 height 13
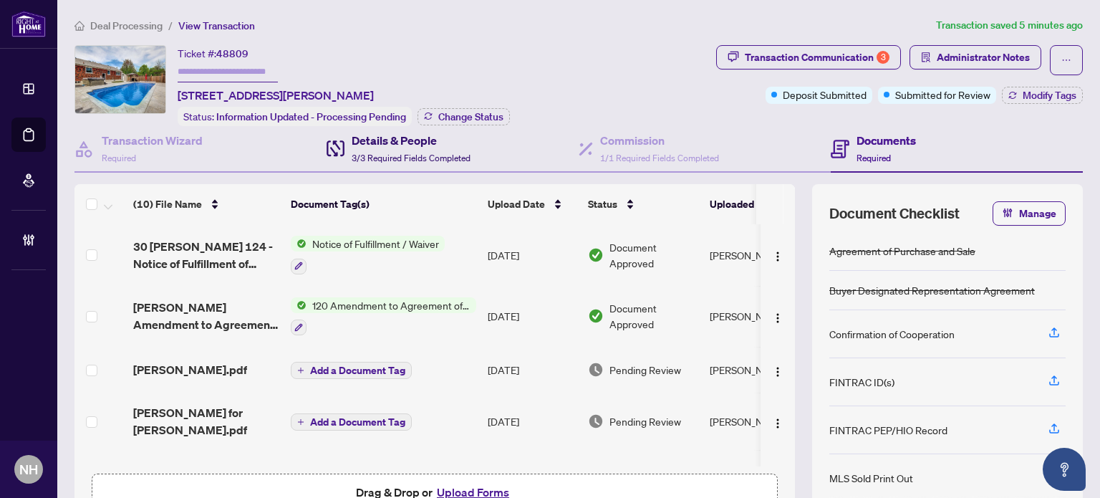
click at [378, 153] on span "3/3 Required Fields Completed" at bounding box center [411, 158] width 119 height 11
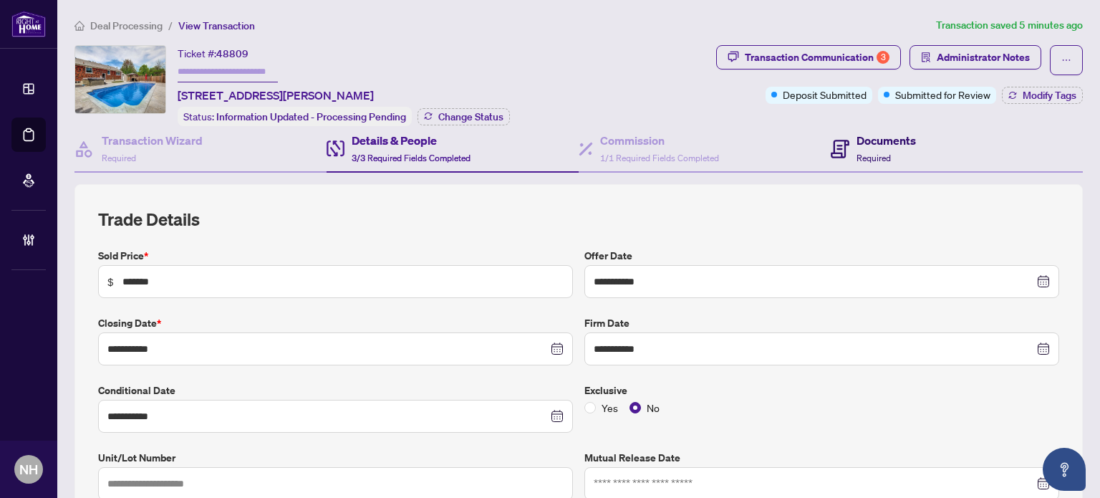
click at [875, 134] on h4 "Documents" at bounding box center [886, 140] width 59 height 17
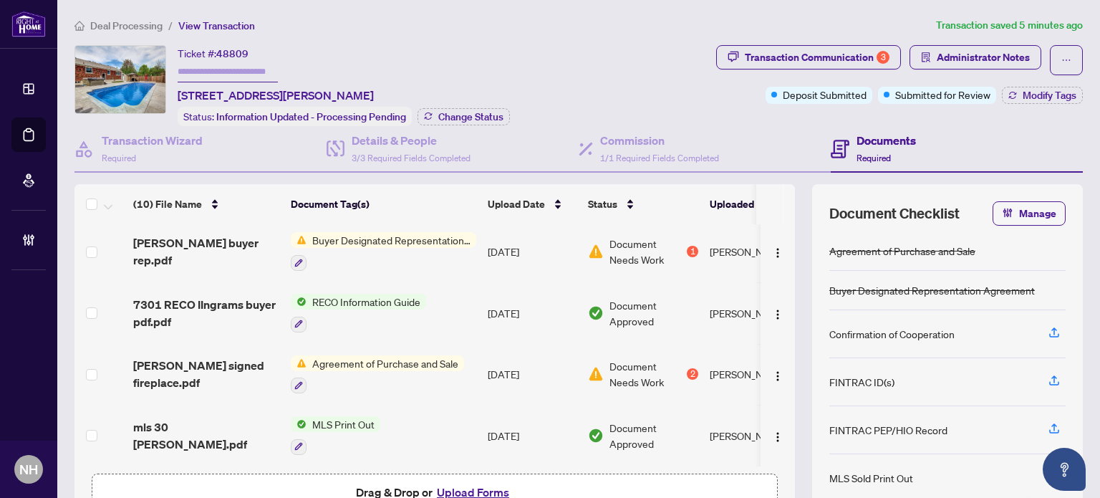
scroll to position [333, 0]
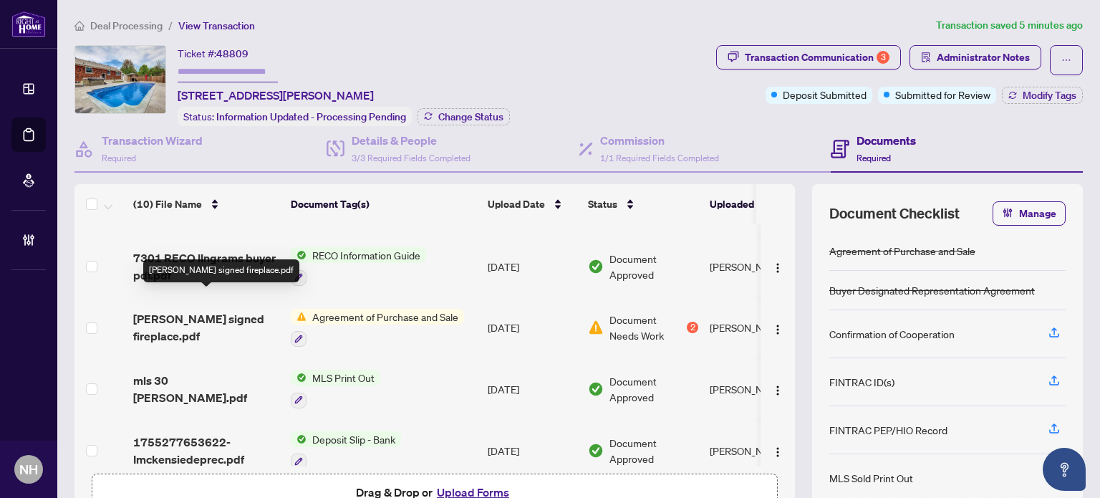
click at [198, 310] on span "McKenzie signed fireplace.pdf" at bounding box center [206, 327] width 146 height 34
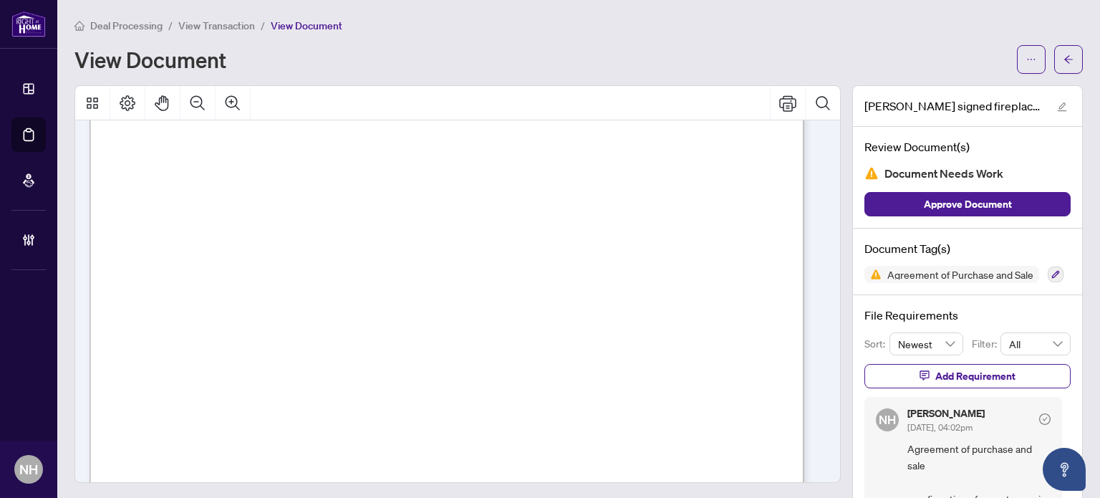
scroll to position [4083, 0]
click at [226, 21] on span "View Transaction" at bounding box center [216, 25] width 77 height 13
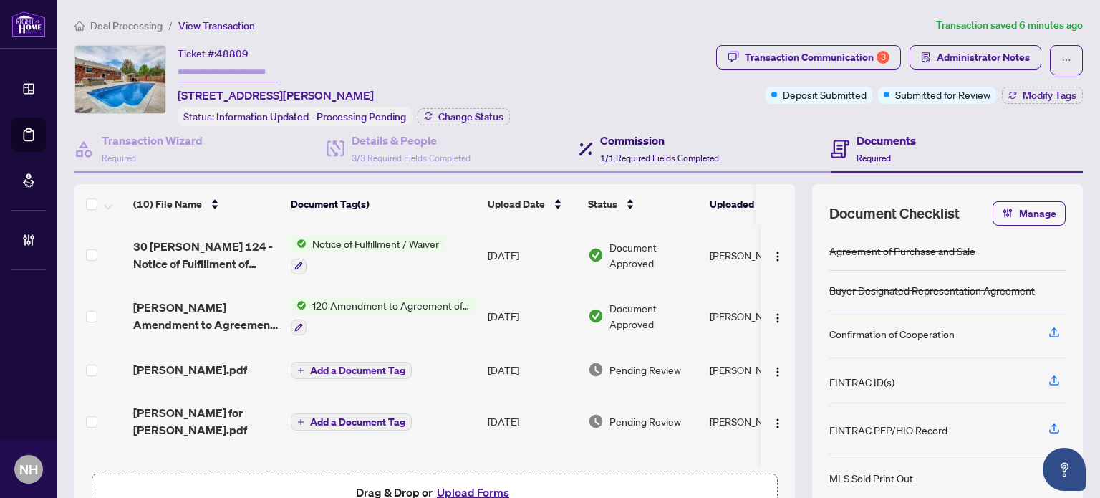
click at [626, 145] on h4 "Commission" at bounding box center [659, 140] width 119 height 17
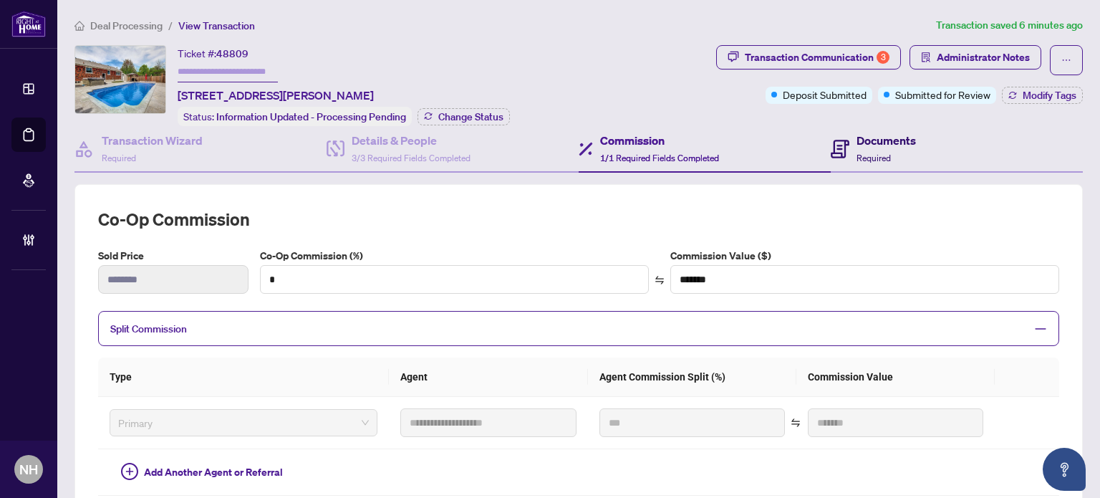
click at [897, 147] on div "Documents Required" at bounding box center [886, 149] width 59 height 34
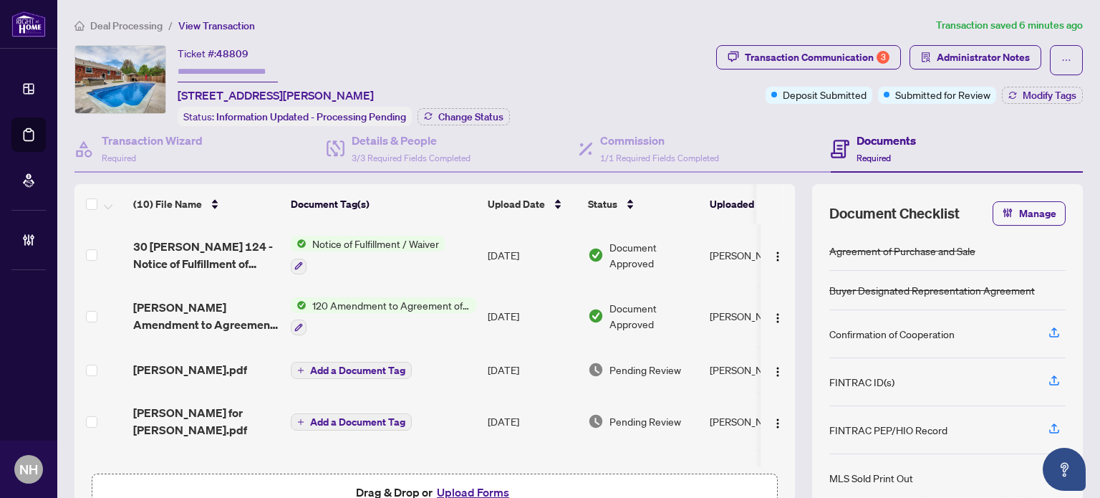
scroll to position [333, 0]
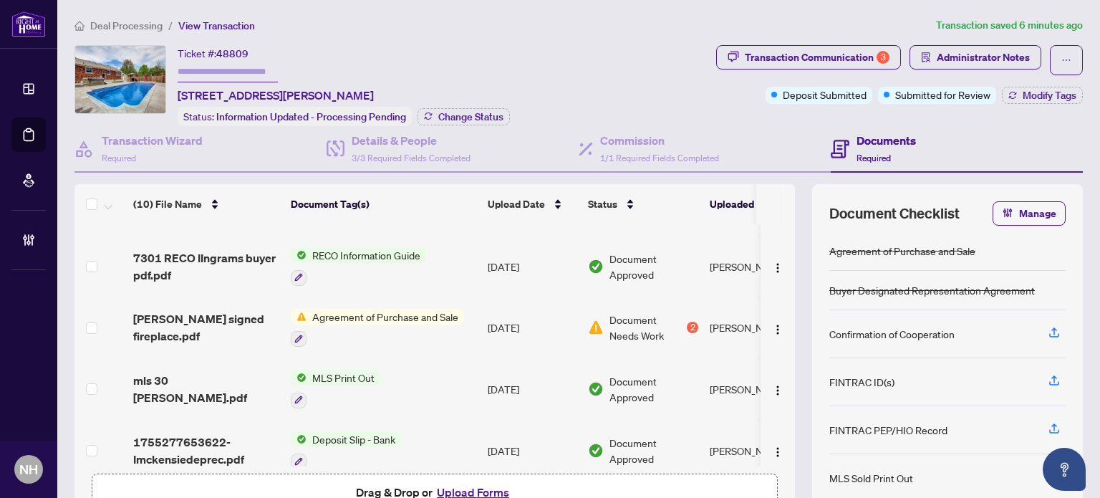
click at [189, 310] on span "McKenzie signed fireplace.pdf" at bounding box center [206, 327] width 146 height 34
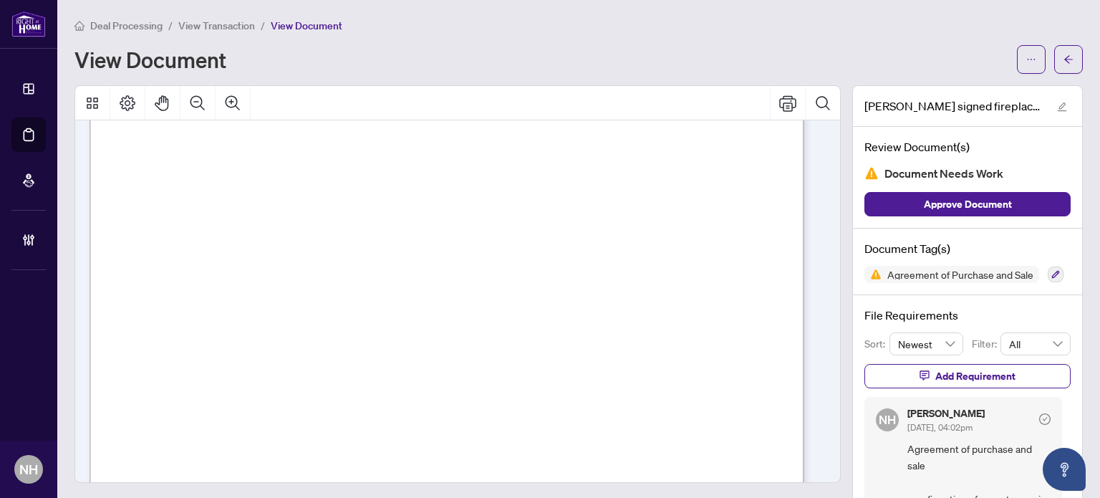
click at [203, 27] on span "View Transaction" at bounding box center [216, 25] width 77 height 13
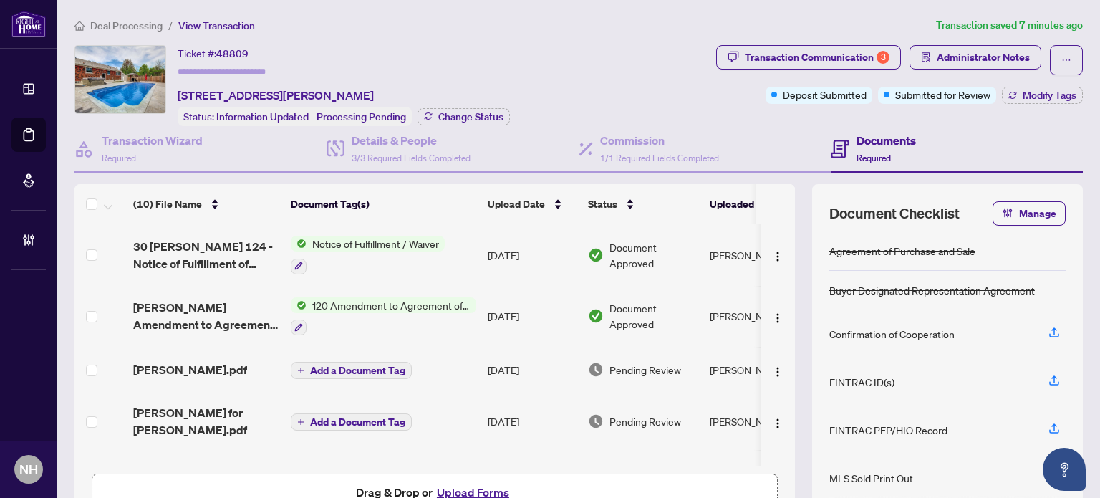
click at [207, 312] on span "Mckenzie Amendment to Agreement of Purchase and Sale.pdf" at bounding box center [206, 316] width 146 height 34
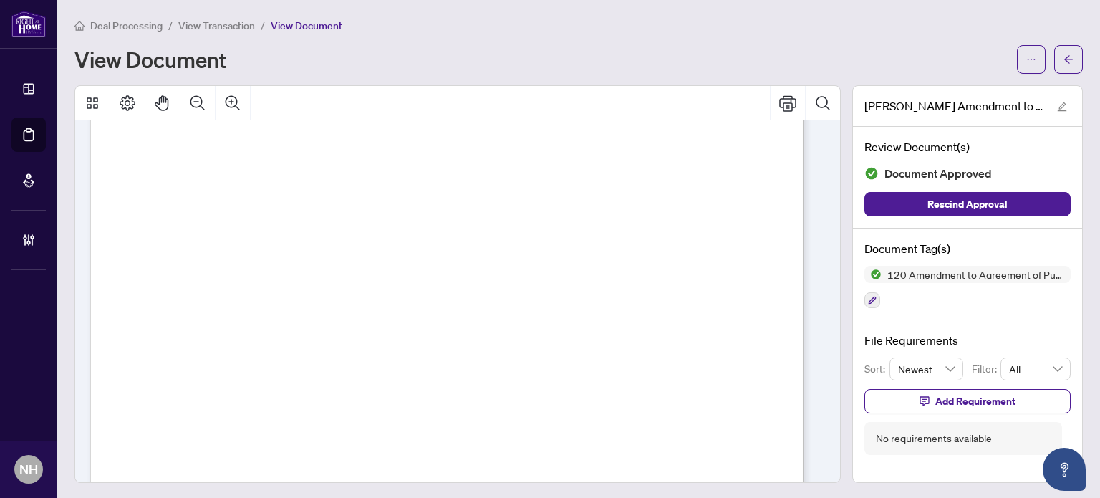
scroll to position [1289, 0]
click at [739, 497] on html "Dashboard Deal Processing Mortgage Referrals Brokerage Management NH Nazia Hoss…" at bounding box center [550, 249] width 1100 height 498
click at [241, 29] on span "View Transaction" at bounding box center [216, 25] width 77 height 13
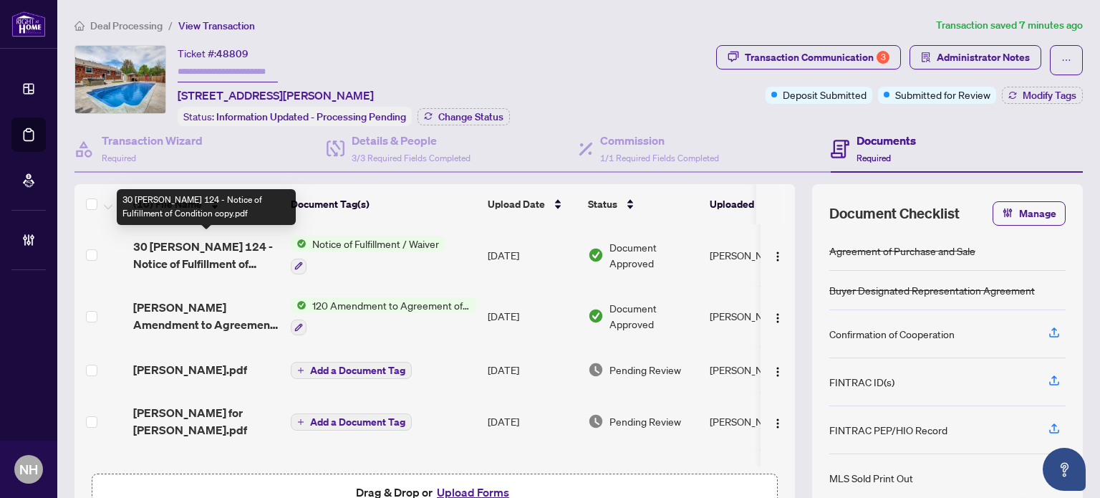
click at [201, 246] on span "30 MCKENZIE 124 - Notice of Fulfillment of Condition copy.pdf" at bounding box center [206, 255] width 146 height 34
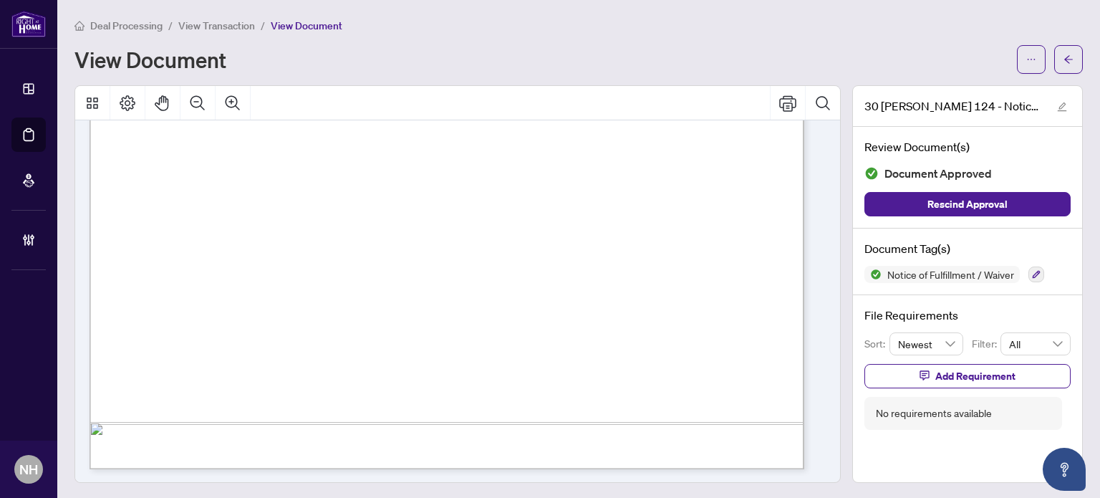
scroll to position [1, 0]
click at [214, 34] on div "Deal Processing / View Transaction / View Document View Document" at bounding box center [579, 44] width 1009 height 57
click at [211, 27] on span "View Transaction" at bounding box center [216, 24] width 77 height 13
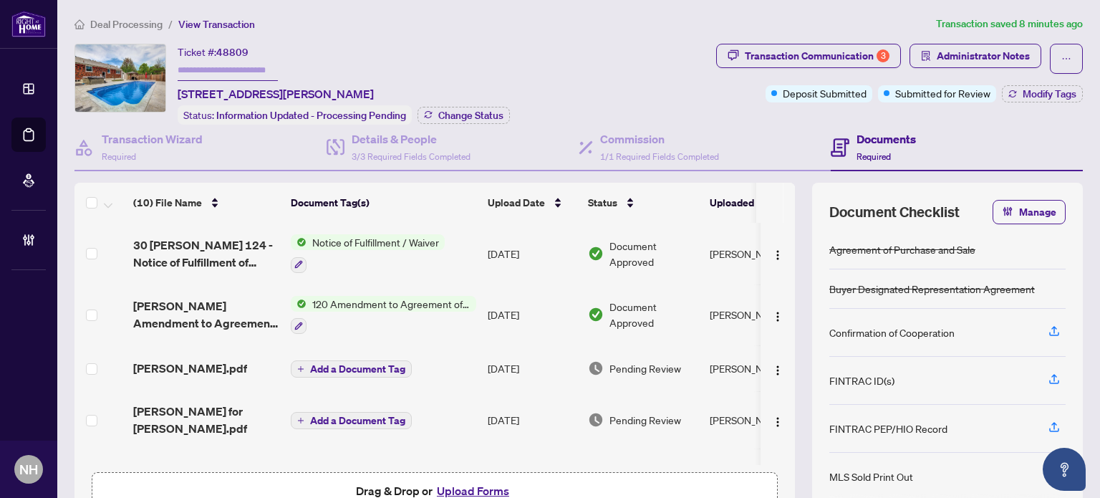
click at [221, 363] on span "Greg fintracMckenzie.pdf" at bounding box center [190, 368] width 114 height 17
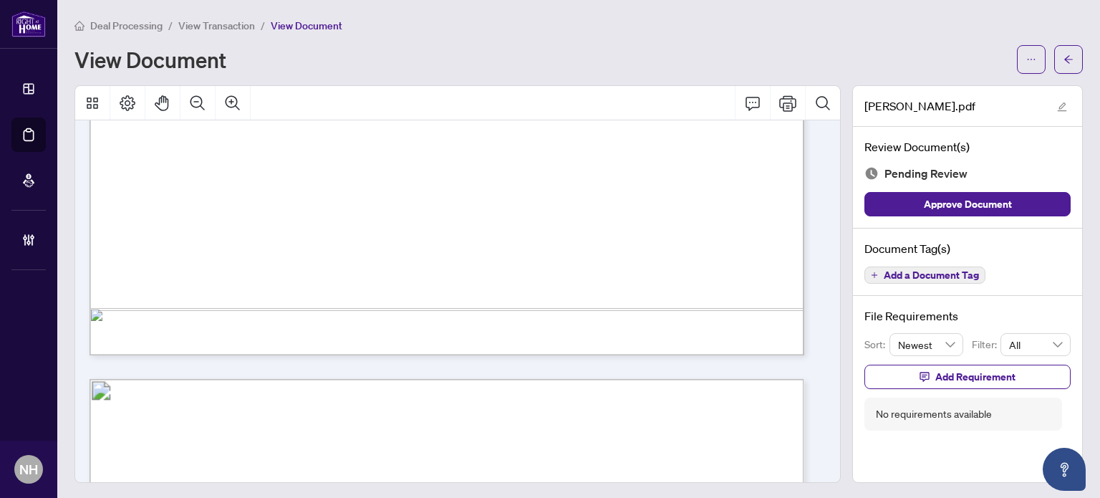
scroll to position [4513, 0]
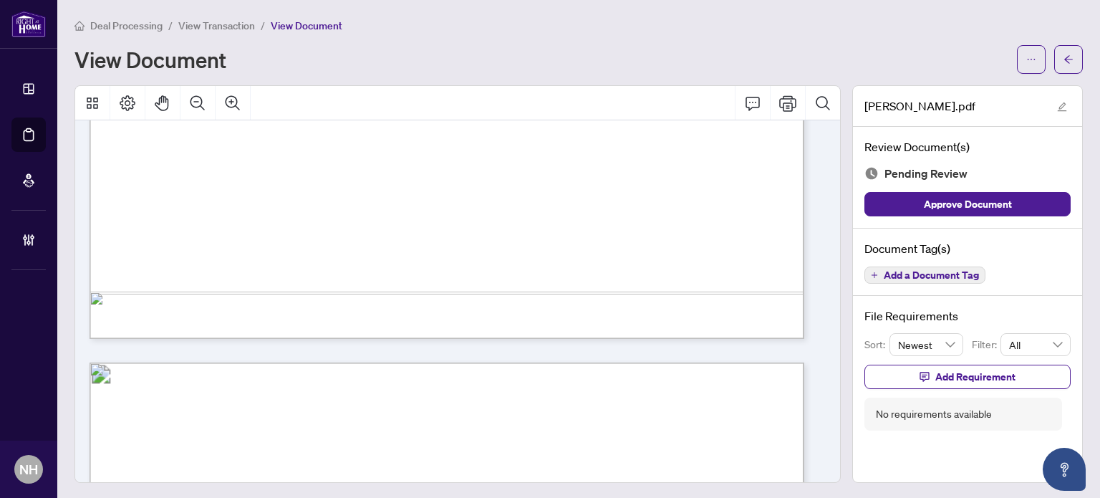
click at [884, 277] on span "Add a Document Tag" at bounding box center [931, 275] width 95 height 10
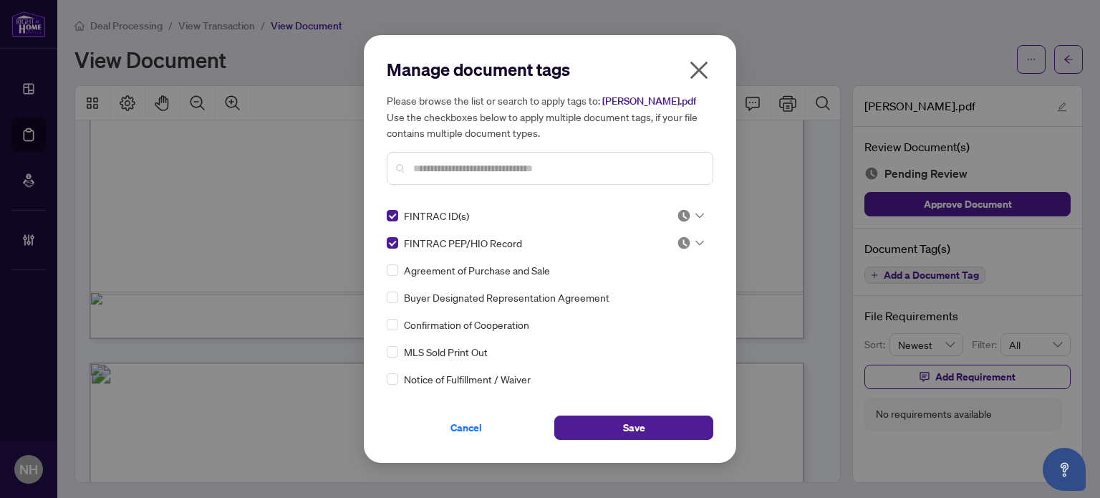
click at [688, 220] on div at bounding box center [690, 215] width 27 height 14
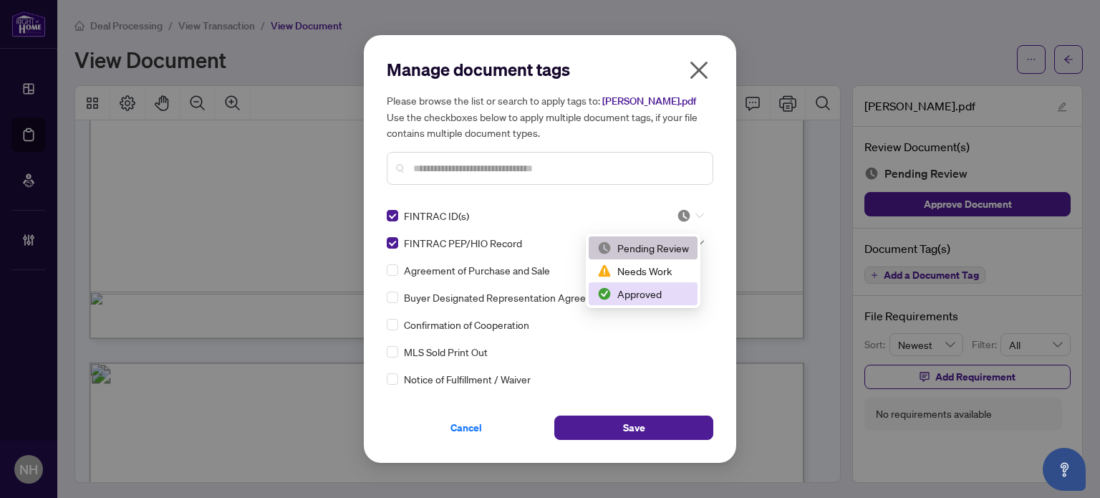
click at [621, 297] on div "Approved" at bounding box center [643, 294] width 92 height 16
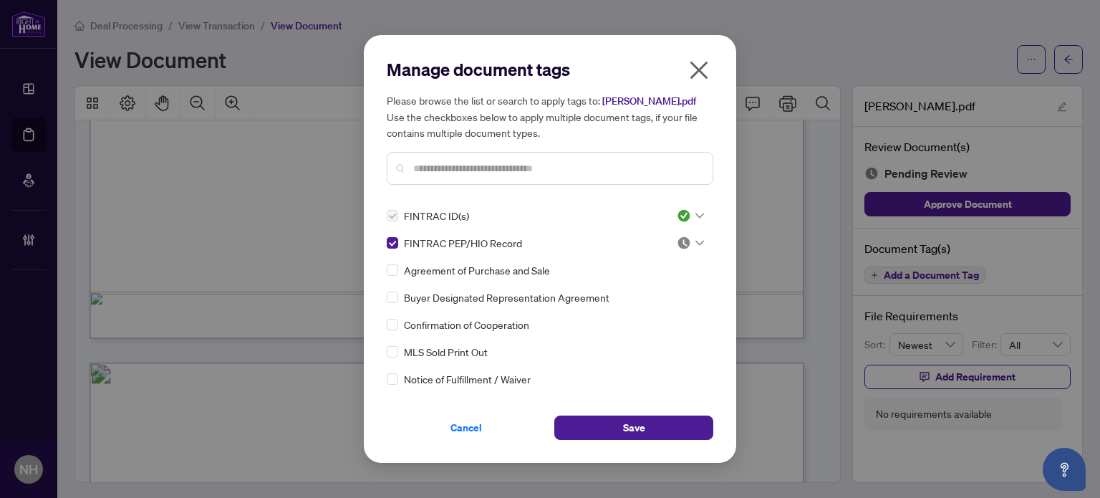
drag, startPoint x: 678, startPoint y: 246, endPoint x: 673, endPoint y: 256, distance: 10.9
click at [678, 246] on img at bounding box center [684, 243] width 14 height 14
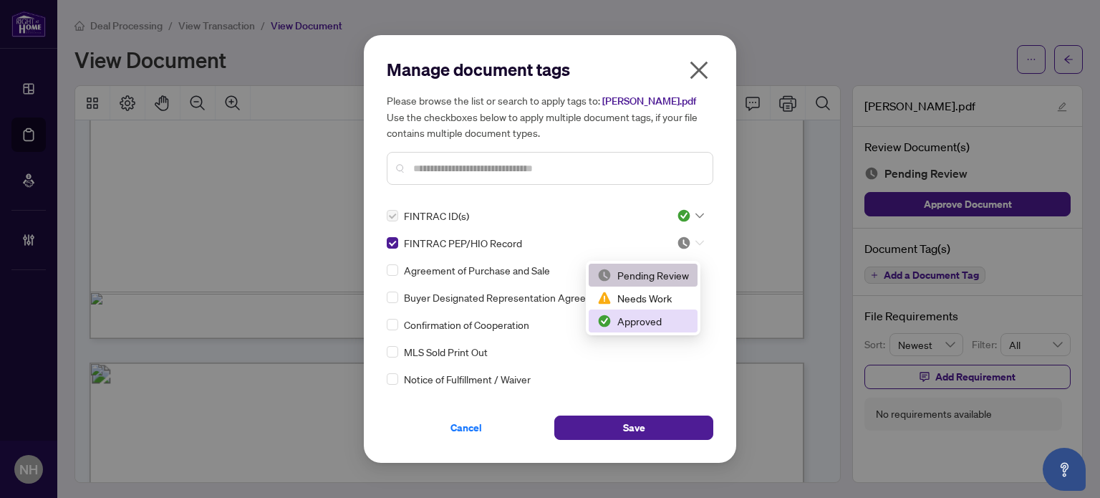
click at [644, 319] on div "Approved" at bounding box center [643, 321] width 92 height 16
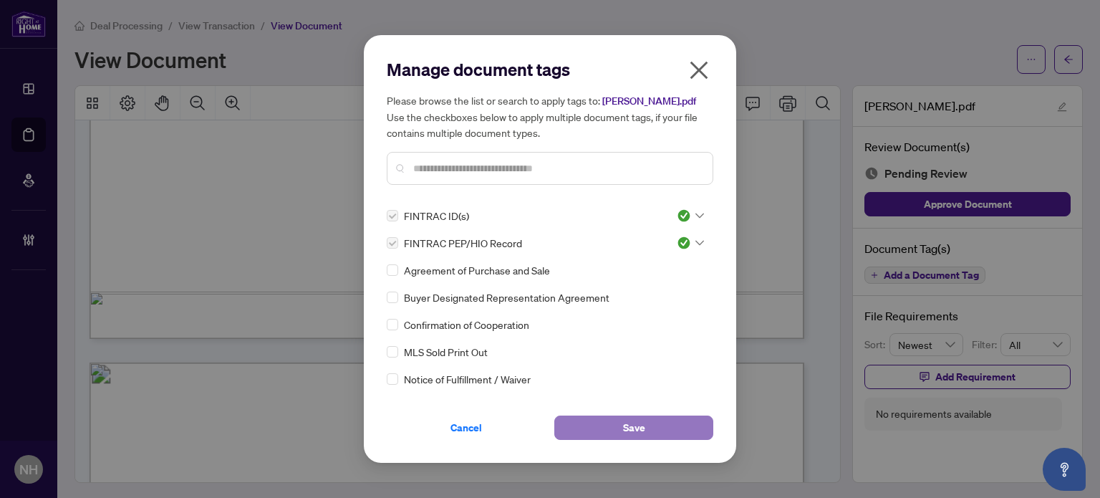
click at [628, 439] on span "Save" at bounding box center [634, 427] width 22 height 23
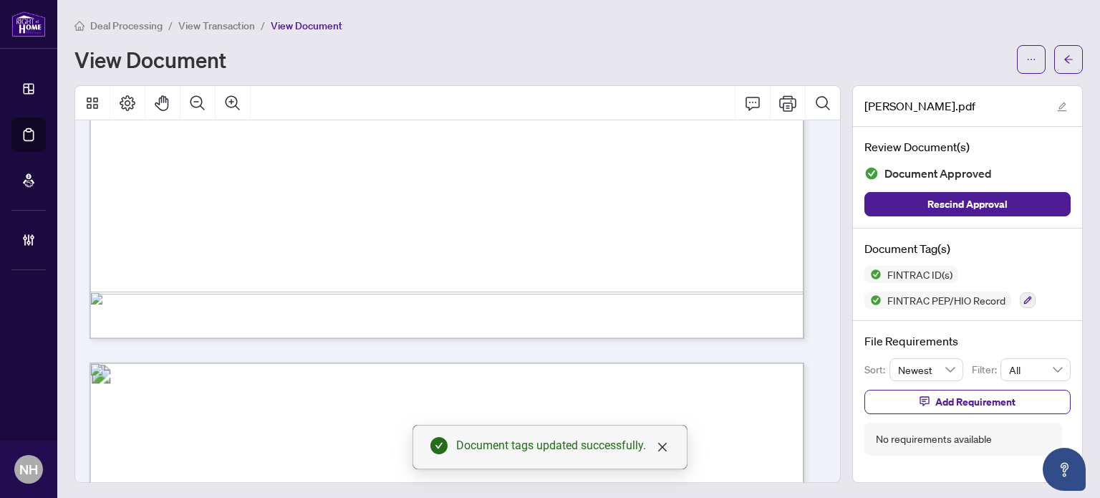
click at [206, 21] on span "View Transaction" at bounding box center [216, 25] width 77 height 13
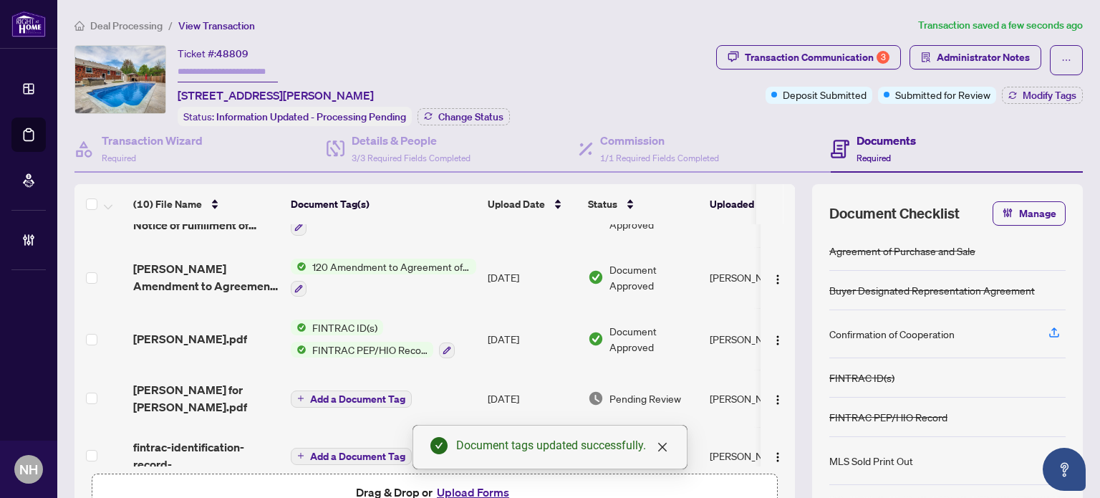
scroll to position [72, 0]
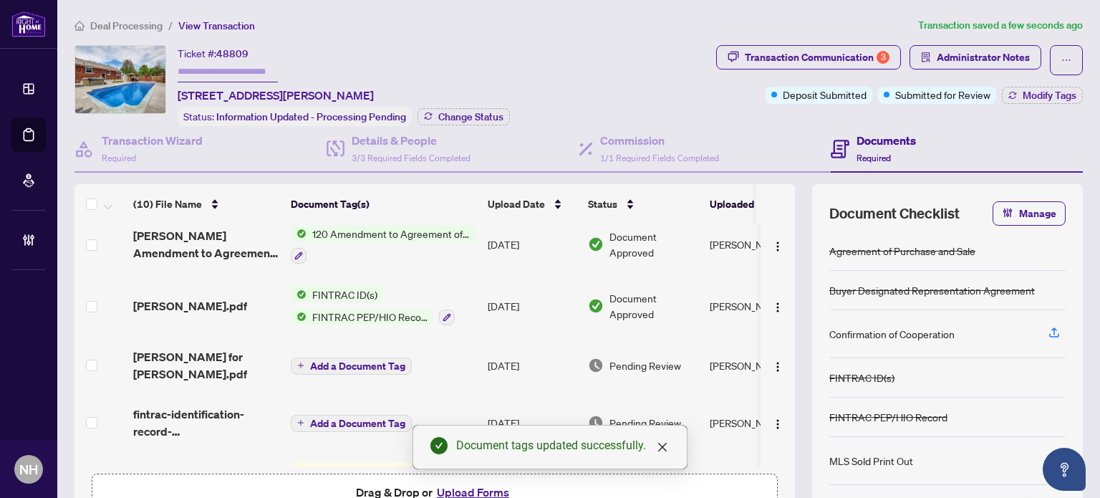
click at [197, 352] on span "Maryanne for Mckenzie.pdf" at bounding box center [206, 365] width 146 height 34
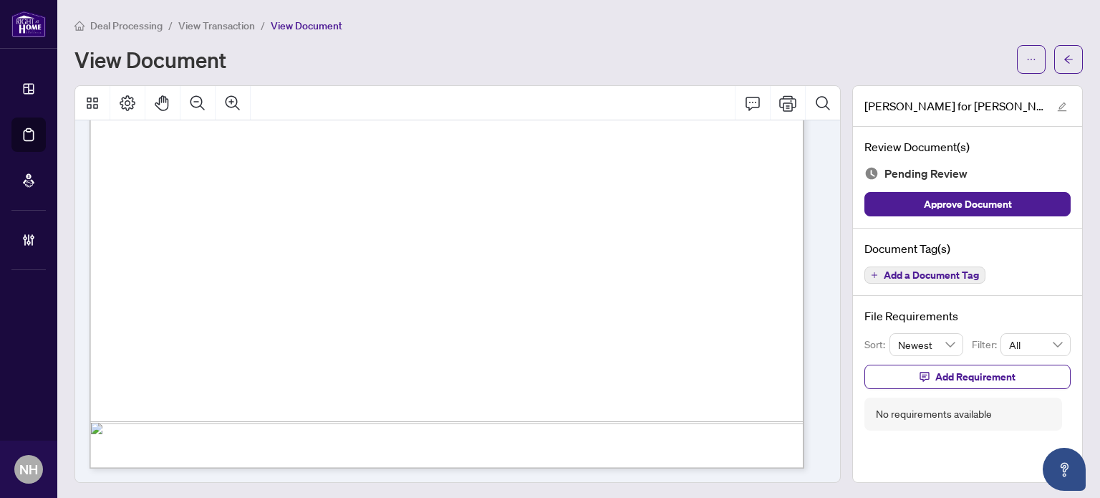
scroll to position [1, 0]
click at [889, 260] on div "Document Tag(s) Add a Document Tag" at bounding box center [967, 261] width 229 height 68
click at [888, 269] on span "Add a Document Tag" at bounding box center [931, 274] width 95 height 10
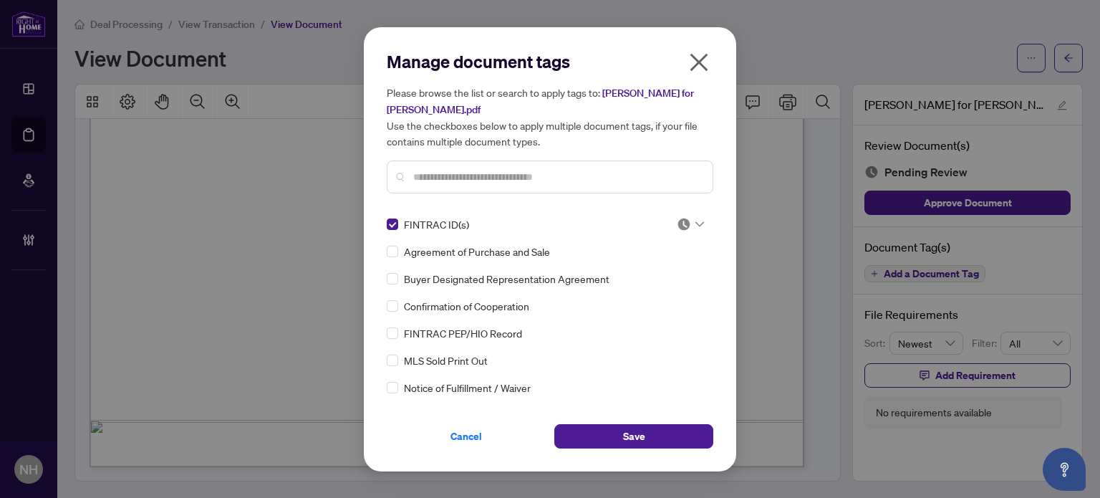
click at [677, 226] on img at bounding box center [684, 224] width 14 height 14
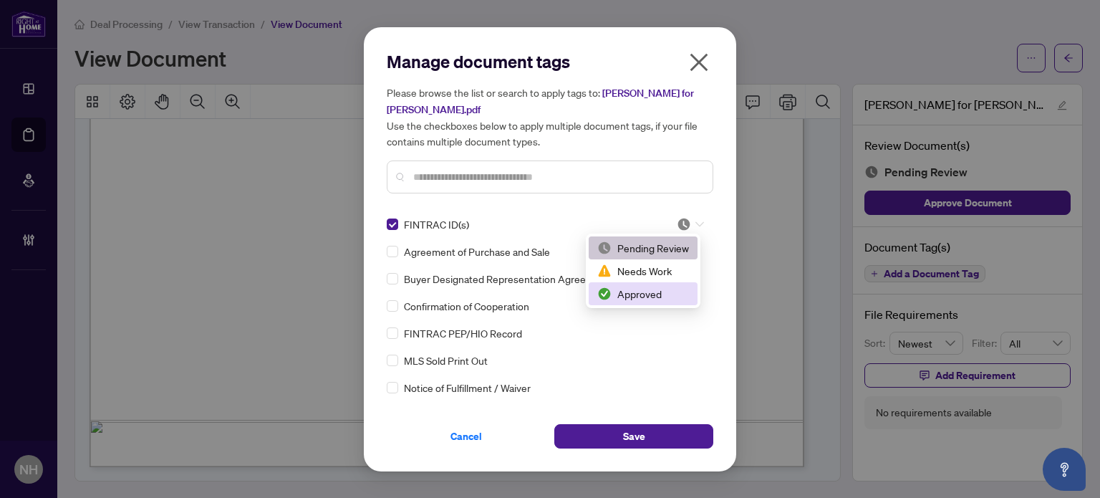
click at [653, 294] on div "Approved" at bounding box center [643, 294] width 92 height 16
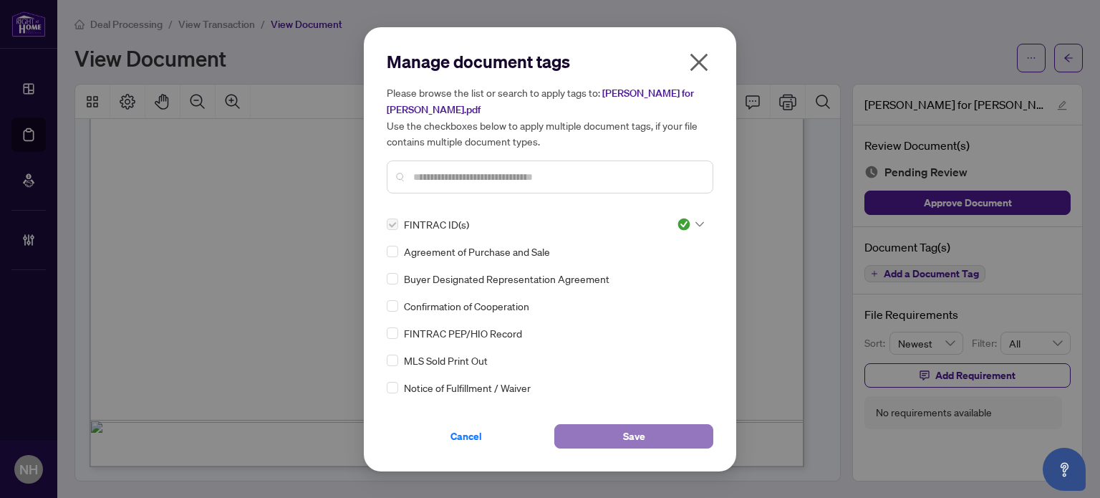
click at [595, 433] on button "Save" at bounding box center [633, 436] width 159 height 24
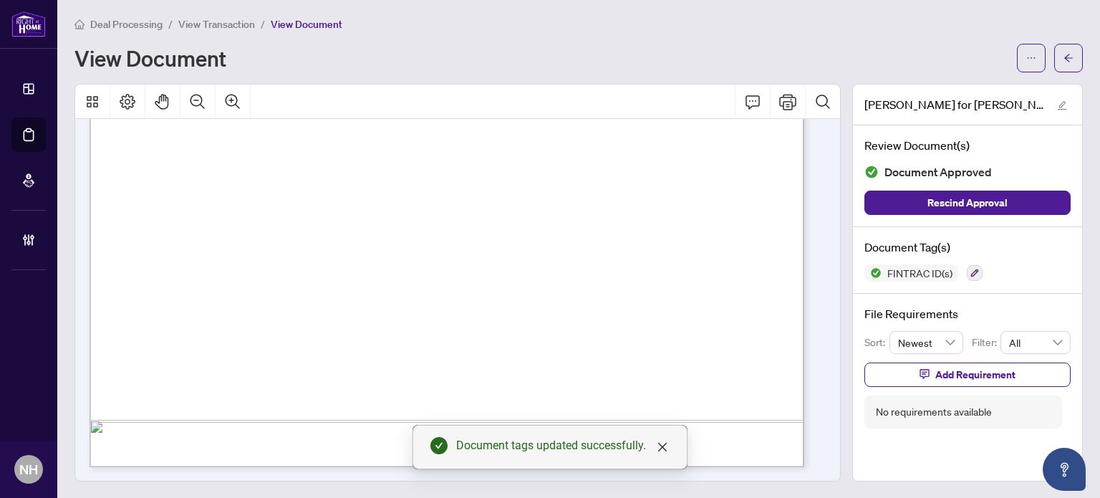
click at [224, 24] on span "View Transaction" at bounding box center [216, 24] width 77 height 13
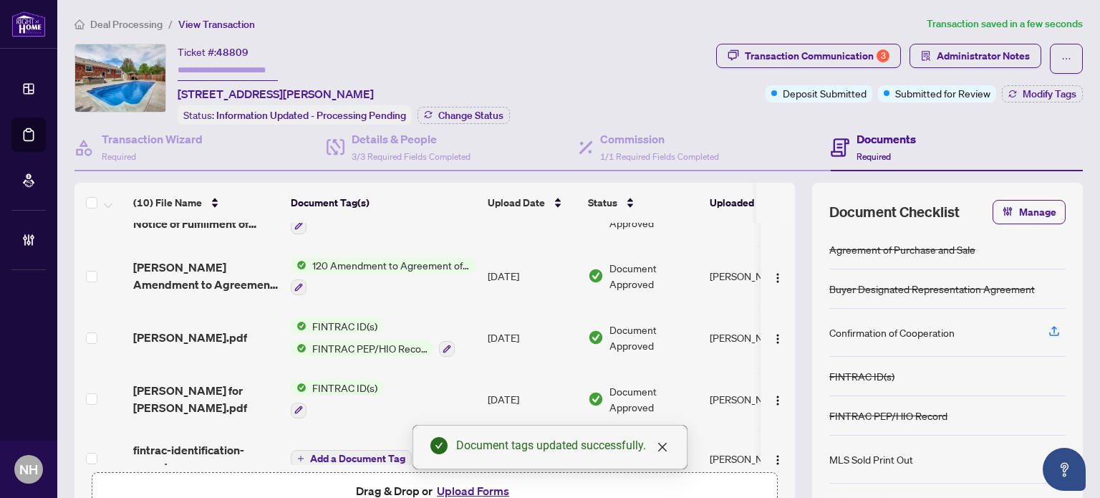
scroll to position [72, 0]
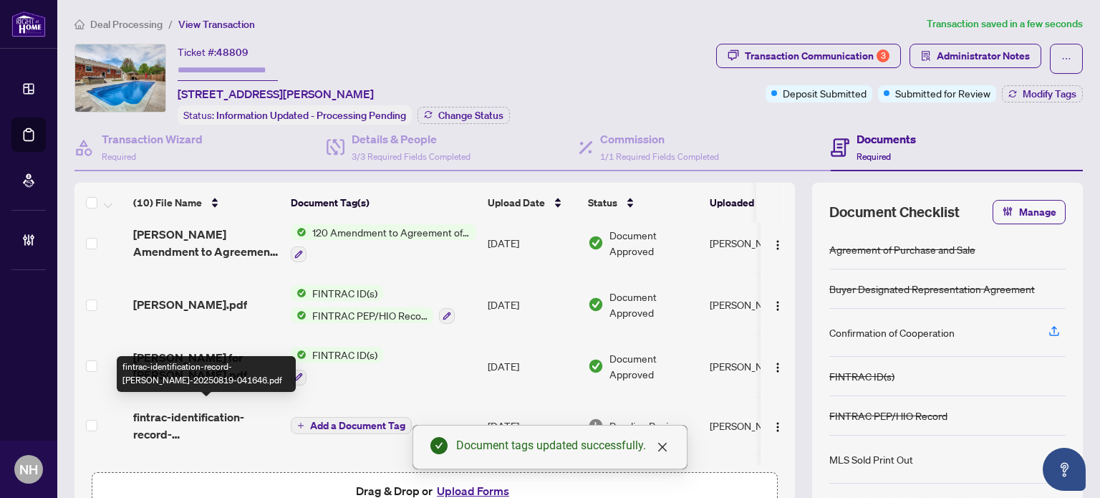
click at [234, 422] on span "fintrac-identification-record-maryanne-ingram-20250819-041646.pdf" at bounding box center [206, 425] width 146 height 34
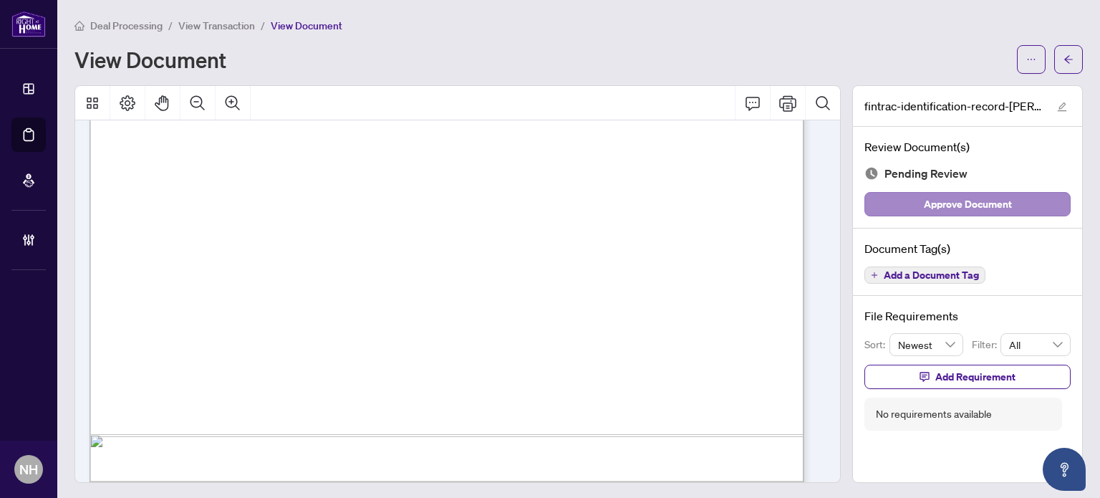
scroll to position [6280, 0]
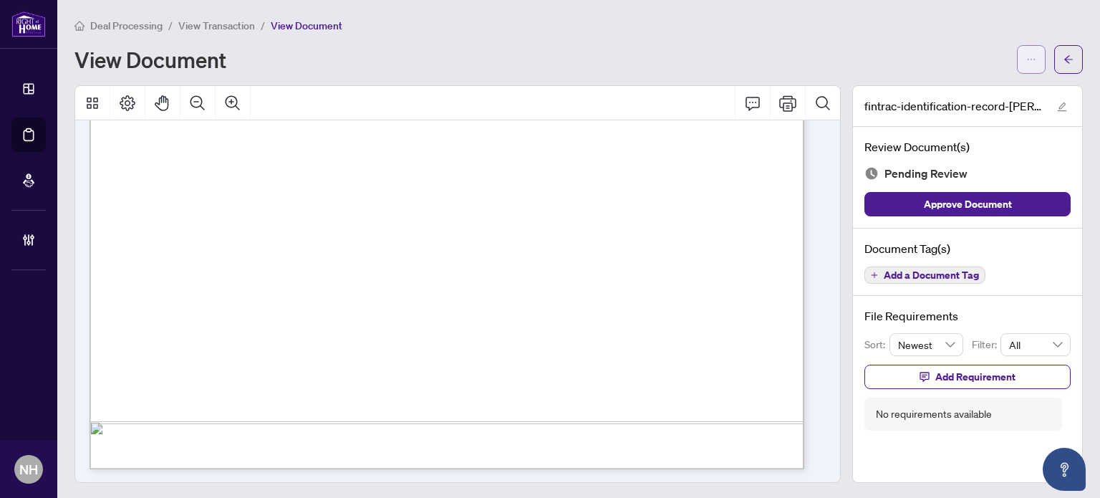
click at [1017, 62] on button "button" at bounding box center [1031, 59] width 29 height 29
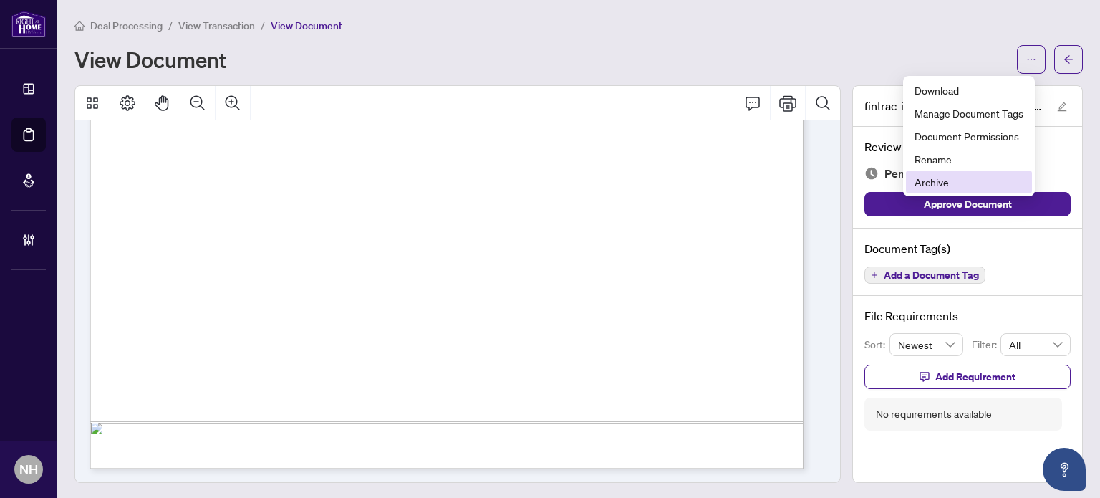
click at [931, 176] on span "Archive" at bounding box center [969, 182] width 109 height 16
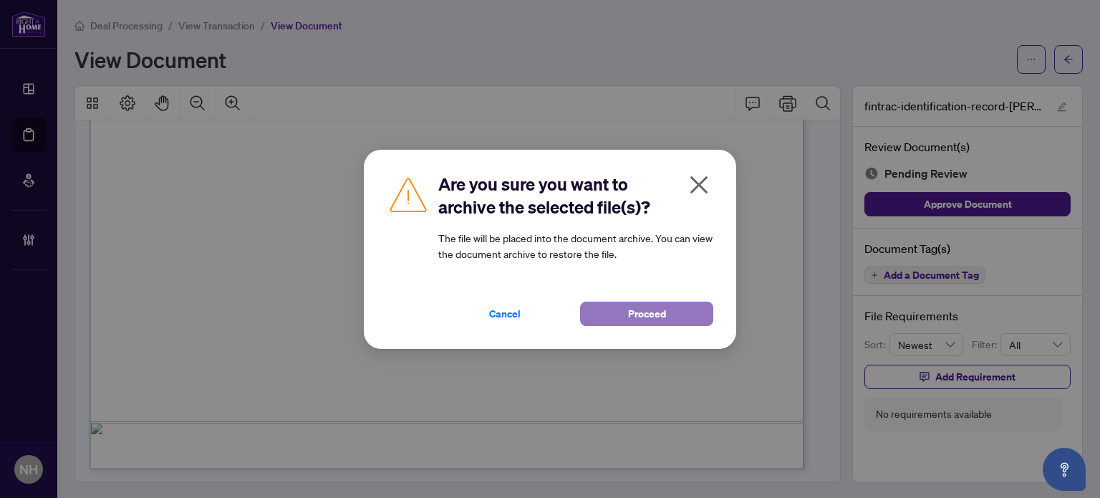
click at [605, 314] on button "Proceed" at bounding box center [646, 314] width 133 height 24
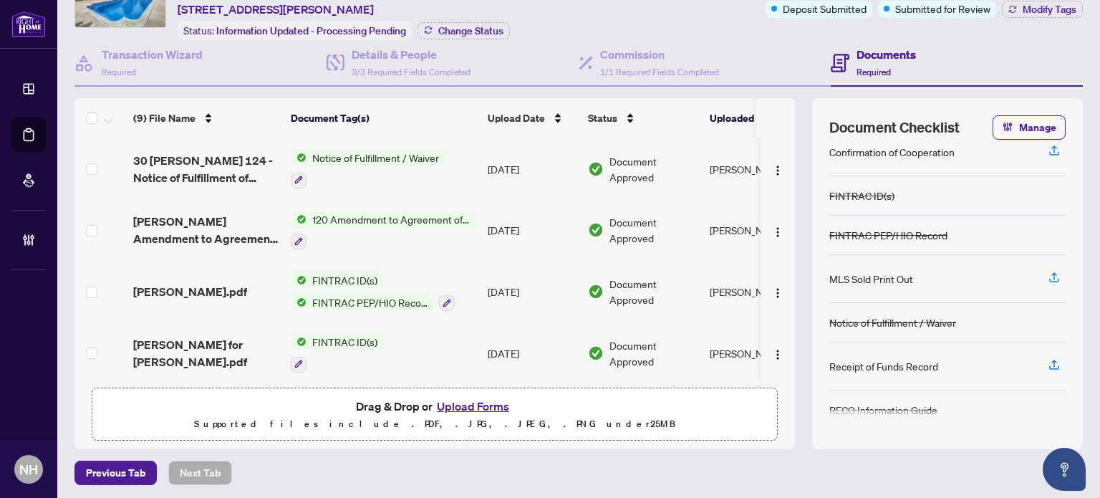
click at [455, 397] on button "Upload Forms" at bounding box center [473, 406] width 81 height 19
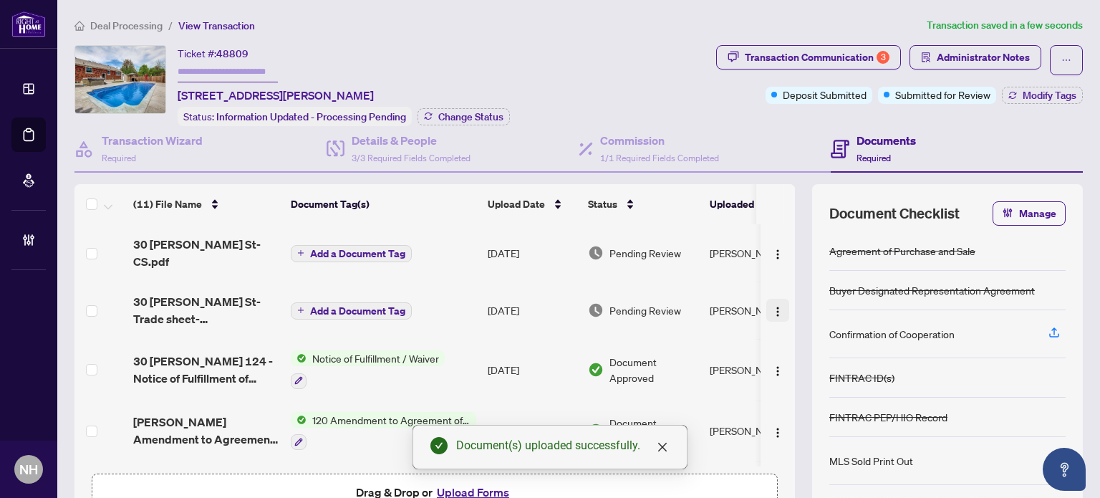
drag, startPoint x: 766, startPoint y: 295, endPoint x: 764, endPoint y: 306, distance: 11.0
click at [772, 306] on img "button" at bounding box center [777, 311] width 11 height 11
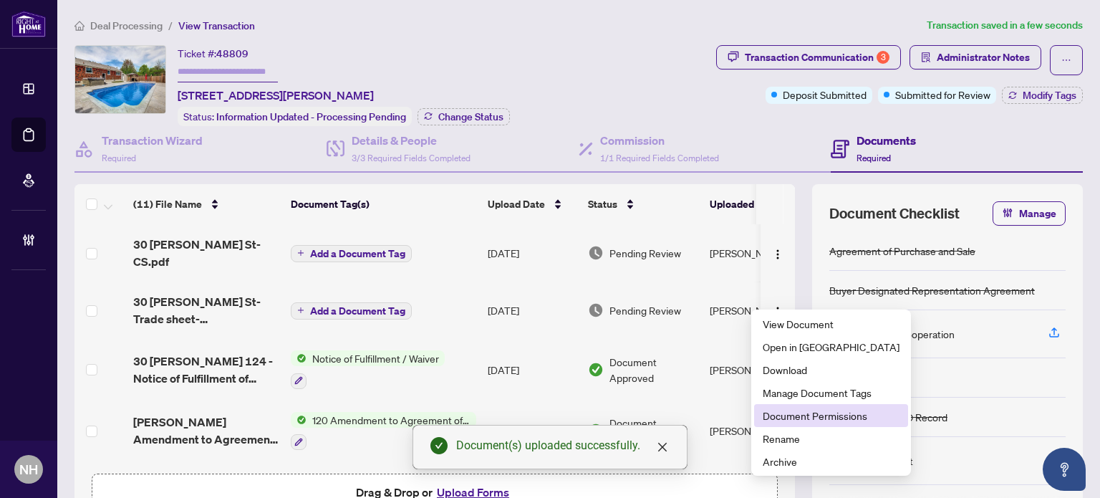
click at [782, 408] on span "Document Permissions" at bounding box center [831, 416] width 137 height 16
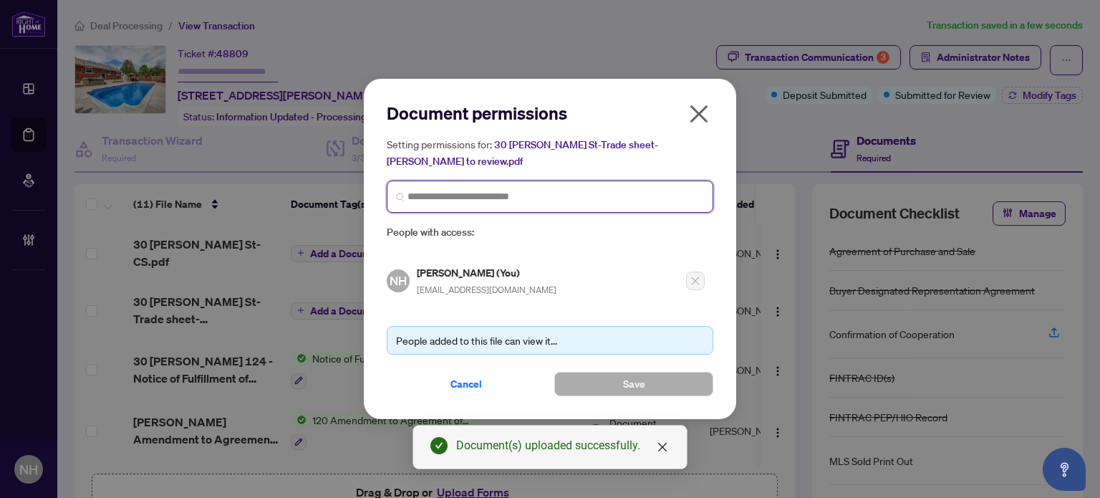
click at [491, 192] on input "search" at bounding box center [556, 196] width 297 height 15
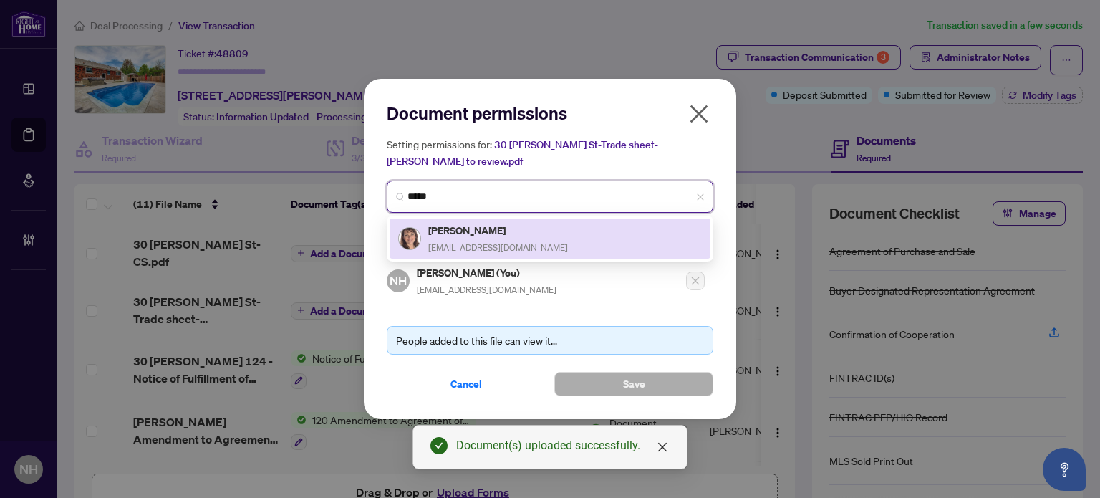
click at [470, 232] on h5 "Terri-Lynn Jovanovic" at bounding box center [498, 230] width 140 height 16
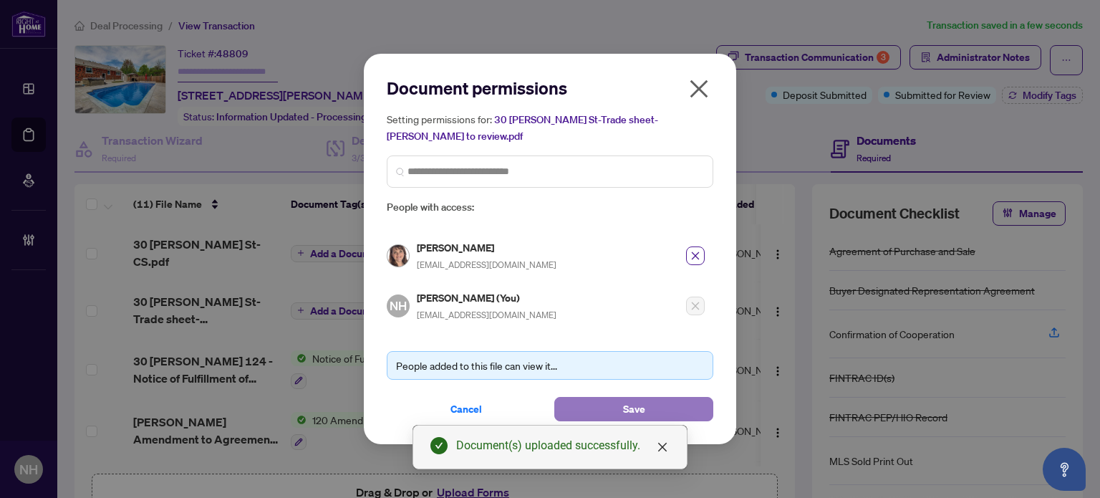
click at [597, 400] on button "Save" at bounding box center [633, 409] width 159 height 24
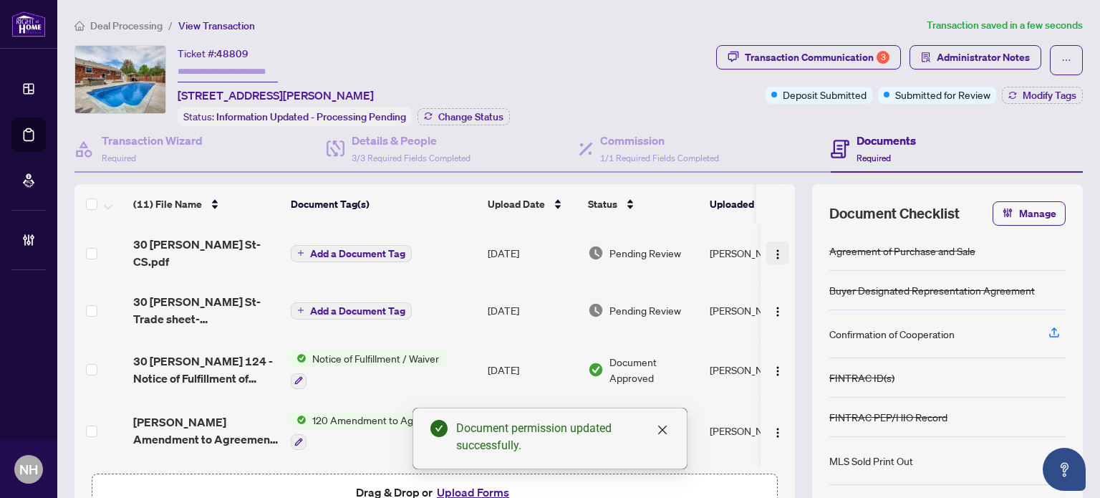
click at [772, 249] on img "button" at bounding box center [777, 254] width 11 height 11
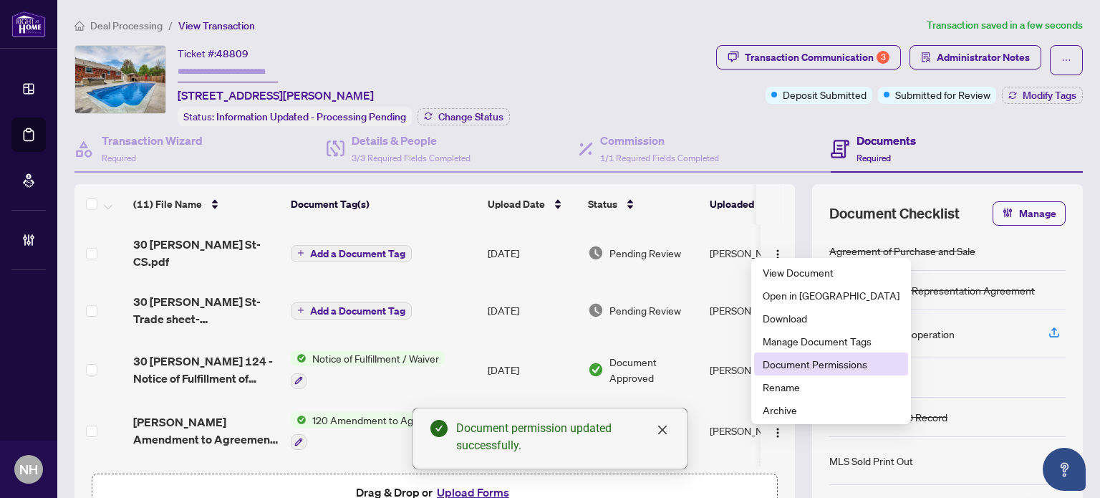
click at [776, 360] on span "Document Permissions" at bounding box center [831, 364] width 137 height 16
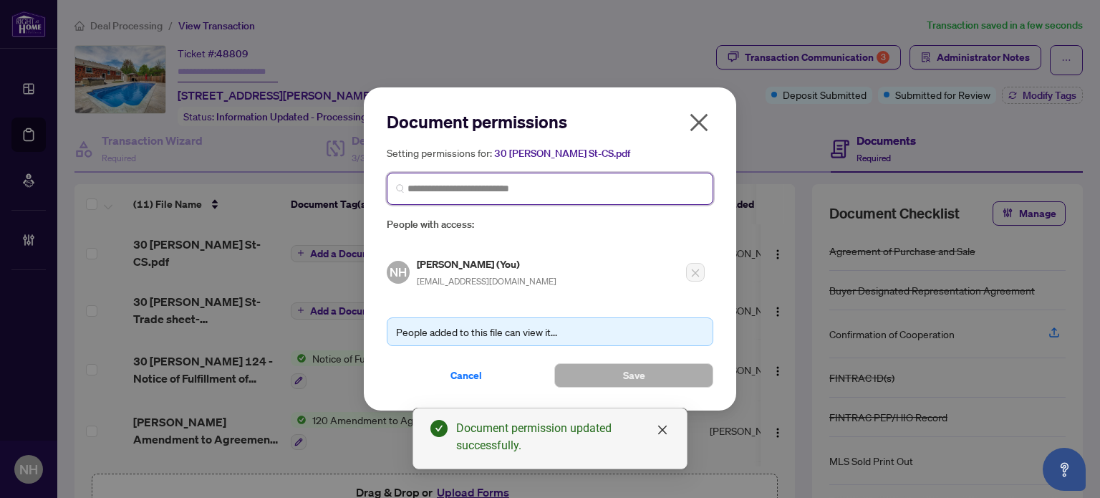
click at [488, 191] on input "search" at bounding box center [556, 188] width 297 height 15
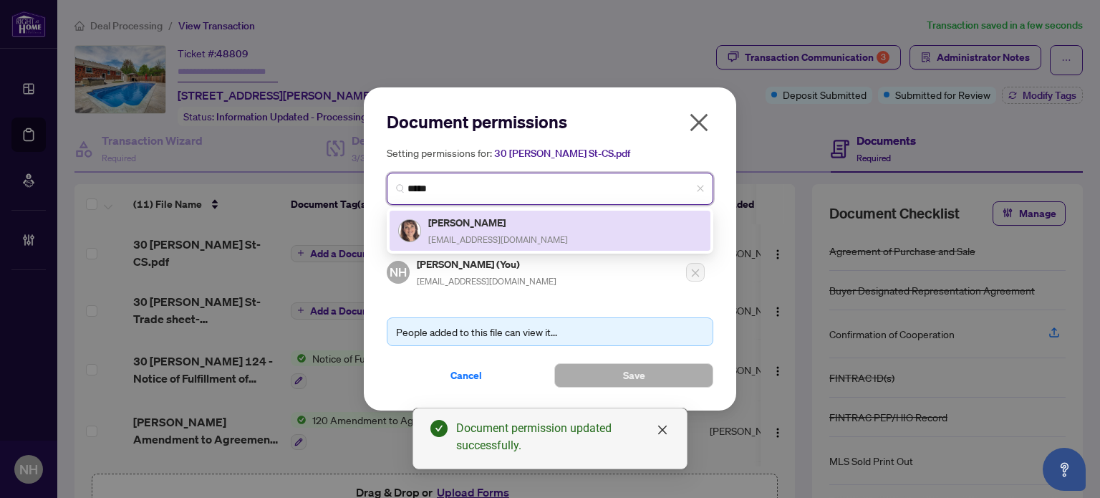
click at [468, 224] on h5 "Terri-Lynn Jovanovic" at bounding box center [498, 222] width 140 height 16
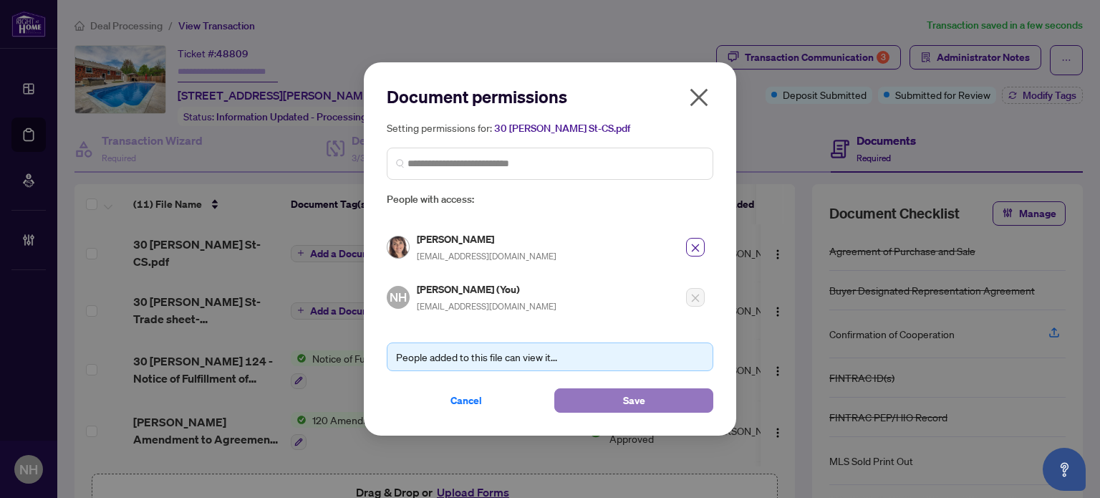
click at [622, 395] on button "Save" at bounding box center [633, 400] width 159 height 24
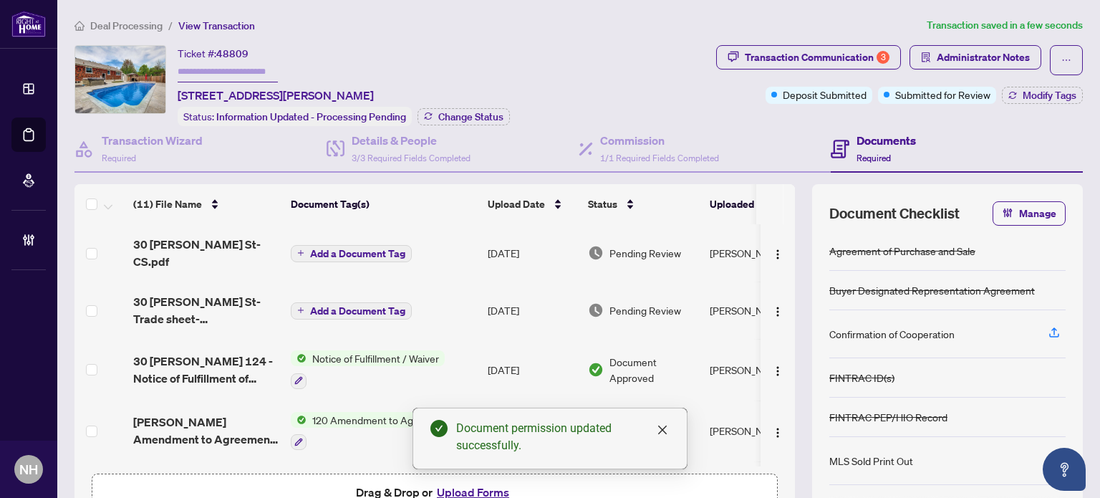
click at [321, 249] on span "Add a Document Tag" at bounding box center [357, 254] width 95 height 10
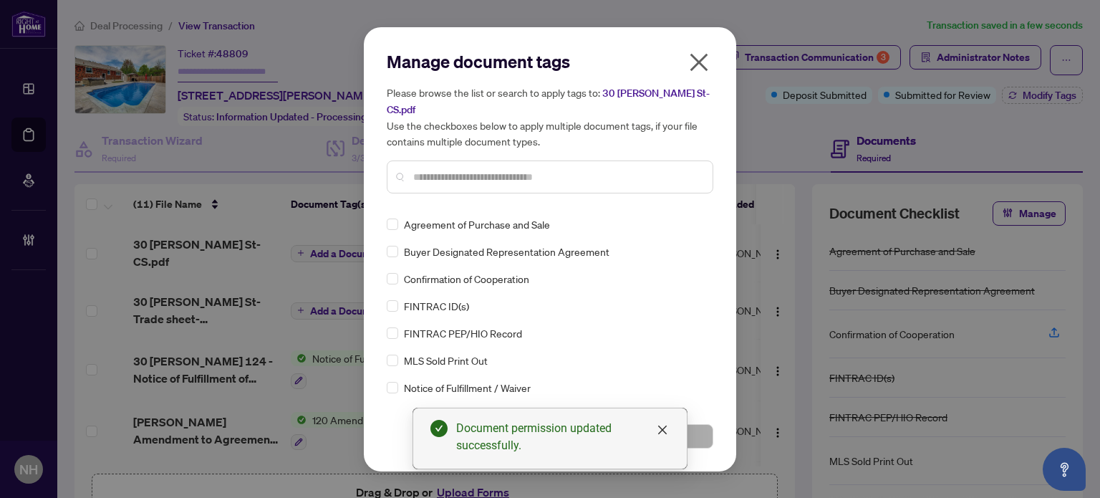
click at [458, 169] on input "text" at bounding box center [557, 177] width 288 height 16
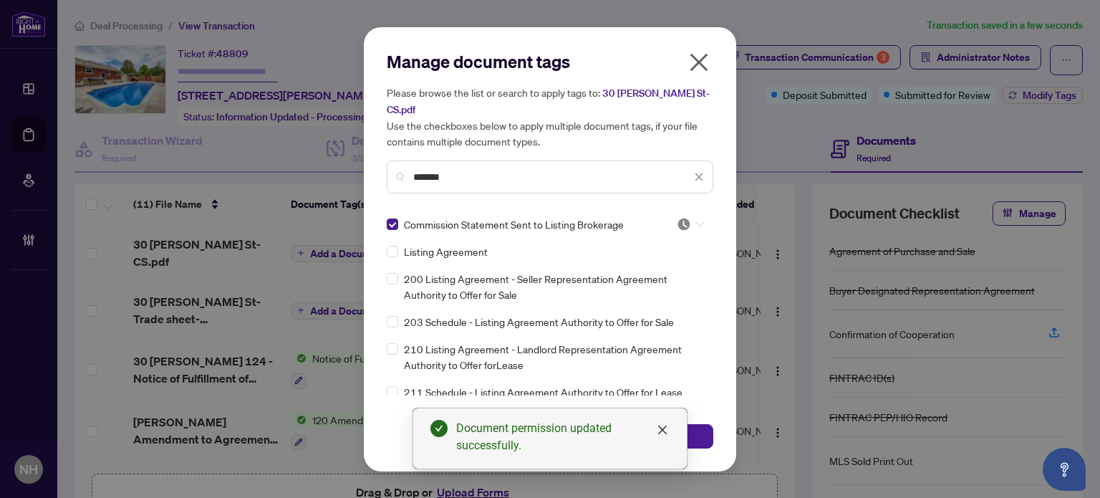
click at [693, 218] on div at bounding box center [690, 224] width 27 height 14
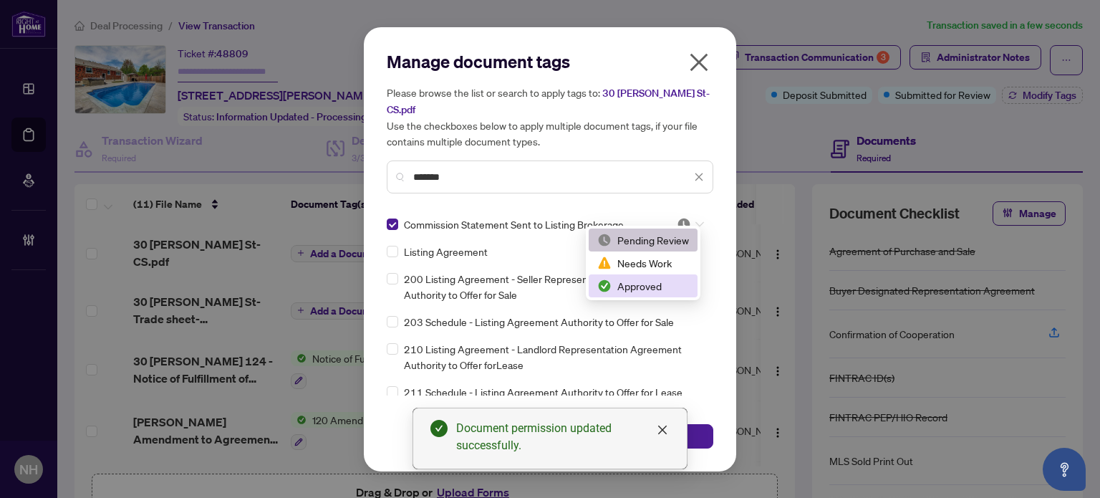
click at [653, 286] on div "Approved" at bounding box center [643, 286] width 92 height 16
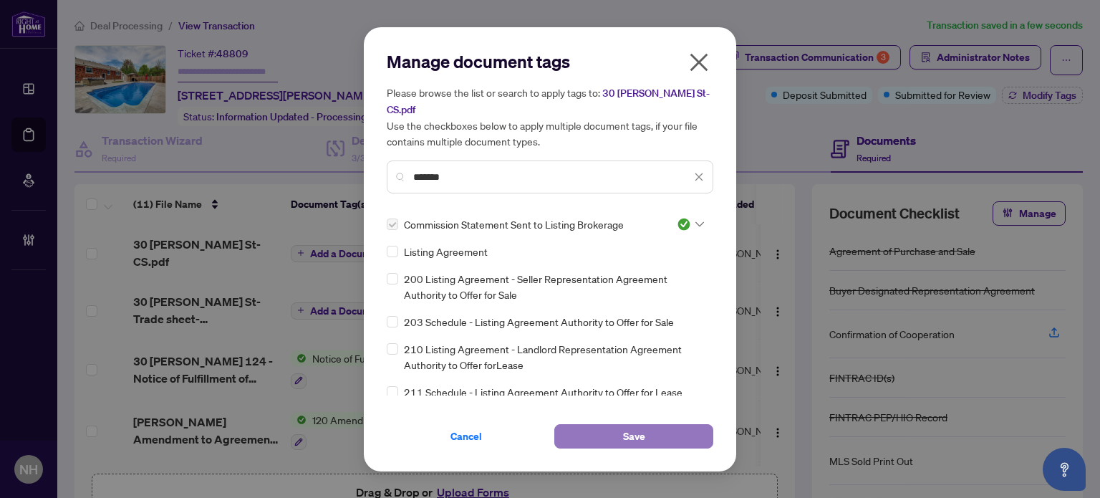
click at [698, 426] on button "Save" at bounding box center [633, 436] width 159 height 24
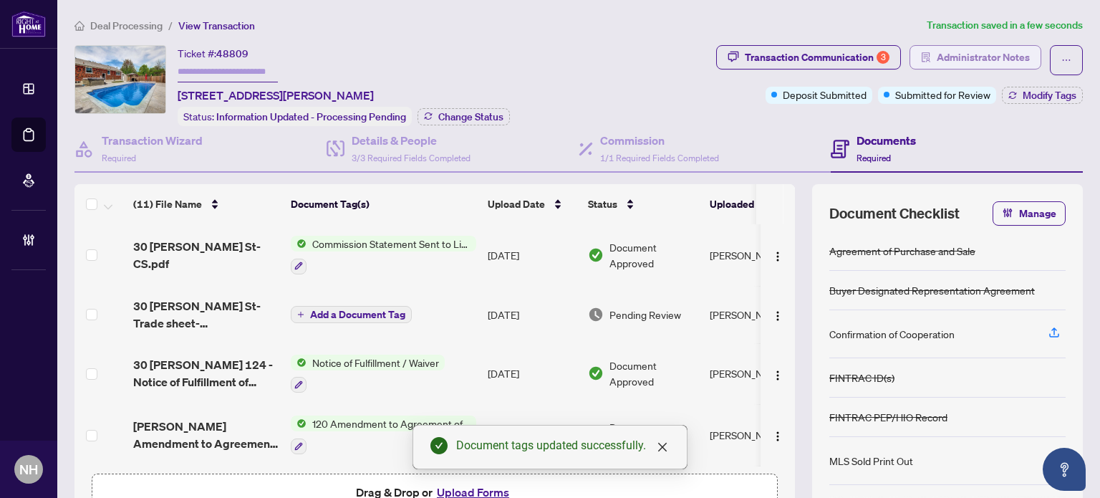
click at [971, 61] on span "Administrator Notes" at bounding box center [983, 57] width 93 height 23
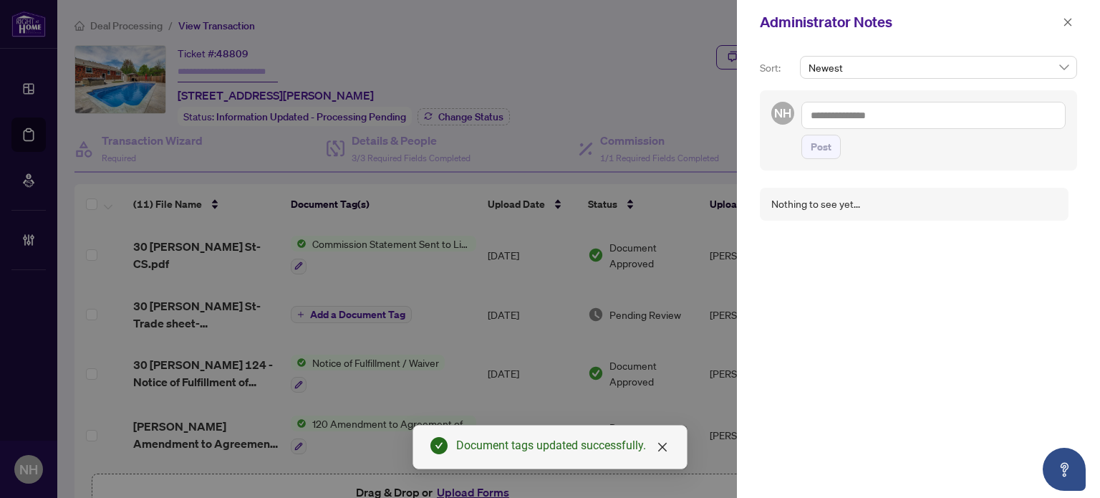
click at [902, 114] on textarea at bounding box center [934, 115] width 264 height 27
paste textarea "**********"
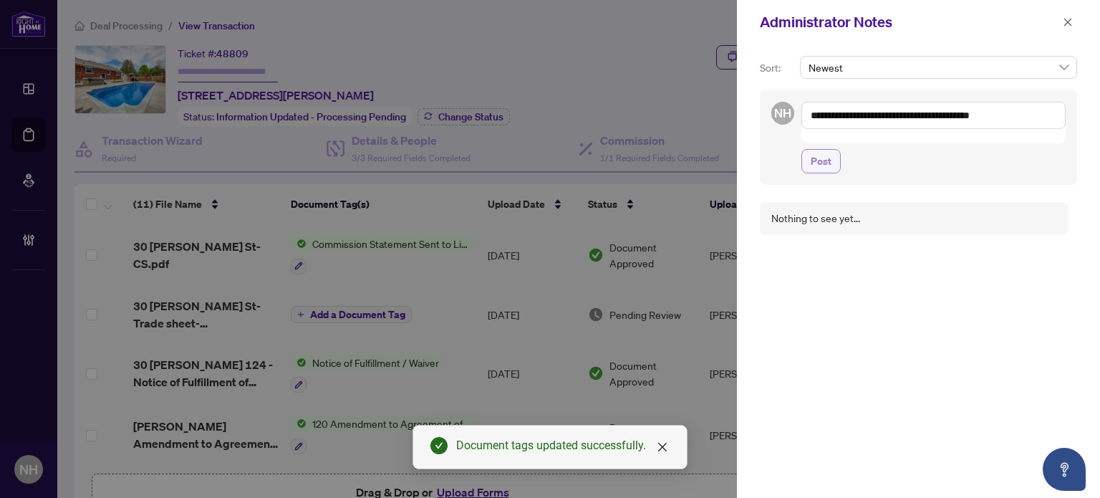
click at [817, 150] on span "Post" at bounding box center [821, 161] width 21 height 23
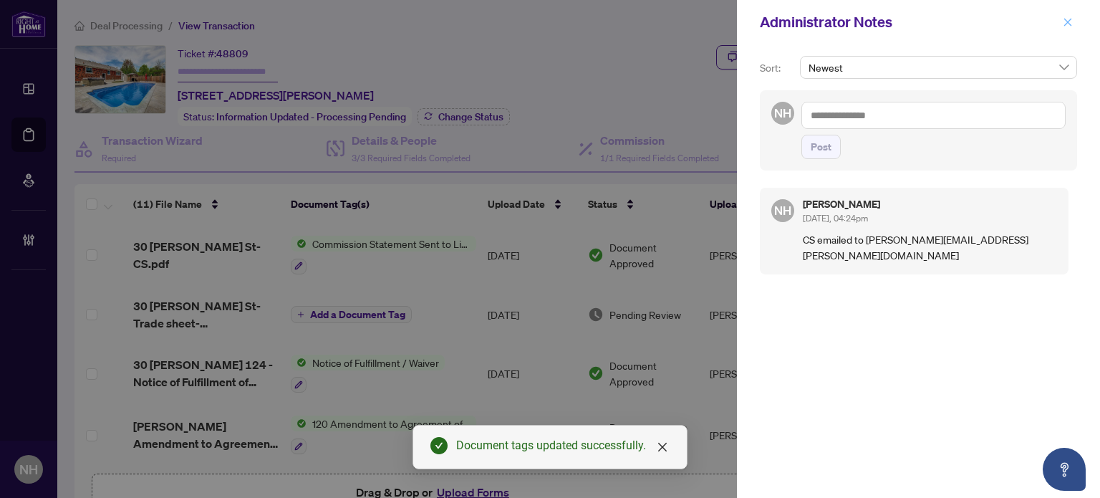
click at [1071, 17] on icon "close" at bounding box center [1068, 22] width 10 height 10
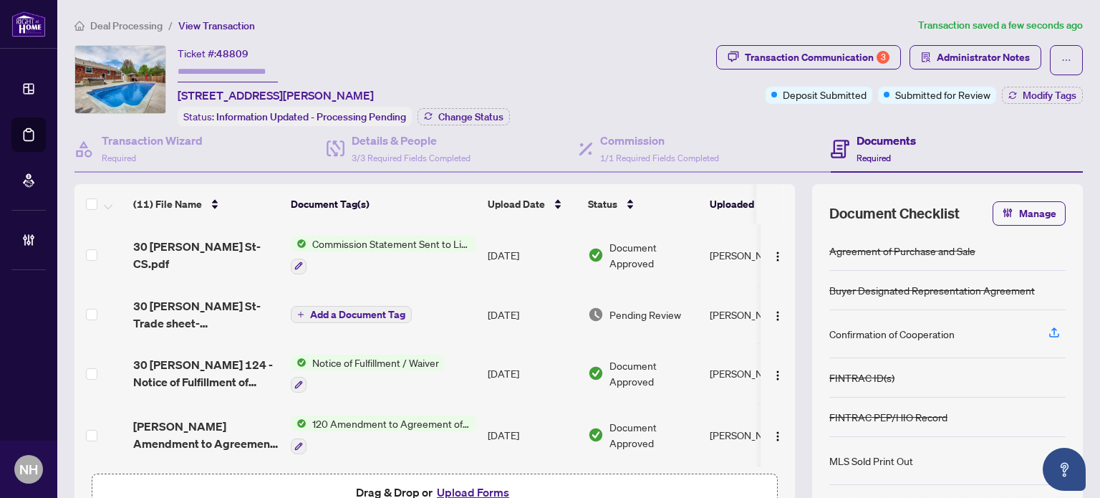
click at [183, 69] on input "text" at bounding box center [228, 72] width 100 height 21
paste input "*******"
click at [528, 42] on div "Deal Processing / View Transaction Transaction saved a few seconds ago Ticket #…" at bounding box center [579, 294] width 1020 height 554
click at [491, 112] on span "Change Status" at bounding box center [470, 117] width 65 height 10
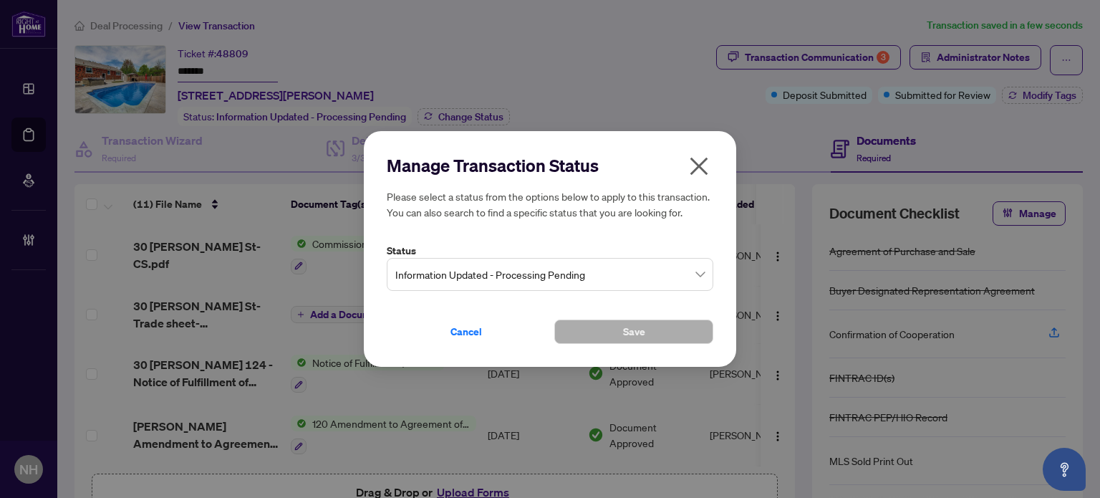
click at [593, 272] on span "Information Updated - Processing Pending" at bounding box center [549, 274] width 309 height 27
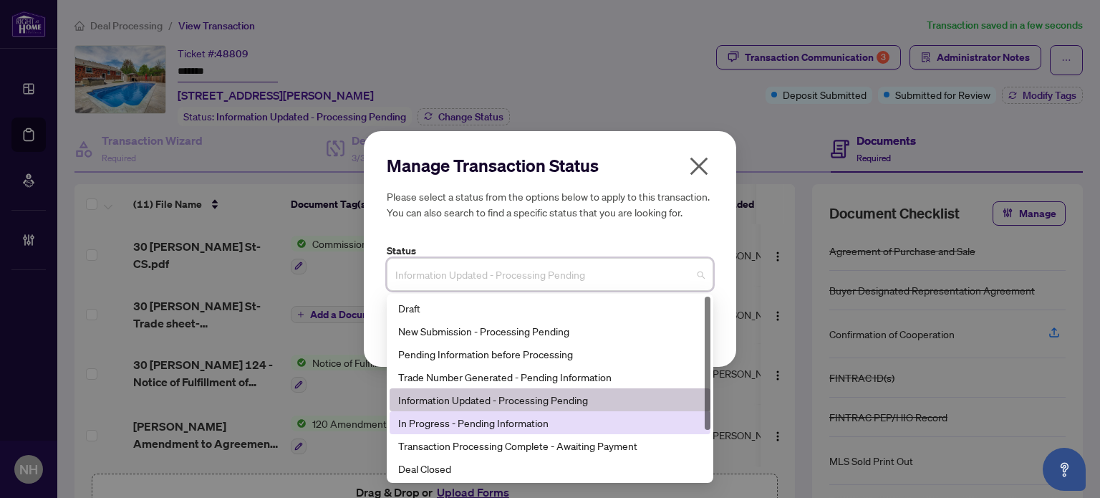
click at [471, 418] on div "In Progress - Pending Information" at bounding box center [550, 423] width 304 height 16
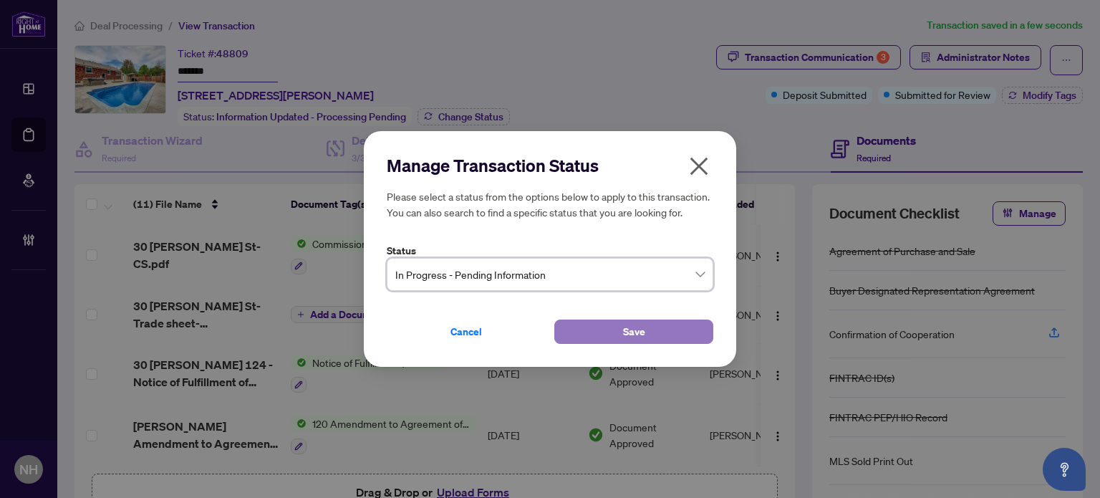
click at [583, 340] on button "Save" at bounding box center [633, 331] width 159 height 24
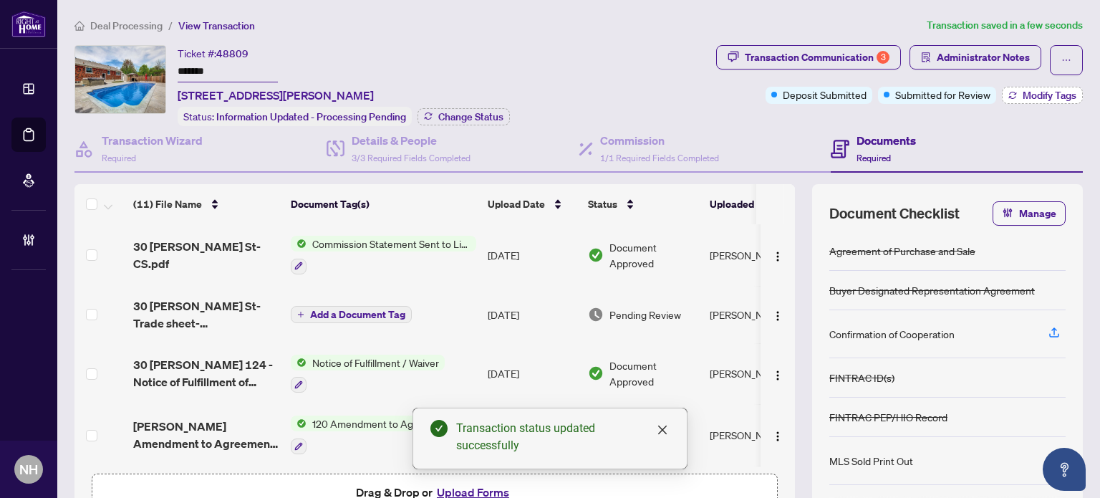
click at [1052, 95] on span "Modify Tags" at bounding box center [1050, 95] width 54 height 10
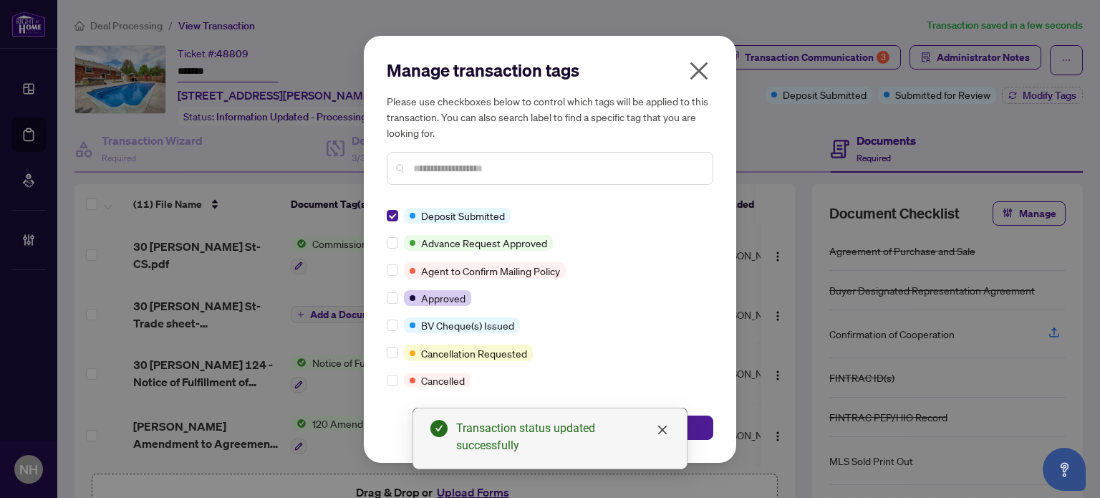
click at [395, 208] on label at bounding box center [392, 216] width 11 height 16
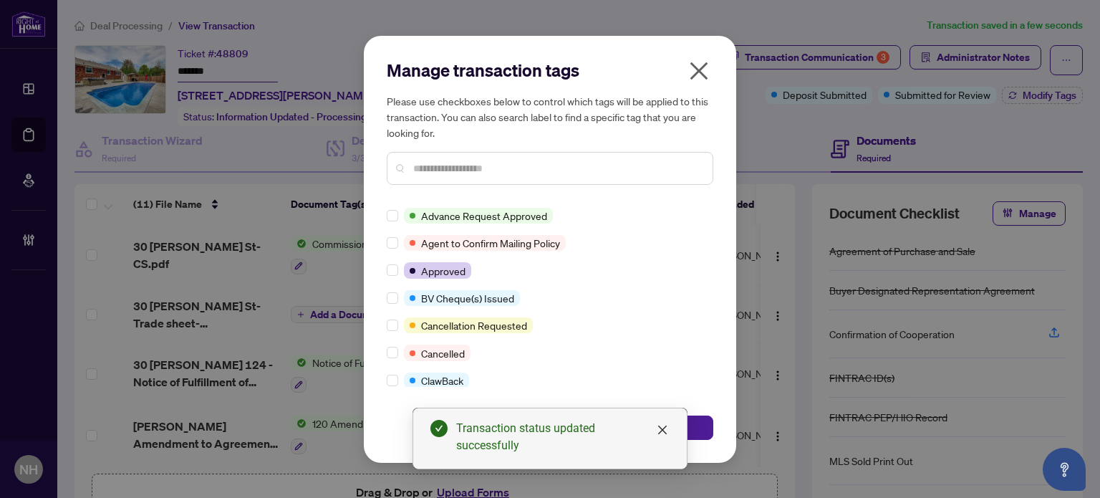
click at [457, 160] on input "text" at bounding box center [557, 168] width 288 height 16
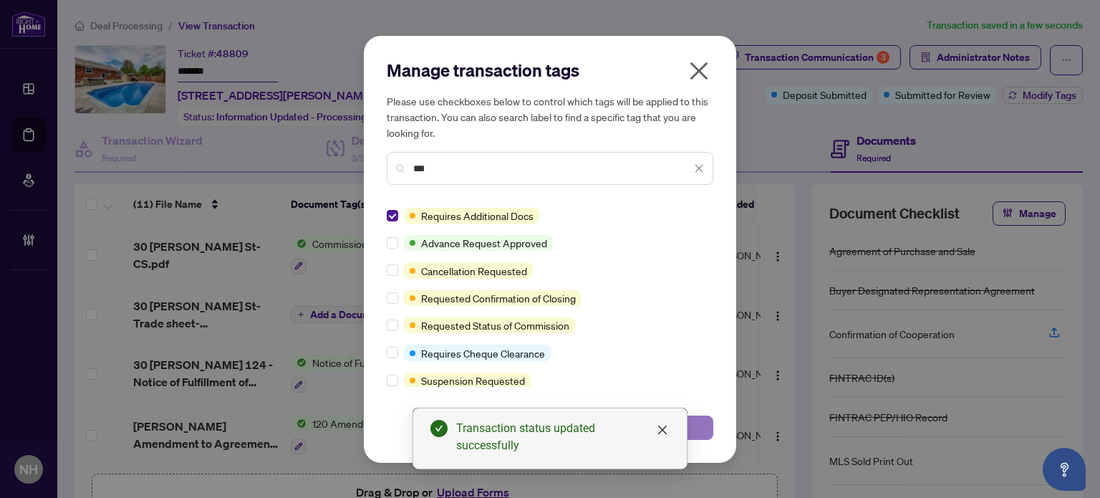
click at [701, 423] on button "Save" at bounding box center [633, 427] width 159 height 24
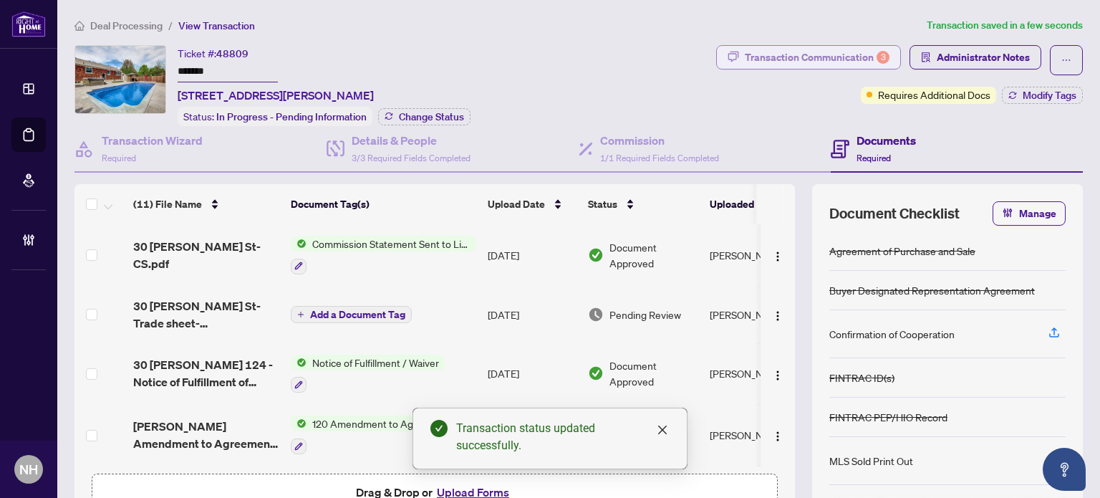
click at [763, 64] on div "Transaction Communication 3" at bounding box center [817, 57] width 145 height 23
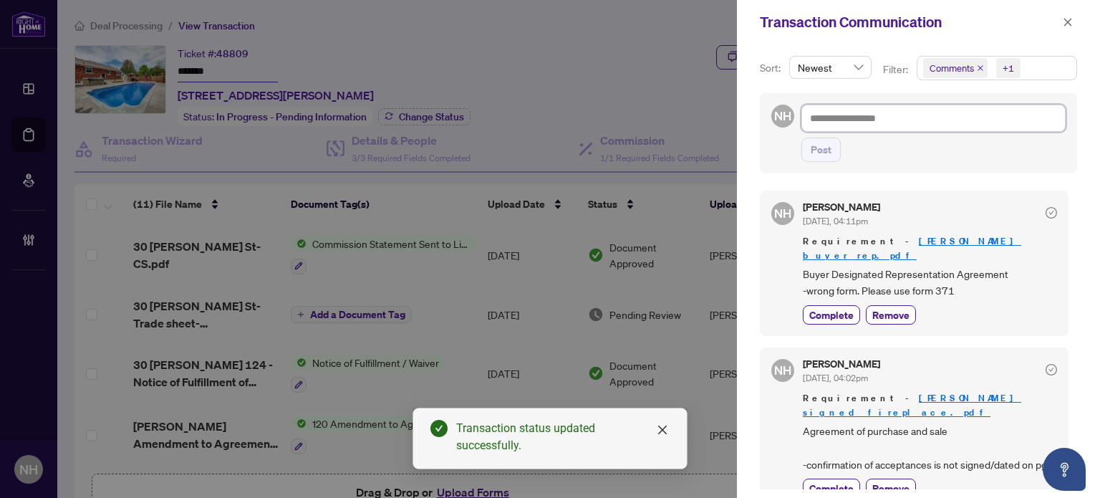
click at [888, 114] on textarea at bounding box center [934, 118] width 264 height 27
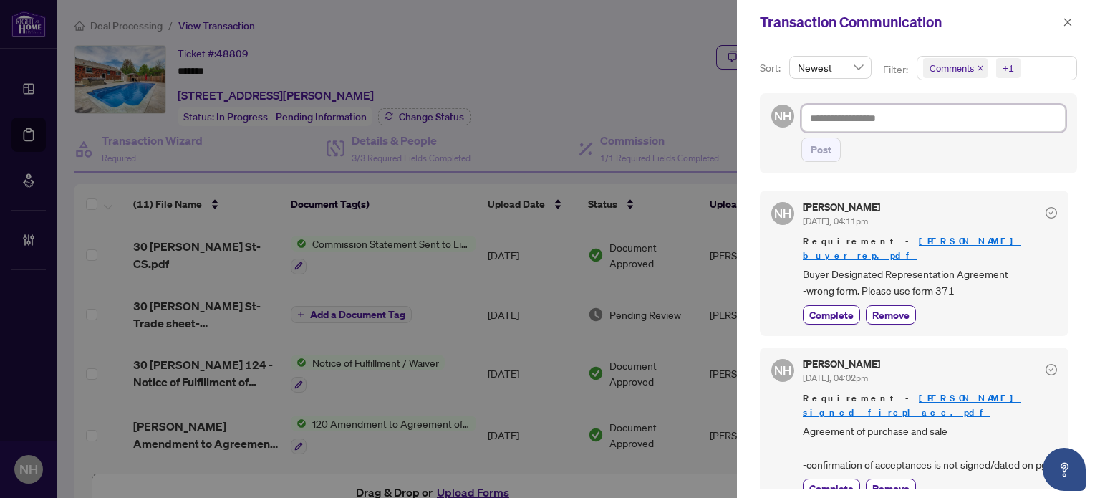
paste textarea "**********"
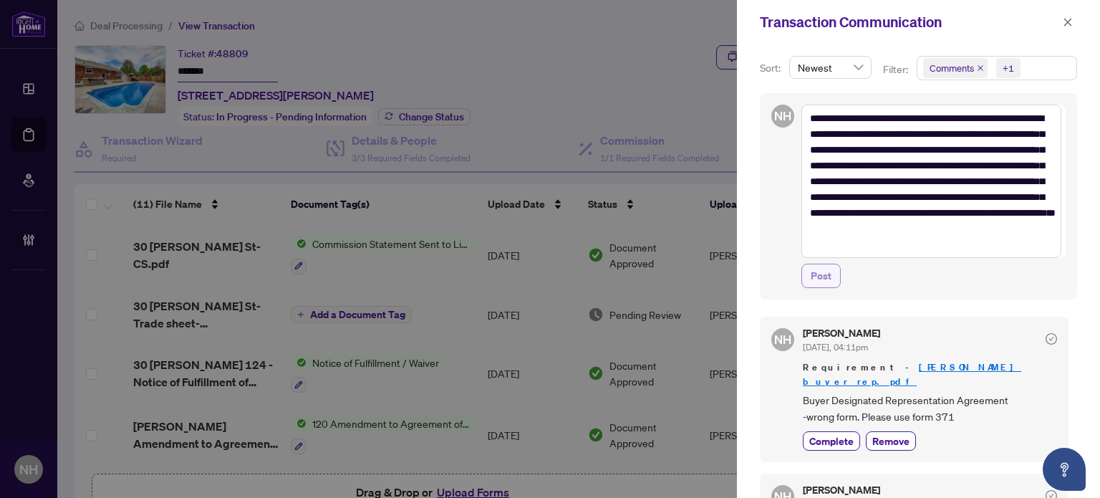
click at [835, 266] on button "Post" at bounding box center [821, 276] width 39 height 24
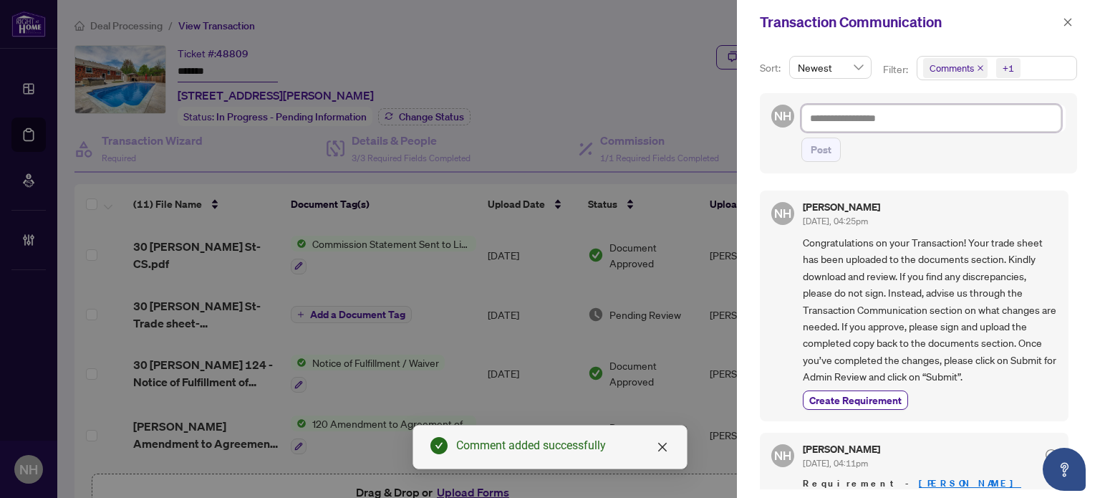
click at [850, 106] on textarea at bounding box center [932, 118] width 260 height 27
paste textarea "**********"
click at [825, 148] on span "Post" at bounding box center [821, 149] width 21 height 23
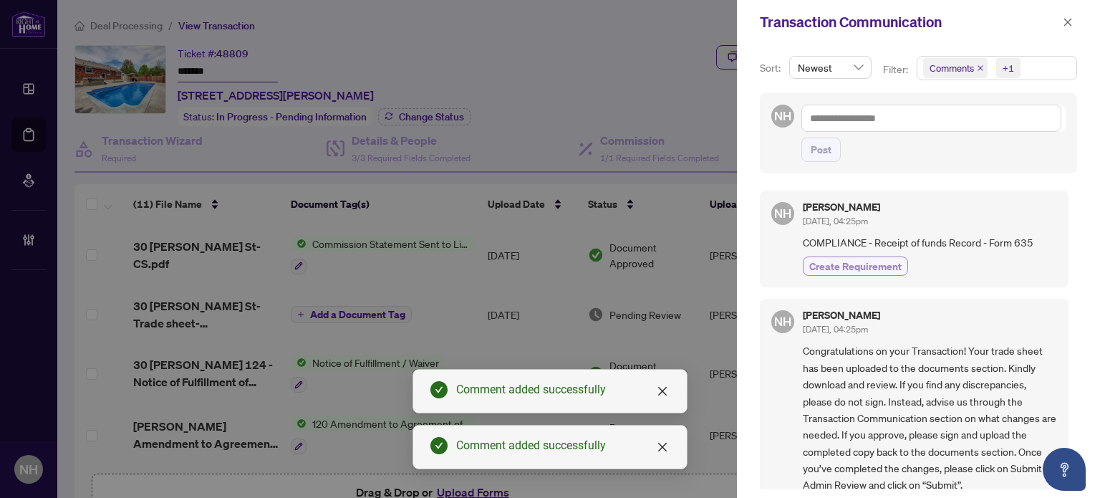
click at [860, 264] on span "Create Requirement" at bounding box center [855, 266] width 92 height 15
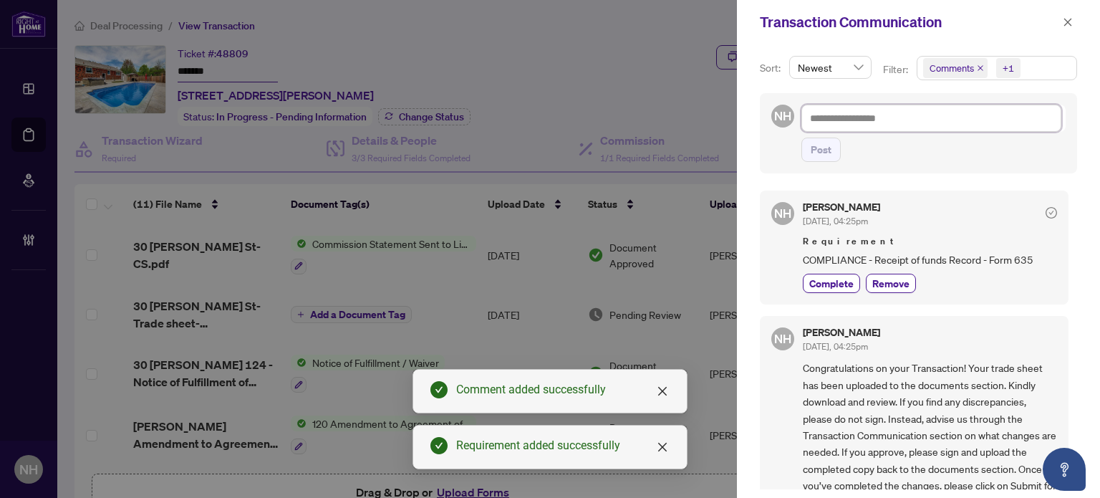
click at [862, 108] on textarea at bounding box center [932, 118] width 260 height 27
paste textarea "**********"
click at [820, 145] on span "Post" at bounding box center [821, 149] width 21 height 23
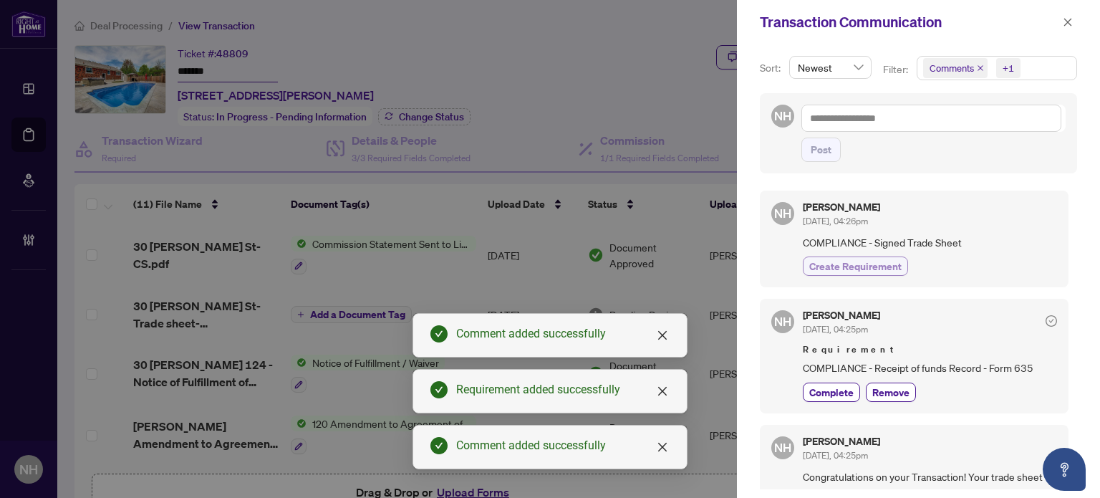
click at [859, 259] on span "Create Requirement" at bounding box center [855, 266] width 92 height 15
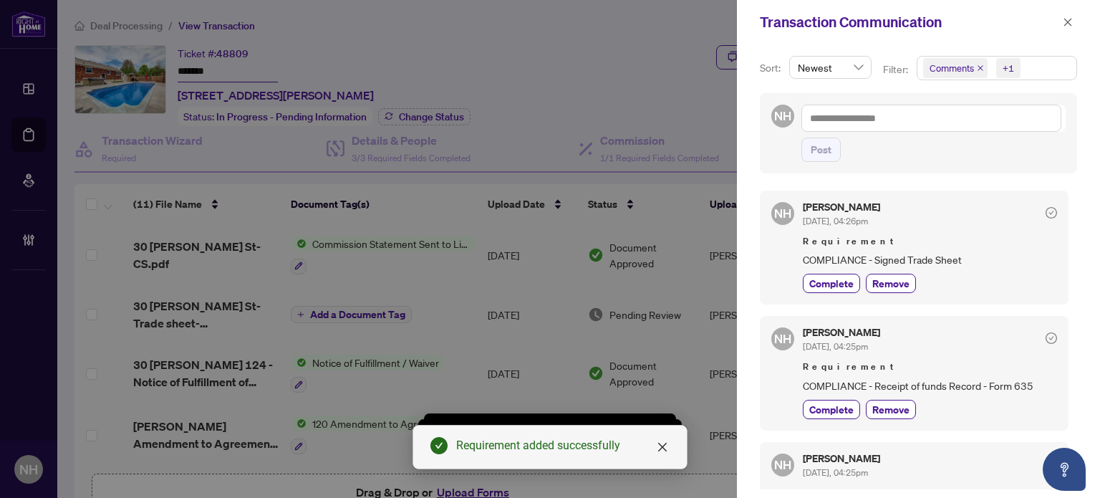
drag, startPoint x: 1067, startPoint y: 21, endPoint x: 1052, endPoint y: 37, distance: 21.3
click at [1067, 21] on icon "close" at bounding box center [1068, 22] width 10 height 10
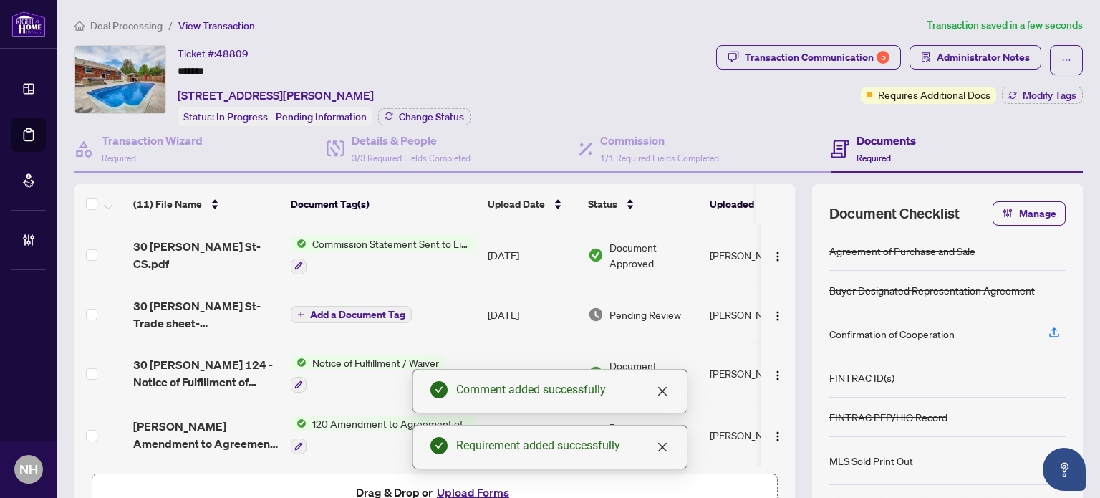
click at [813, 69] on span "Transaction Communication 5" at bounding box center [808, 60] width 185 height 30
click at [804, 62] on div "Transaction Communication 5" at bounding box center [817, 57] width 145 height 23
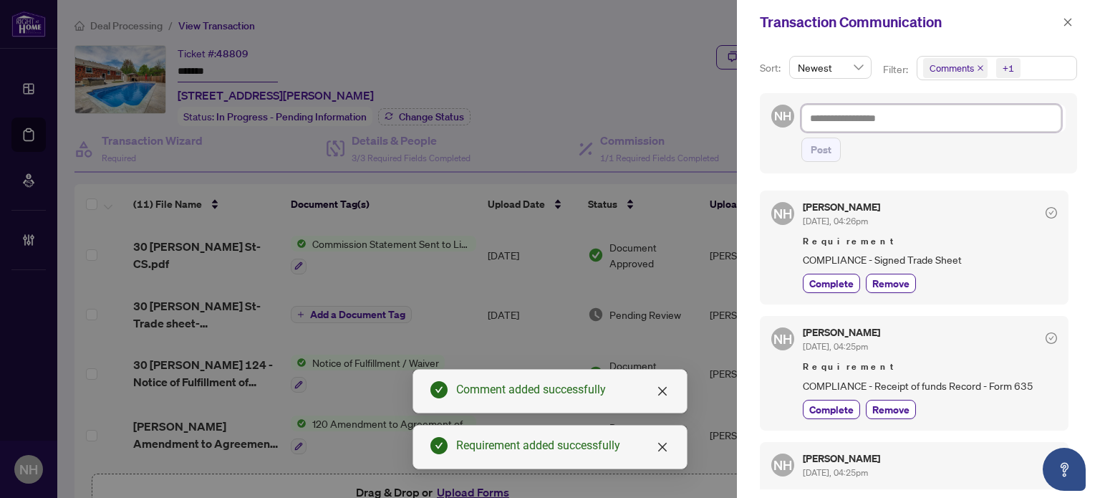
click at [889, 120] on textarea at bounding box center [932, 118] width 260 height 27
paste textarea "**********"
click at [833, 147] on button "Post" at bounding box center [821, 150] width 39 height 24
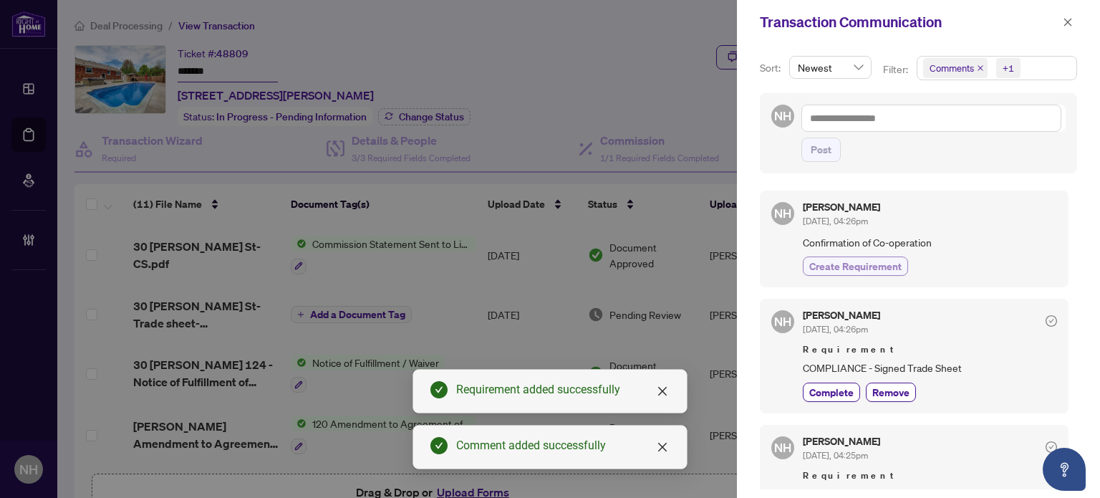
click at [860, 260] on span "Create Requirement" at bounding box center [855, 266] width 92 height 15
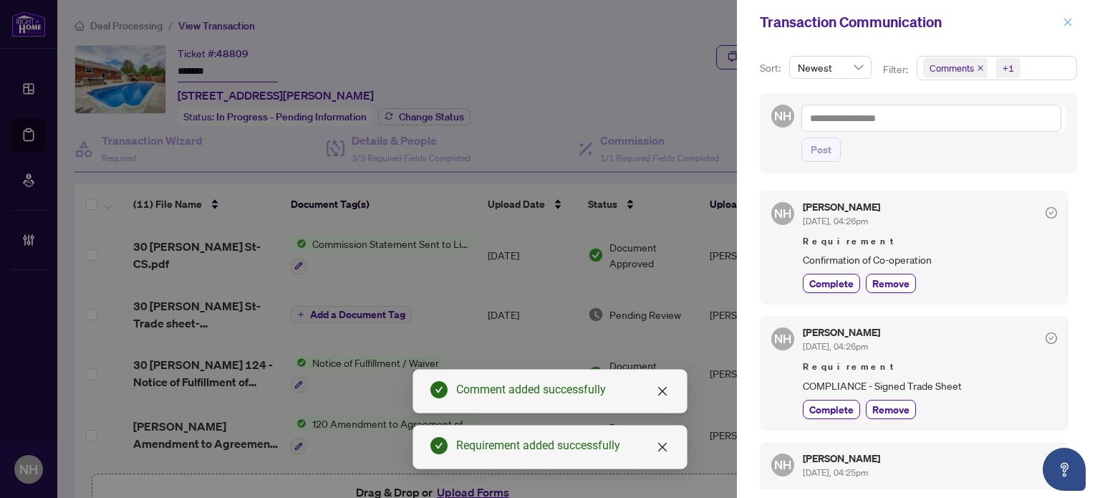
click at [1069, 20] on icon "close" at bounding box center [1068, 22] width 10 height 10
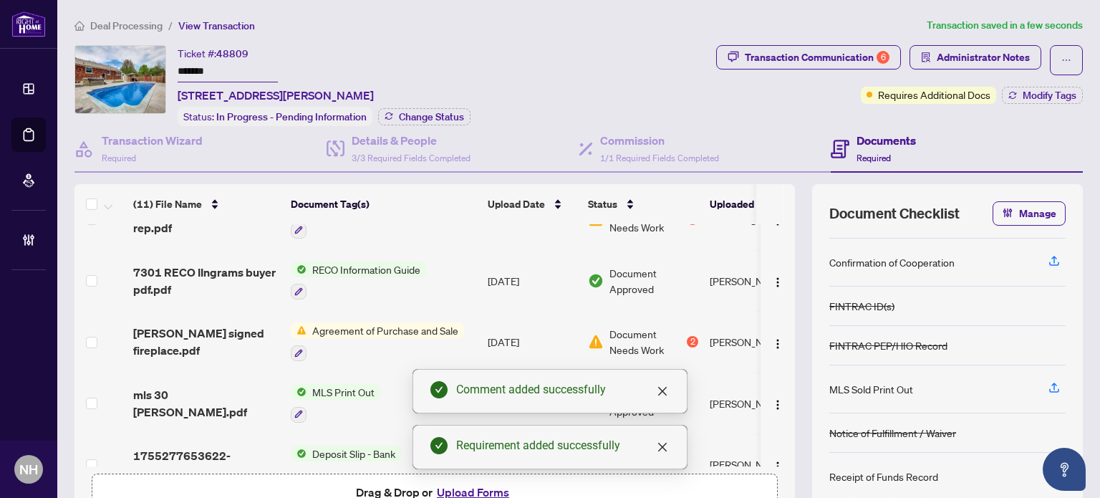
scroll to position [423, 0]
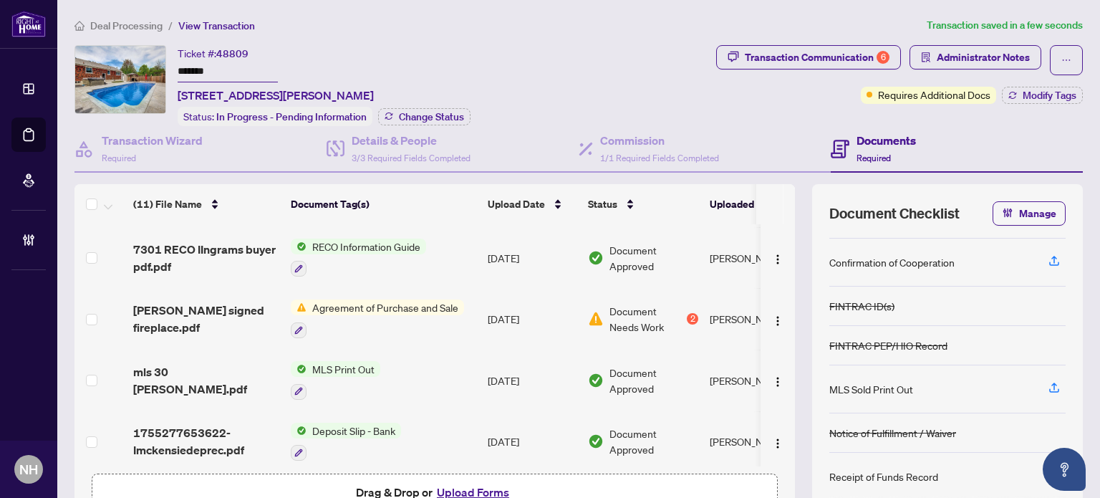
click at [756, 45] on span "Transaction Communication 6" at bounding box center [808, 60] width 185 height 30
click at [807, 64] on div "Transaction Communication 6" at bounding box center [817, 57] width 145 height 23
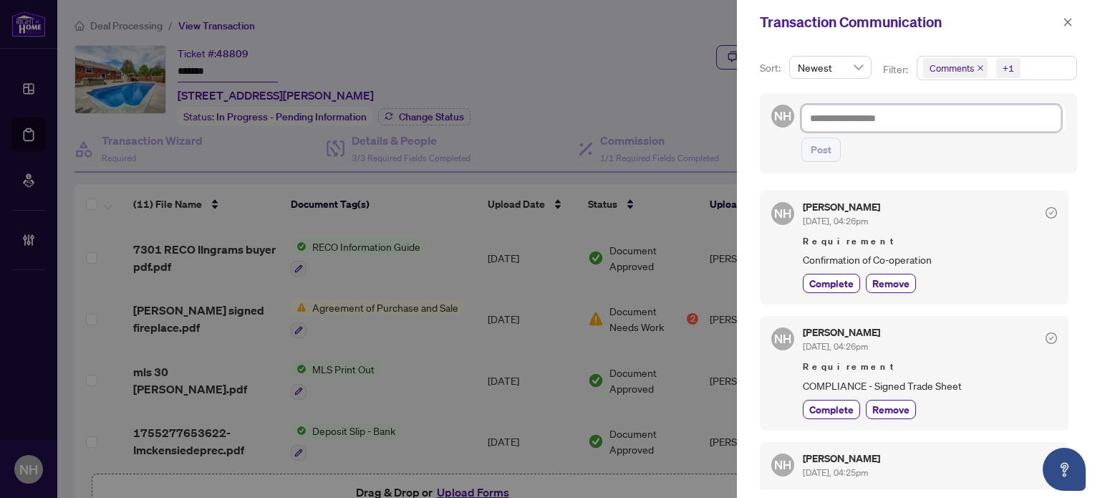
click at [903, 117] on textarea at bounding box center [932, 118] width 260 height 27
paste textarea "**********"
click at [830, 145] on span "Post" at bounding box center [821, 149] width 21 height 23
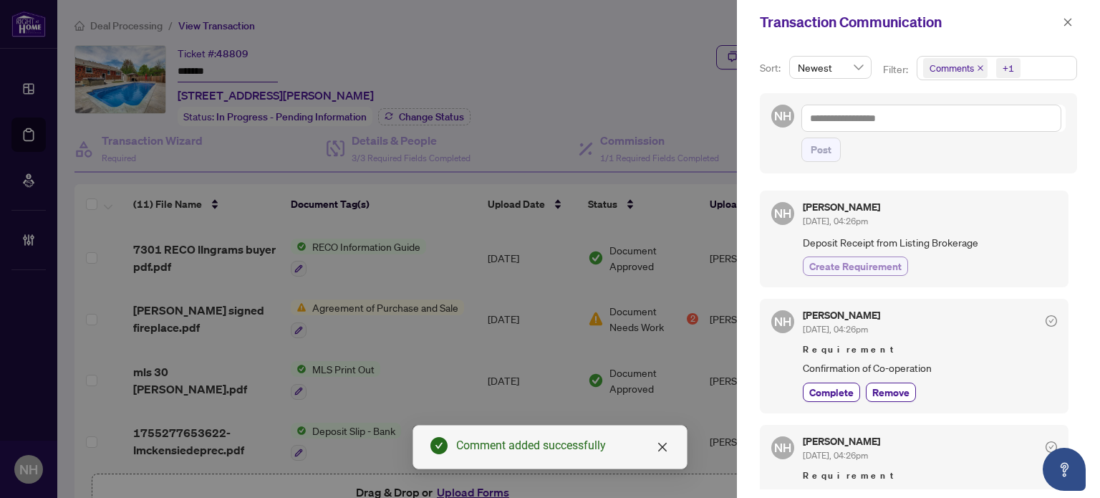
click at [851, 263] on span "Create Requirement" at bounding box center [855, 266] width 92 height 15
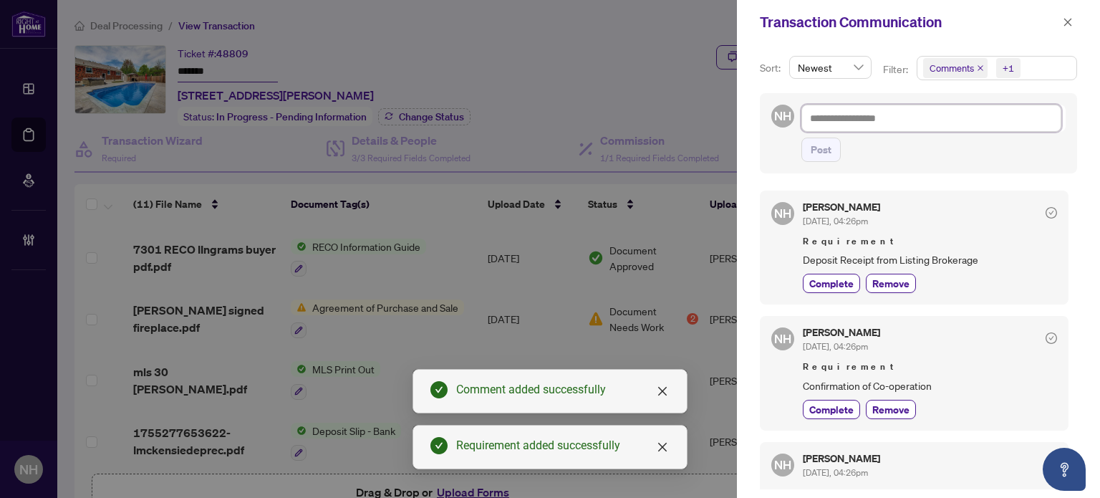
click at [858, 114] on textarea at bounding box center [932, 118] width 260 height 27
paste textarea "**********"
click at [812, 145] on span "Post" at bounding box center [821, 149] width 21 height 23
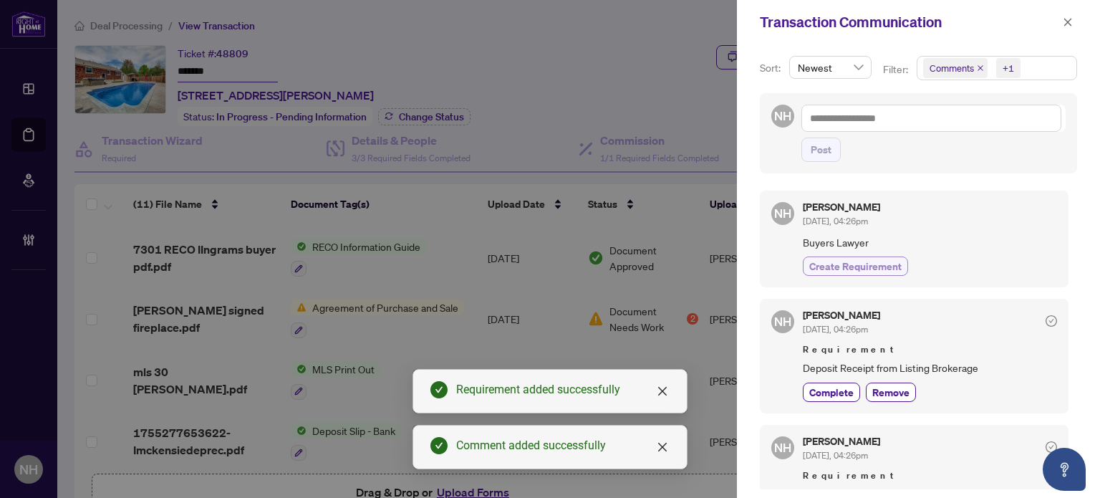
click at [876, 263] on span "Create Requirement" at bounding box center [855, 266] width 92 height 15
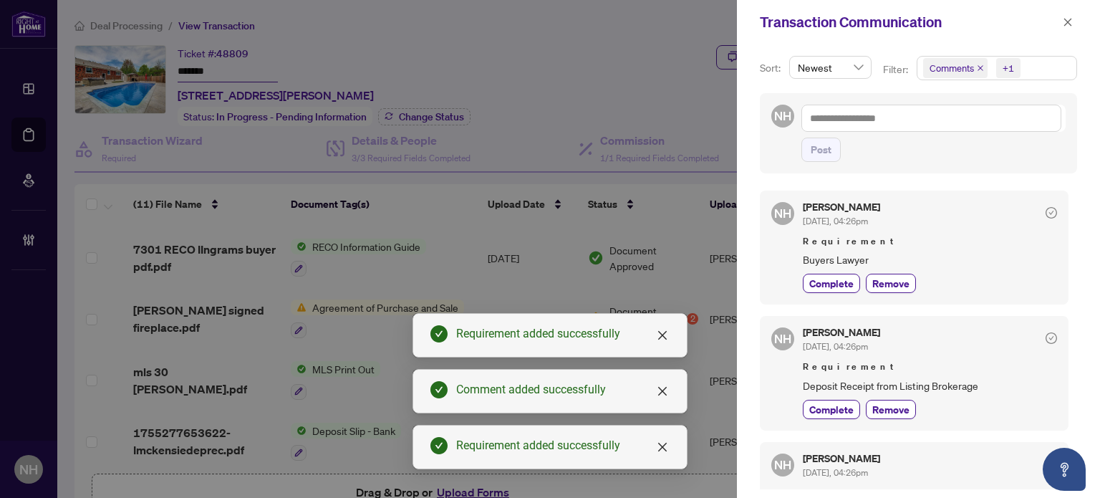
click at [1067, 21] on icon "close" at bounding box center [1068, 22] width 10 height 10
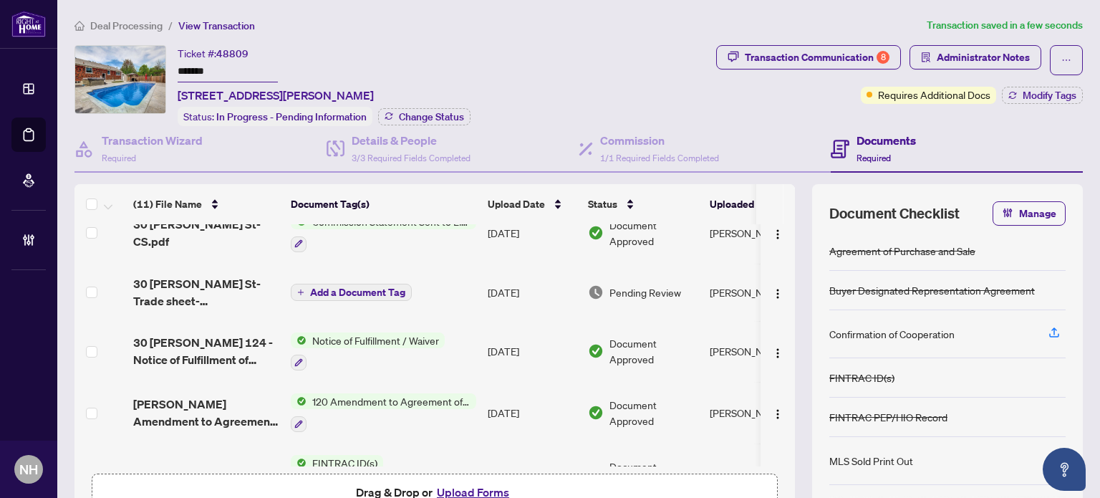
scroll to position [0, 0]
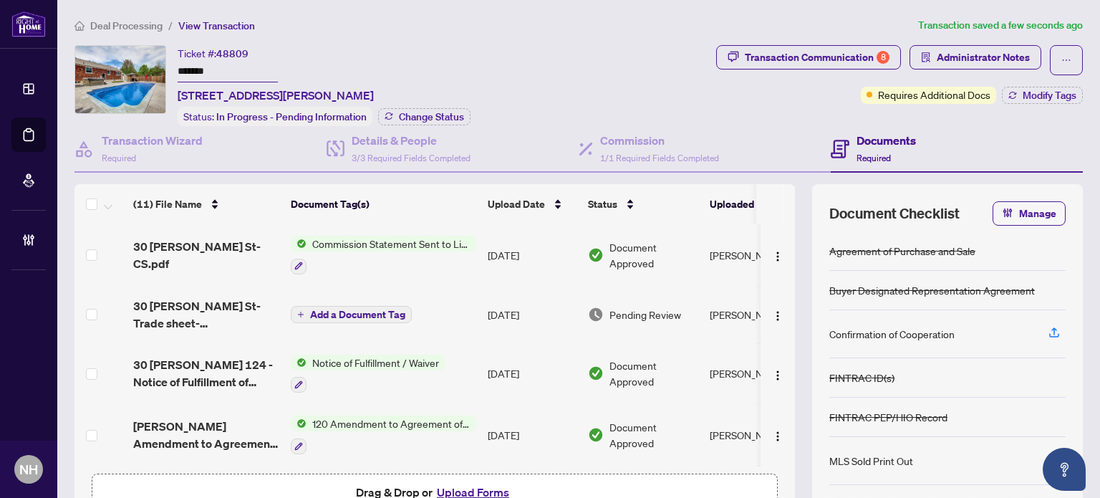
click at [125, 17] on li "Deal Processing" at bounding box center [119, 25] width 88 height 16
click at [125, 22] on span "Deal Processing" at bounding box center [126, 25] width 72 height 13
